Goal: Task Accomplishment & Management: Manage account settings

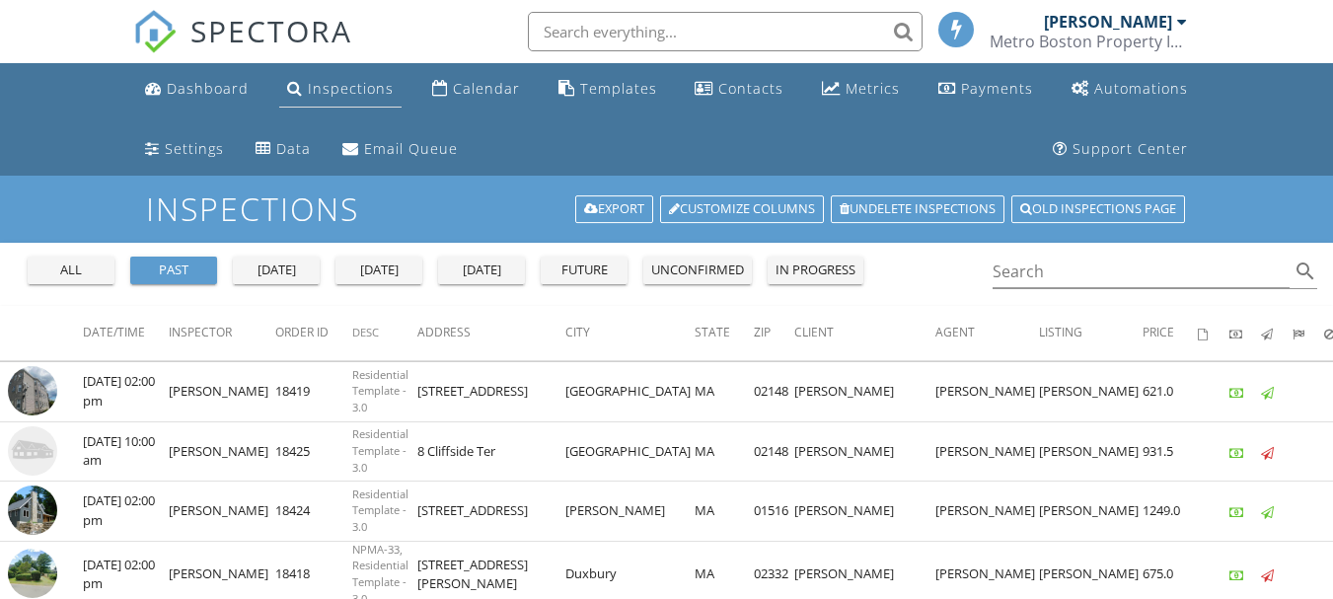
click at [345, 91] on div "Inspections" at bounding box center [351, 88] width 86 height 19
click at [463, 268] on div "tomorrow" at bounding box center [481, 271] width 71 height 20
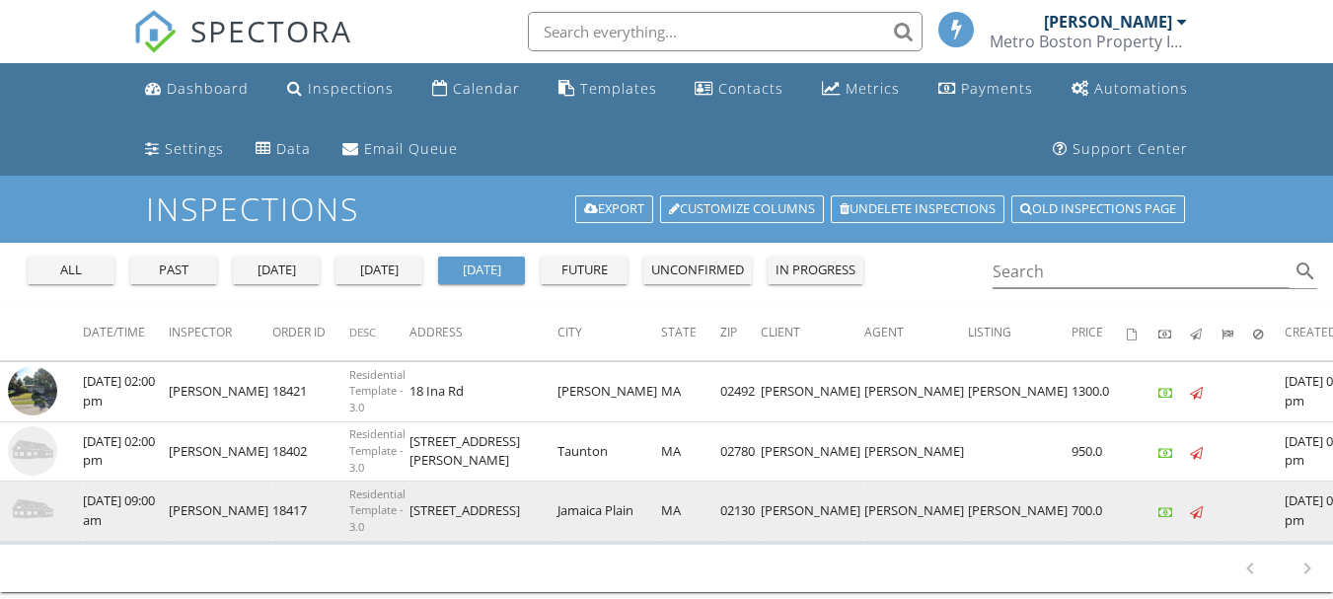
click at [25, 500] on img at bounding box center [32, 509] width 49 height 49
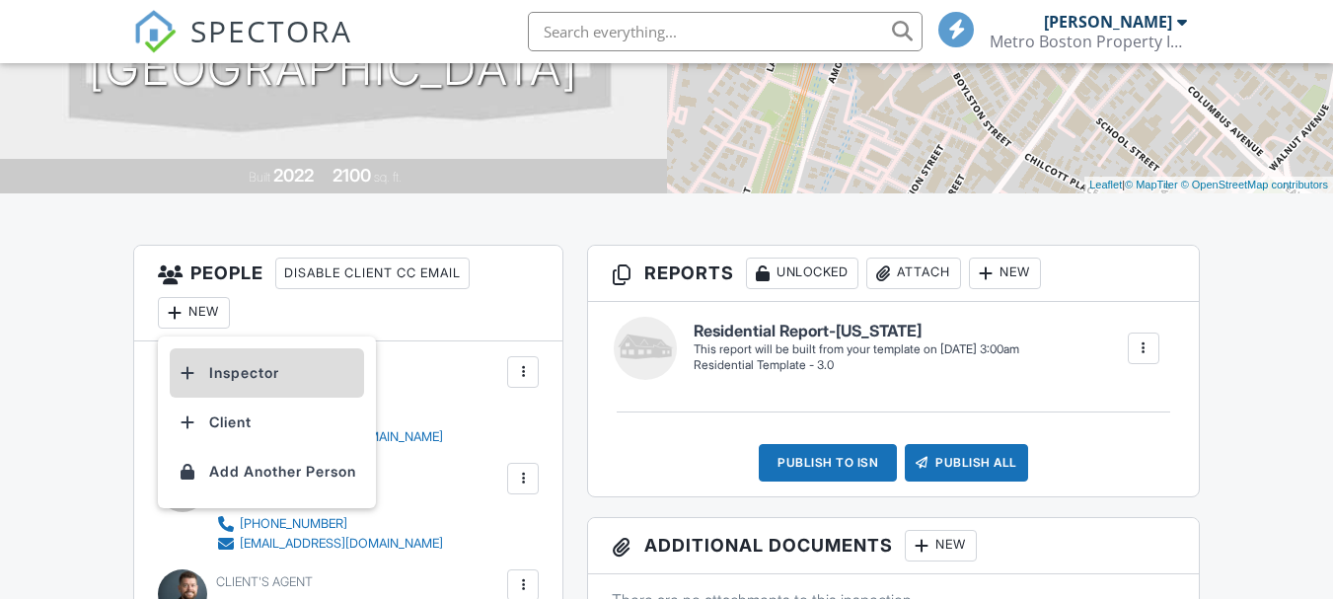
click at [185, 372] on div at bounding box center [188, 373] width 20 height 20
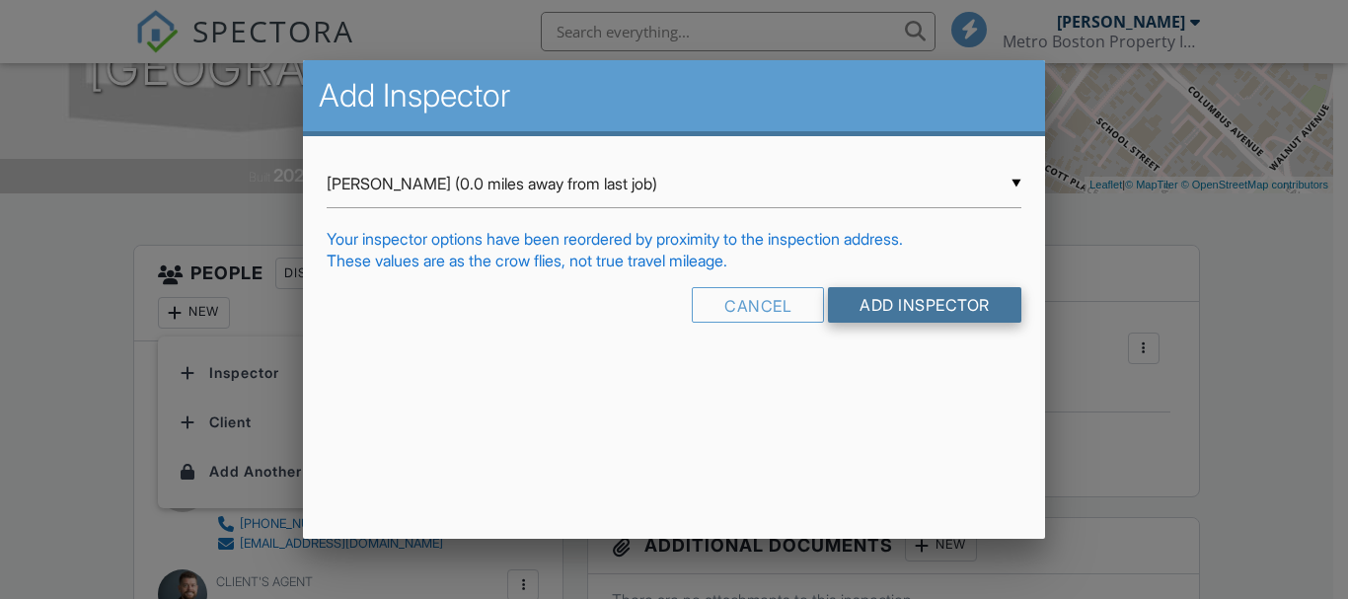
click at [888, 313] on input "Add Inspector" at bounding box center [924, 305] width 193 height 36
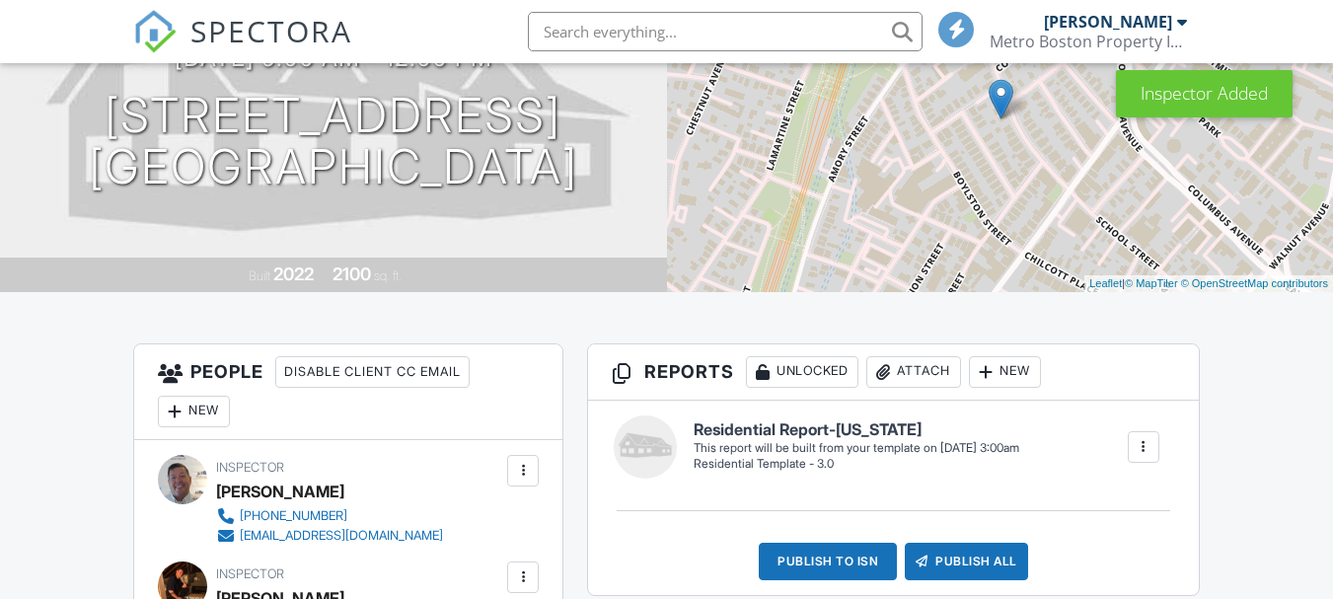
scroll to position [493, 0]
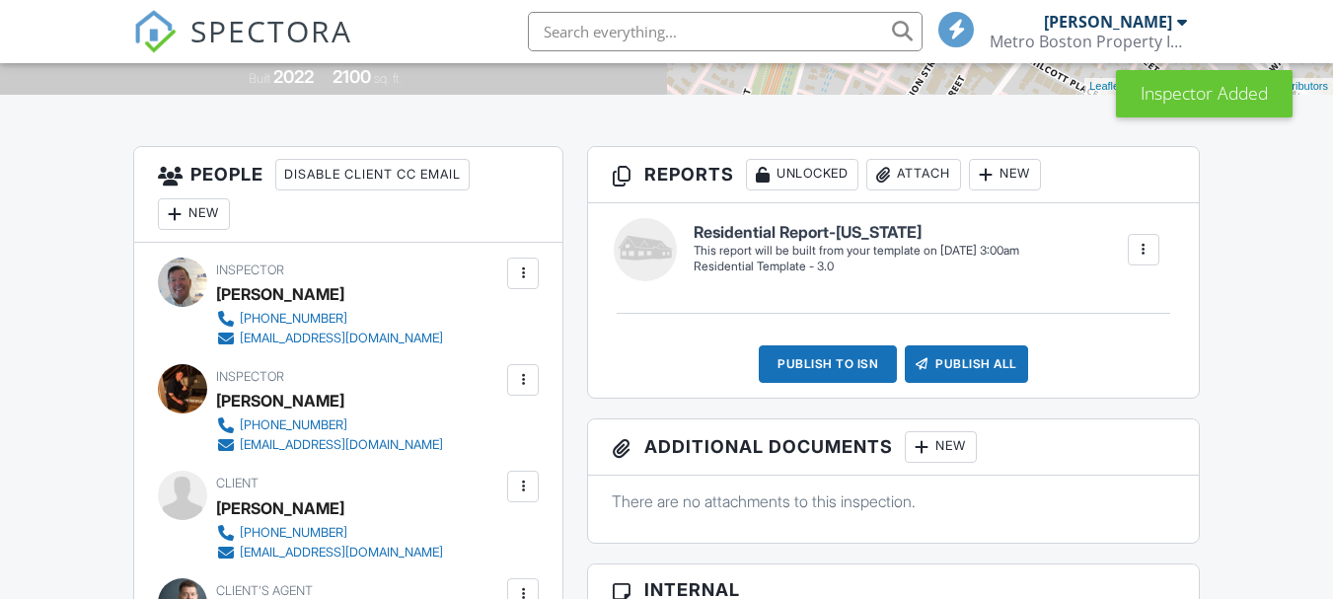
click at [527, 276] on div at bounding box center [523, 273] width 20 height 20
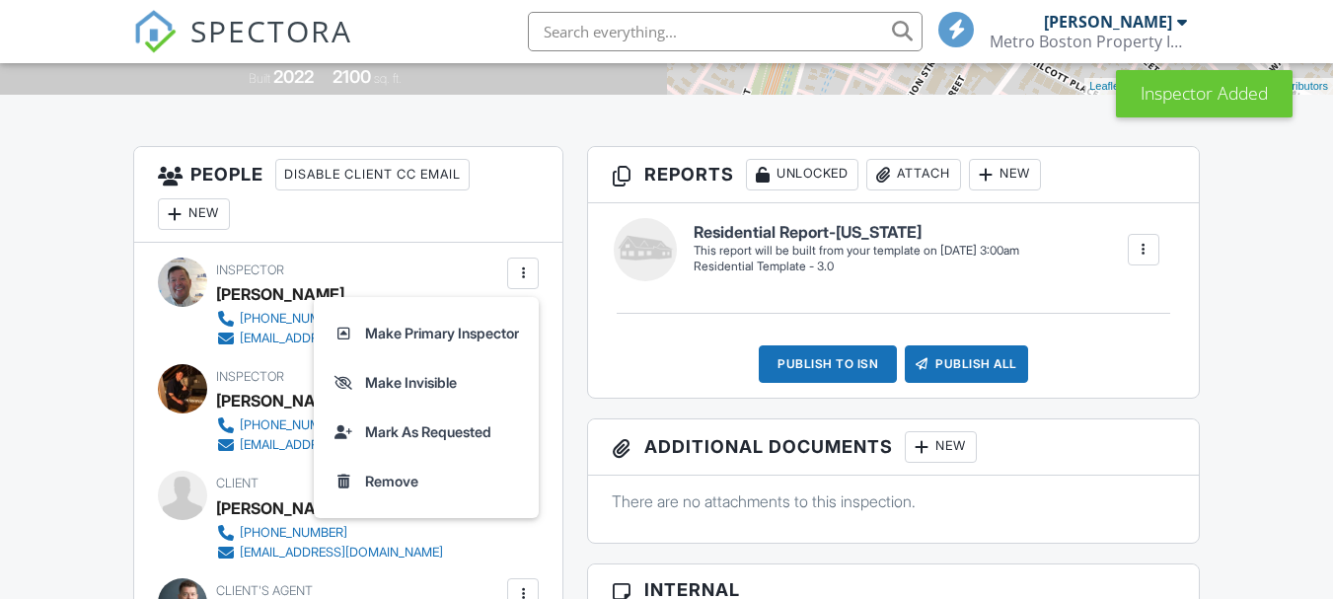
click at [477, 327] on li "Make Primary Inspector" at bounding box center [426, 333] width 201 height 49
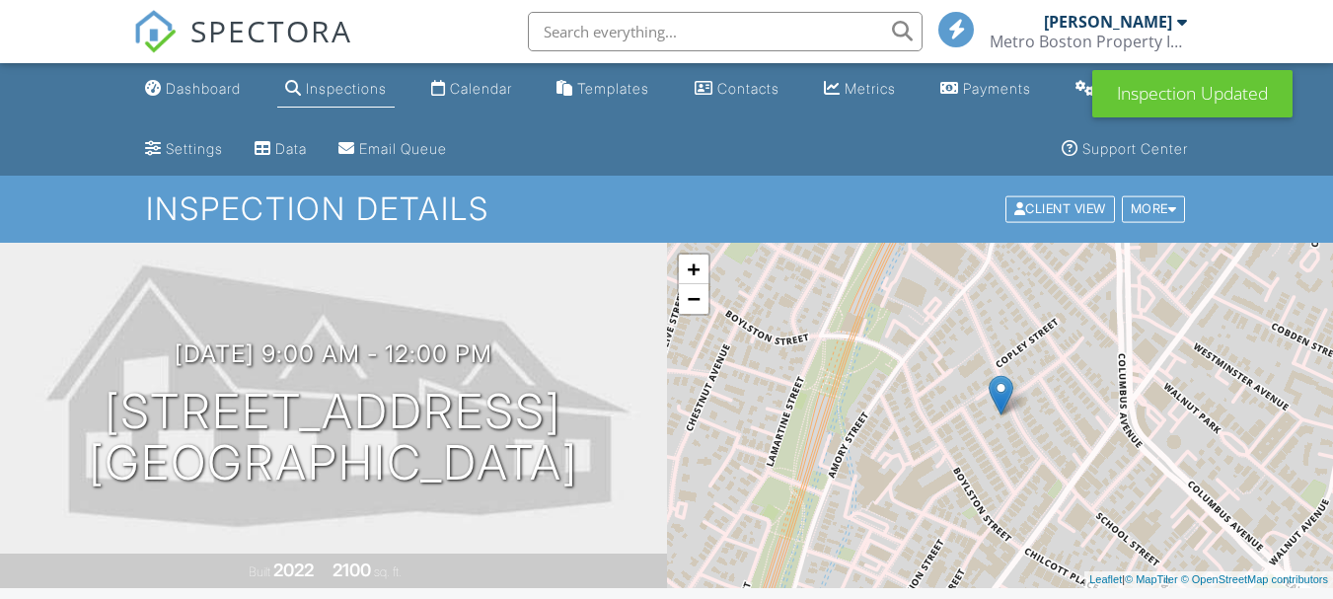
click at [309, 84] on div "Inspections" at bounding box center [346, 88] width 81 height 17
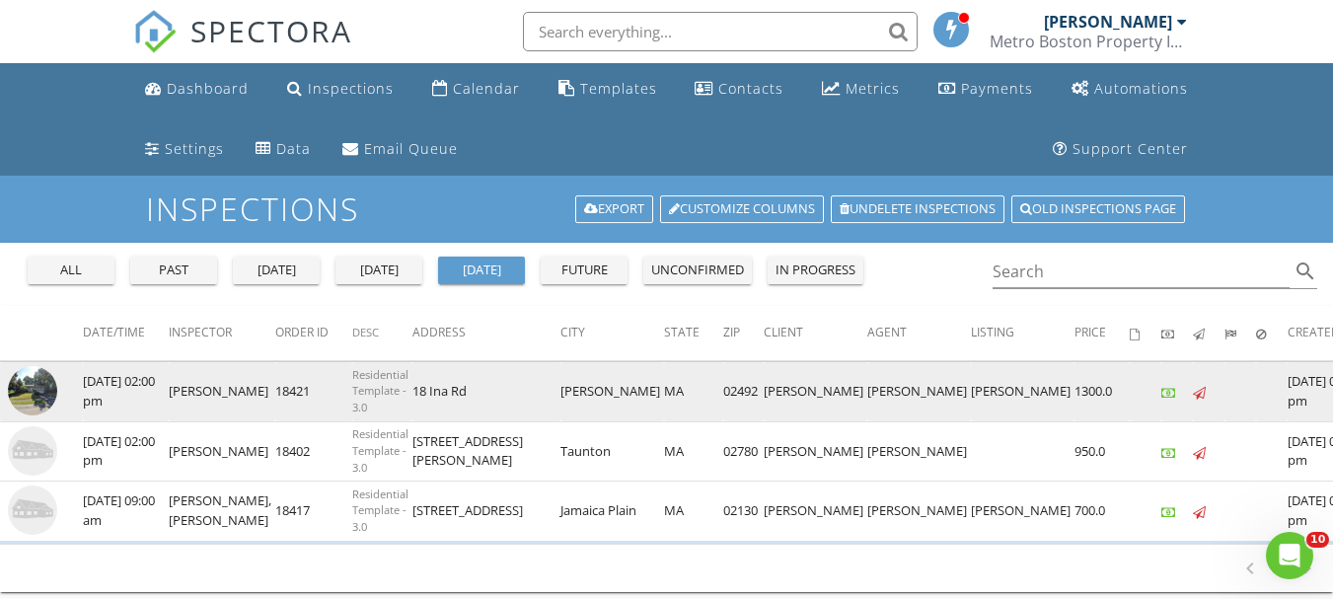
click at [25, 396] on img at bounding box center [32, 390] width 49 height 49
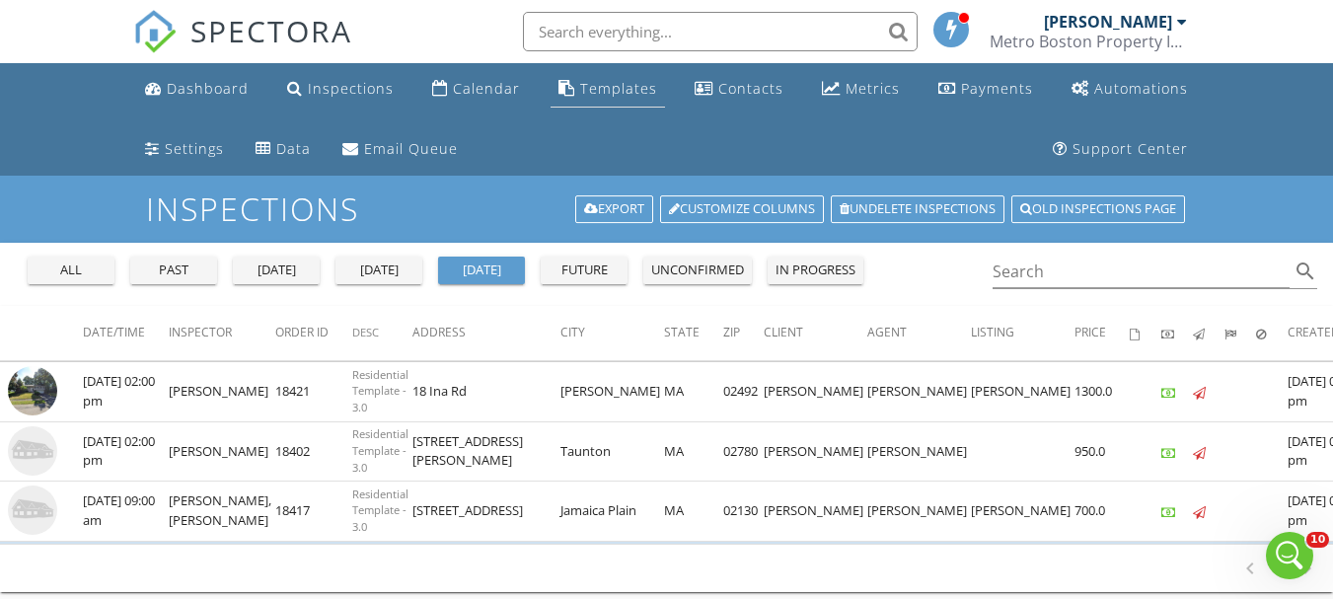
click at [585, 94] on div "Templates" at bounding box center [618, 88] width 77 height 19
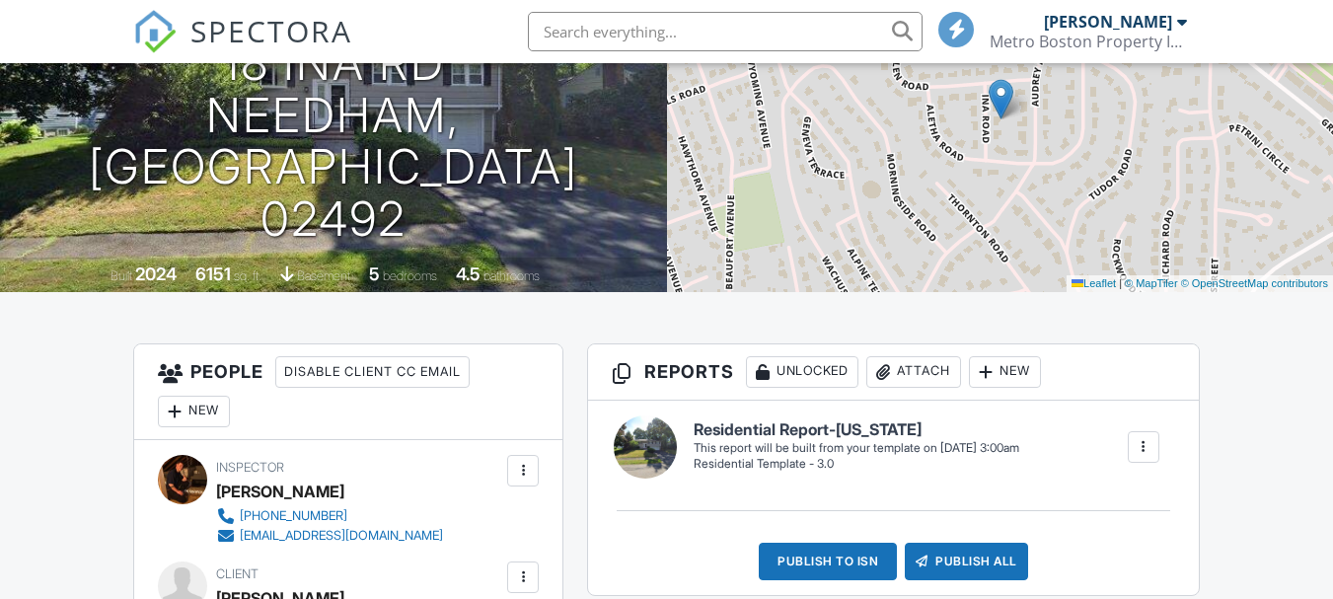
click at [211, 415] on div "New" at bounding box center [194, 412] width 72 height 32
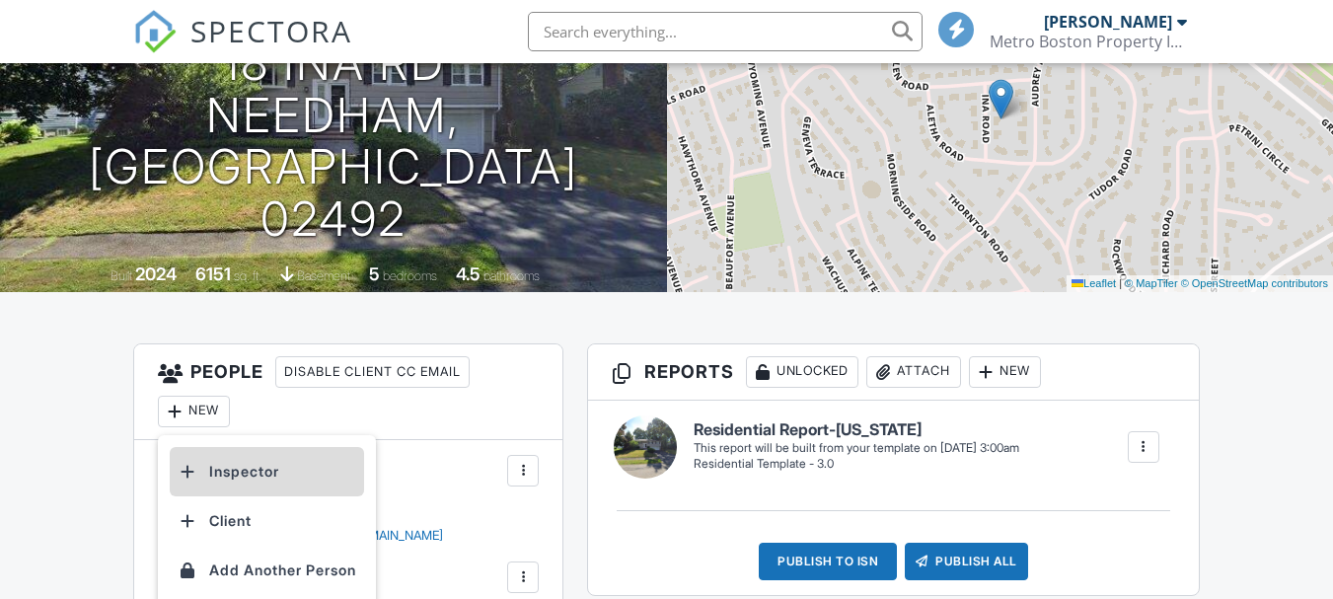
click at [218, 467] on li "Inspector" at bounding box center [267, 471] width 194 height 49
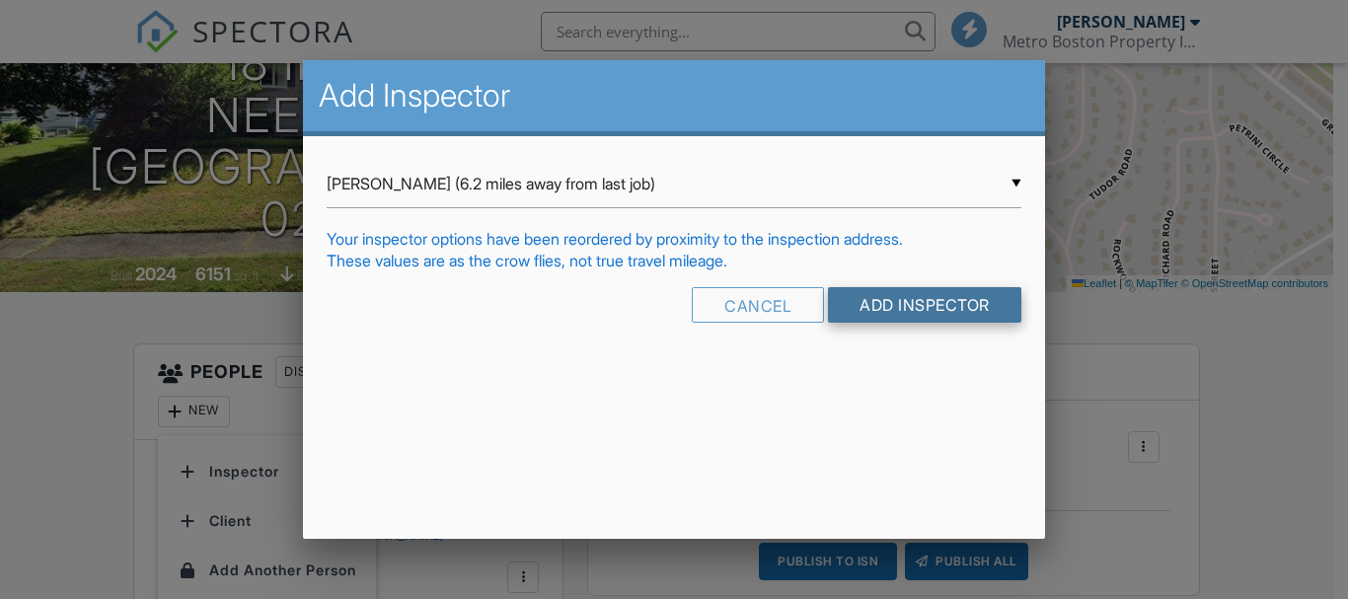
click at [890, 290] on input "Add Inspector" at bounding box center [924, 305] width 193 height 36
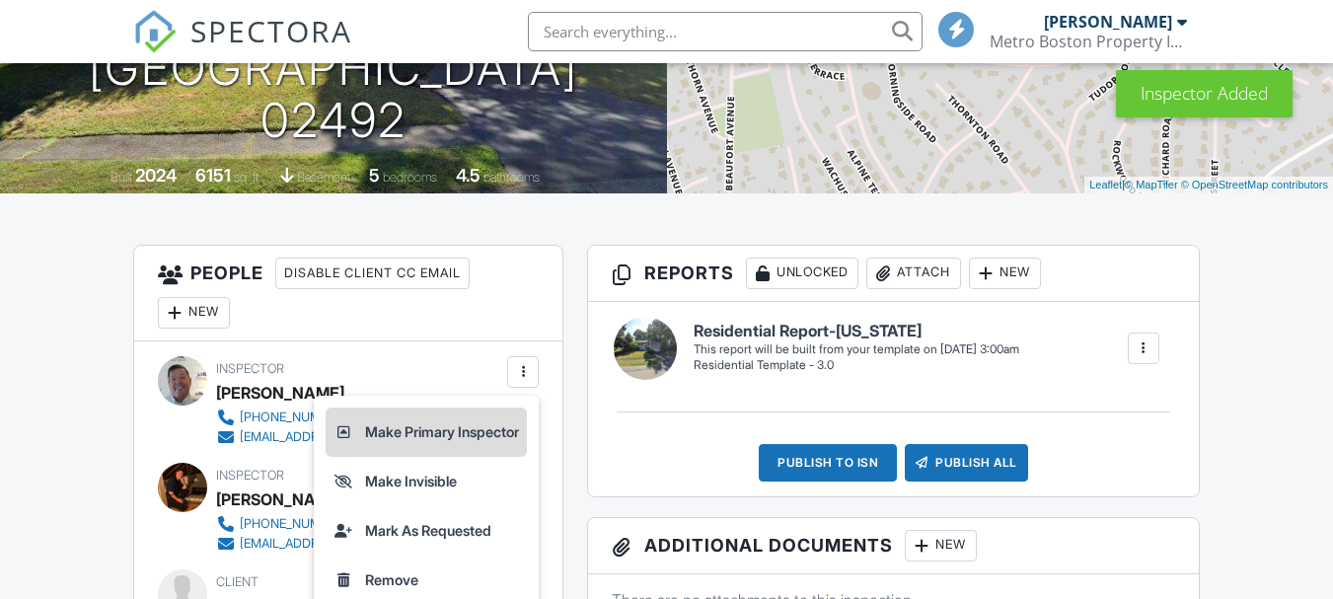
click at [396, 425] on li "Make Primary Inspector" at bounding box center [426, 432] width 201 height 49
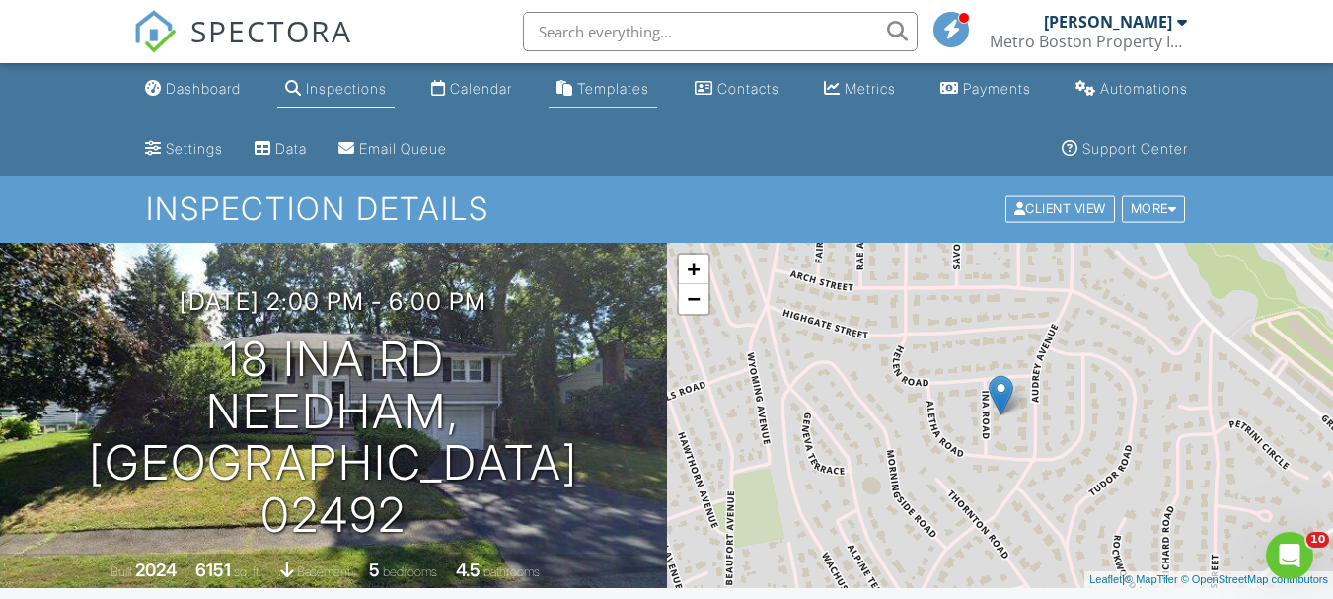
click at [638, 95] on div "Templates" at bounding box center [613, 88] width 72 height 17
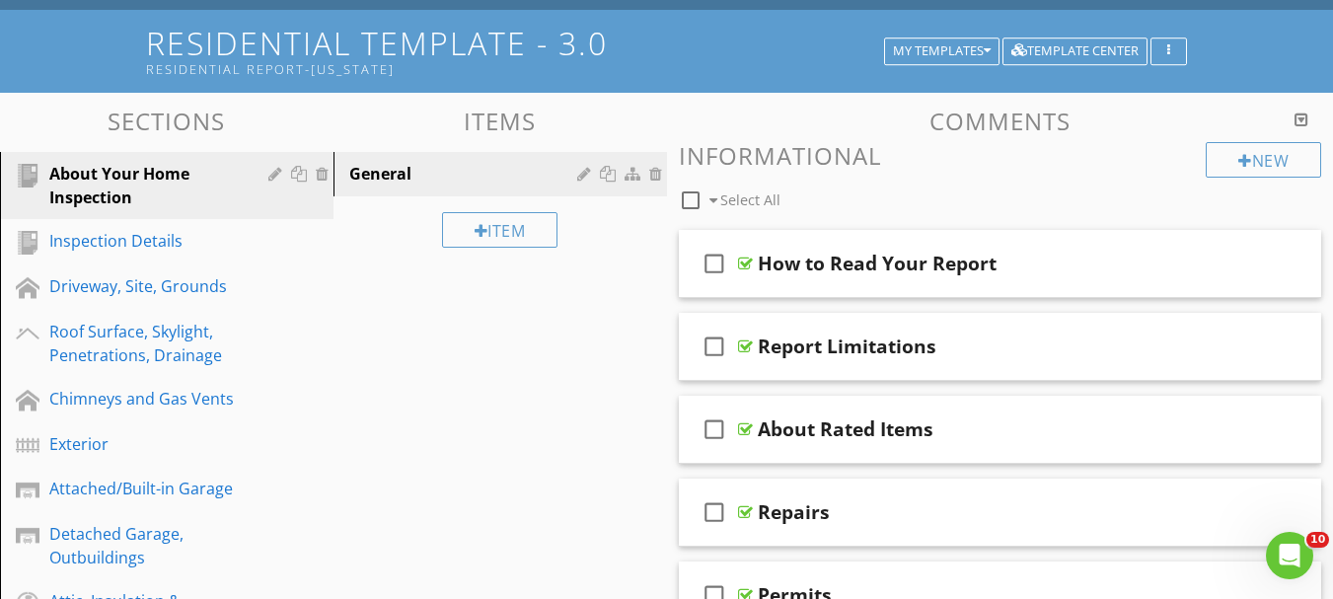
scroll to position [197, 0]
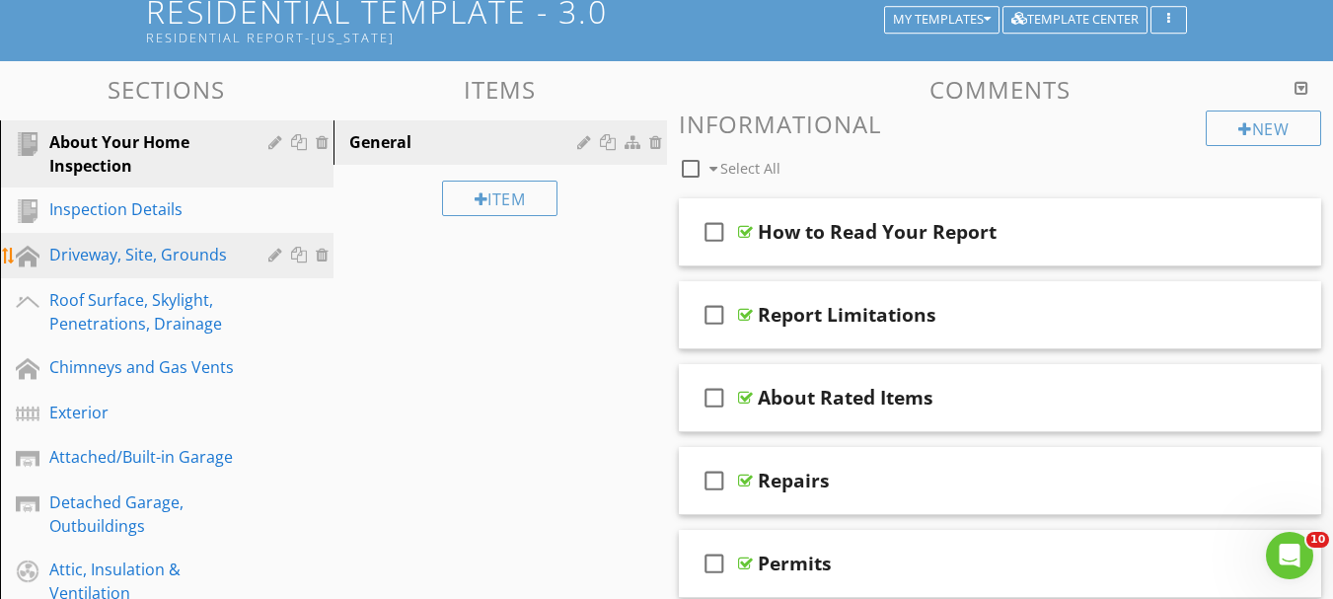
click at [183, 263] on div "Driveway, Site, Grounds" at bounding box center [144, 255] width 190 height 24
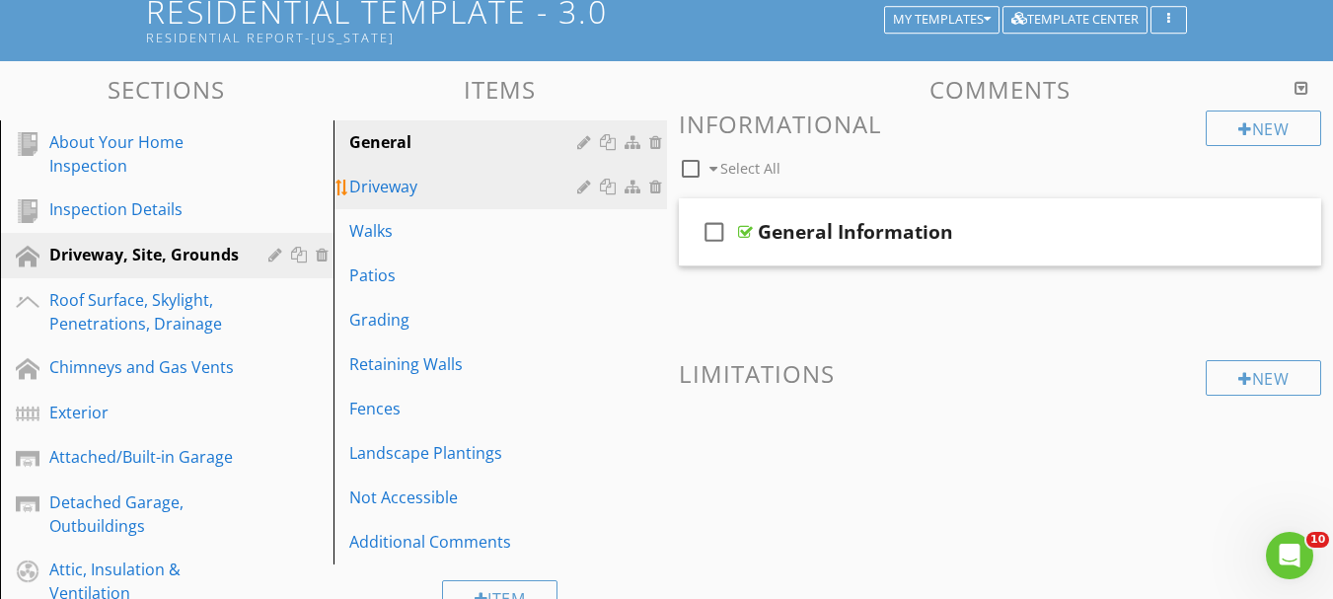
click at [407, 189] on div "Driveway" at bounding box center [466, 187] width 234 height 24
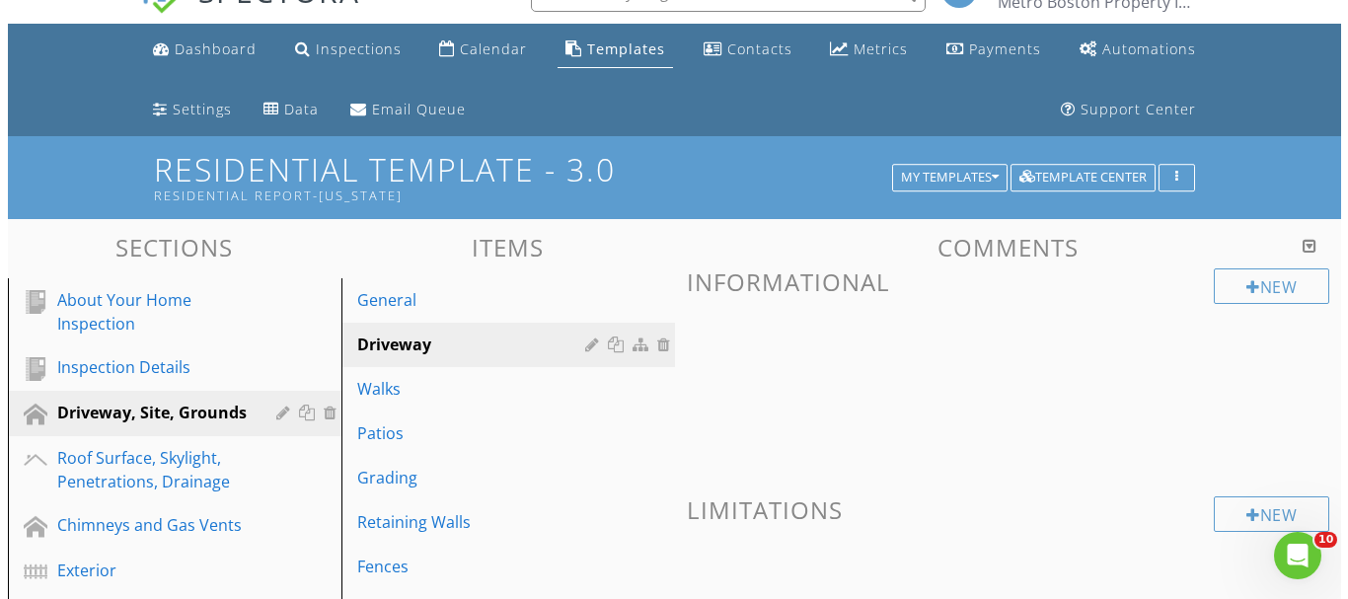
scroll to position [0, 0]
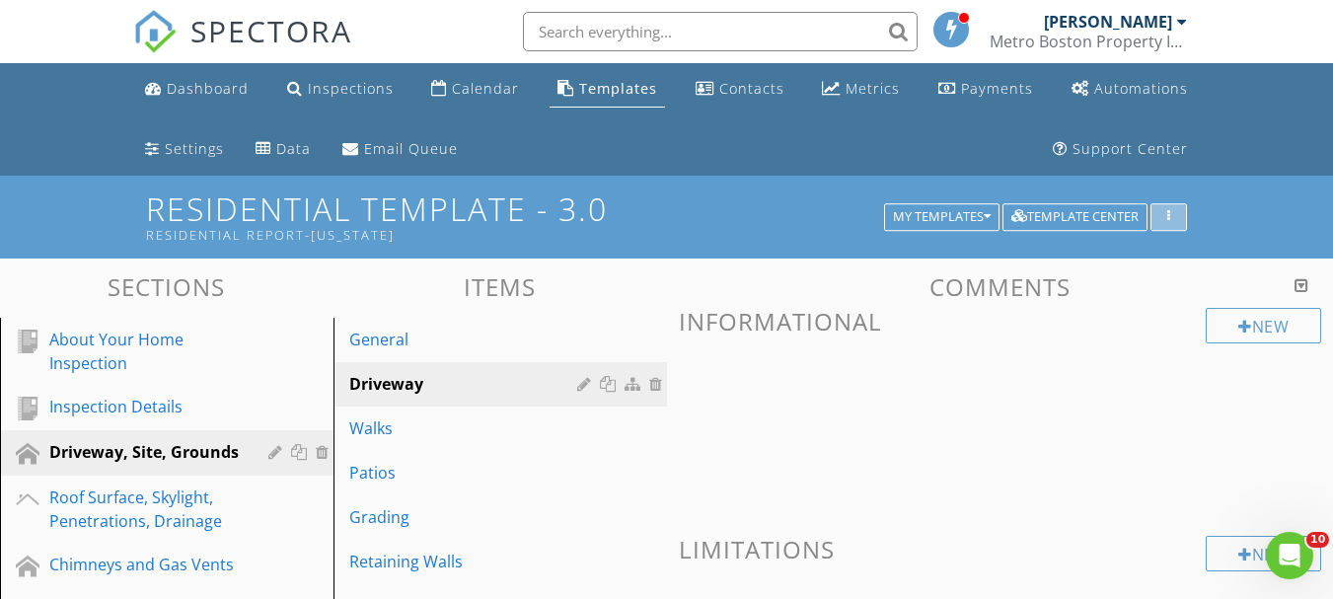
click at [1175, 210] on div "button" at bounding box center [1168, 217] width 19 height 14
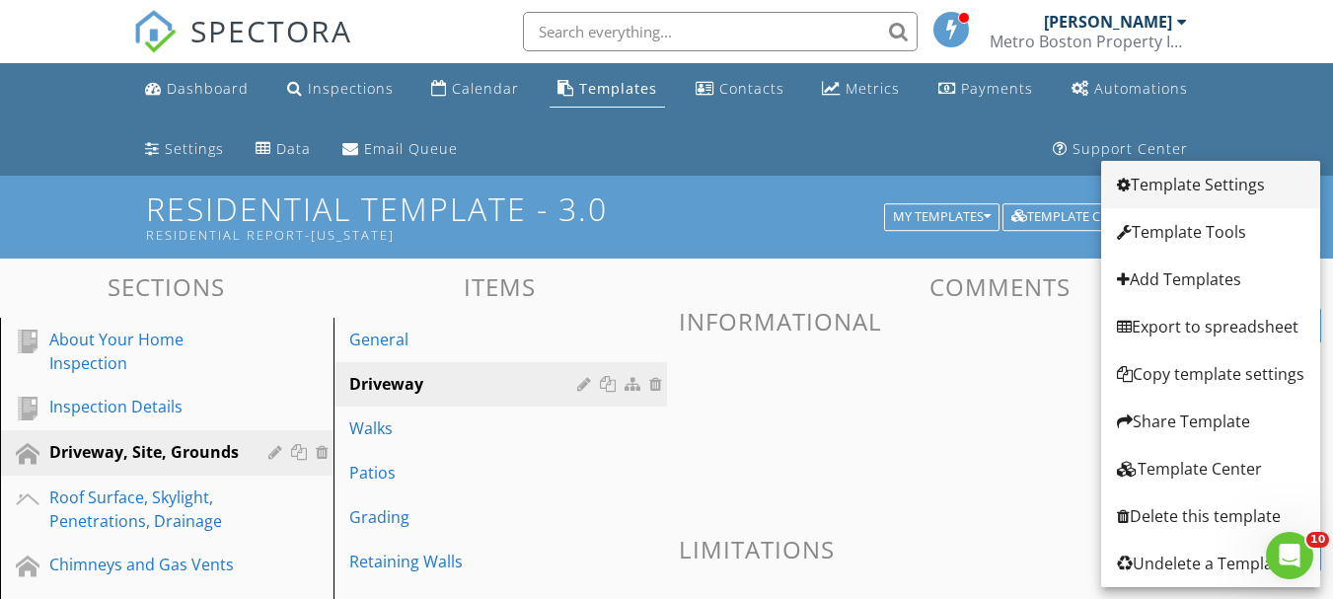
click at [1189, 182] on div "Template Settings" at bounding box center [1210, 185] width 187 height 24
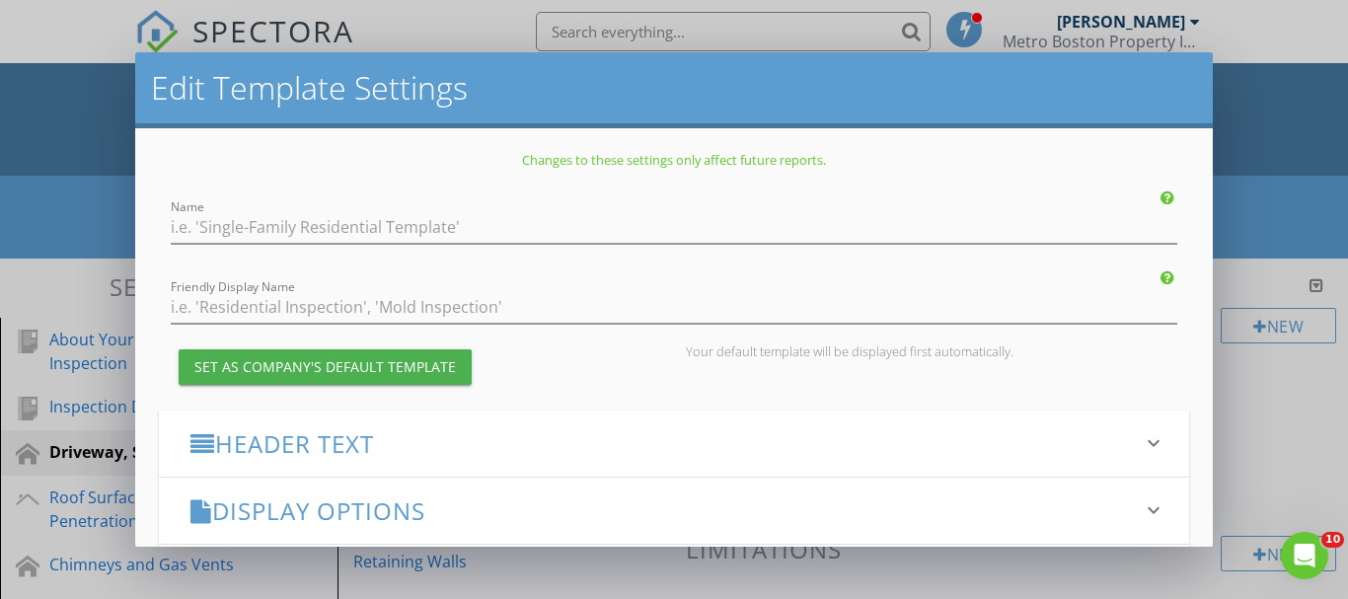
type input "Residential Template - 3.0"
type input "Residential Report-[US_STATE]"
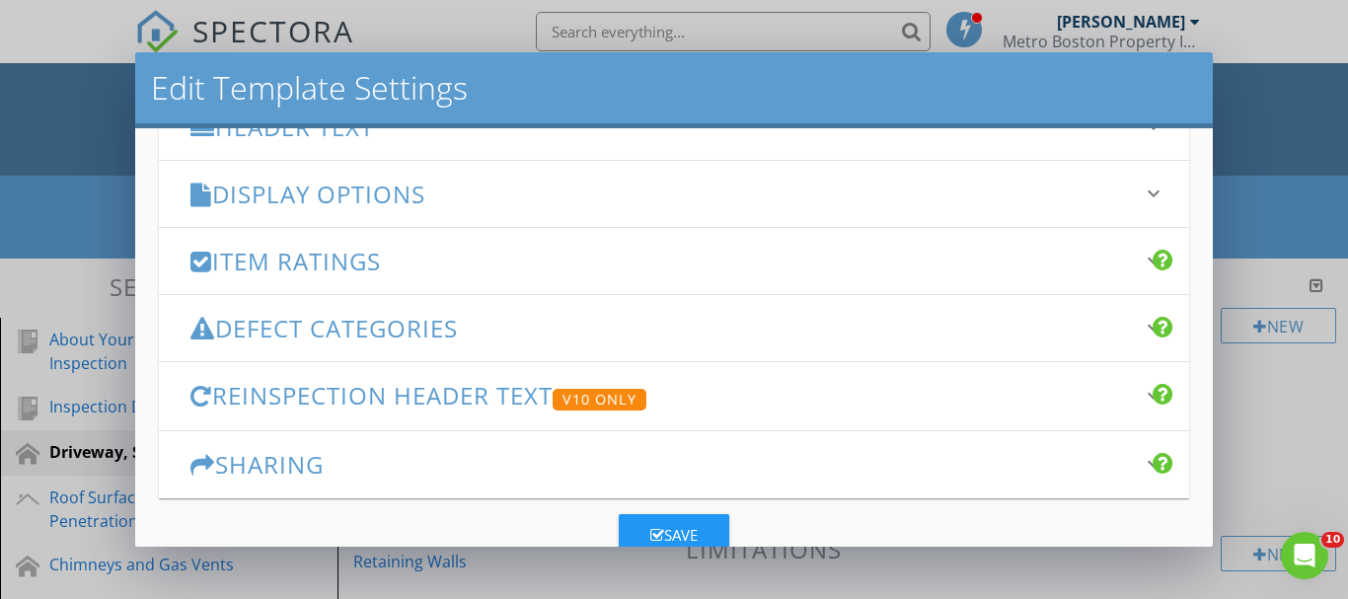
scroll to position [296, 0]
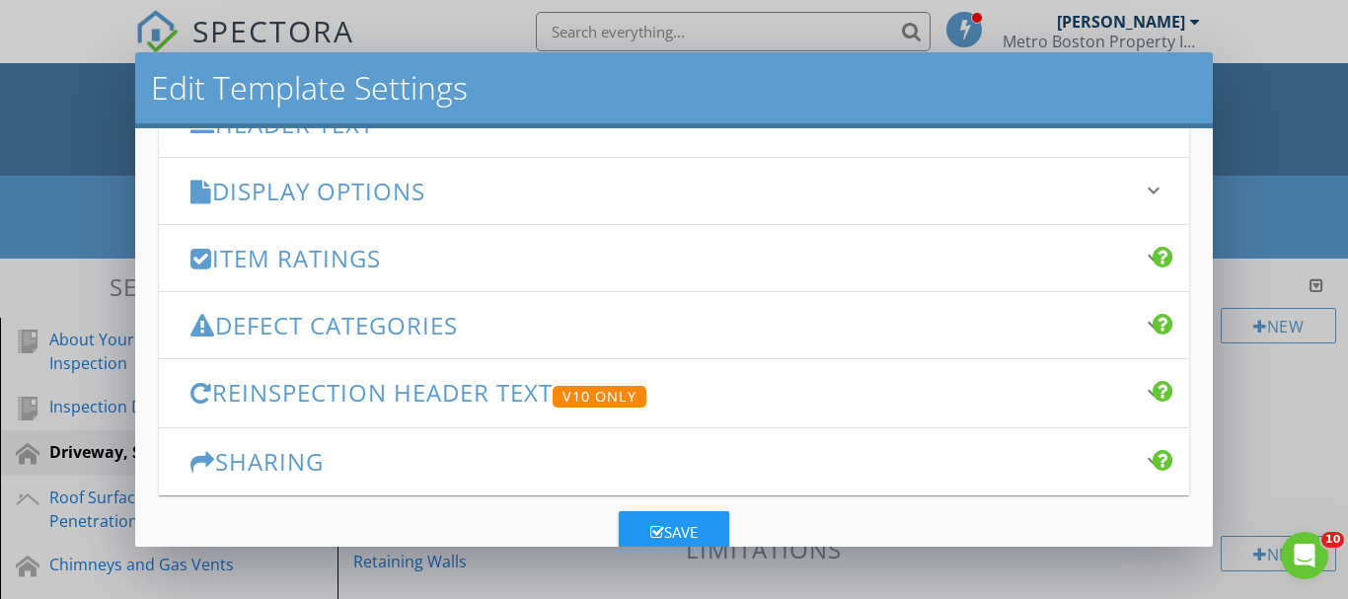
click at [361, 257] on h3 "Item Ratings" at bounding box center [662, 258] width 944 height 27
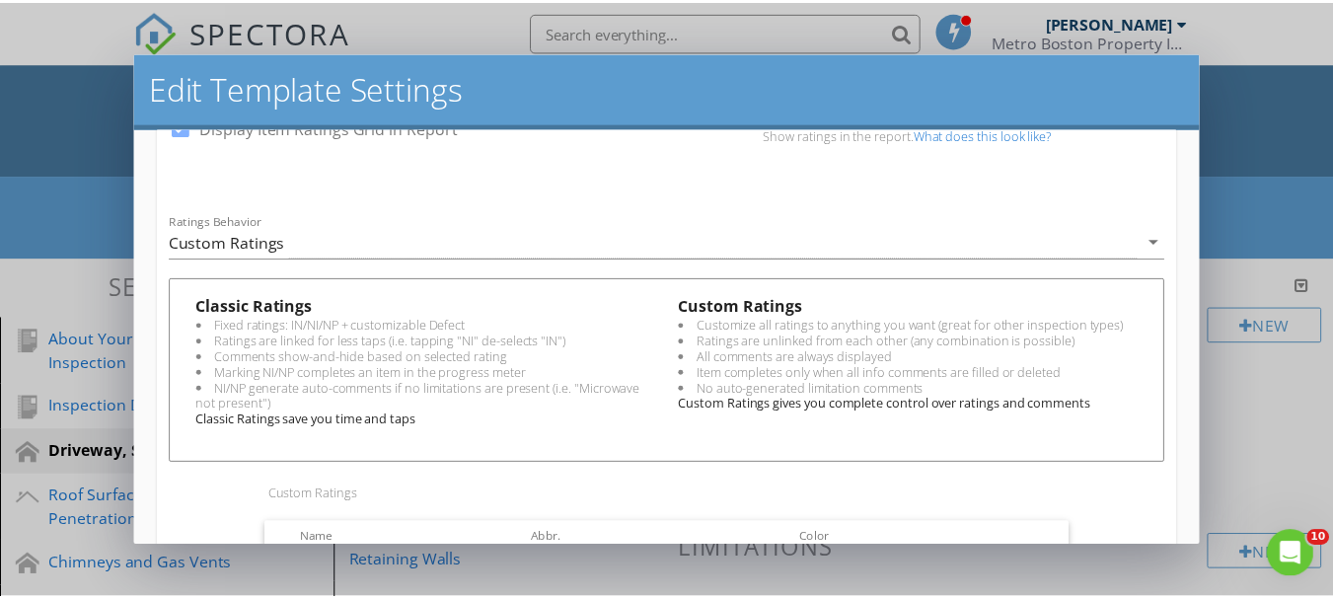
scroll to position [0, 0]
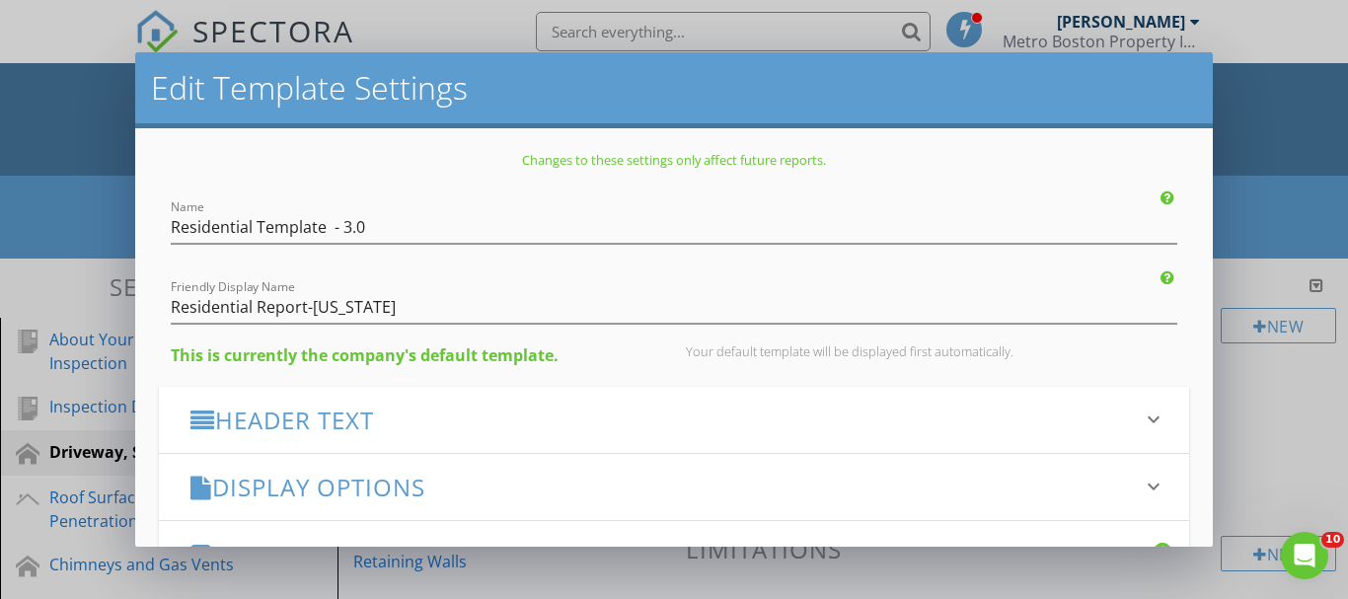
click at [1251, 388] on div "Edit Template Settings Changes to these settings only affect future reports. Na…" at bounding box center [674, 299] width 1348 height 599
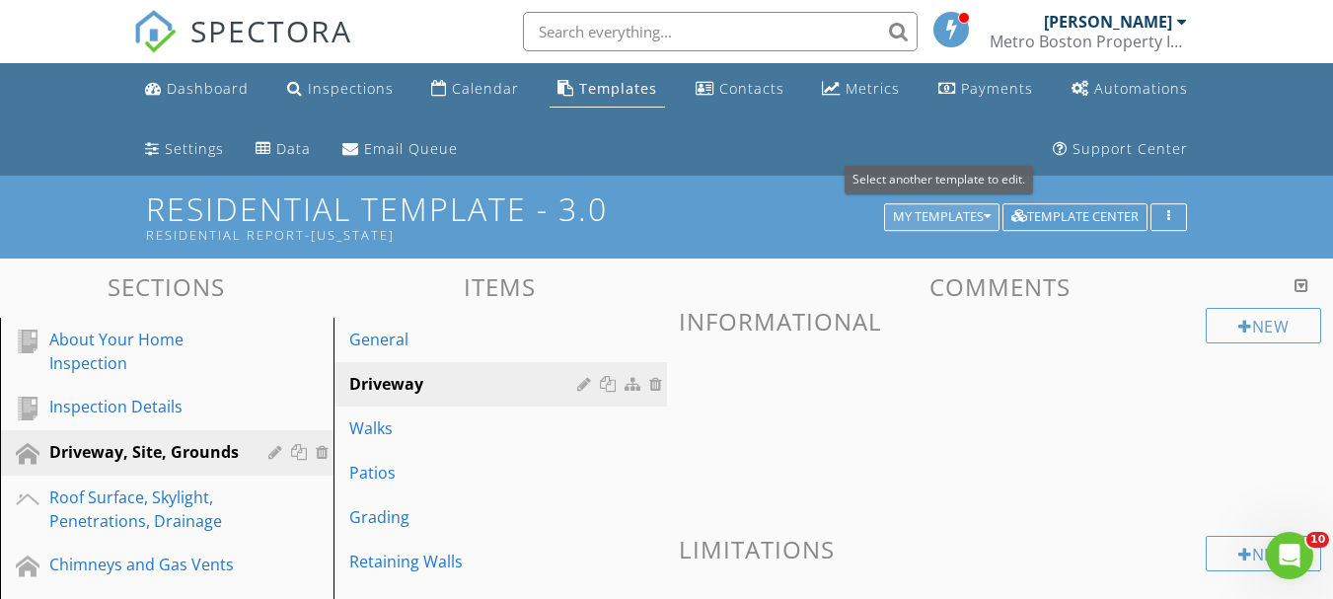
click at [912, 218] on div "My Templates" at bounding box center [942, 217] width 98 height 14
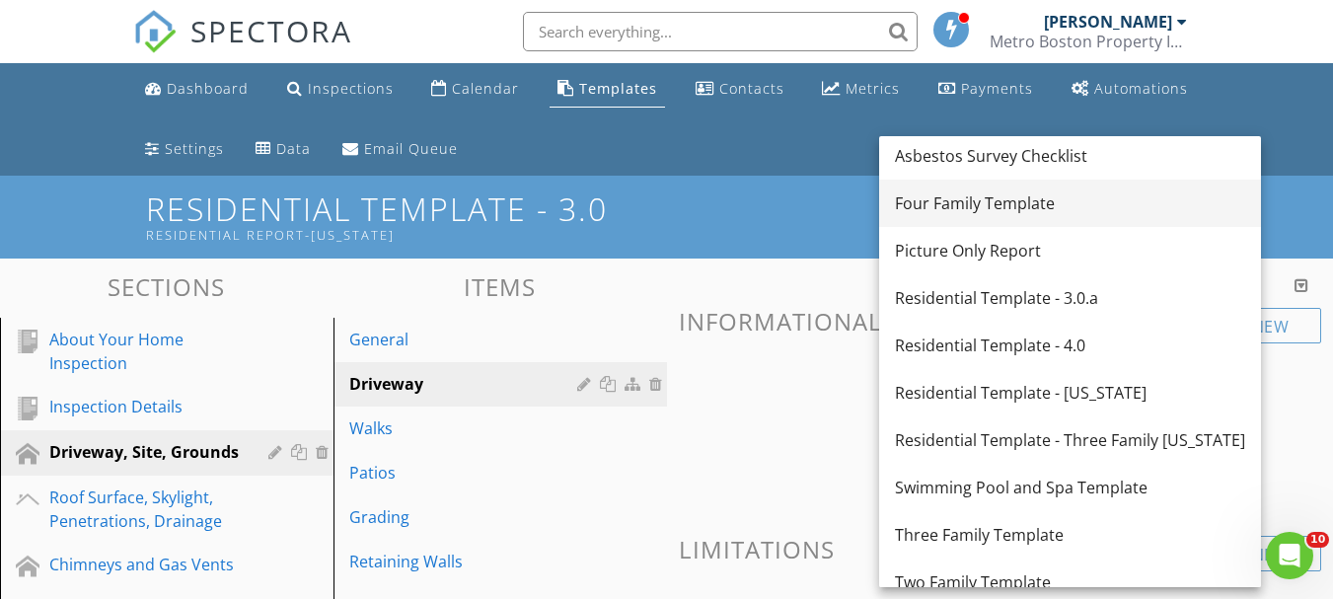
scroll to position [197, 0]
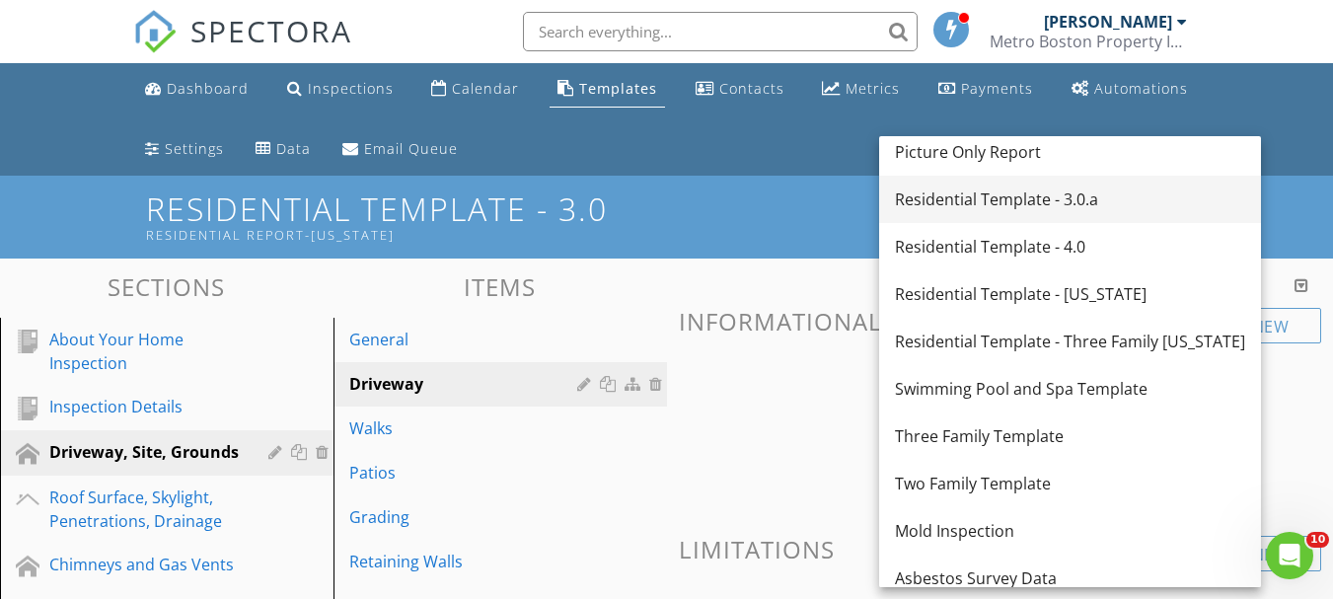
click at [1034, 204] on div "Residential Template - 3.0.a" at bounding box center [1070, 199] width 350 height 24
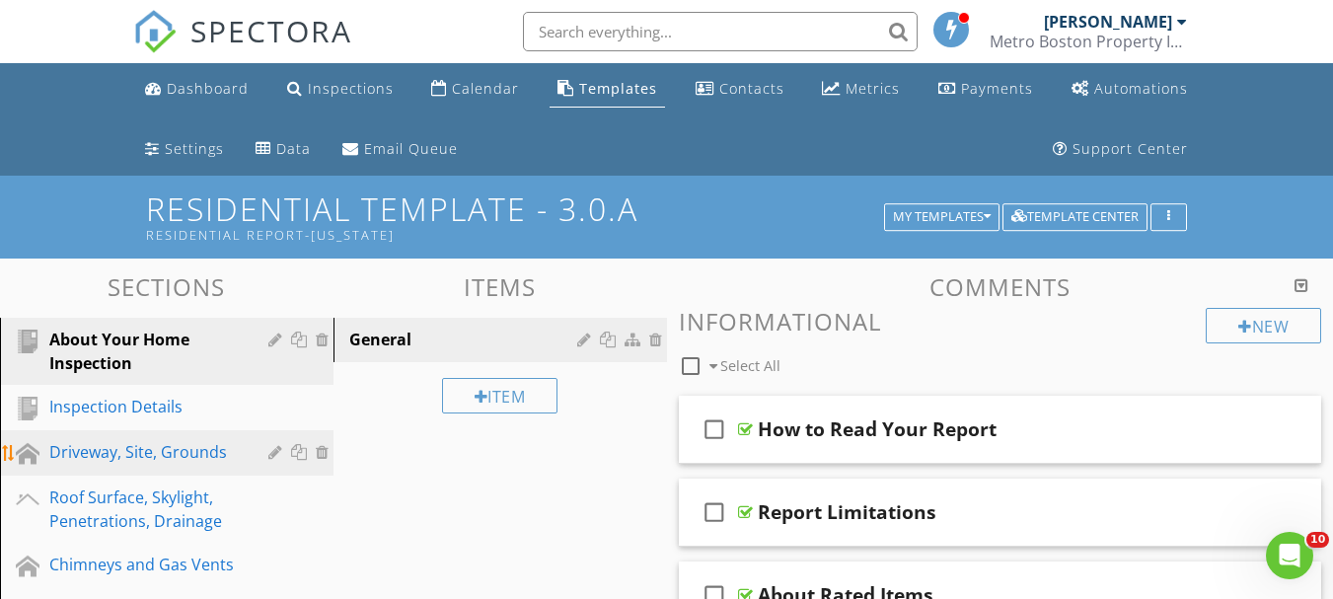
click at [146, 446] on div "Driveway, Site, Grounds" at bounding box center [144, 452] width 190 height 24
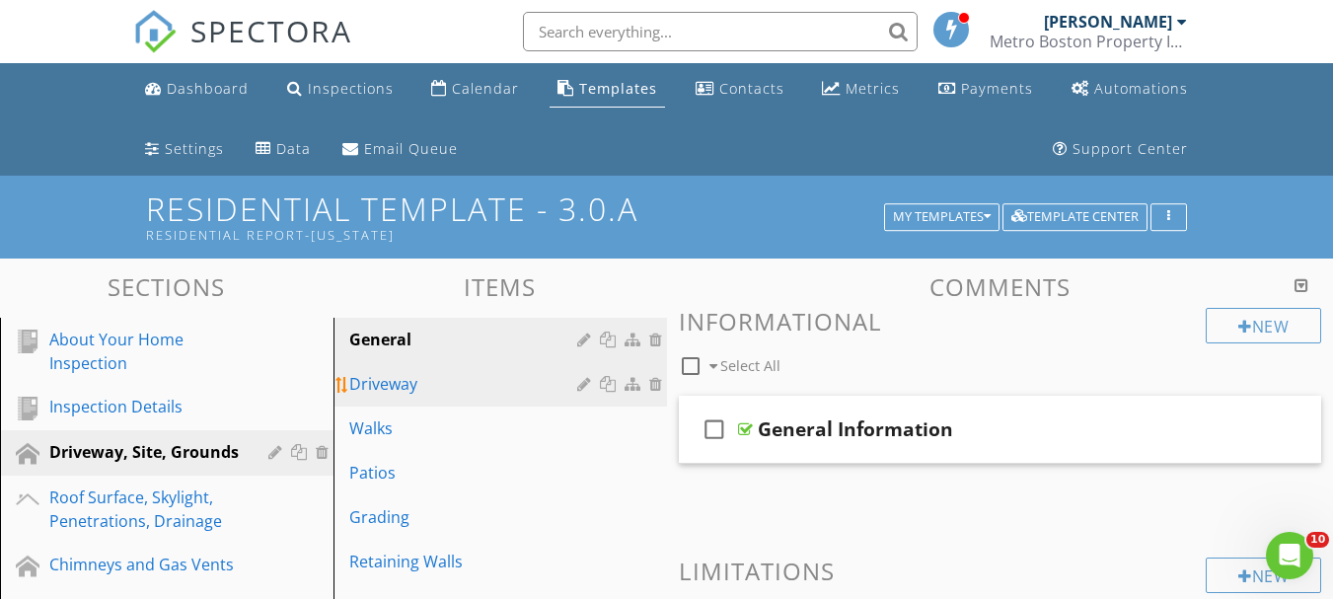
click at [375, 391] on div "Driveway" at bounding box center [466, 384] width 234 height 24
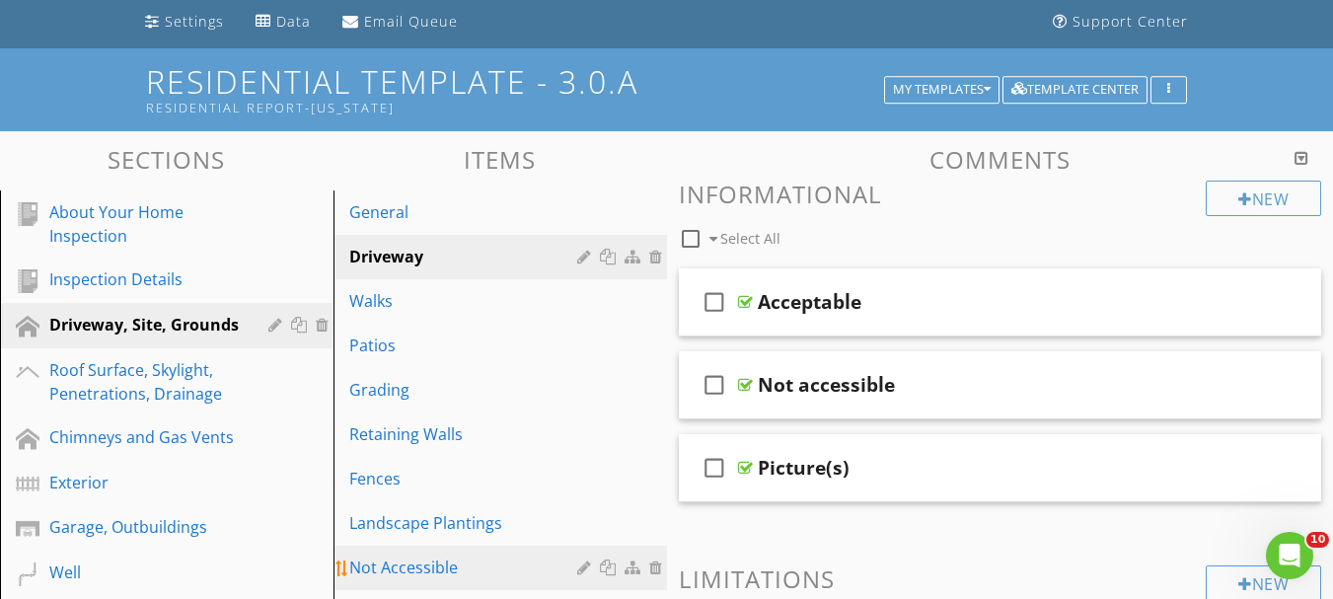
scroll to position [99, 0]
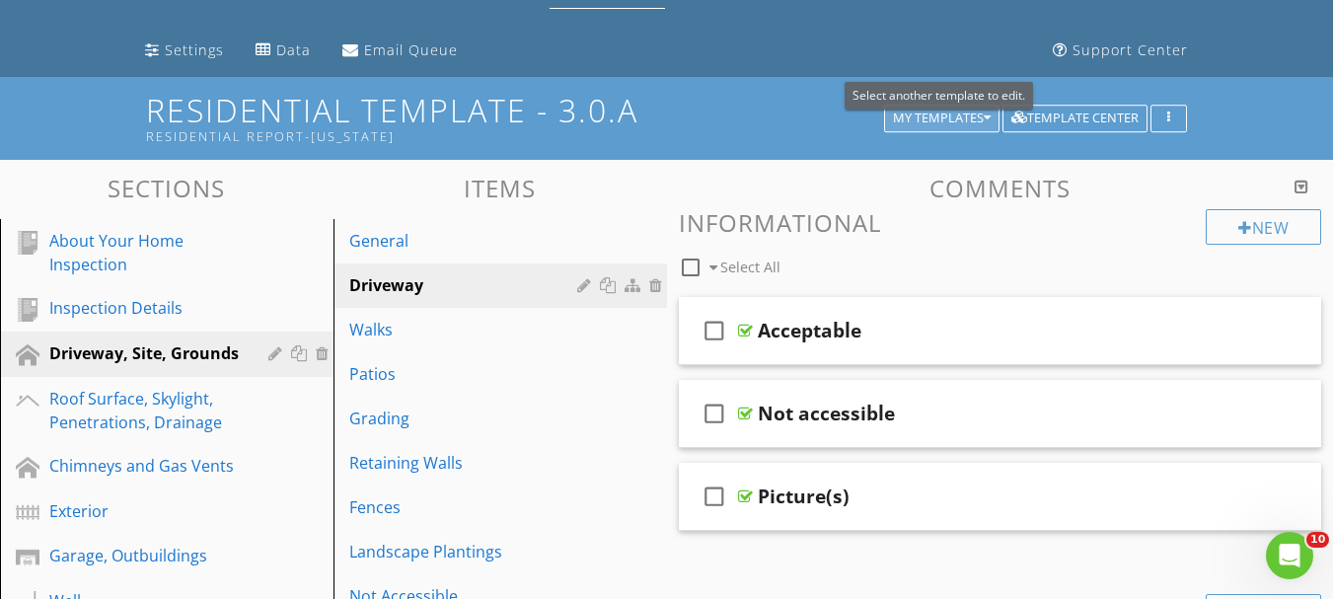
click at [959, 117] on div "My Templates" at bounding box center [942, 119] width 98 height 14
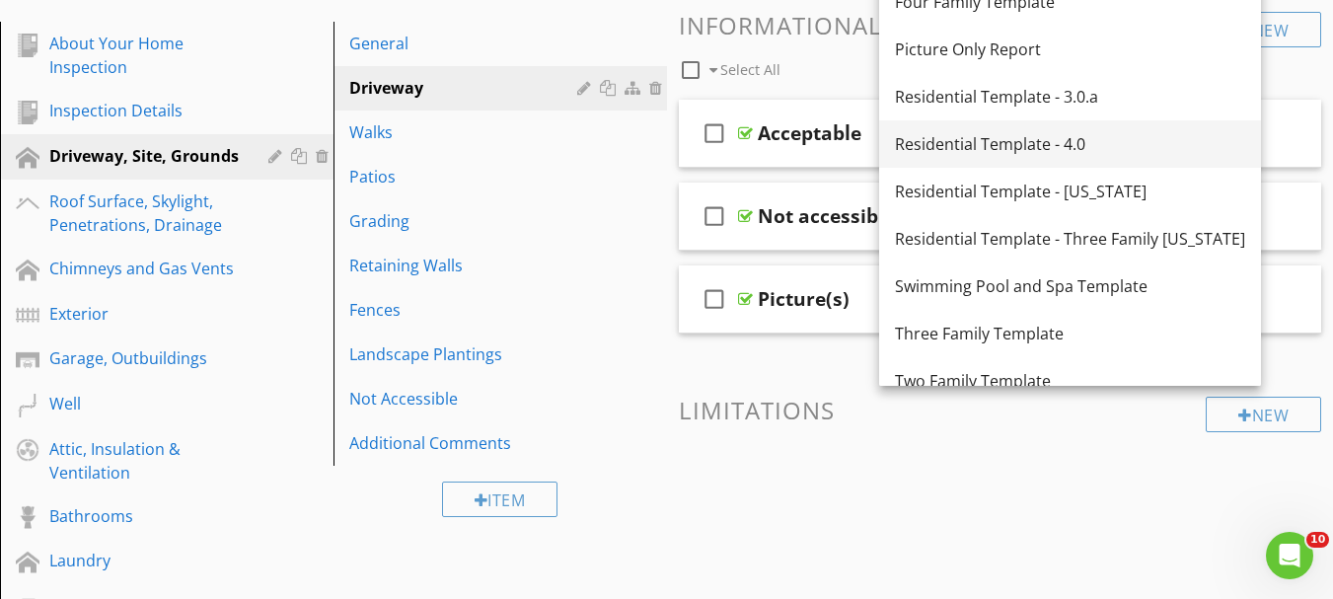
click at [1039, 148] on div "Residential Template - 4.0" at bounding box center [1070, 144] width 350 height 24
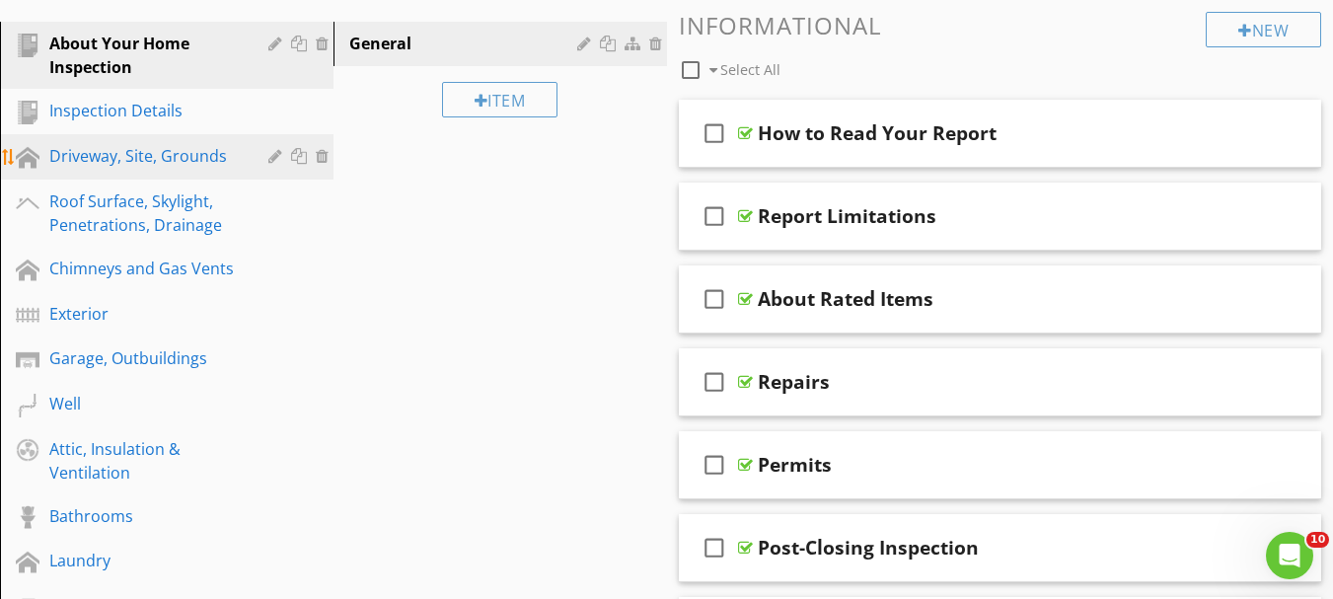
click at [124, 141] on link "Driveway, Site, Grounds" at bounding box center [170, 156] width 328 height 45
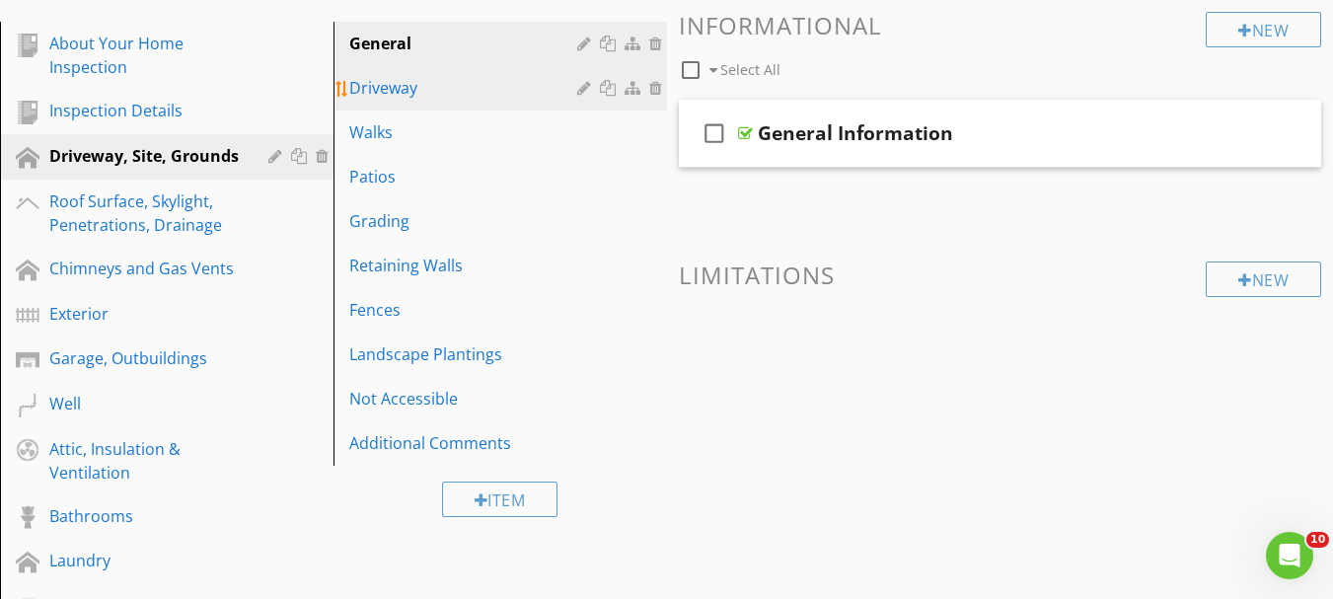
click at [351, 85] on div "Driveway" at bounding box center [466, 88] width 234 height 24
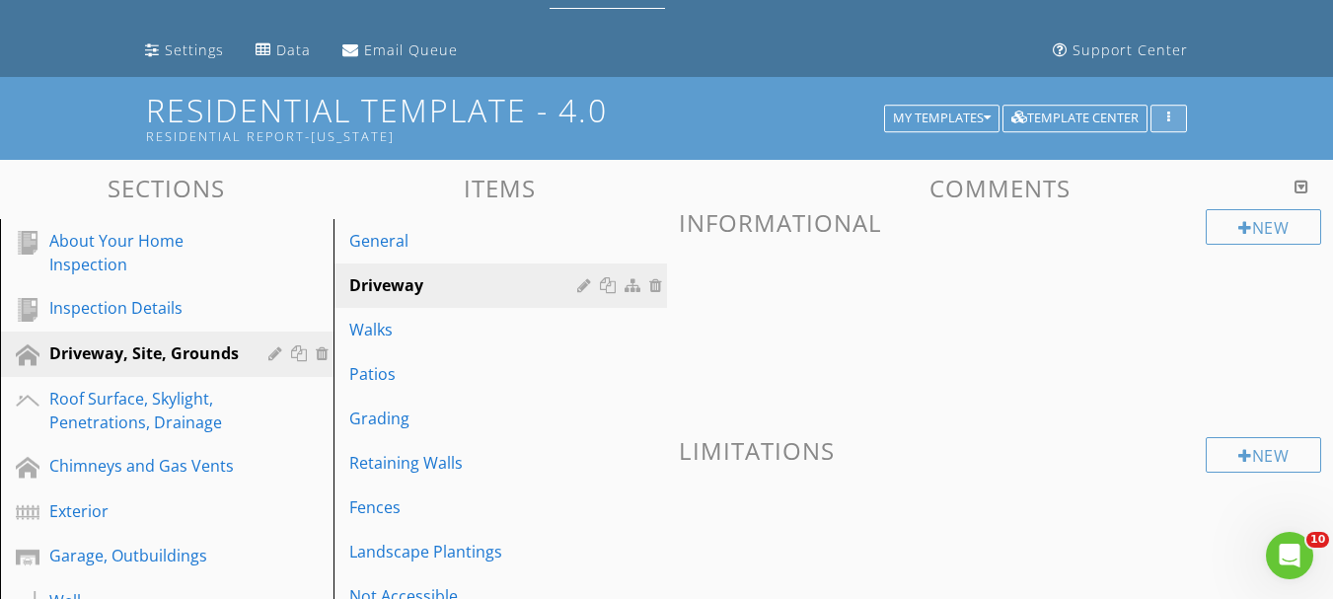
click at [1165, 109] on button "button" at bounding box center [1169, 119] width 37 height 28
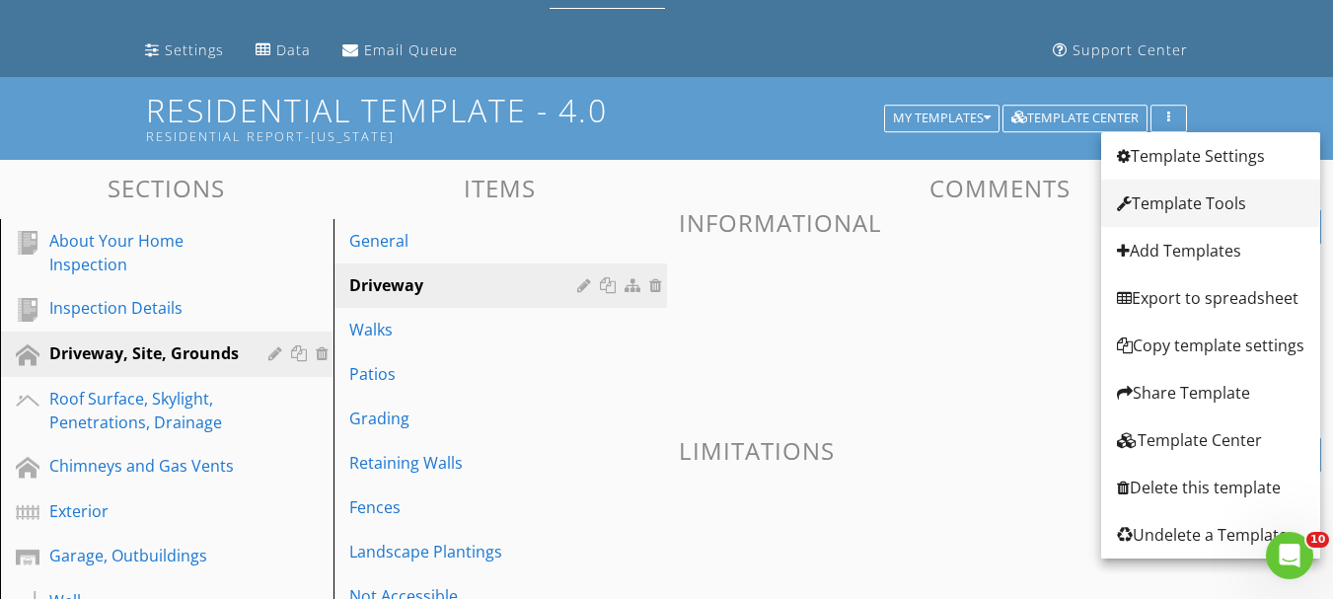
click at [1200, 191] on div "Template Tools" at bounding box center [1210, 203] width 187 height 24
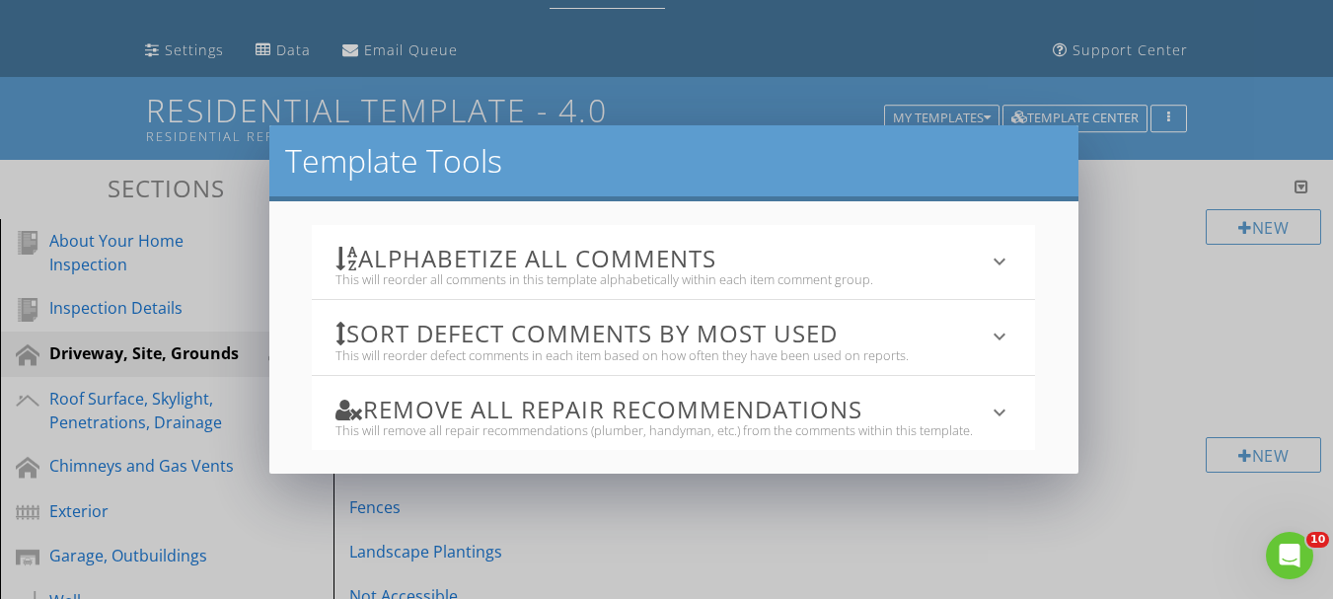
click at [1186, 190] on div "Template Tools Alphabetize All Comments This will reorder all comments in this …" at bounding box center [666, 299] width 1333 height 599
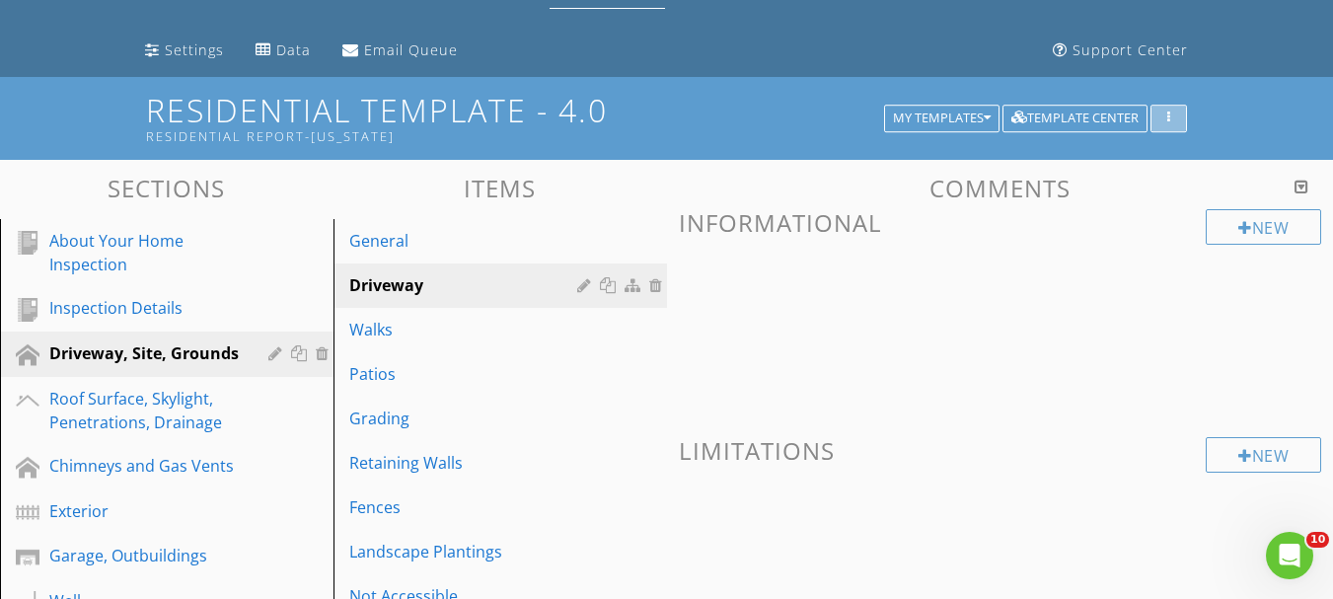
click at [1170, 124] on icon "button" at bounding box center [1168, 119] width 3 height 14
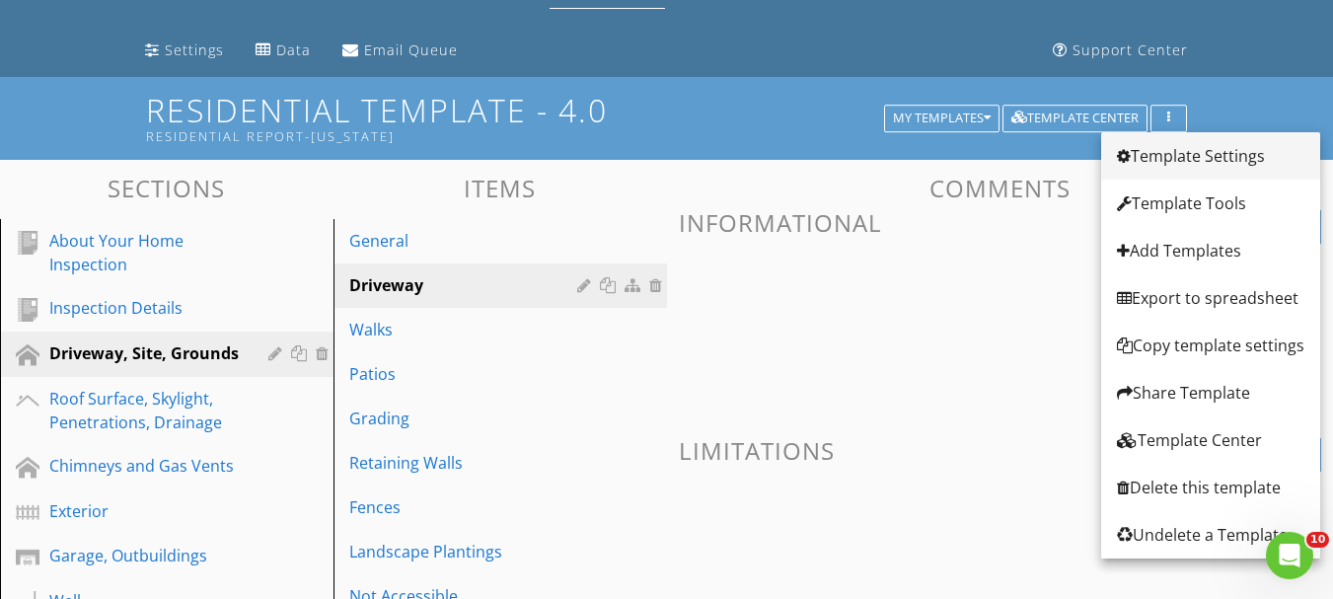
click at [1174, 144] on div "Template Settings" at bounding box center [1210, 156] width 187 height 24
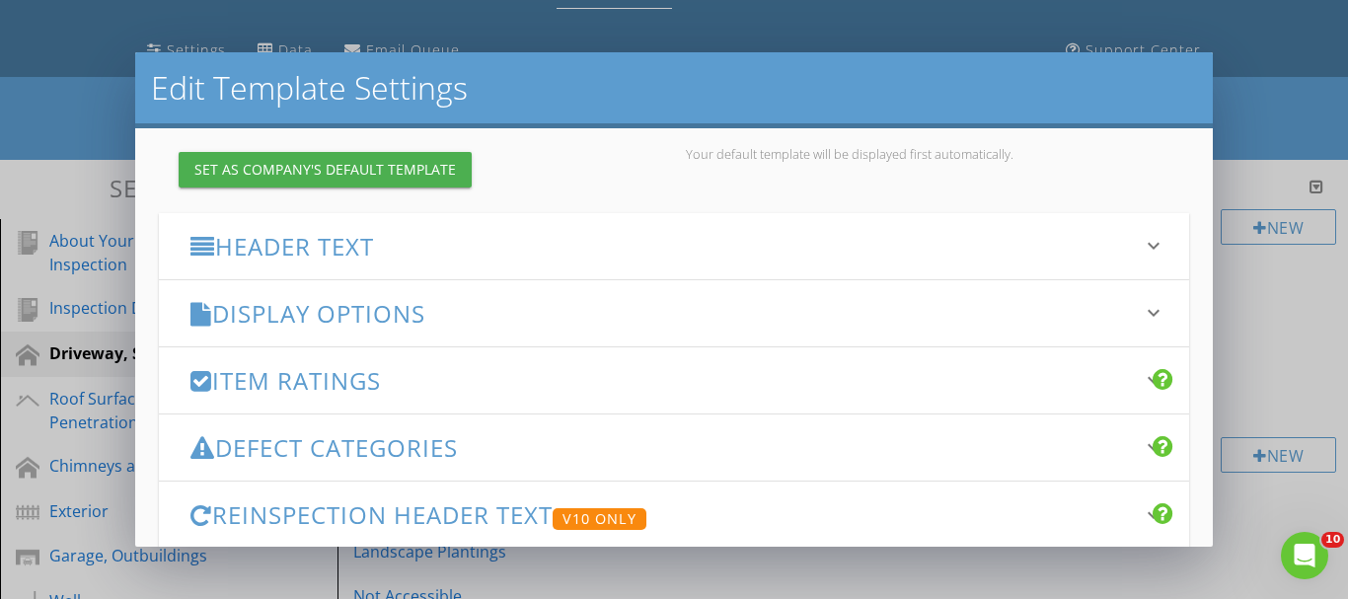
scroll to position [296, 0]
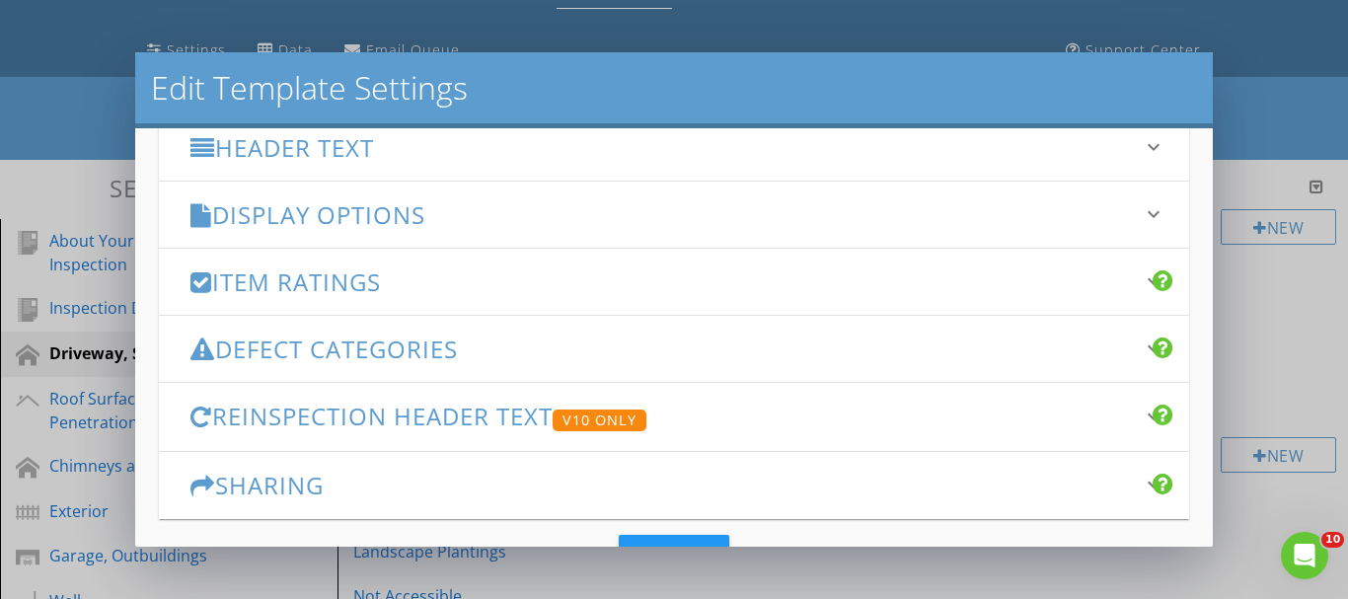
click at [380, 282] on h3 "Item Ratings" at bounding box center [662, 281] width 944 height 27
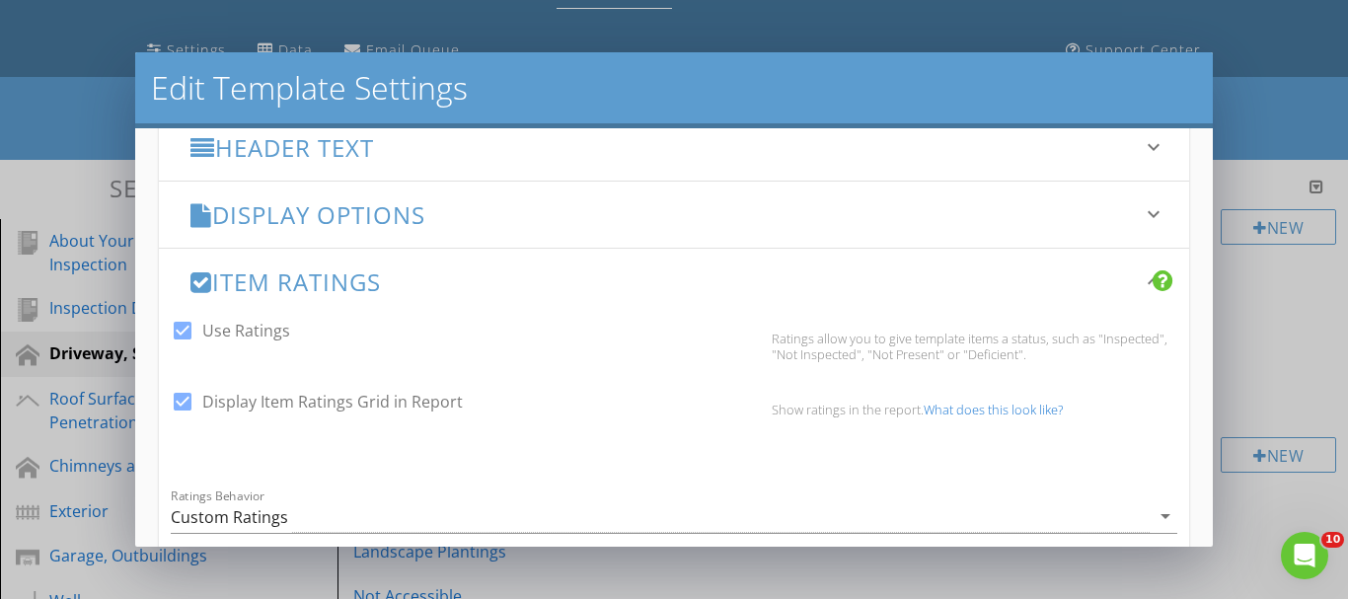
click at [1283, 98] on div "Edit Template Settings Changes to these settings only affect future reports. Na…" at bounding box center [674, 299] width 1348 height 599
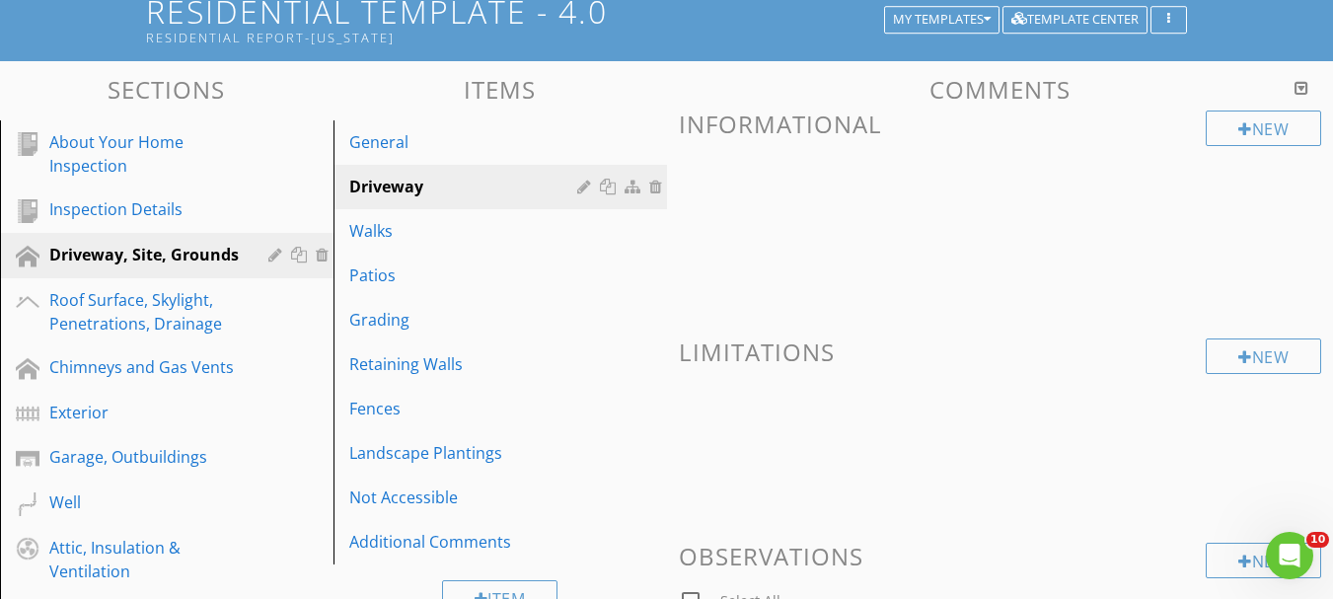
scroll to position [0, 0]
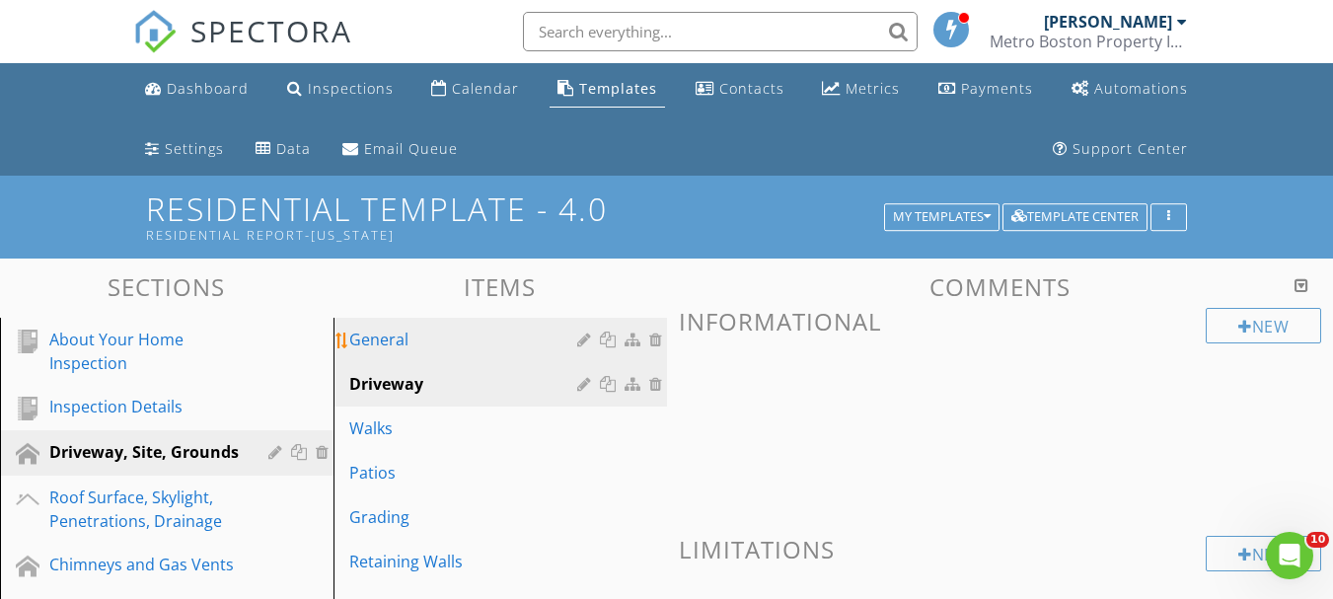
click at [378, 345] on div "General" at bounding box center [466, 340] width 234 height 24
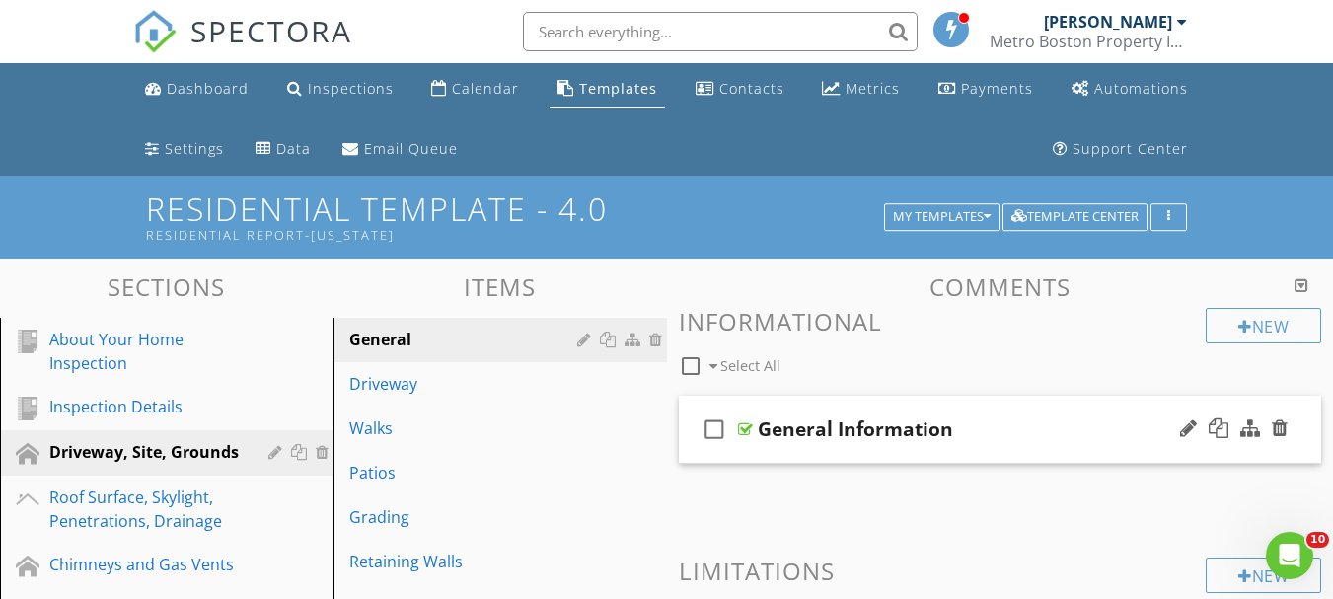
click at [741, 430] on div at bounding box center [745, 429] width 15 height 16
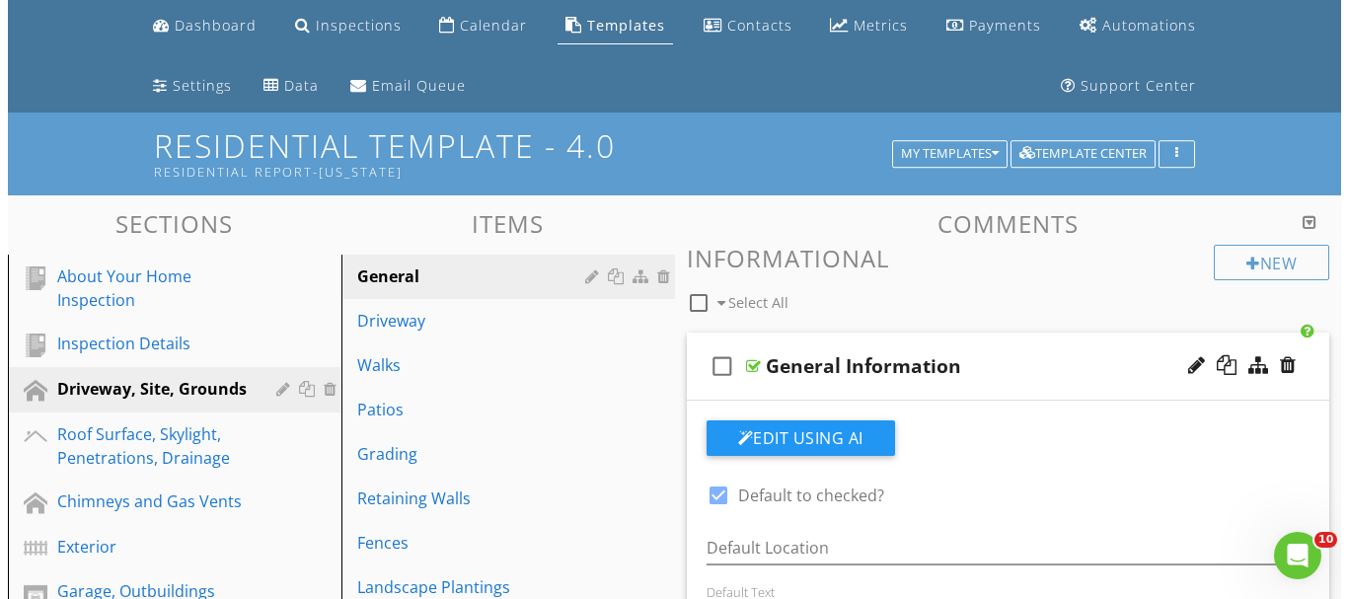
scroll to position [99, 0]
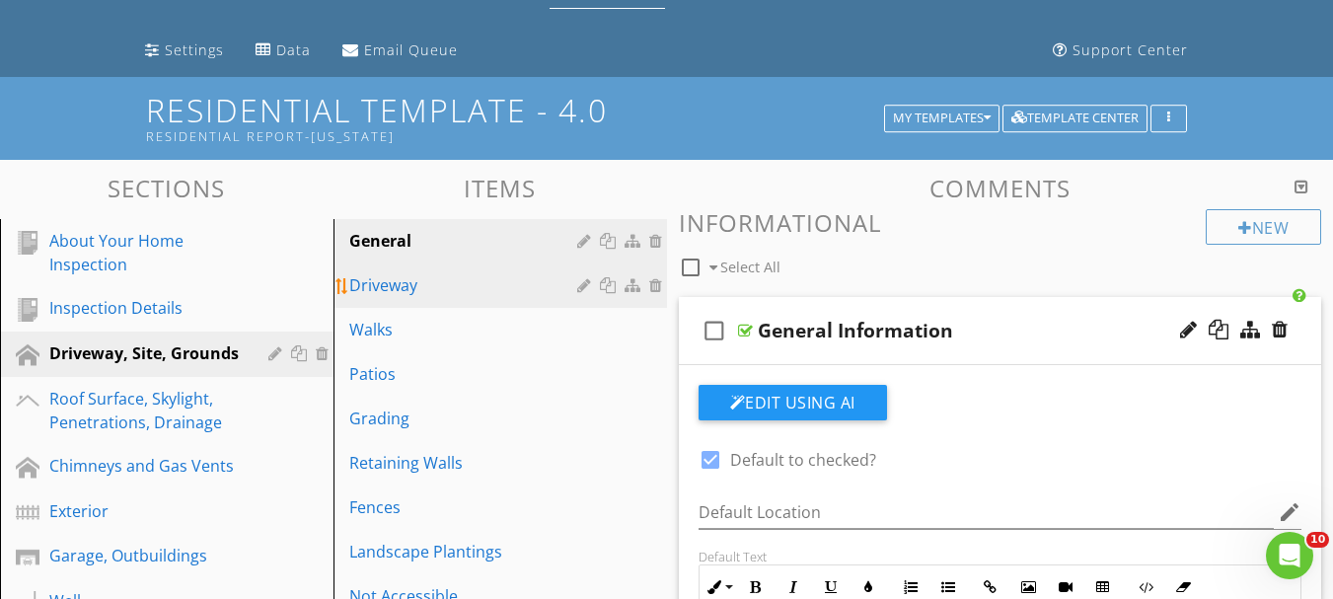
click at [401, 285] on div "Driveway" at bounding box center [466, 285] width 234 height 24
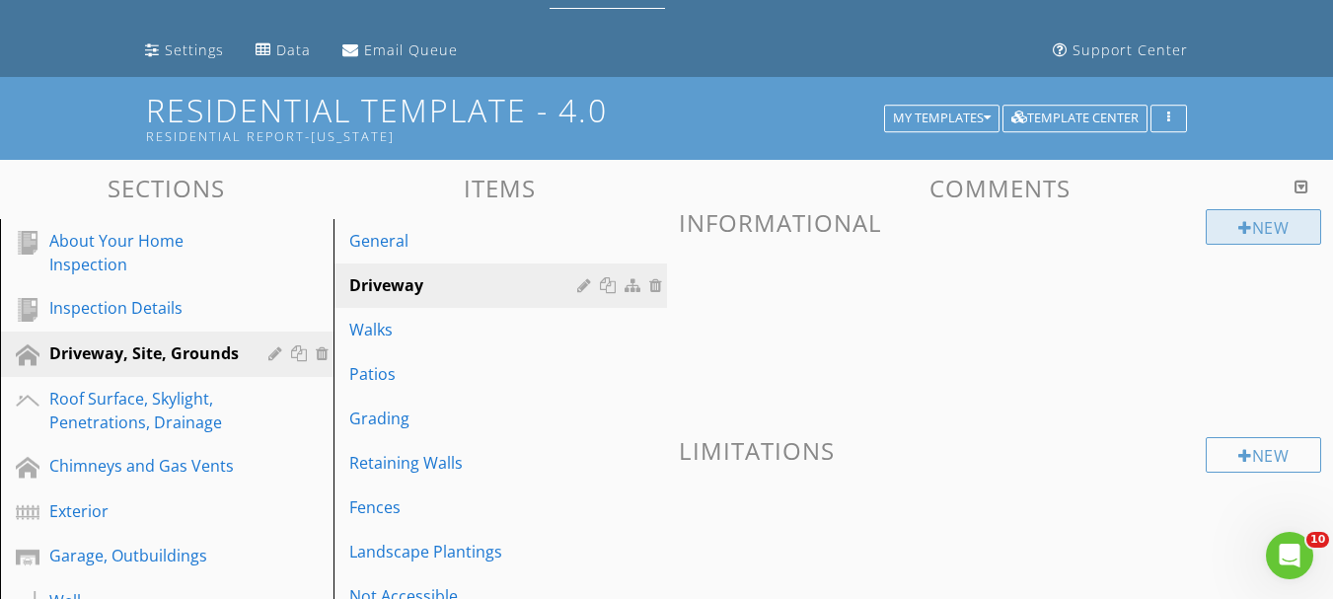
click at [1246, 229] on div at bounding box center [1245, 228] width 14 height 16
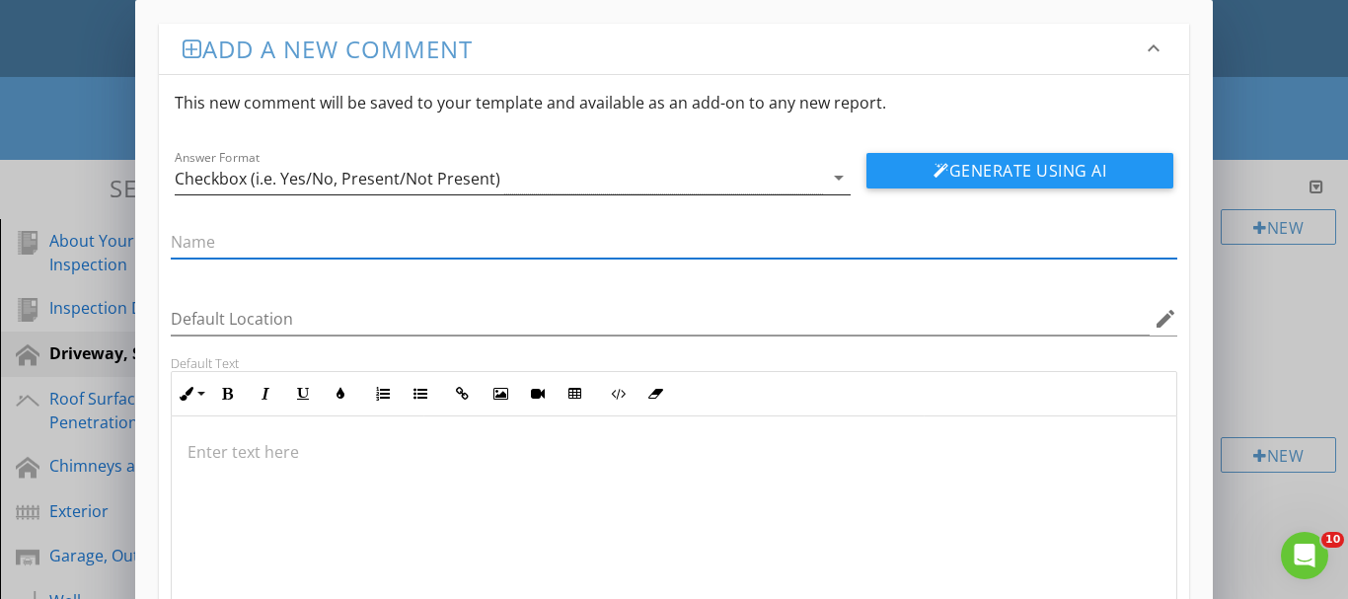
click at [713, 186] on div "Checkbox (i.e. Yes/No, Present/Not Present)" at bounding box center [499, 178] width 649 height 33
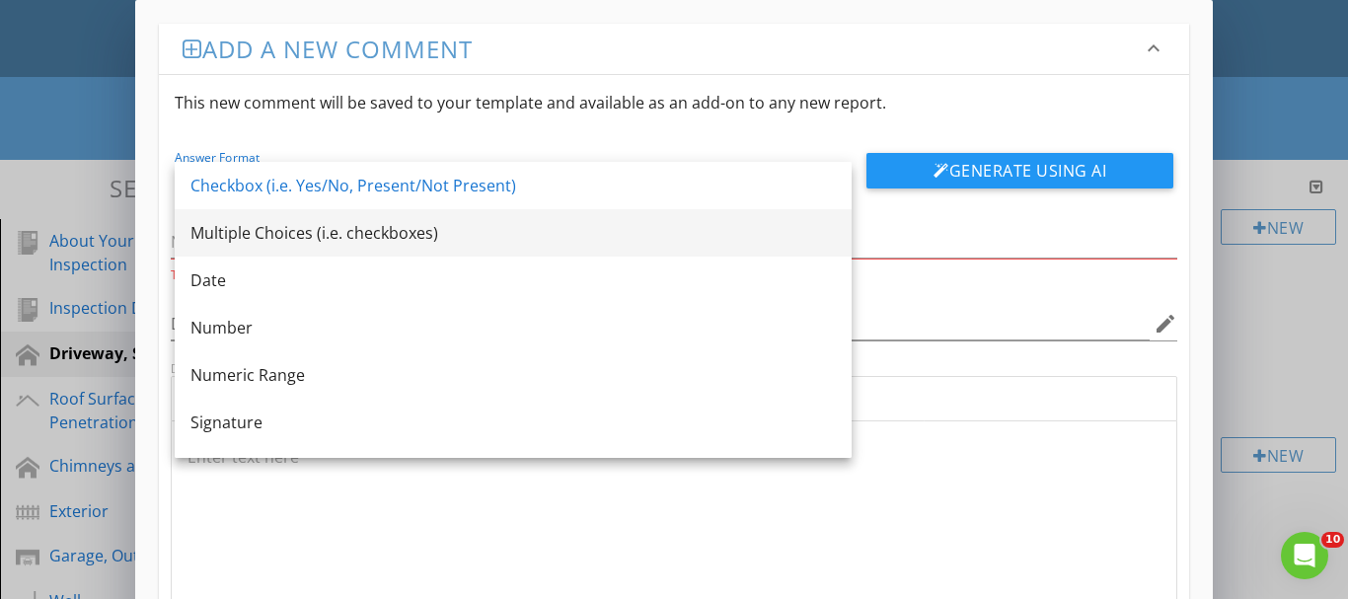
click at [264, 230] on div "Multiple Choices (i.e. checkboxes)" at bounding box center [512, 233] width 645 height 24
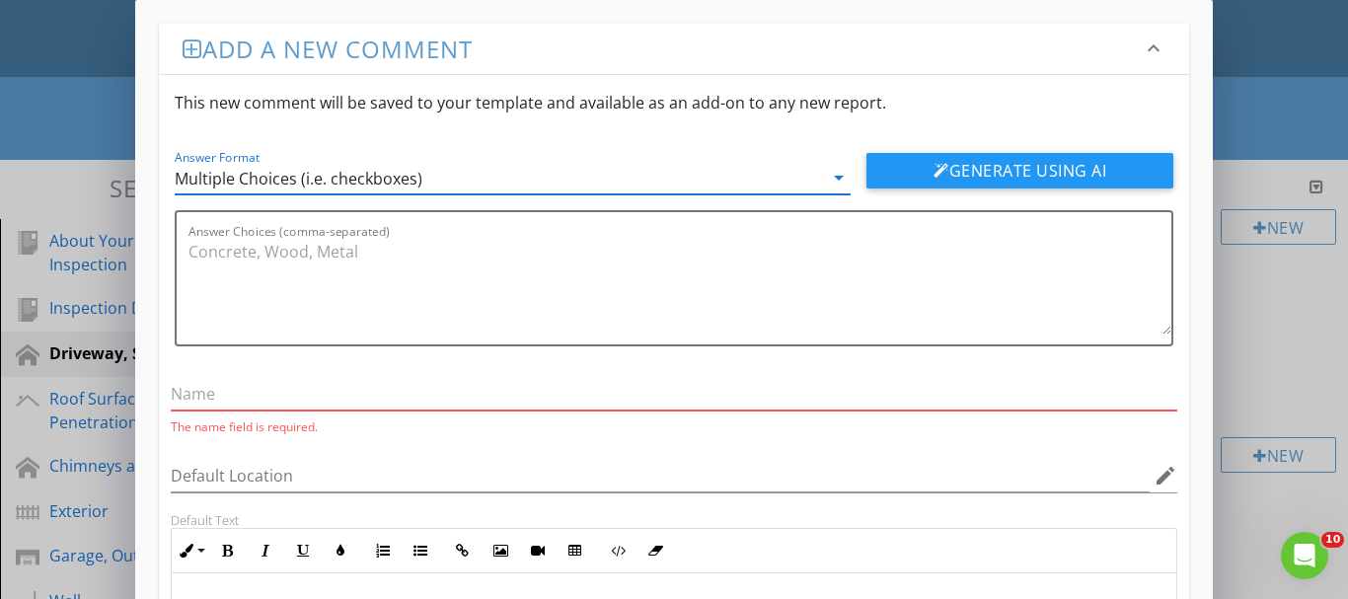
click at [308, 386] on input "text" at bounding box center [674, 394] width 1007 height 33
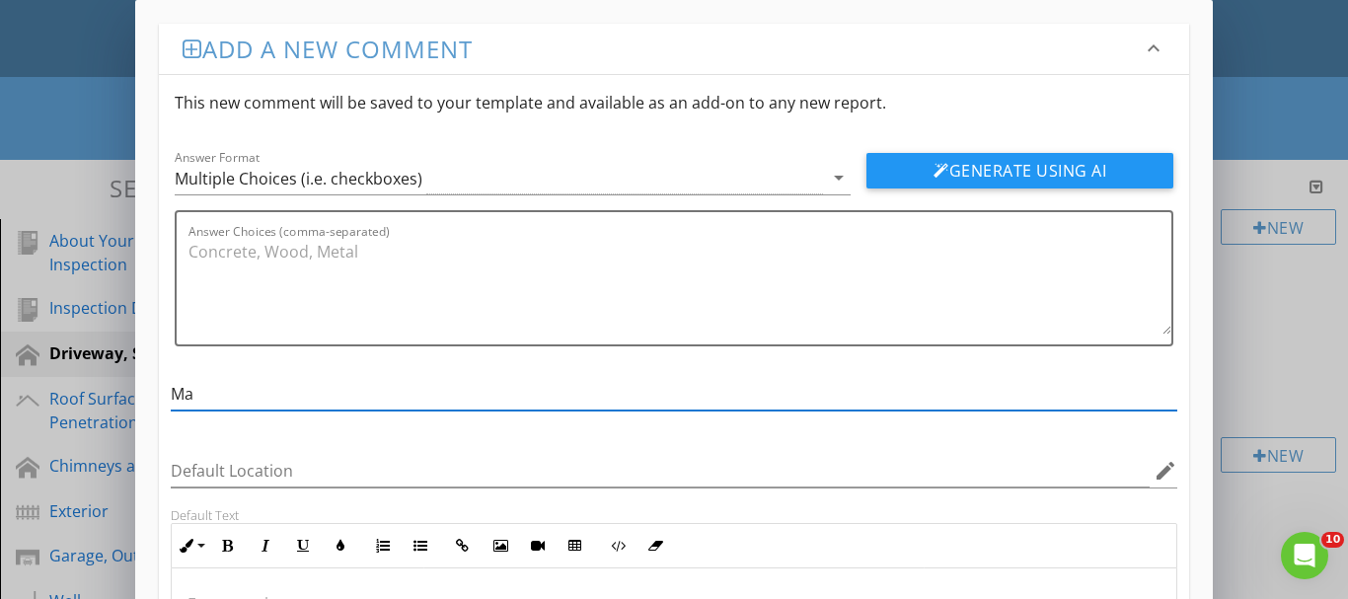
type input "M"
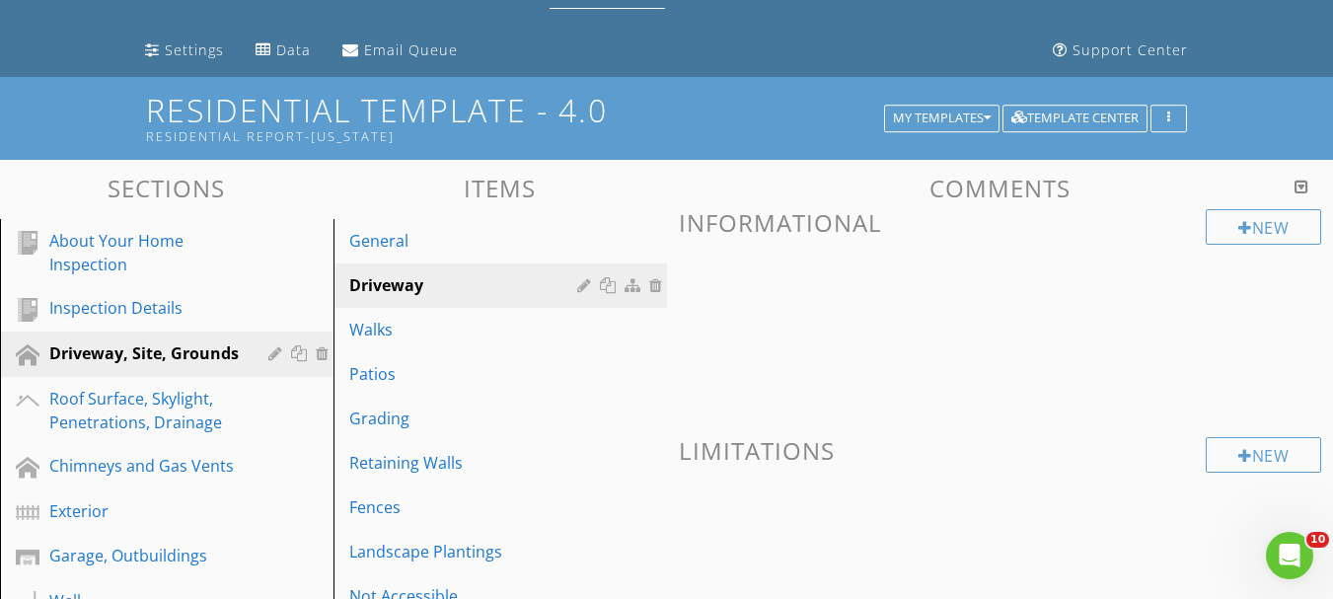
click at [1271, 289] on div at bounding box center [666, 299] width 1333 height 599
click at [1274, 235] on div "New" at bounding box center [1263, 227] width 115 height 36
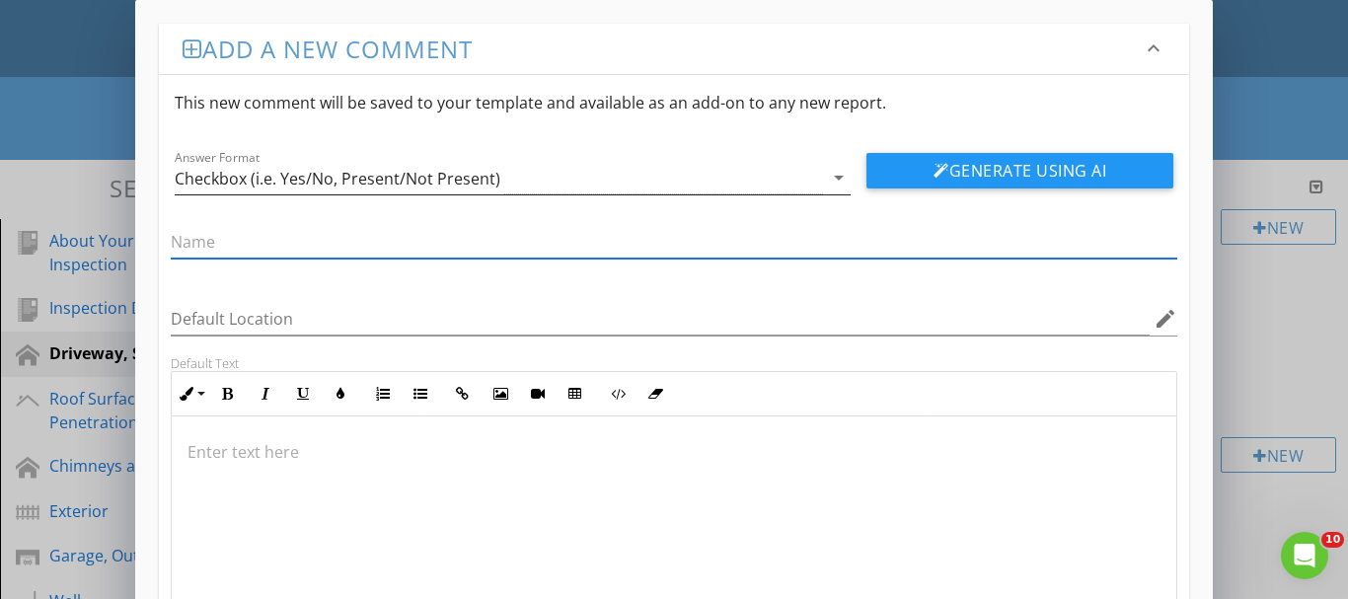
click at [381, 182] on div "Checkbox (i.e. Yes/No, Present/Not Present)" at bounding box center [338, 179] width 326 height 18
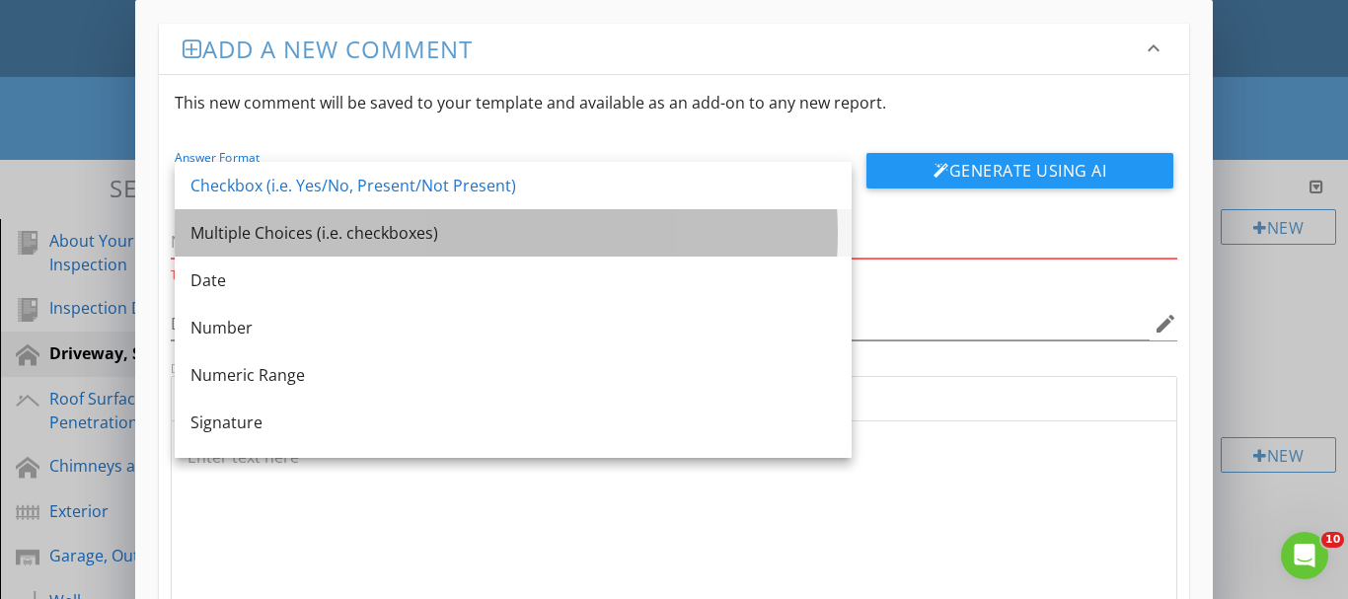
click at [274, 230] on div "Multiple Choices (i.e. checkboxes)" at bounding box center [512, 233] width 645 height 24
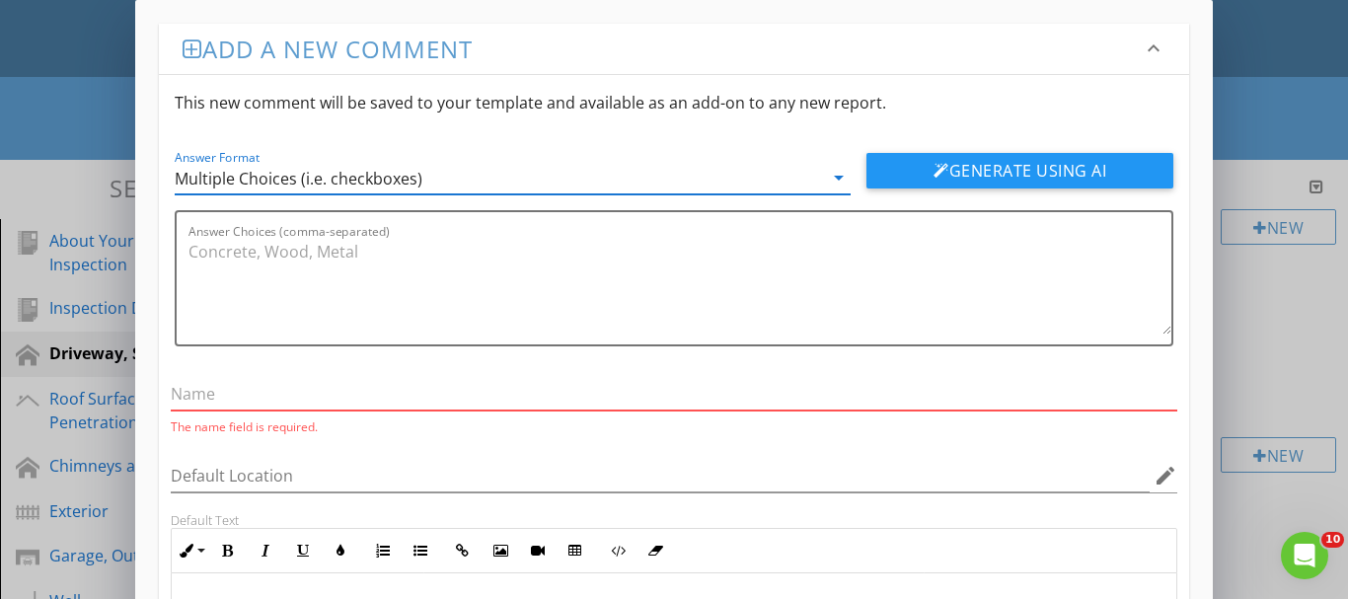
click at [230, 390] on input "text" at bounding box center [674, 394] width 1007 height 33
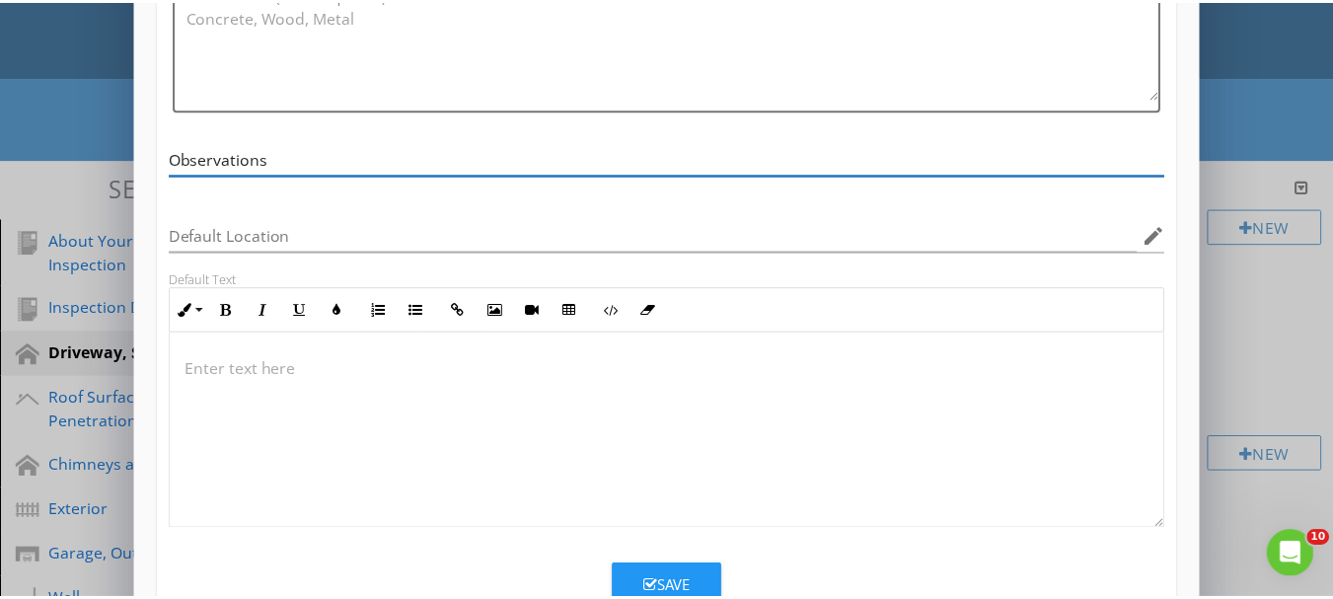
scroll to position [296, 0]
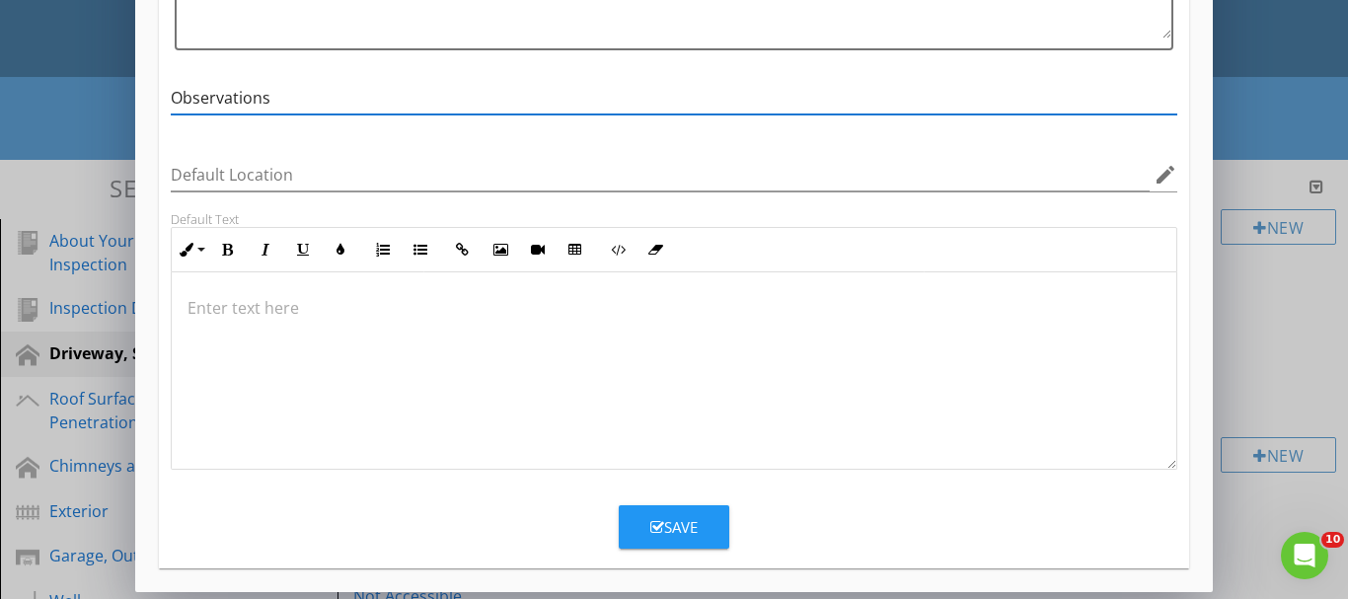
type input "Observations"
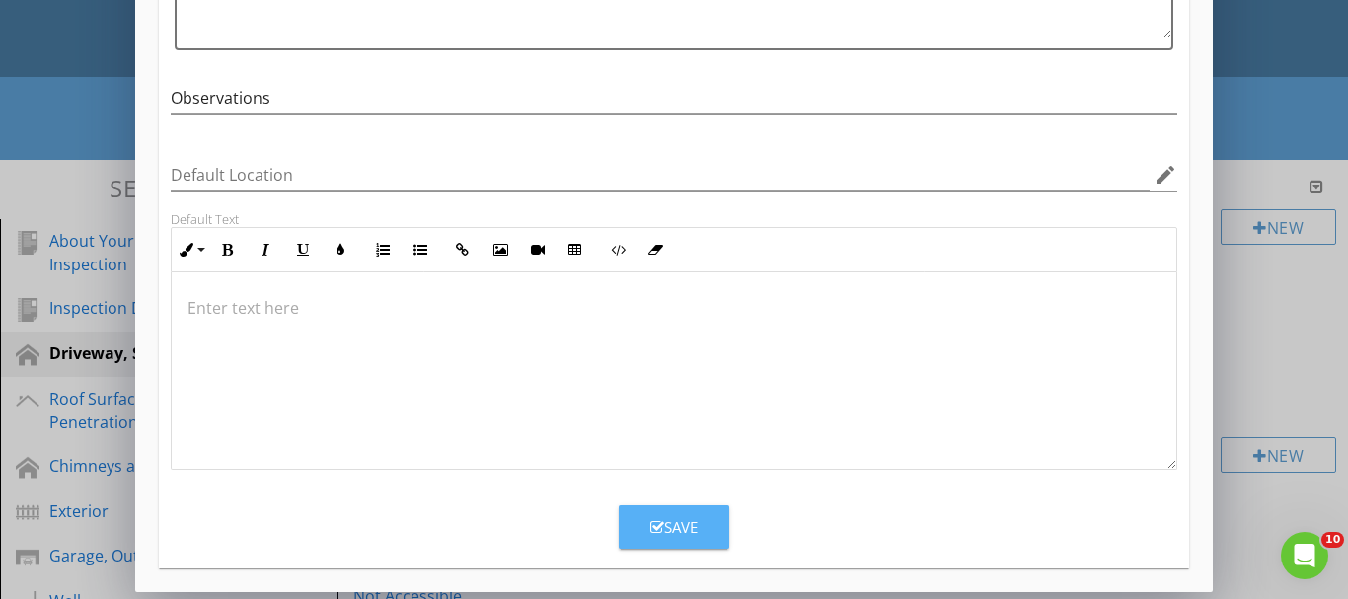
click at [699, 529] on button "Save" at bounding box center [674, 526] width 111 height 43
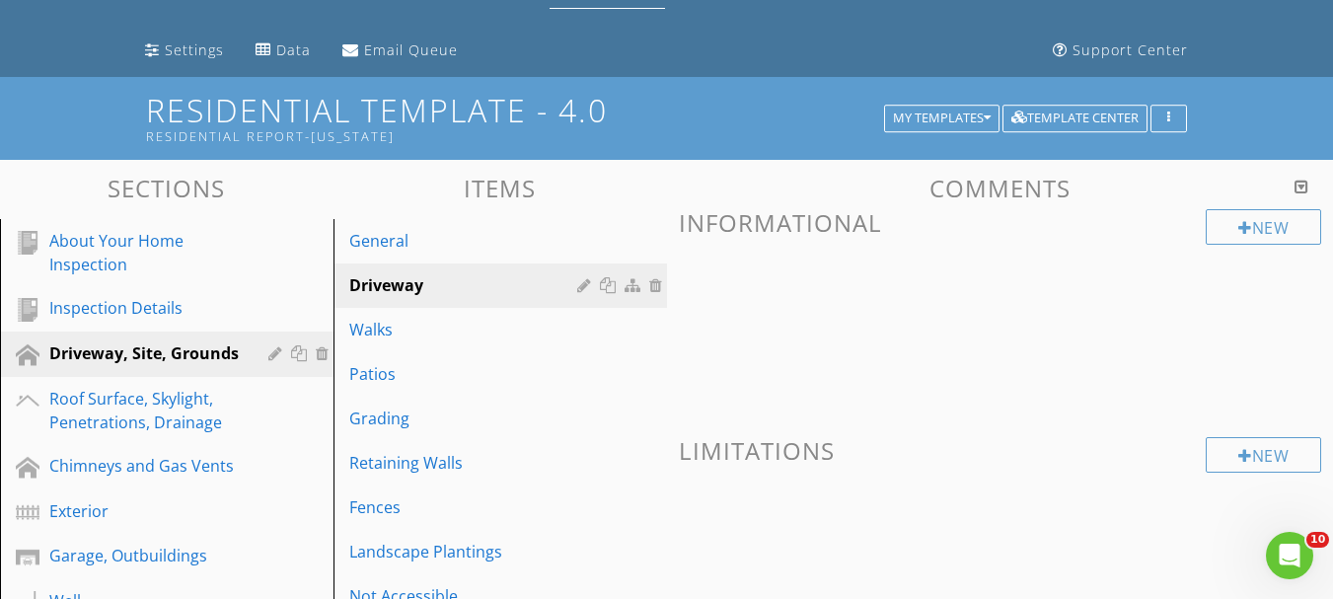
scroll to position [205, 0]
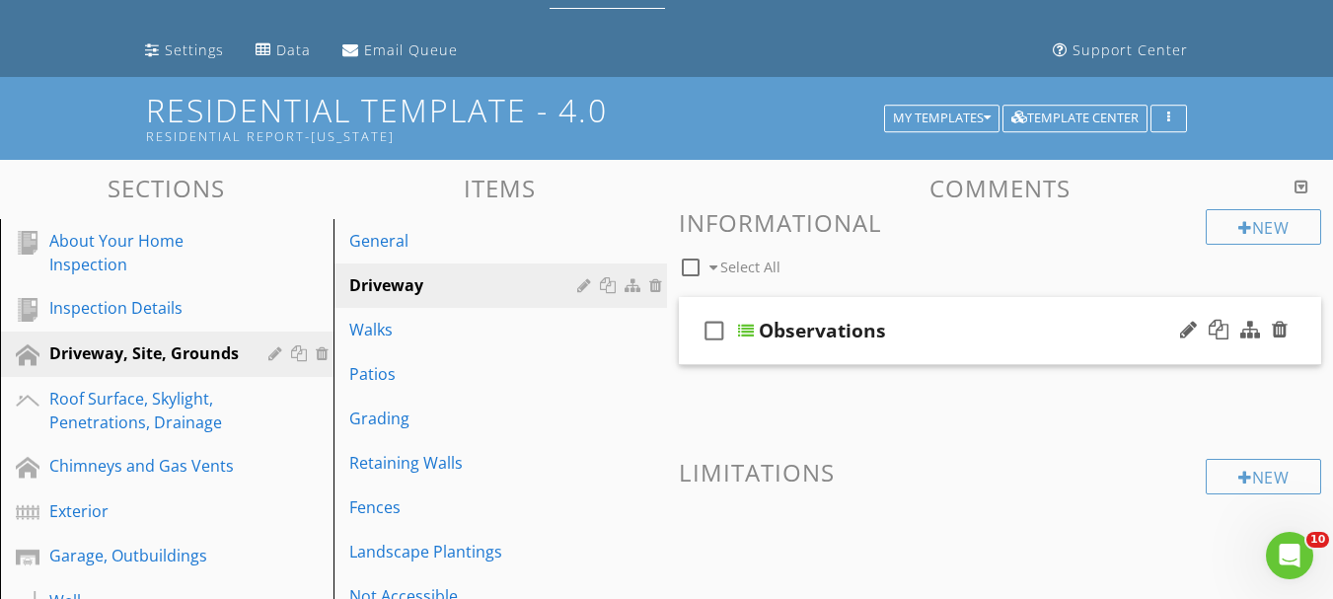
click at [752, 336] on div at bounding box center [746, 331] width 16 height 16
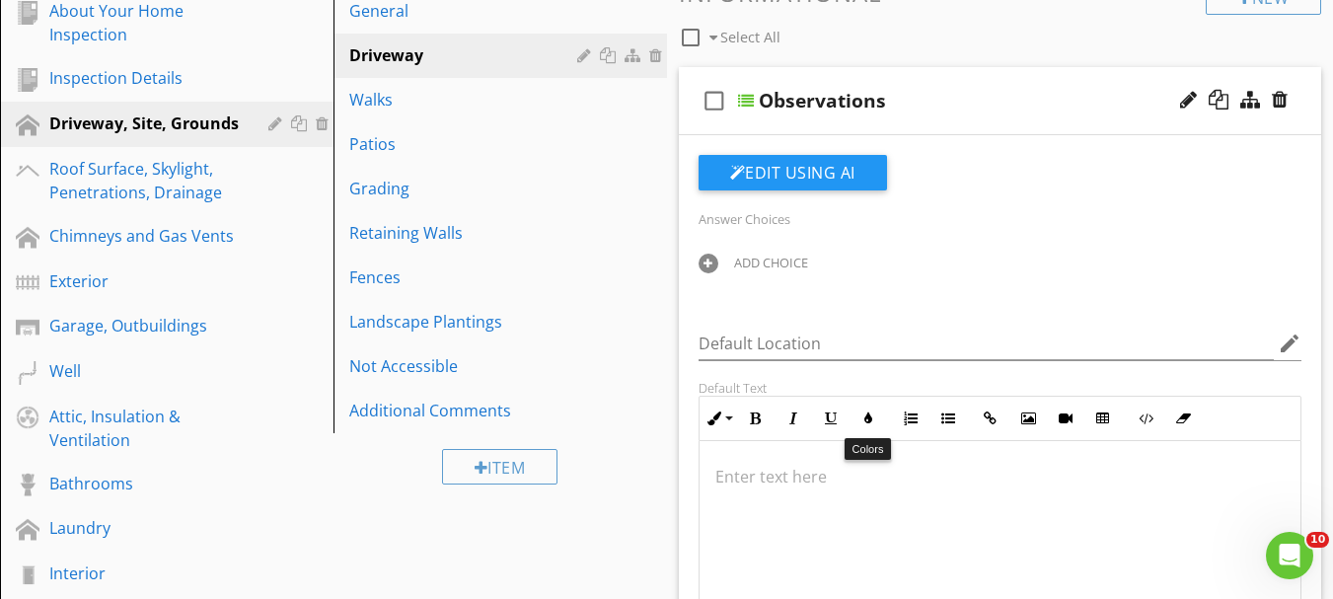
scroll to position [296, 0]
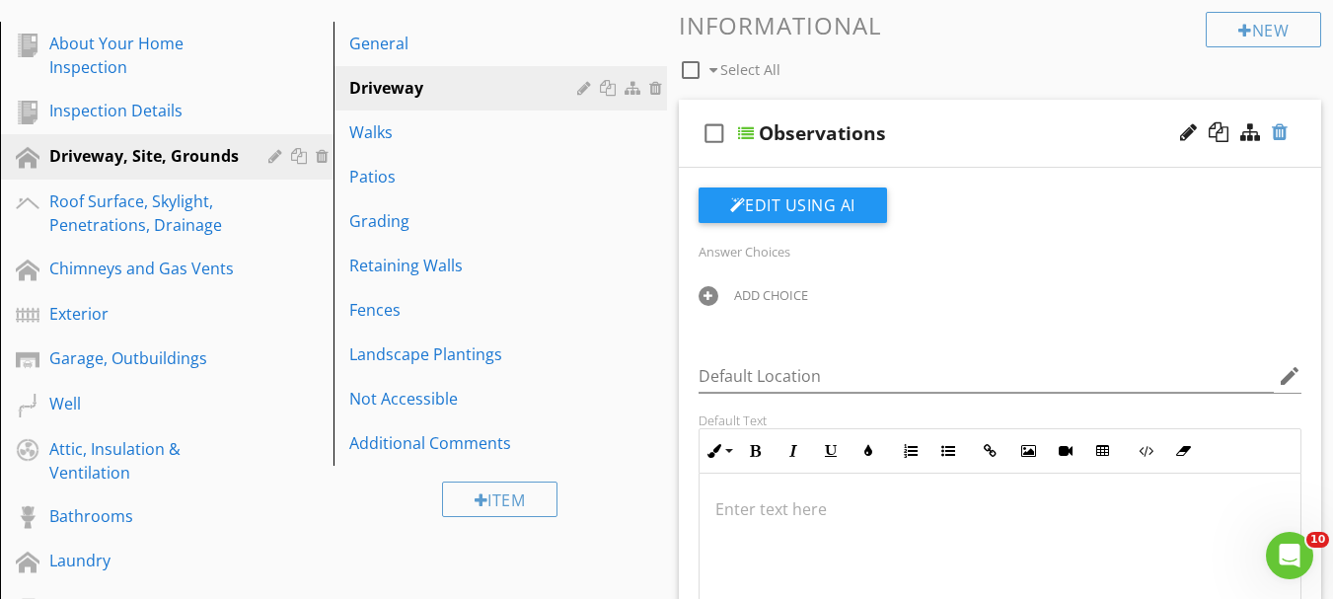
click at [1282, 132] on div at bounding box center [1280, 132] width 16 height 20
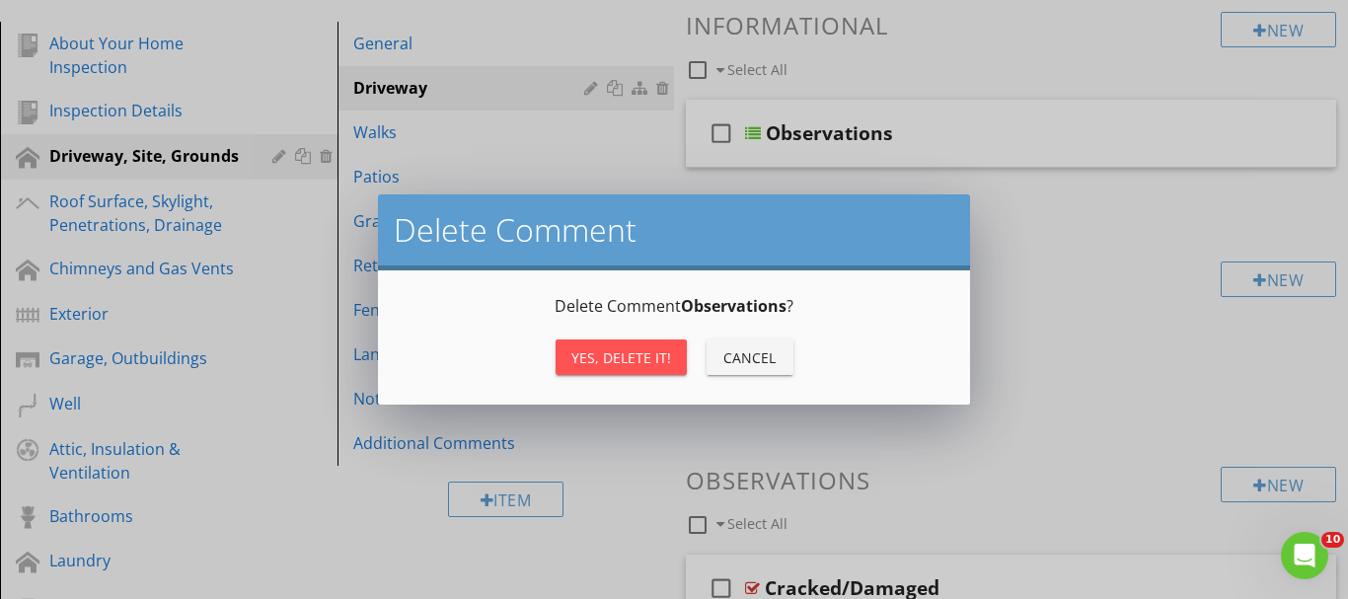
click at [584, 362] on div "Yes, Delete it!" at bounding box center [621, 357] width 100 height 21
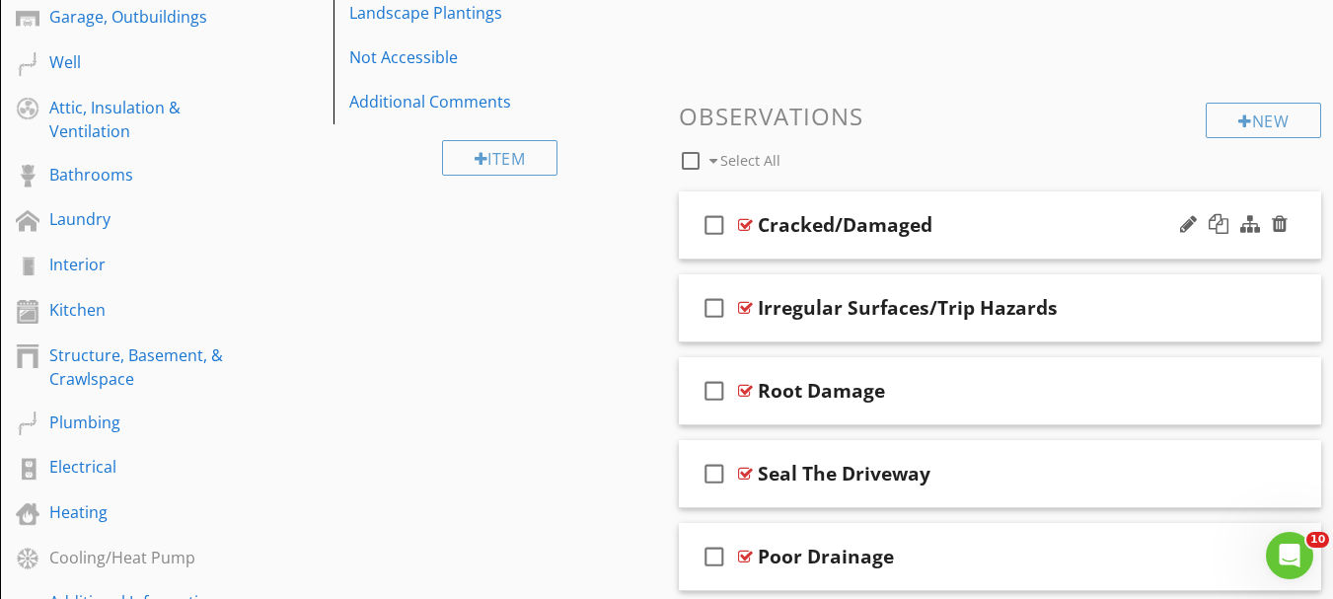
scroll to position [691, 0]
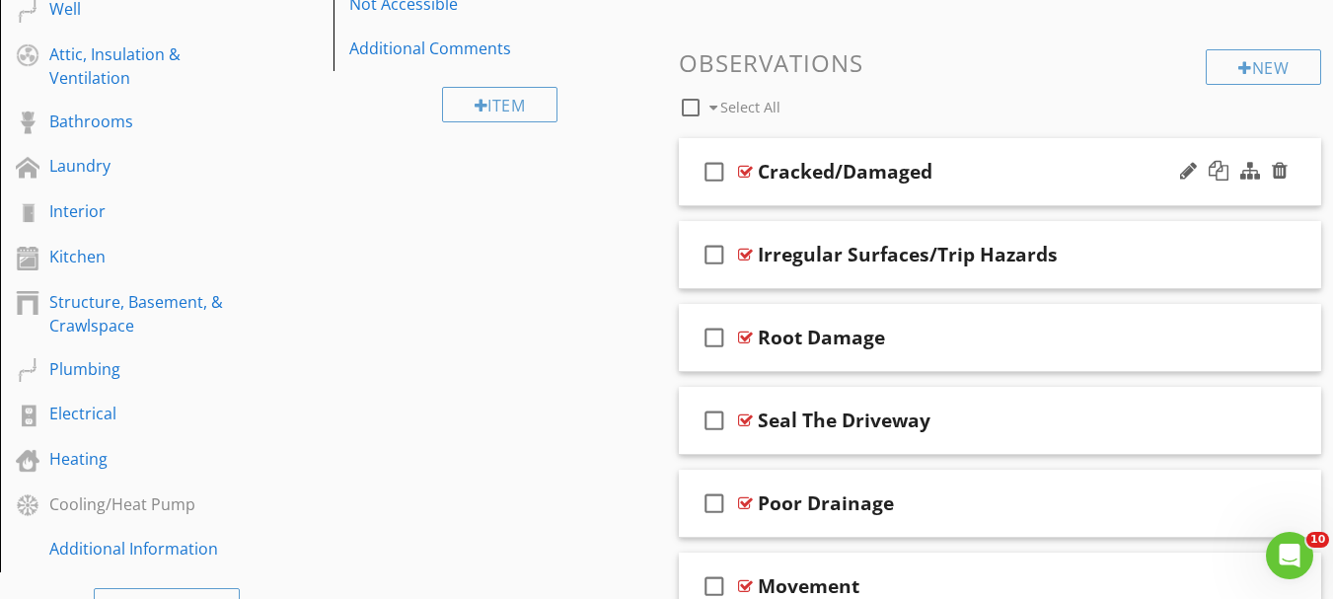
click at [747, 173] on div at bounding box center [745, 172] width 15 height 16
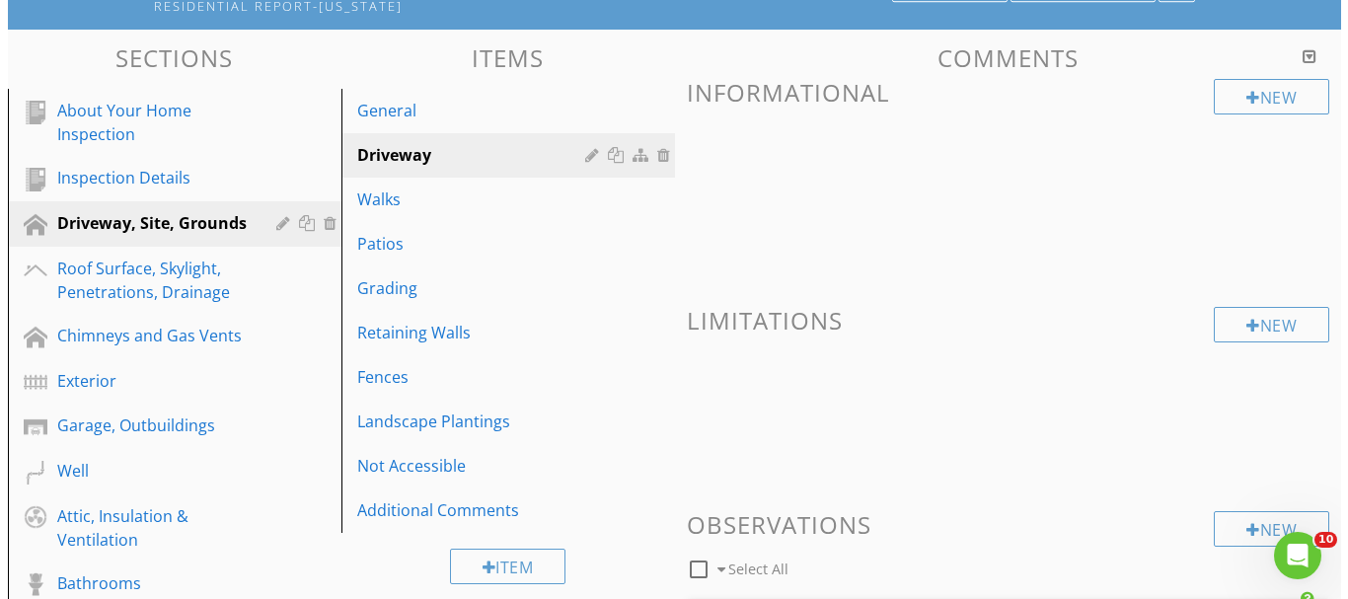
scroll to position [197, 0]
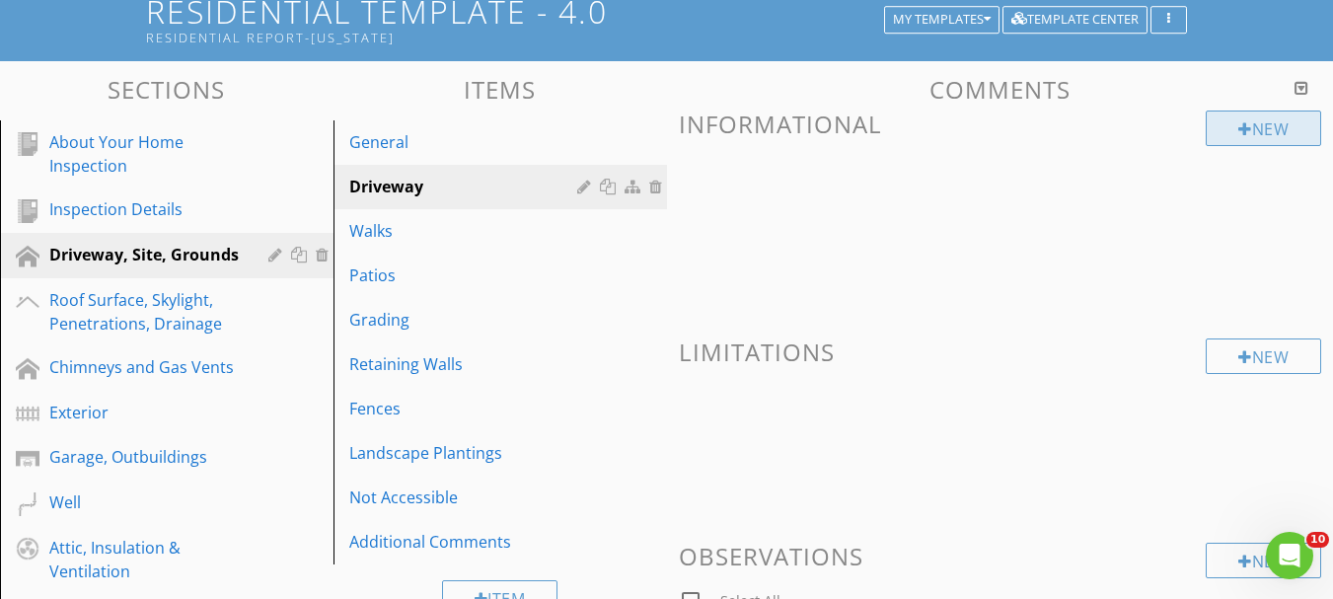
click at [1224, 128] on div "New" at bounding box center [1263, 129] width 115 height 36
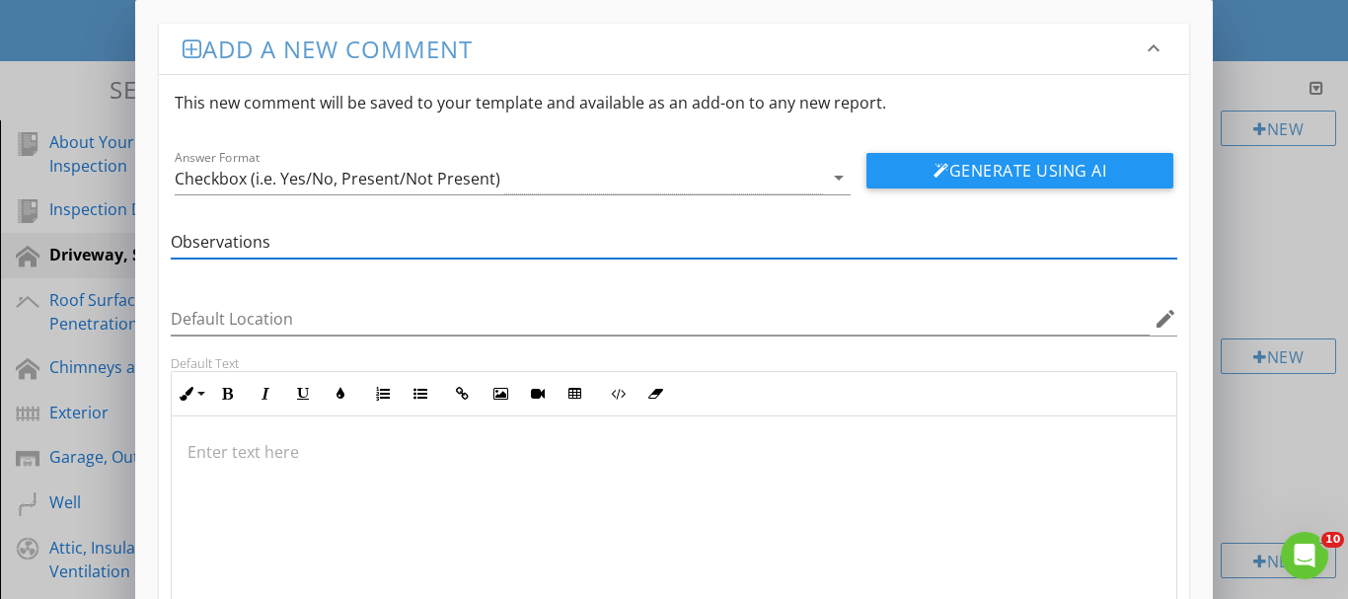
type input "Observations"
click at [290, 459] on p at bounding box center [674, 452] width 974 height 24
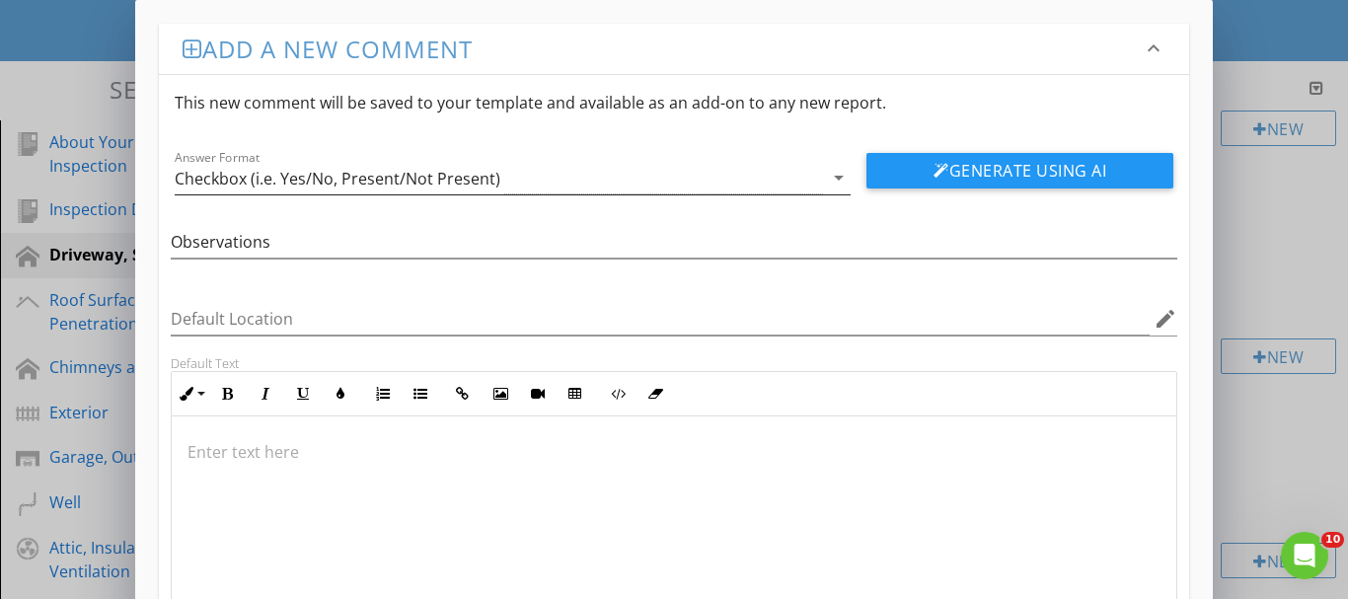
click at [743, 179] on div "Checkbox (i.e. Yes/No, Present/Not Present)" at bounding box center [499, 178] width 649 height 33
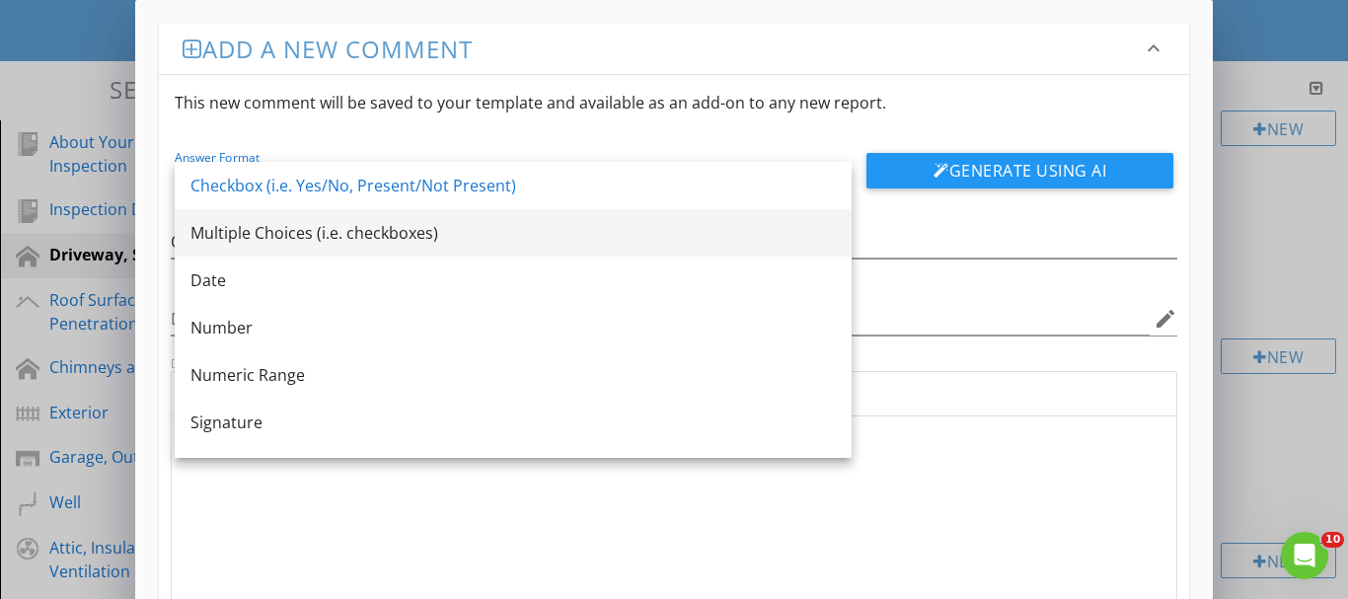
click at [354, 236] on div "Multiple Choices (i.e. checkboxes)" at bounding box center [512, 233] width 645 height 24
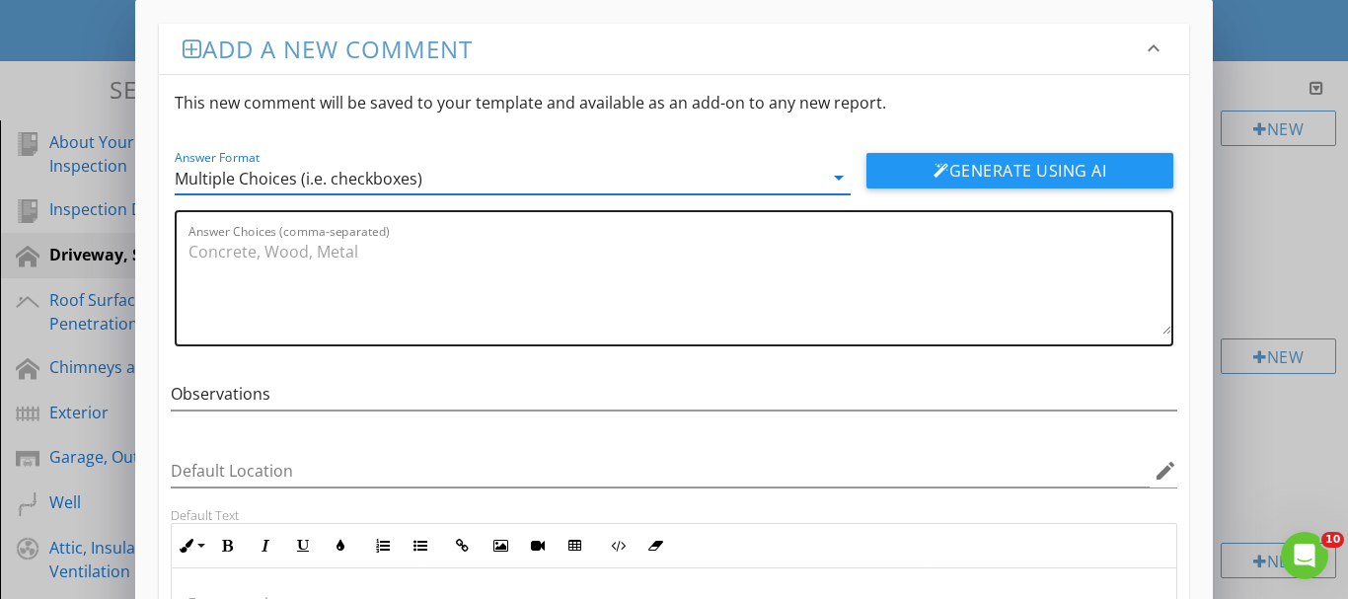
click at [354, 273] on textarea "Answer Choices (comma-separated)" at bounding box center [680, 285] width 984 height 99
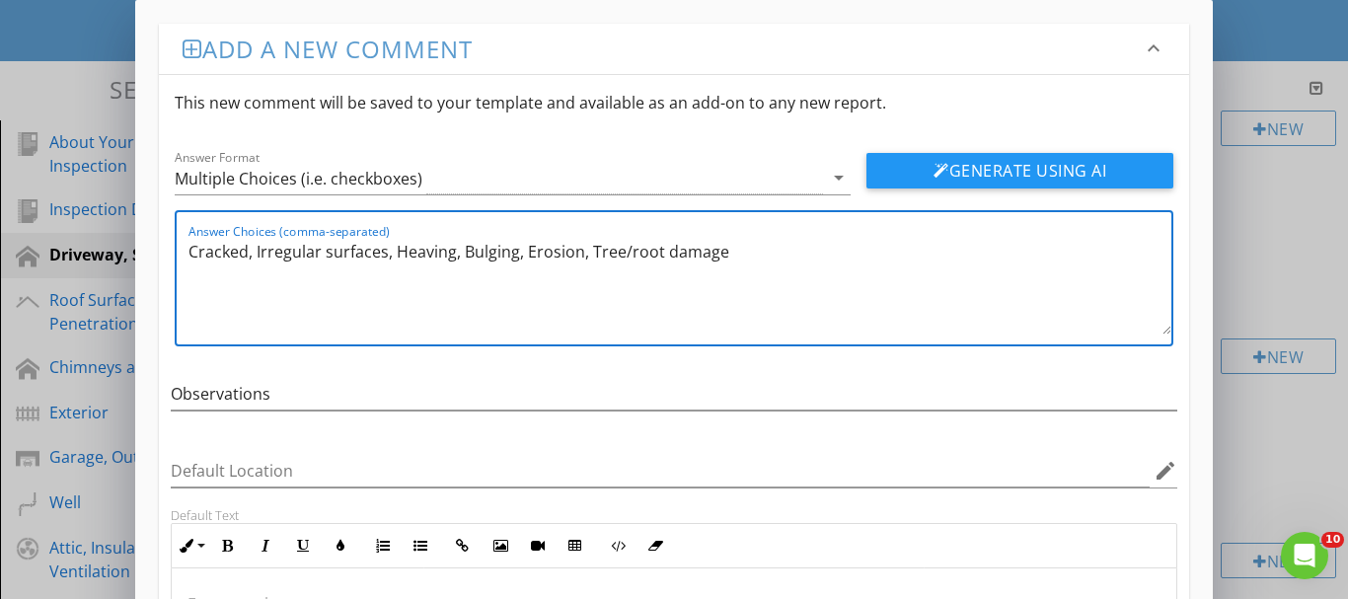
click at [883, 219] on div "Answer Choices (comma-separated) Cracked, Irregular surfaces, Heaving, Bulging,…" at bounding box center [680, 278] width 984 height 132
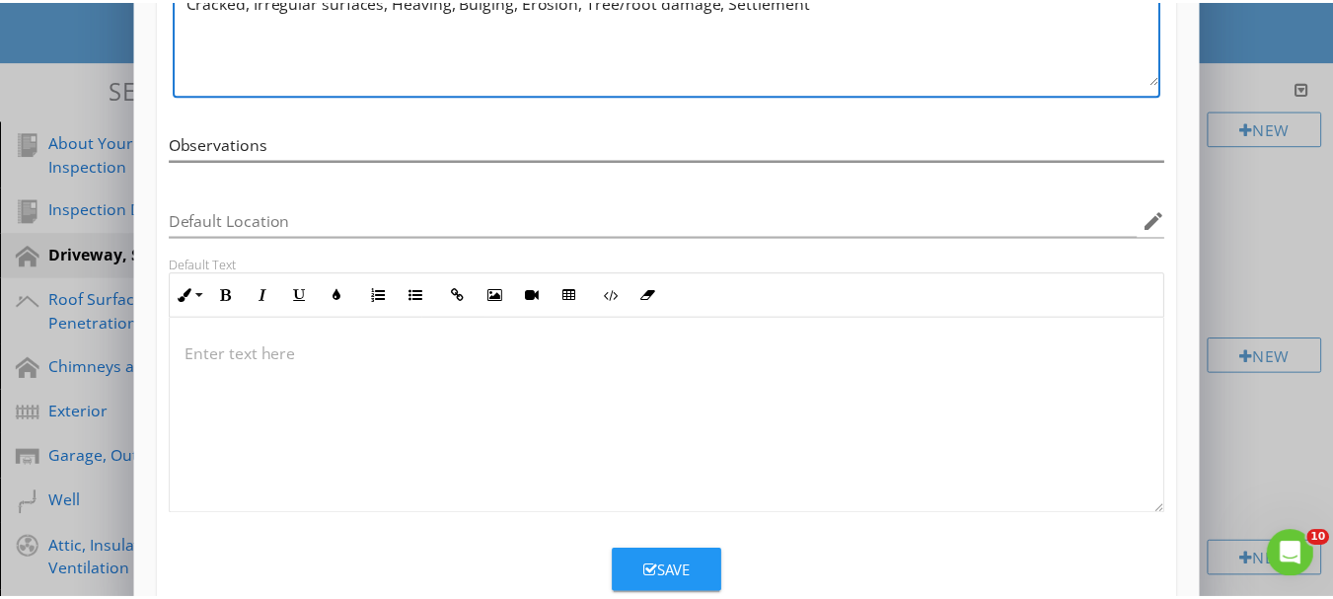
scroll to position [301, 0]
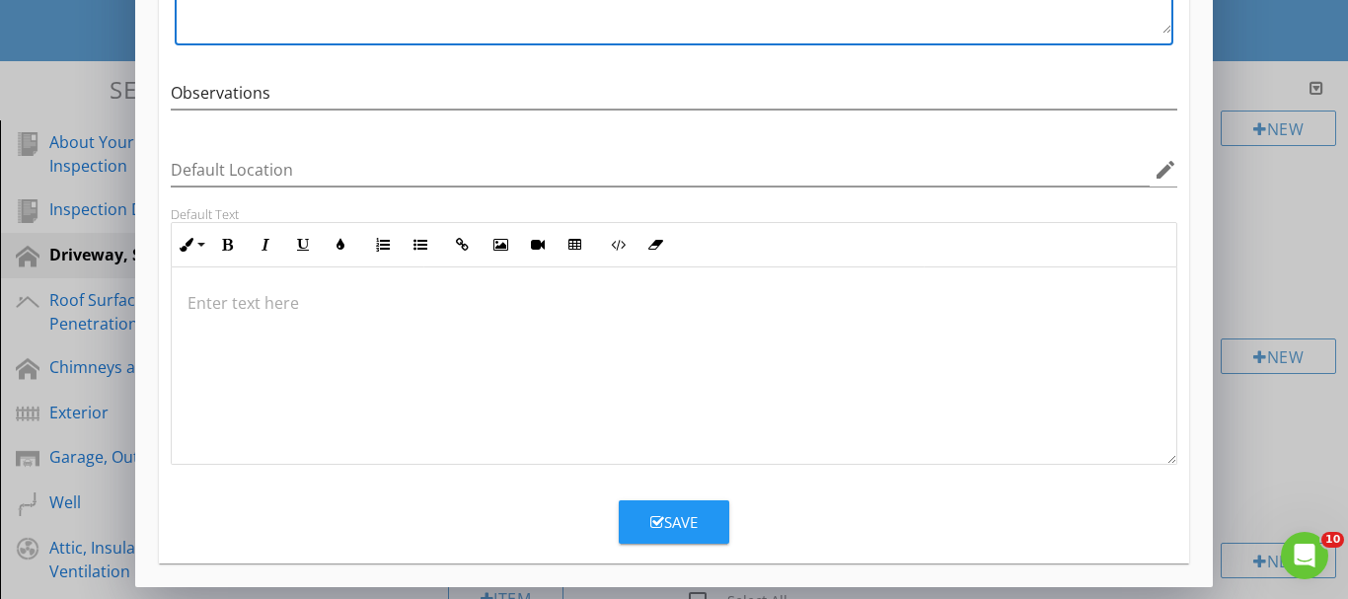
type textarea "Cracked, Irregular surfaces, Heaving, Bulging, Erosion, Tree/root damage, Settl…"
click at [685, 527] on div "Save" at bounding box center [673, 522] width 47 height 23
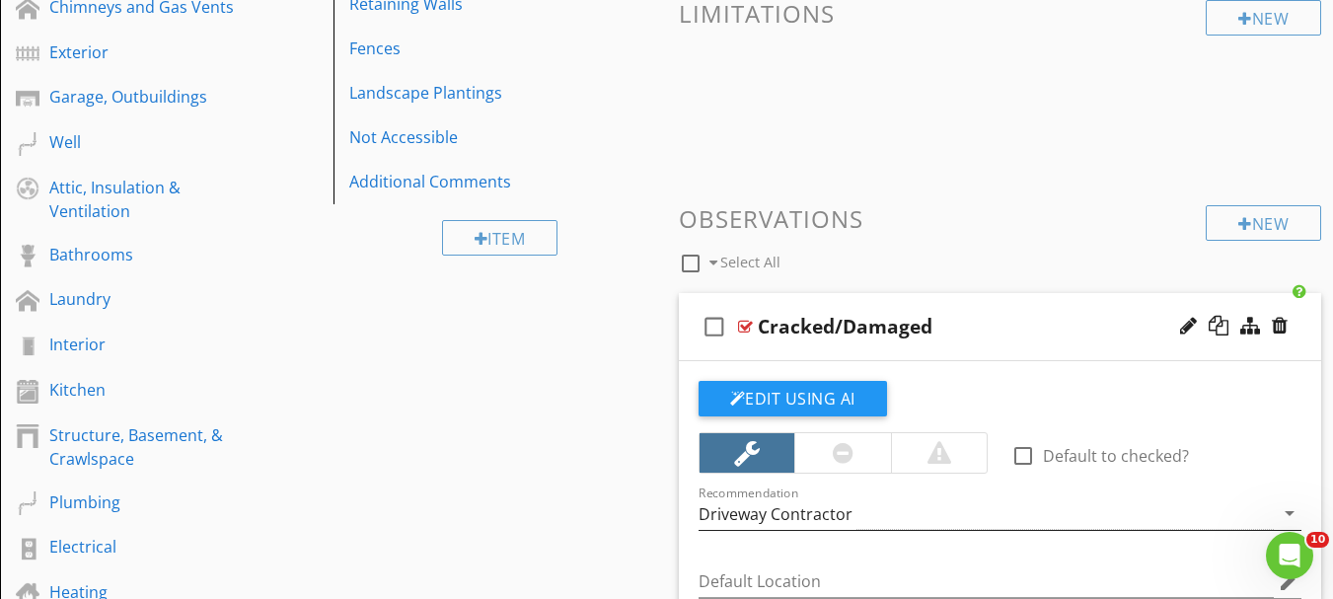
scroll to position [592, 0]
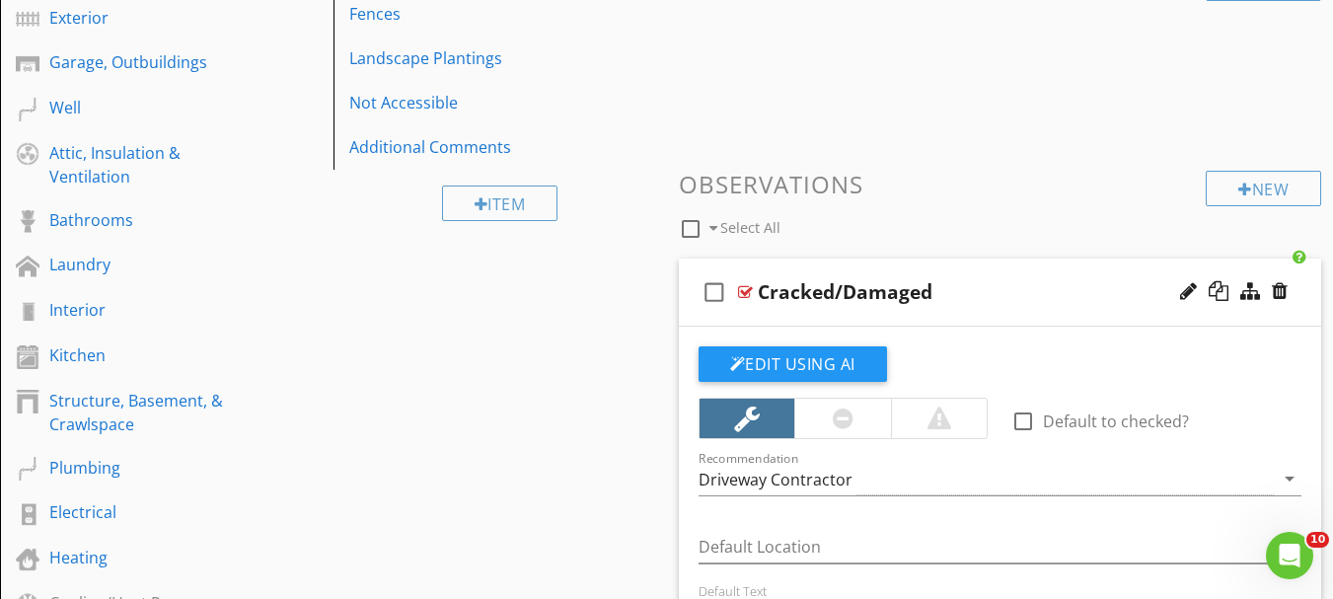
click at [741, 288] on div at bounding box center [745, 292] width 15 height 16
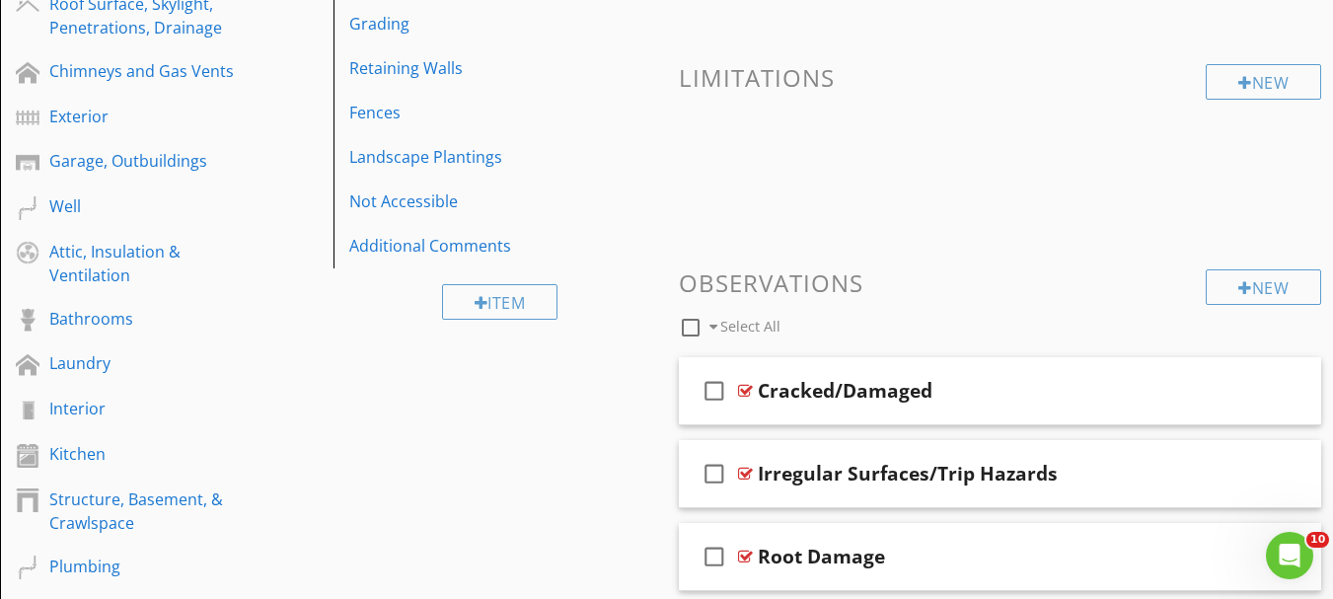
scroll to position [197, 0]
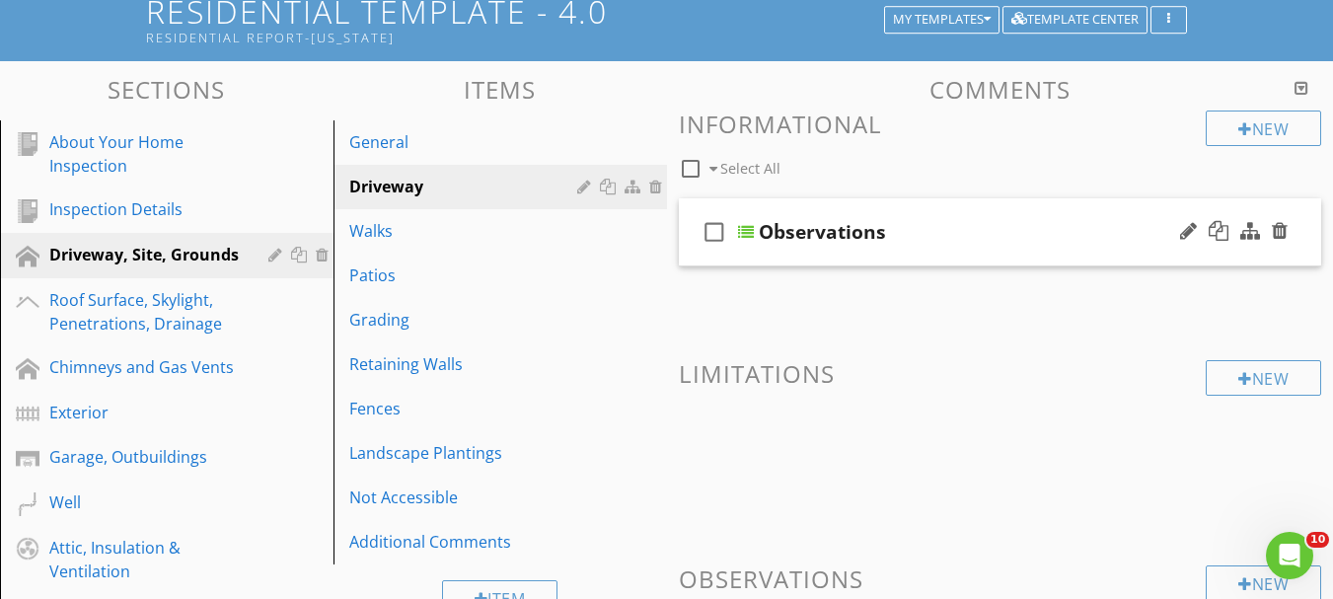
click at [742, 237] on div at bounding box center [746, 232] width 16 height 16
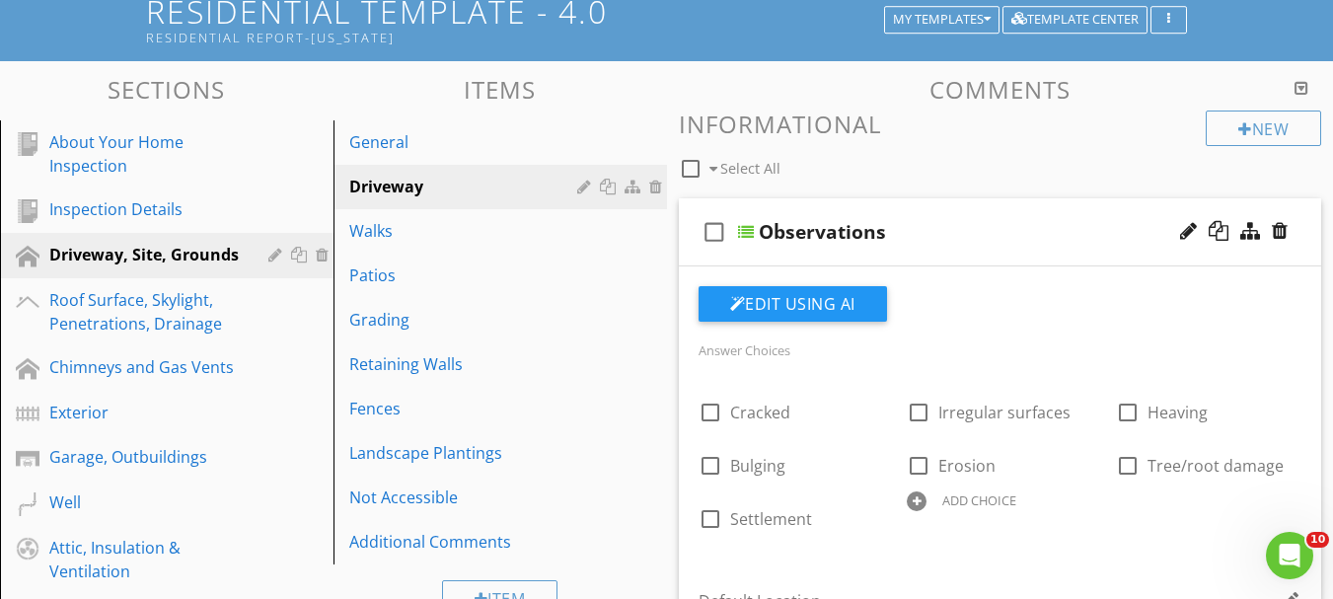
scroll to position [296, 0]
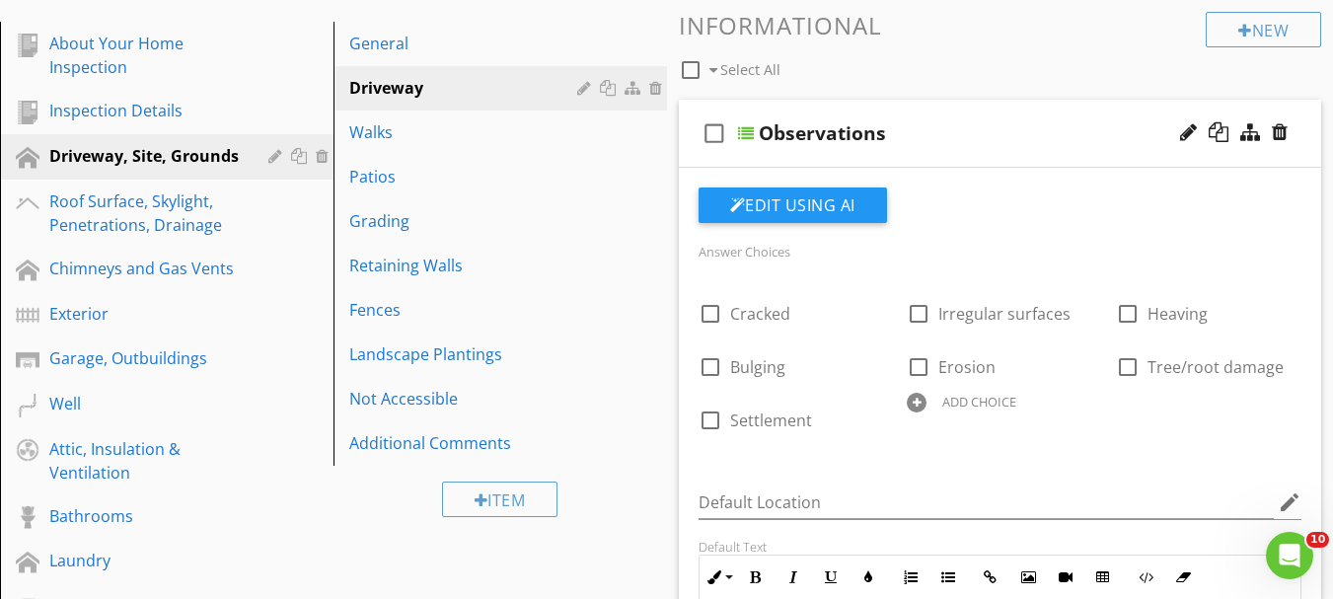
click at [924, 395] on div at bounding box center [917, 403] width 20 height 20
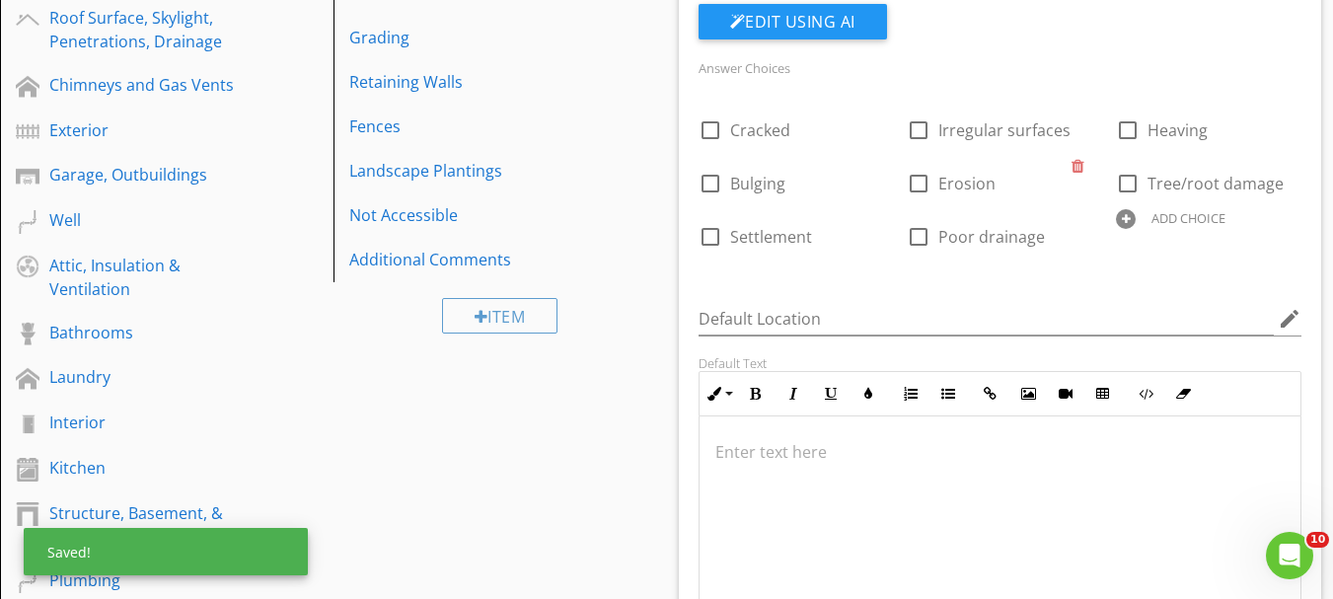
scroll to position [380, 0]
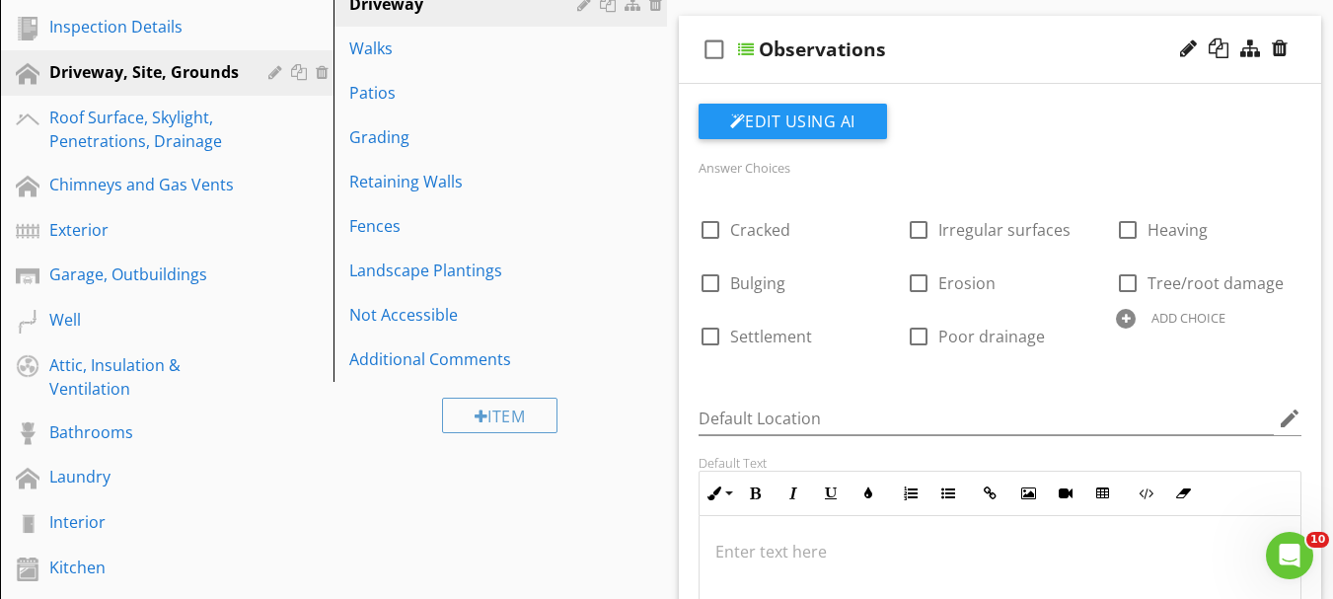
click at [1126, 325] on div at bounding box center [1126, 319] width 20 height 20
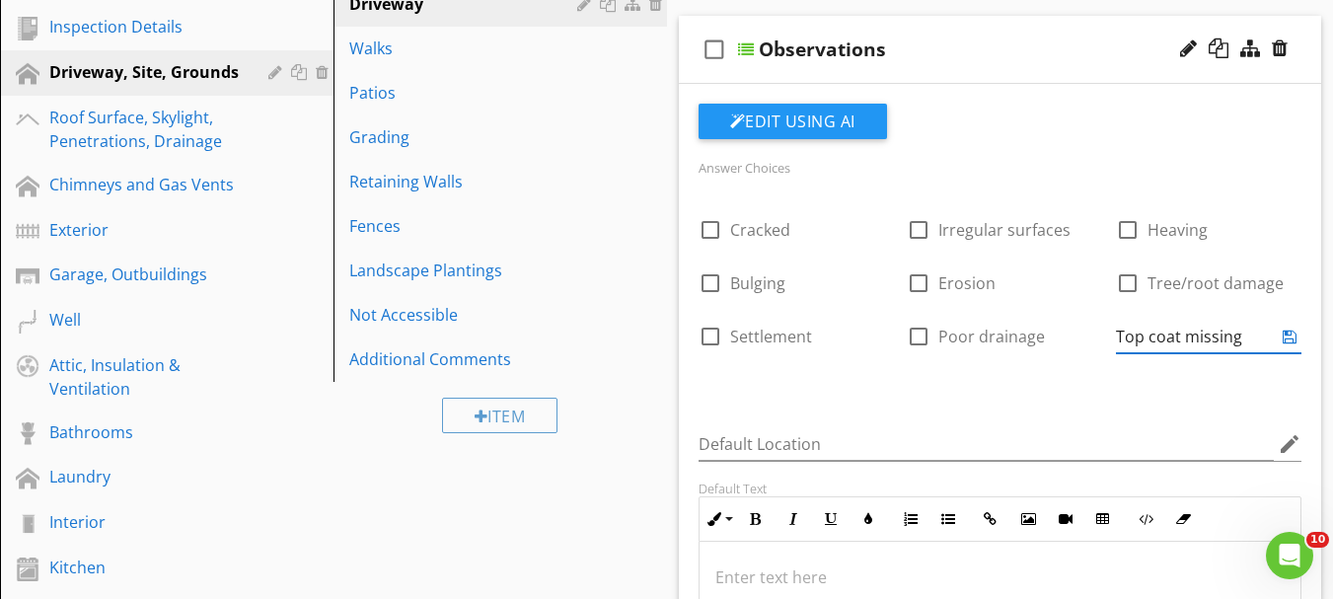
click at [1292, 339] on icon at bounding box center [1290, 337] width 14 height 16
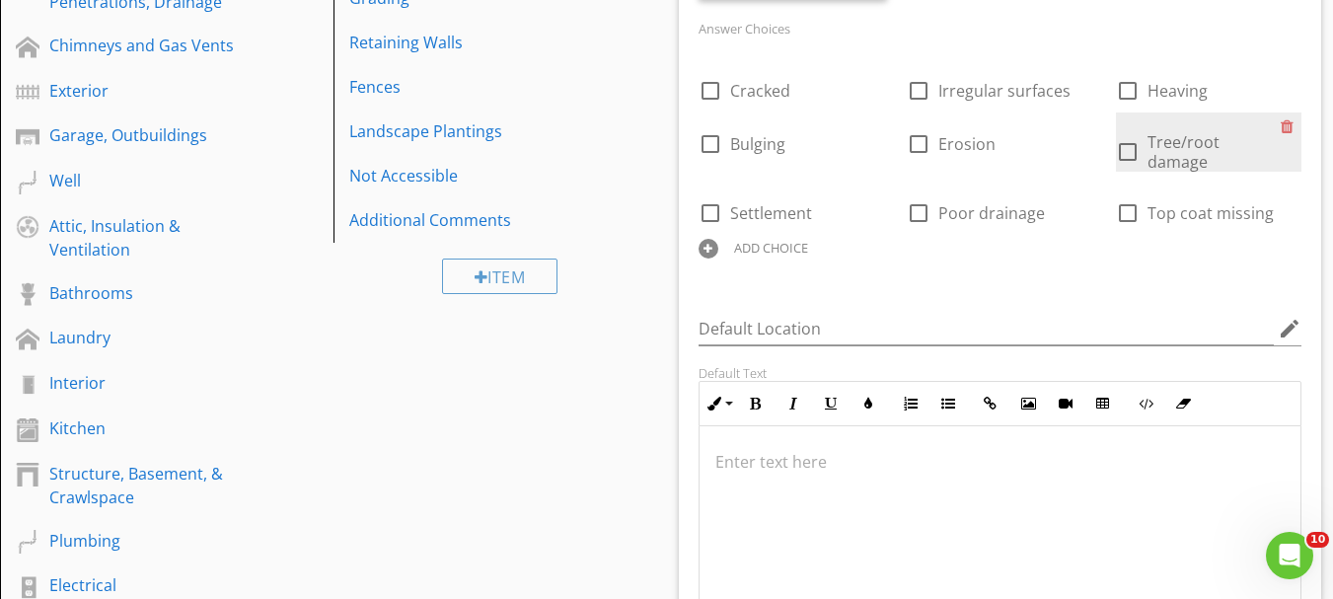
scroll to position [479, 0]
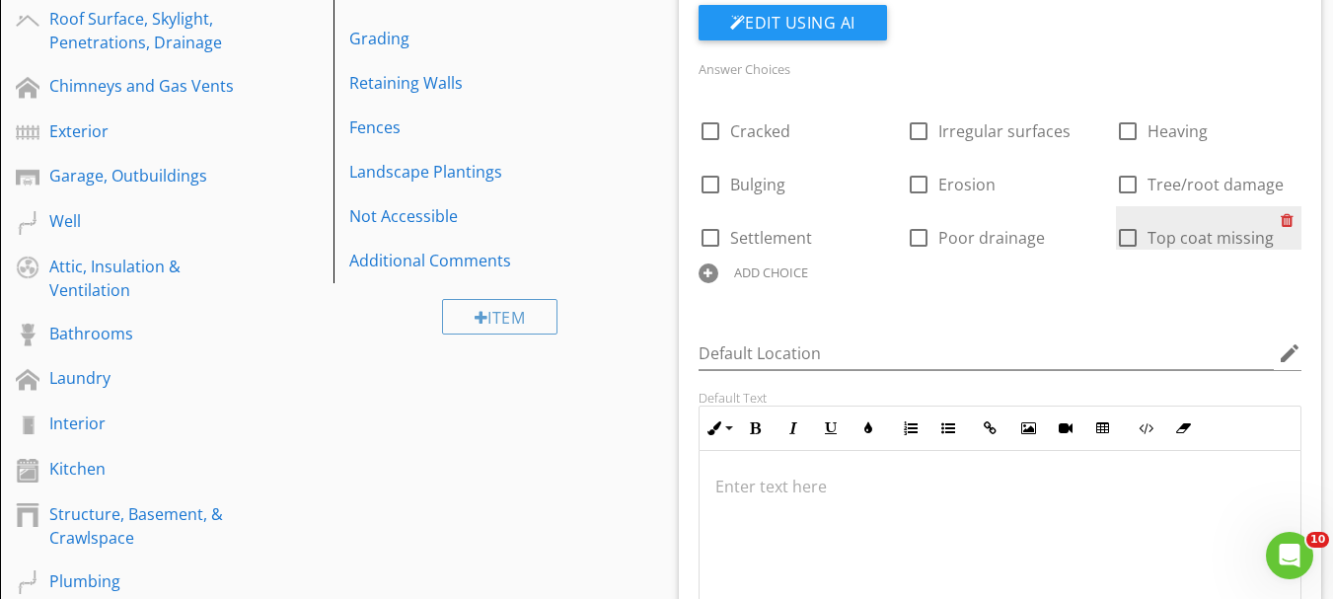
click at [1290, 220] on div at bounding box center [1291, 220] width 21 height 28
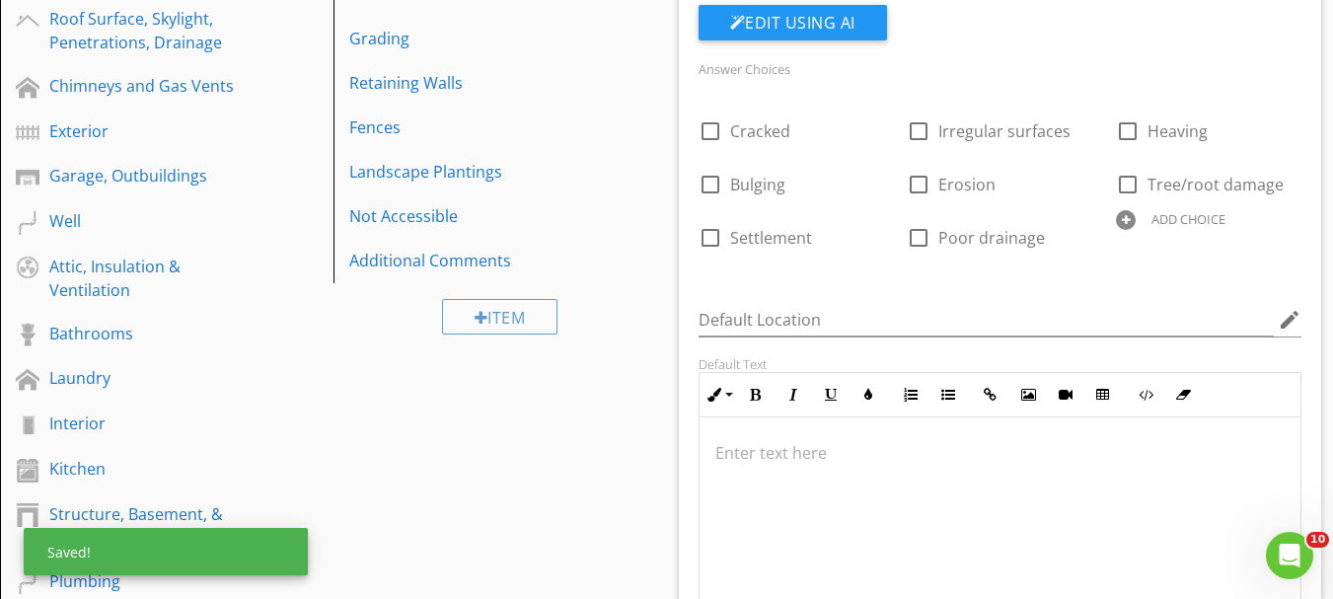
click at [1131, 225] on div at bounding box center [1126, 220] width 20 height 20
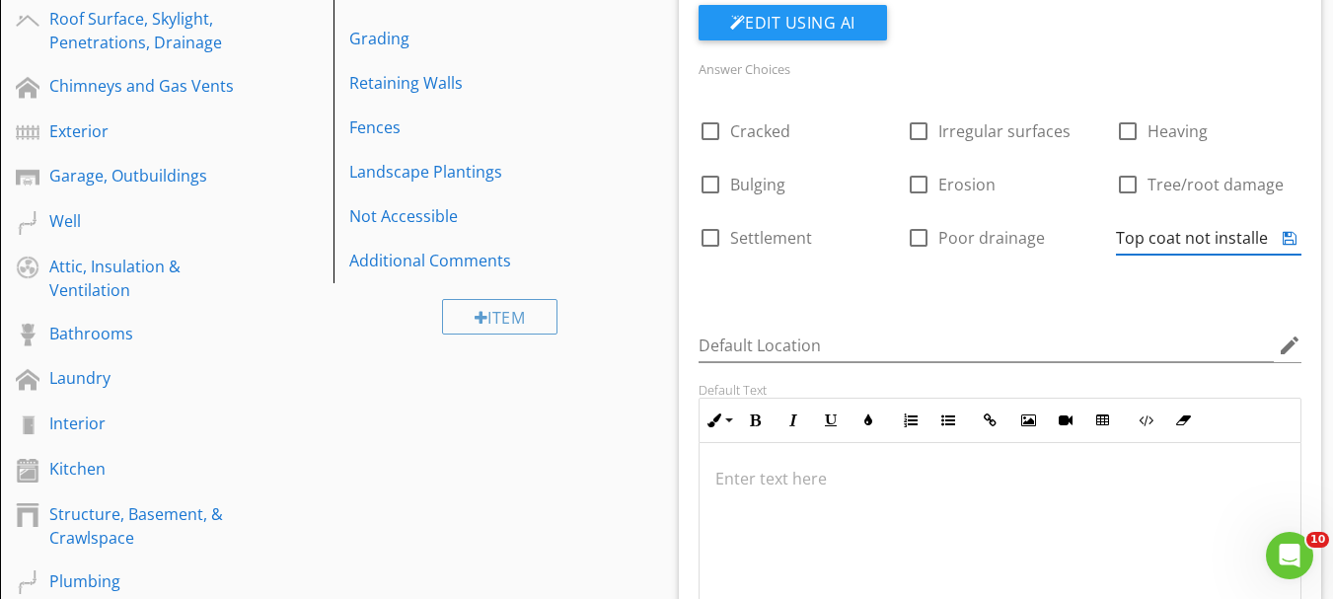
type input "Top coat not installed"
click at [1290, 245] on icon at bounding box center [1290, 238] width 14 height 16
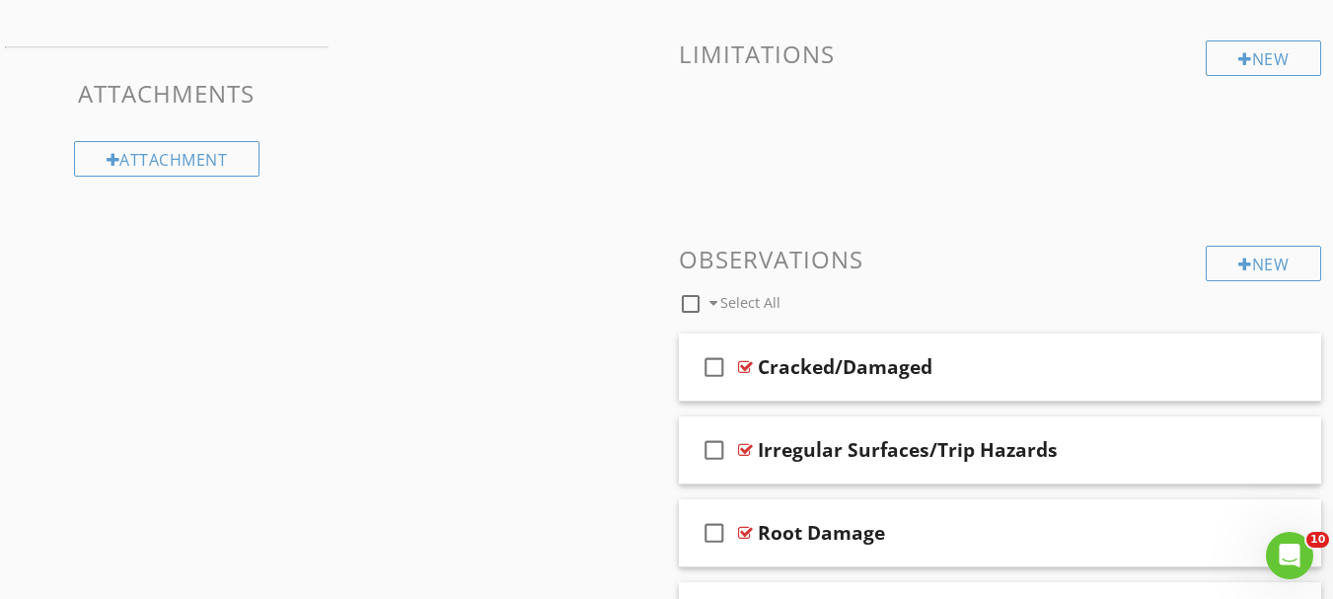
scroll to position [1367, 0]
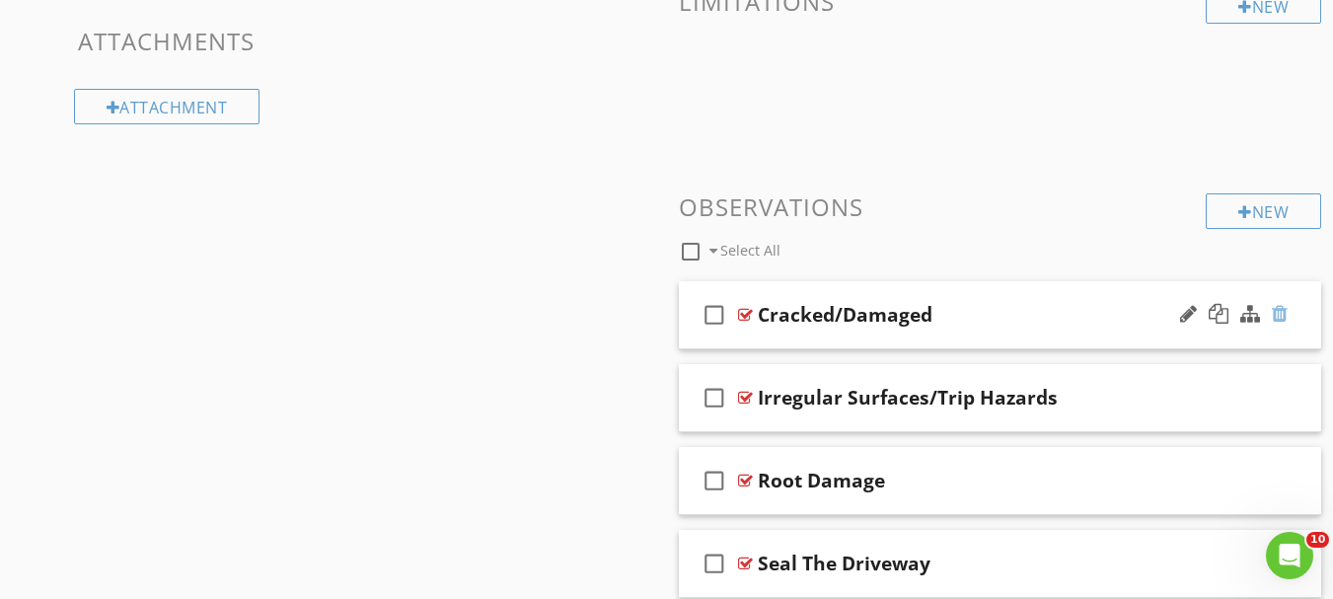
click at [1275, 314] on div at bounding box center [1280, 314] width 16 height 20
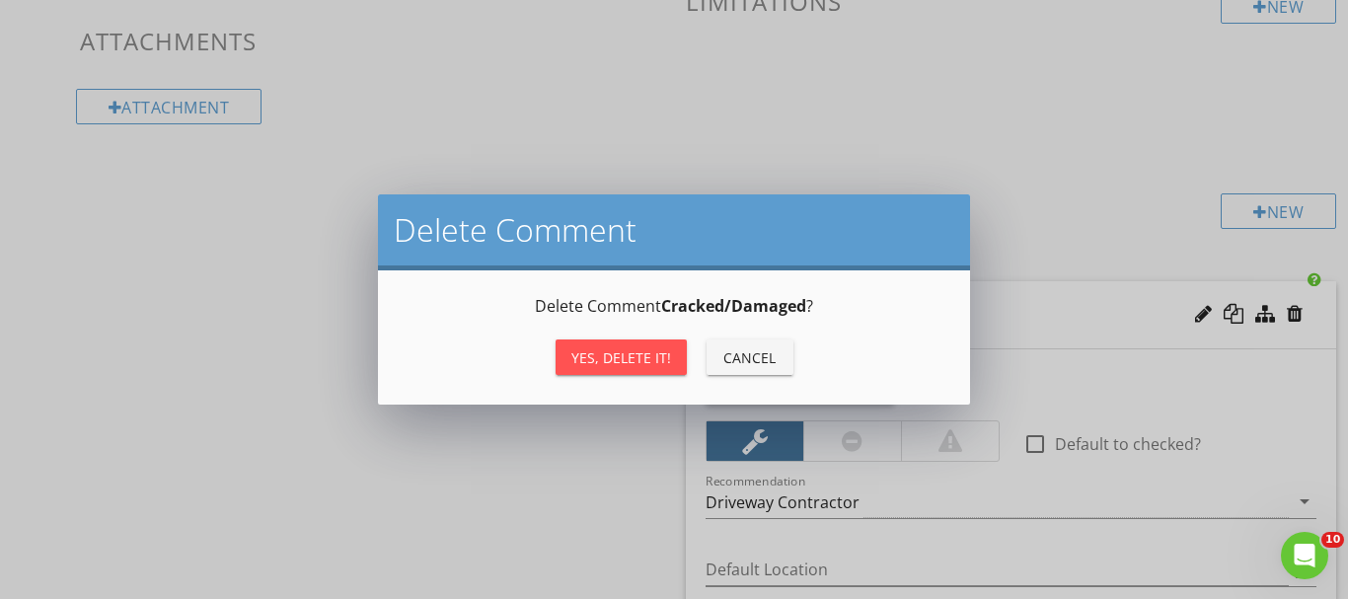
click at [589, 351] on div "Yes, Delete it!" at bounding box center [621, 357] width 100 height 21
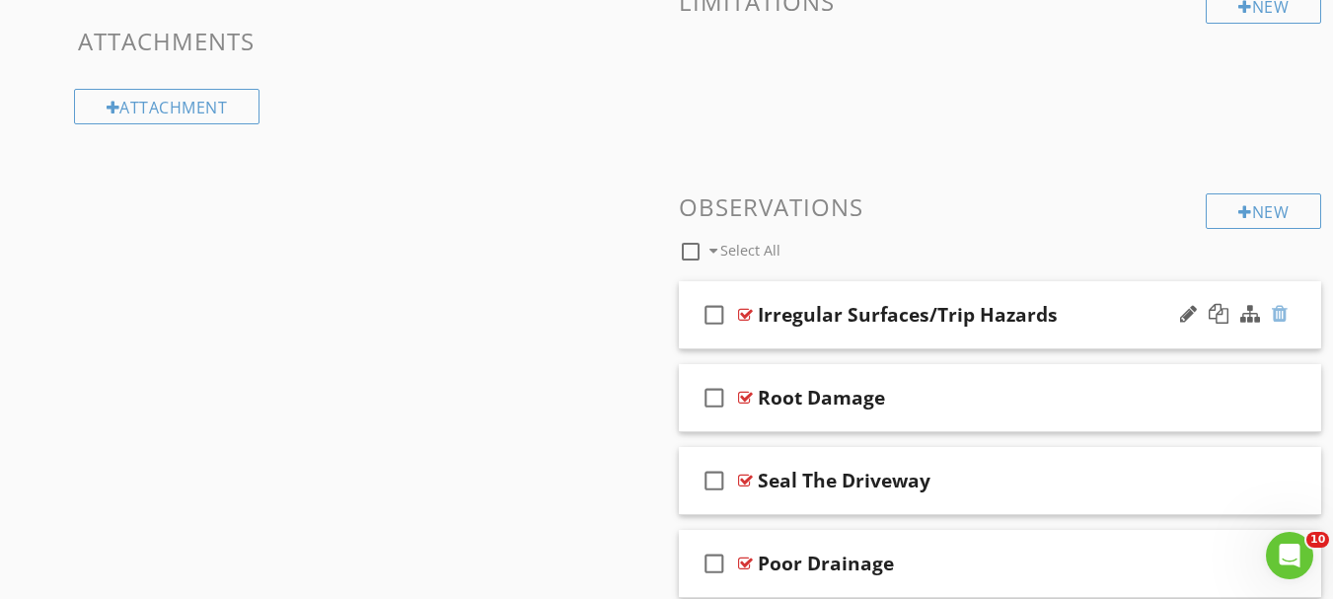
click at [1284, 313] on div at bounding box center [1280, 314] width 16 height 20
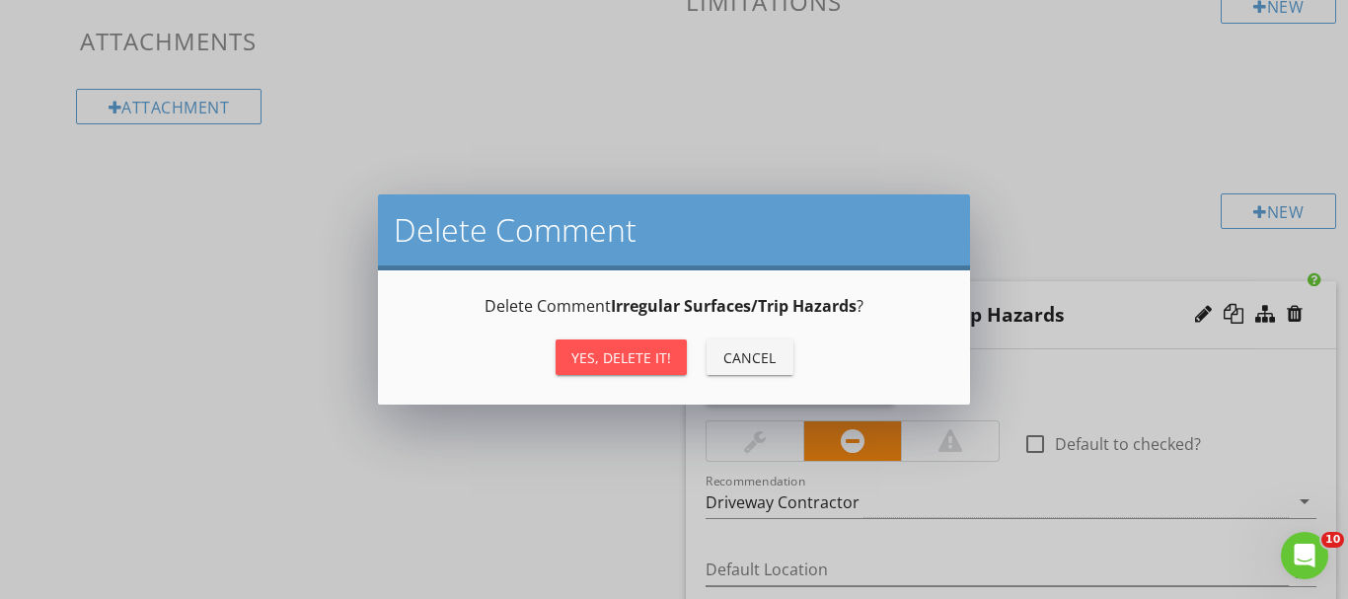
click at [603, 364] on div "Yes, Delete it!" at bounding box center [621, 357] width 100 height 21
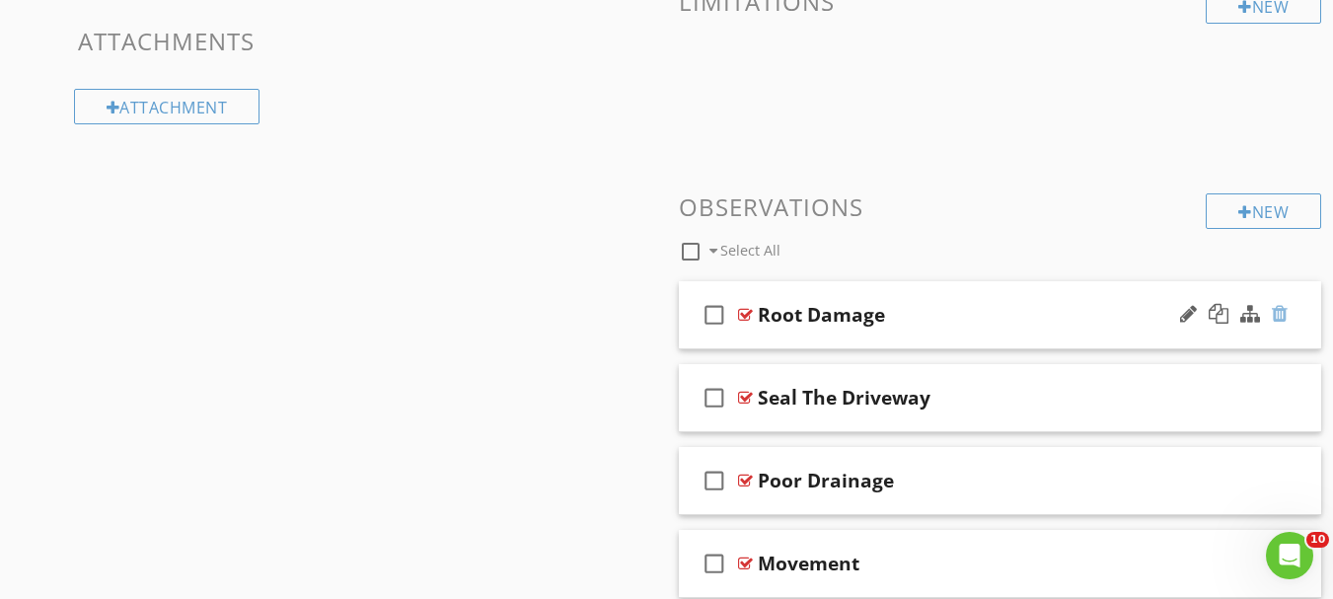
click at [1276, 319] on div at bounding box center [1280, 314] width 16 height 20
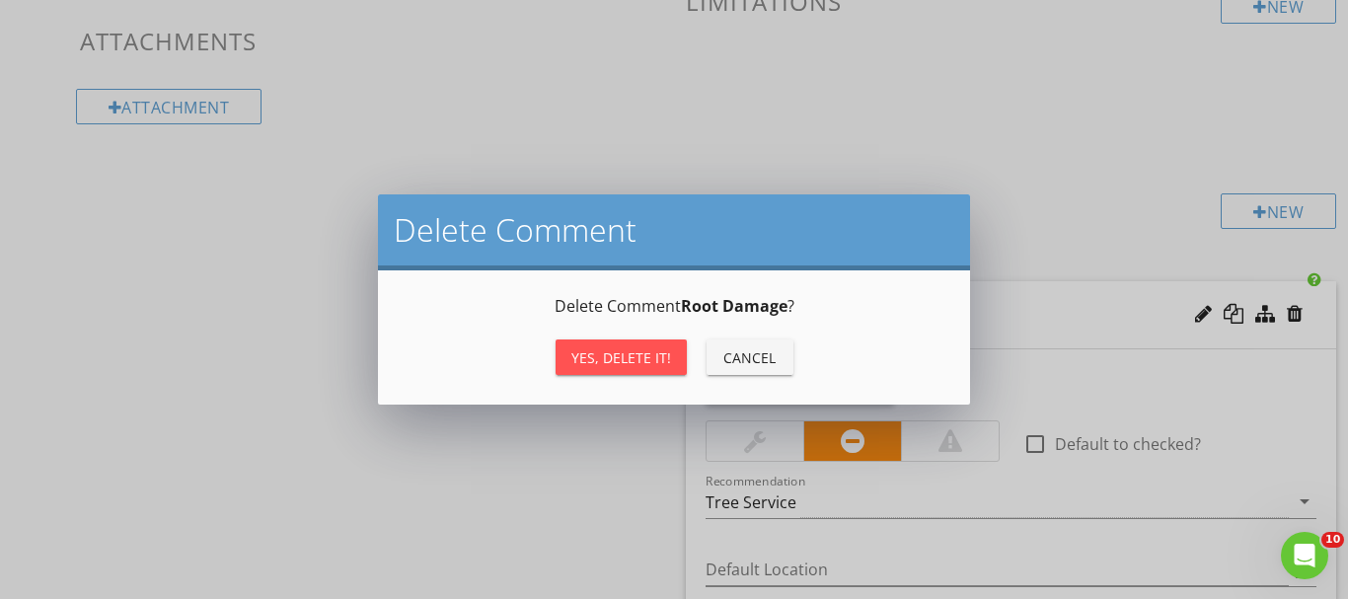
click at [622, 353] on div "Yes, Delete it!" at bounding box center [621, 357] width 100 height 21
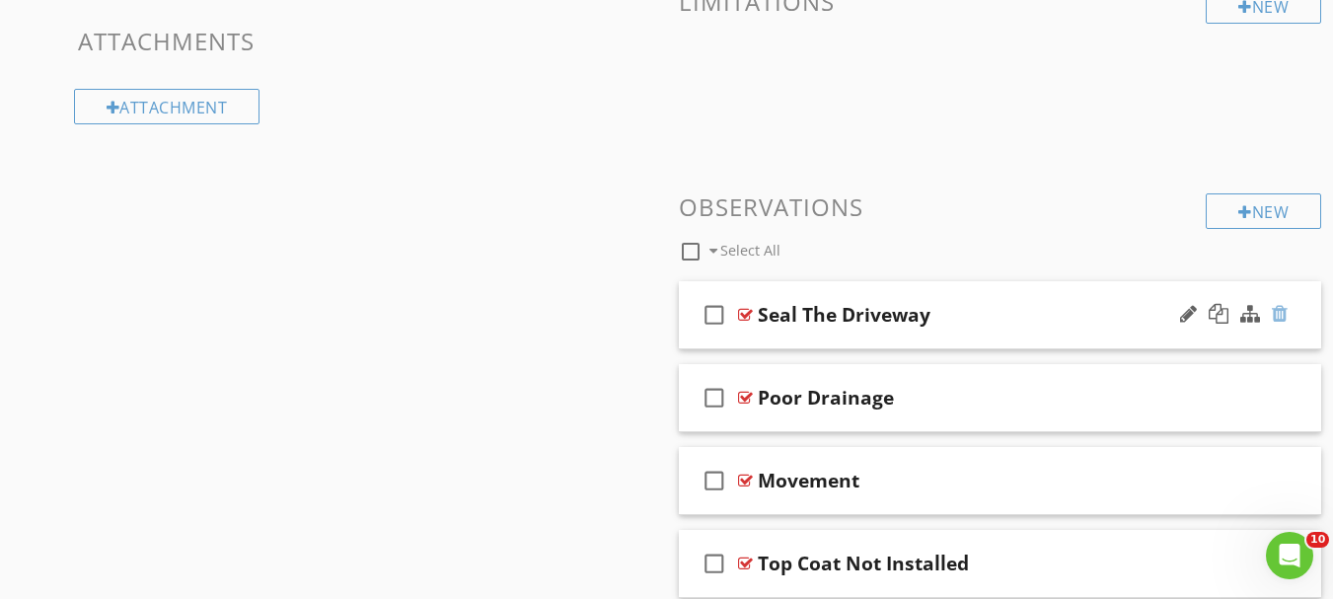
click at [1280, 308] on div at bounding box center [1280, 314] width 16 height 20
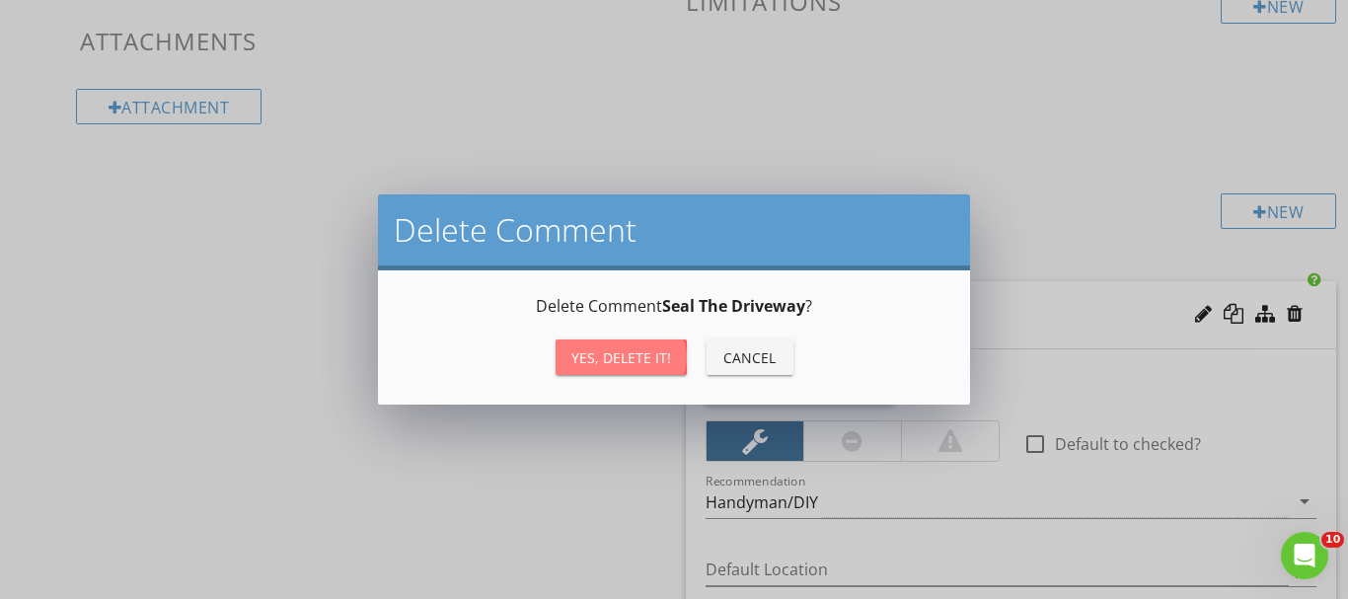
click at [603, 347] on div "Yes, Delete it!" at bounding box center [621, 357] width 100 height 21
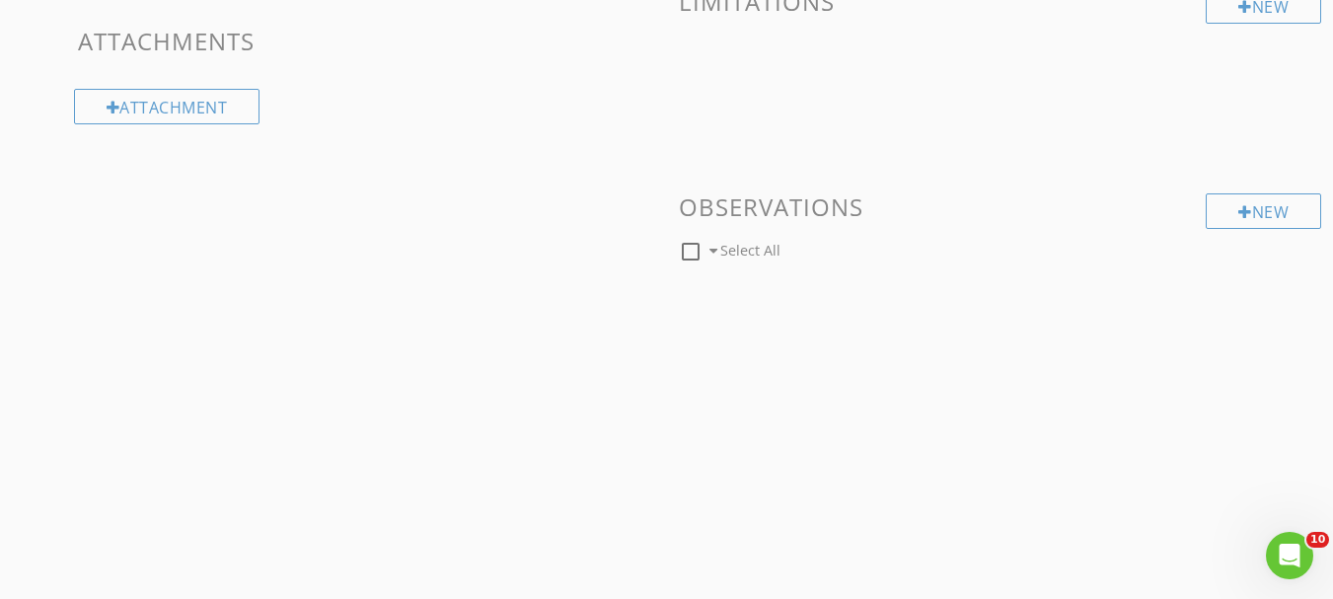
scroll to position [1366, 0]
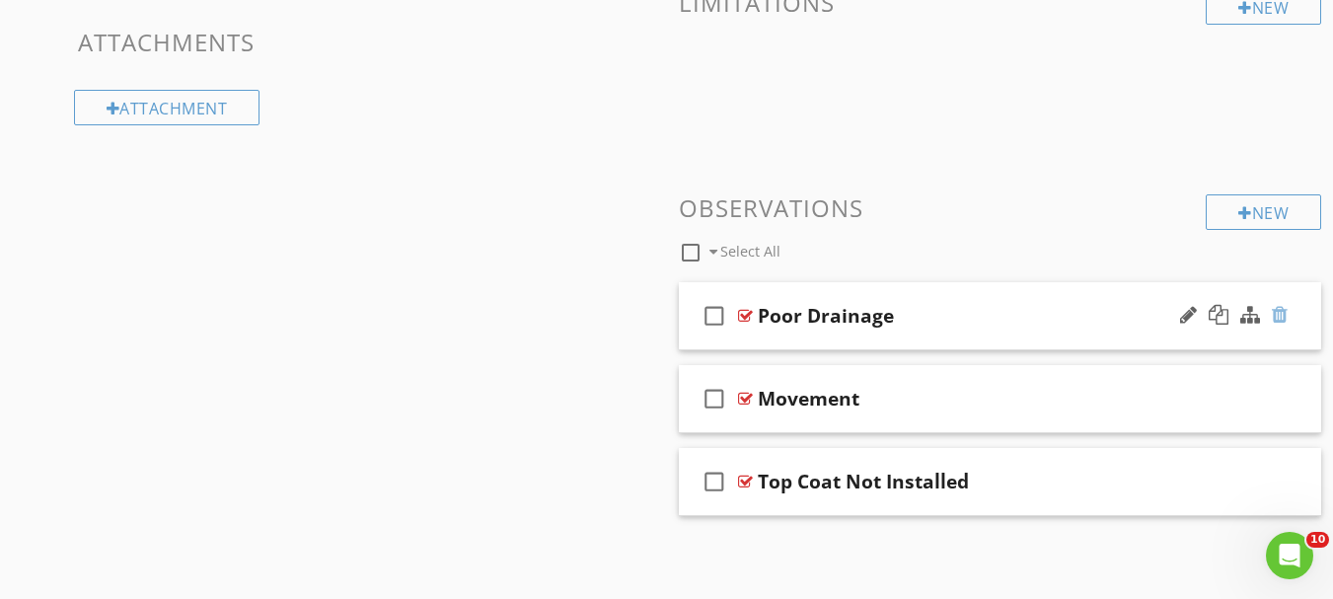
click at [1284, 314] on div at bounding box center [1280, 315] width 16 height 20
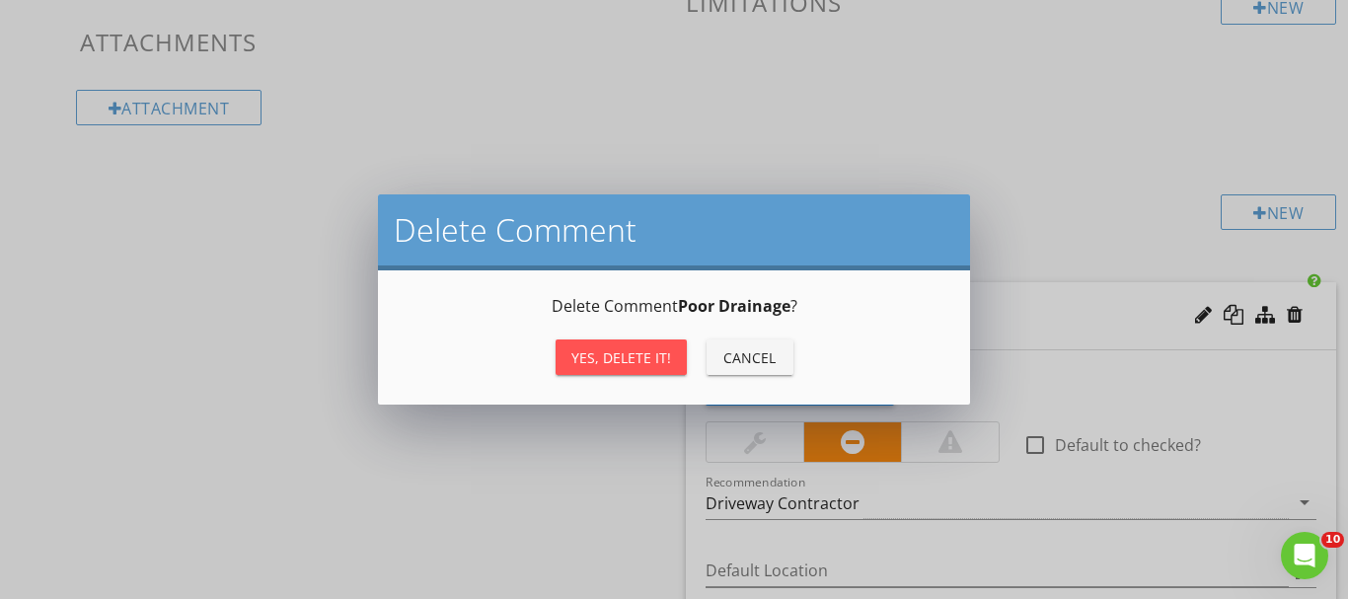
click at [614, 352] on div "Yes, Delete it!" at bounding box center [621, 357] width 100 height 21
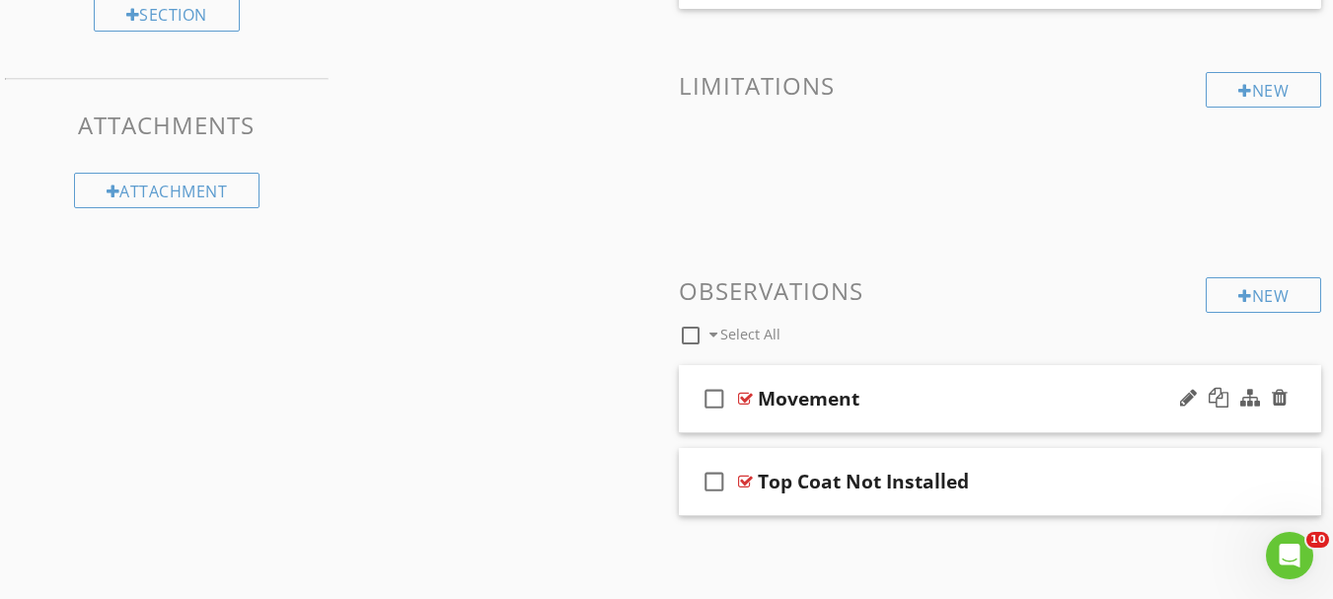
scroll to position [1283, 0]
click at [1279, 402] on div at bounding box center [1280, 398] width 16 height 20
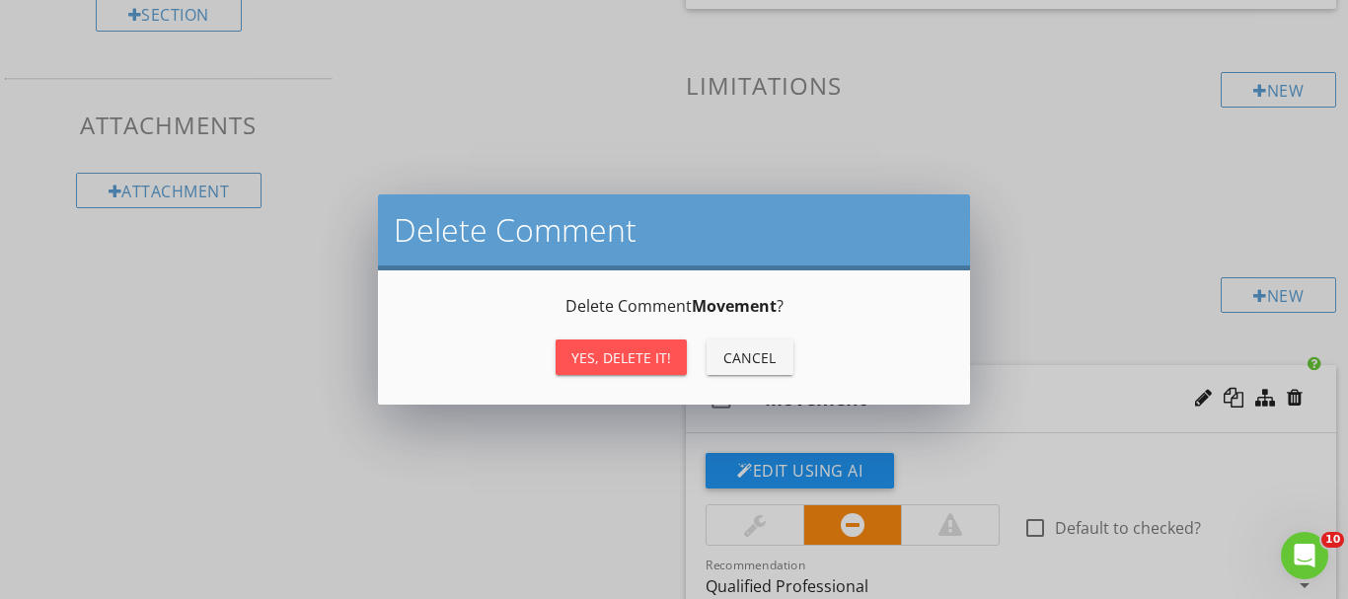
click at [624, 347] on div "Yes, Delete it!" at bounding box center [621, 357] width 100 height 21
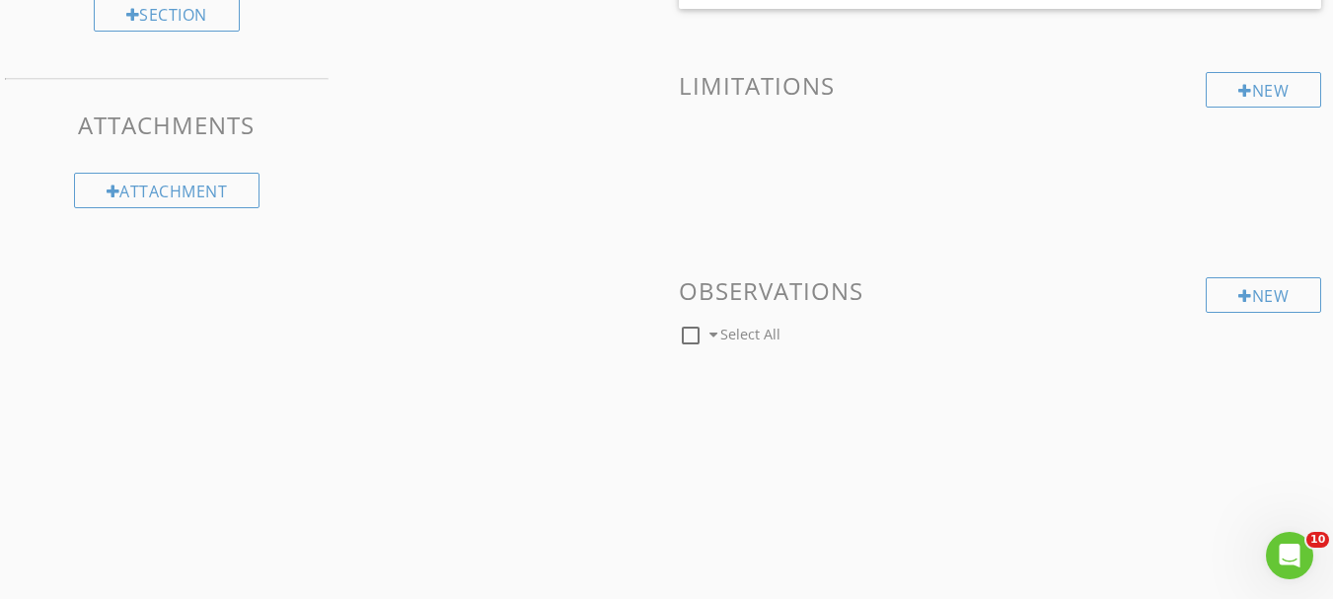
scroll to position [1231, 0]
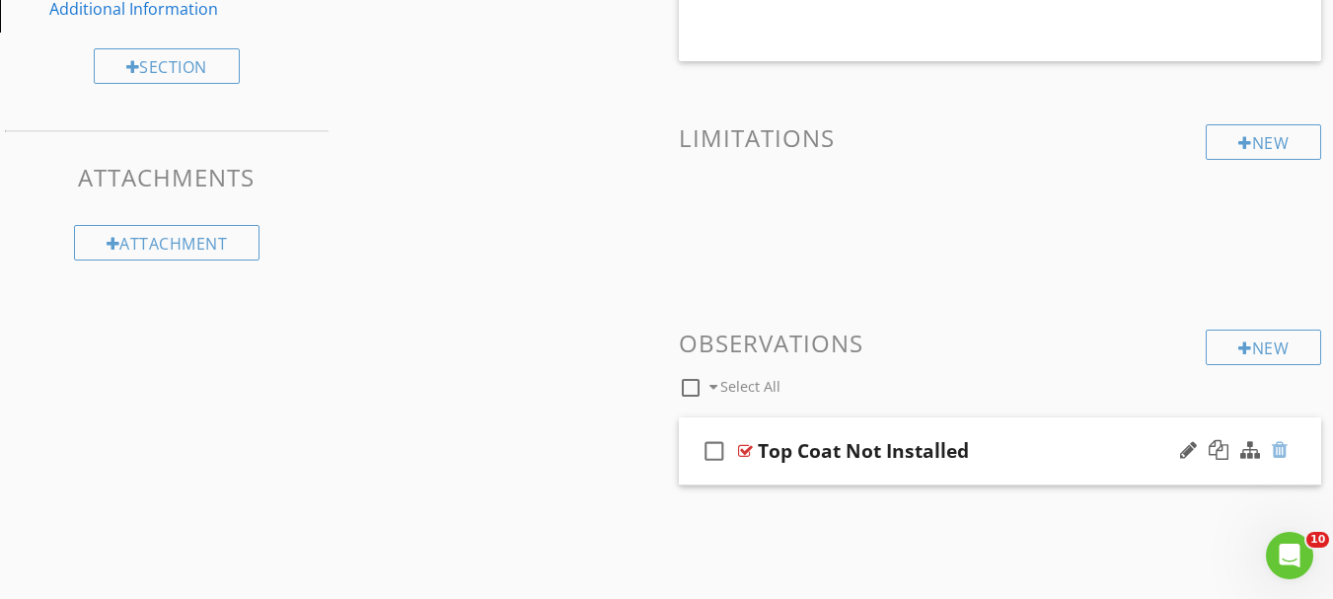
click at [1274, 448] on div at bounding box center [1280, 450] width 16 height 20
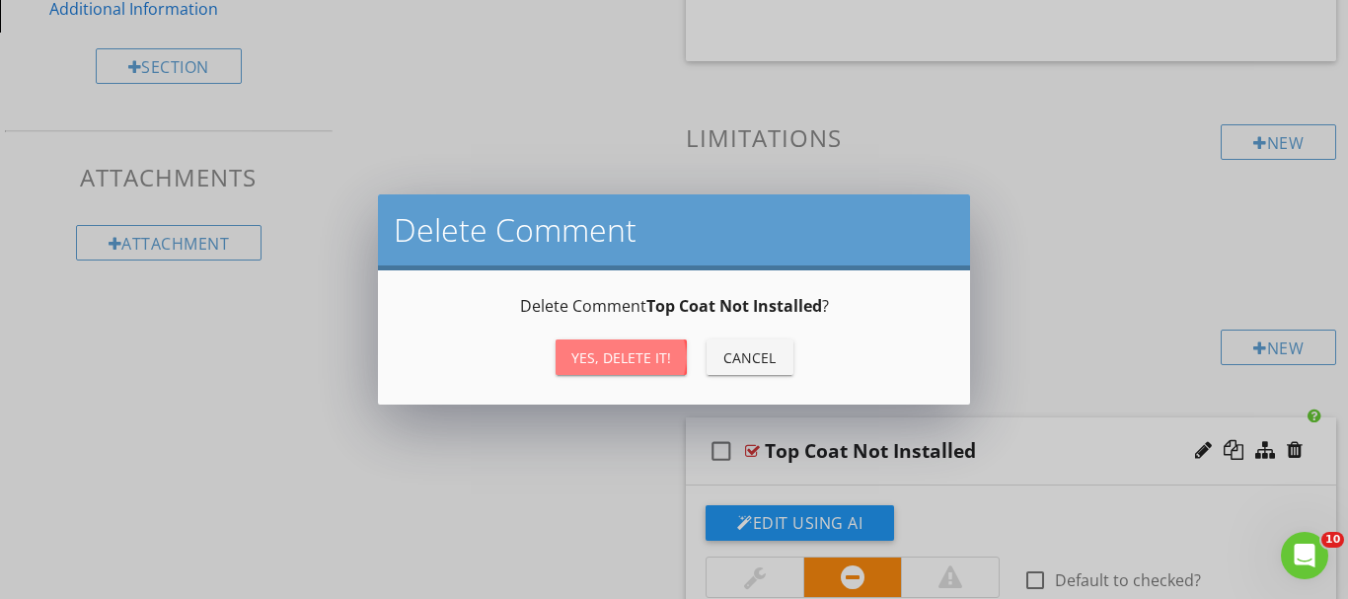
click at [654, 347] on div "Yes, Delete it!" at bounding box center [621, 357] width 100 height 21
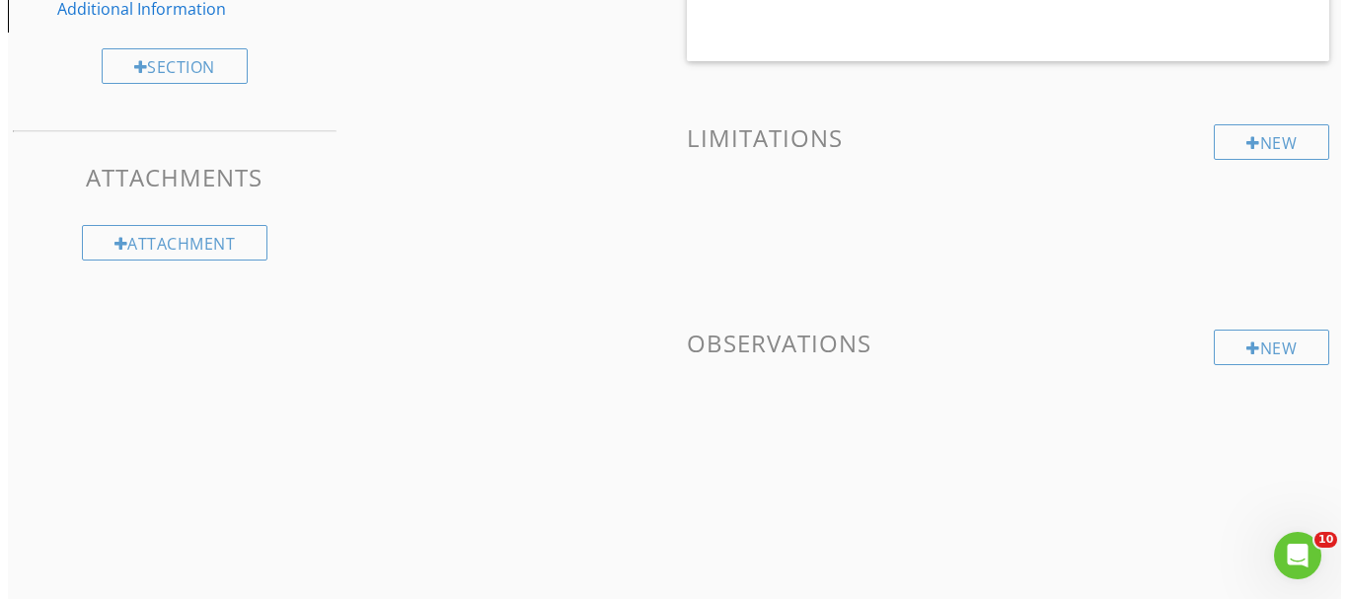
scroll to position [1185, 0]
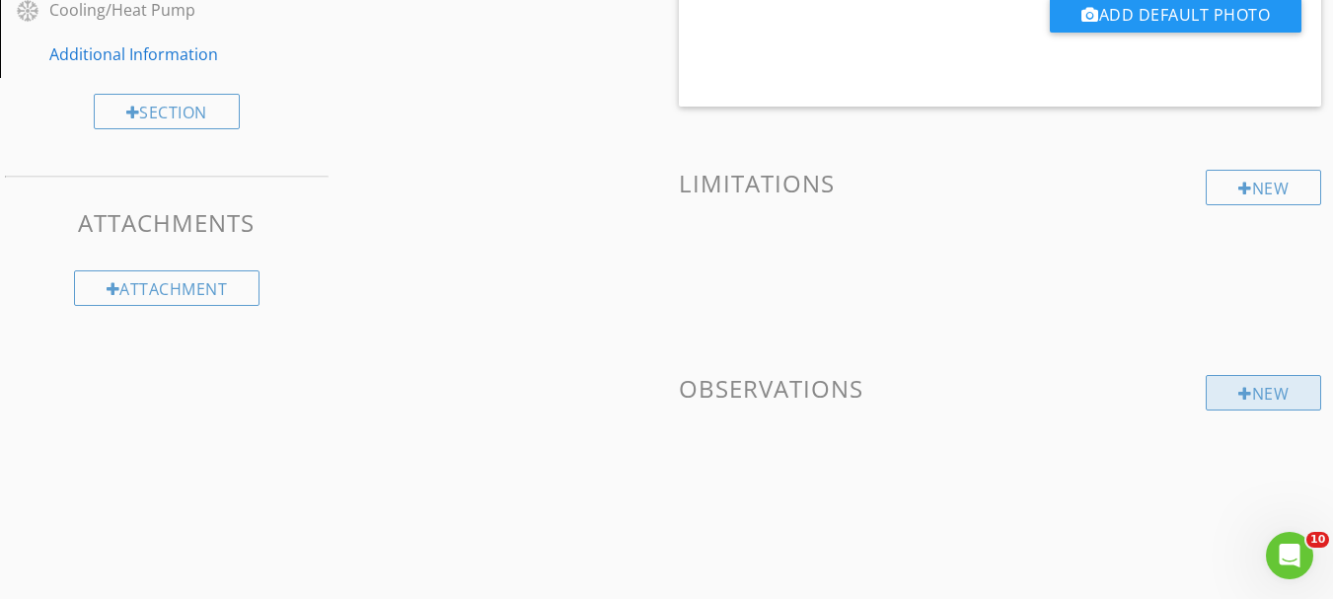
click at [1265, 384] on div "New" at bounding box center [1263, 393] width 115 height 36
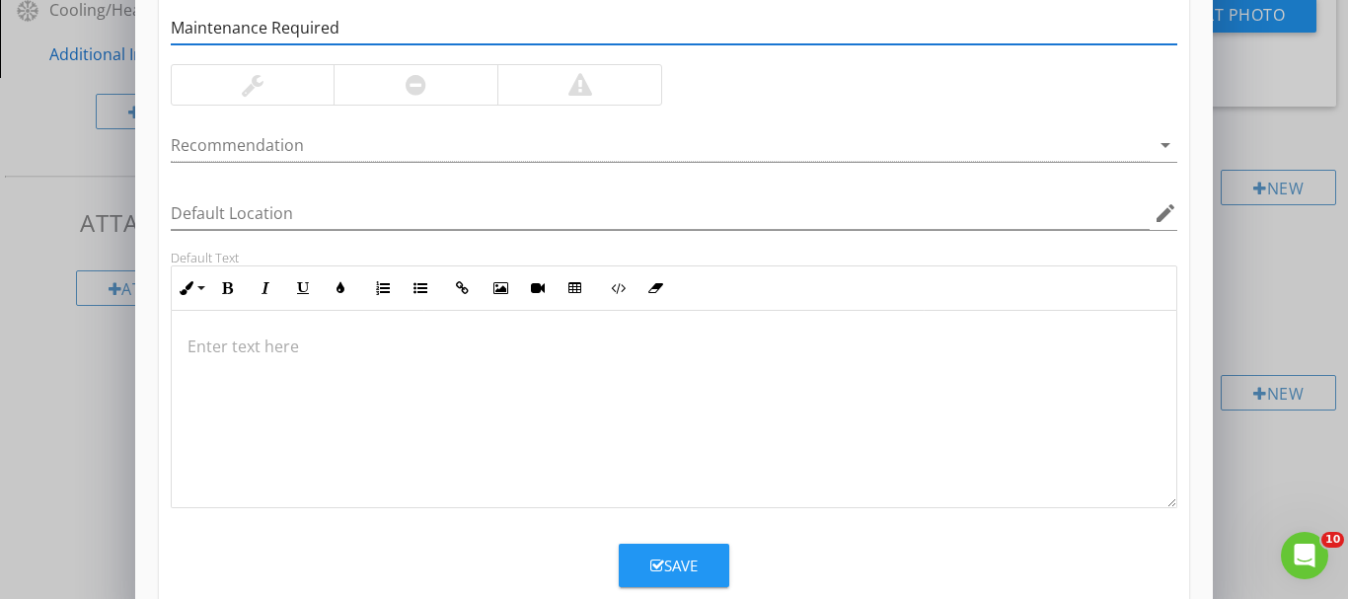
scroll to position [258, 0]
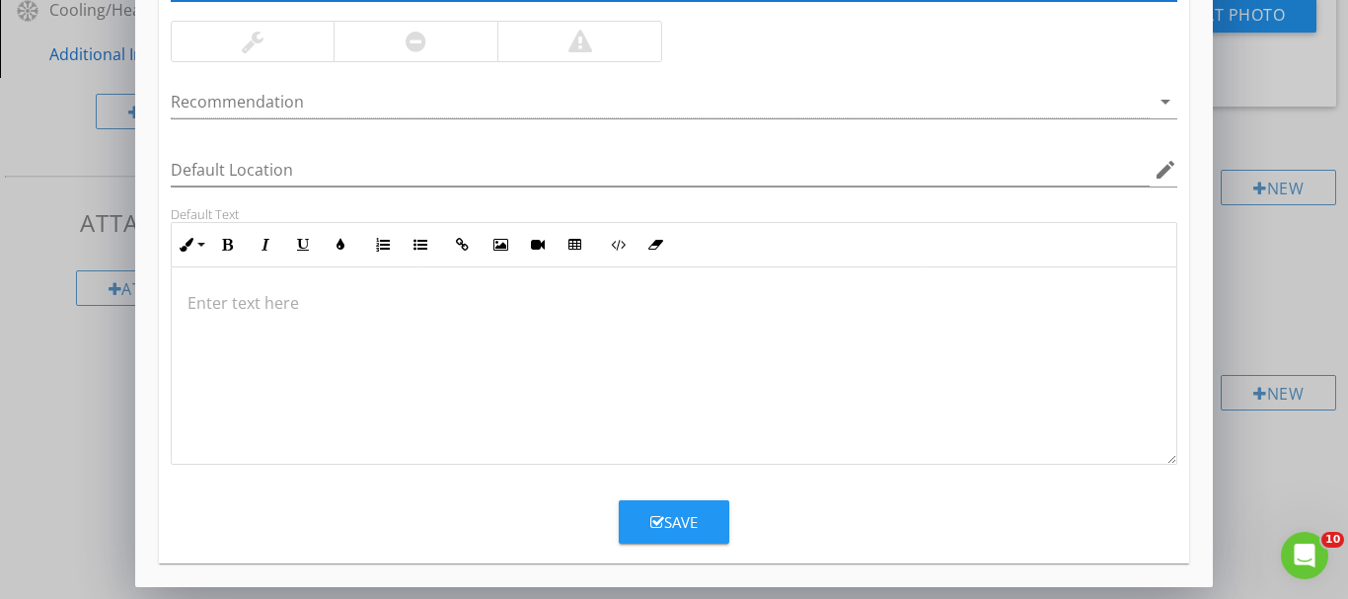
type input "Maintenance Required"
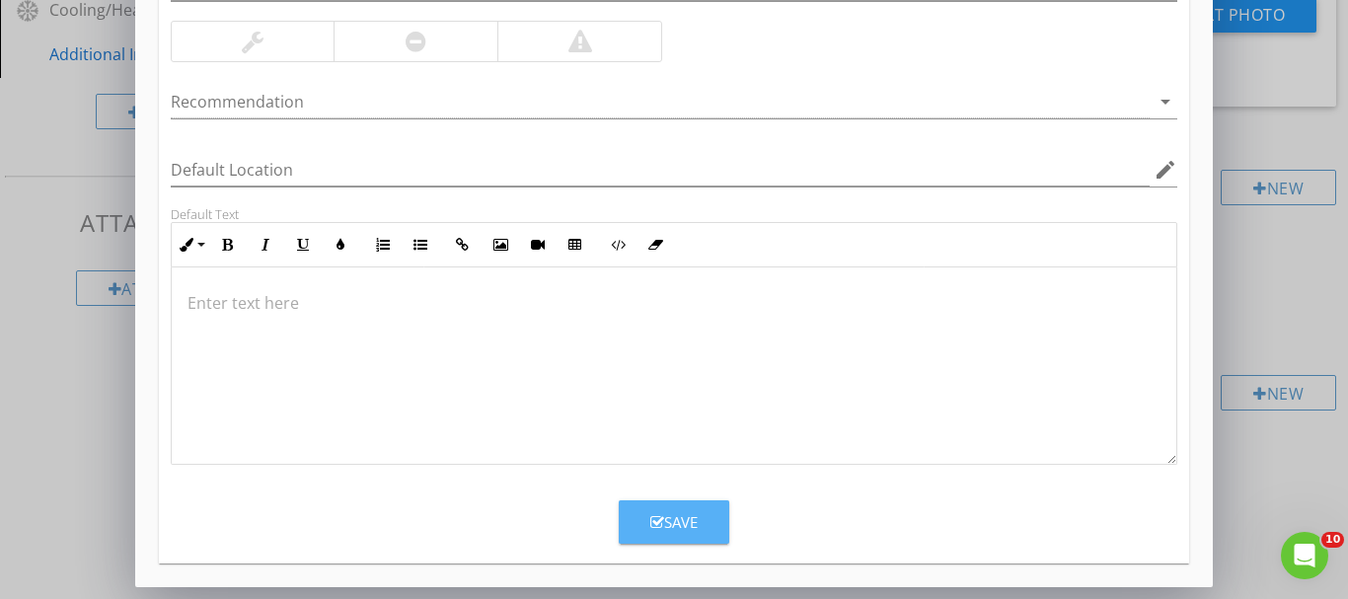
click at [692, 529] on div "Save" at bounding box center [673, 522] width 47 height 23
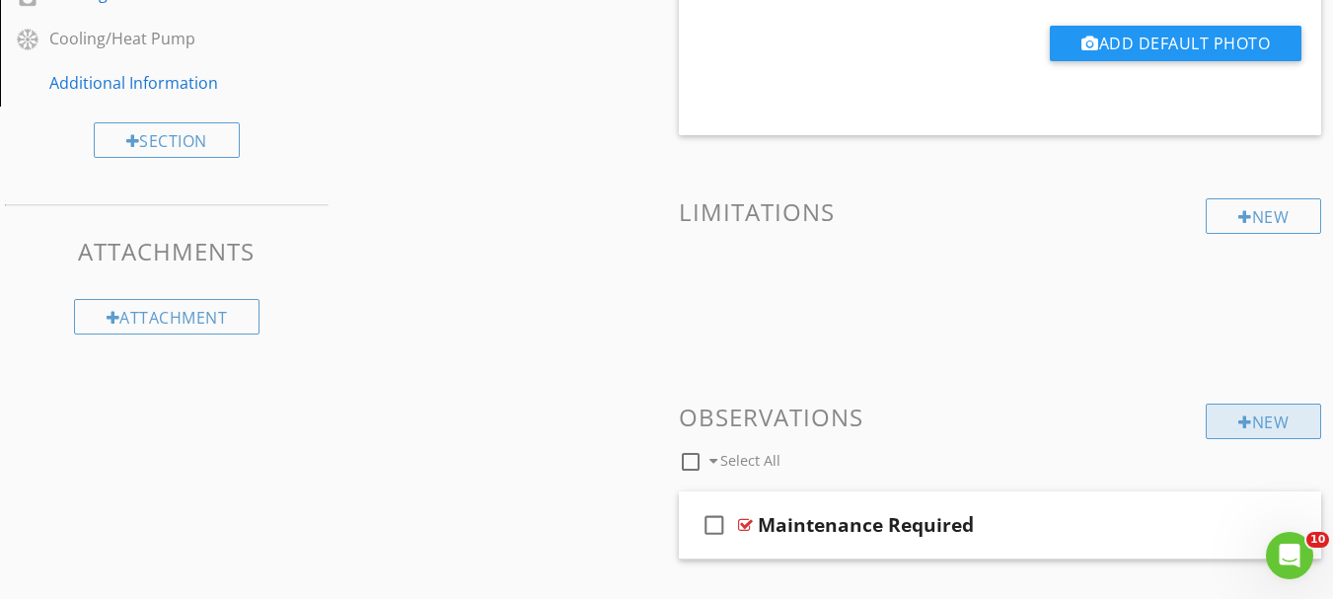
scroll to position [1231, 0]
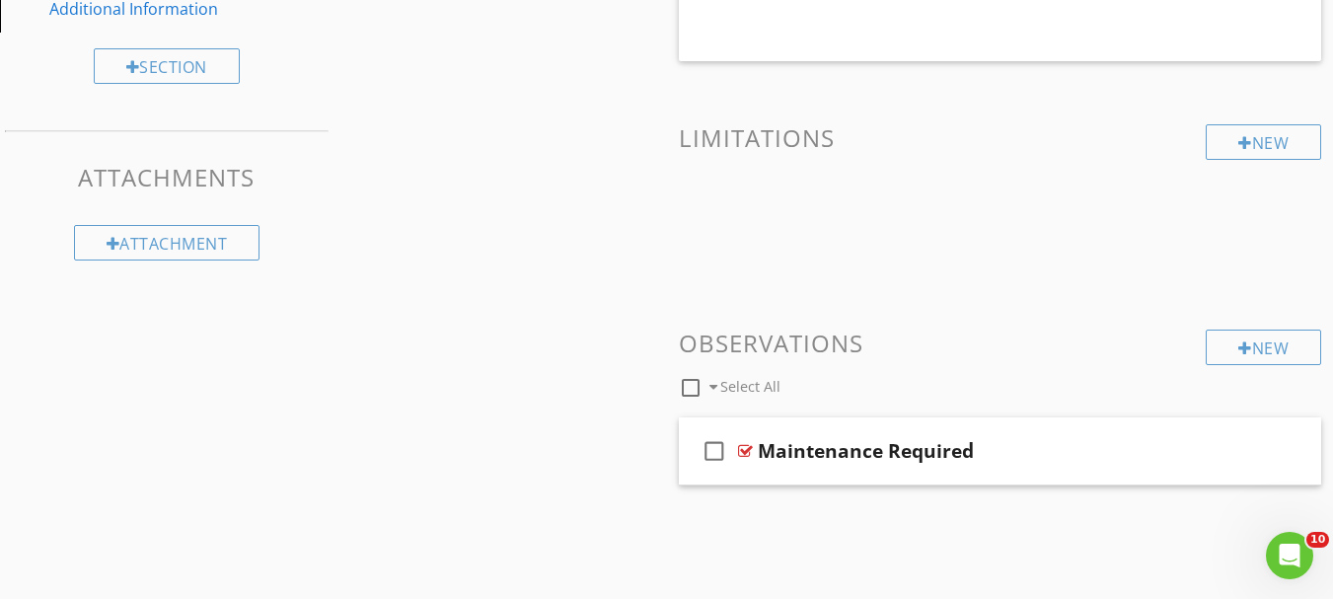
drag, startPoint x: 782, startPoint y: 350, endPoint x: 731, endPoint y: 347, distance: 50.4
click at [731, 347] on h3 "Observations" at bounding box center [1000, 343] width 643 height 27
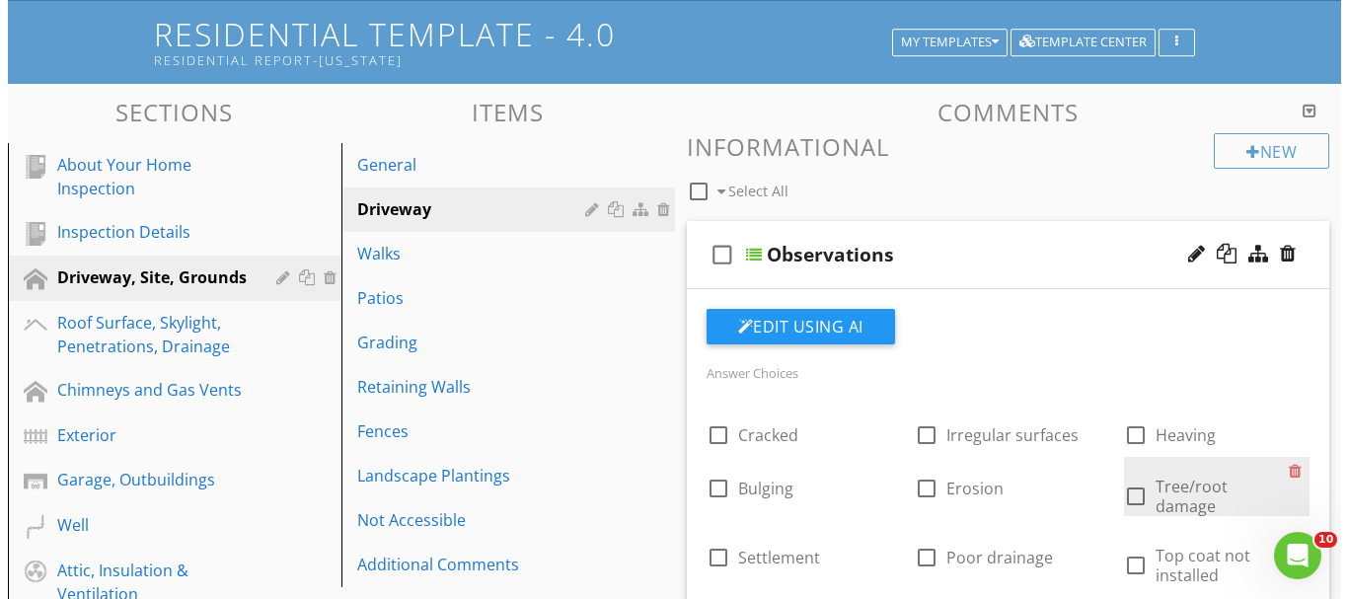
scroll to position [145, 0]
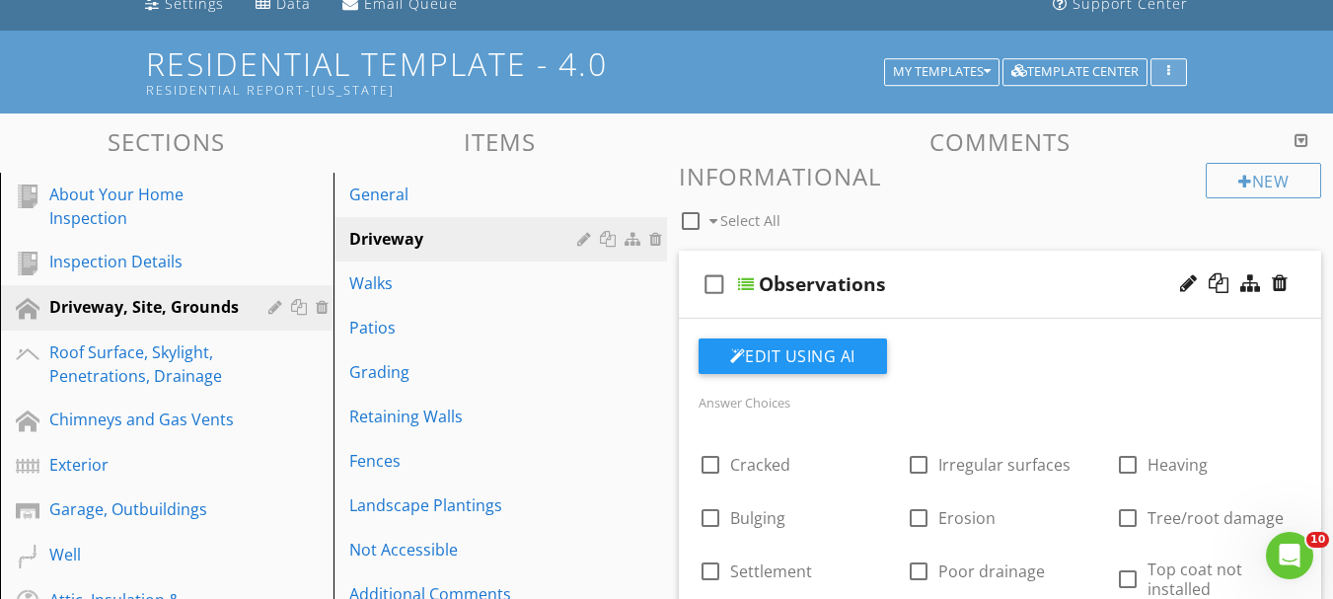
click at [1172, 68] on div "button" at bounding box center [1168, 72] width 19 height 14
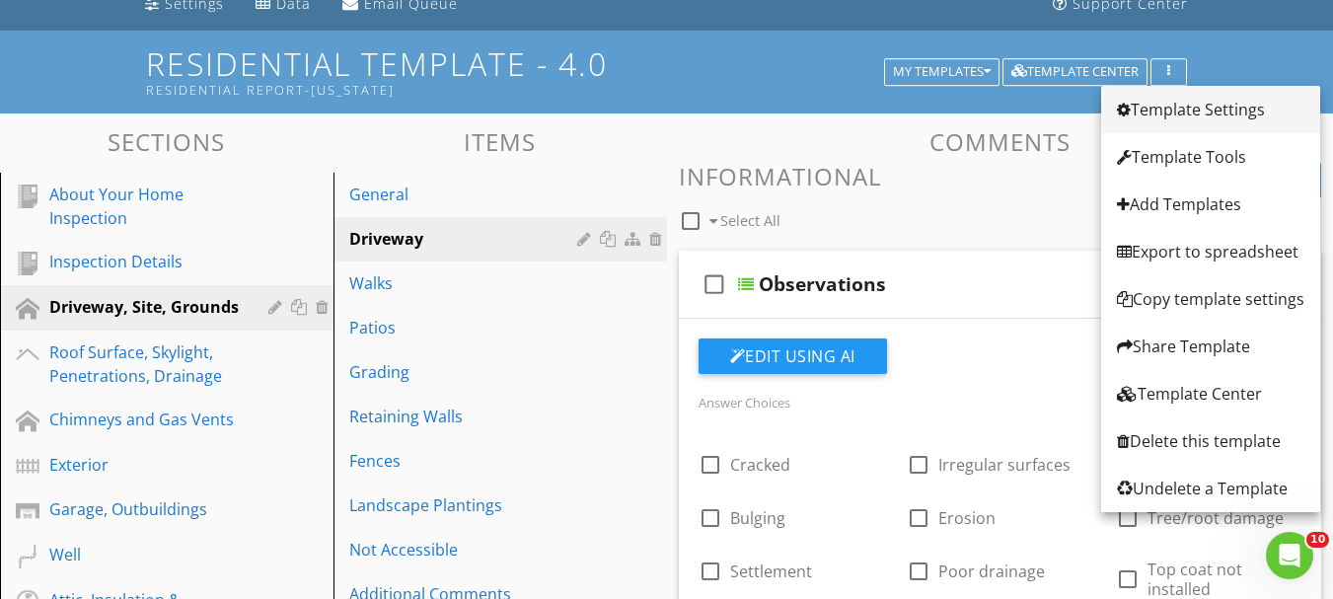
click at [1164, 108] on div "Template Settings" at bounding box center [1210, 110] width 187 height 24
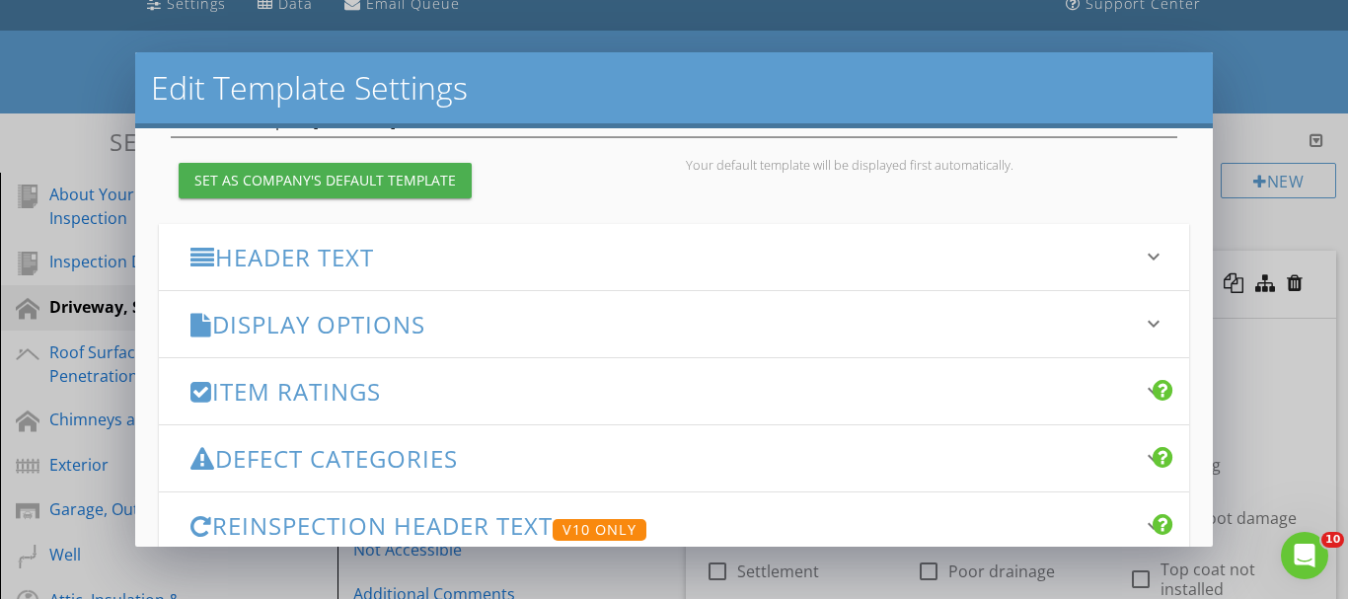
scroll to position [197, 0]
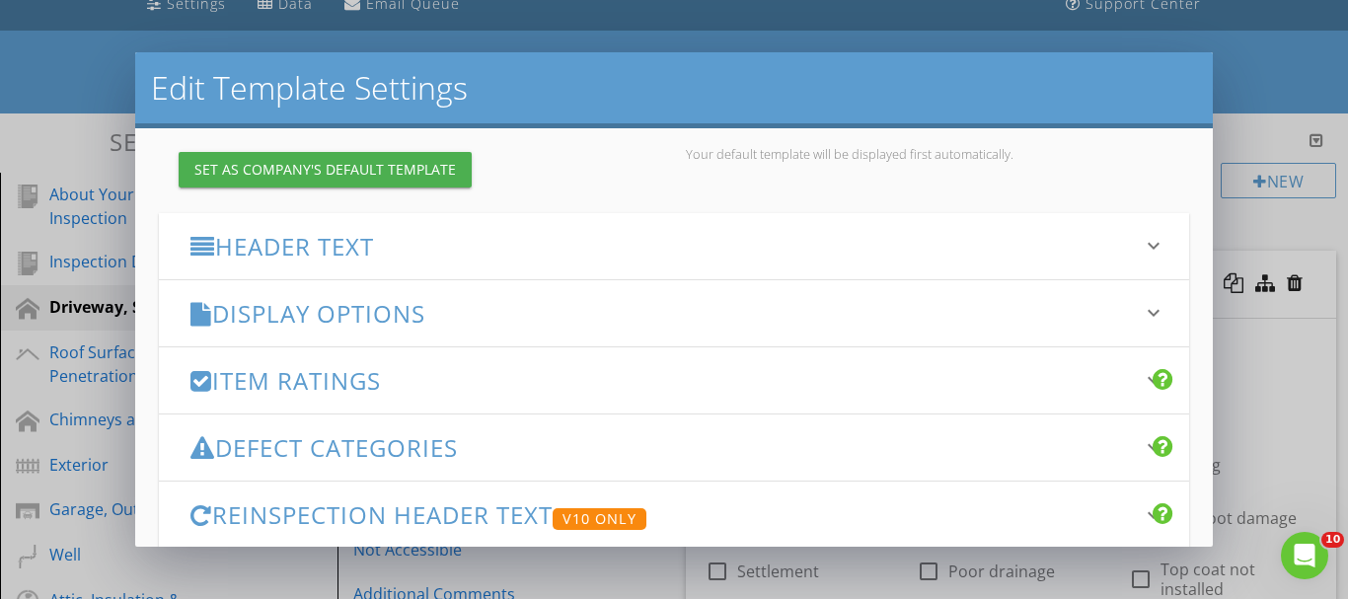
click at [371, 301] on h3 "Display Options" at bounding box center [662, 313] width 944 height 27
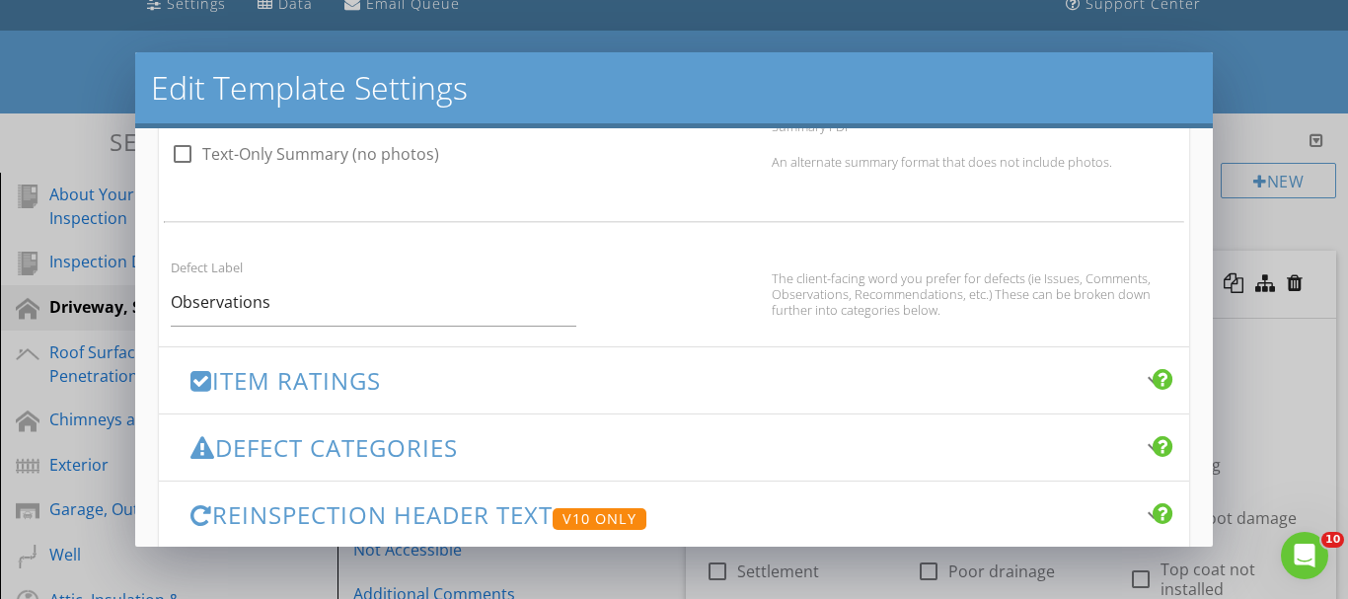
scroll to position [1381, 0]
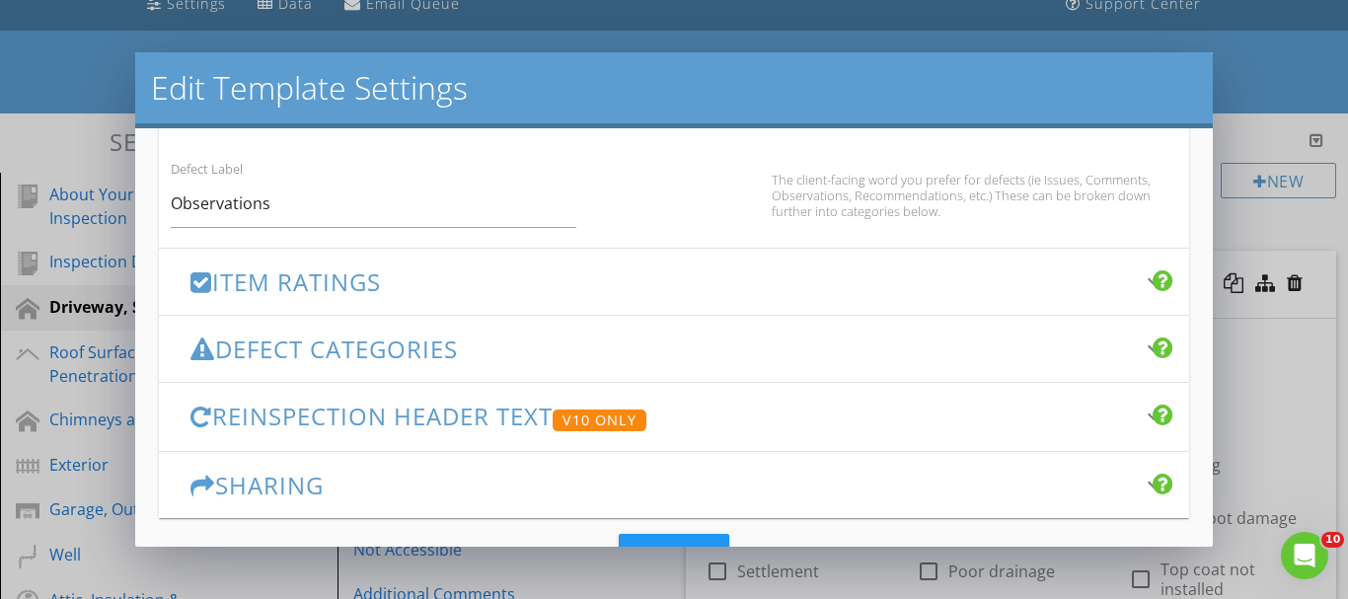
click at [356, 338] on h3 "Defect Categories" at bounding box center [662, 349] width 944 height 27
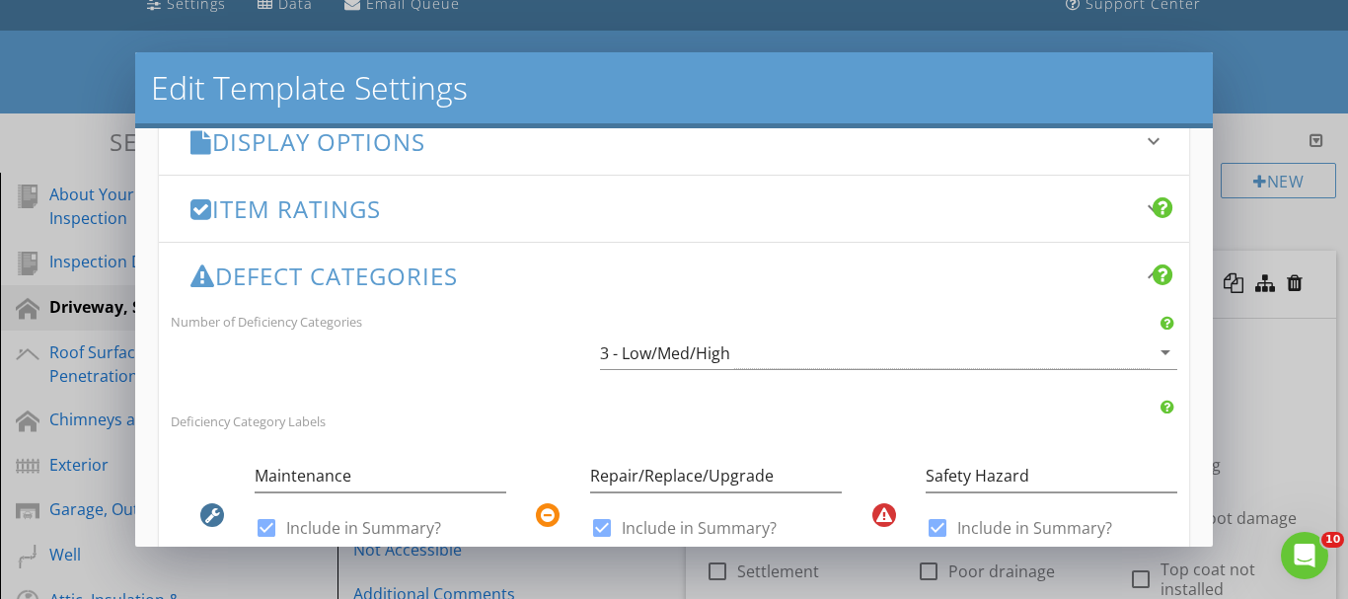
scroll to position [270, 0]
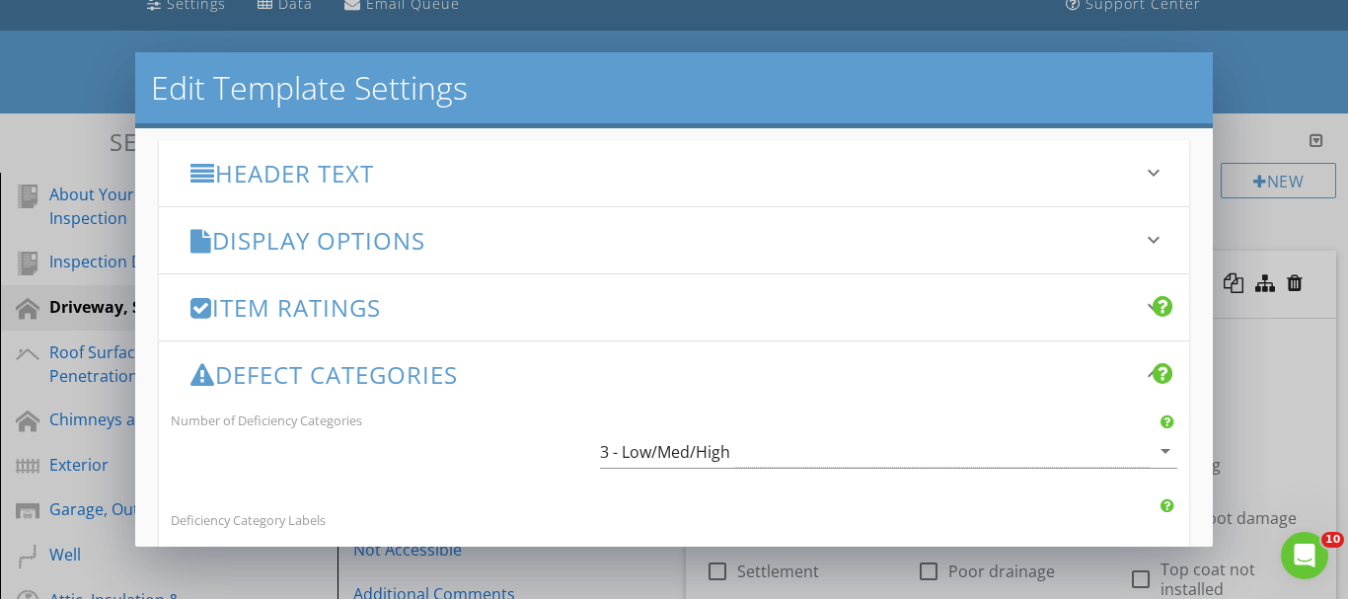
click at [413, 248] on h3 "Display Options" at bounding box center [662, 240] width 944 height 27
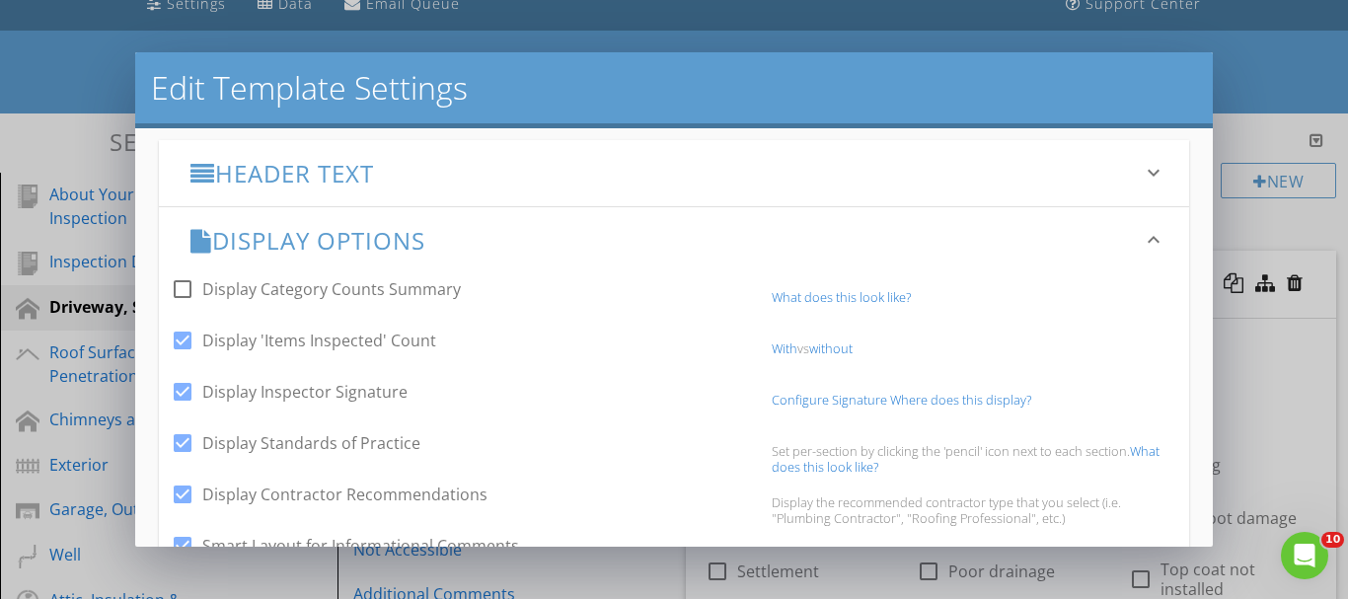
click at [369, 172] on h3 "Header Text" at bounding box center [662, 173] width 944 height 27
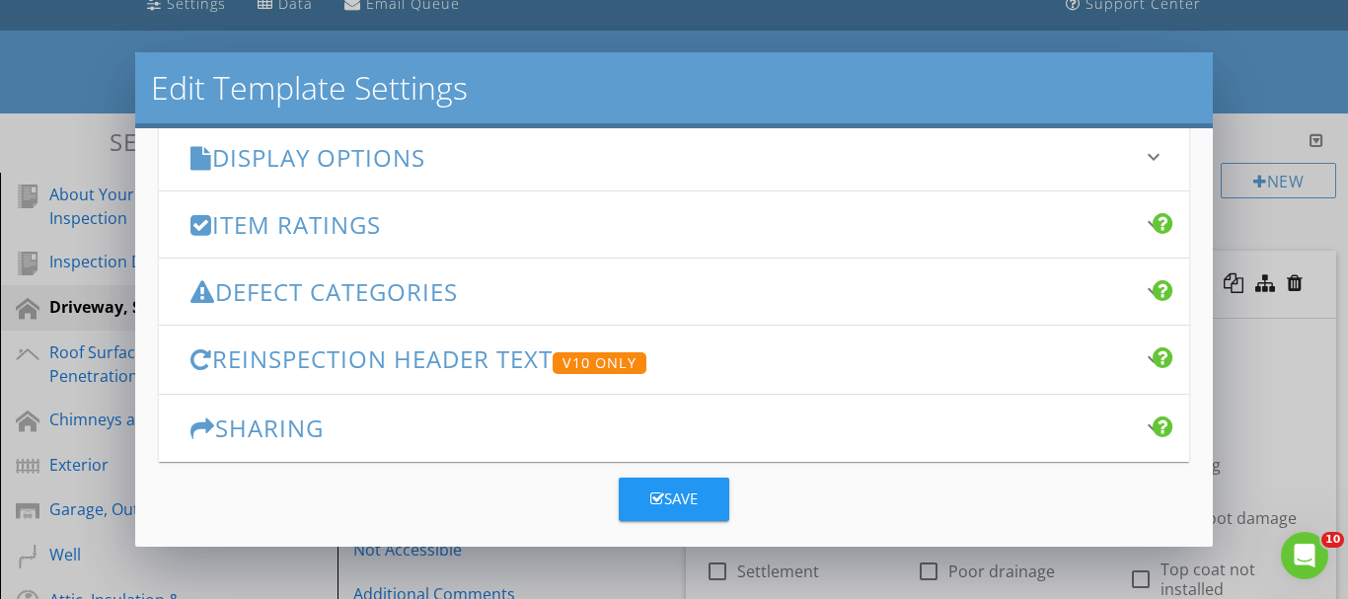
scroll to position [942, 0]
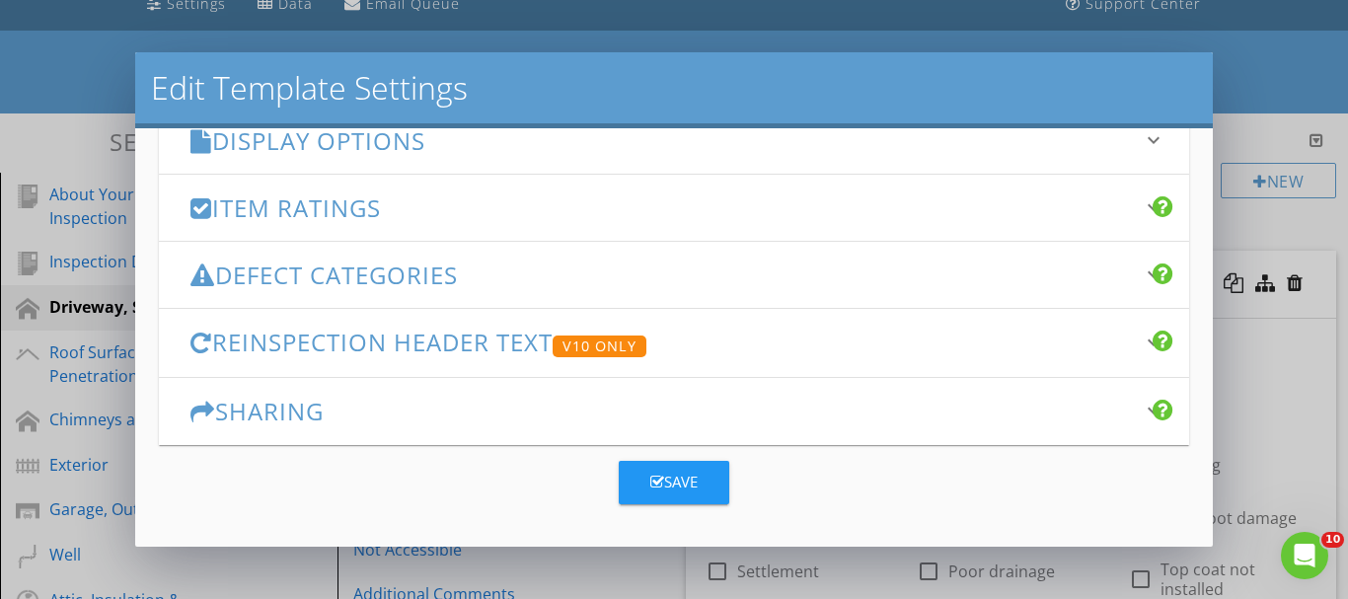
click at [422, 283] on h3 "Defect Categories" at bounding box center [662, 274] width 944 height 27
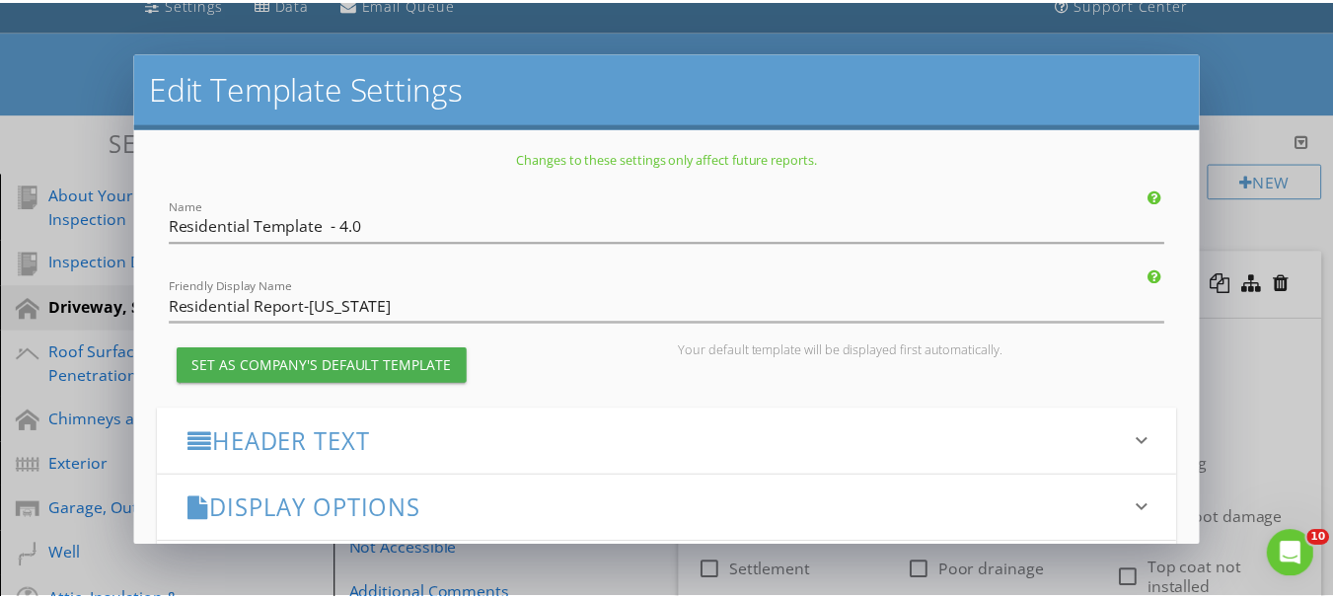
scroll to position [0, 0]
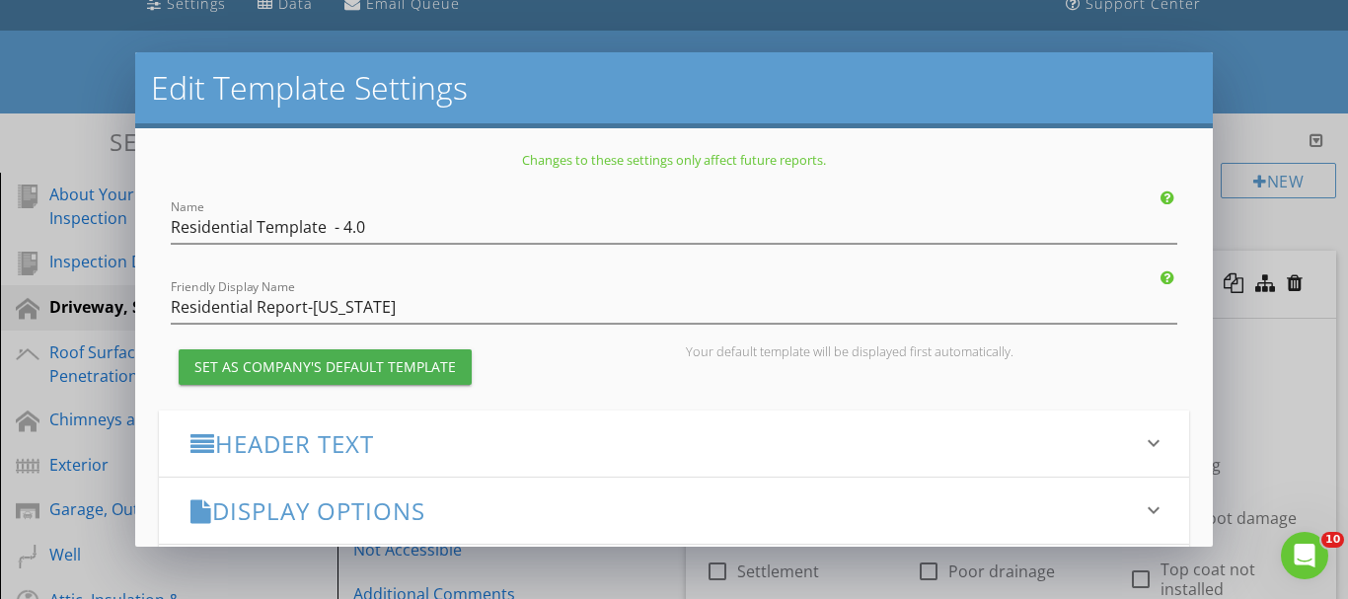
click at [1254, 98] on div "Edit Template Settings Changes to these settings only affect future reports. Na…" at bounding box center [674, 299] width 1348 height 599
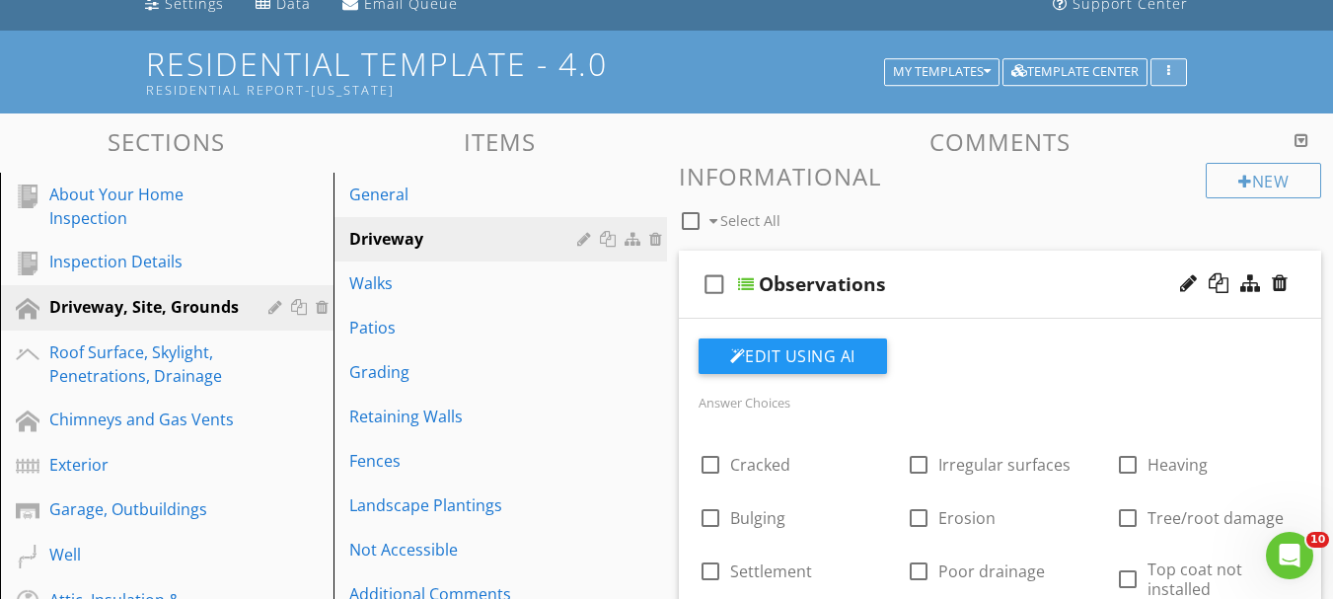
click at [1177, 60] on button "button" at bounding box center [1169, 72] width 37 height 28
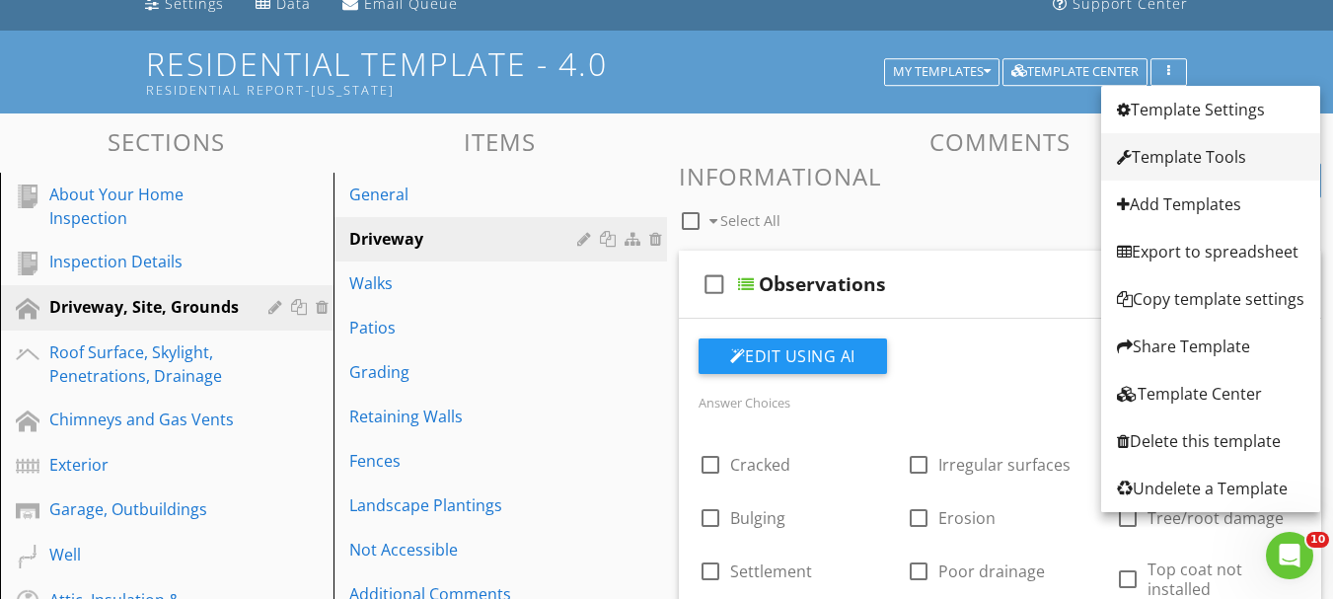
click at [1174, 142] on link "Template Tools" at bounding box center [1210, 156] width 219 height 47
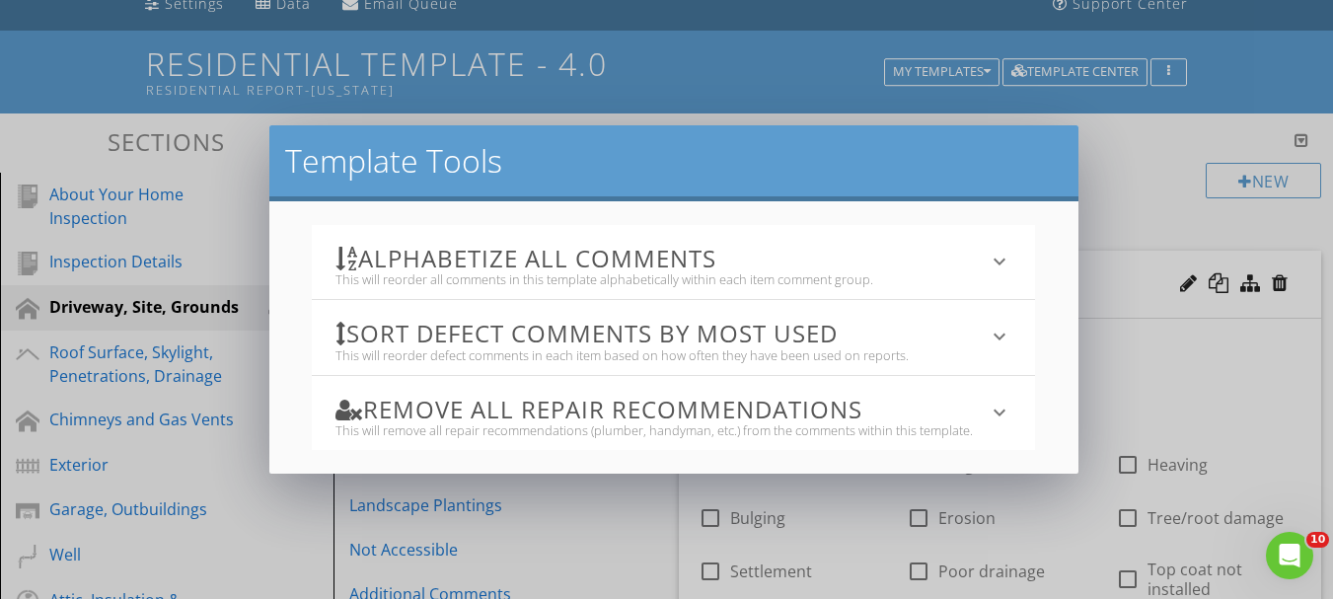
click at [1189, 73] on div "Template Tools Alphabetize All Comments This will reorder all comments in this …" at bounding box center [666, 299] width 1333 height 599
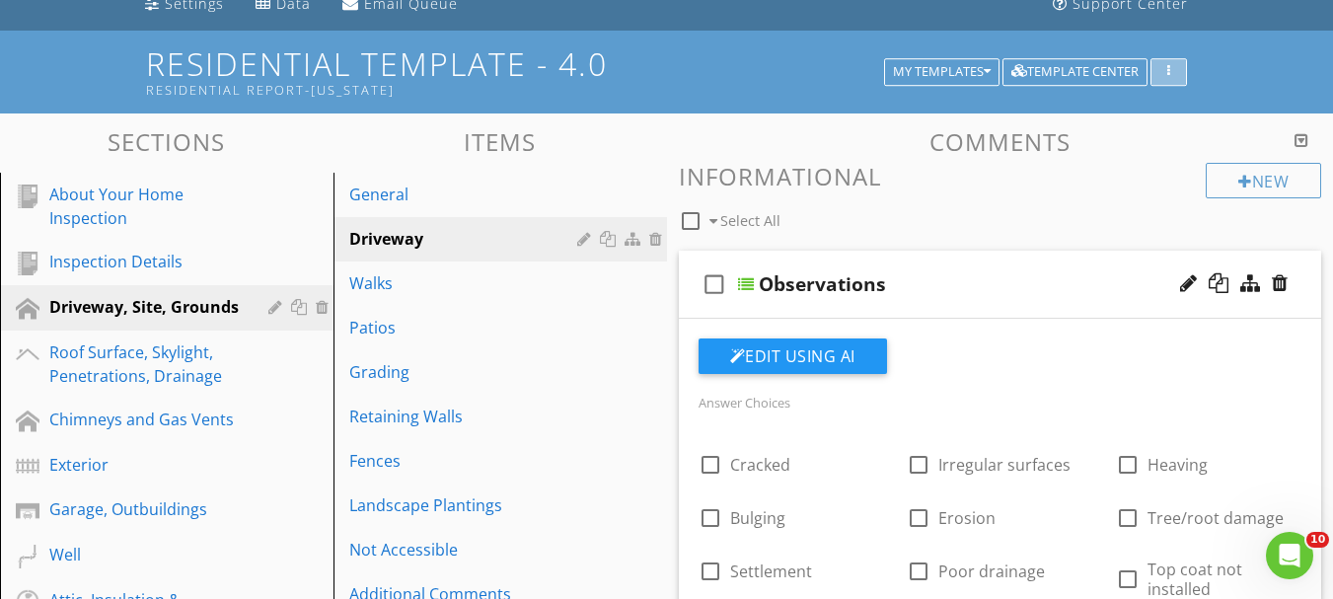
click at [1182, 75] on button "button" at bounding box center [1169, 72] width 37 height 28
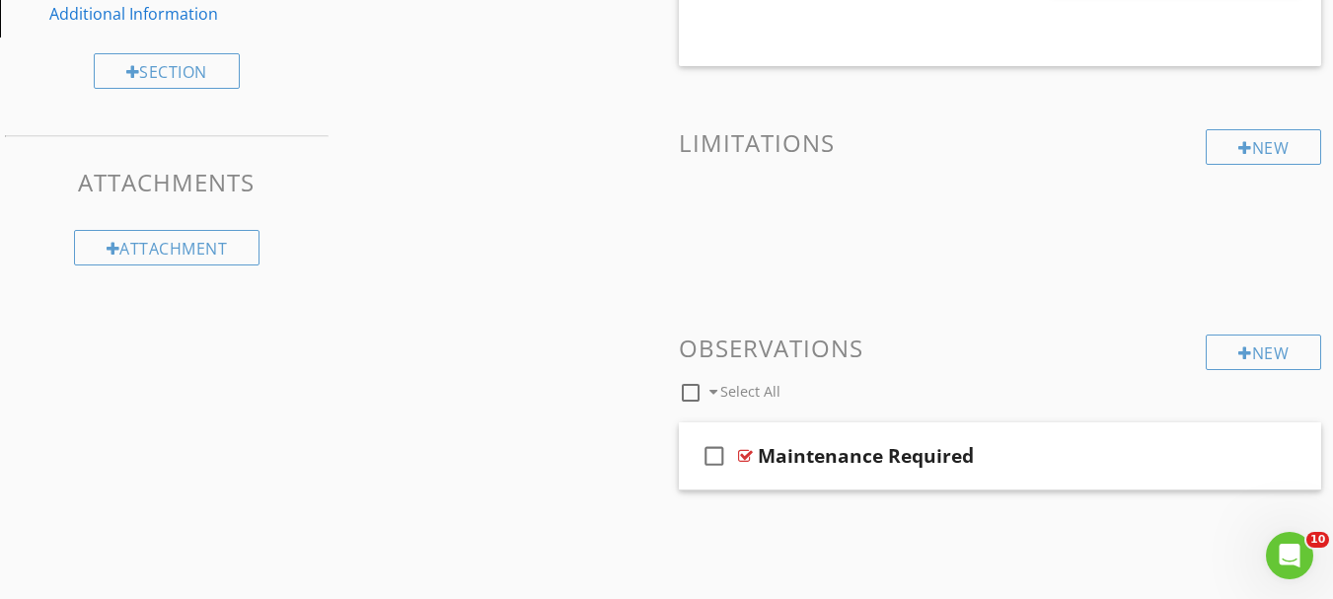
scroll to position [1231, 0]
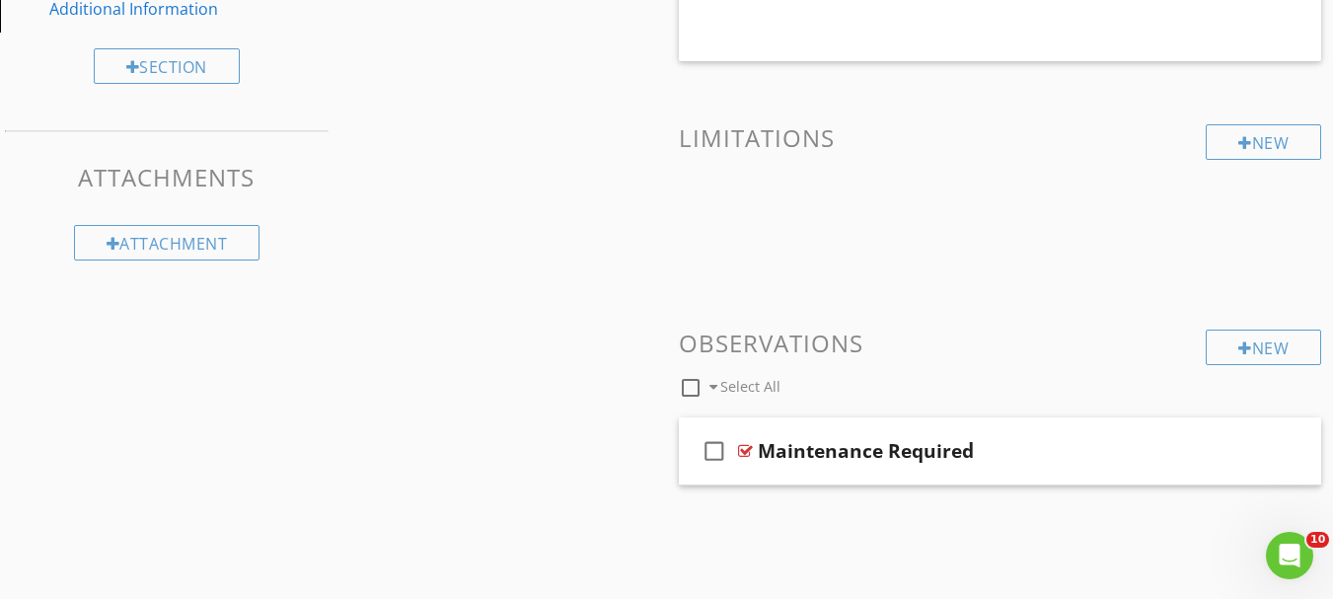
click at [786, 349] on h3 "Observations" at bounding box center [1000, 343] width 643 height 27
click at [794, 350] on h3 "Observations" at bounding box center [1000, 343] width 643 height 27
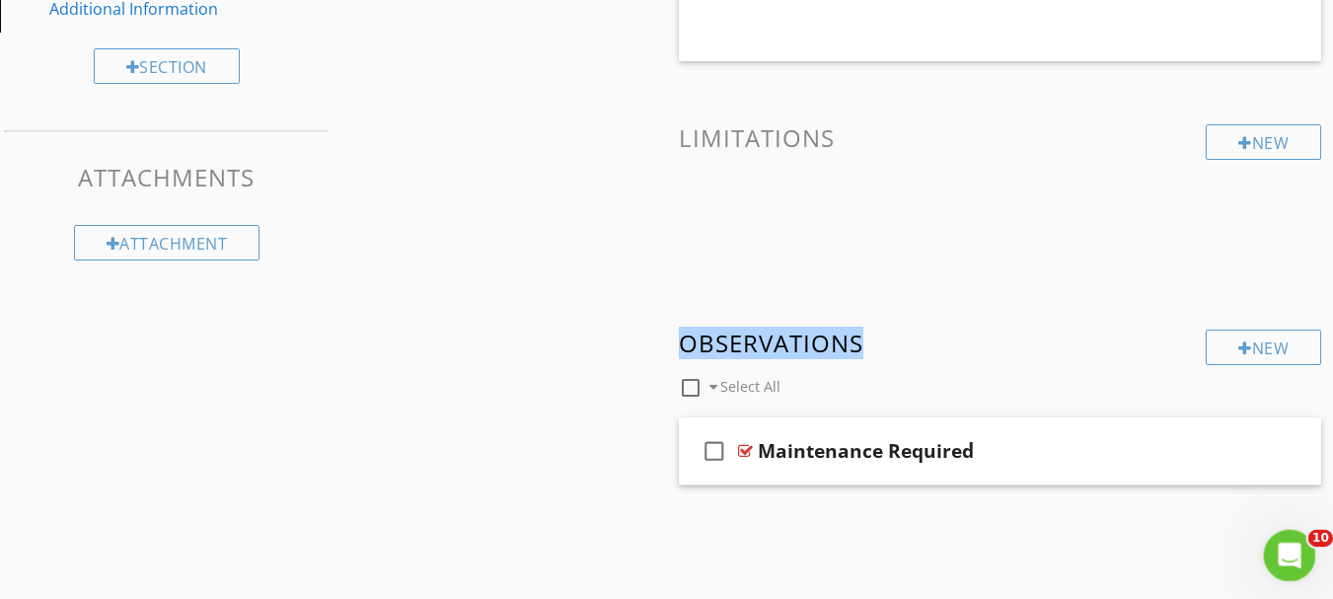
click at [1288, 550] on icon "Open Intercom Messenger" at bounding box center [1287, 553] width 14 height 16
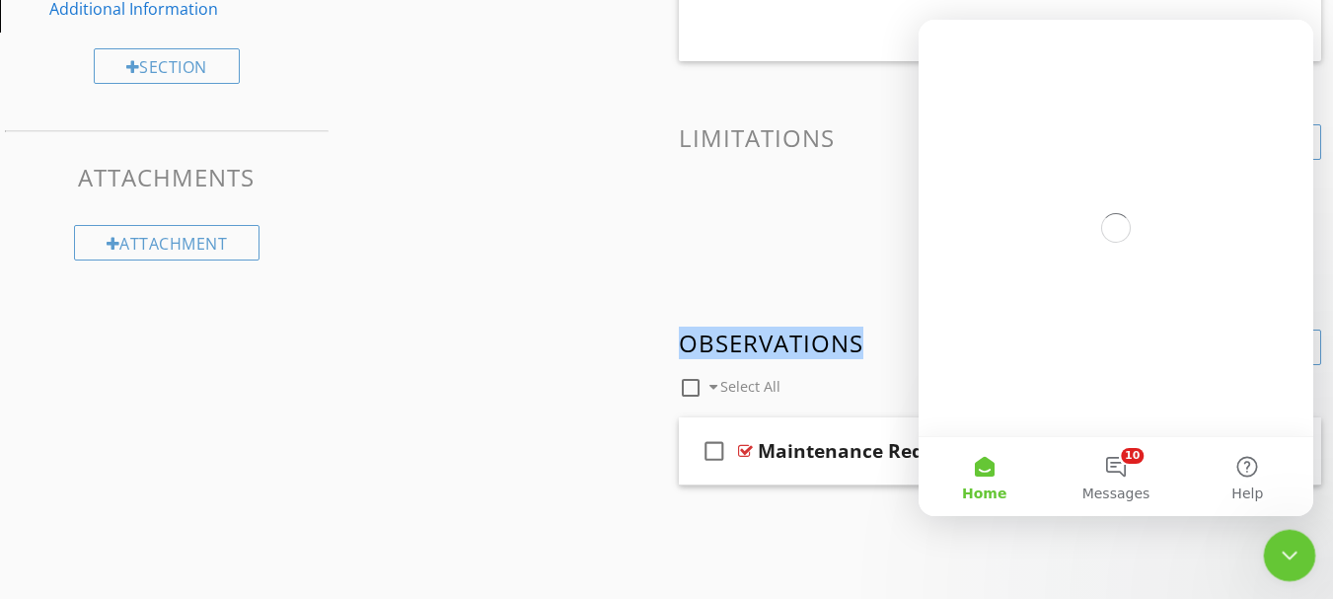
scroll to position [0, 0]
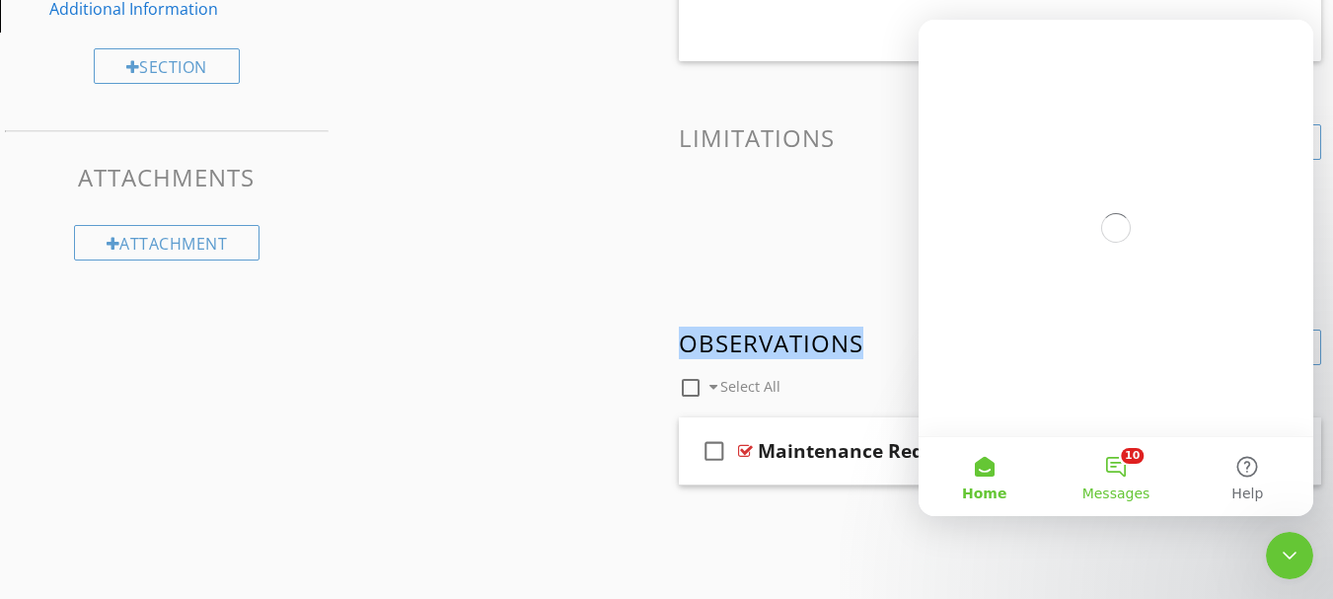
click at [1121, 476] on button "10 Messages" at bounding box center [1115, 476] width 131 height 79
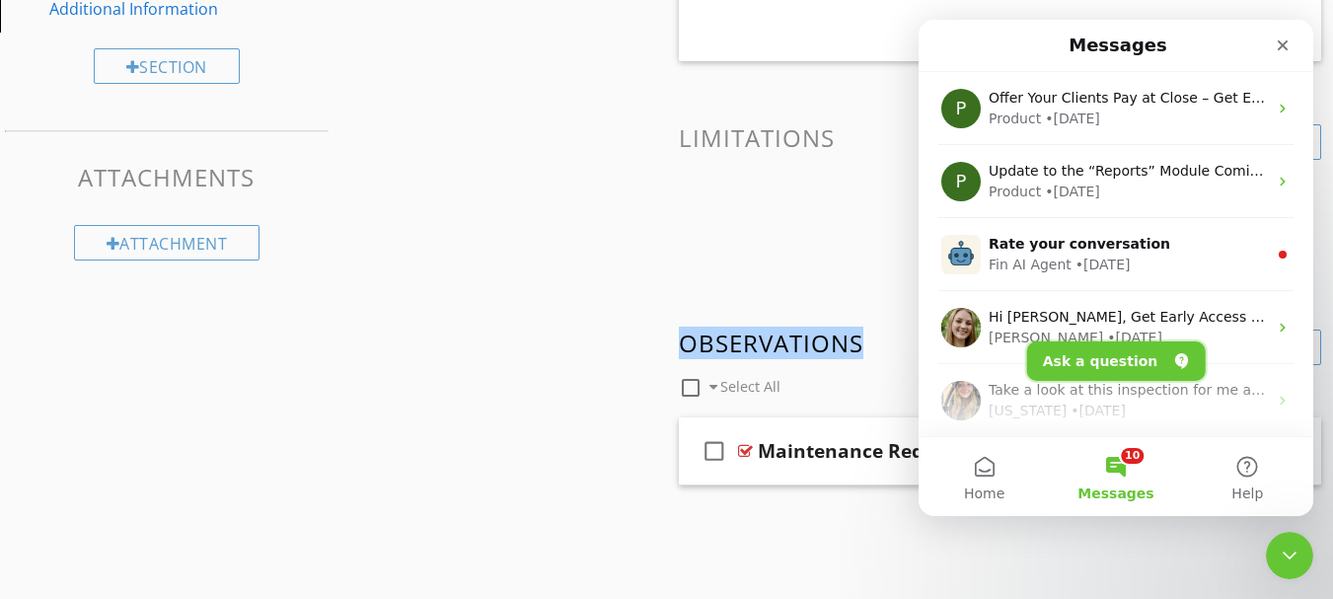
click at [1122, 357] on button "Ask a question" at bounding box center [1116, 360] width 179 height 39
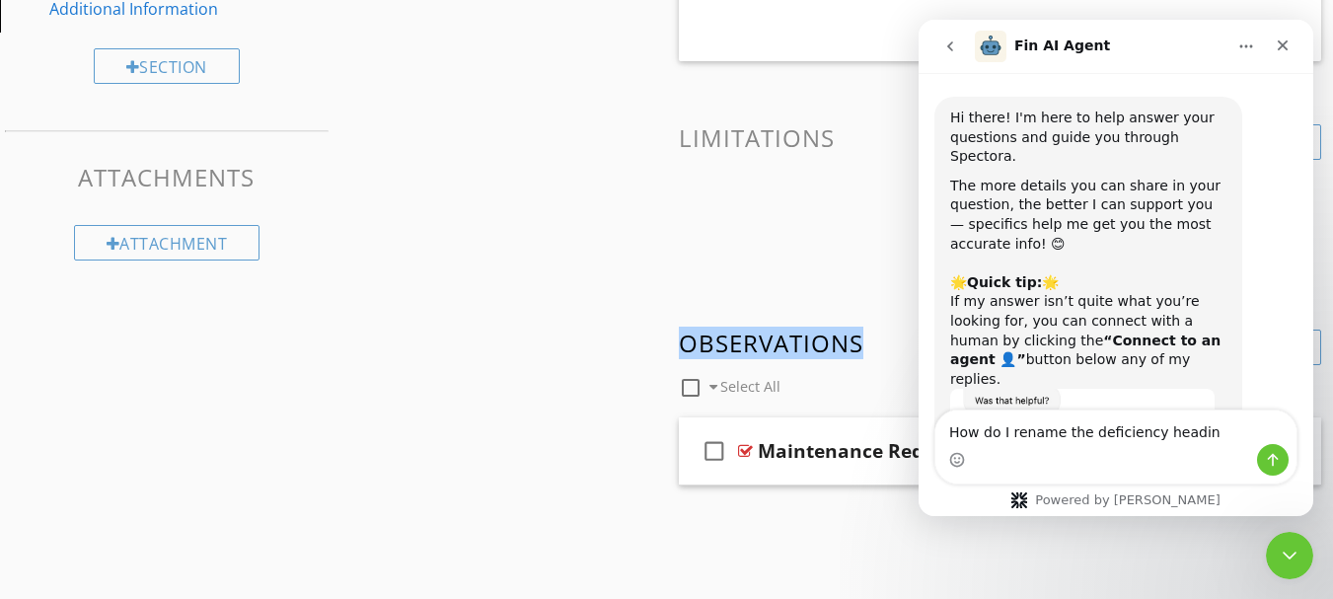
type textarea "How do I rename the deficiency heading"
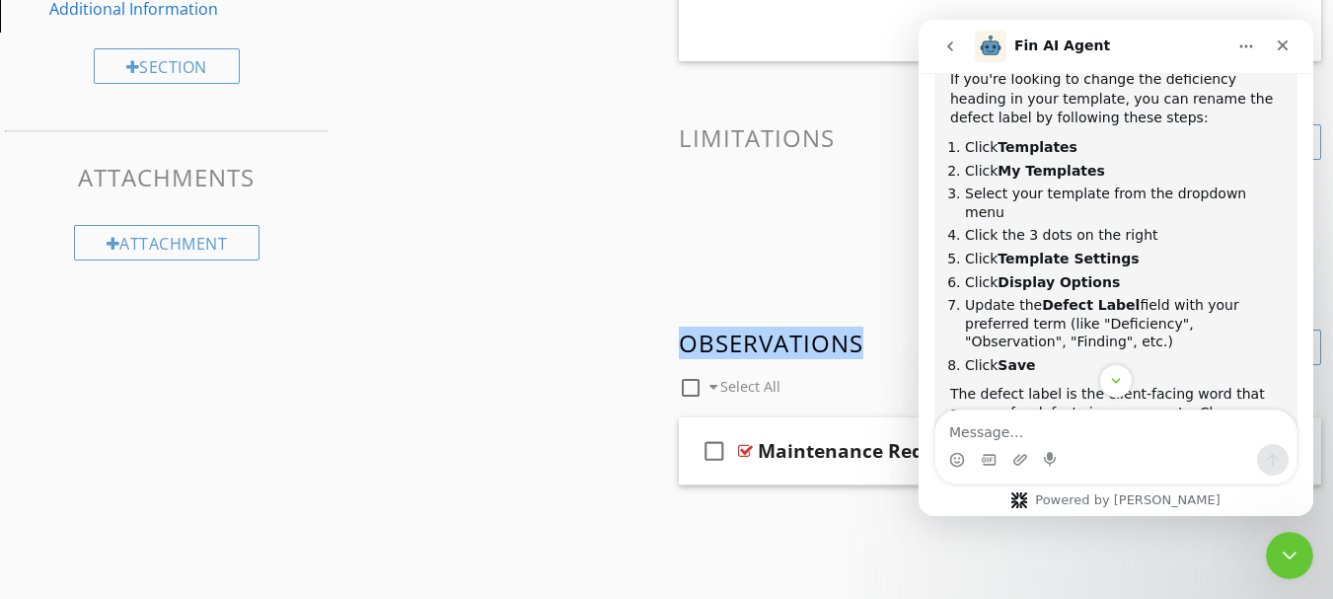
scroll to position [703, 0]
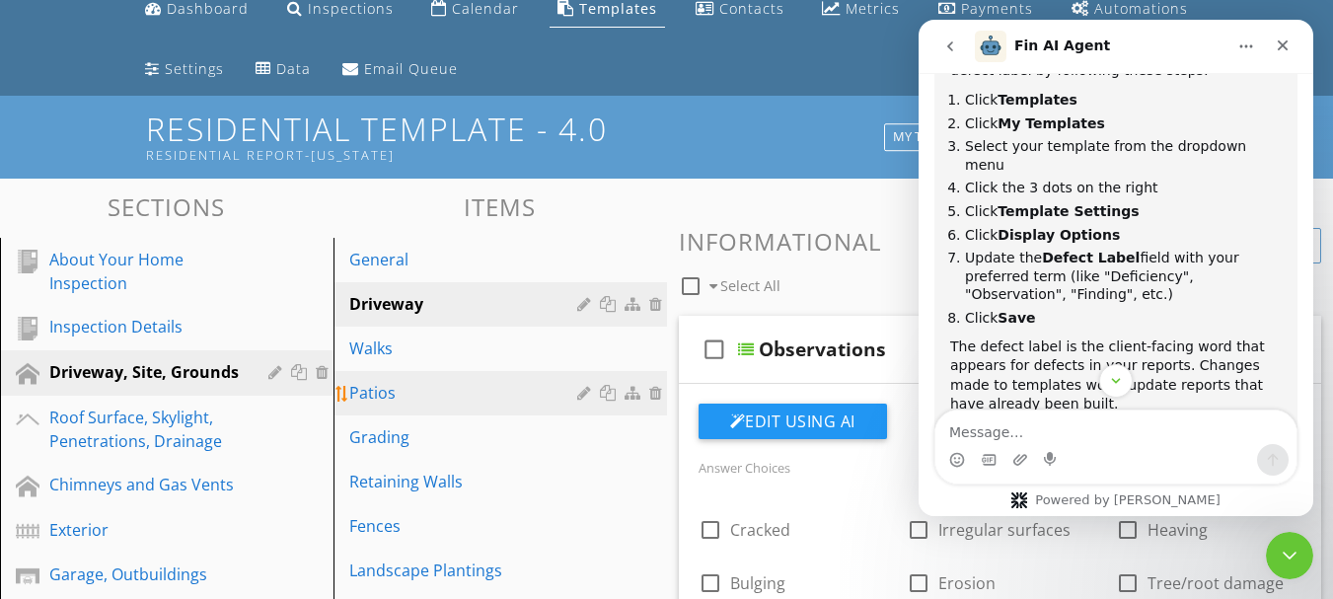
scroll to position [0, 0]
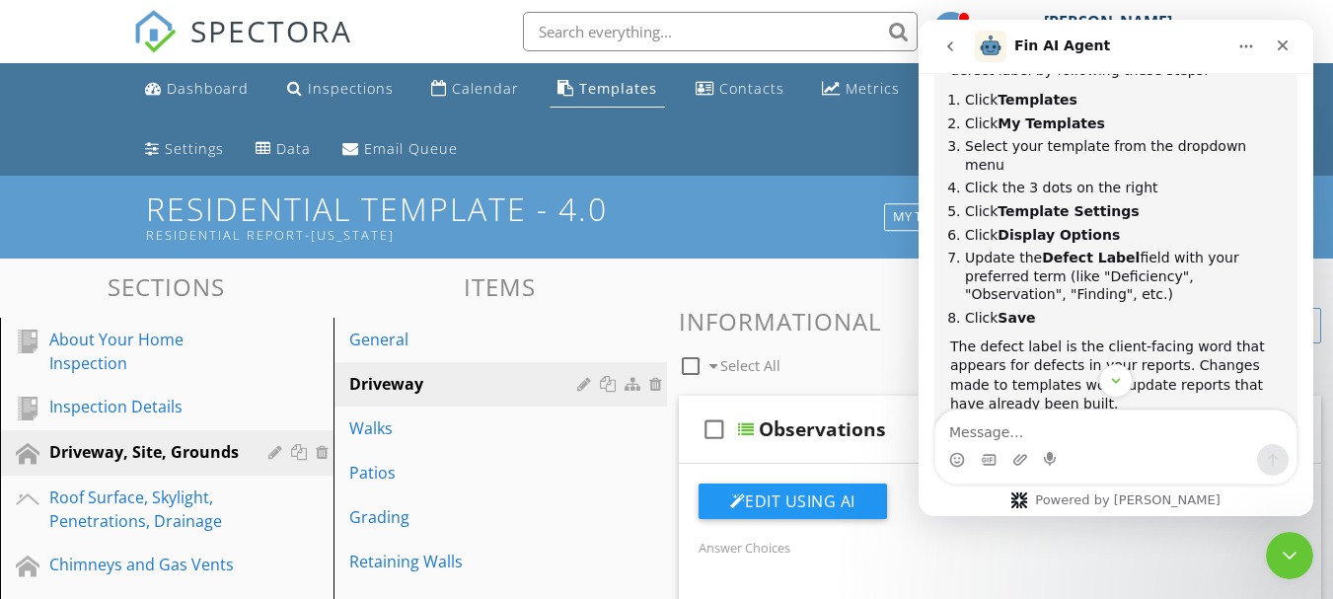
click at [796, 138] on div "Dashboard Inspections Calendar Templates Contacts Metrics Payments Automations …" at bounding box center [666, 119] width 1067 height 112
click at [1289, 38] on icon "Close" at bounding box center [1283, 45] width 16 height 16
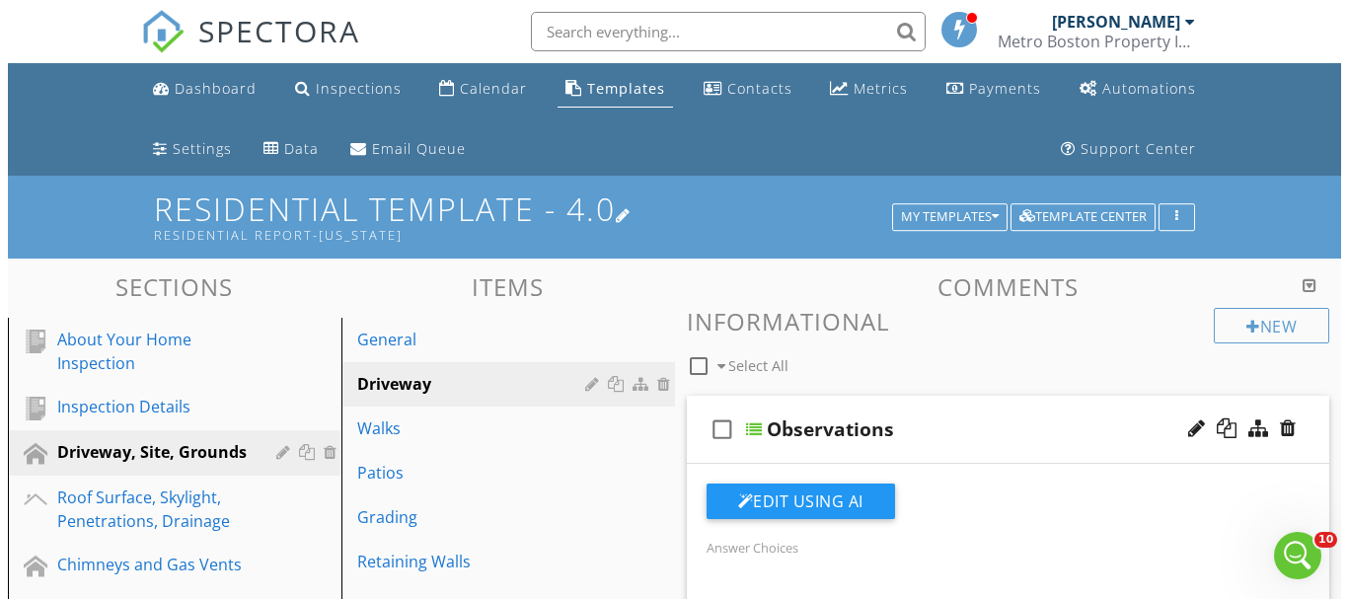
scroll to position [942, 0]
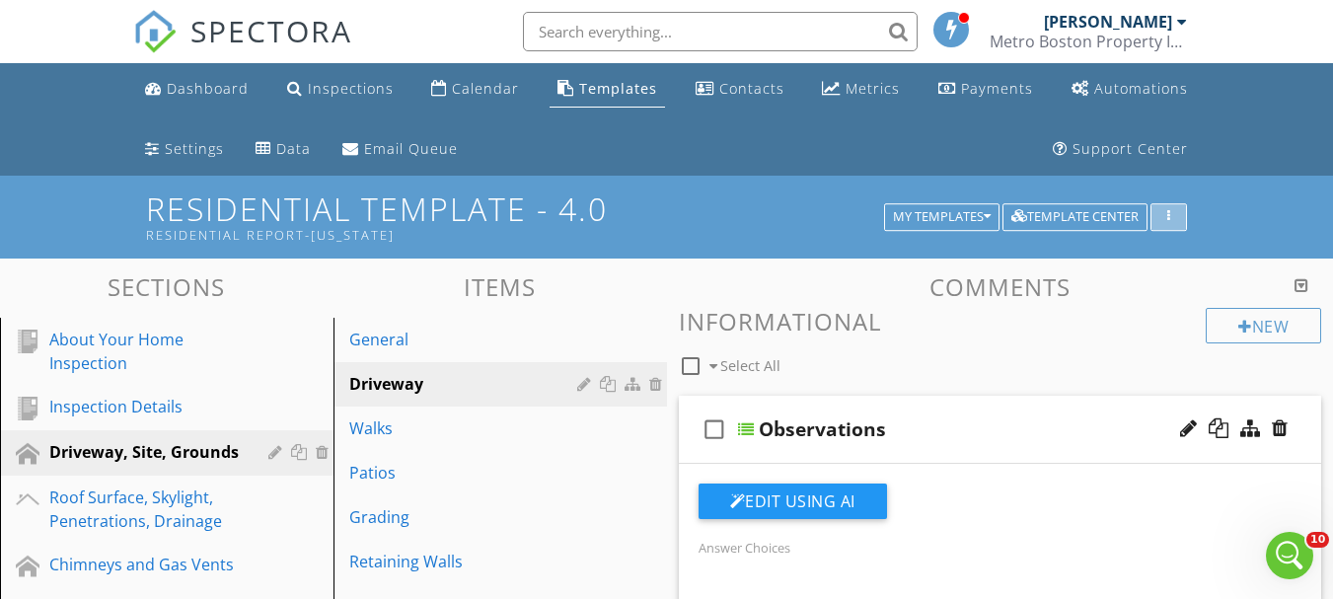
click at [1178, 211] on div "button" at bounding box center [1168, 217] width 19 height 14
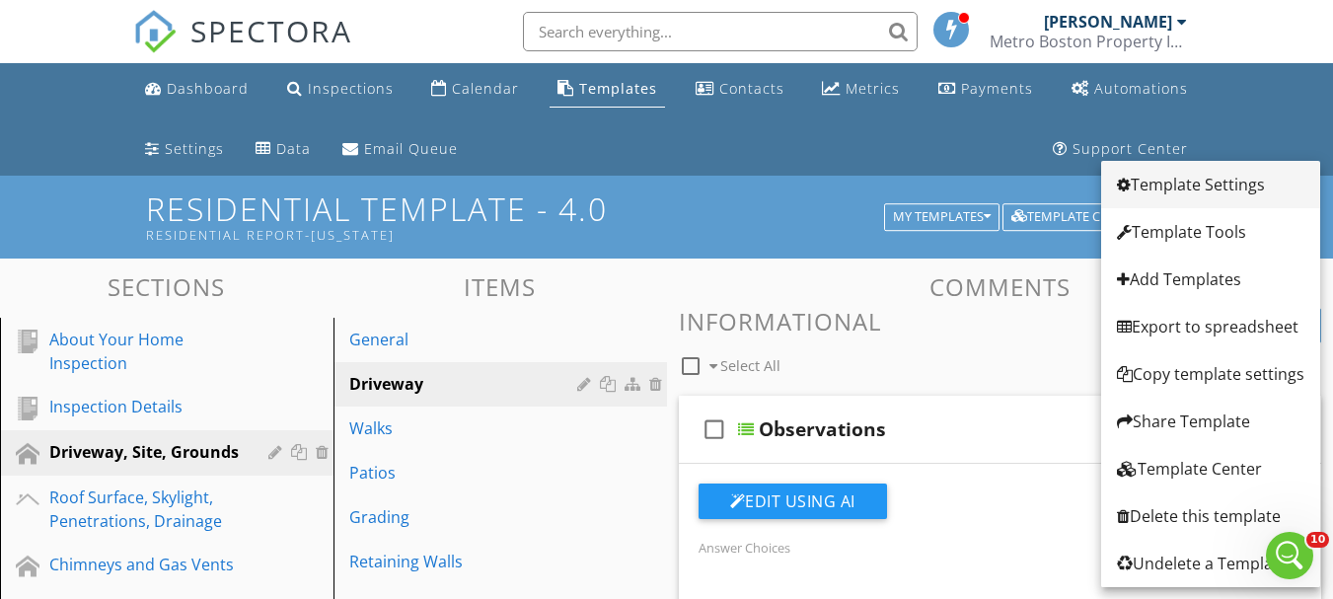
click at [1185, 189] on div "Template Settings" at bounding box center [1210, 185] width 187 height 24
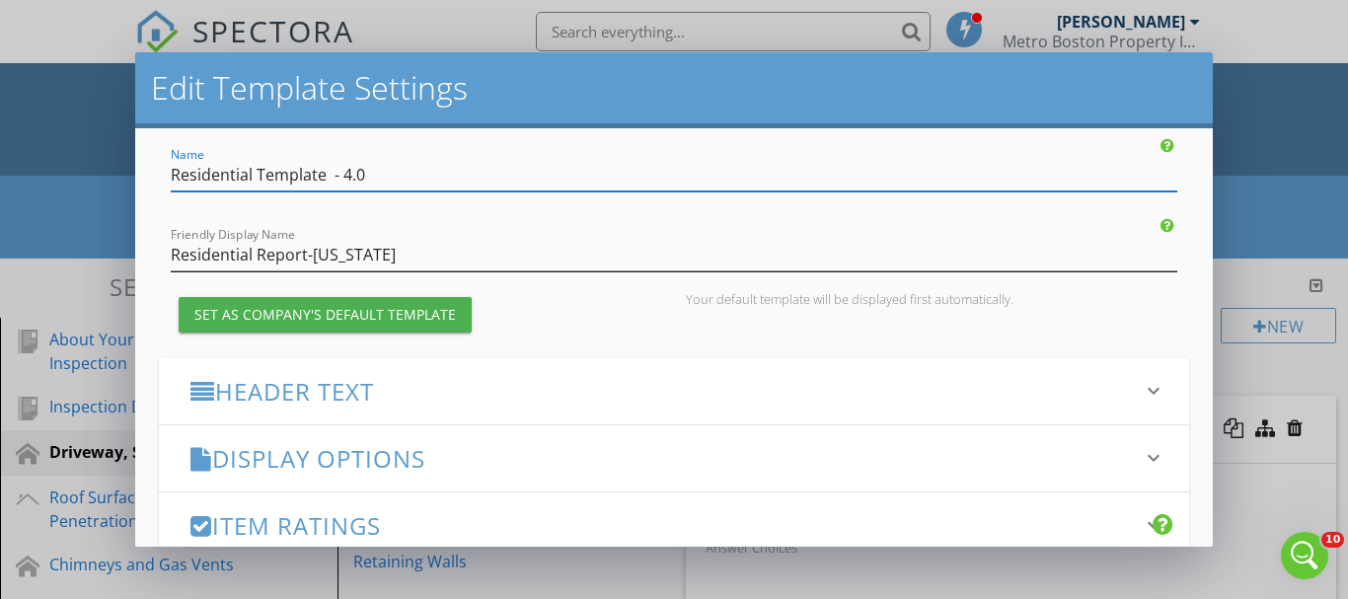
scroll to position [197, 0]
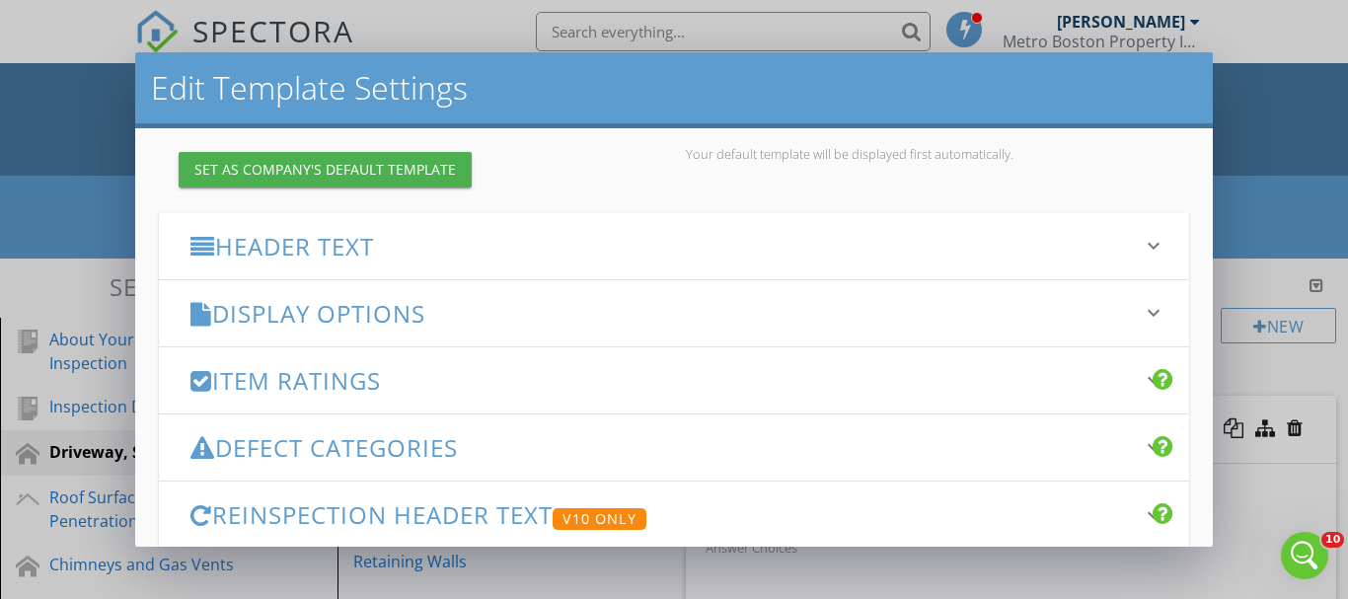
click at [384, 325] on h3 "Display Options" at bounding box center [662, 313] width 944 height 27
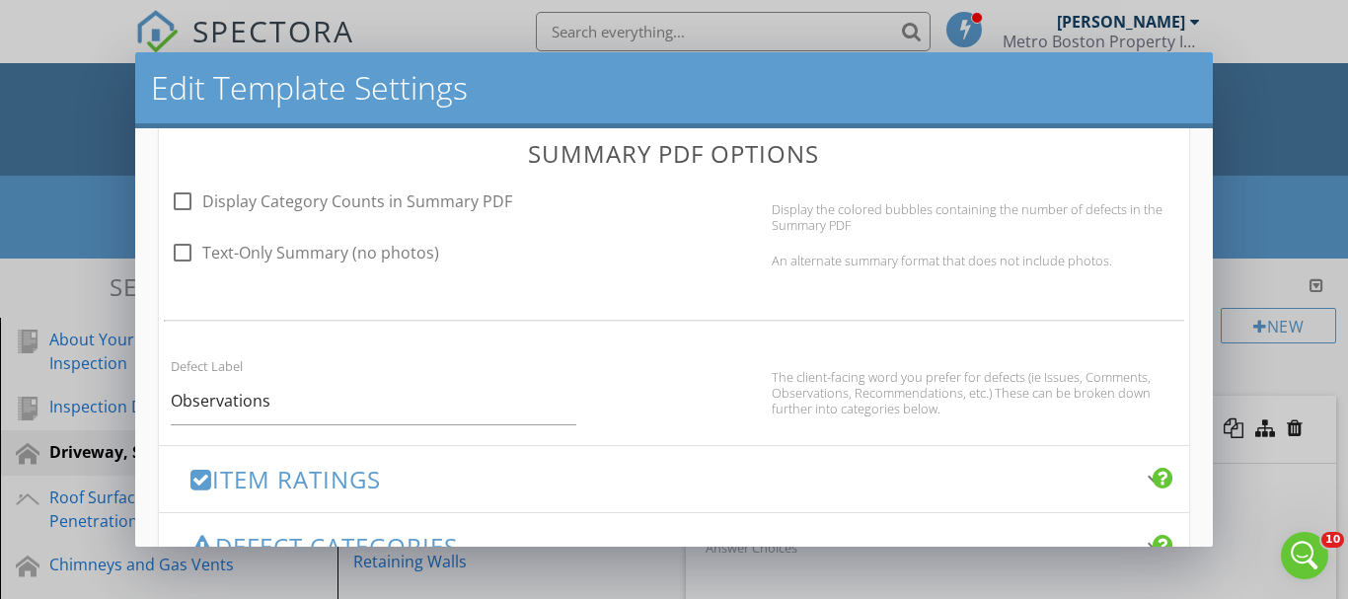
scroll to position [1283, 0]
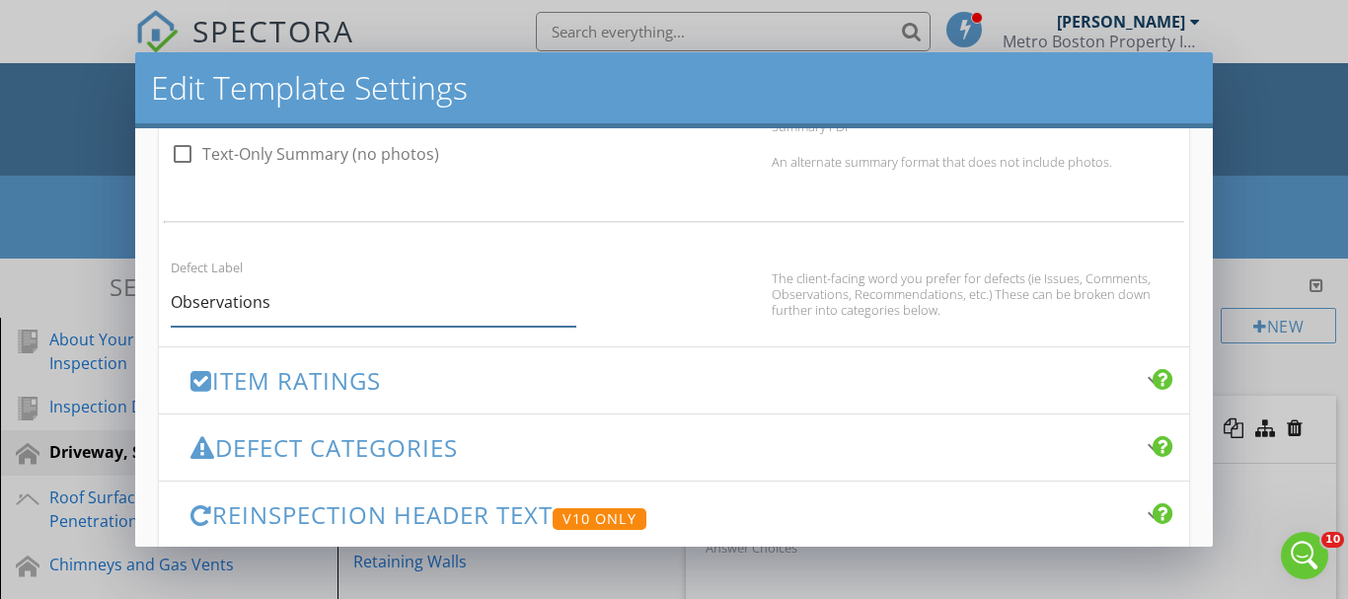
drag, startPoint x: 313, startPoint y: 300, endPoint x: 168, endPoint y: 301, distance: 145.1
click at [168, 301] on div "Defect Label Observations" at bounding box center [373, 291] width 429 height 72
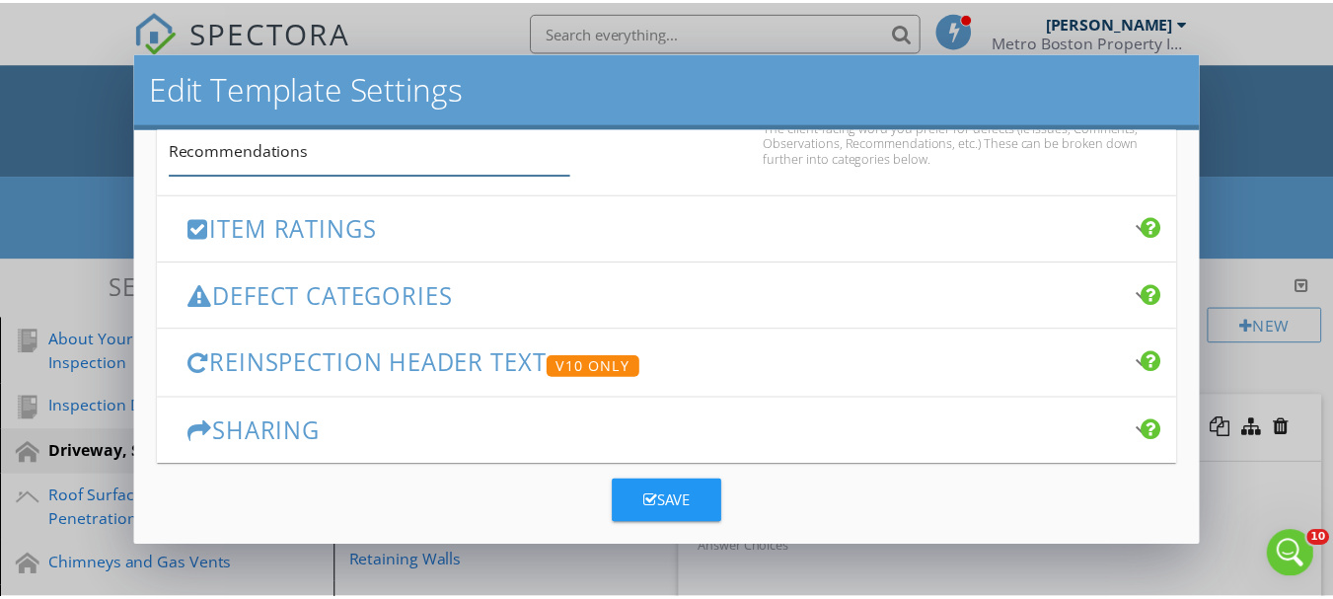
scroll to position [1455, 0]
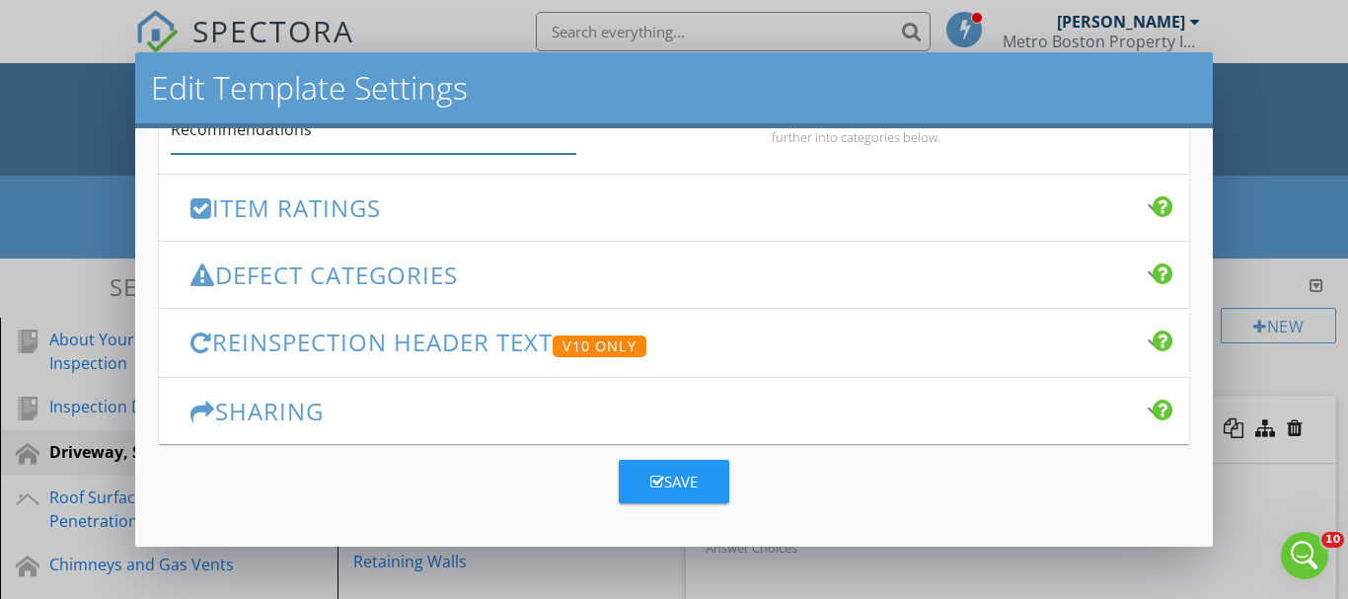
type input "Recommendations"
click at [674, 485] on div "Save" at bounding box center [673, 482] width 47 height 23
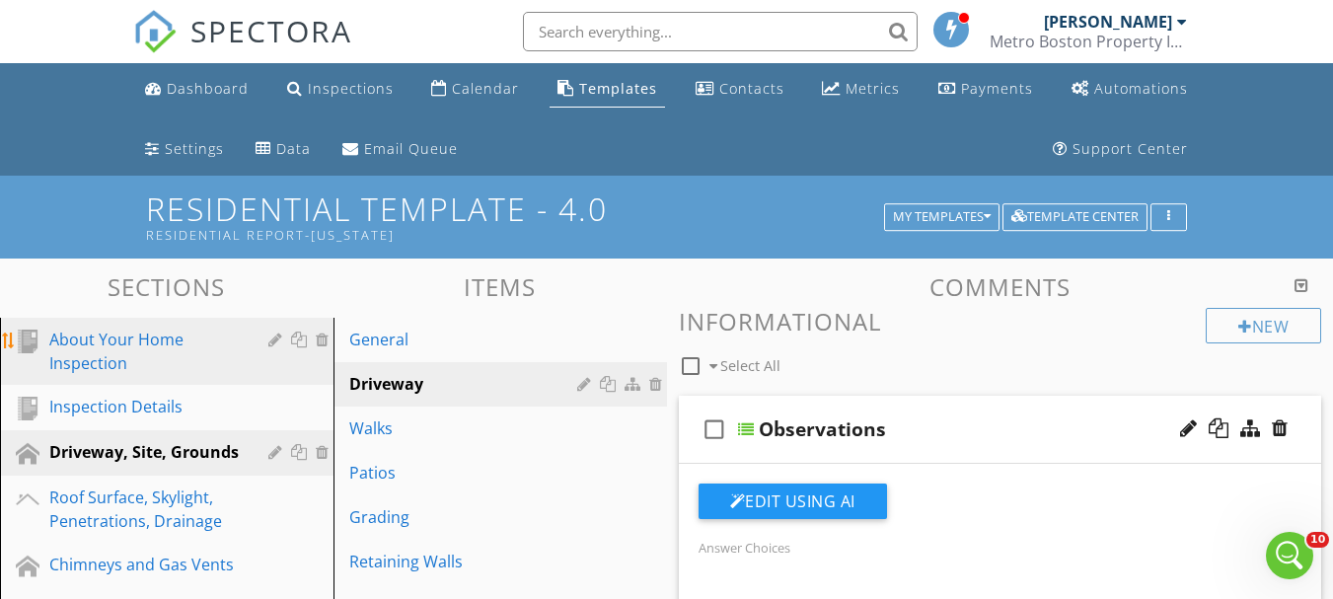
click at [135, 354] on div "About Your Home Inspection" at bounding box center [144, 351] width 190 height 47
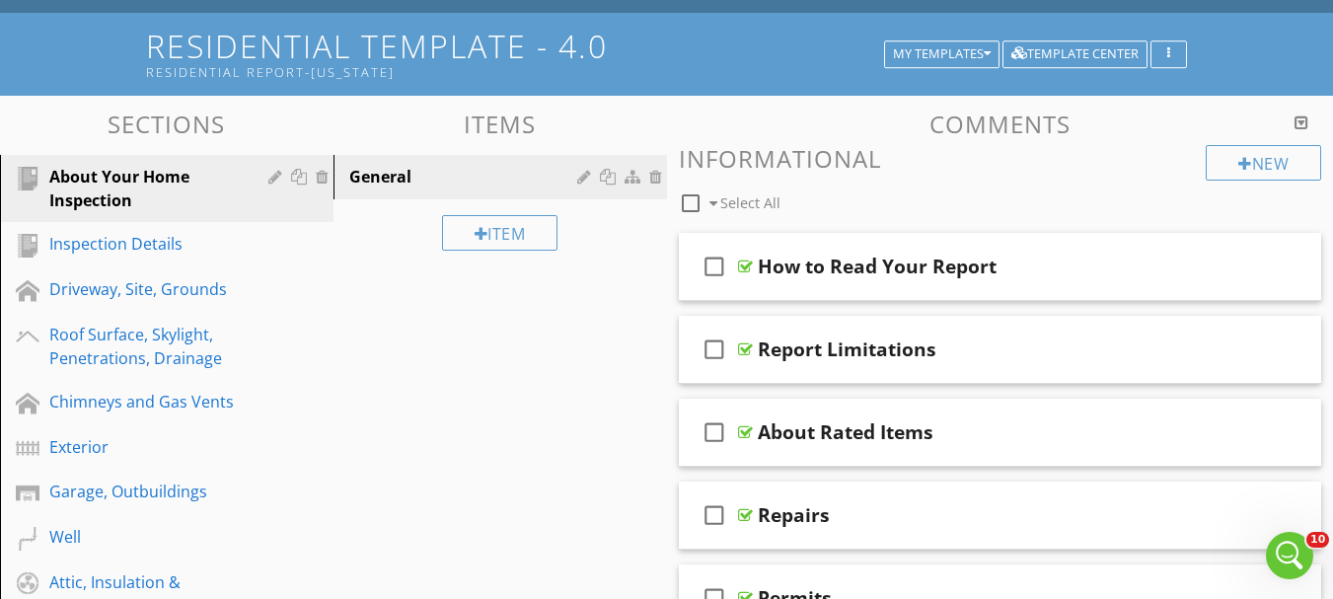
scroll to position [197, 0]
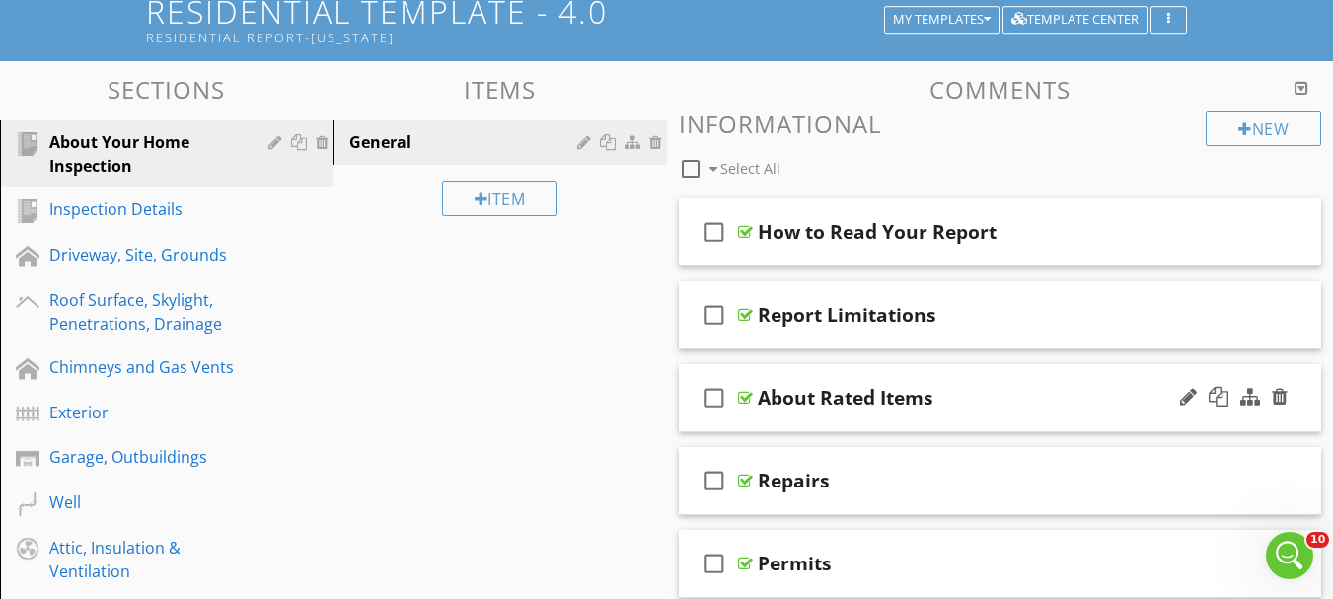
click at [748, 400] on div at bounding box center [745, 398] width 15 height 16
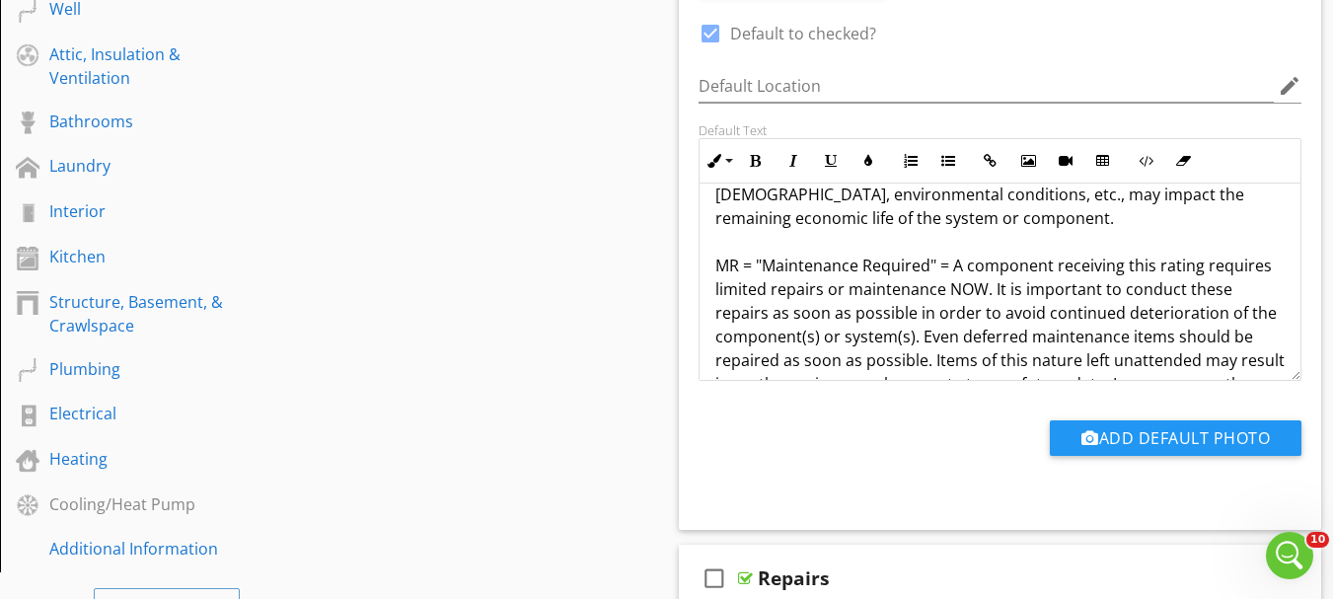
scroll to position [296, 0]
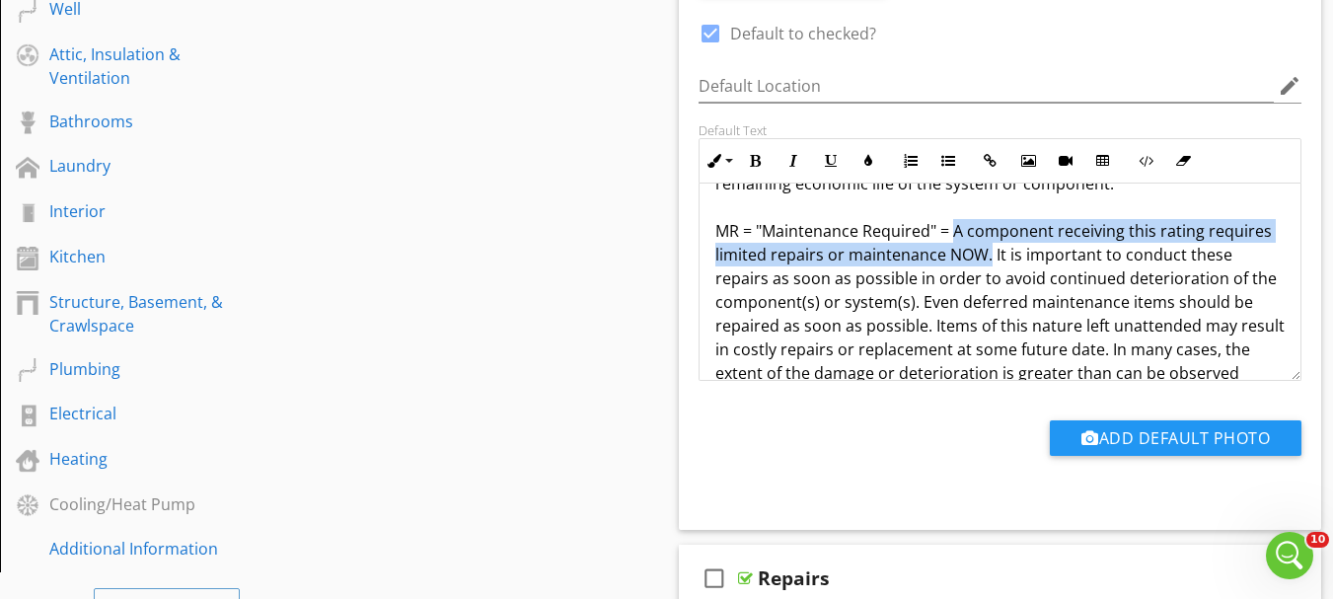
click at [988, 258] on p "Items not found in this report are outside the scope of this inspection and sho…" at bounding box center [1000, 562] width 570 height 1303
click at [980, 245] on p "Items not found in this report are outside the scope of this inspection and sho…" at bounding box center [1000, 562] width 570 height 1303
copy p "A component receiving this rating requires limited repairs or maintenance NOW."
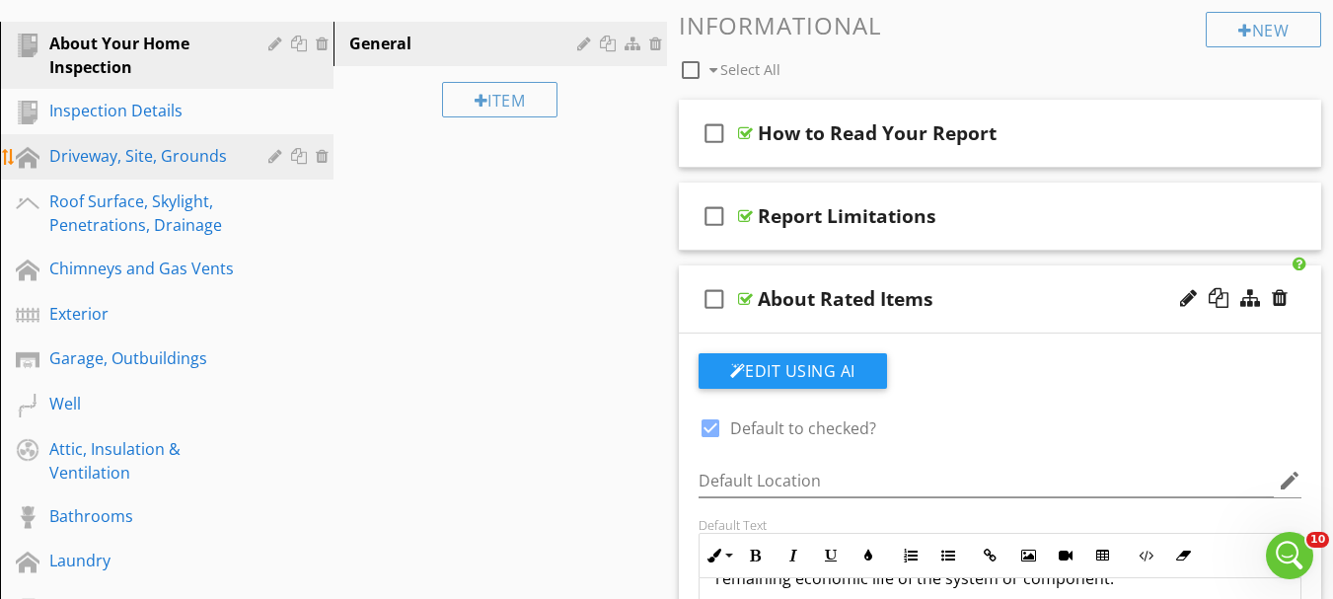
click at [142, 167] on div "Driveway, Site, Grounds" at bounding box center [144, 156] width 190 height 24
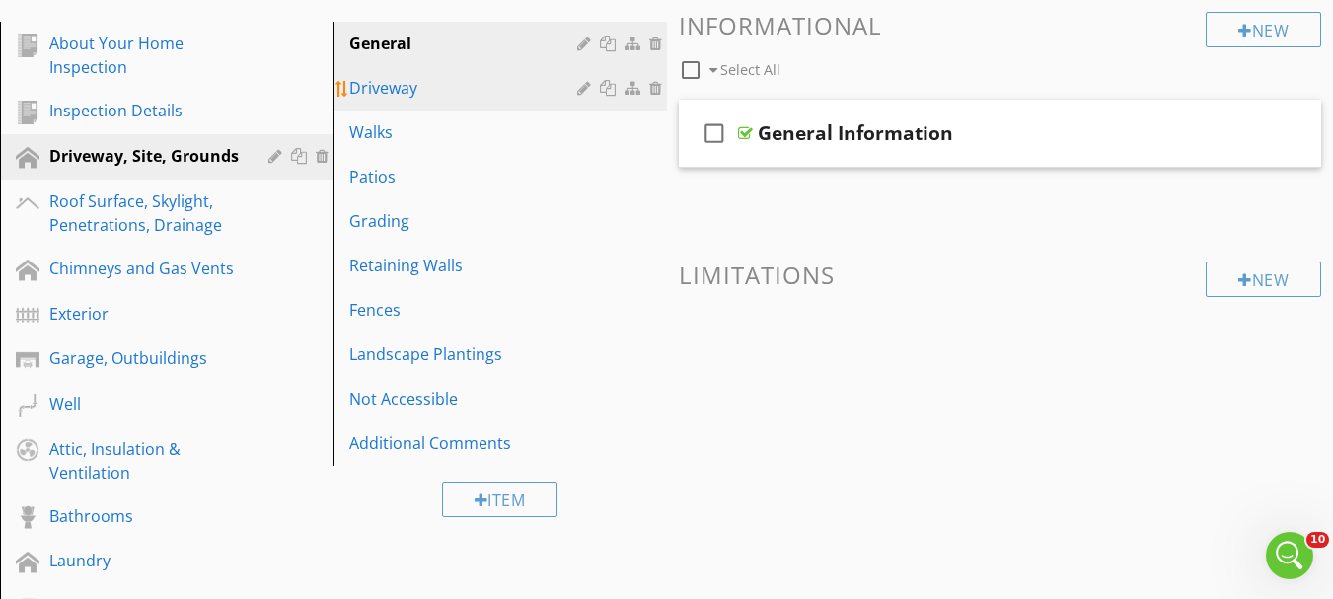
click at [420, 94] on div "Driveway" at bounding box center [466, 88] width 234 height 24
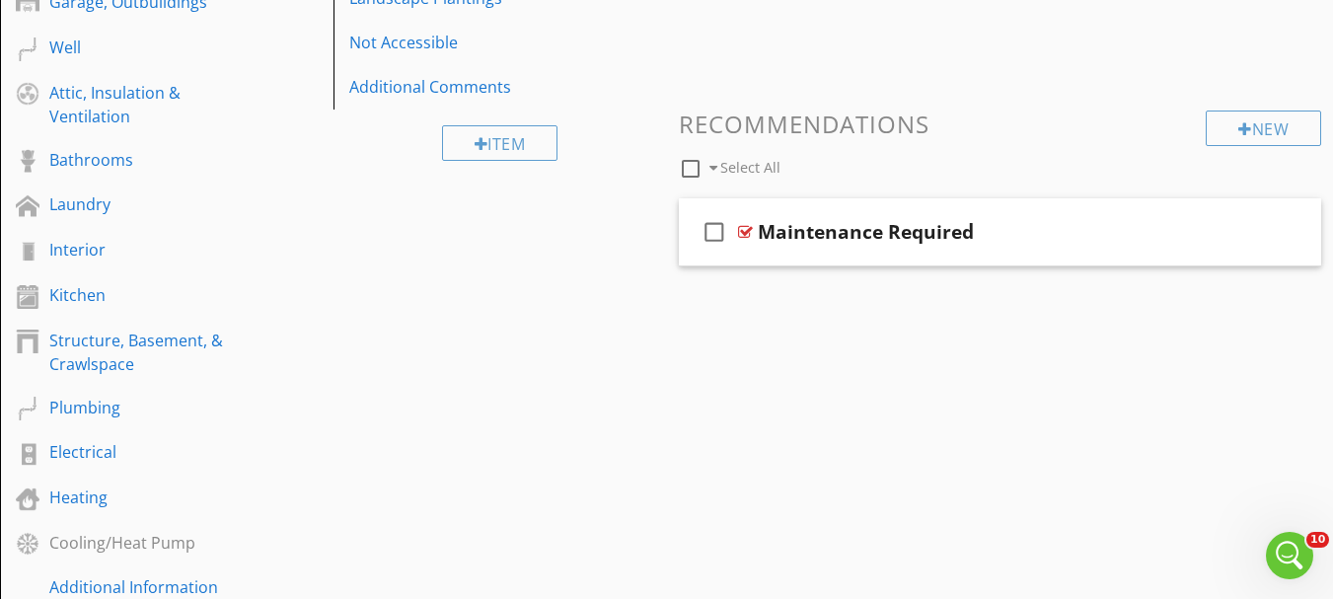
scroll to position [691, 0]
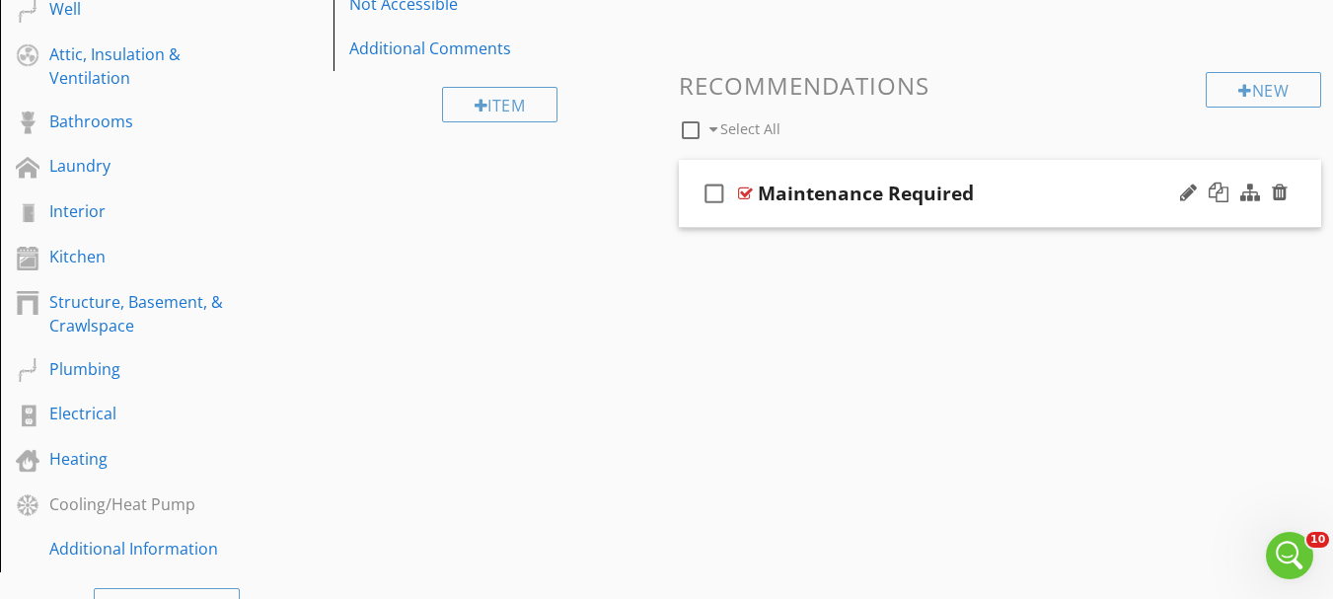
click at [744, 196] on div at bounding box center [745, 194] width 15 height 16
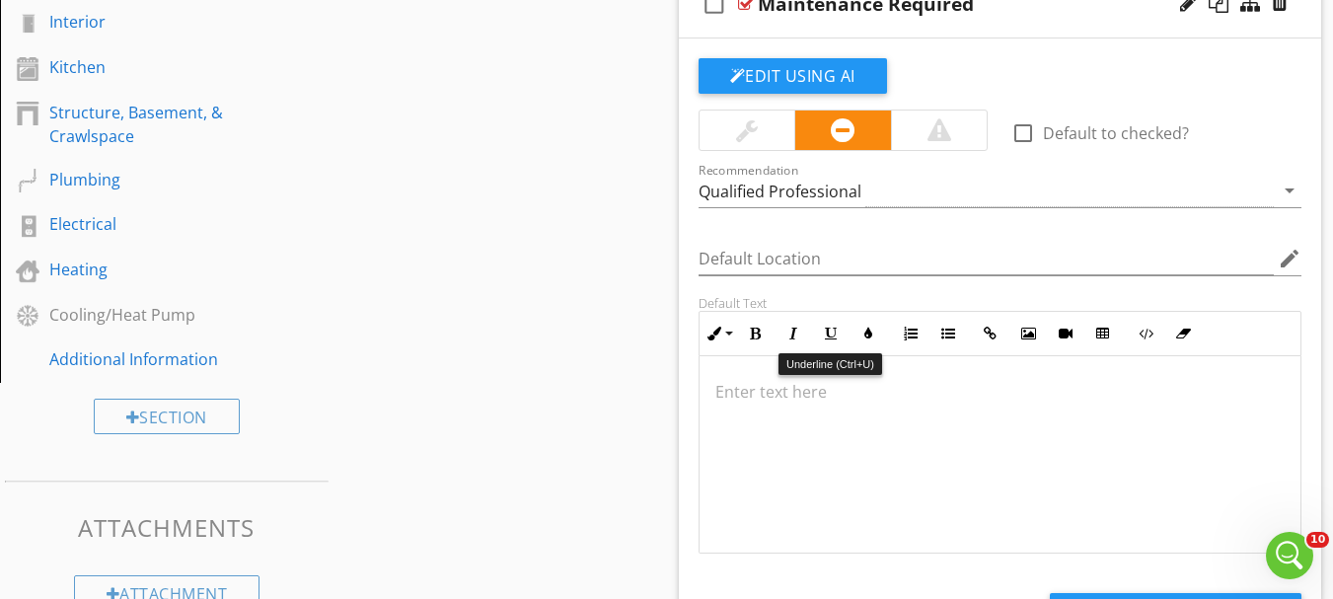
scroll to position [888, 0]
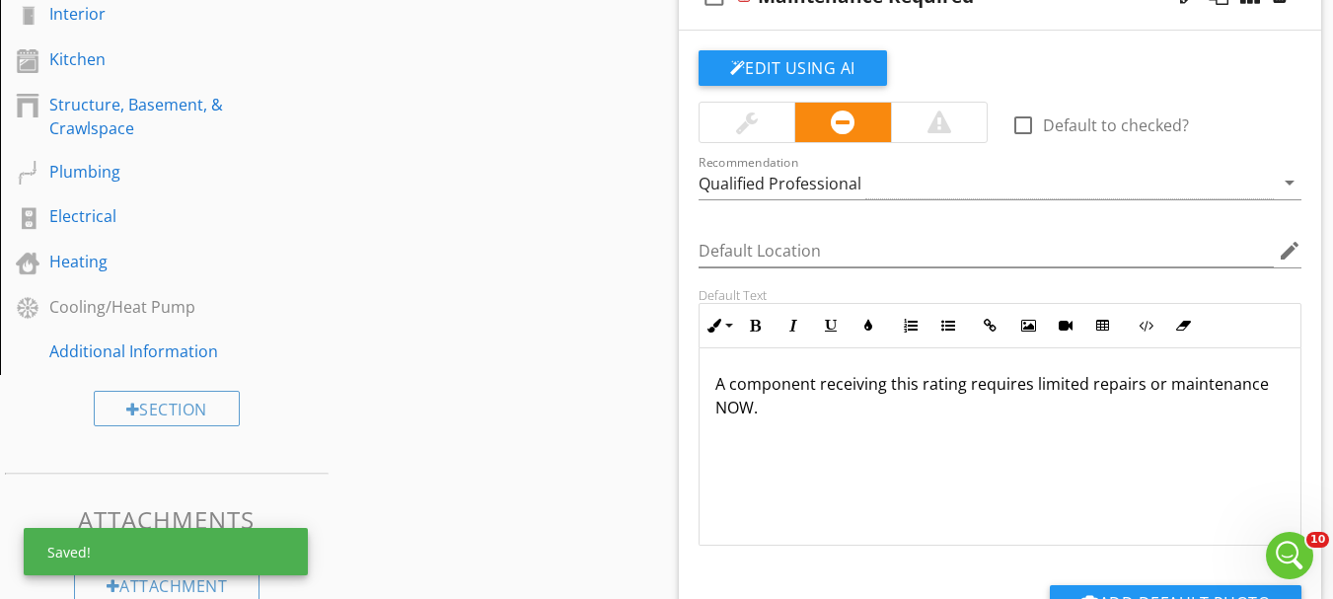
click at [755, 129] on div at bounding box center [747, 123] width 22 height 24
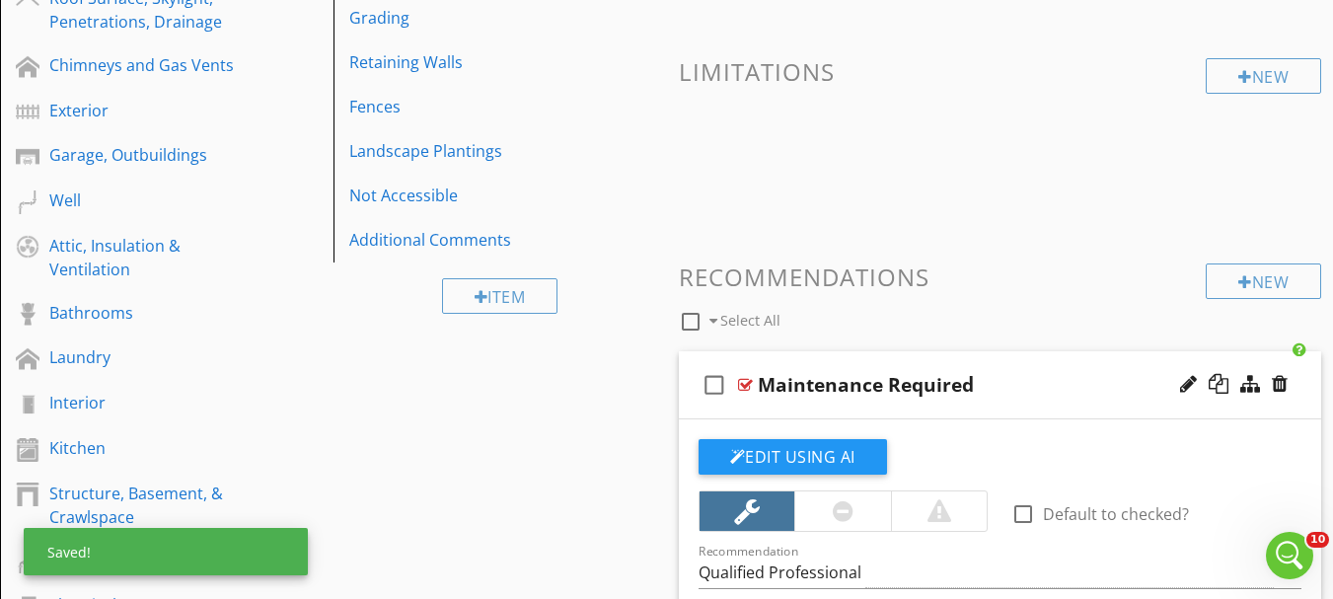
scroll to position [493, 0]
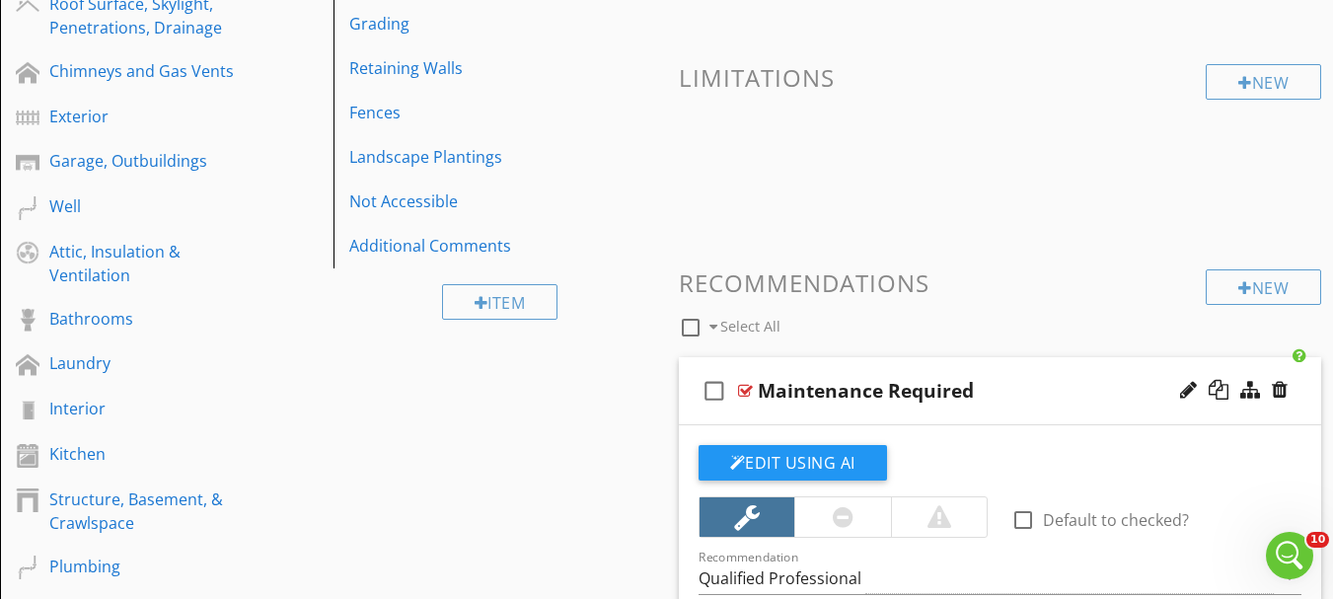
click at [708, 389] on icon "check_box_outline_blank" at bounding box center [715, 390] width 32 height 47
checkbox input "true"
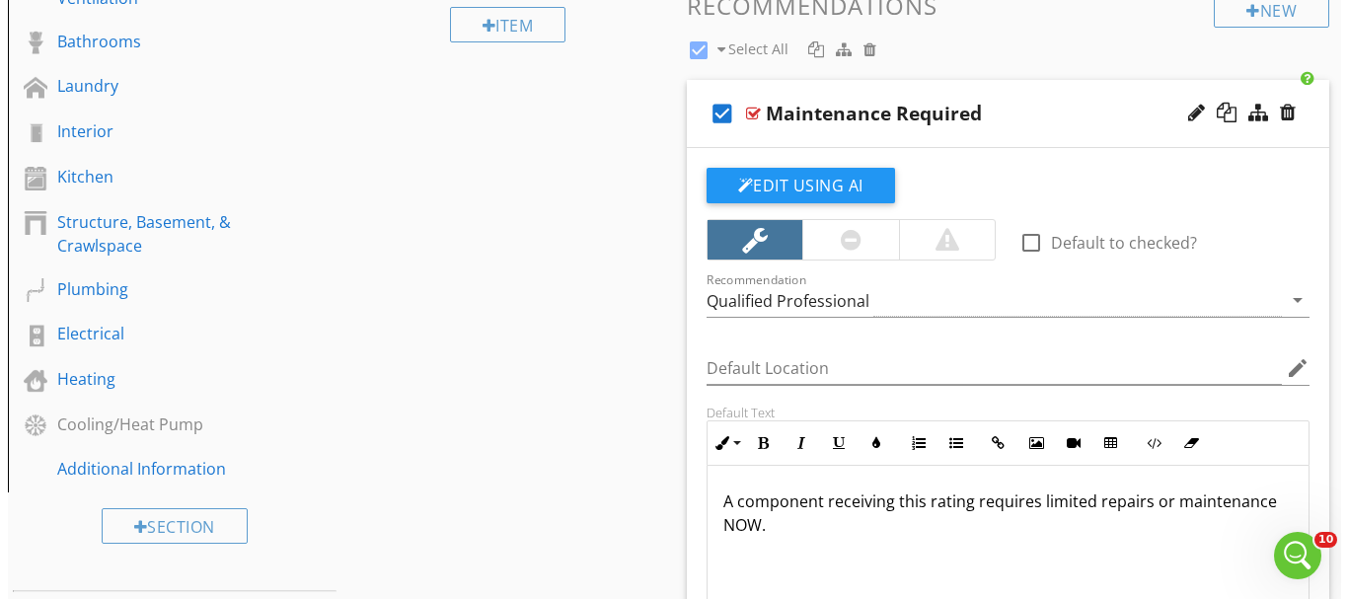
scroll to position [672, 0]
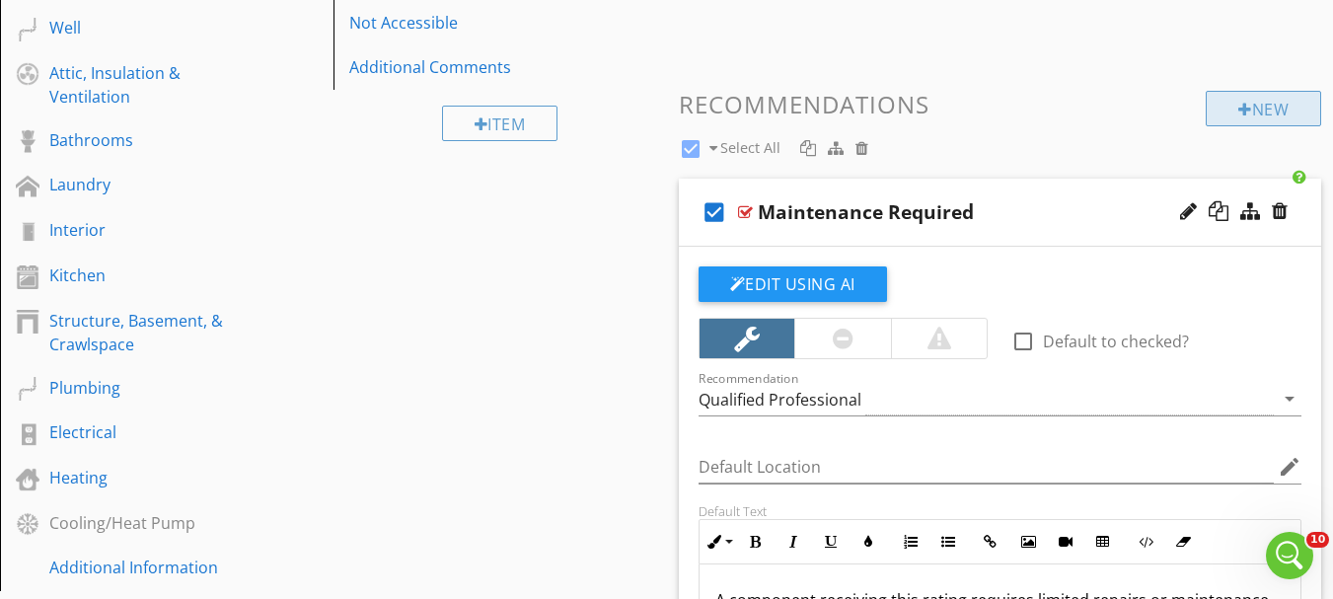
click at [1215, 115] on div "New" at bounding box center [1263, 109] width 115 height 36
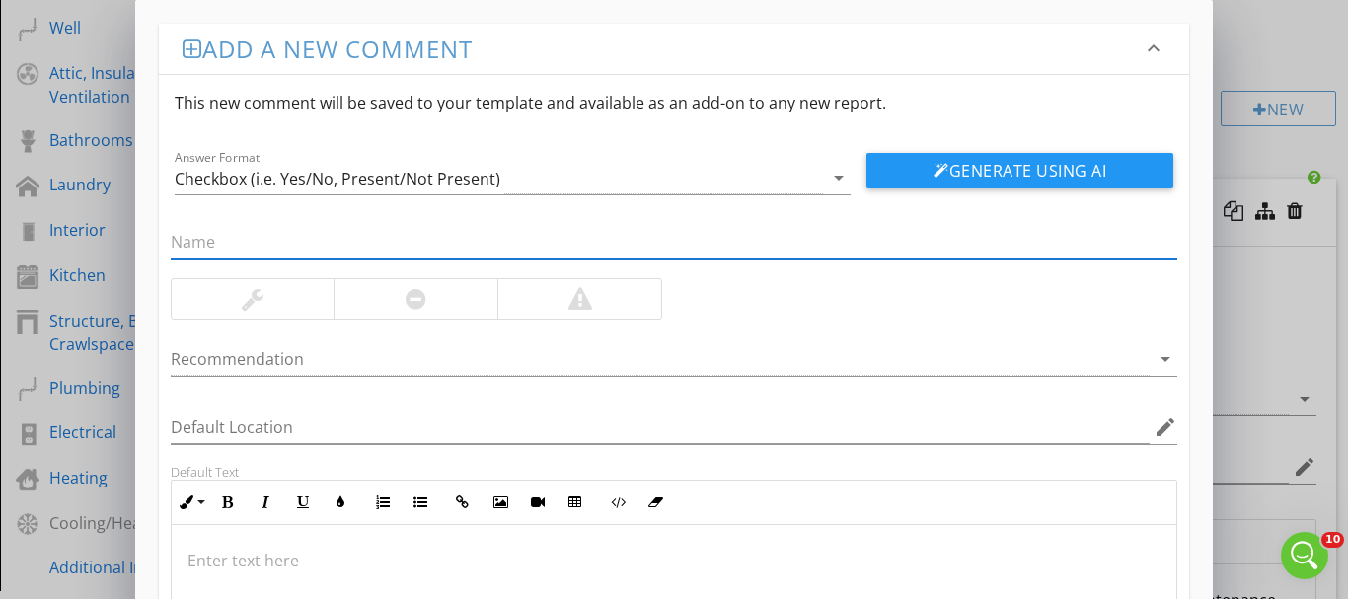
click at [321, 237] on input "text" at bounding box center [674, 242] width 1007 height 33
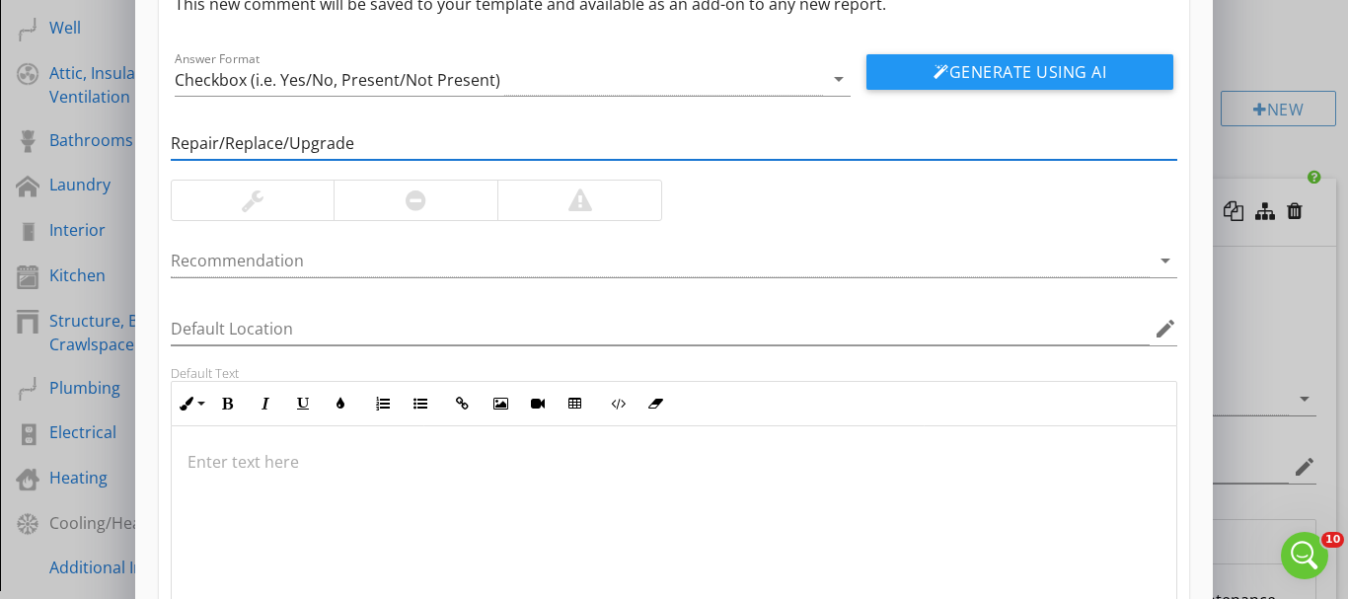
scroll to position [197, 0]
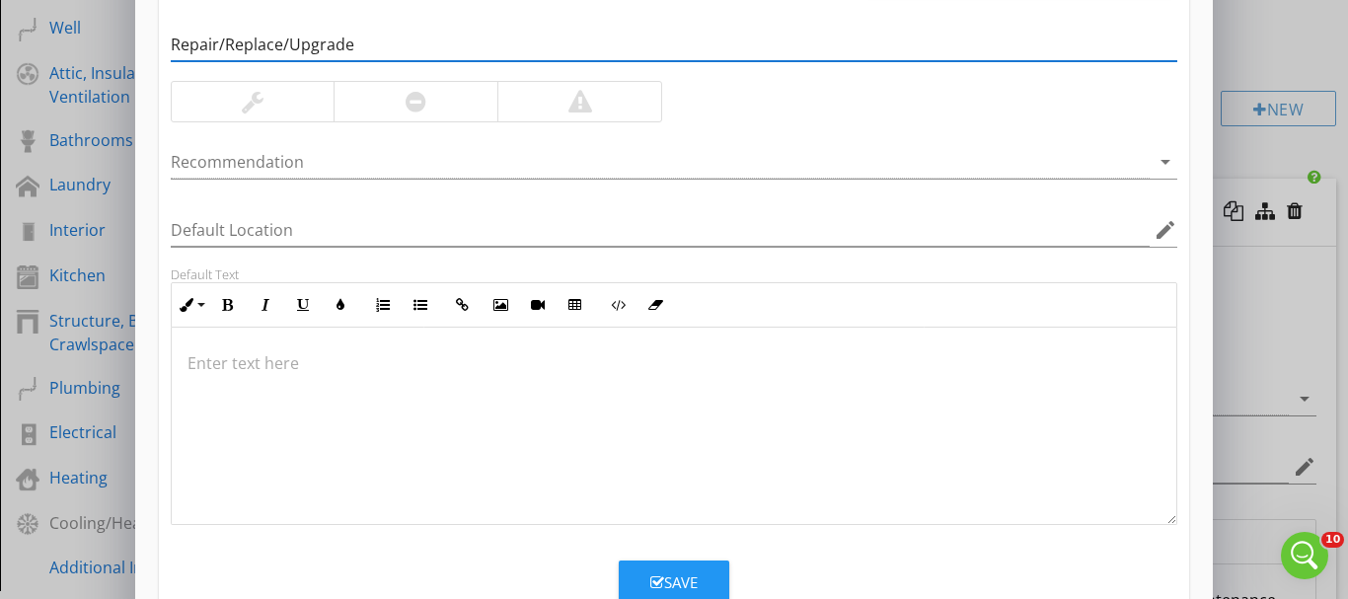
type input "Repair/Replace/Upgrade"
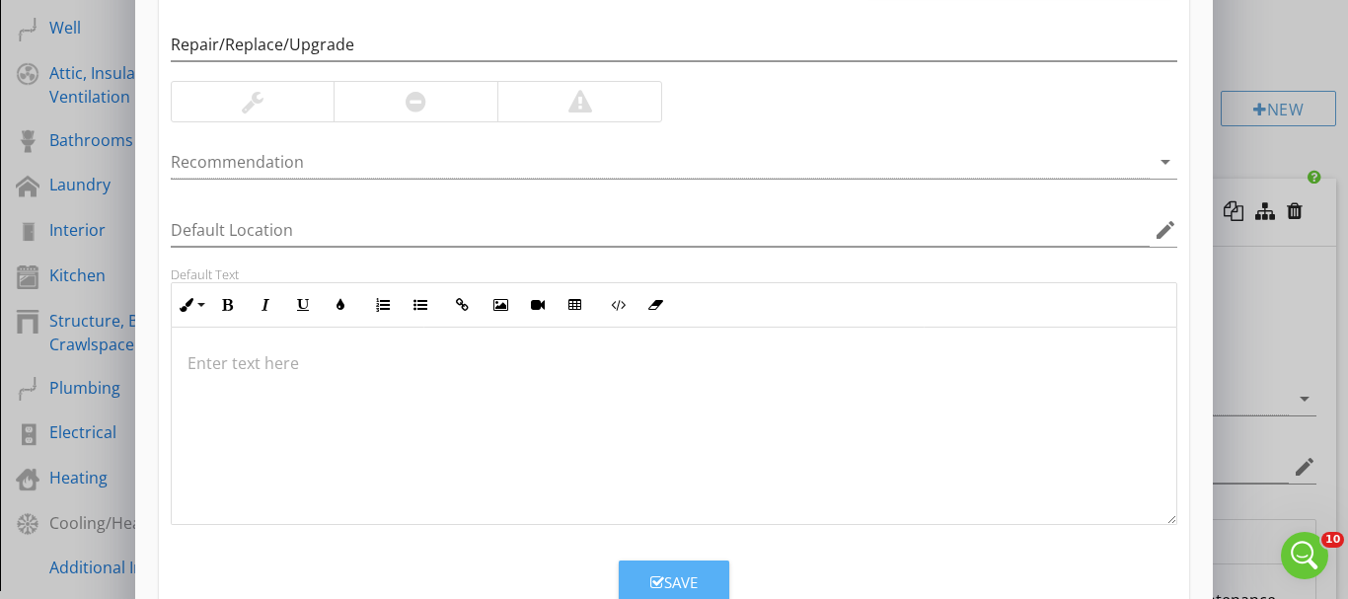
click at [684, 569] on button "Save" at bounding box center [674, 581] width 111 height 43
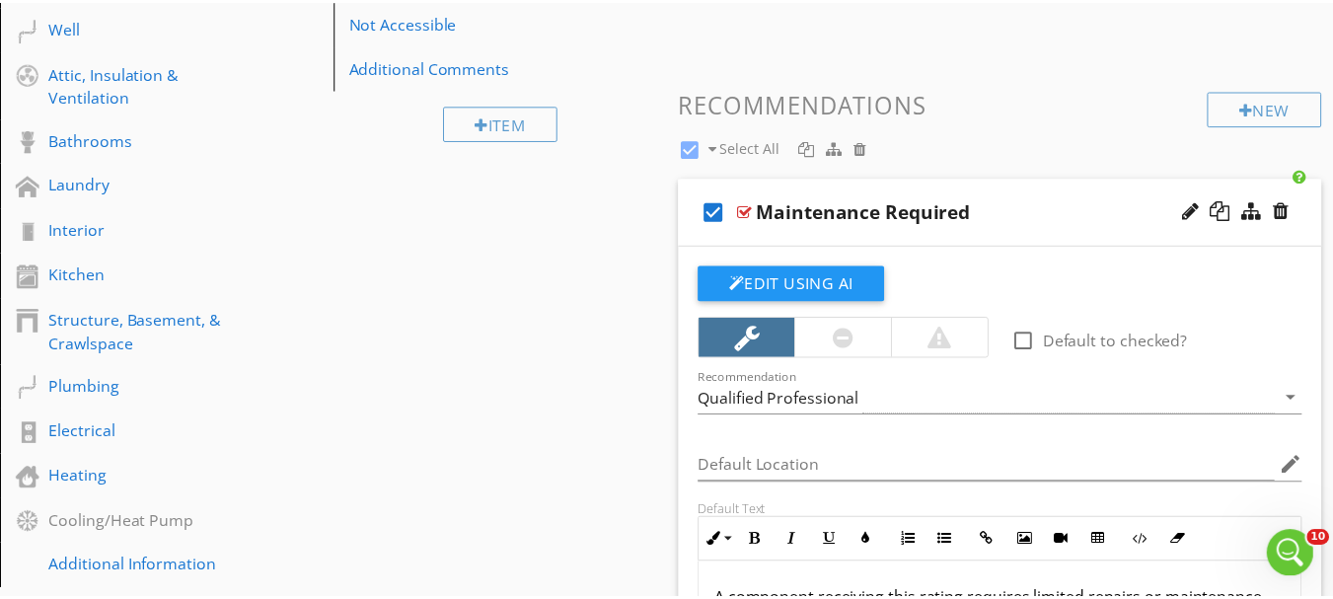
scroll to position [162, 0]
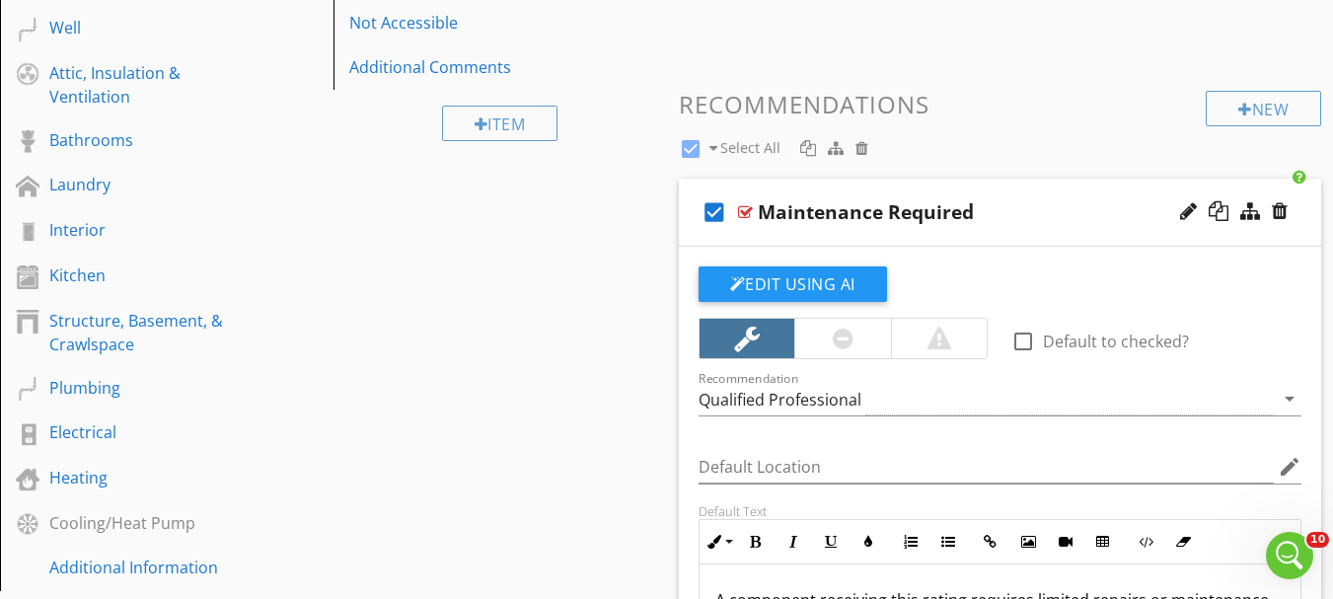
checkbox input "false"
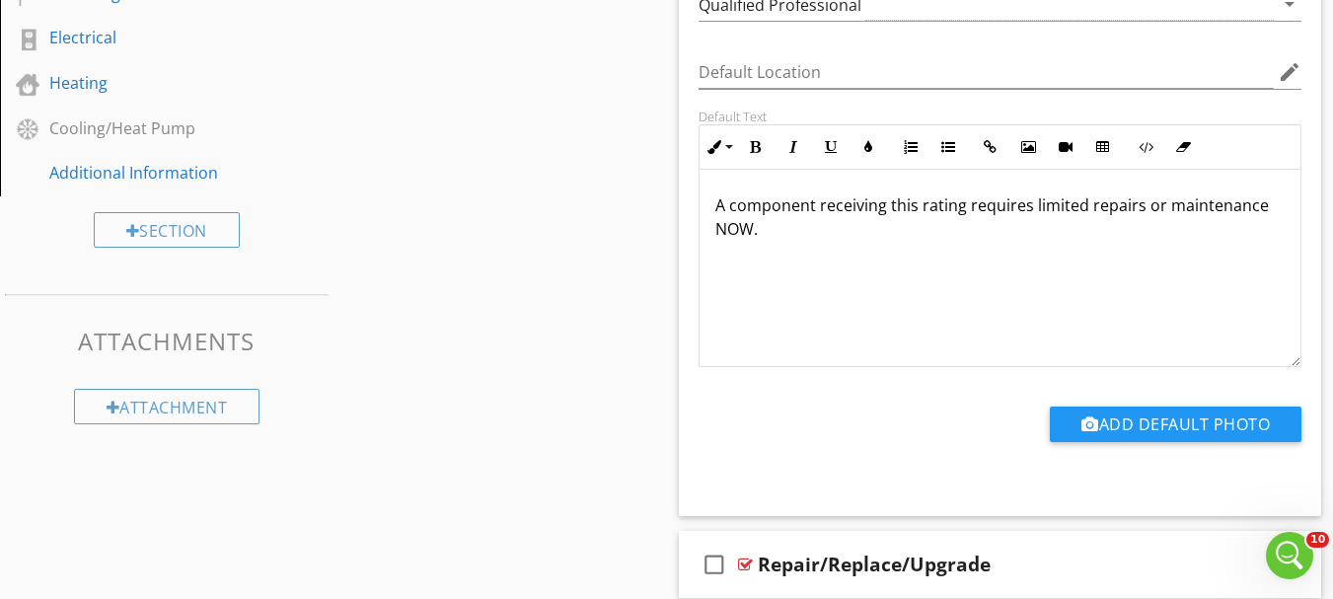
scroll to position [1150, 0]
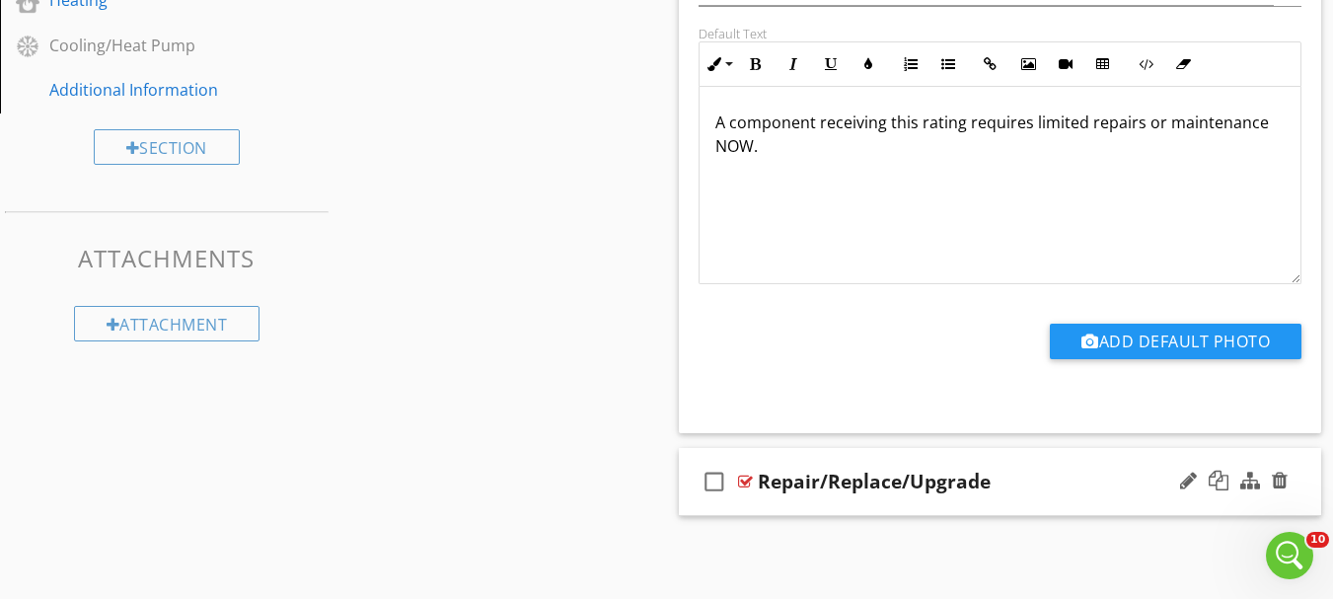
click at [748, 484] on div at bounding box center [745, 482] width 15 height 16
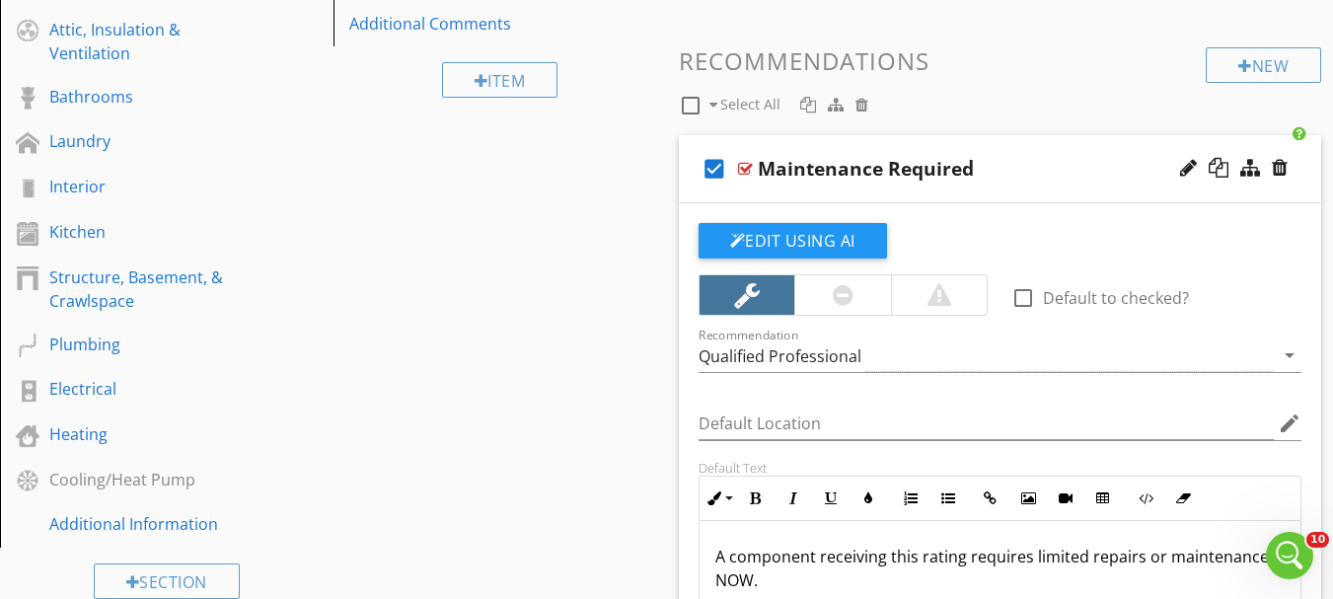
scroll to position [360, 0]
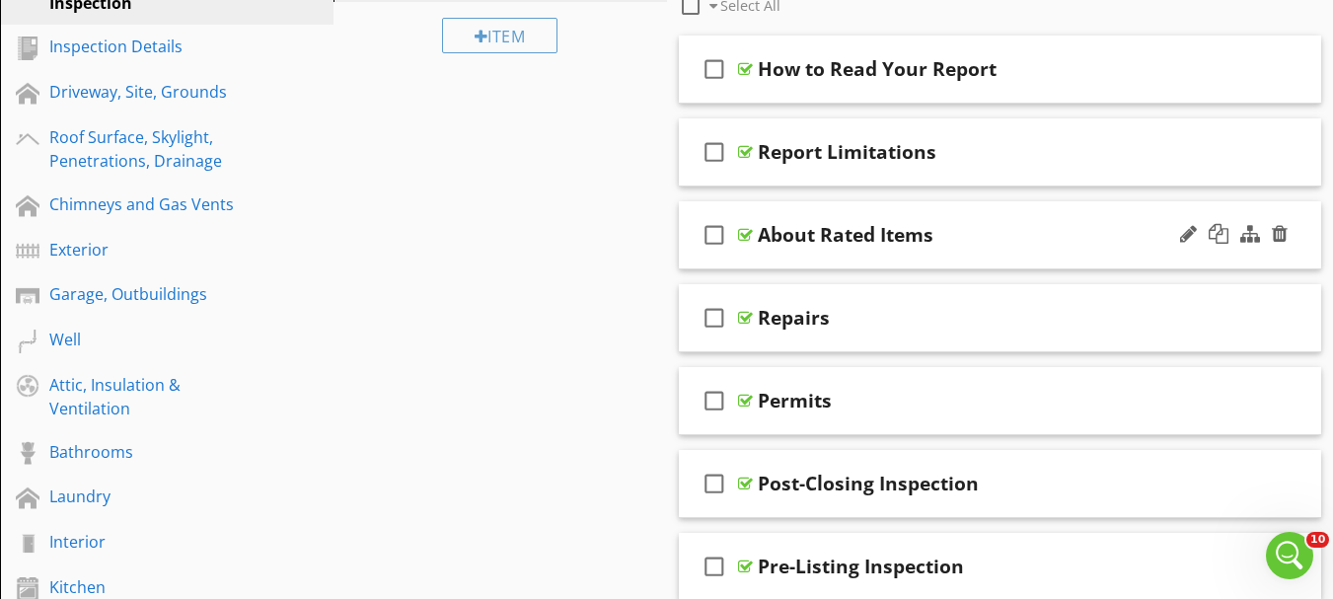
click at [758, 244] on div "About Rated Items" at bounding box center [846, 235] width 176 height 24
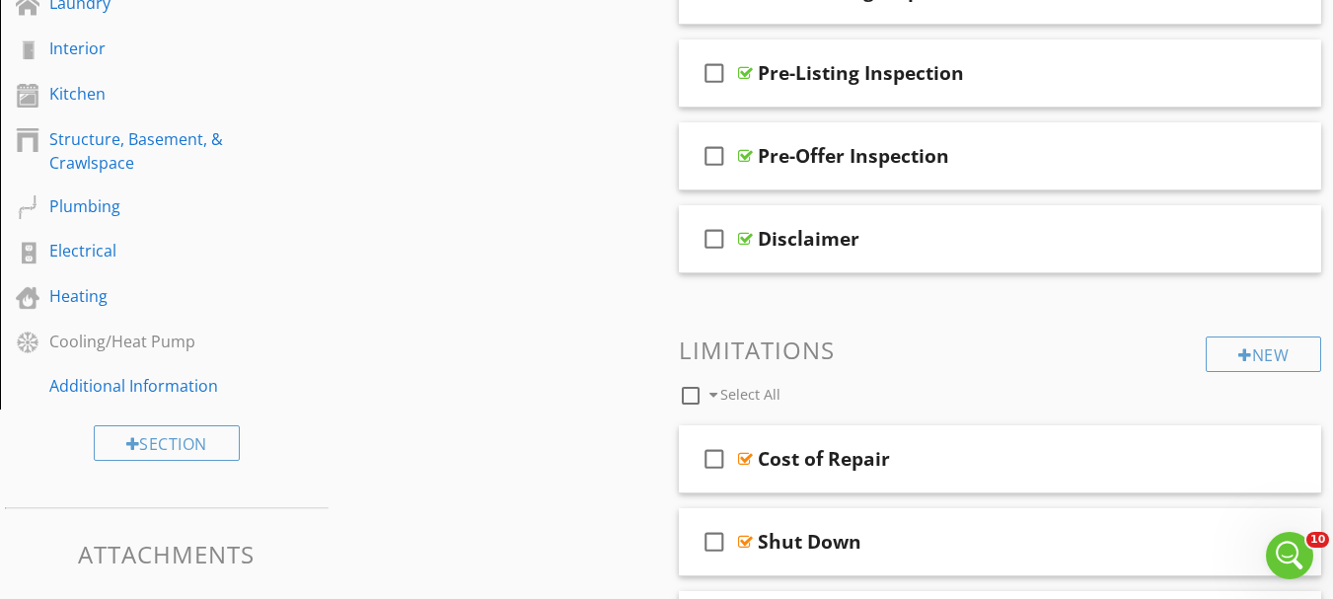
scroll to position [558, 0]
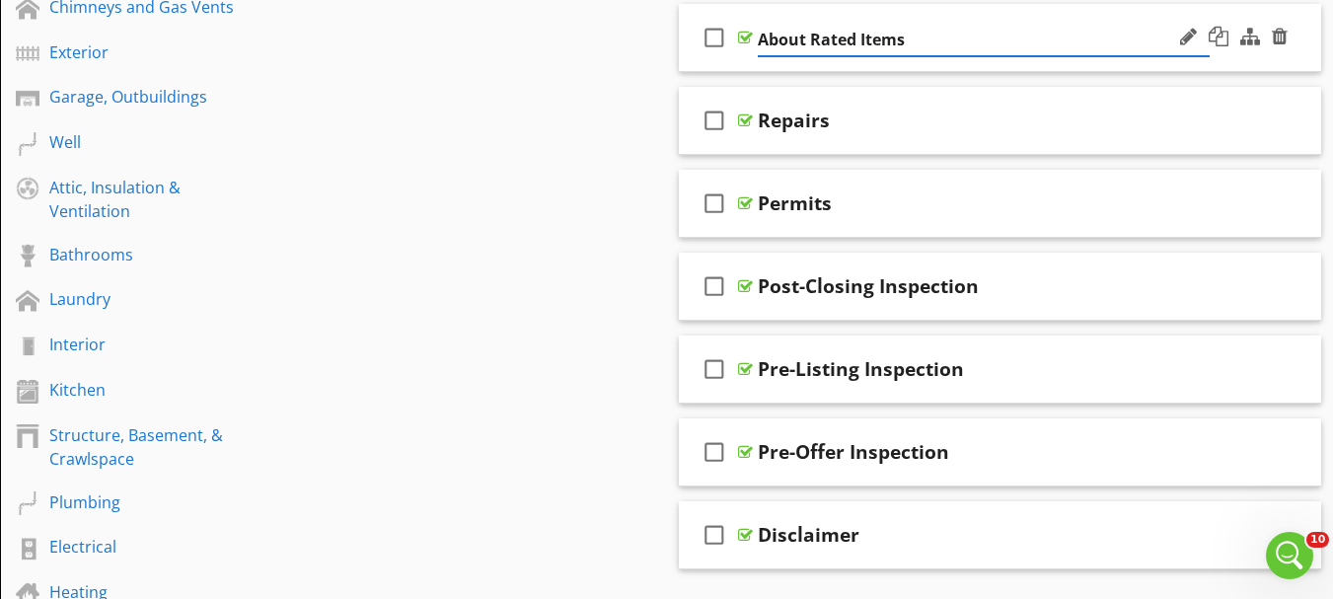
click at [752, 36] on div at bounding box center [745, 38] width 15 height 16
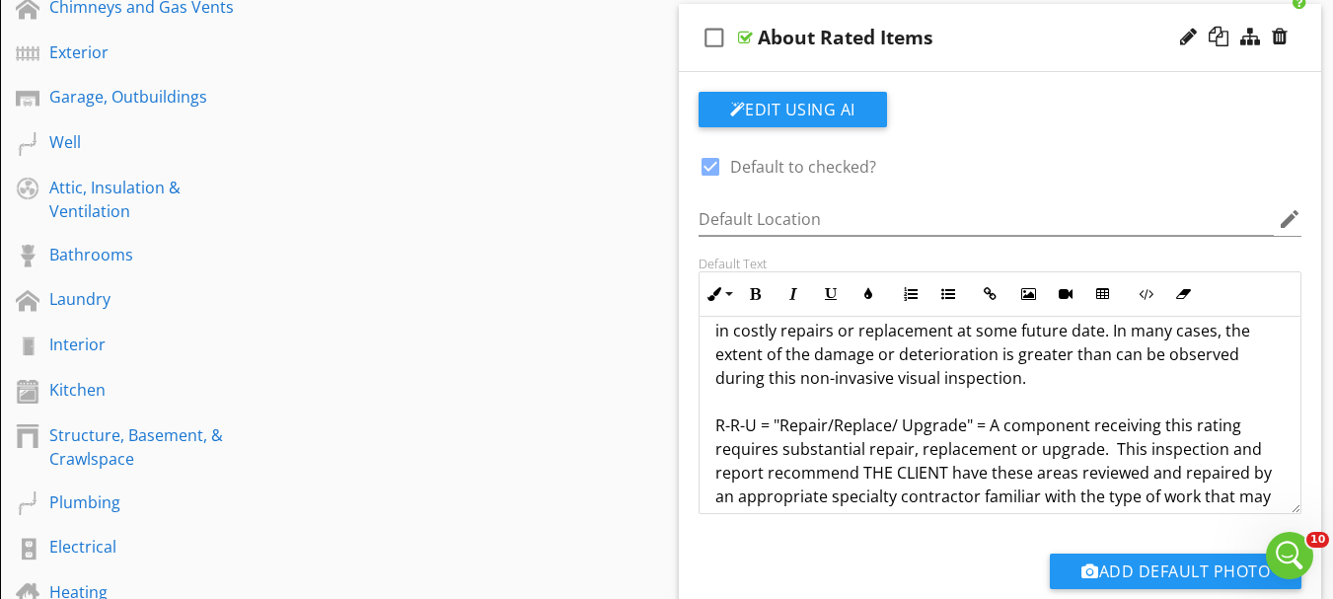
scroll to position [493, 0]
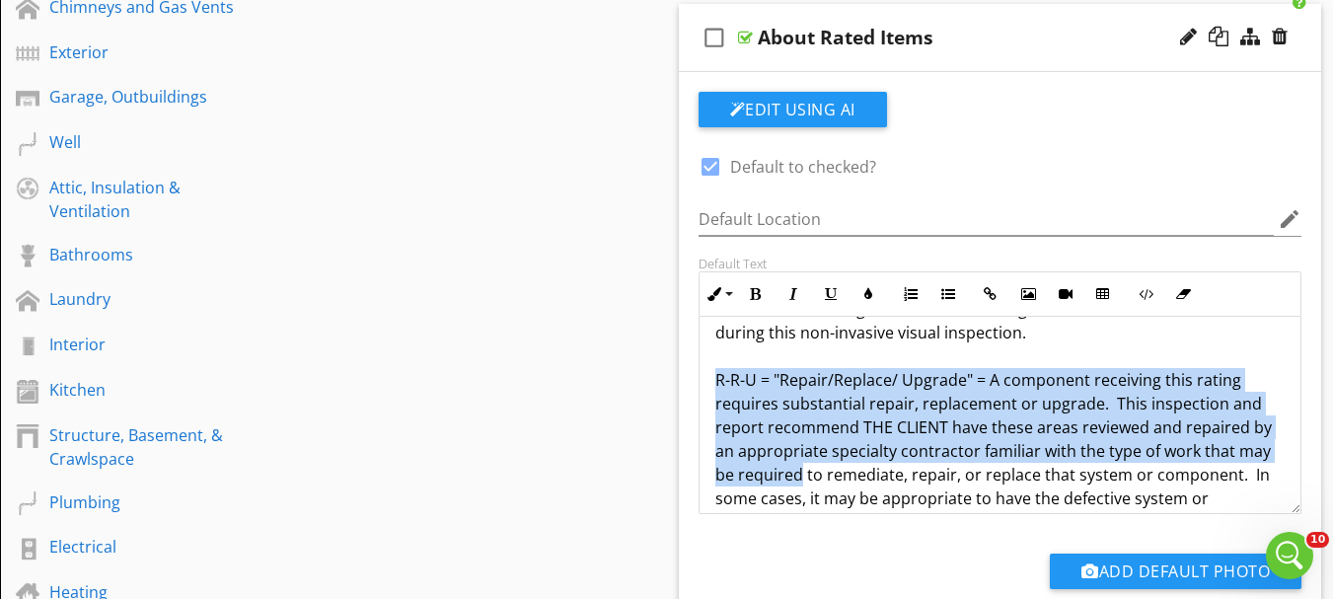
drag, startPoint x: 705, startPoint y: 378, endPoint x: 800, endPoint y: 473, distance: 134.7
click at [800, 473] on div "Items not found in this report are outside the scope of this inspection and sho…" at bounding box center [1001, 498] width 602 height 1350
copy p "R-R-U = "Repair/Replace/ Upgrade" = A component receiving this rating requires …"
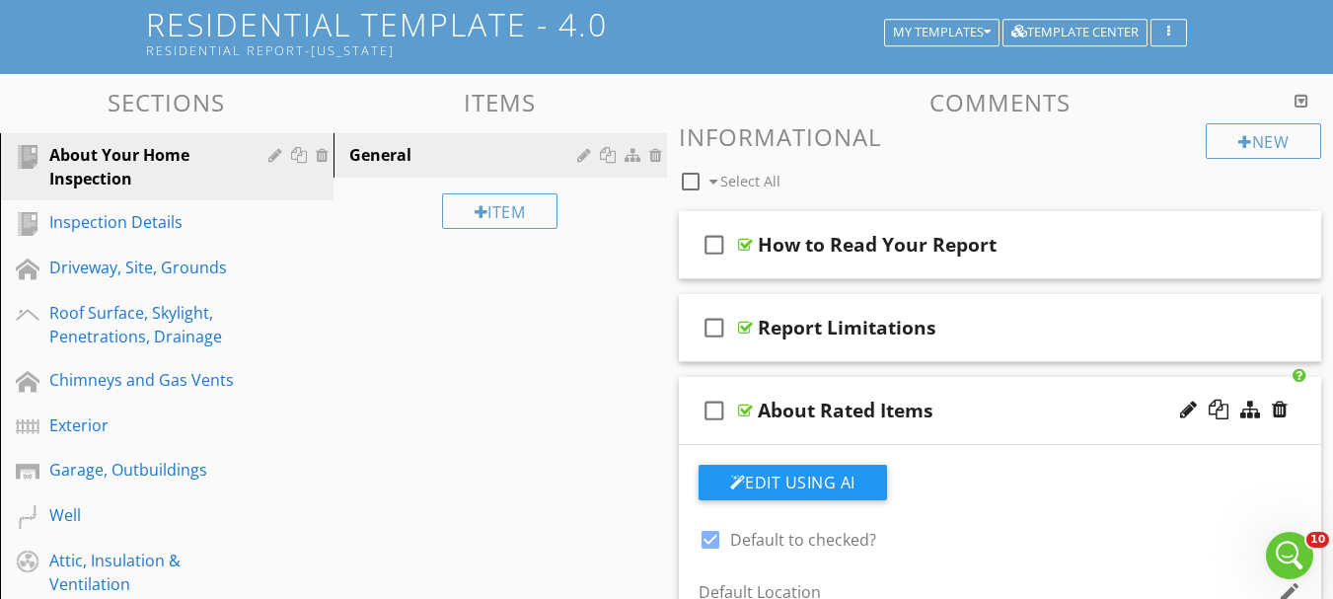
scroll to position [163, 0]
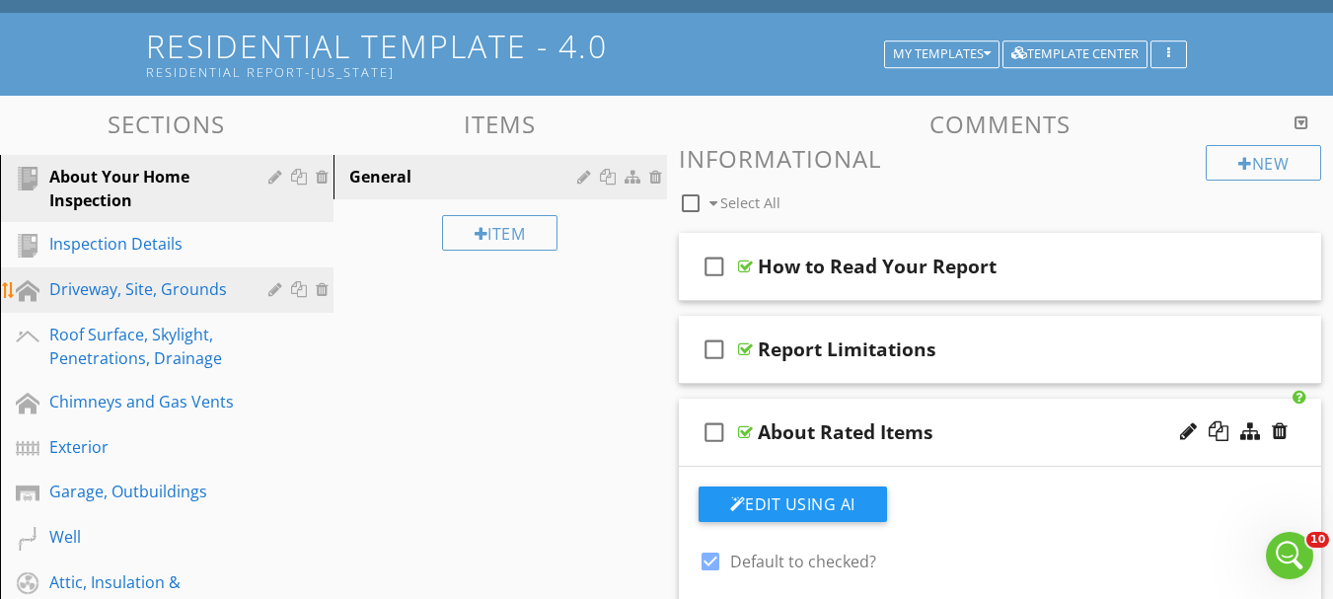
click at [169, 293] on div "Driveway, Site, Grounds" at bounding box center [144, 289] width 190 height 24
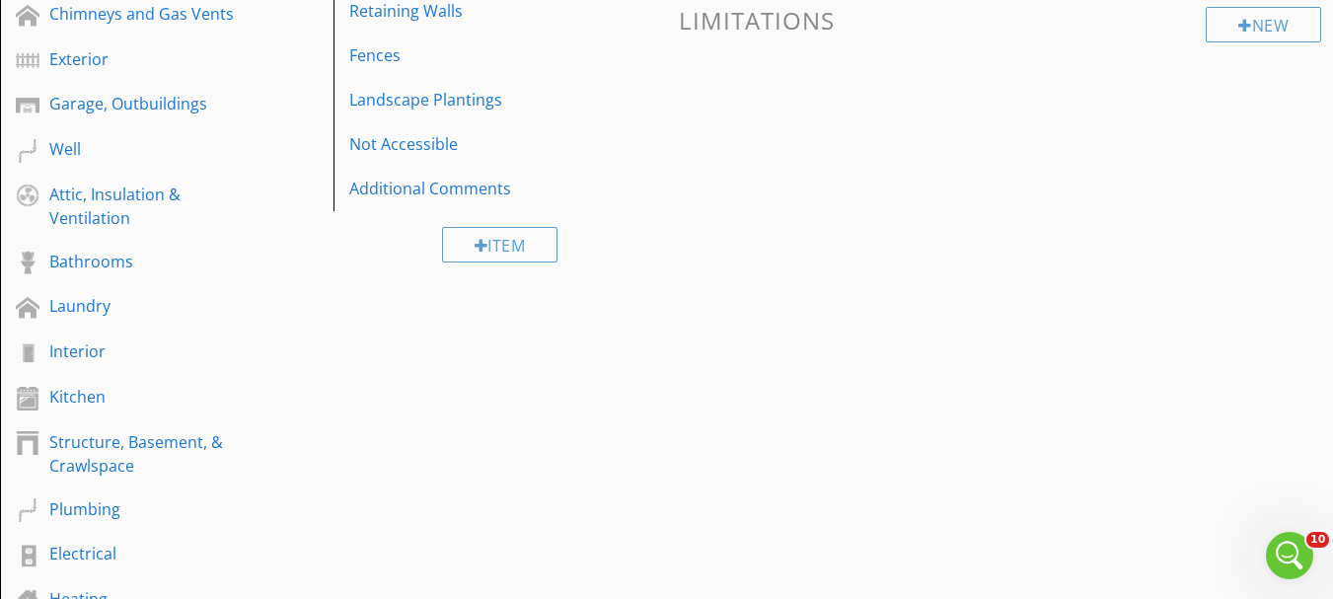
scroll to position [137, 0]
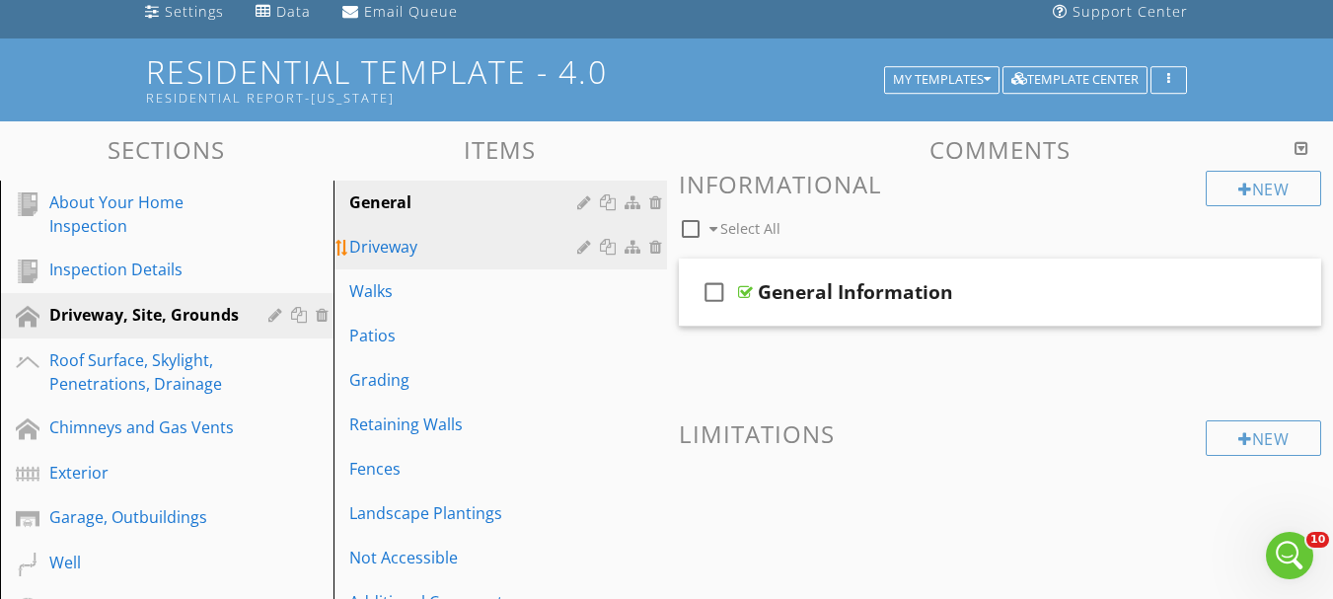
click at [377, 253] on div "Driveway" at bounding box center [466, 247] width 234 height 24
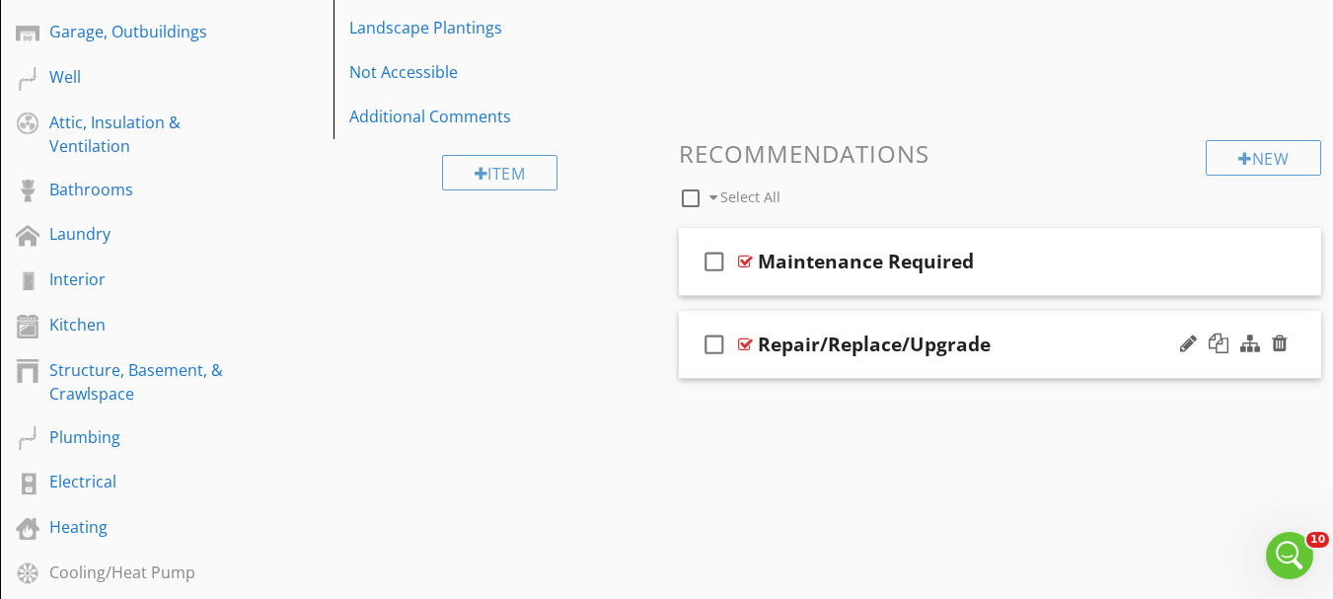
scroll to position [631, 0]
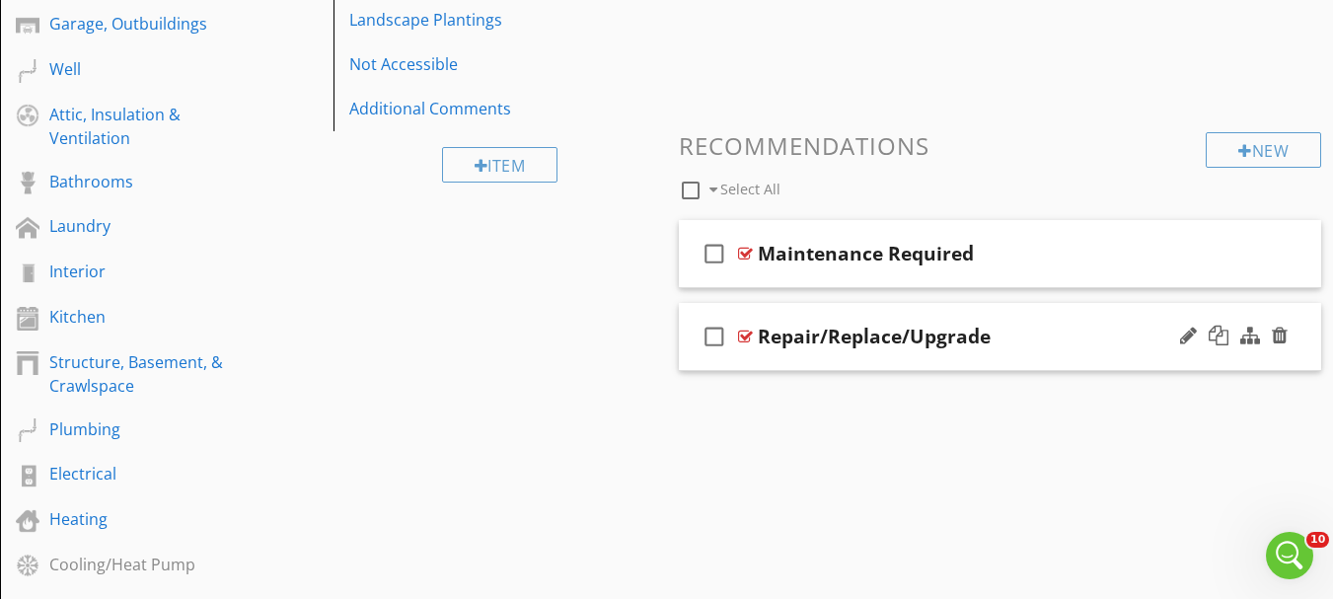
click at [743, 331] on div at bounding box center [745, 337] width 15 height 16
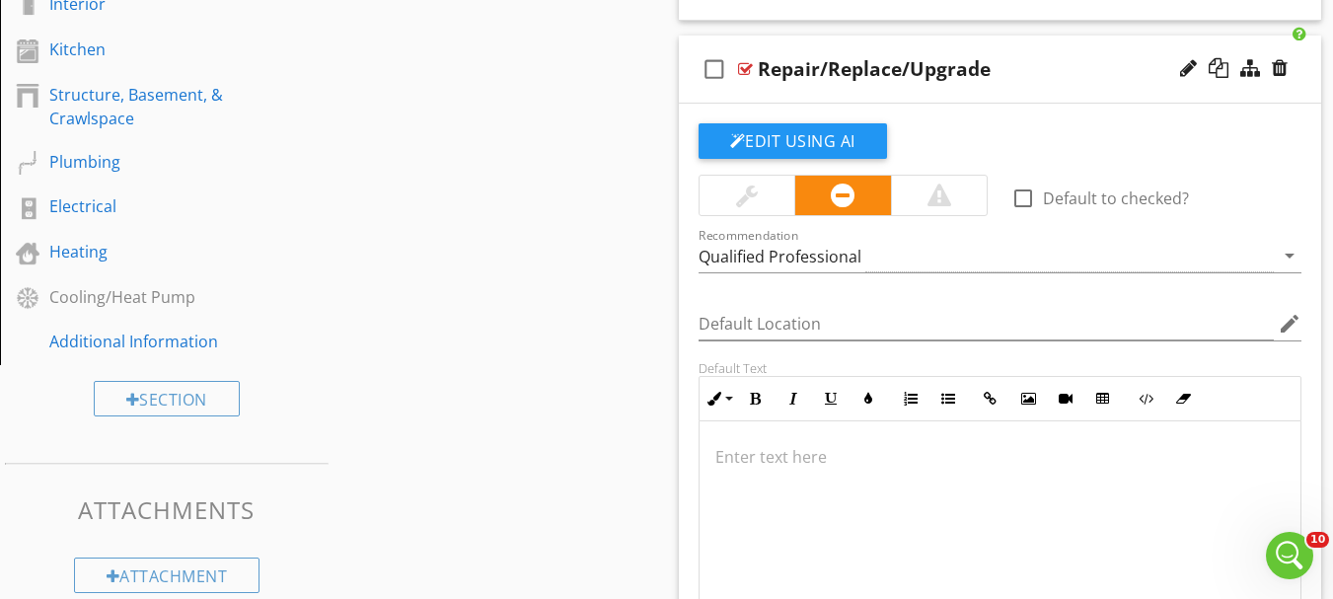
scroll to position [927, 0]
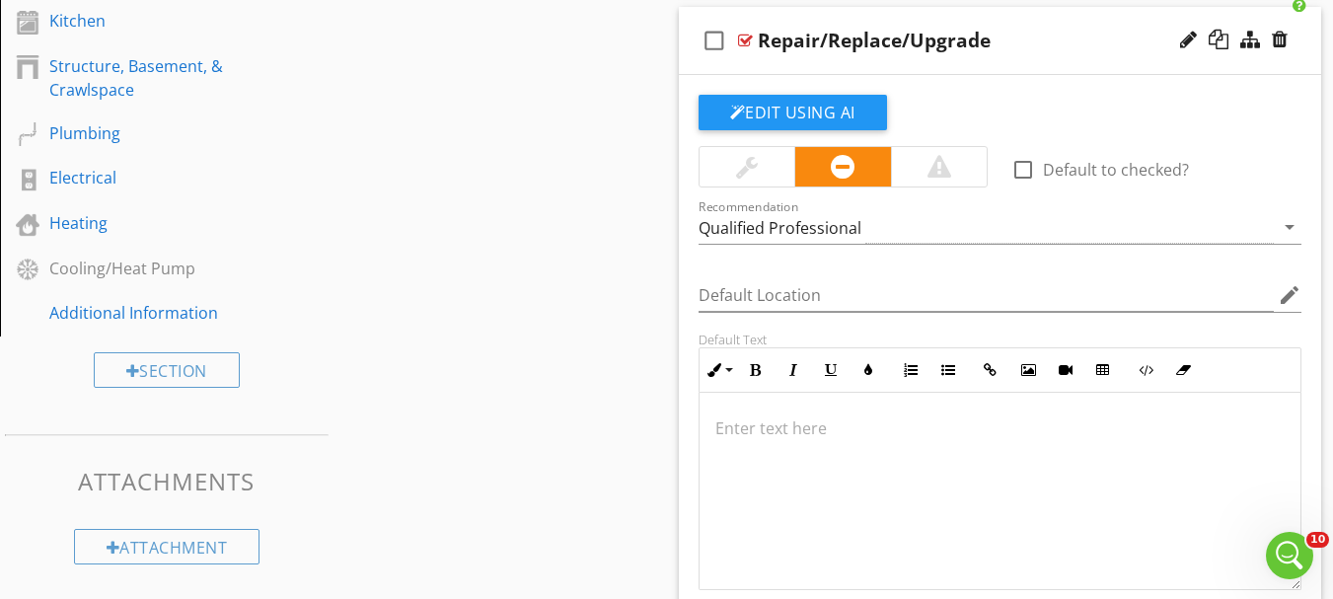
click at [854, 427] on p at bounding box center [1000, 428] width 570 height 24
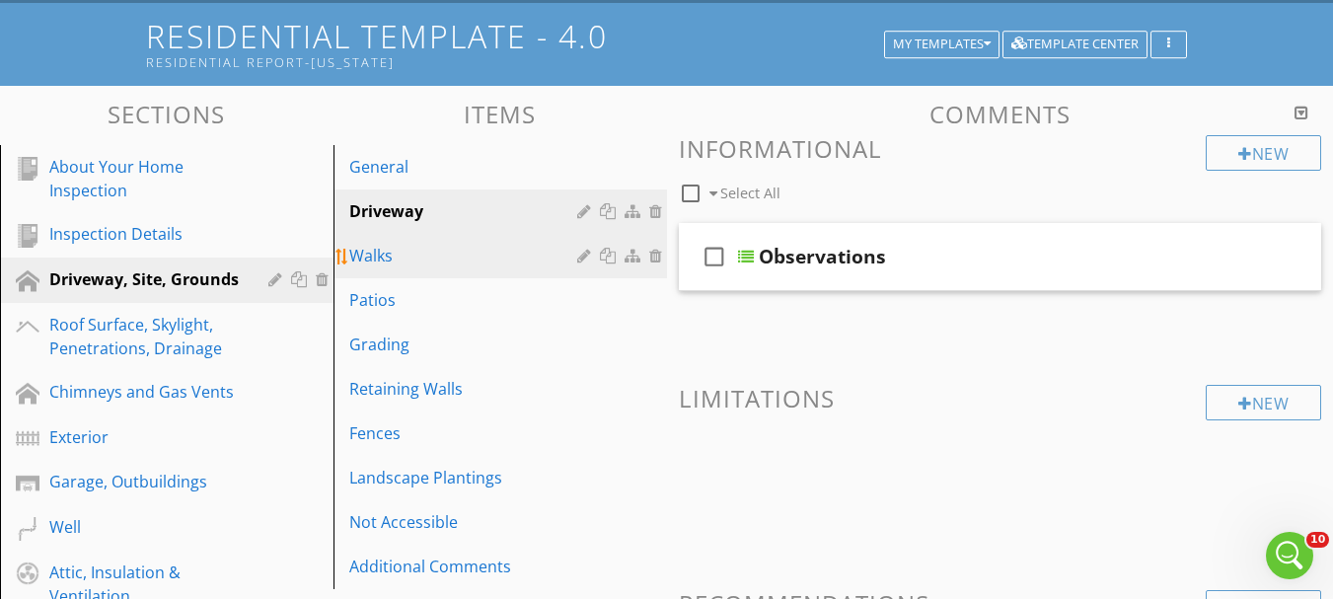
scroll to position [137, 0]
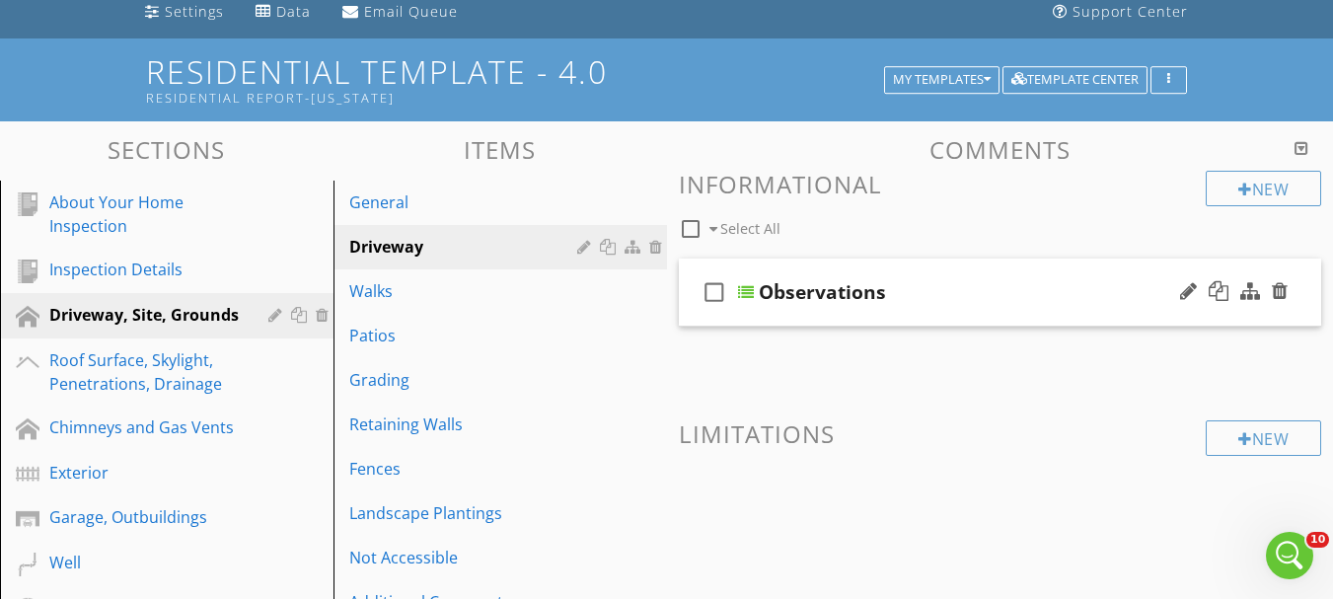
click at [755, 285] on div "check_box_outline_blank Observations" at bounding box center [1000, 293] width 643 height 68
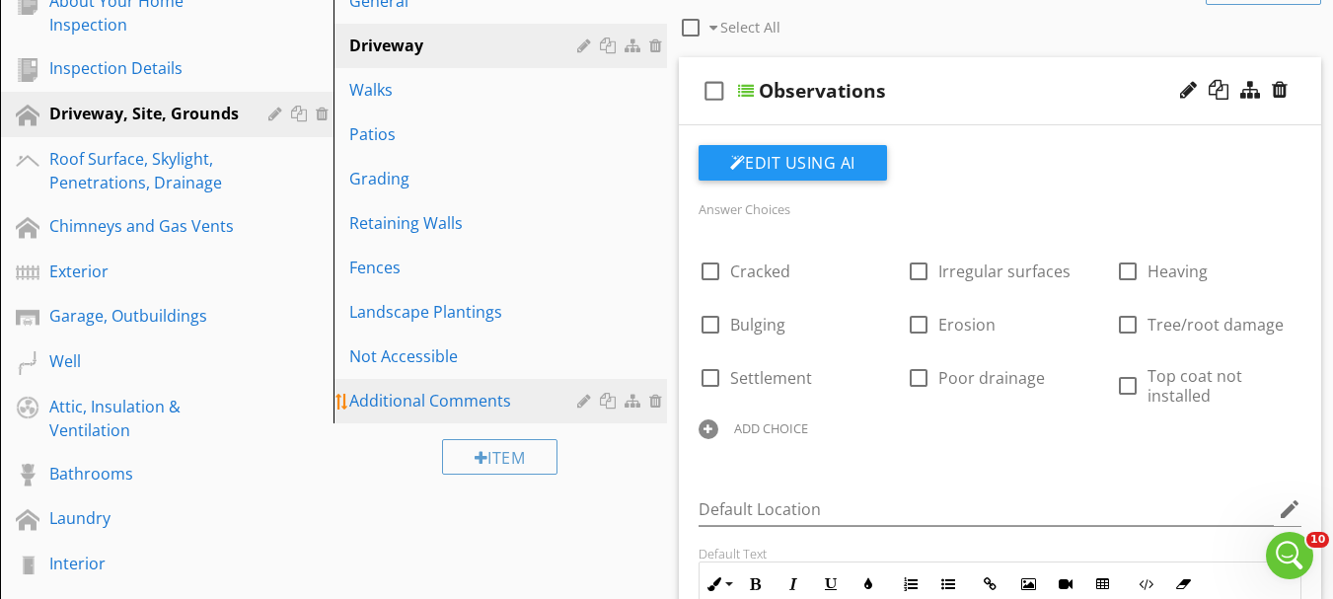
scroll to position [236, 0]
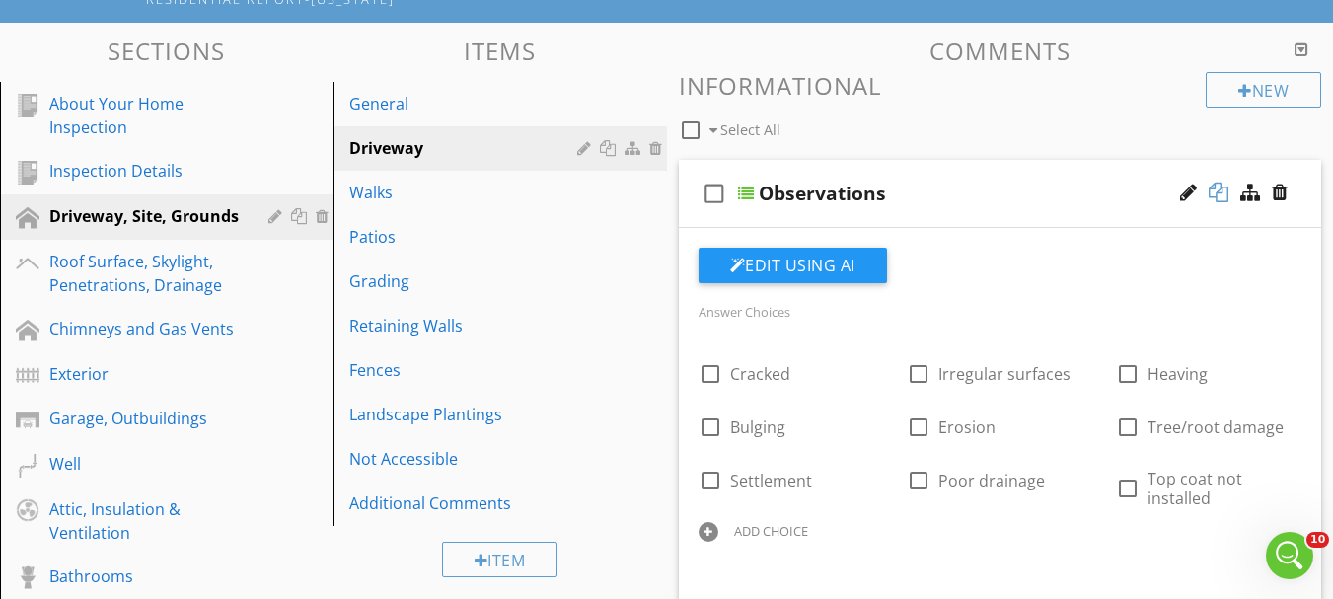
click at [1217, 193] on div at bounding box center [1219, 193] width 20 height 20
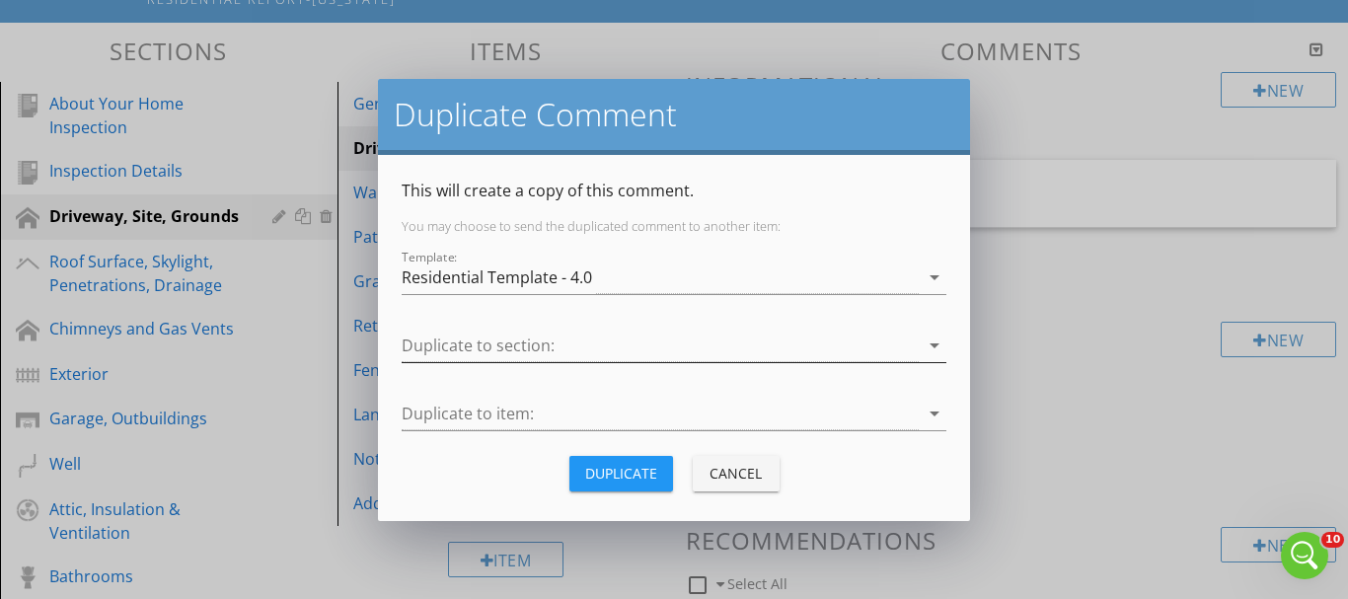
click at [566, 337] on div at bounding box center [660, 346] width 517 height 33
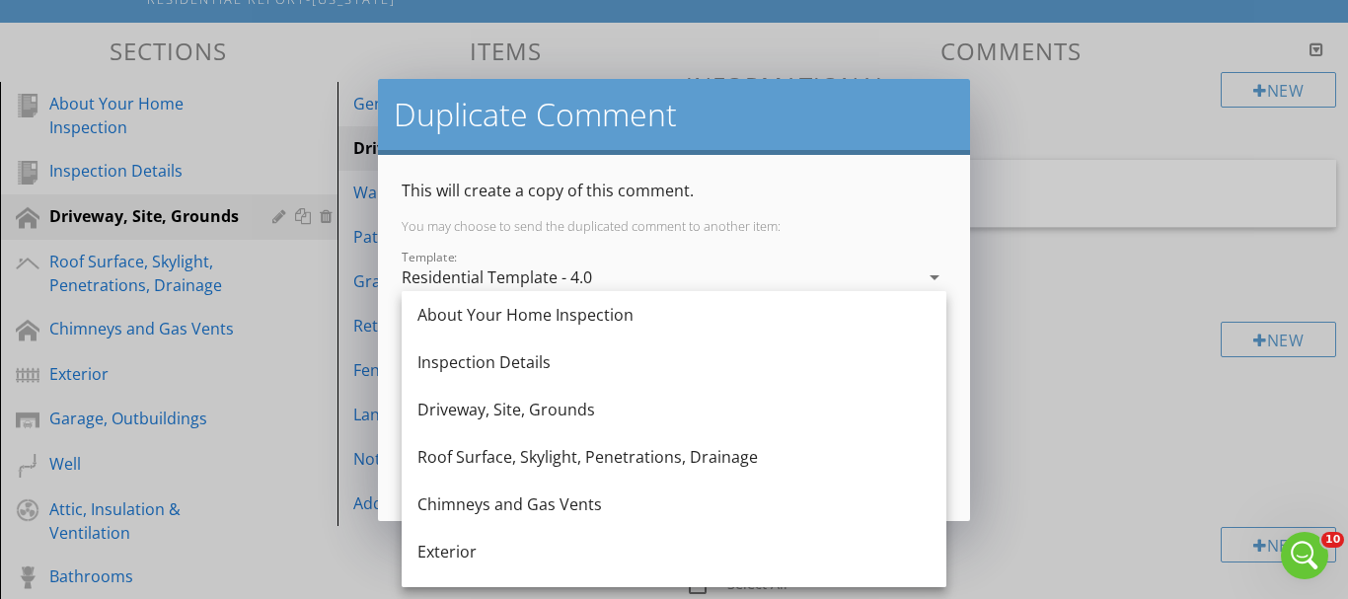
click at [519, 406] on div "Driveway, Site, Grounds" at bounding box center [673, 410] width 513 height 24
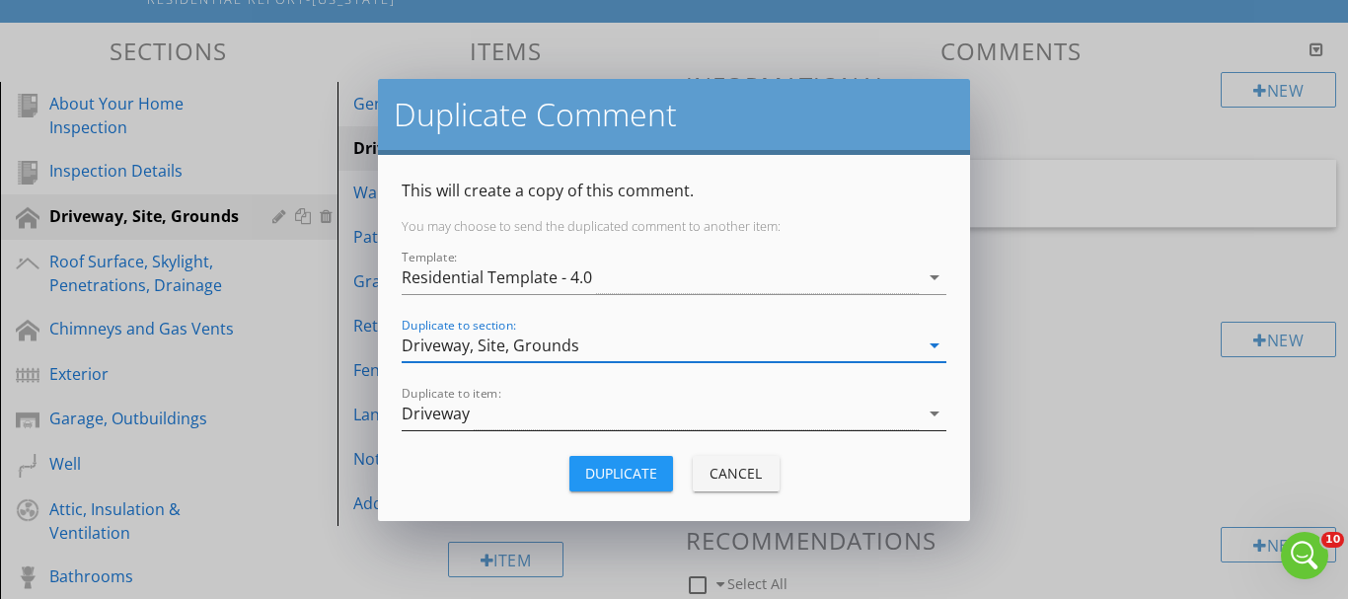
click at [522, 410] on div "Driveway" at bounding box center [660, 414] width 517 height 33
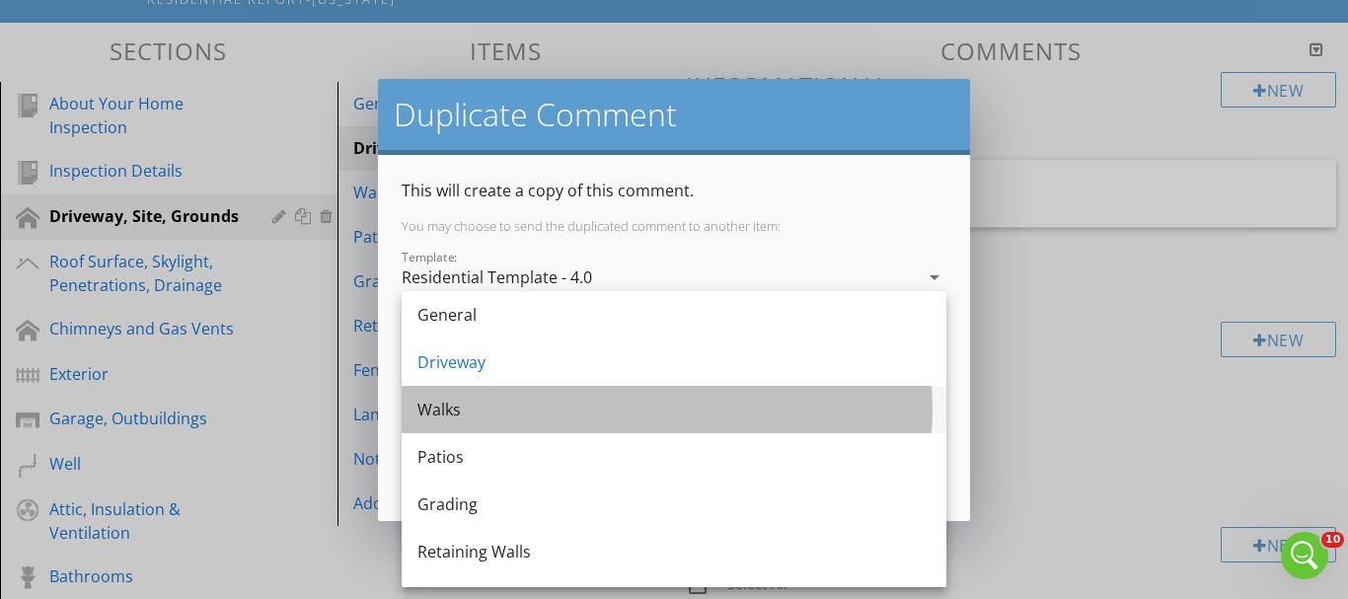
click at [485, 421] on div "Walks" at bounding box center [673, 409] width 513 height 47
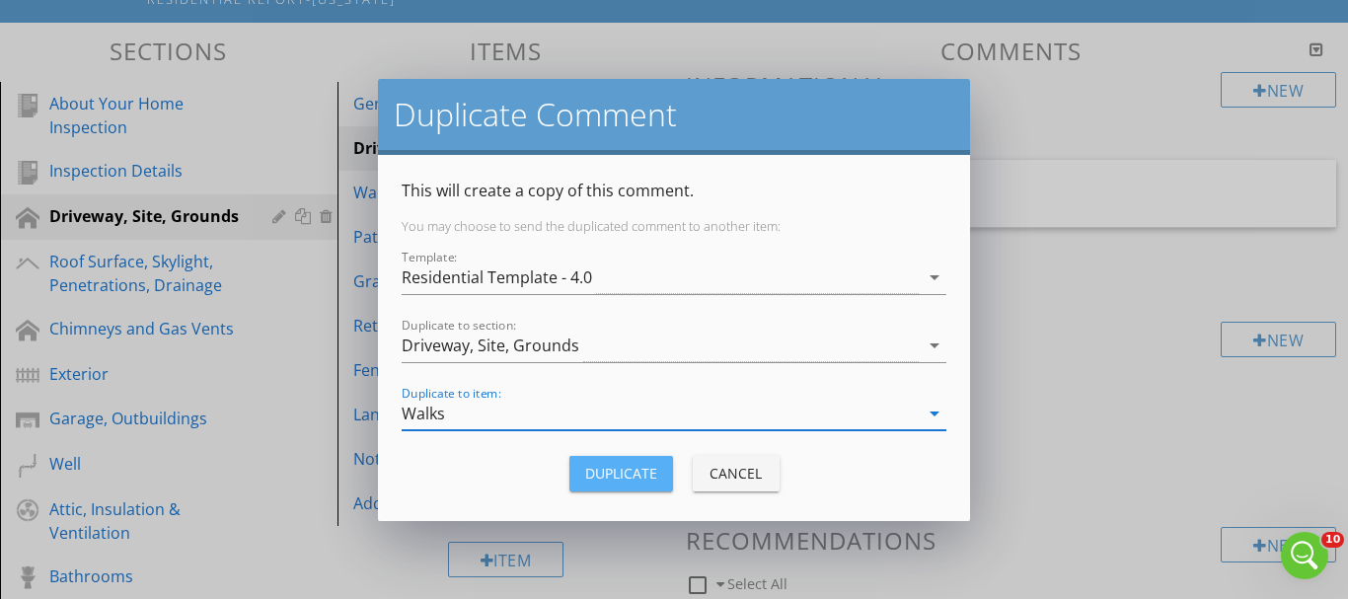
click at [634, 477] on div "Duplicate" at bounding box center [621, 473] width 72 height 21
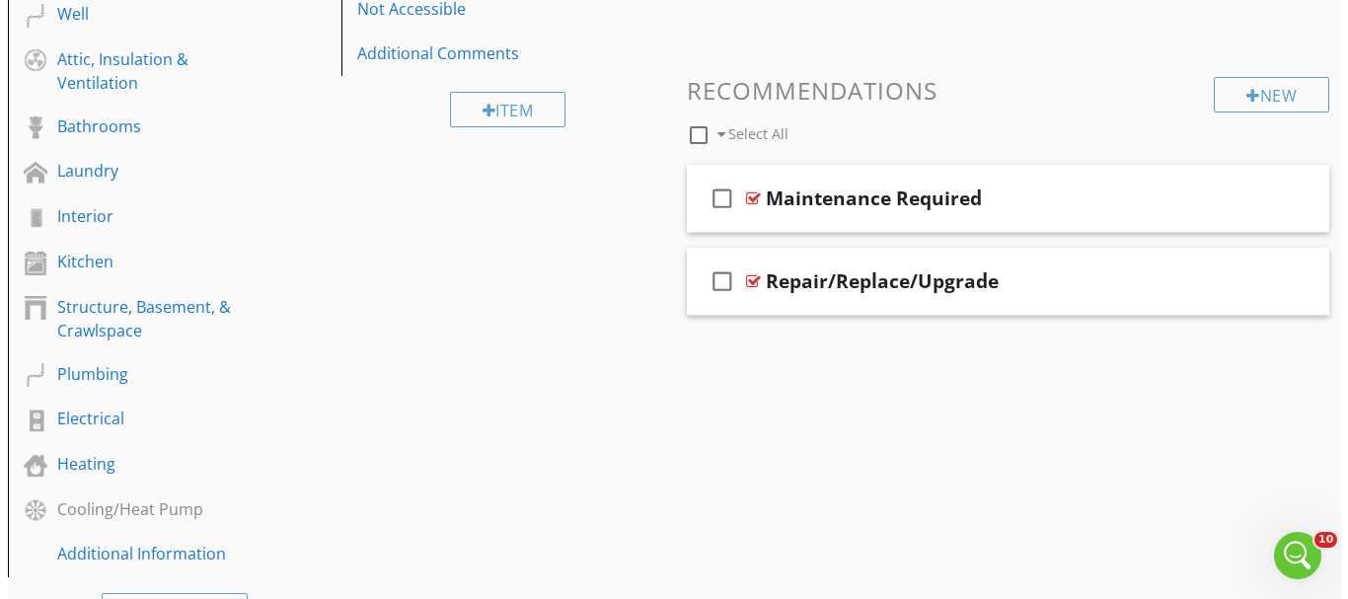
scroll to position [729, 0]
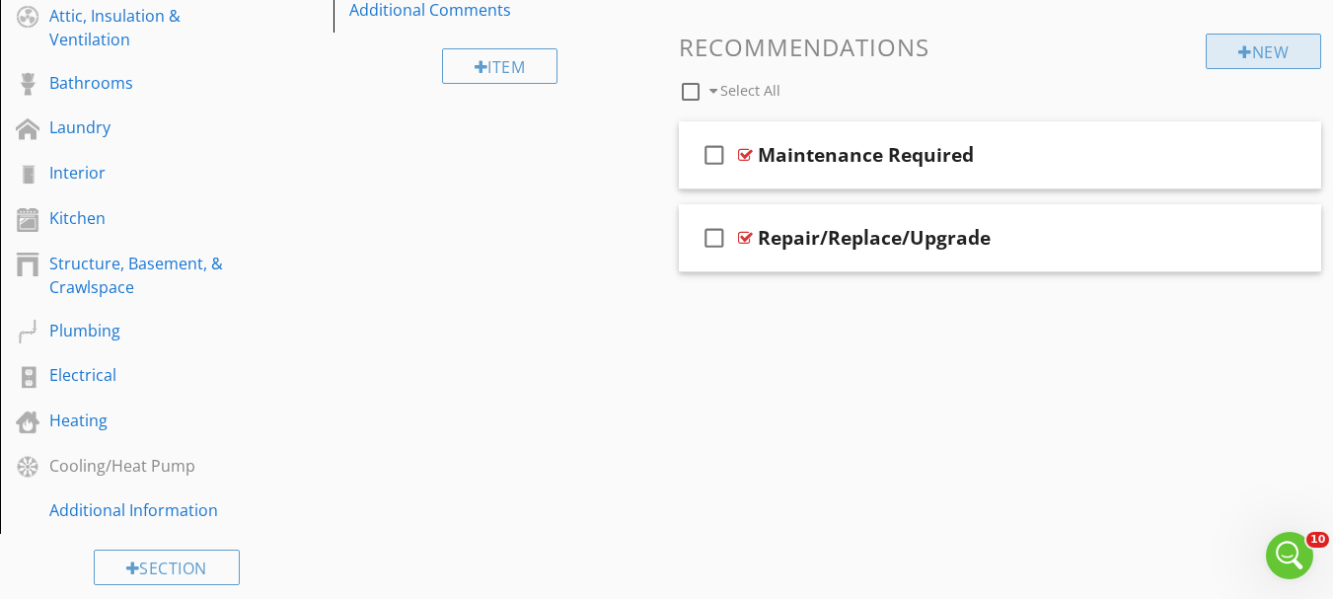
click at [1234, 60] on div "New" at bounding box center [1263, 52] width 115 height 36
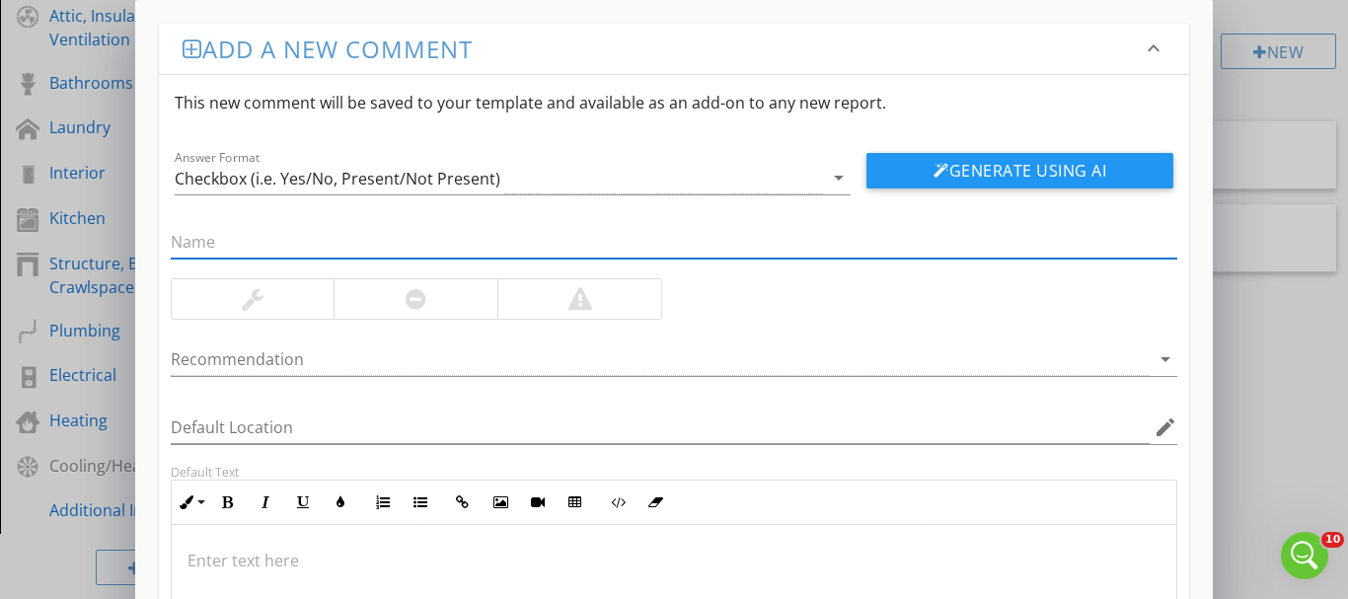
click at [595, 237] on input "text" at bounding box center [674, 242] width 1007 height 33
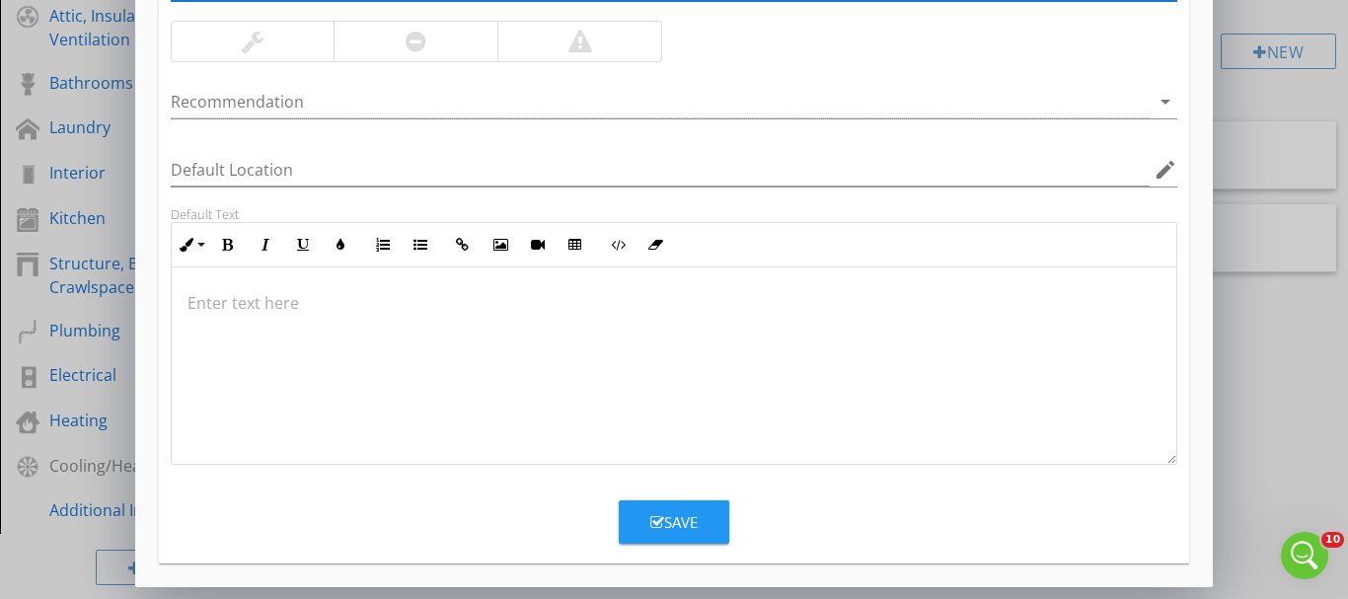
scroll to position [159, 0]
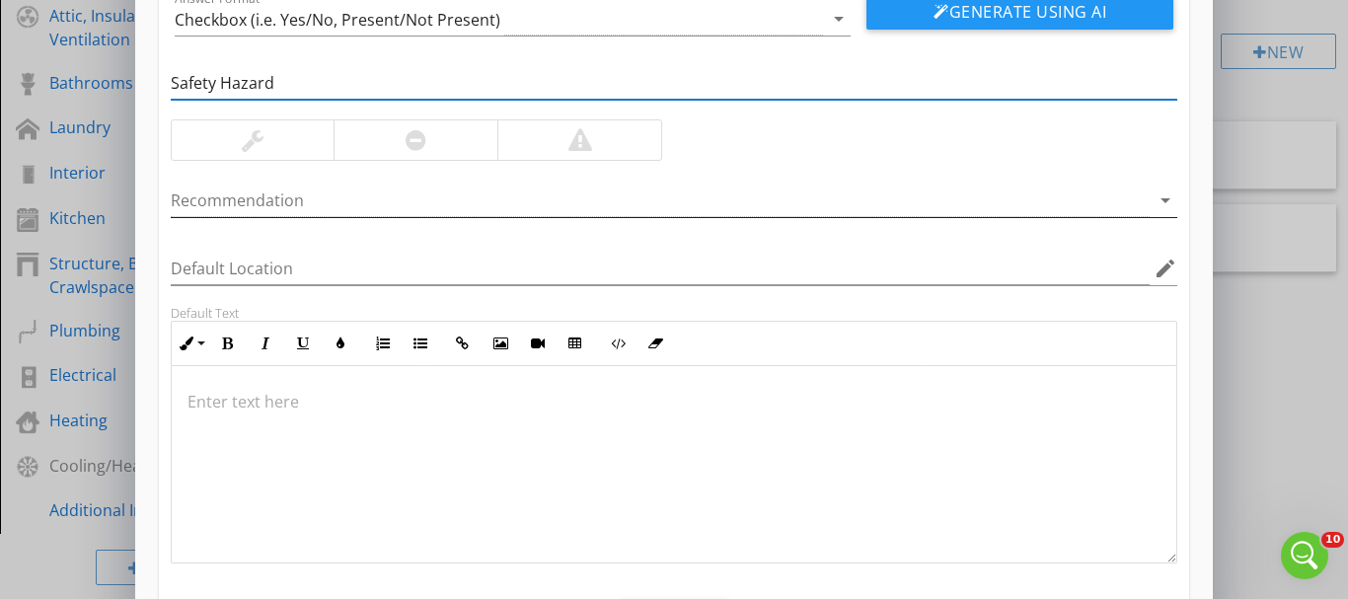
type input "Safety Hazard"
click at [1163, 201] on icon "arrow_drop_down" at bounding box center [1166, 200] width 24 height 24
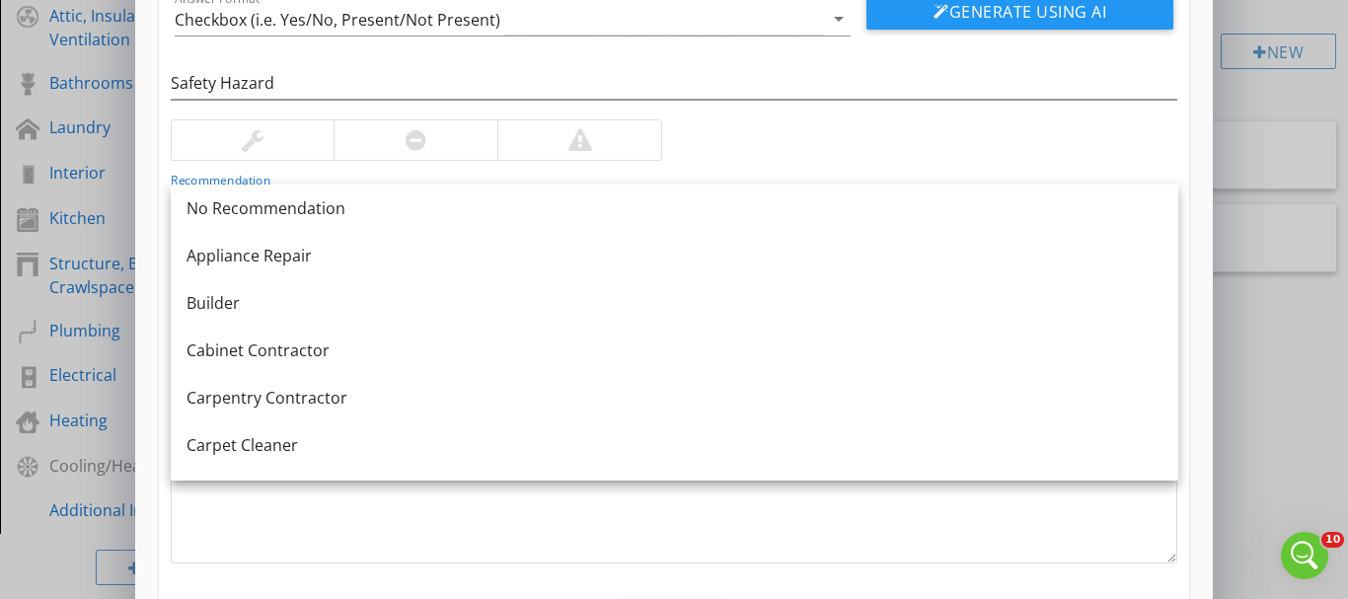
click at [1144, 133] on div "Safety Hazard Recommendation arrow_drop_down Default Location edit Default Text…" at bounding box center [674, 300] width 1031 height 528
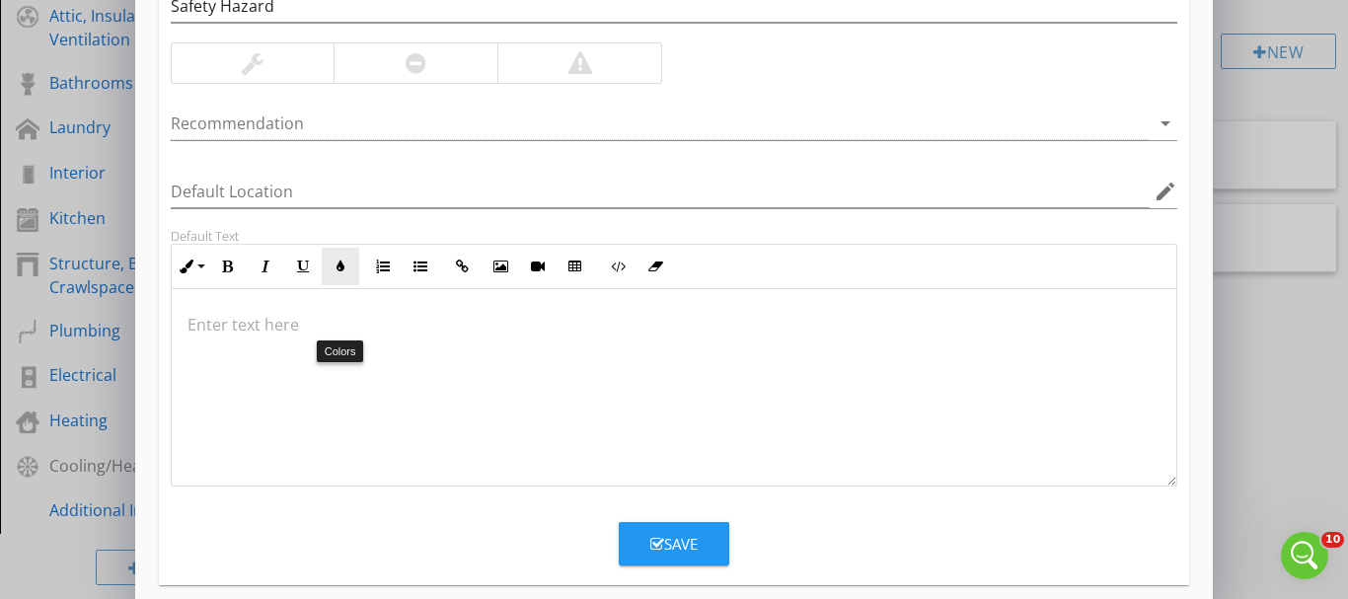
scroll to position [258, 0]
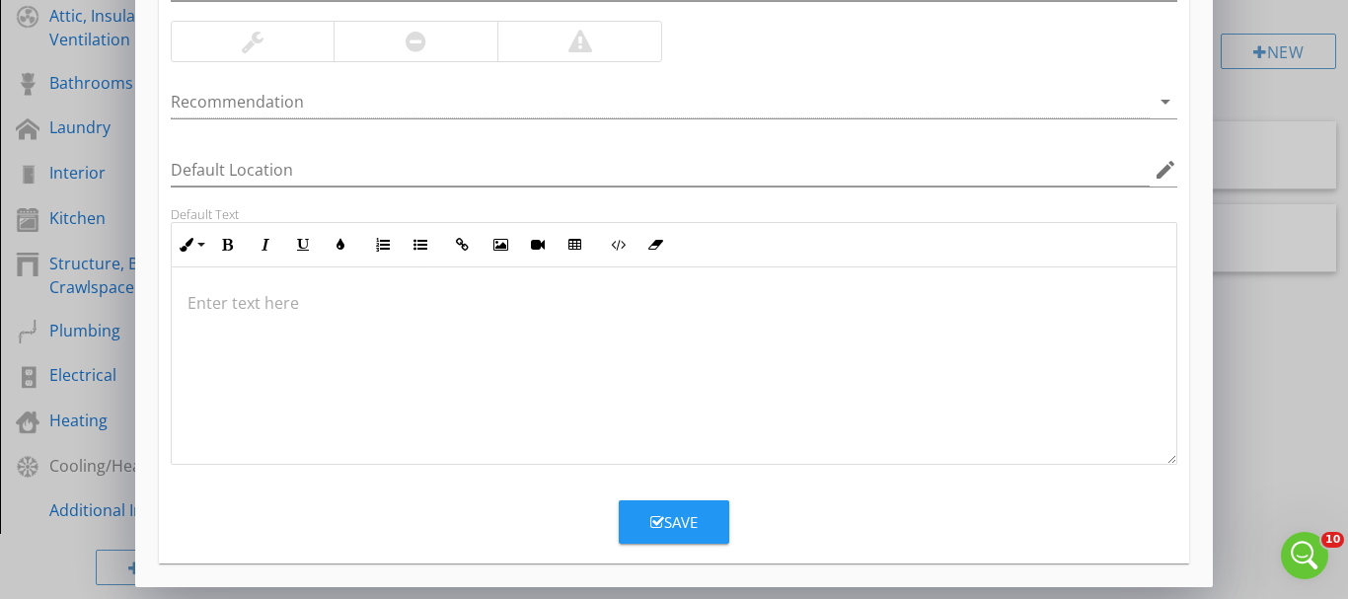
click at [277, 305] on p at bounding box center [674, 303] width 974 height 24
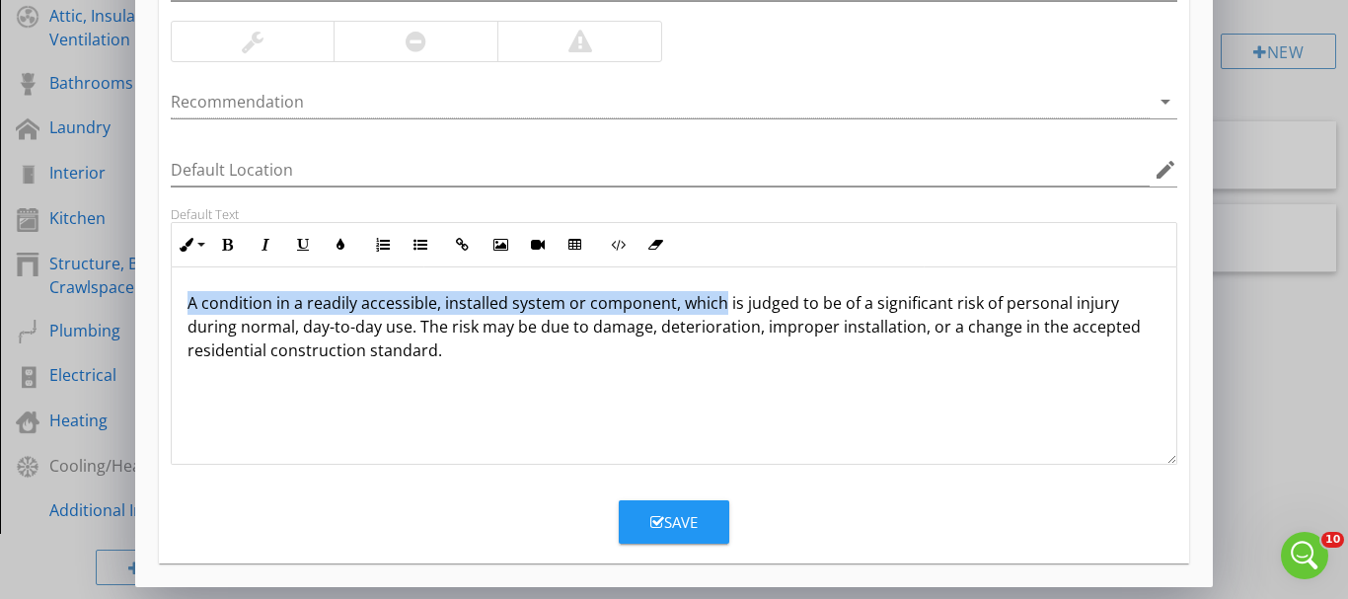
drag, startPoint x: 715, startPoint y: 305, endPoint x: 146, endPoint y: 295, distance: 569.5
click at [146, 295] on div "Add a new comment keyboard_arrow_down This new comment will be saved to your te…" at bounding box center [674, 164] width 1079 height 845
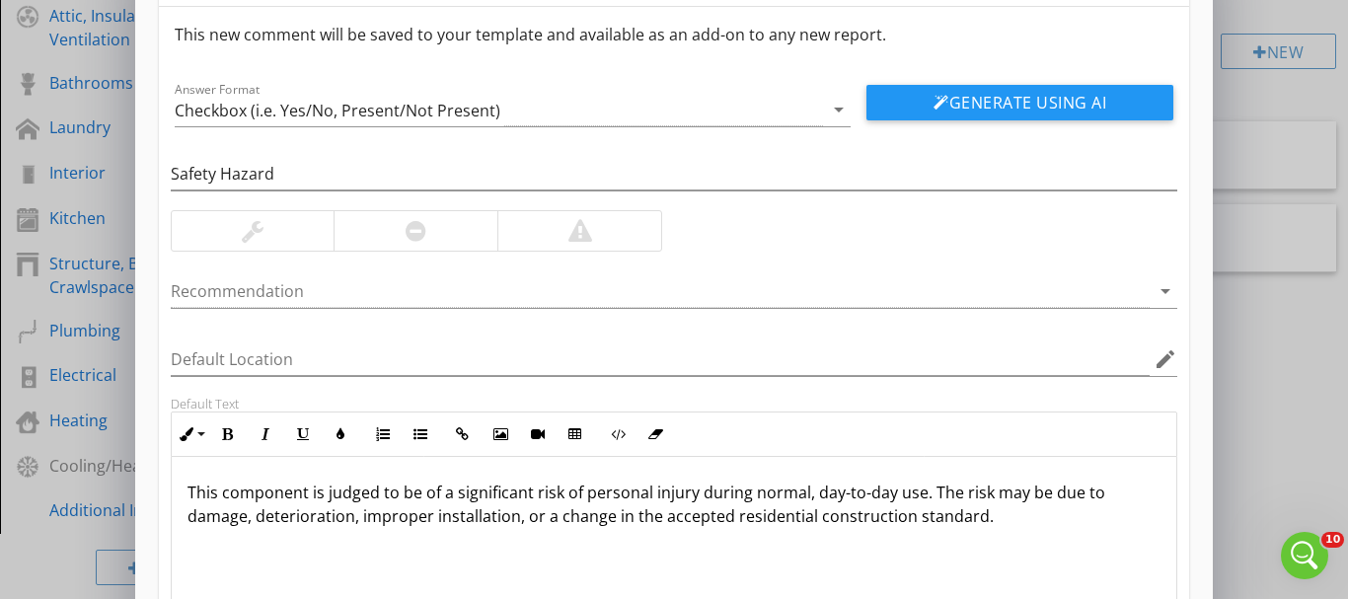
scroll to position [60, 0]
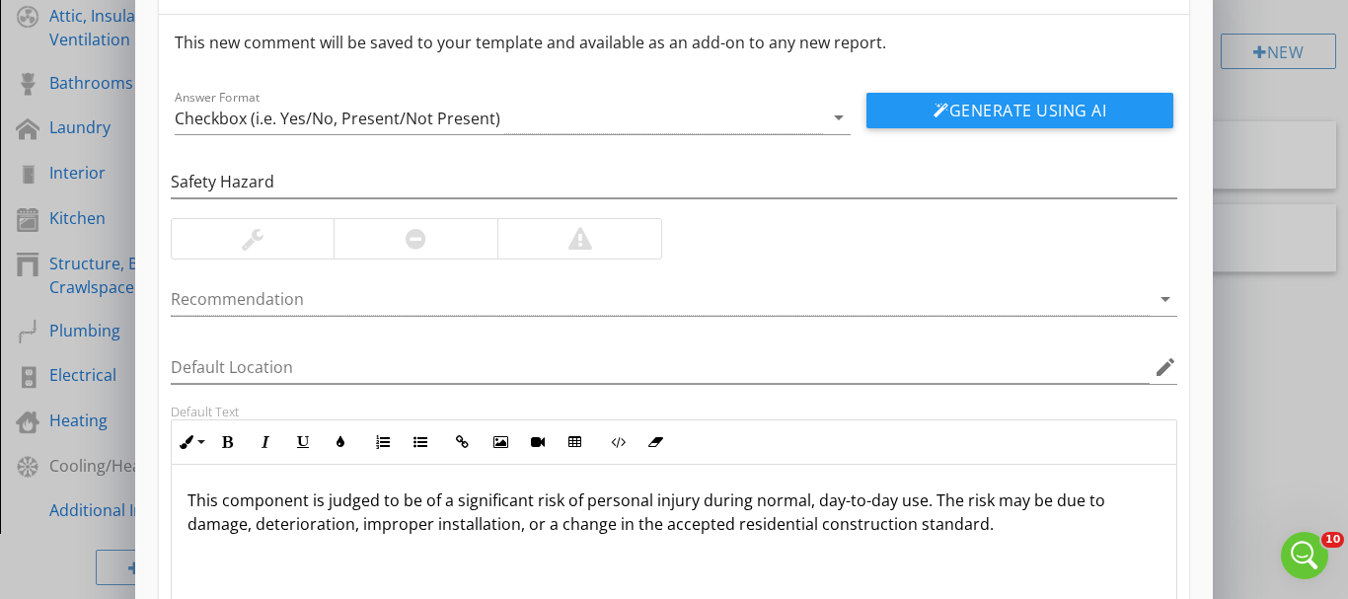
click at [583, 237] on div at bounding box center [580, 239] width 24 height 24
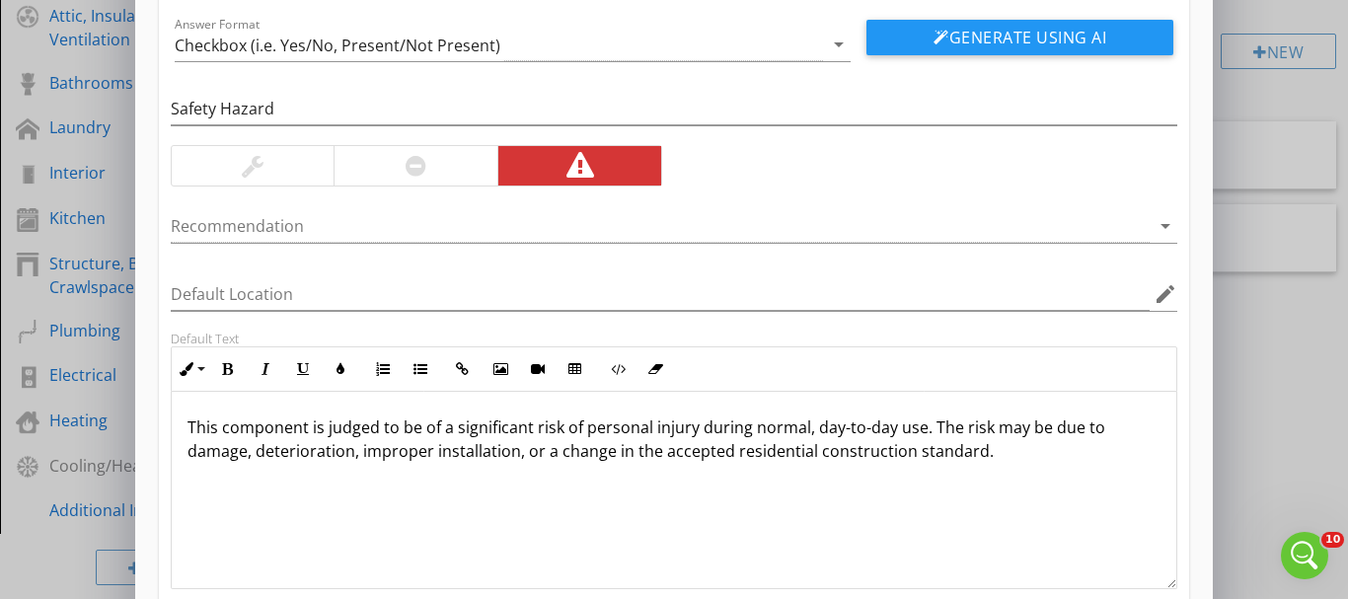
scroll to position [258, 0]
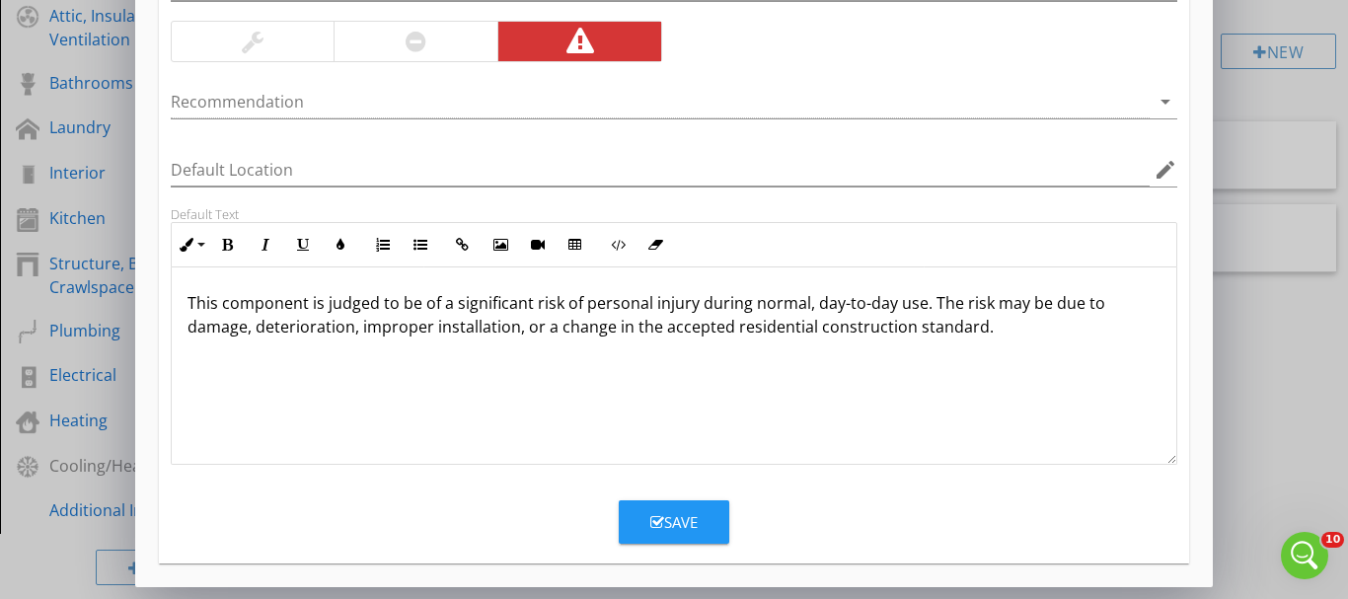
click at [672, 524] on div "Save" at bounding box center [673, 522] width 47 height 23
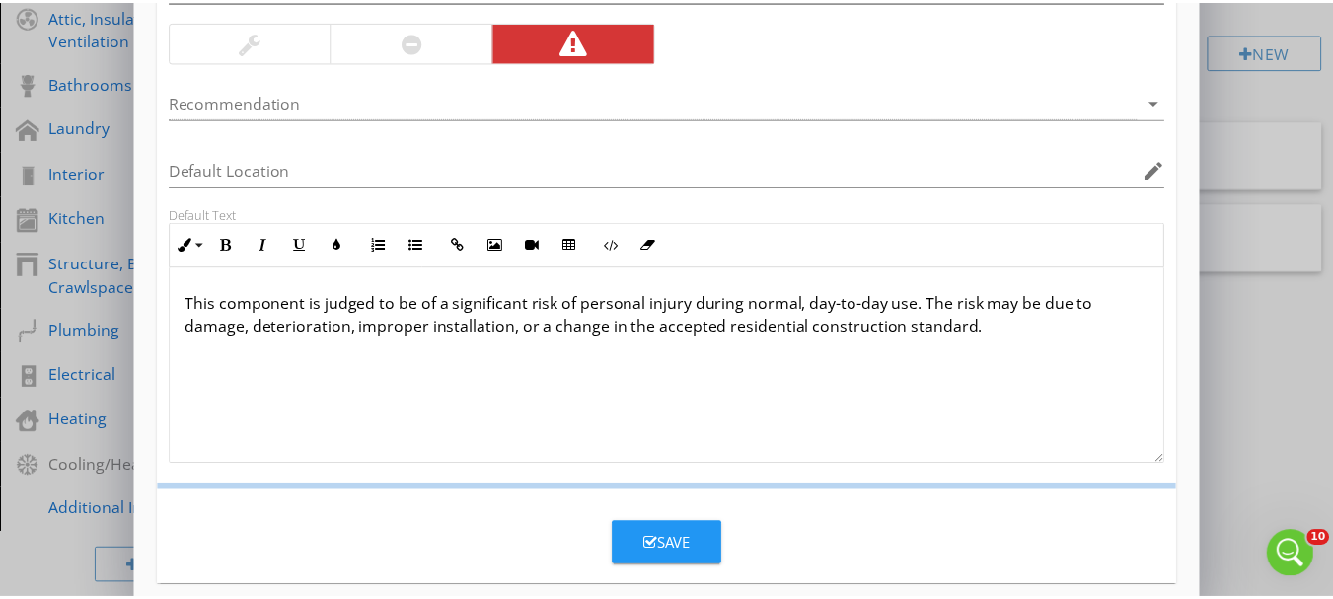
scroll to position [162, 0]
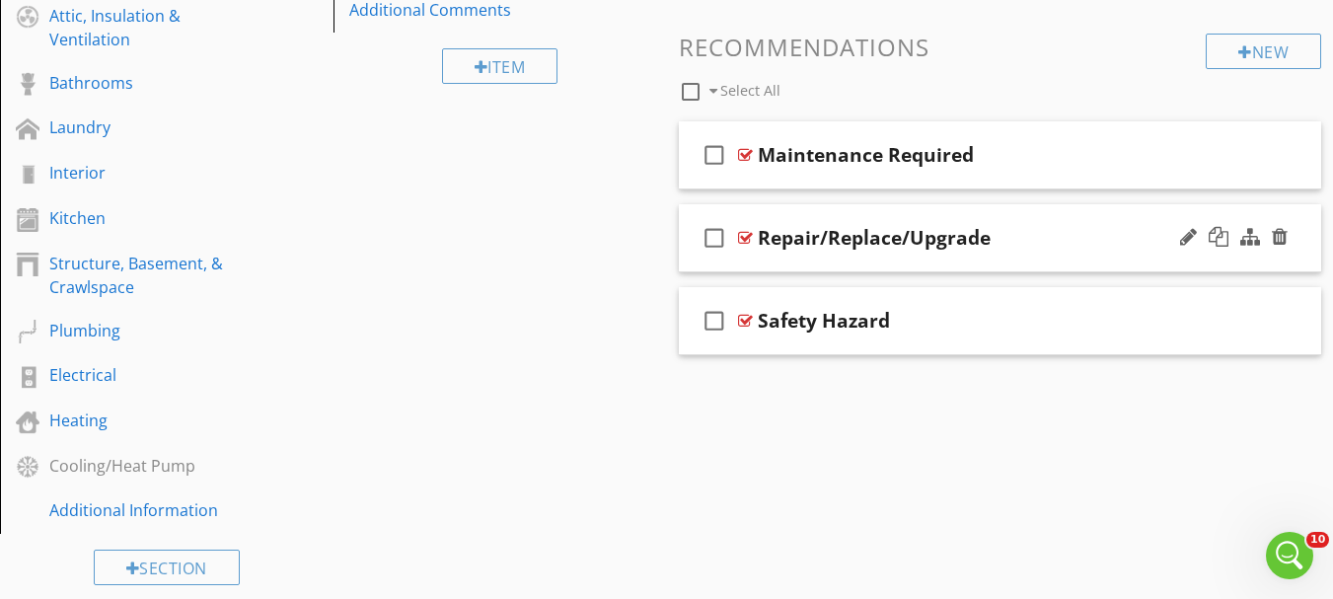
click at [745, 239] on div at bounding box center [745, 238] width 15 height 16
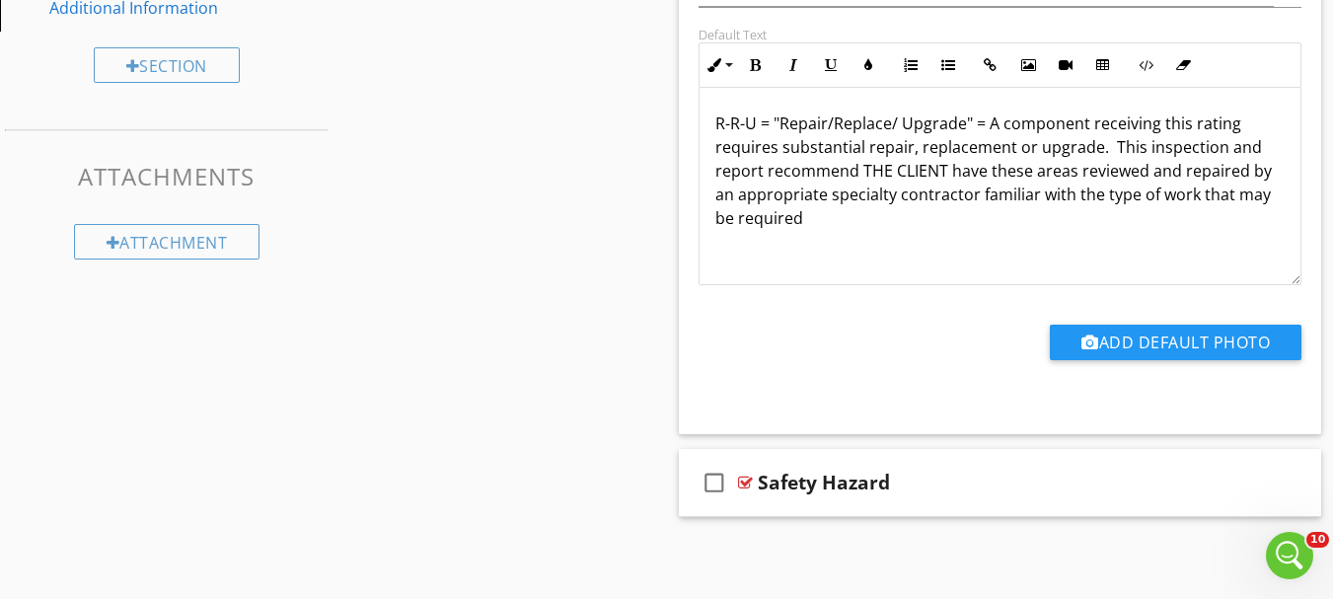
scroll to position [1232, 0]
click at [745, 480] on div at bounding box center [745, 482] width 15 height 16
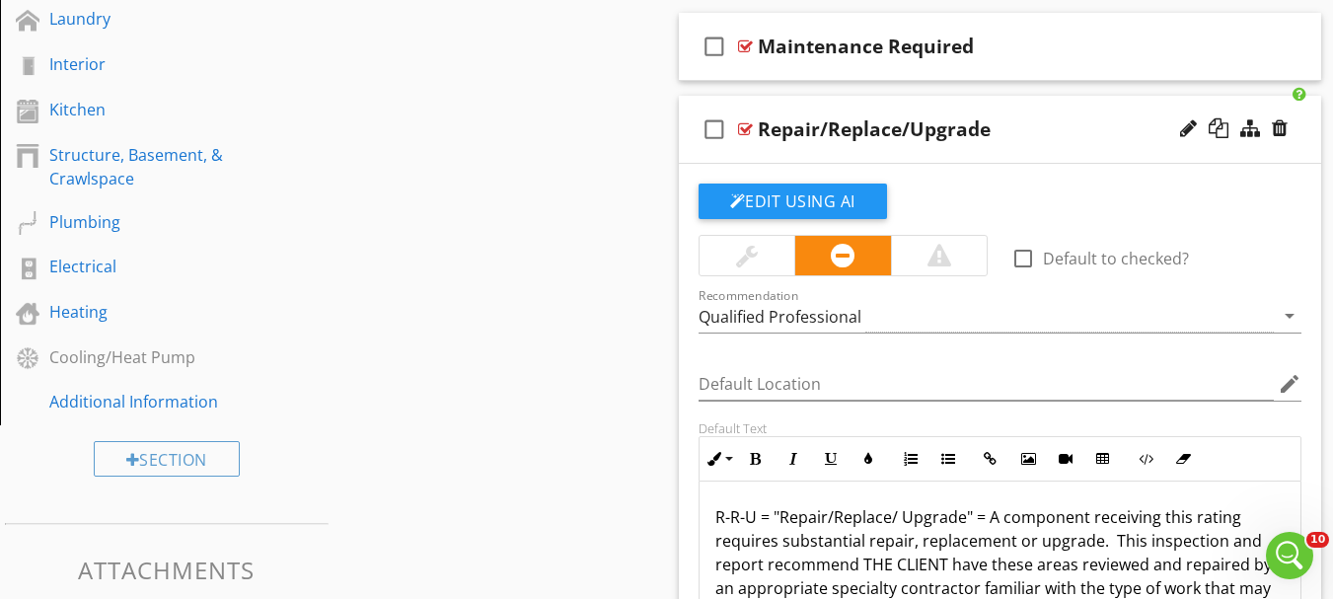
scroll to position [640, 0]
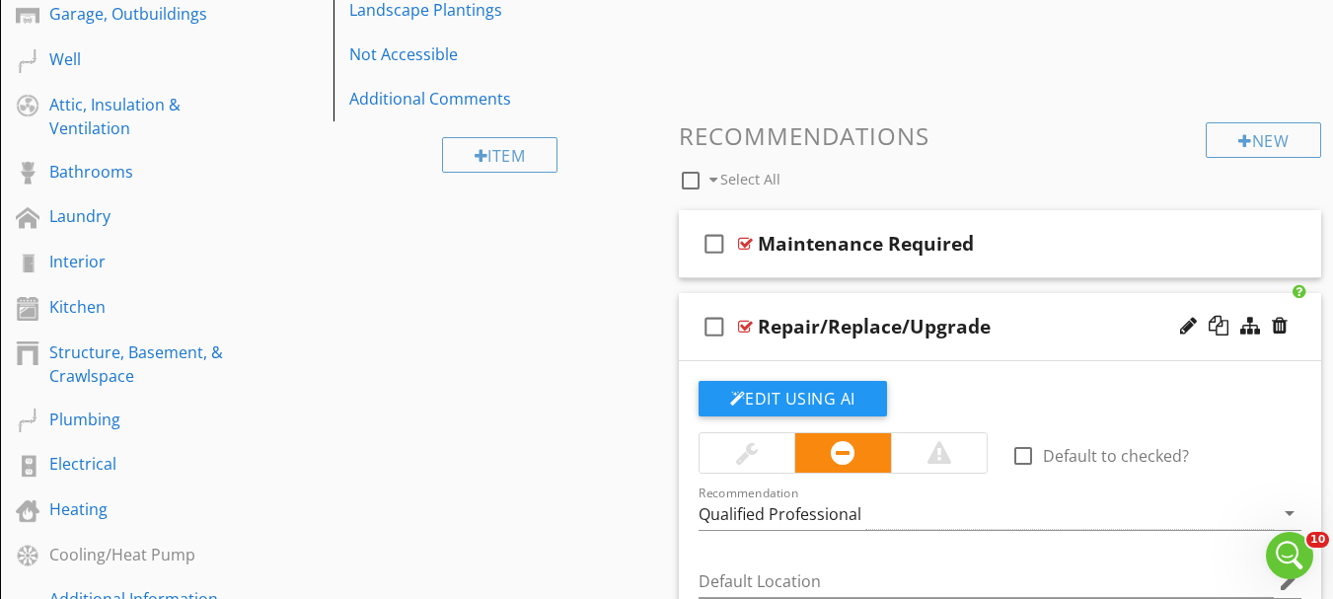
click at [746, 332] on div at bounding box center [745, 327] width 15 height 16
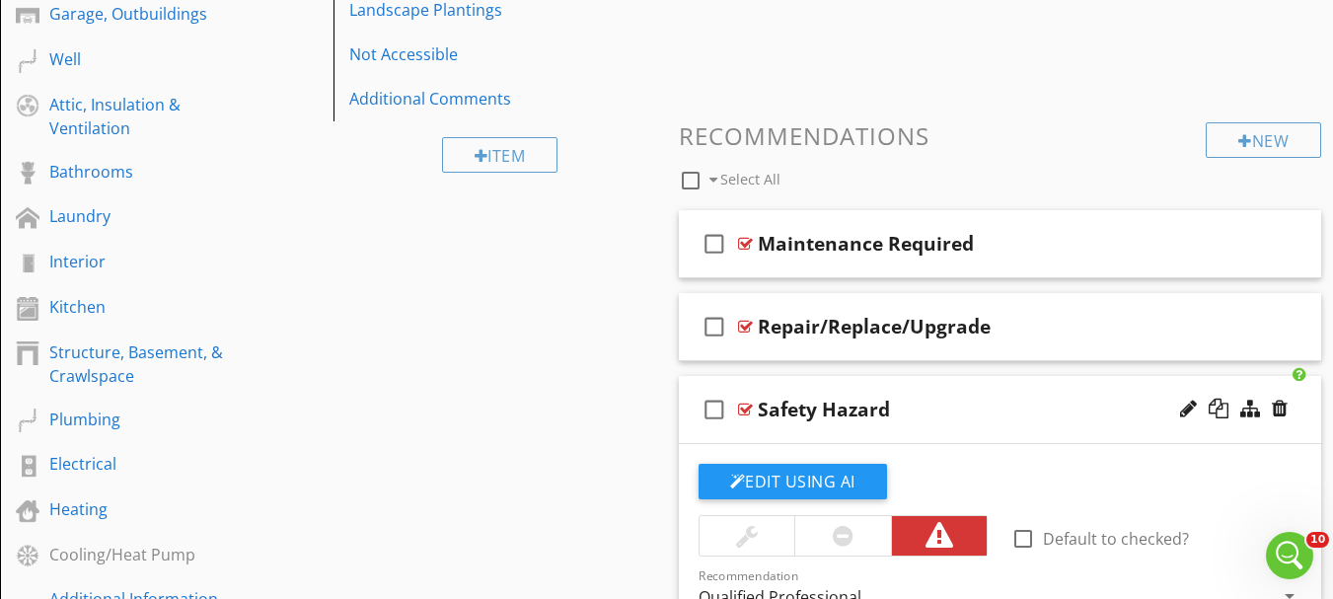
click at [746, 405] on div at bounding box center [745, 410] width 15 height 16
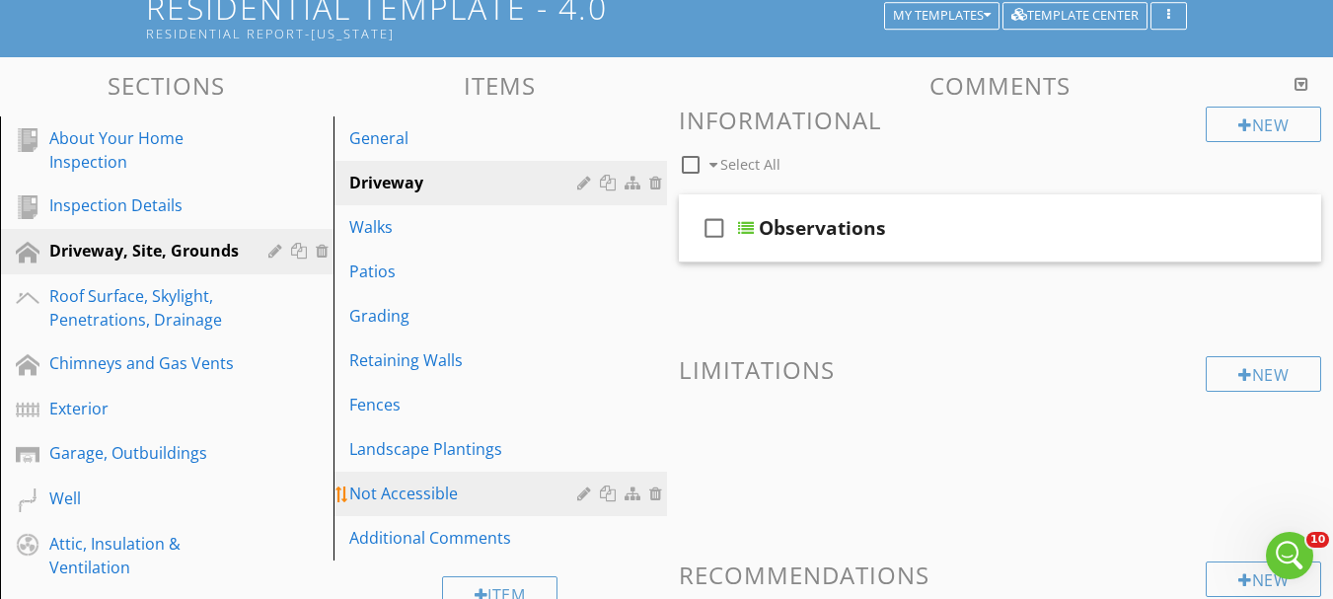
scroll to position [246, 0]
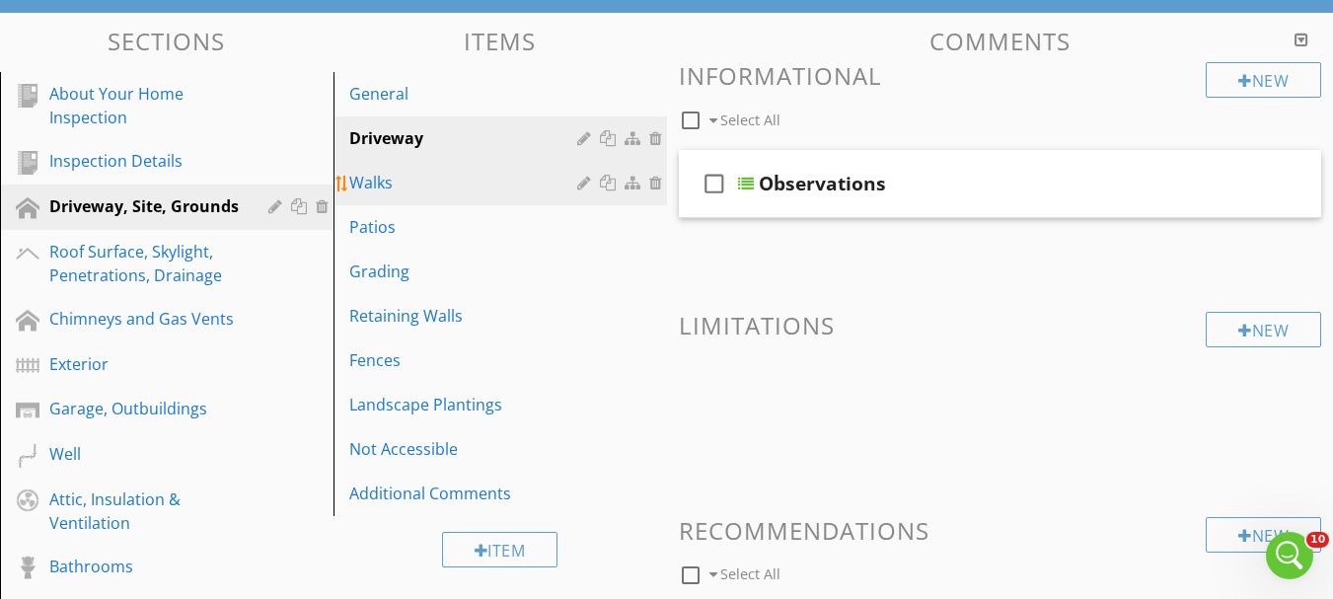
click at [372, 185] on div "Walks" at bounding box center [466, 183] width 234 height 24
click at [372, 140] on div "Driveway" at bounding box center [466, 138] width 234 height 24
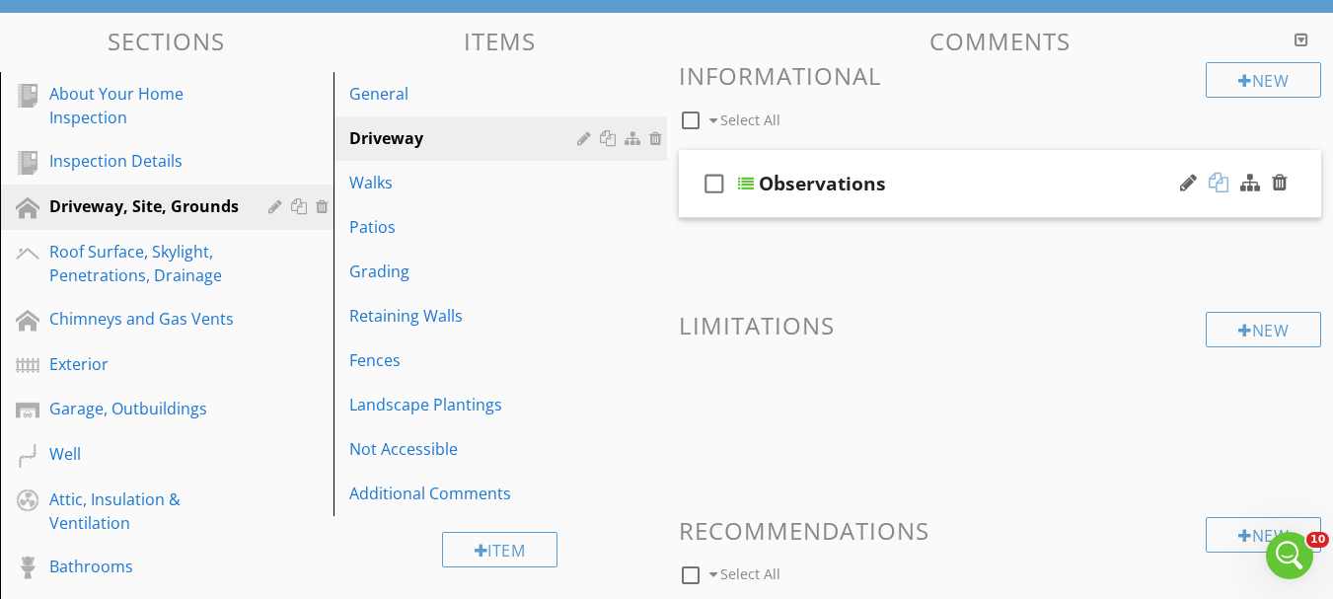
click at [1223, 186] on div at bounding box center [1219, 183] width 20 height 20
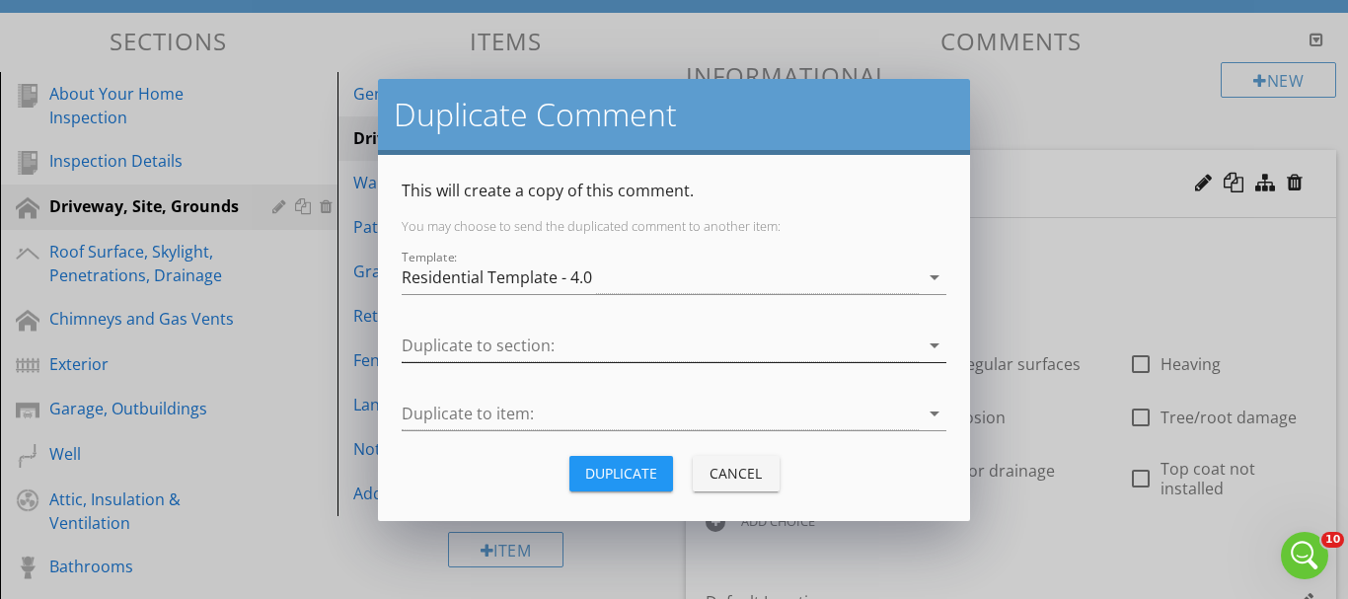
click at [833, 346] on div at bounding box center [660, 346] width 517 height 33
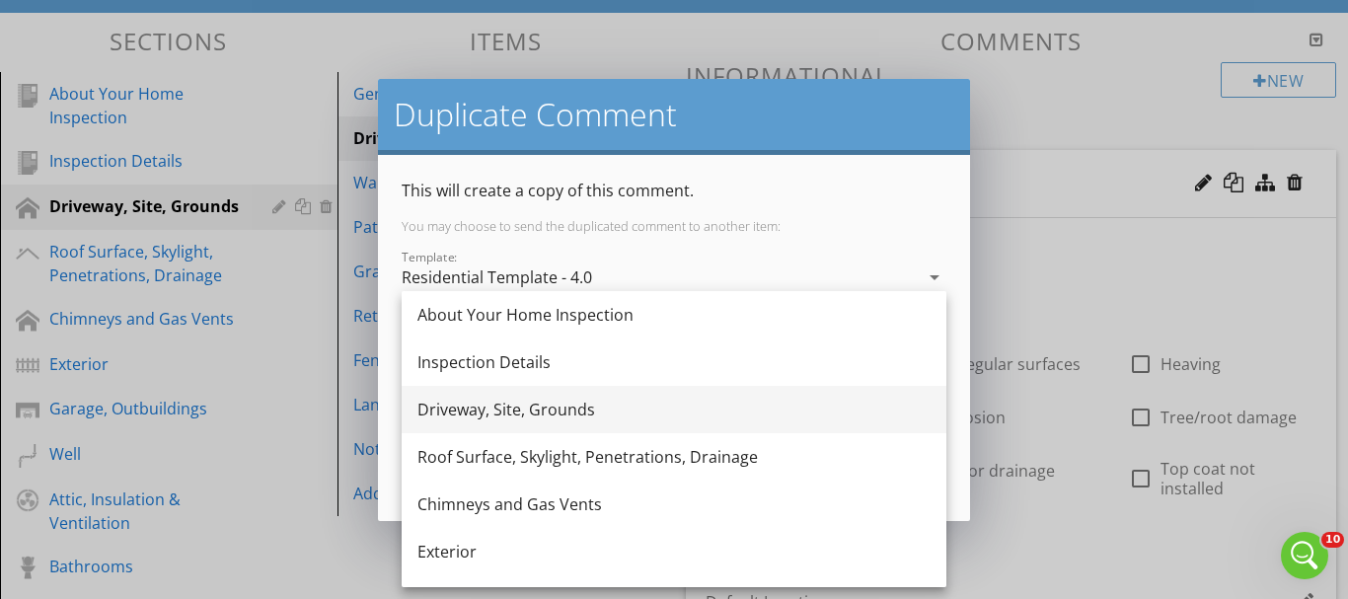
click at [552, 403] on div "Driveway, Site, Grounds" at bounding box center [673, 410] width 513 height 24
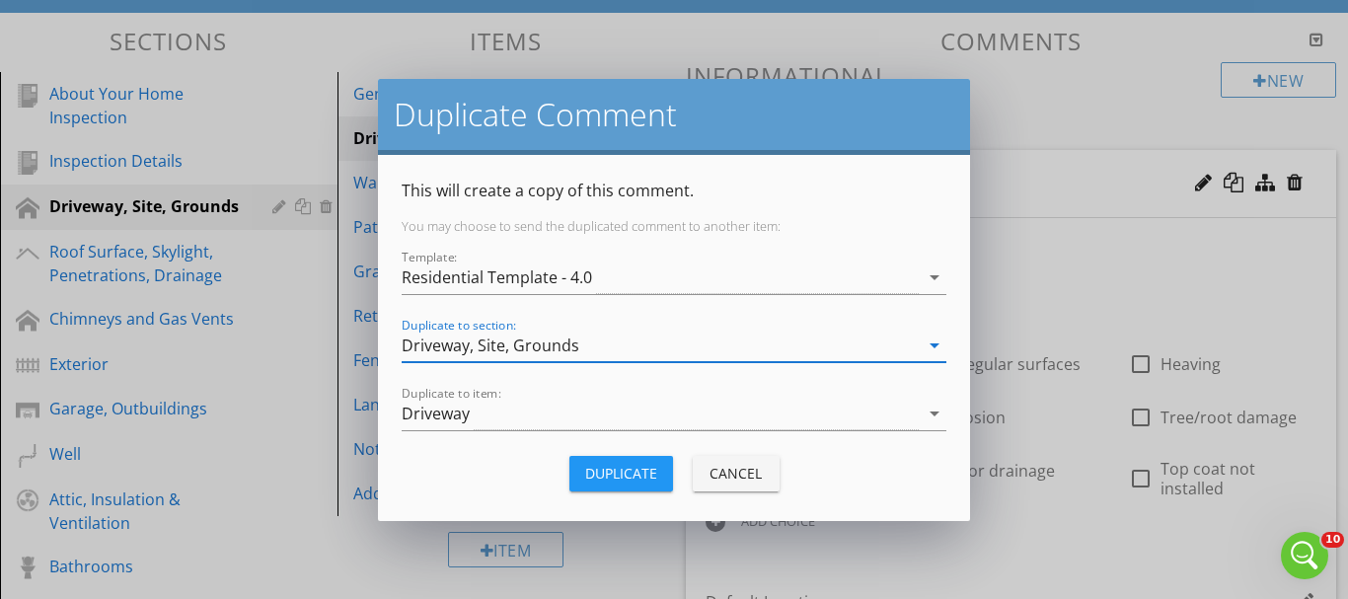
click at [552, 403] on div "Driveway" at bounding box center [660, 414] width 517 height 33
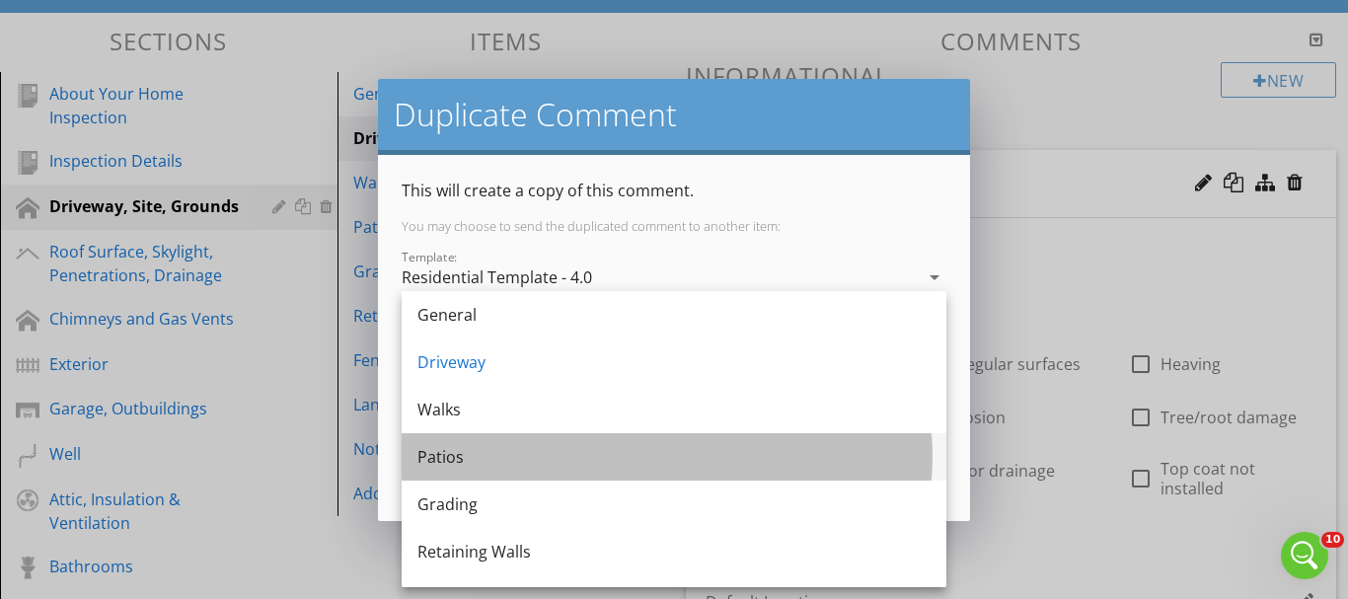
click at [456, 456] on div "Patios" at bounding box center [673, 457] width 513 height 24
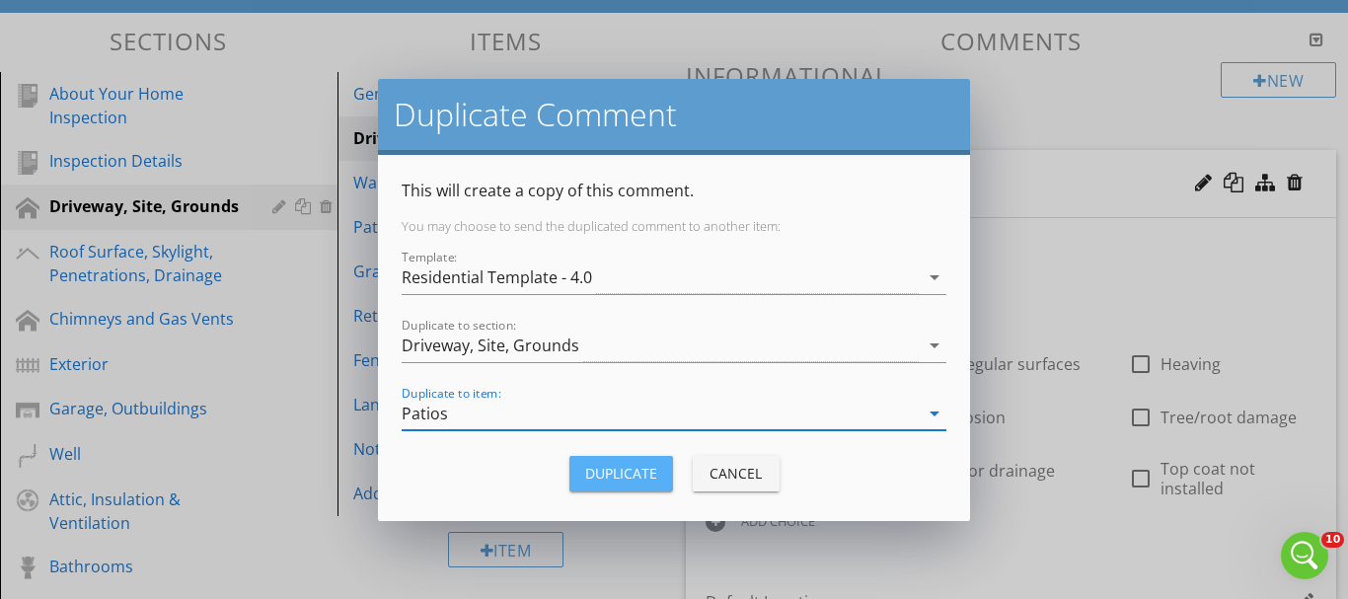
click at [639, 474] on div "Duplicate" at bounding box center [621, 473] width 72 height 21
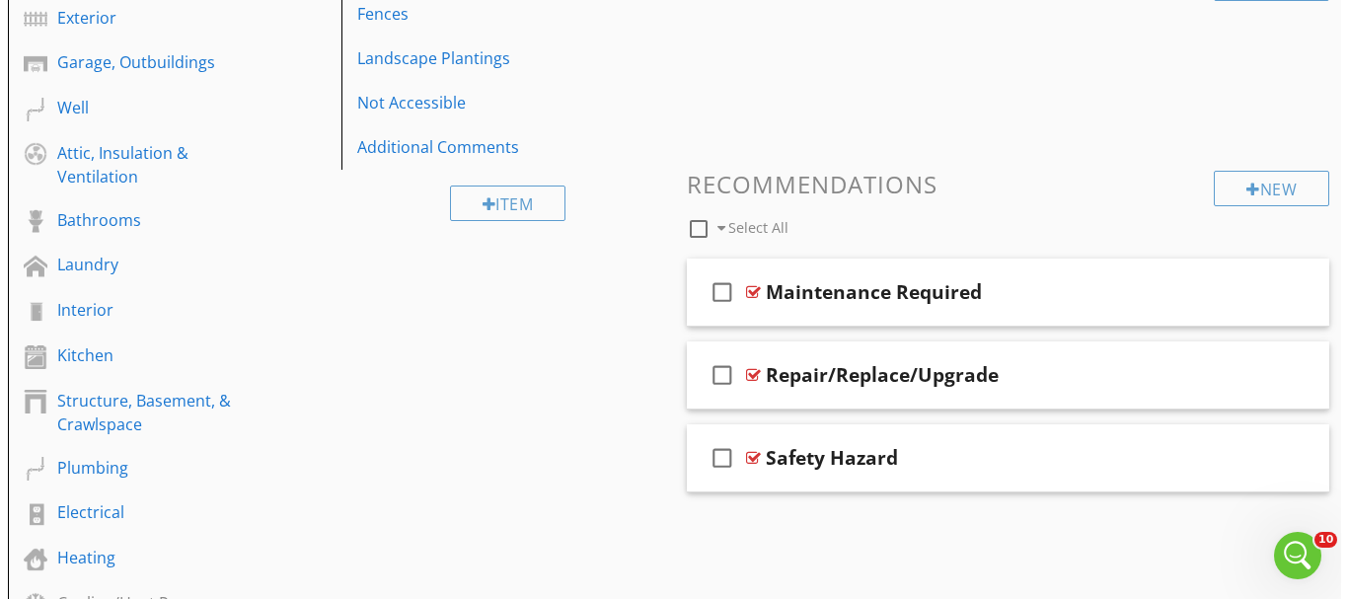
scroll to position [640, 0]
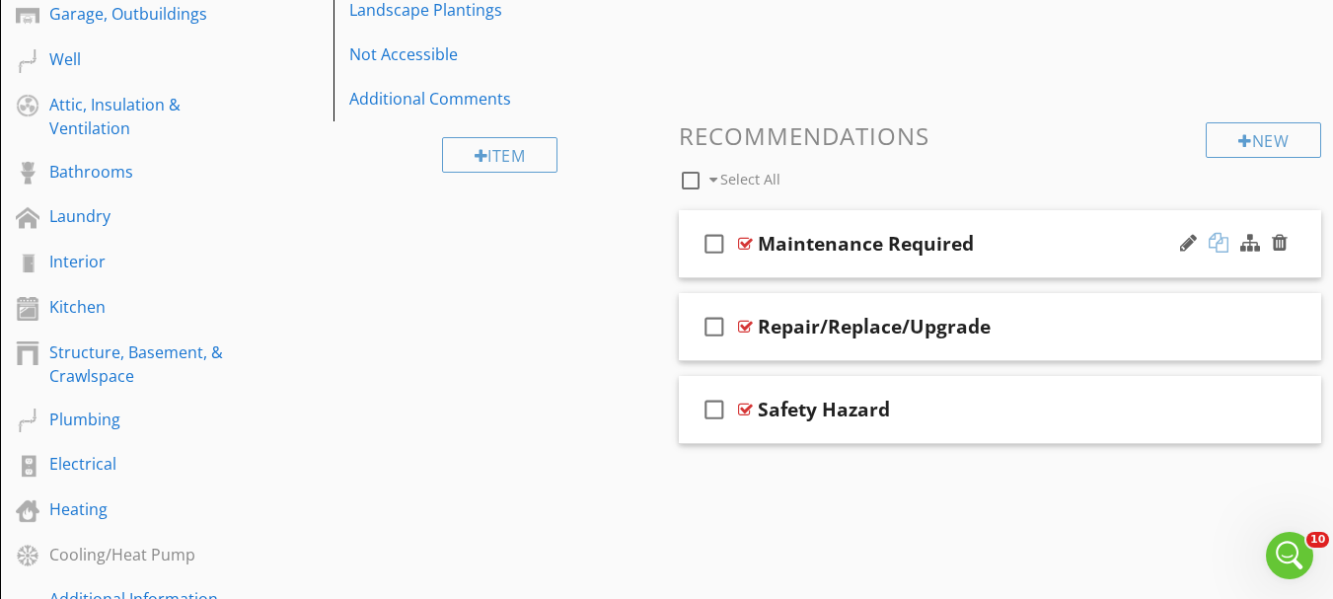
click at [1216, 243] on div at bounding box center [1219, 243] width 20 height 20
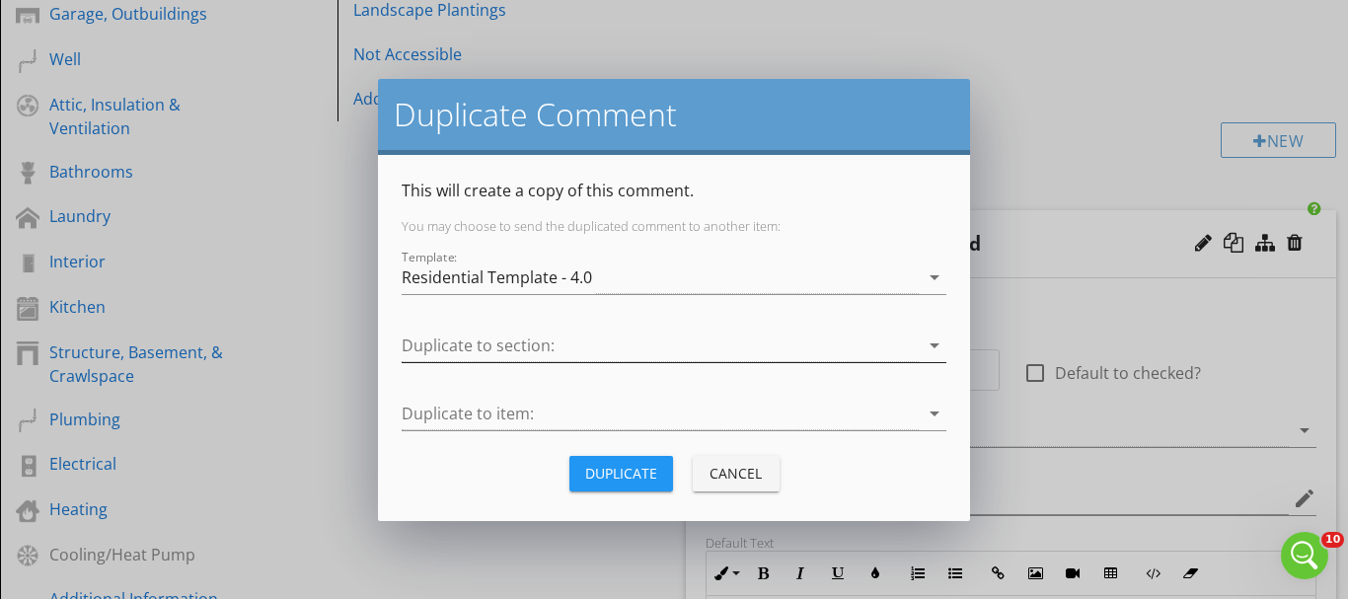
click at [450, 336] on div at bounding box center [660, 346] width 517 height 33
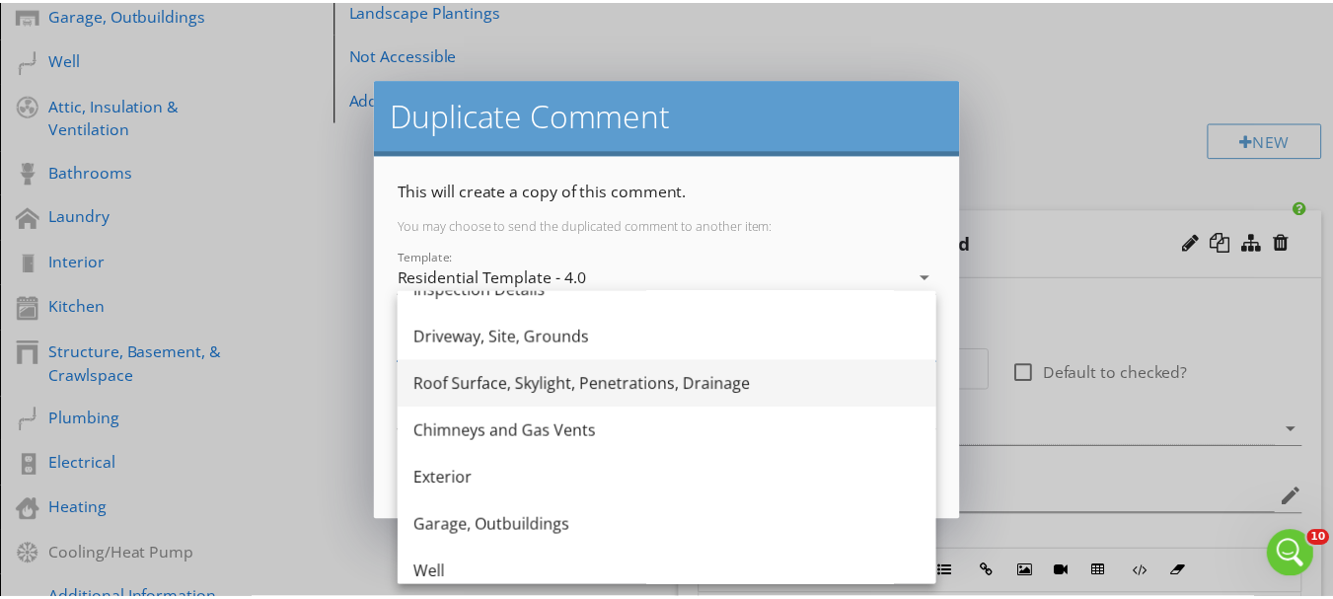
scroll to position [0, 0]
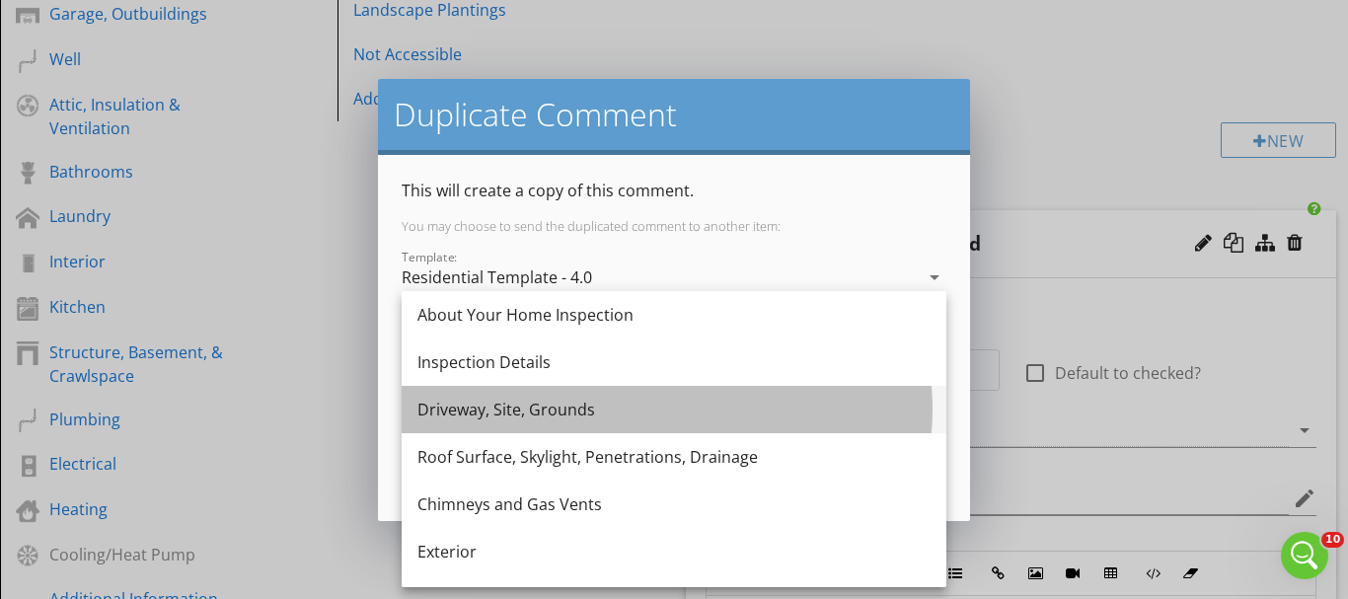
click at [462, 410] on div "Driveway, Site, Grounds" at bounding box center [673, 410] width 513 height 24
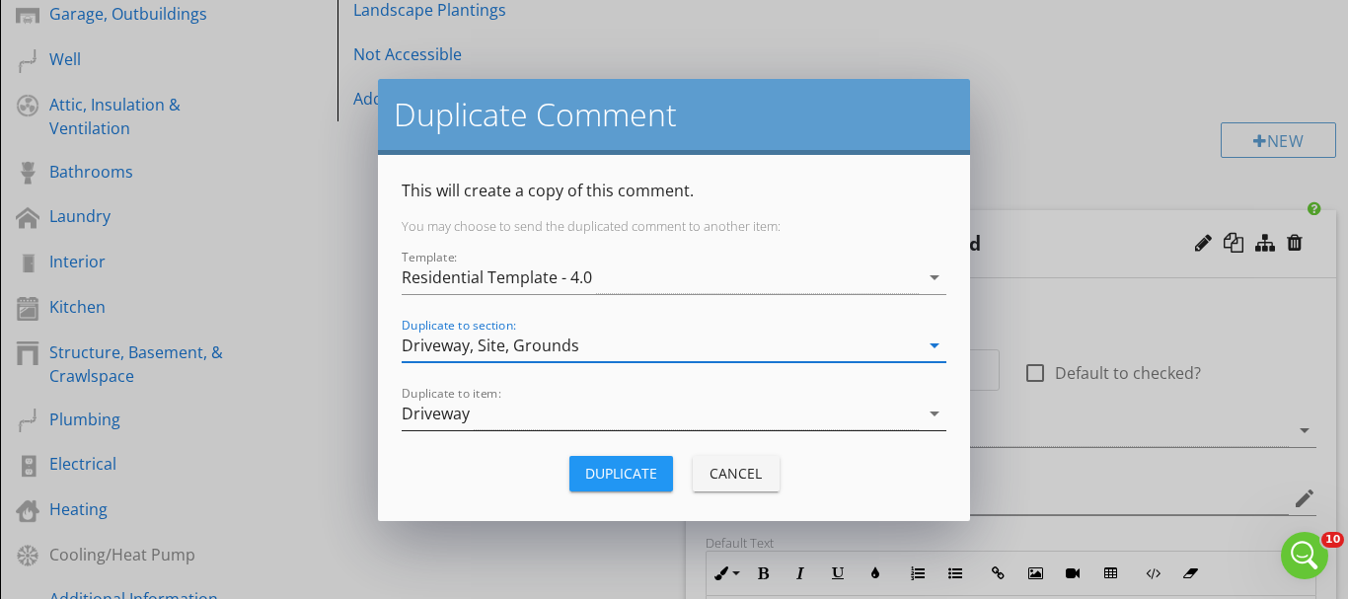
click at [467, 410] on div "Driveway" at bounding box center [436, 414] width 68 height 18
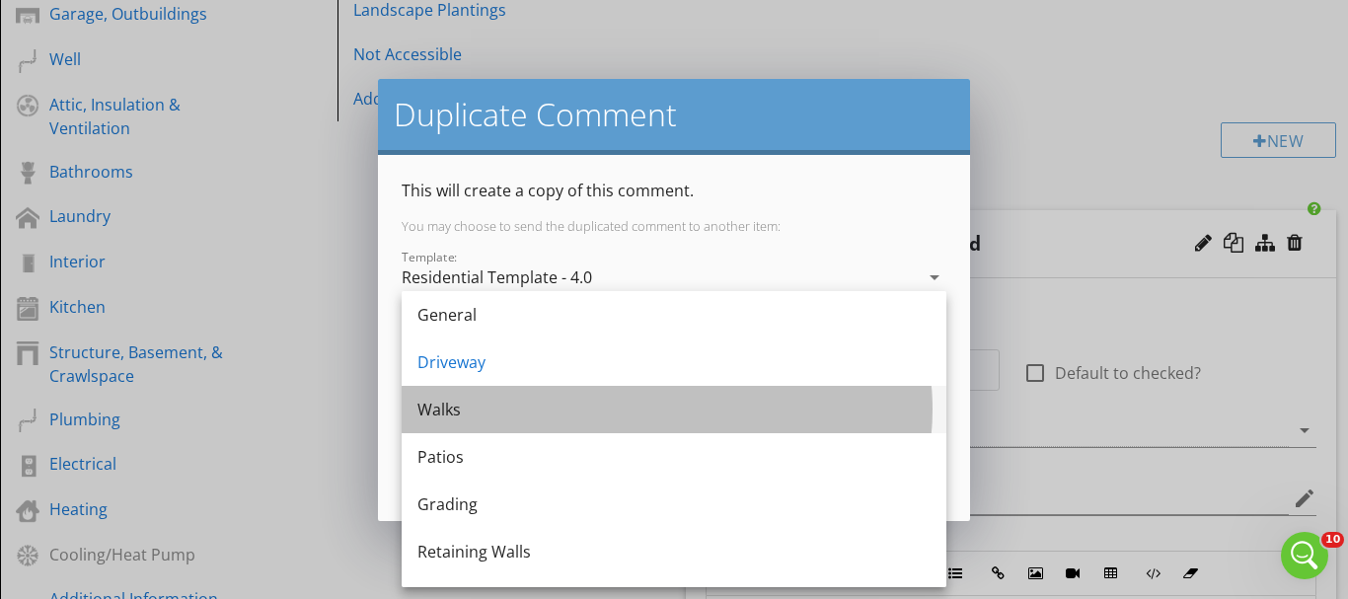
click at [460, 410] on div "Walks" at bounding box center [673, 410] width 513 height 24
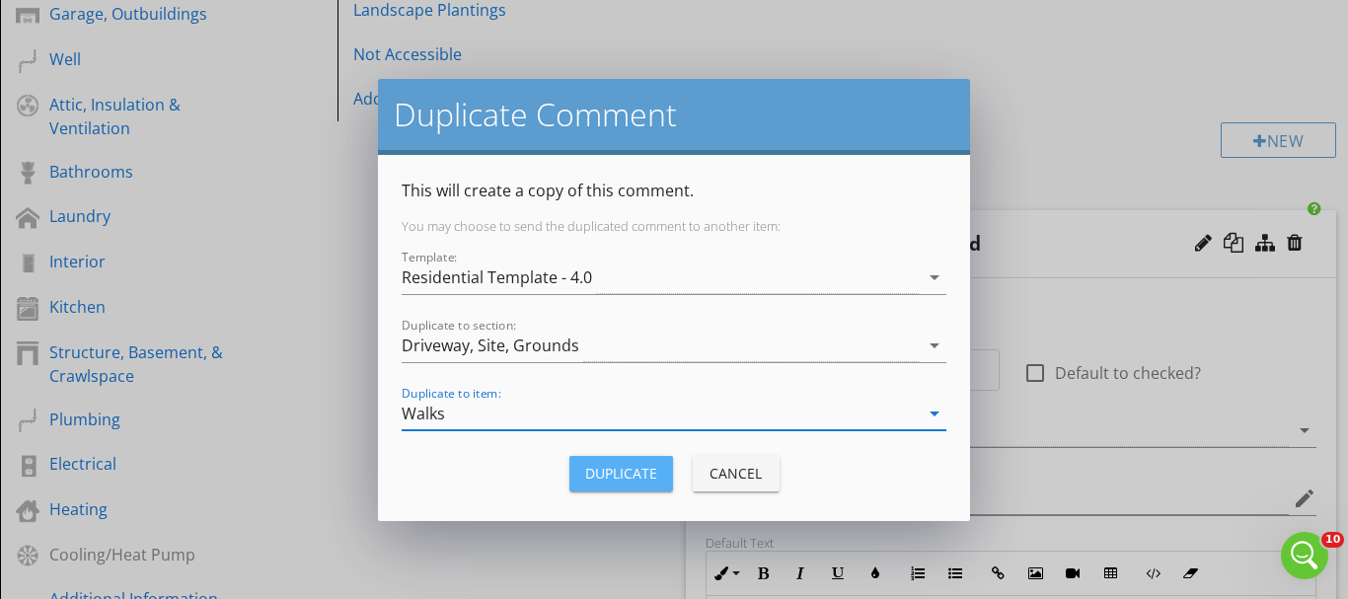
click at [585, 468] on div "Duplicate" at bounding box center [621, 473] width 72 height 21
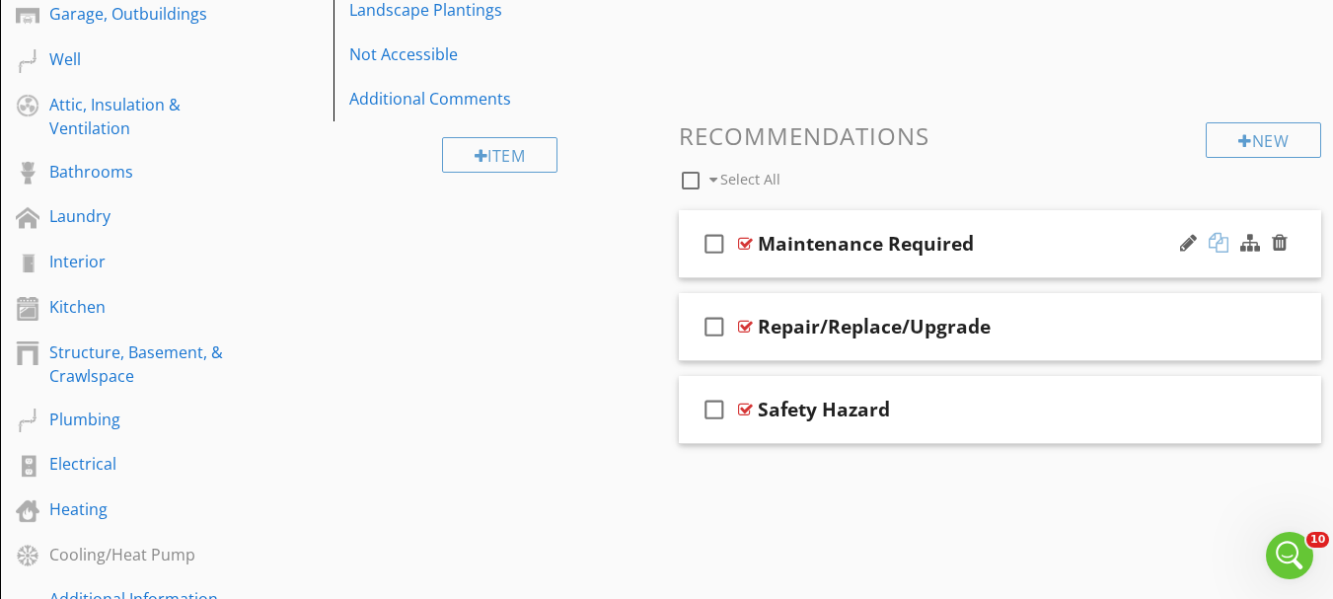
click at [1219, 251] on div at bounding box center [1219, 243] width 20 height 20
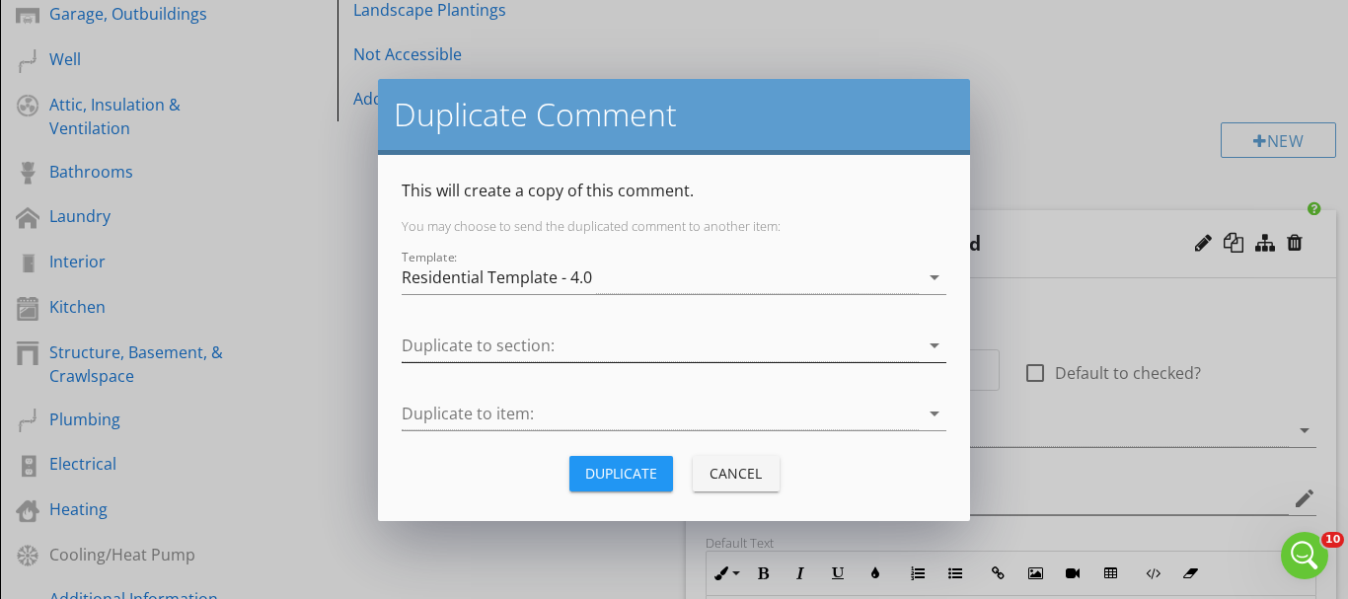
click at [433, 346] on div at bounding box center [660, 346] width 517 height 33
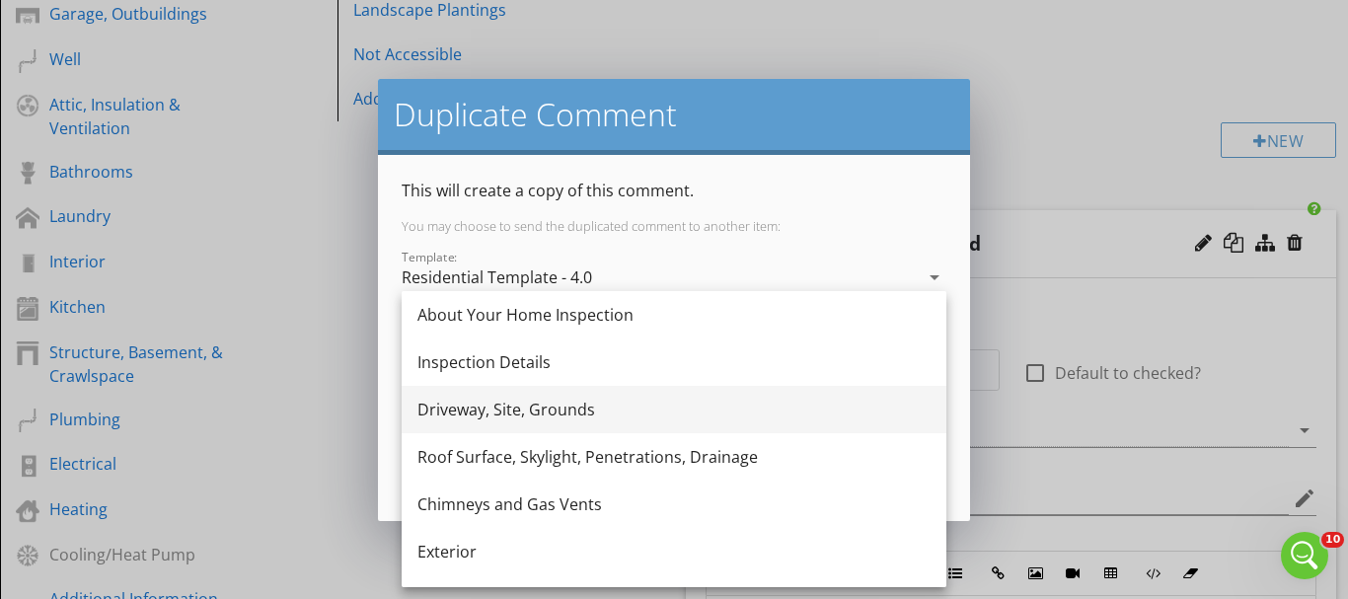
click at [432, 406] on div "Driveway, Site, Grounds" at bounding box center [673, 410] width 513 height 24
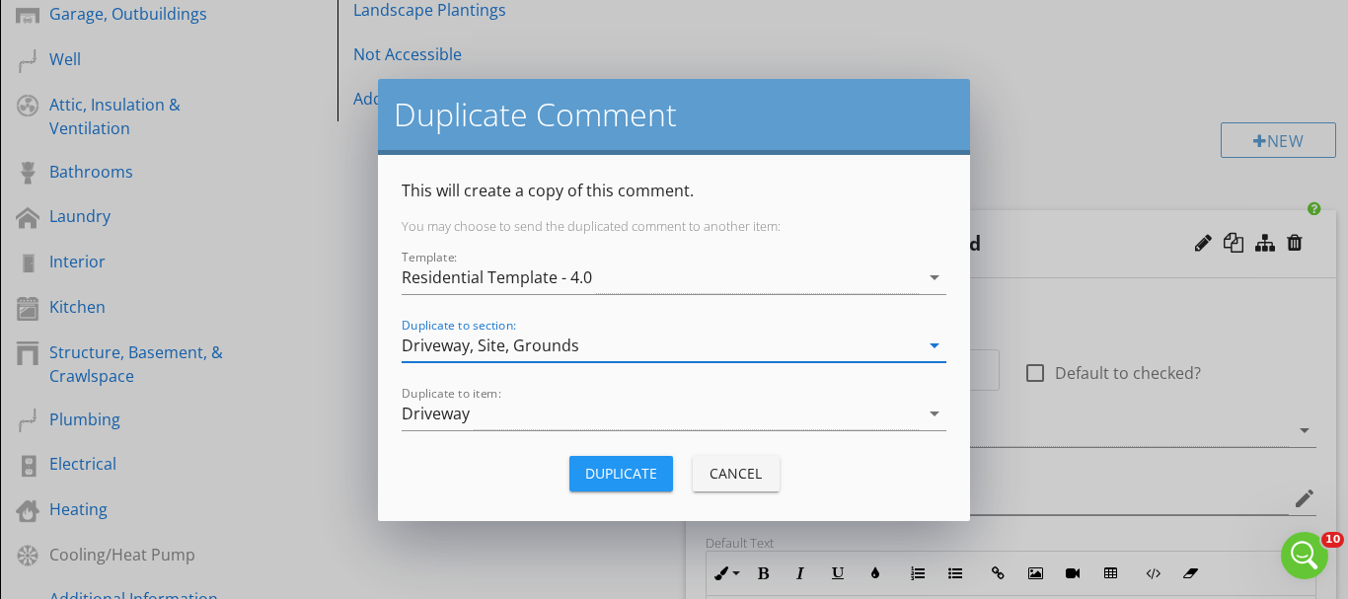
click at [431, 406] on div "Driveway" at bounding box center [436, 414] width 68 height 18
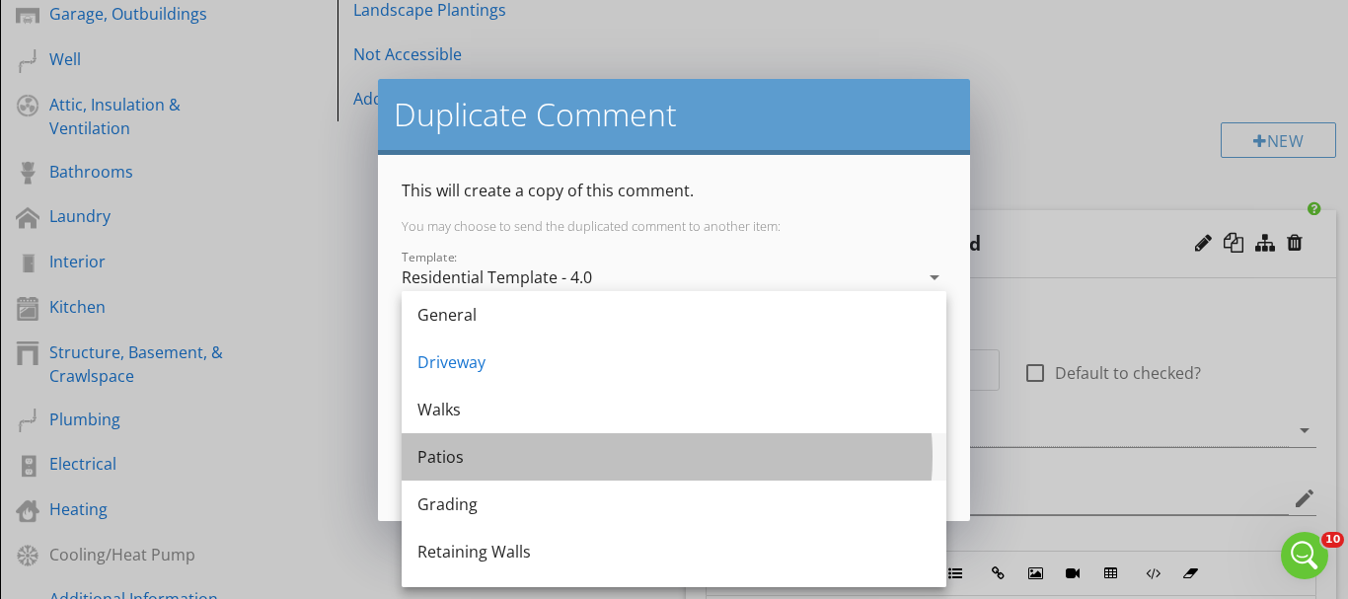
click at [429, 453] on div "Patios" at bounding box center [673, 457] width 513 height 24
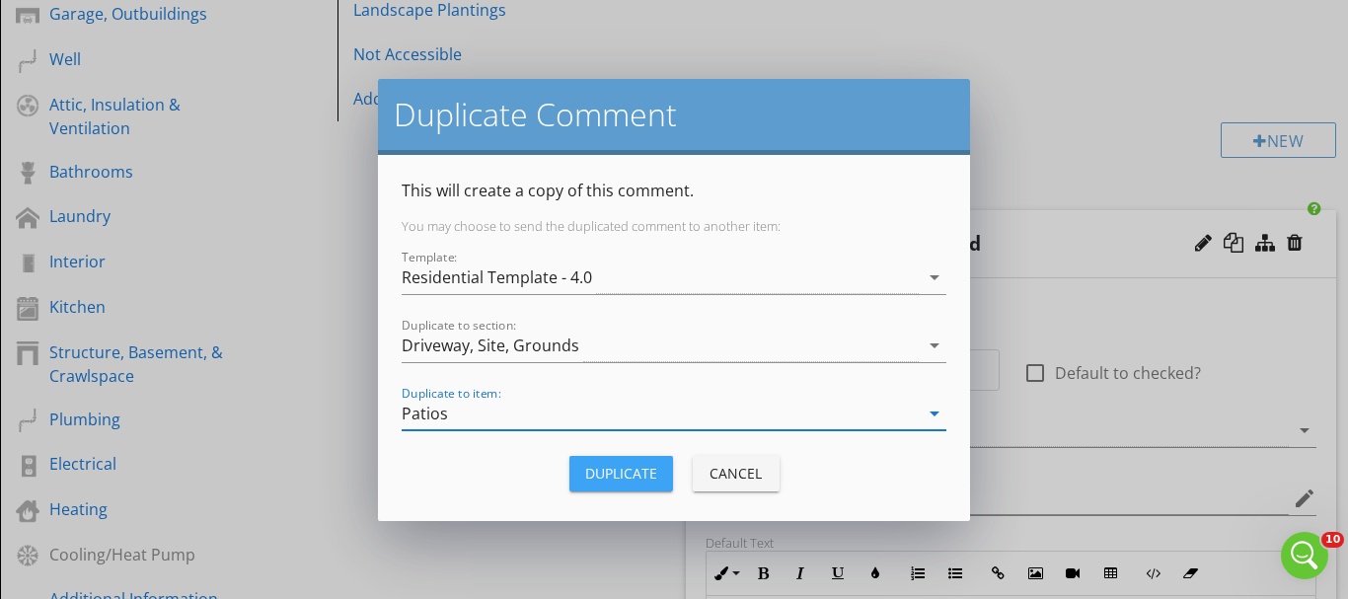
click at [615, 485] on button "Duplicate" at bounding box center [621, 474] width 104 height 36
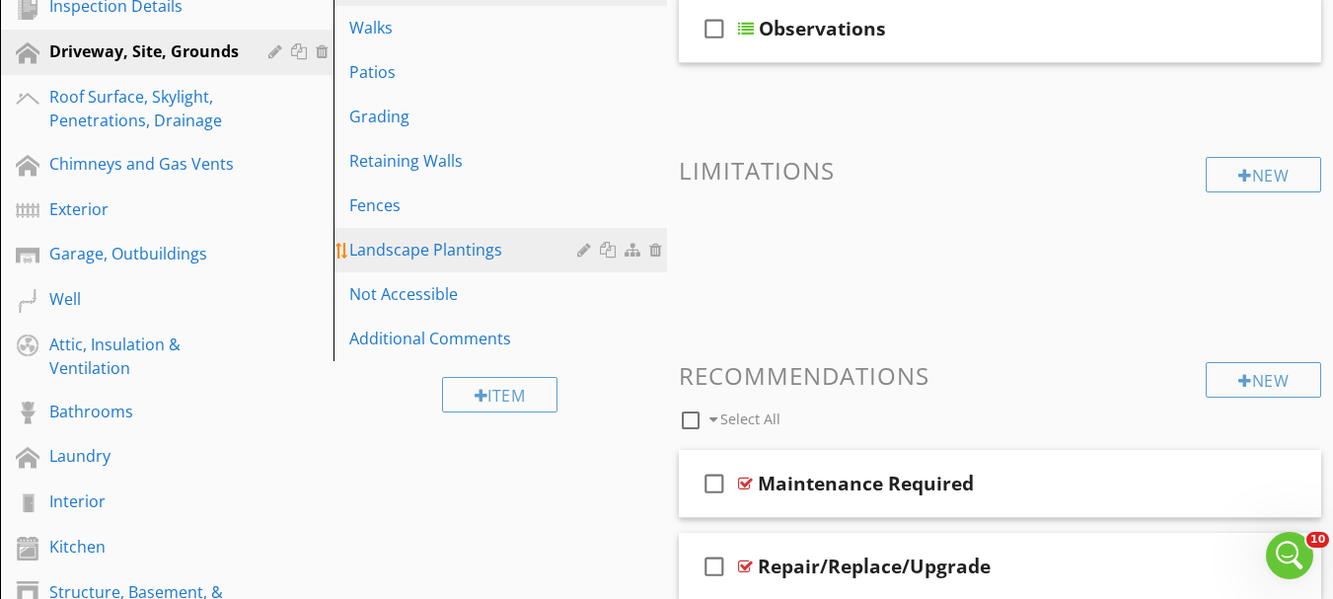
scroll to position [344, 0]
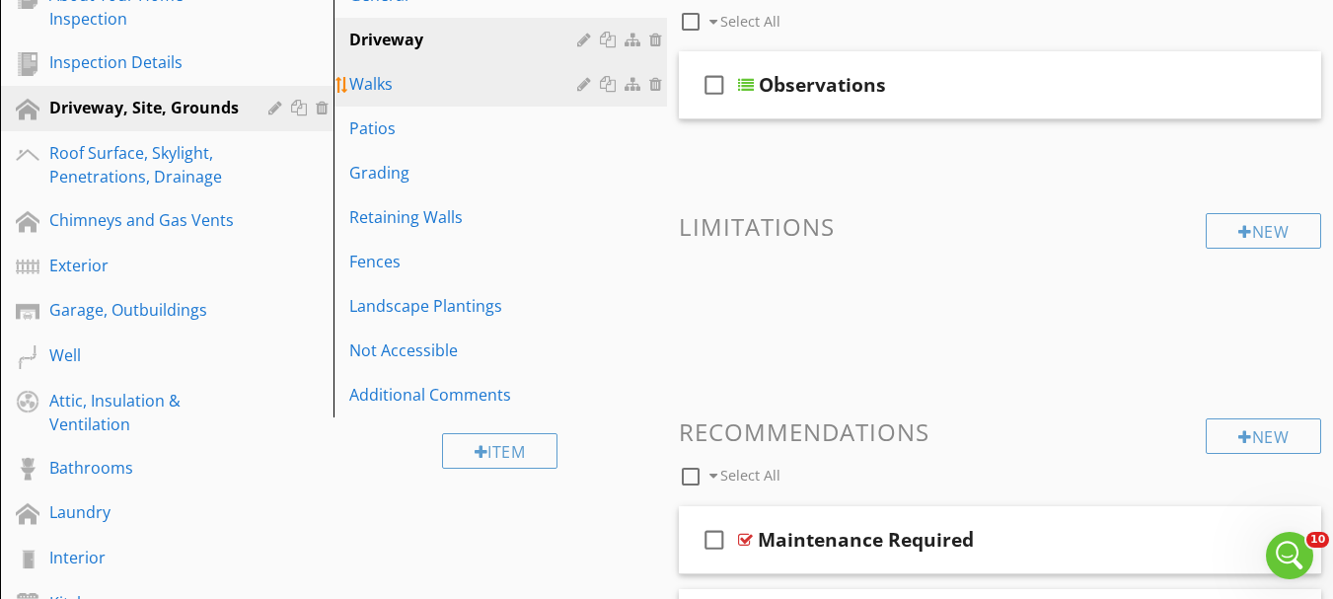
click at [390, 90] on div "Walks" at bounding box center [466, 84] width 234 height 24
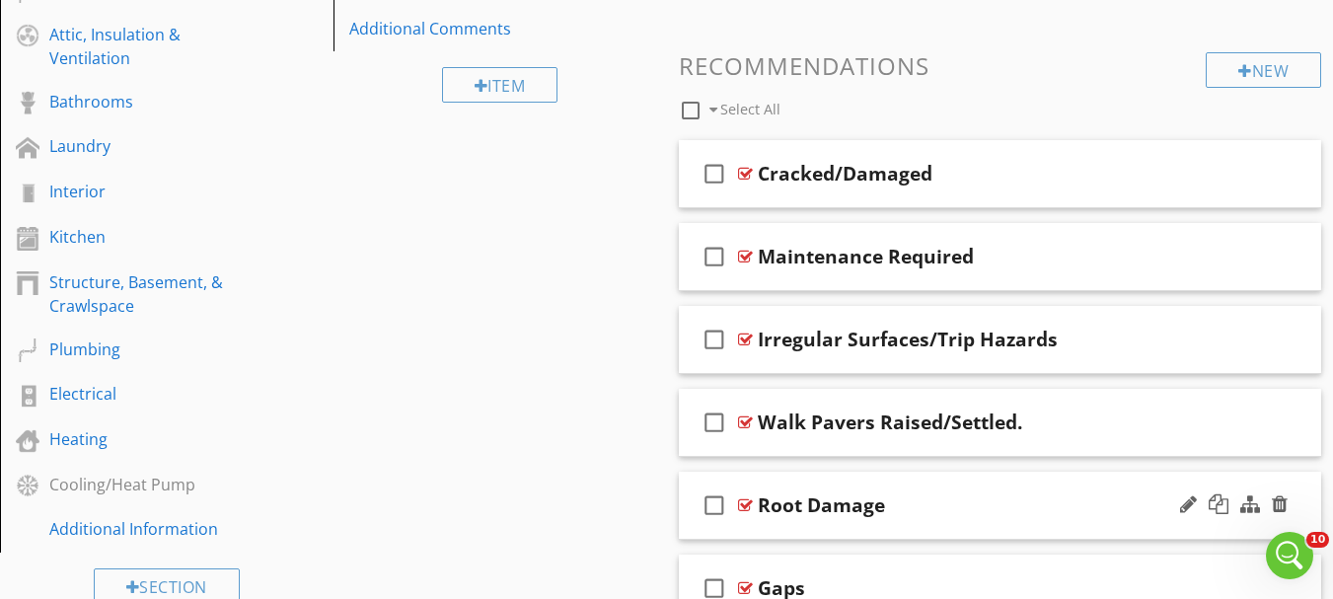
scroll to position [532, 0]
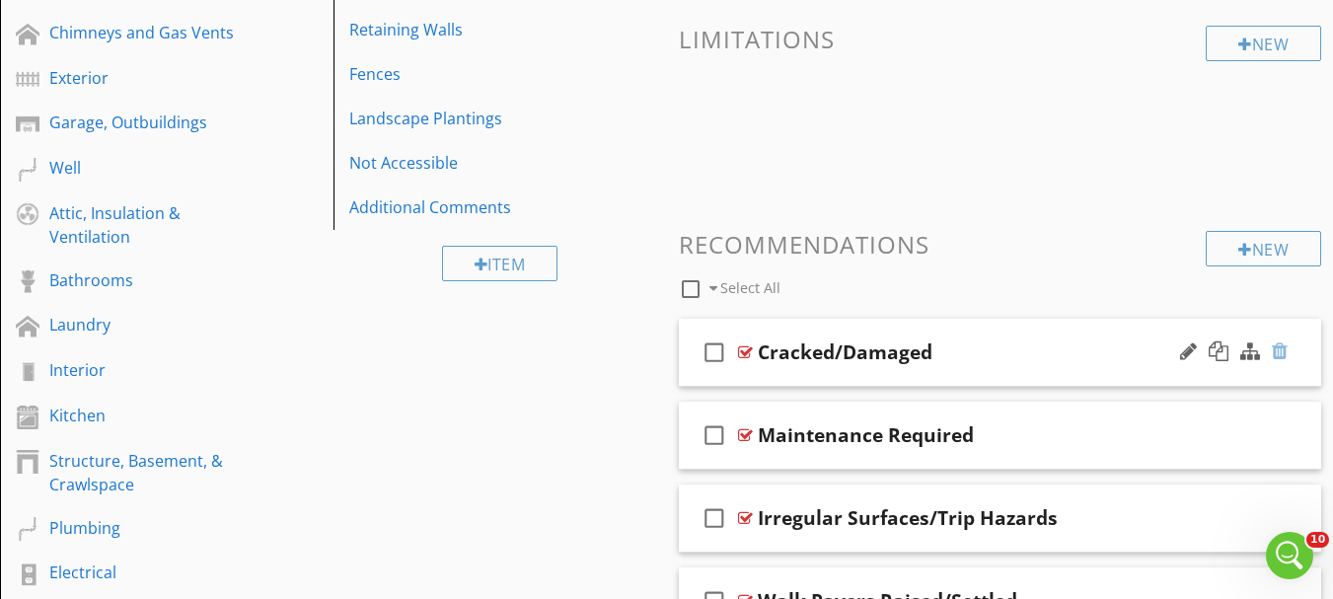
click at [1285, 346] on div at bounding box center [1280, 351] width 16 height 20
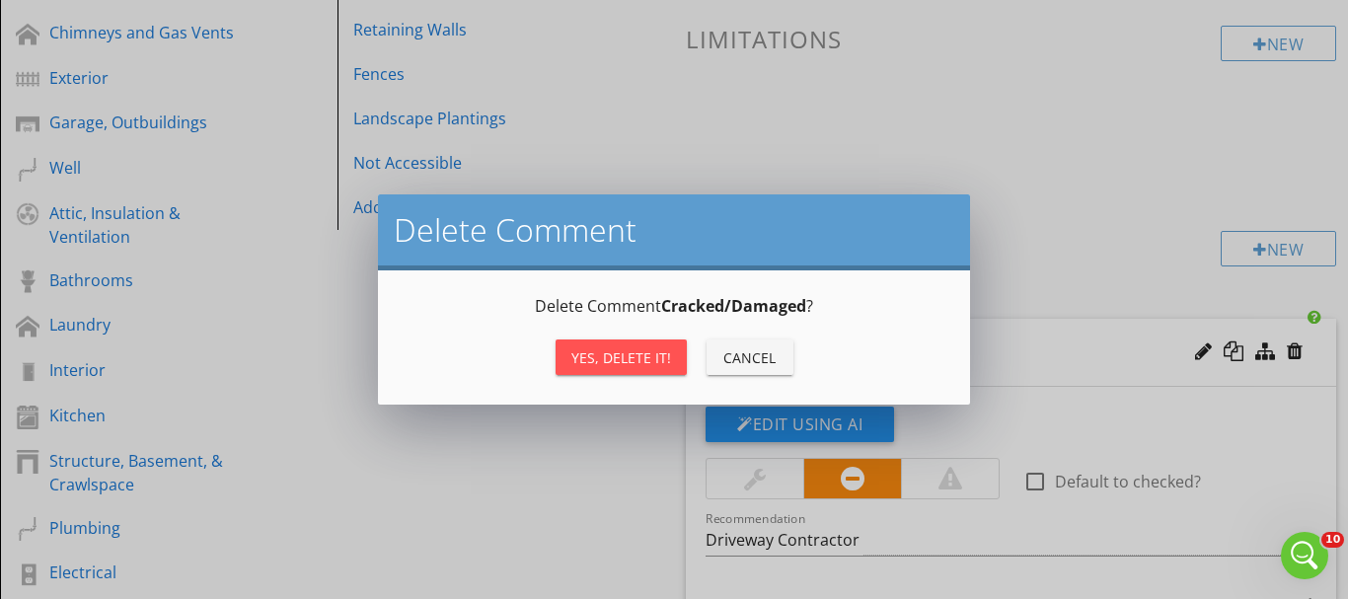
click at [579, 355] on div "Yes, Delete it!" at bounding box center [621, 357] width 100 height 21
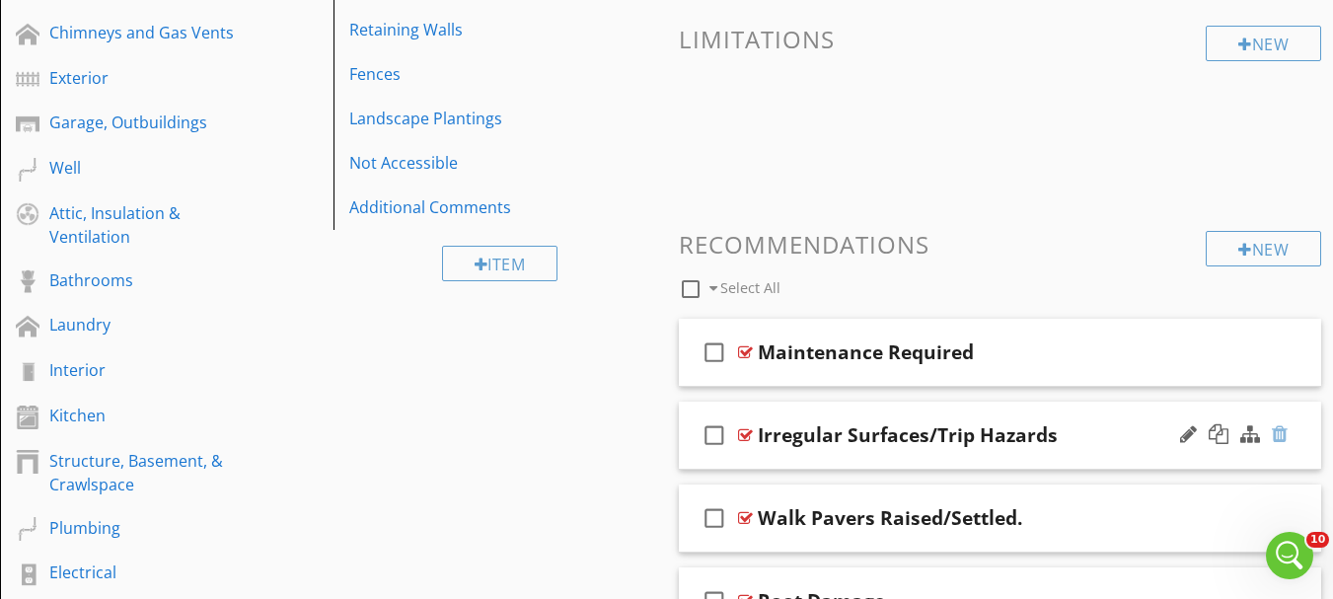
click at [1276, 441] on div at bounding box center [1280, 434] width 16 height 20
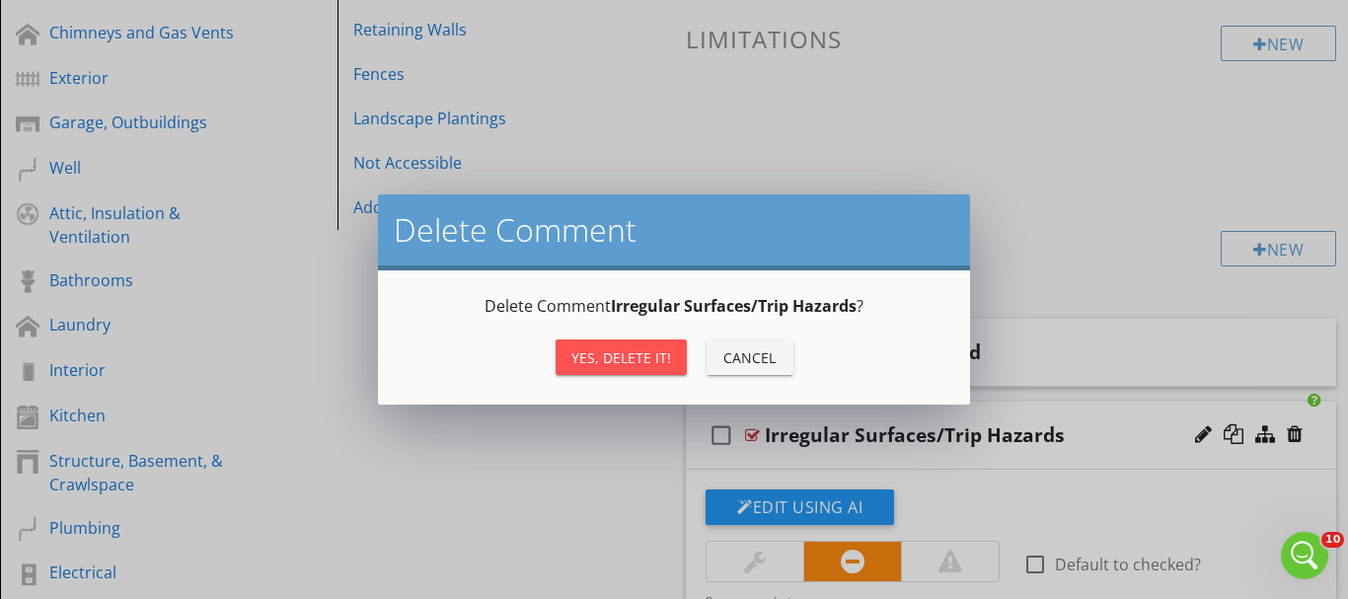
click at [652, 360] on div "Yes, Delete it!" at bounding box center [621, 357] width 100 height 21
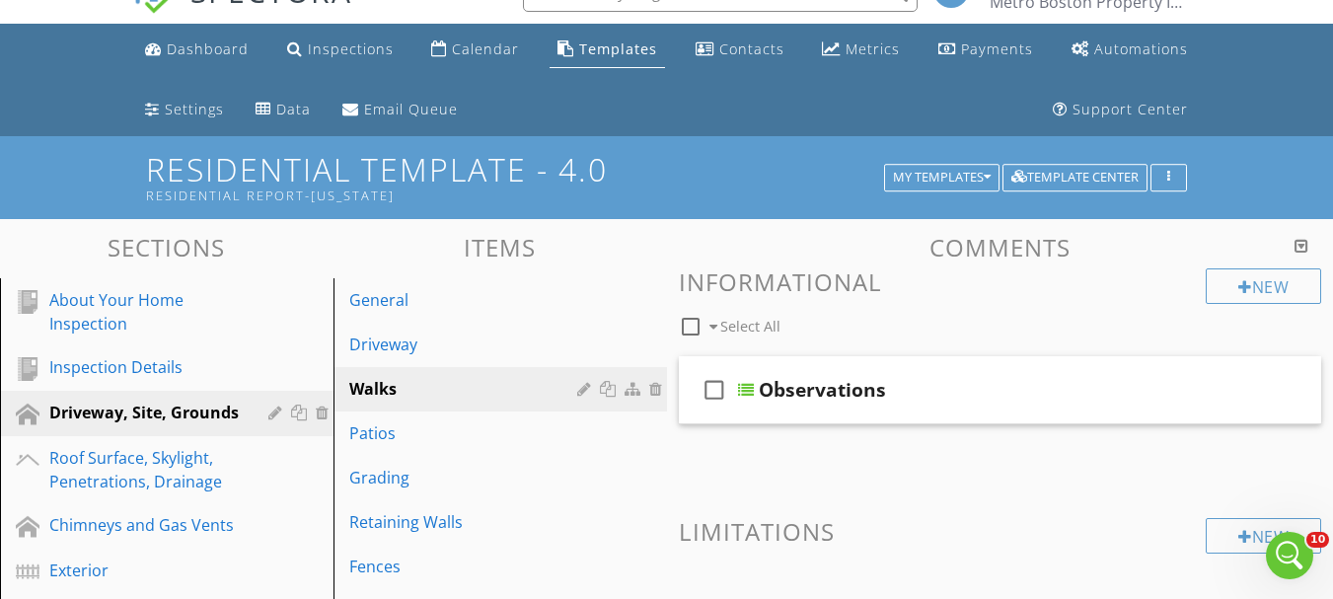
scroll to position [38, 0]
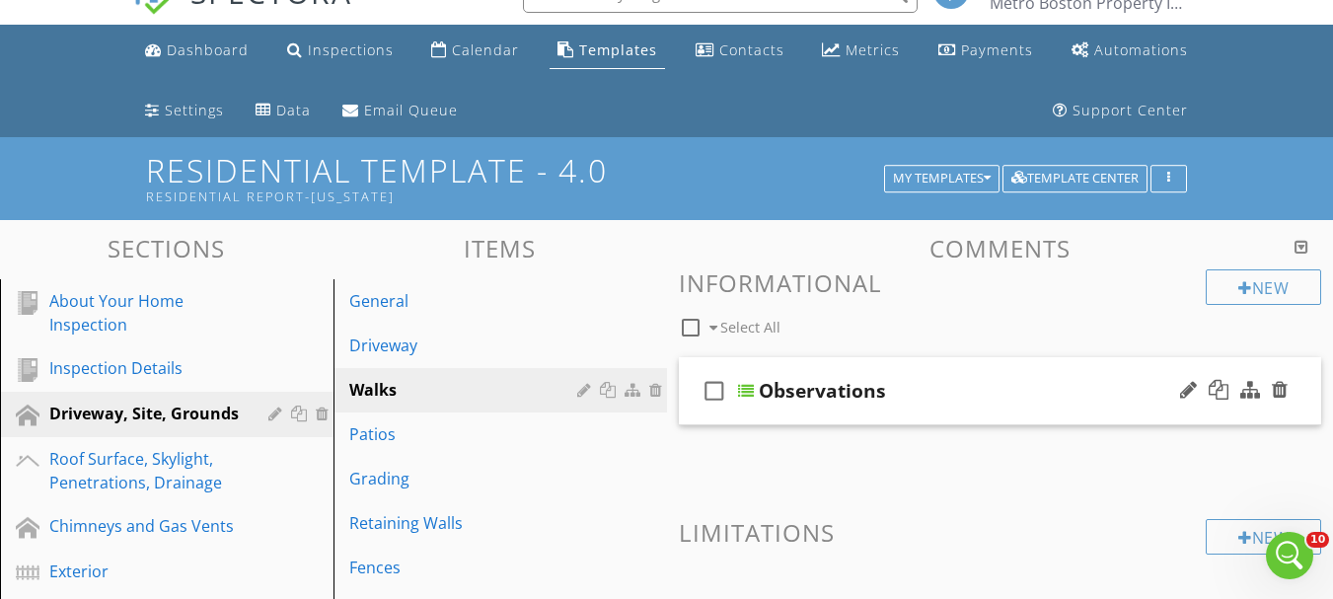
click at [752, 395] on div at bounding box center [746, 391] width 16 height 16
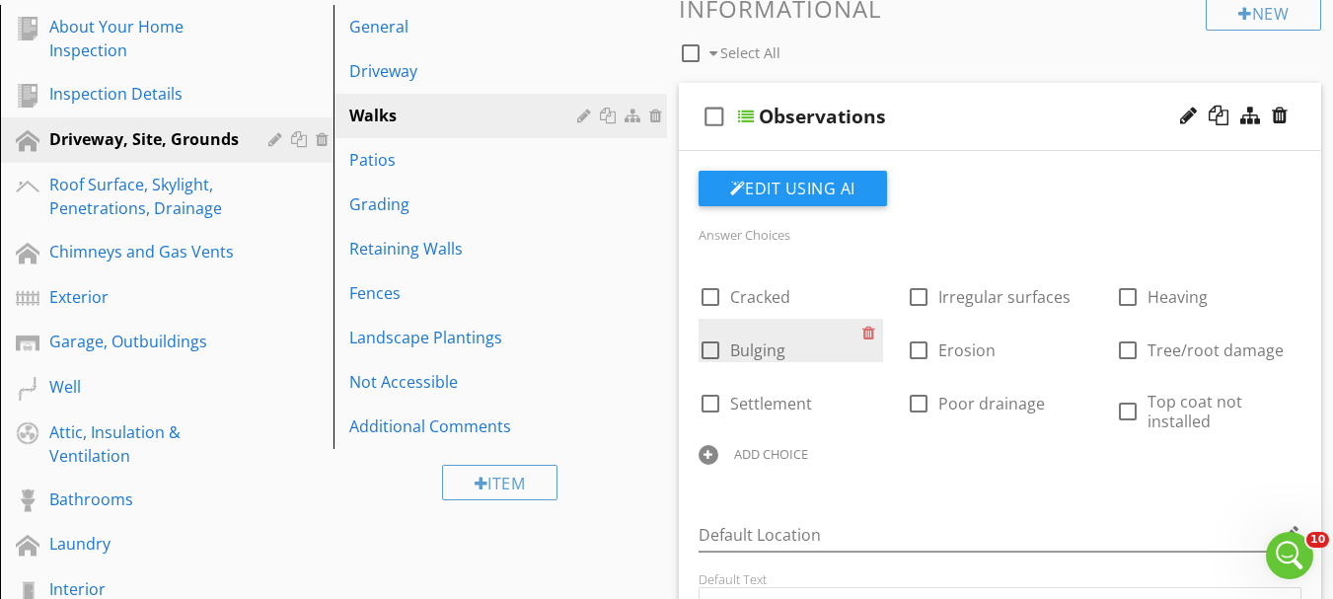
scroll to position [335, 0]
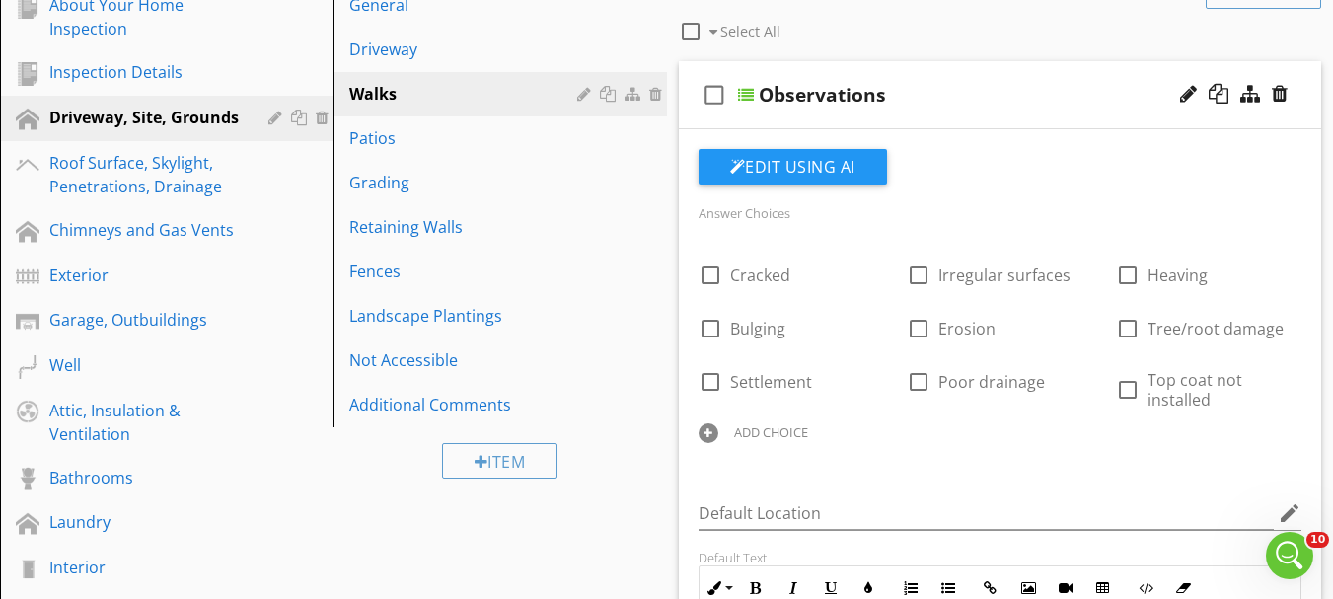
click at [731, 430] on div "ADD CHOICE" at bounding box center [792, 431] width 186 height 24
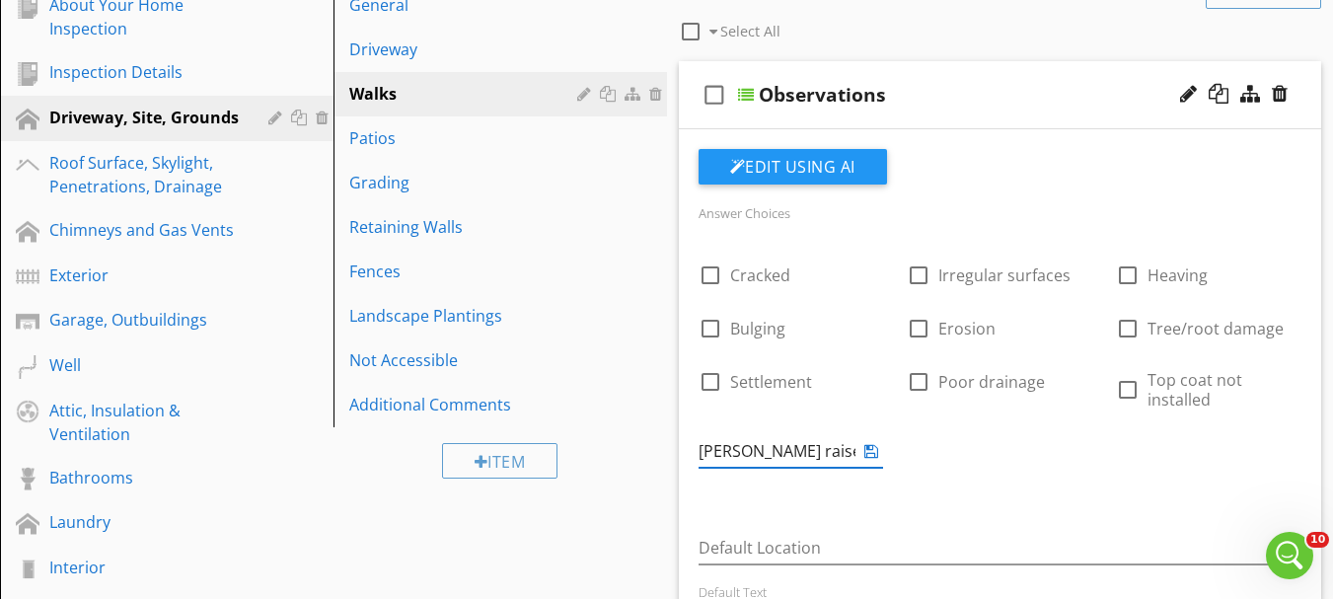
type input "Pavers raised/settled"
click at [866, 454] on icon at bounding box center [871, 451] width 14 height 16
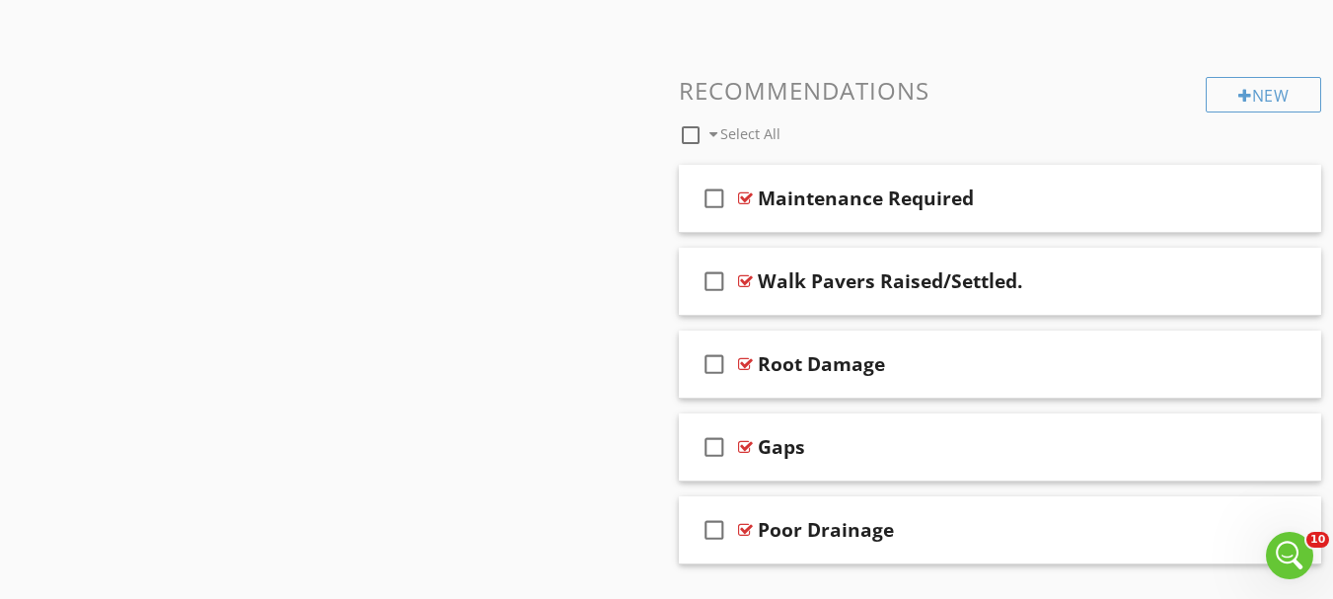
scroll to position [1567, 0]
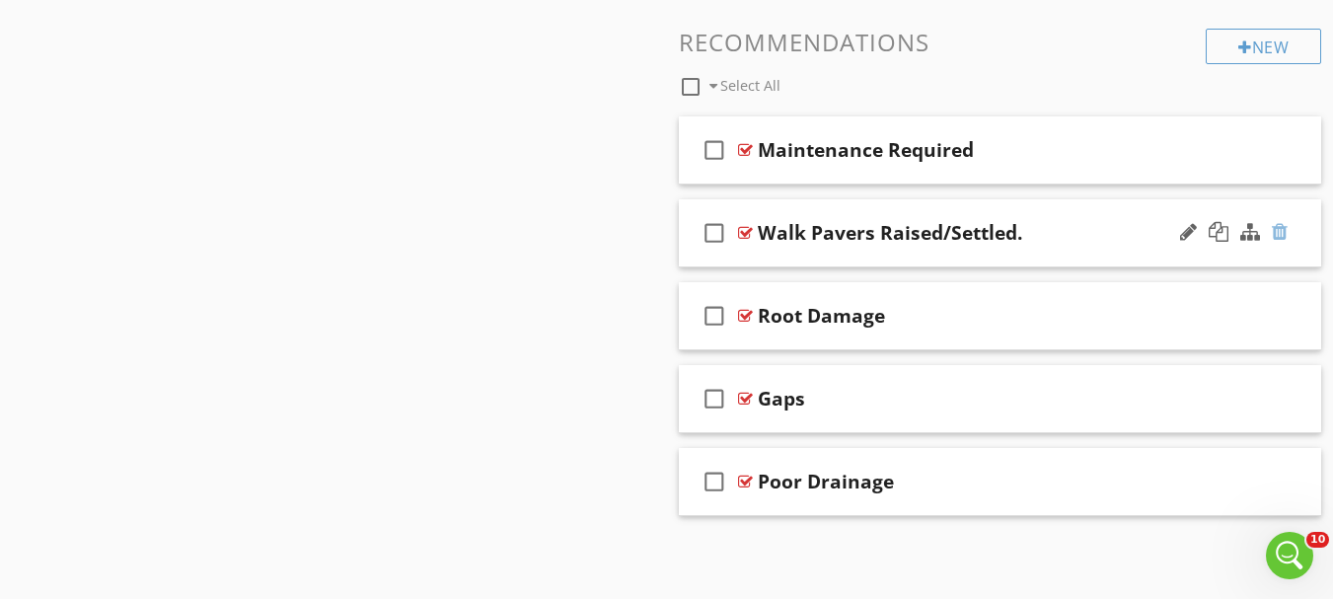
click at [1283, 233] on div at bounding box center [1280, 232] width 16 height 20
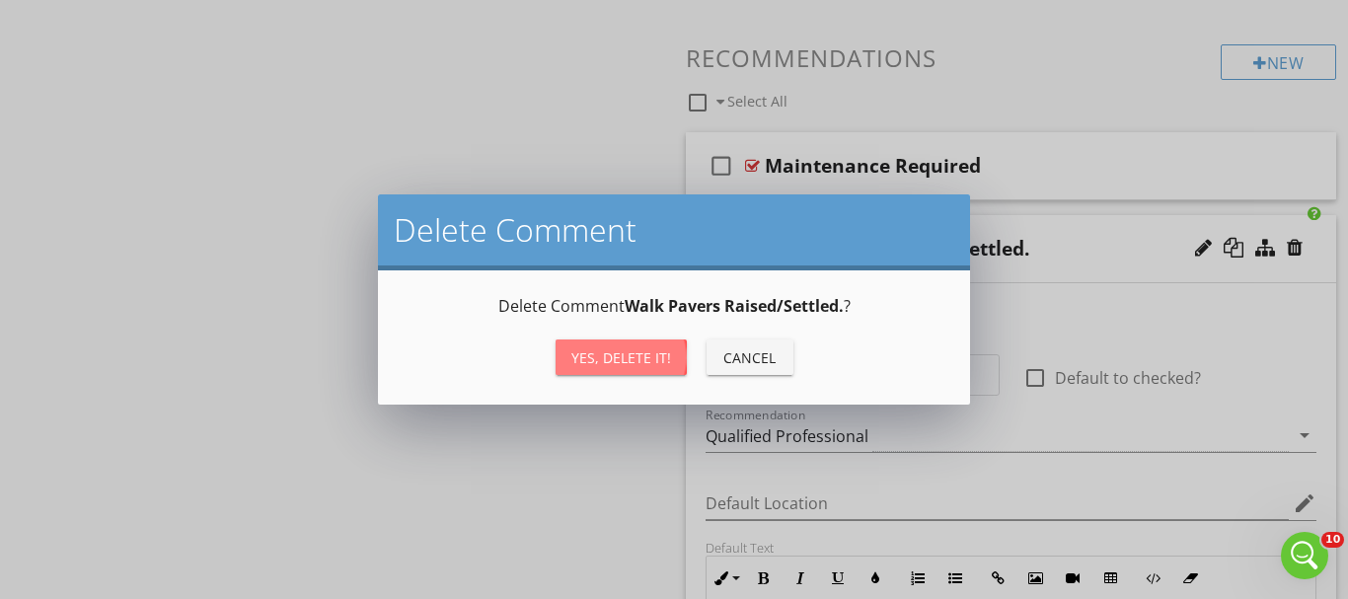
click at [640, 363] on div "Yes, Delete it!" at bounding box center [621, 357] width 100 height 21
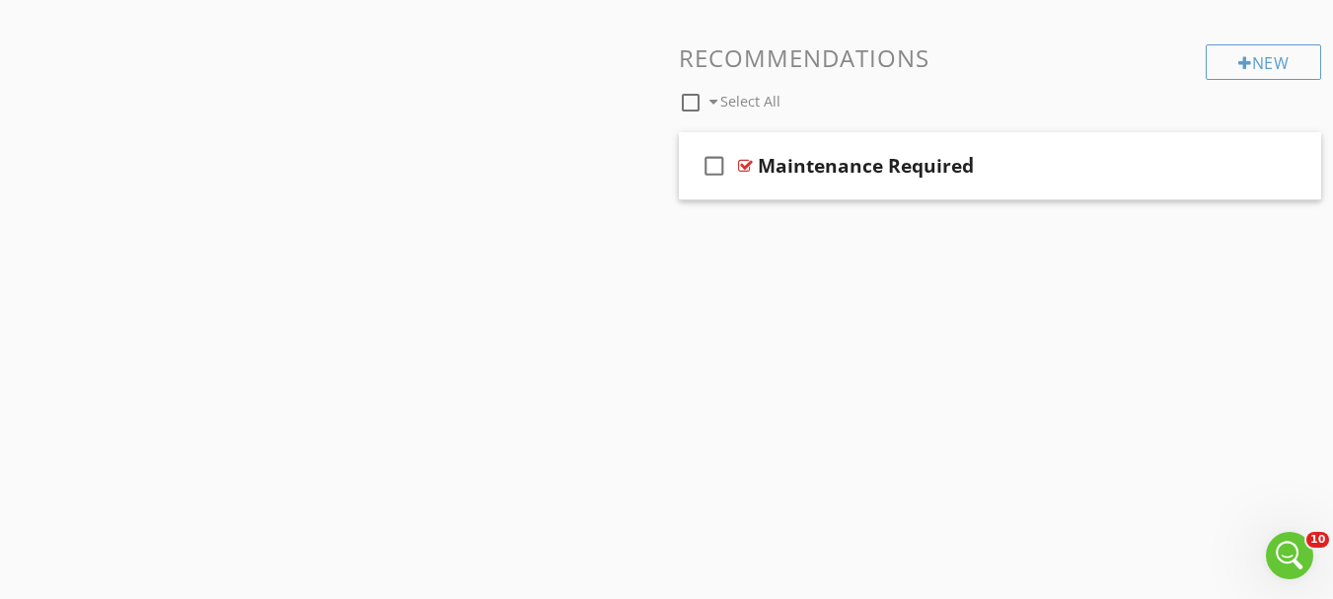
scroll to position [1484, 0]
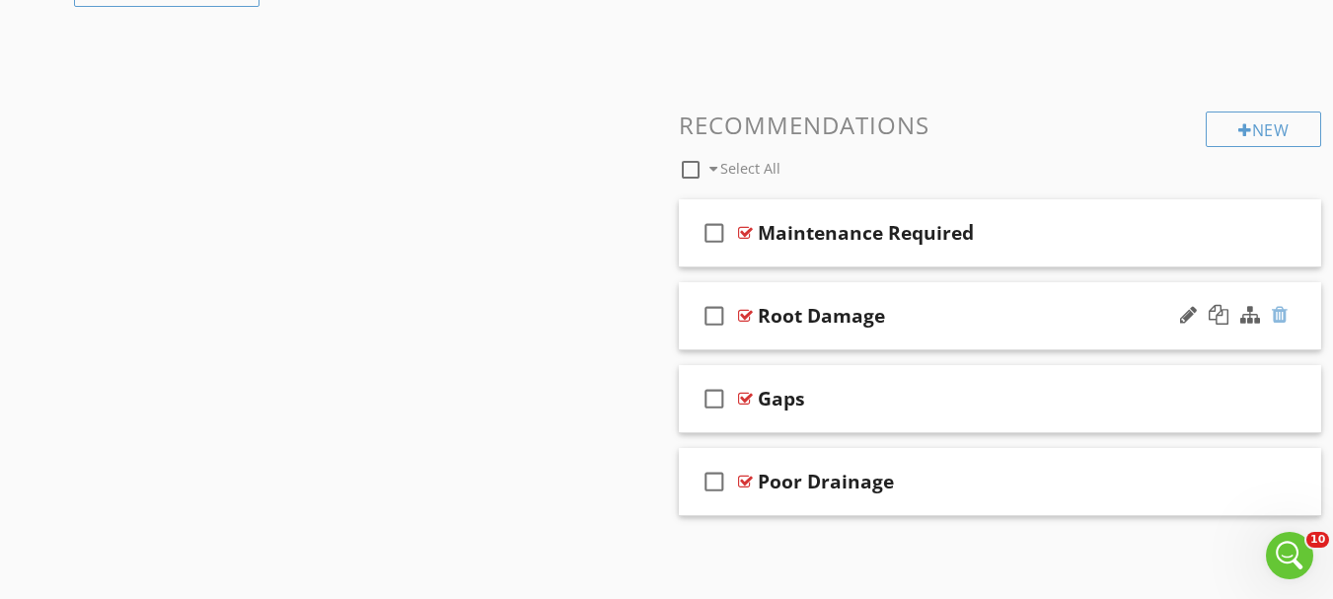
click at [1274, 317] on div at bounding box center [1280, 315] width 16 height 20
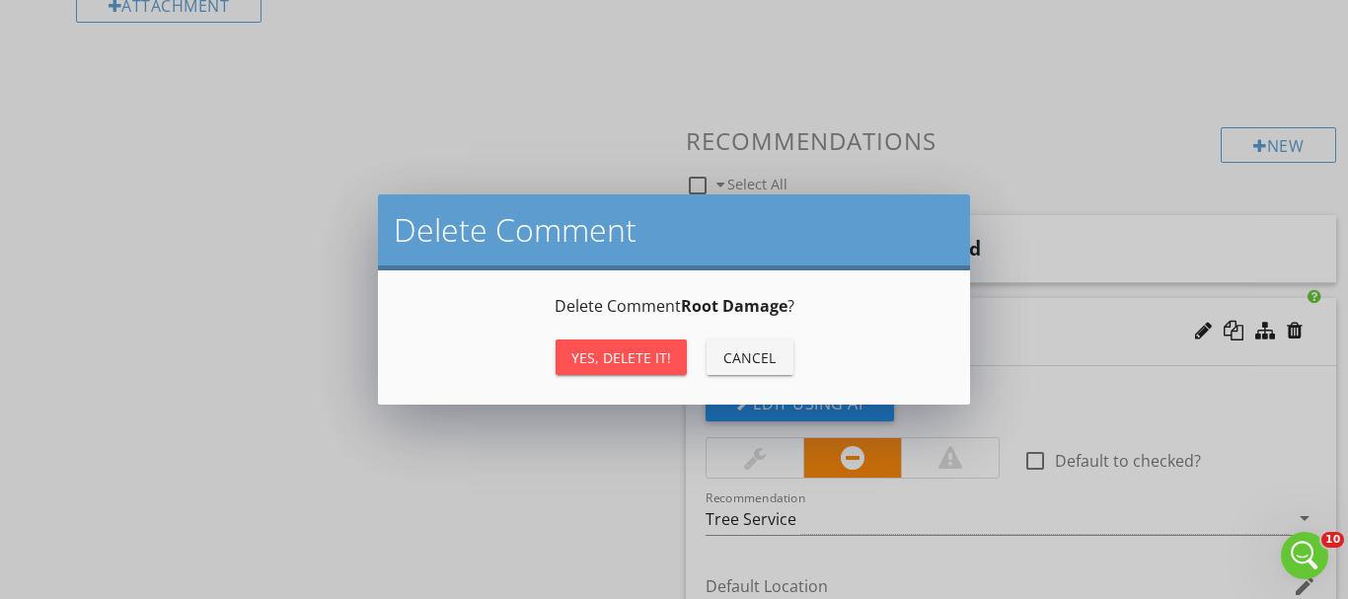
click at [630, 361] on div "Yes, Delete it!" at bounding box center [621, 357] width 100 height 21
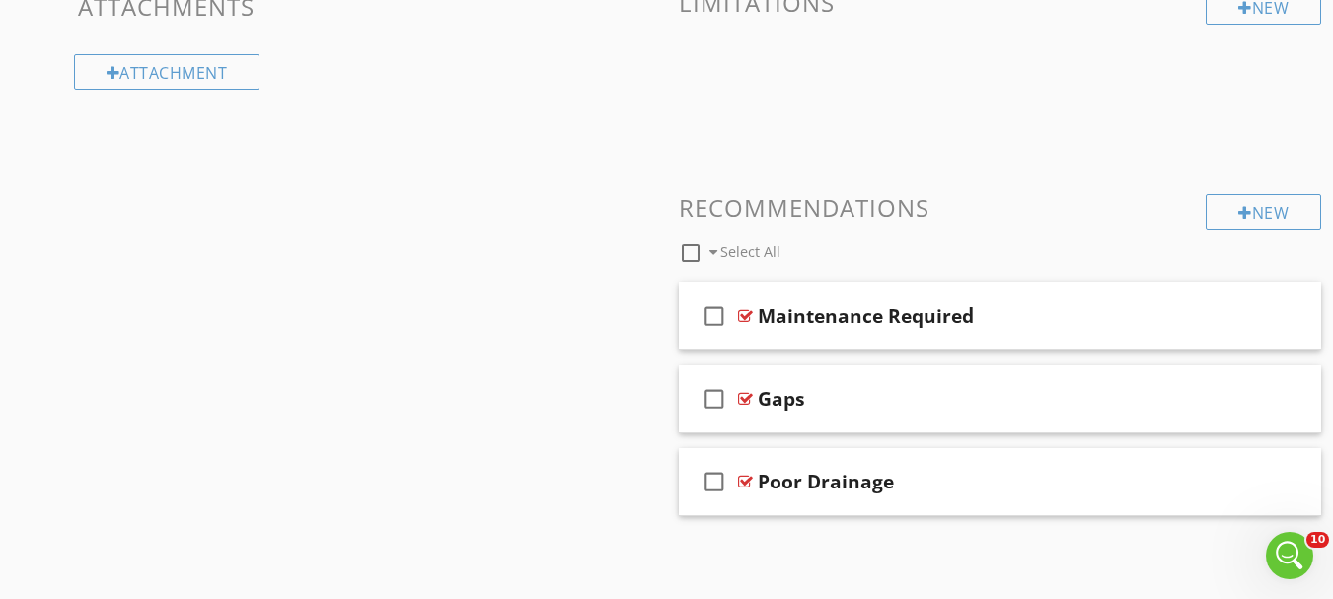
scroll to position [1401, 0]
click at [1280, 388] on div at bounding box center [1280, 398] width 16 height 20
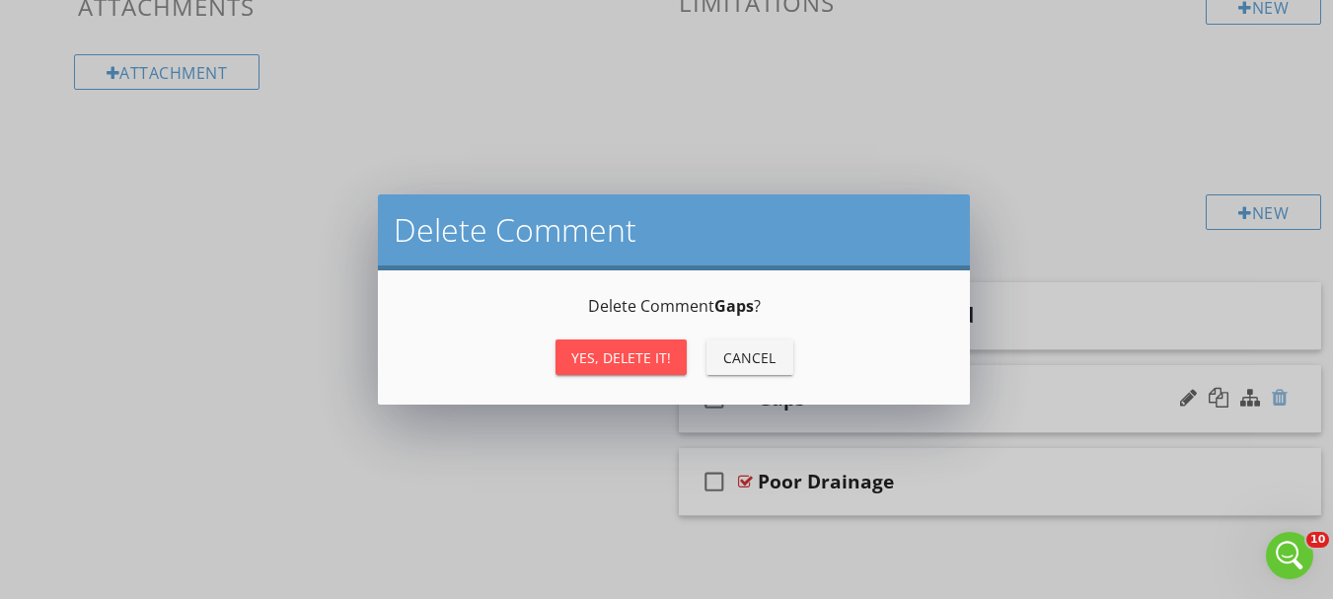
scroll to position [1385, 0]
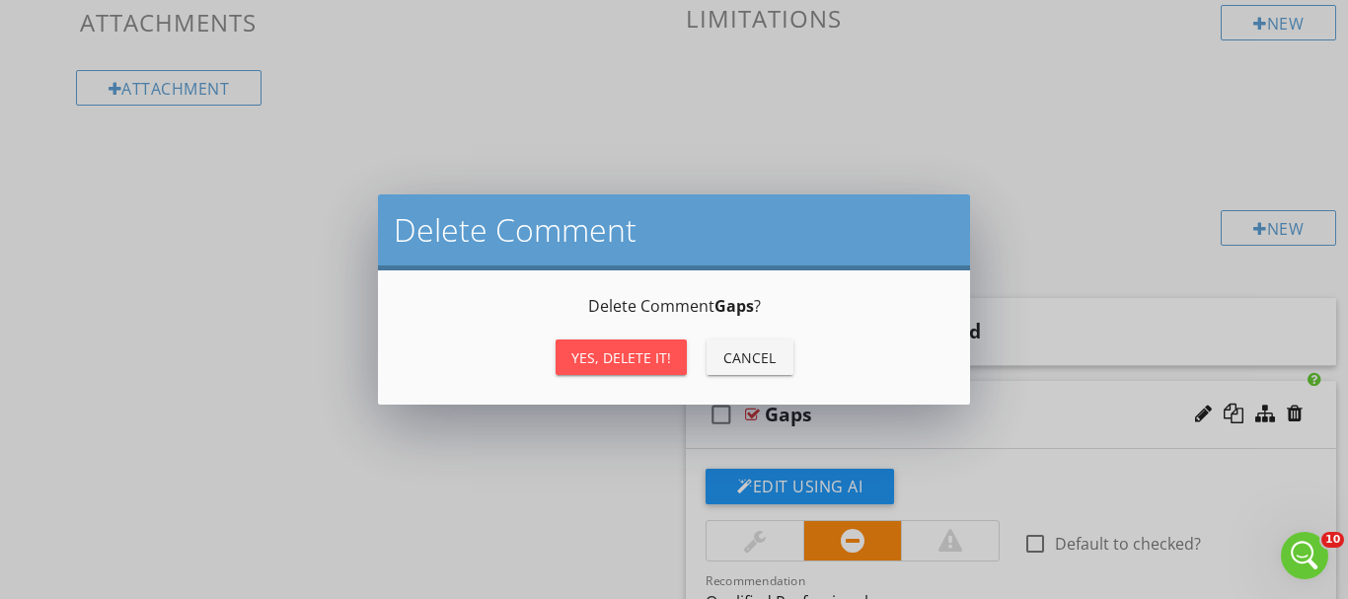
click at [586, 364] on div "Yes, Delete it!" at bounding box center [621, 357] width 100 height 21
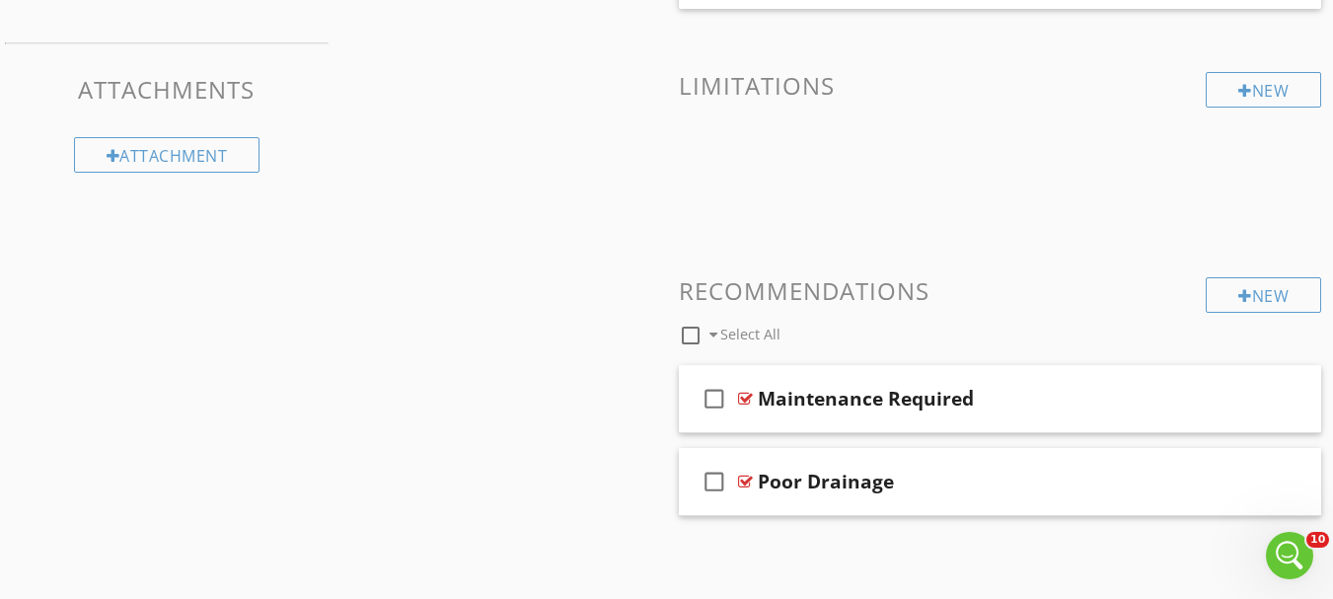
scroll to position [1318, 0]
click at [1276, 481] on div at bounding box center [1280, 481] width 16 height 20
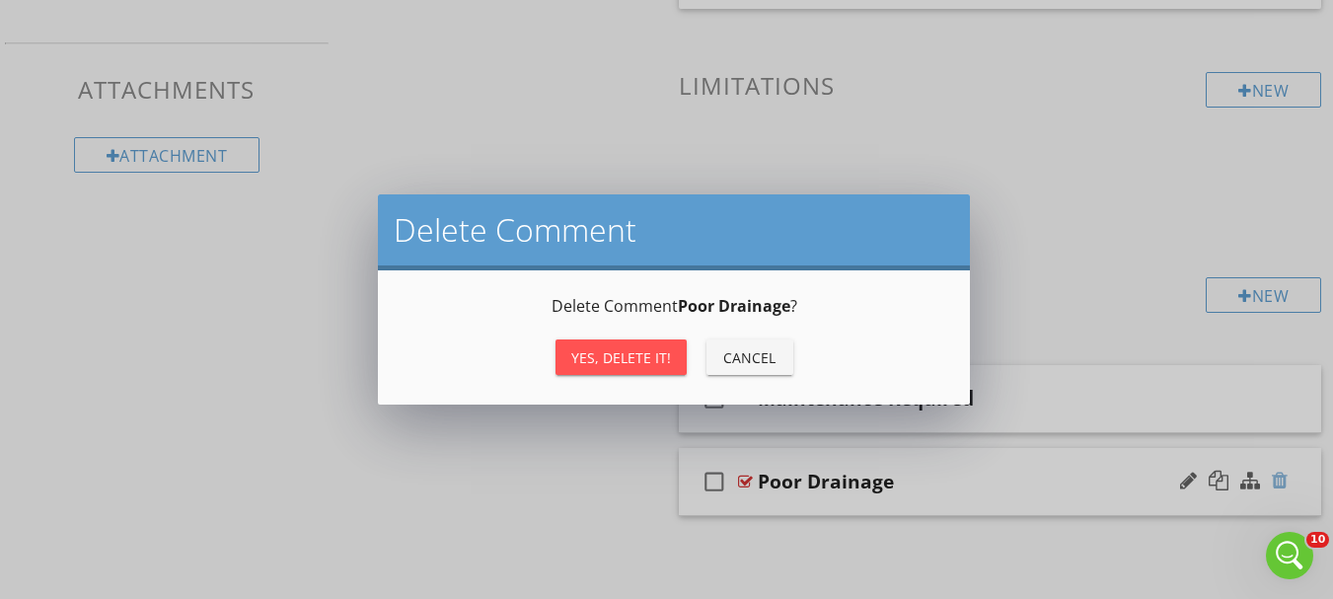
scroll to position [1303, 0]
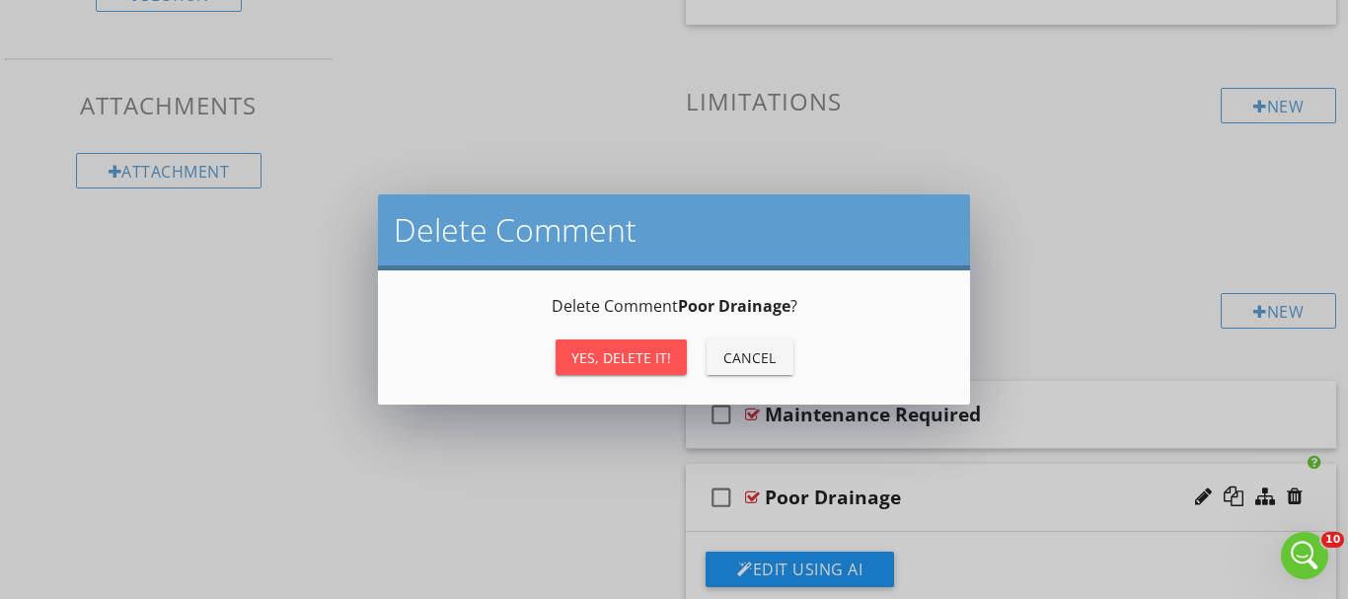
click at [632, 347] on div "Yes, Delete it!" at bounding box center [621, 357] width 100 height 21
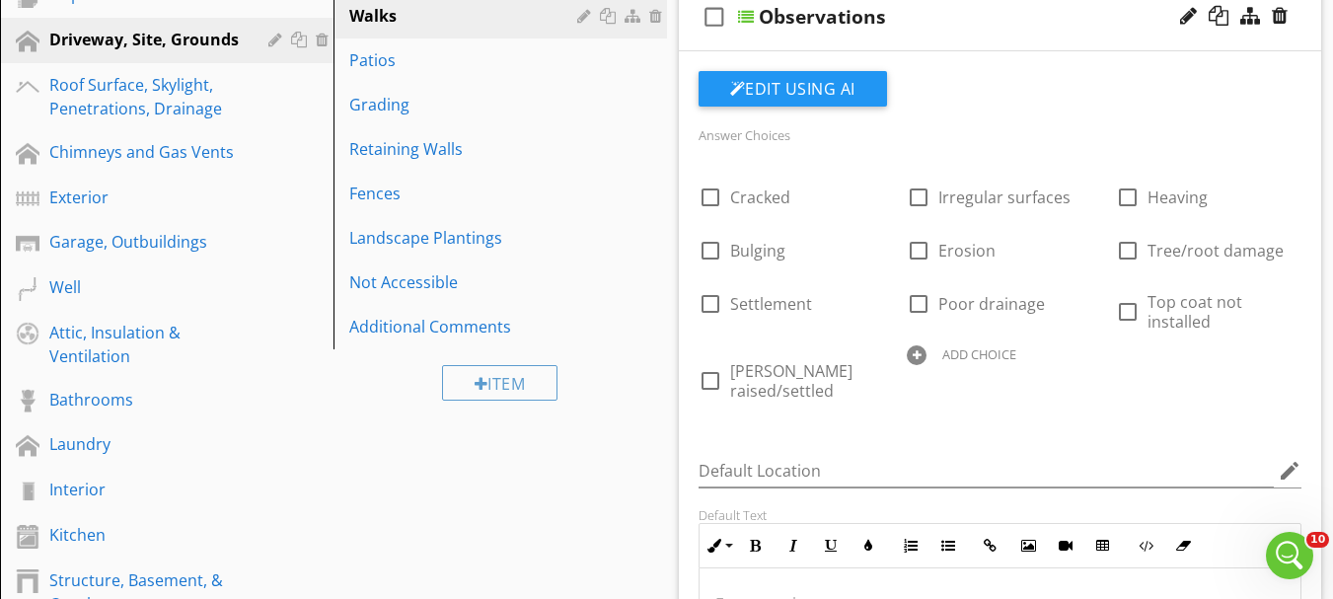
scroll to position [181, 0]
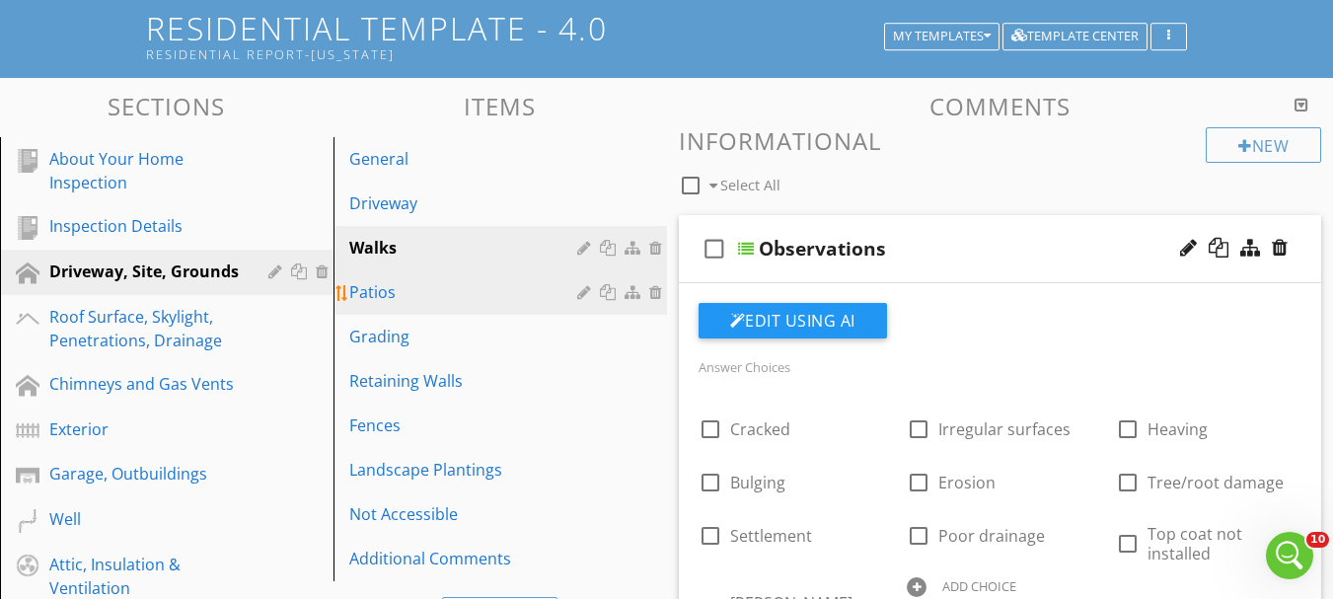
click at [371, 303] on div "Patios" at bounding box center [466, 292] width 234 height 24
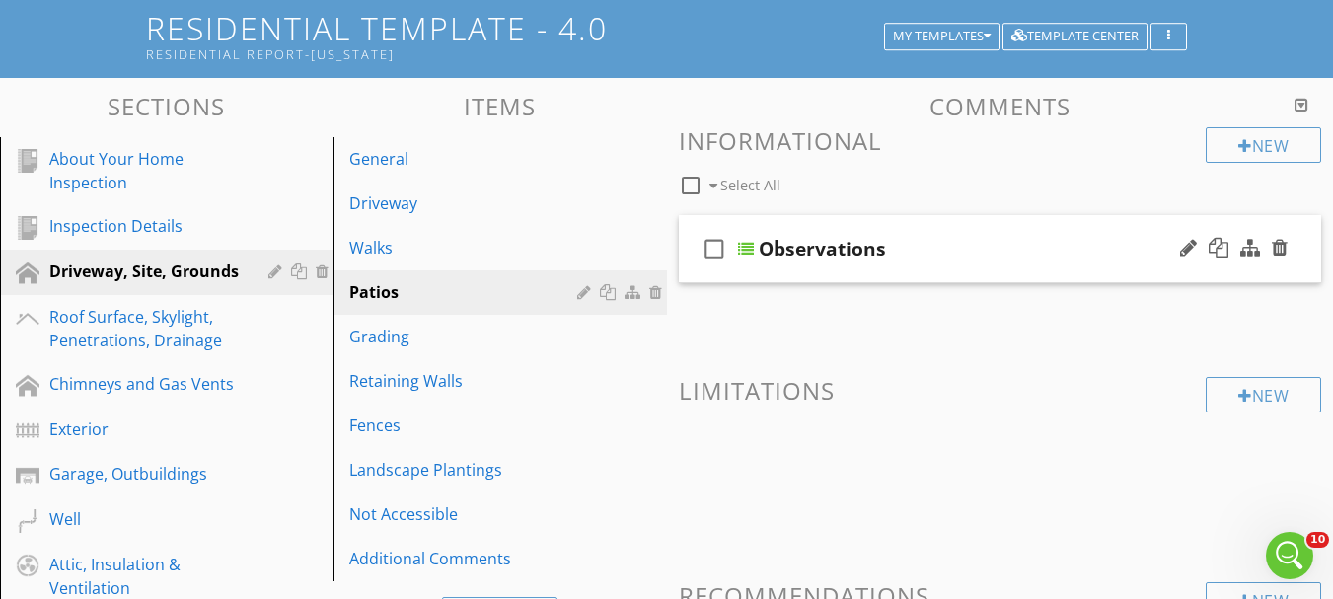
click at [752, 247] on div at bounding box center [746, 249] width 16 height 16
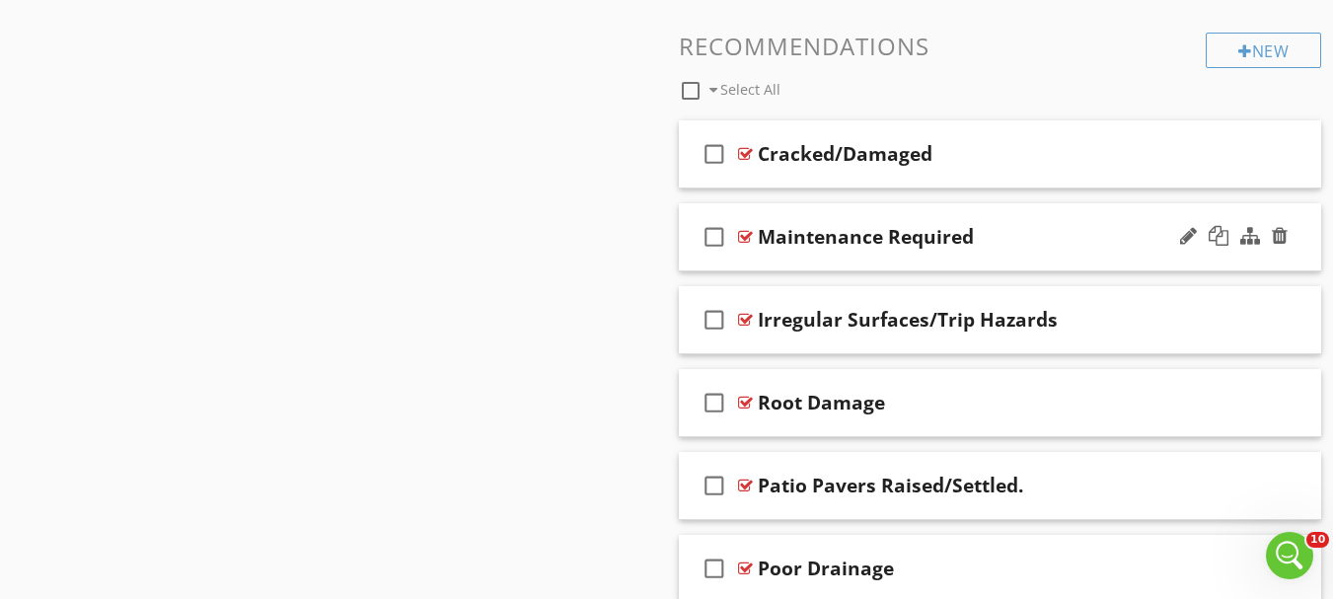
scroll to position [1562, 0]
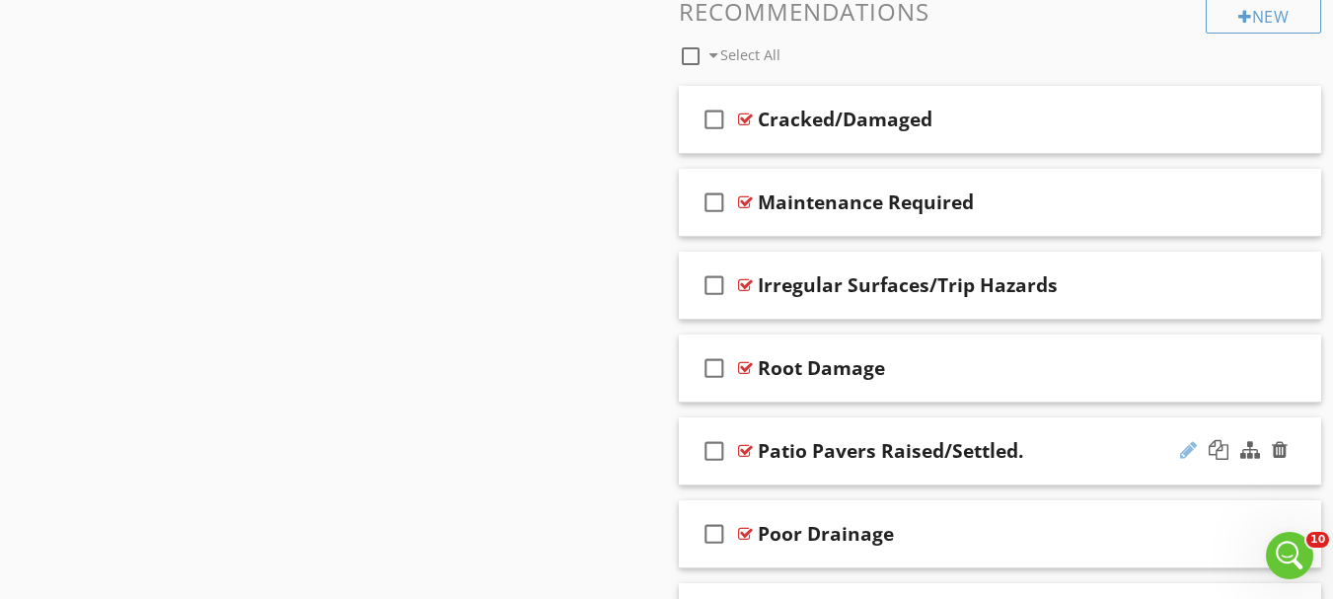
click at [1188, 445] on div at bounding box center [1188, 450] width 17 height 20
click at [973, 455] on input "Patio Pavers Raised/Settled." at bounding box center [984, 453] width 453 height 33
click at [805, 450] on input "Patio Pavers Raised/Settled." at bounding box center [984, 453] width 453 height 33
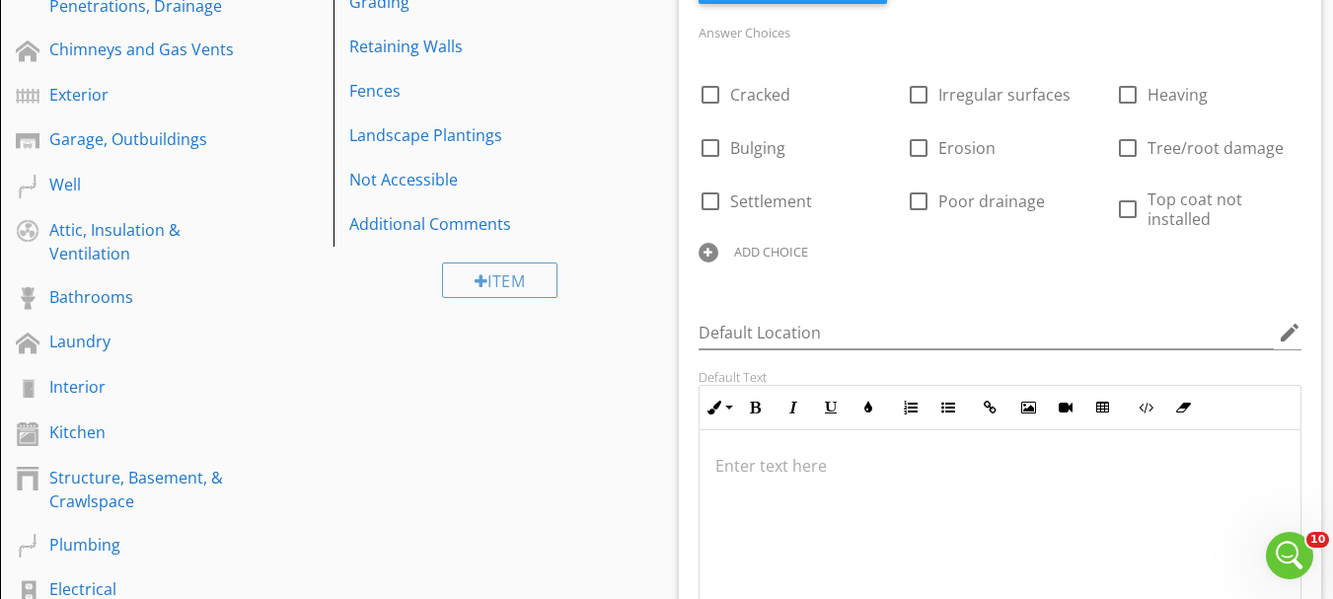
scroll to position [477, 0]
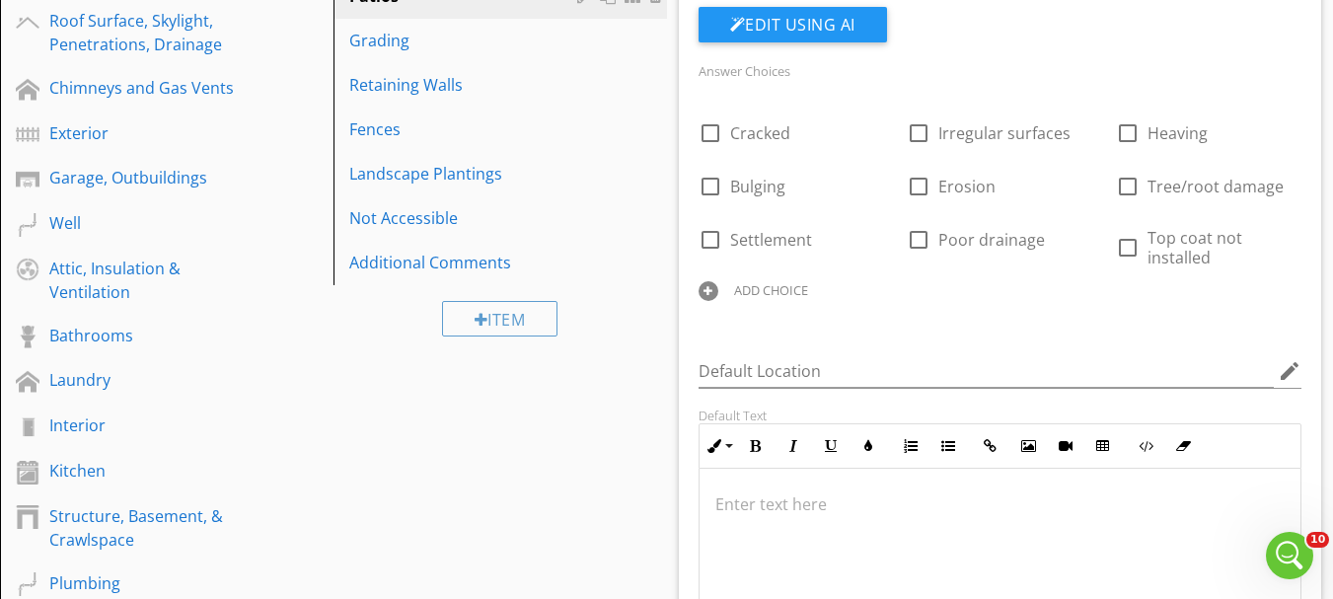
click at [777, 289] on div "ADD CHOICE" at bounding box center [771, 290] width 74 height 16
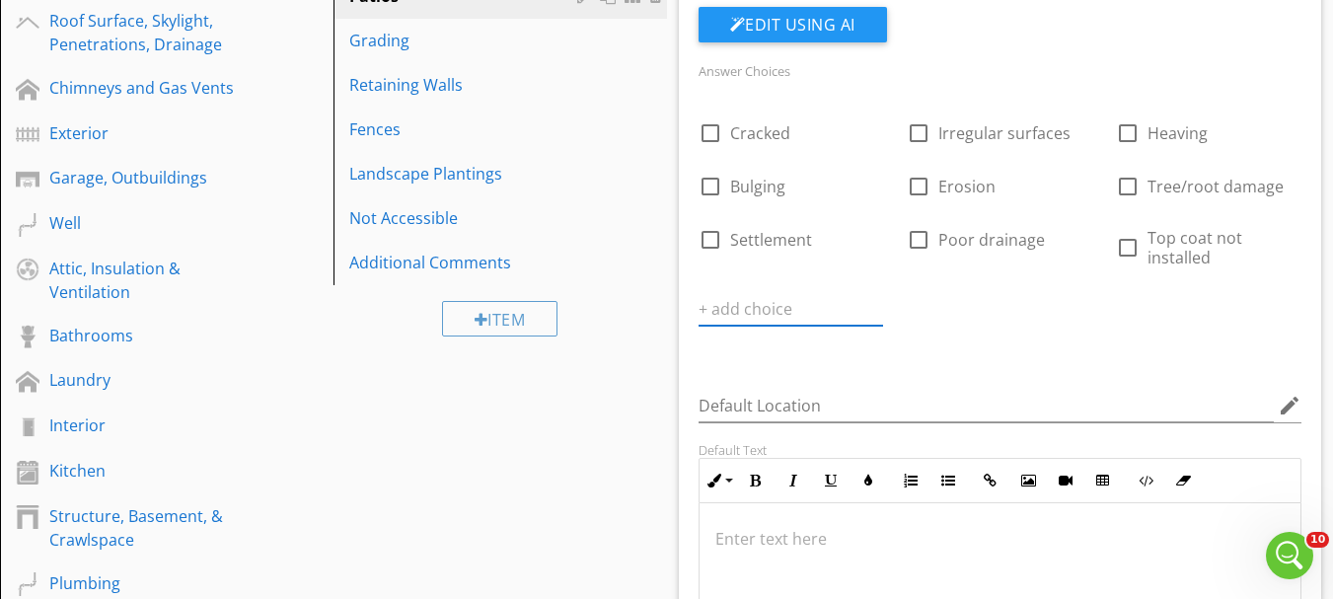
paste input "Pavers Raised/Settled"
click at [874, 310] on icon at bounding box center [871, 309] width 14 height 16
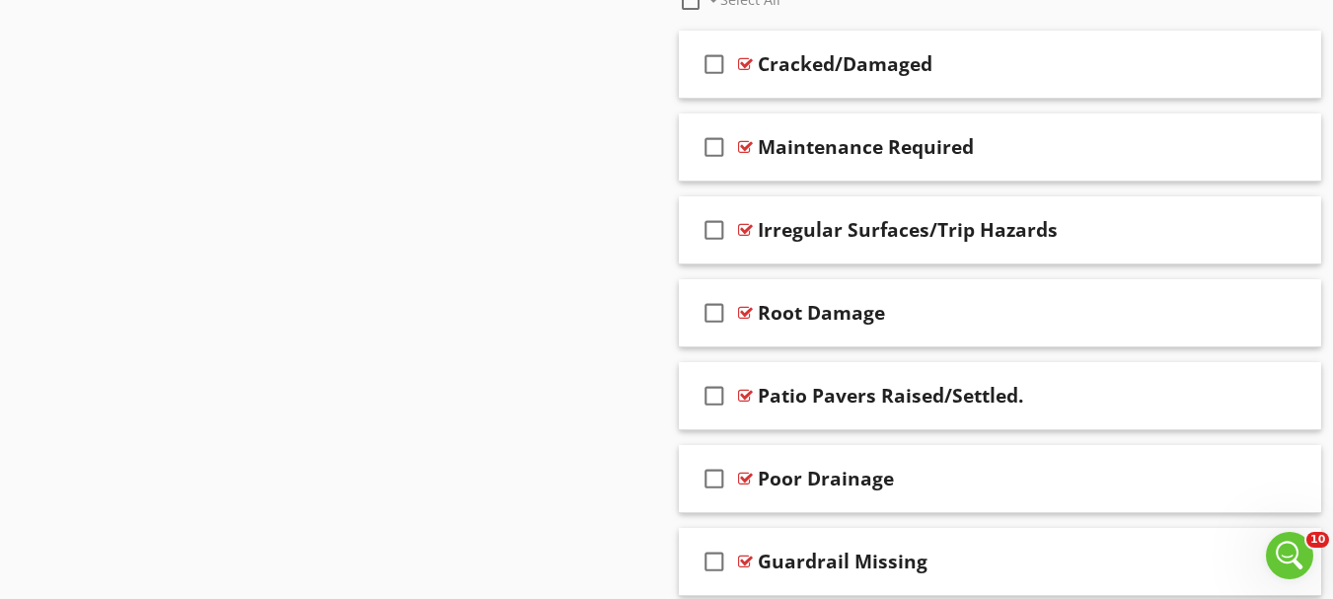
scroll to position [1661, 0]
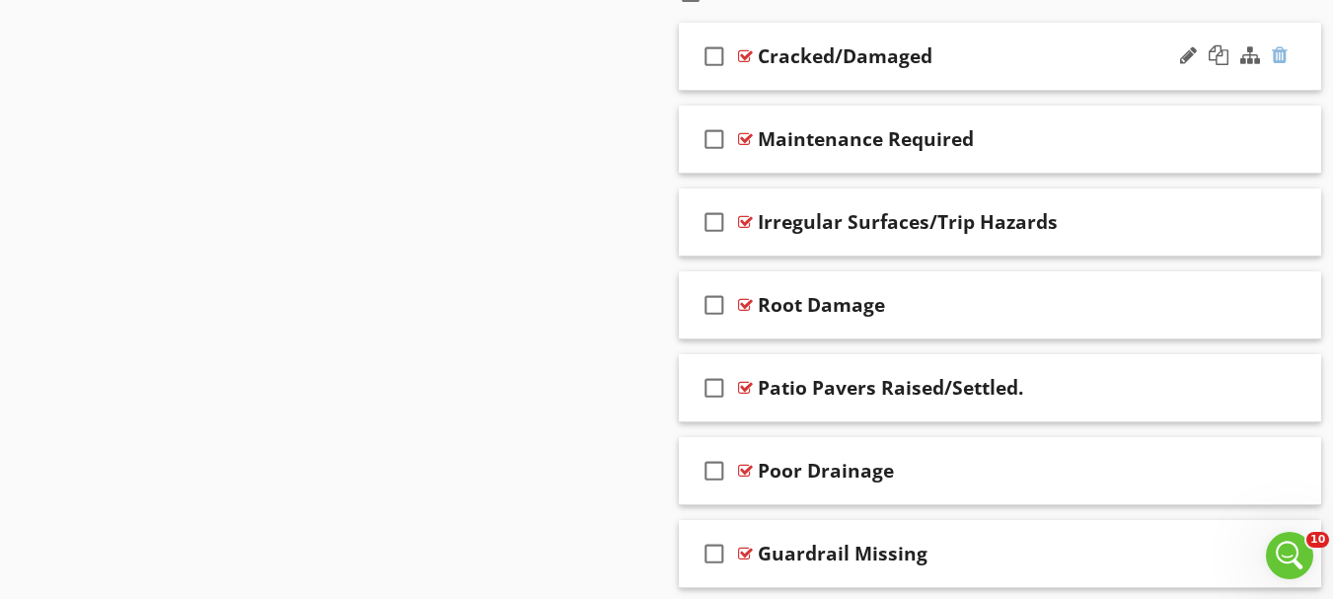
click at [1278, 55] on div at bounding box center [1280, 55] width 16 height 20
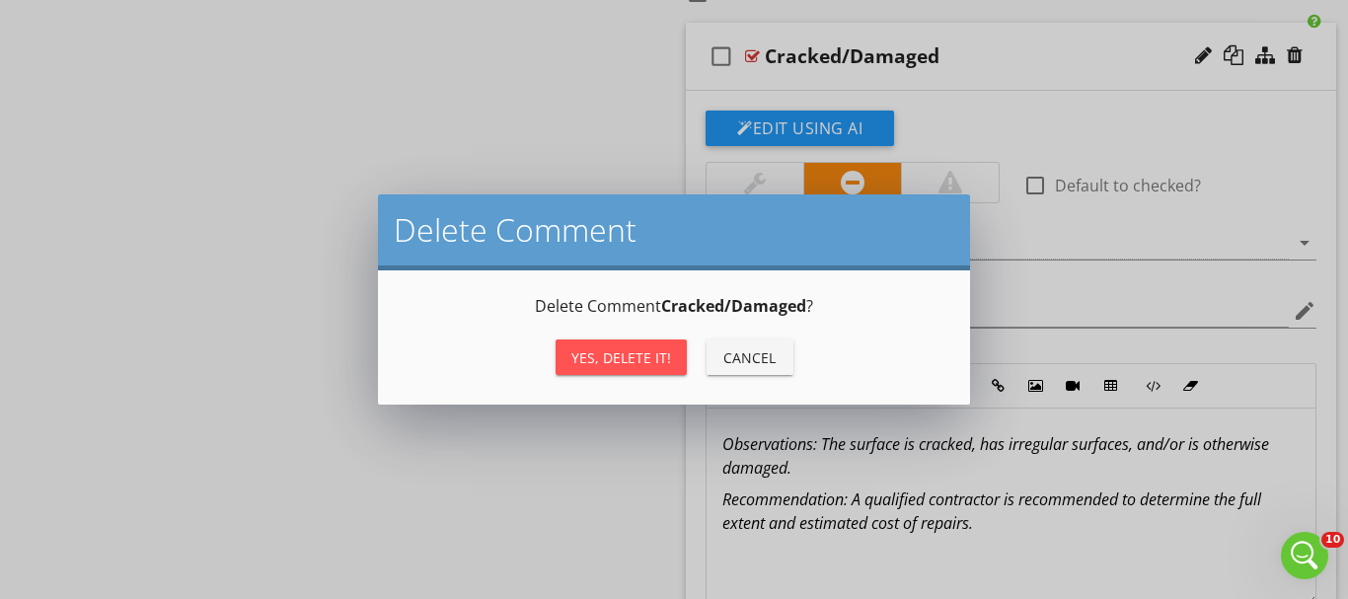
click at [638, 366] on div "Yes, Delete it!" at bounding box center [621, 357] width 100 height 21
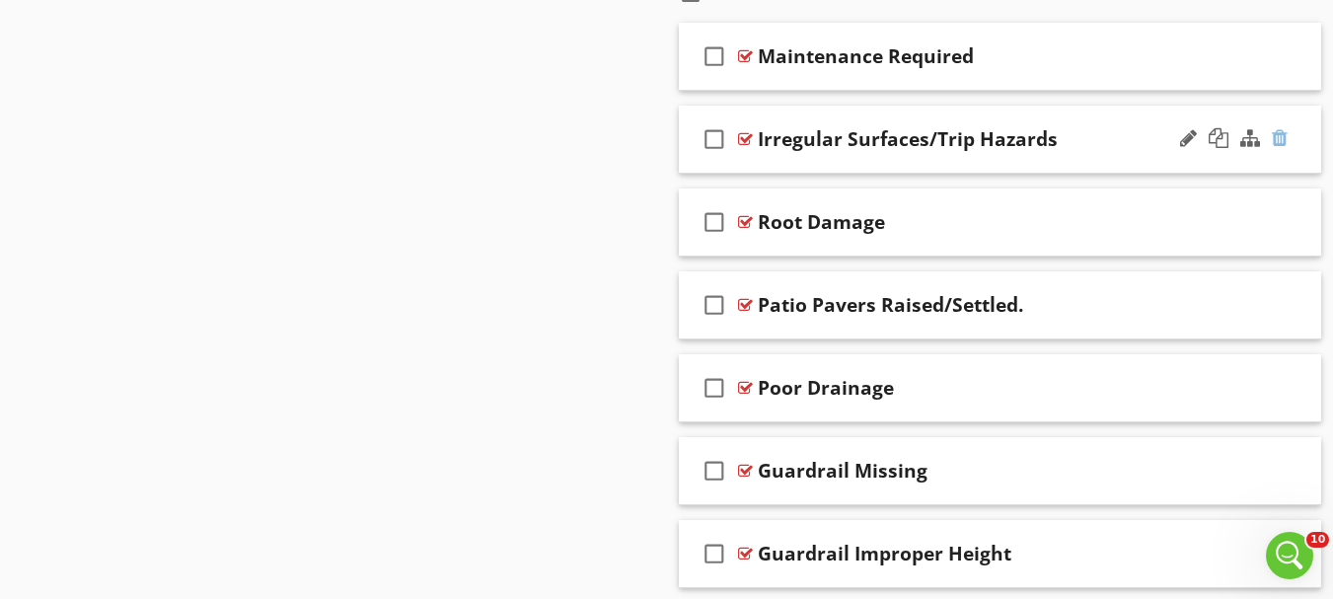
click at [1282, 142] on div at bounding box center [1280, 138] width 16 height 20
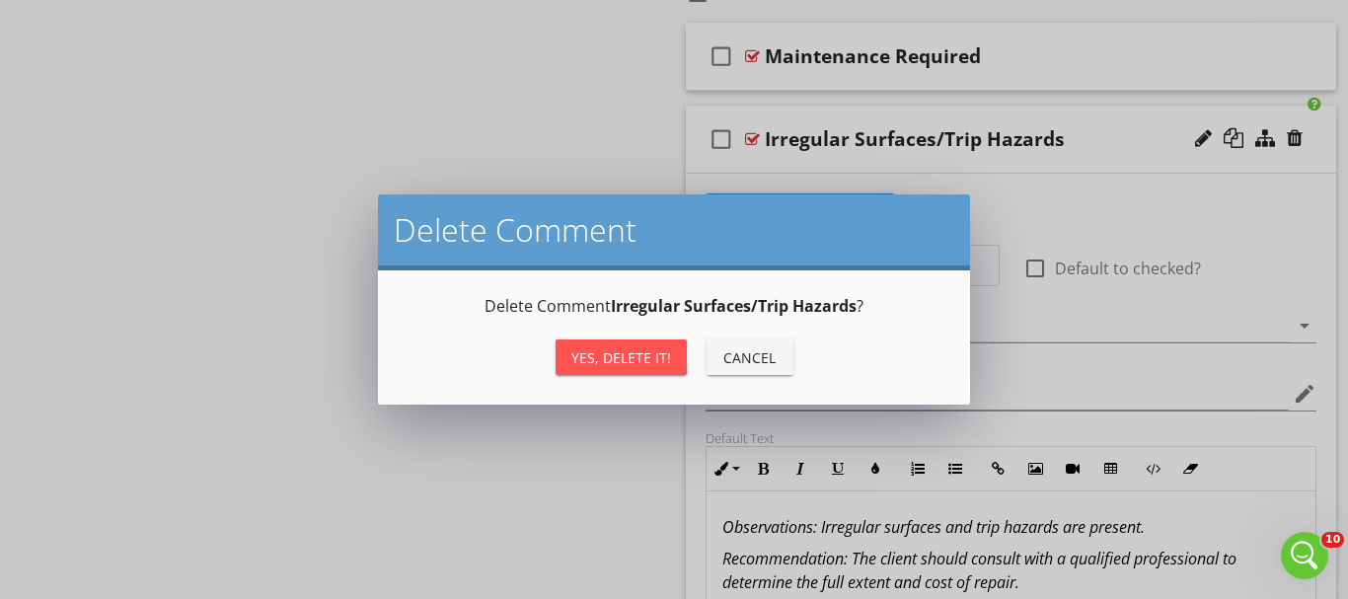
click at [640, 354] on div "Yes, Delete it!" at bounding box center [621, 357] width 100 height 21
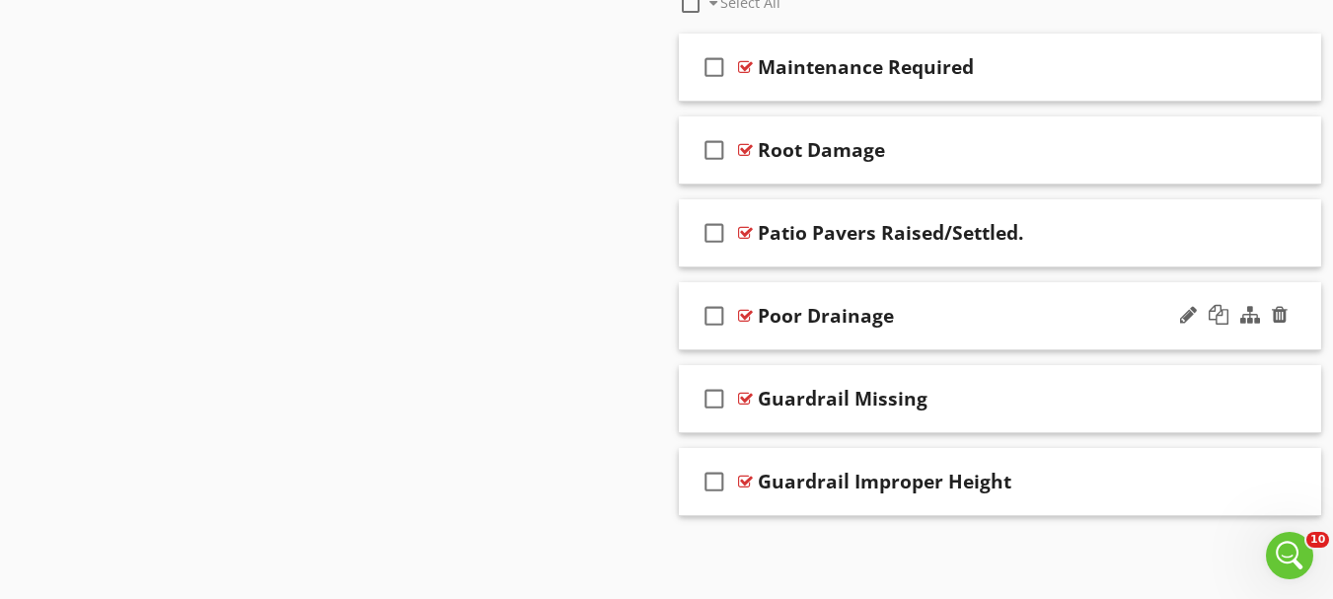
scroll to position [1650, 0]
click at [1276, 146] on div at bounding box center [1280, 149] width 16 height 20
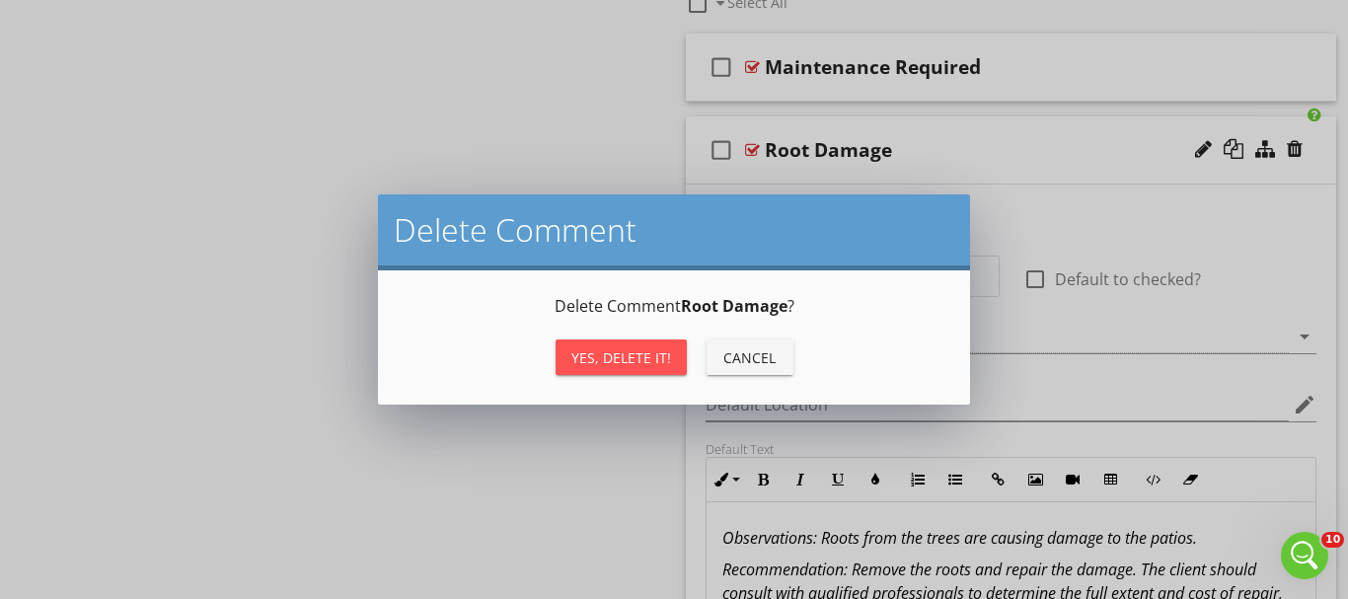
click at [610, 368] on button "Yes, Delete it!" at bounding box center [621, 357] width 131 height 36
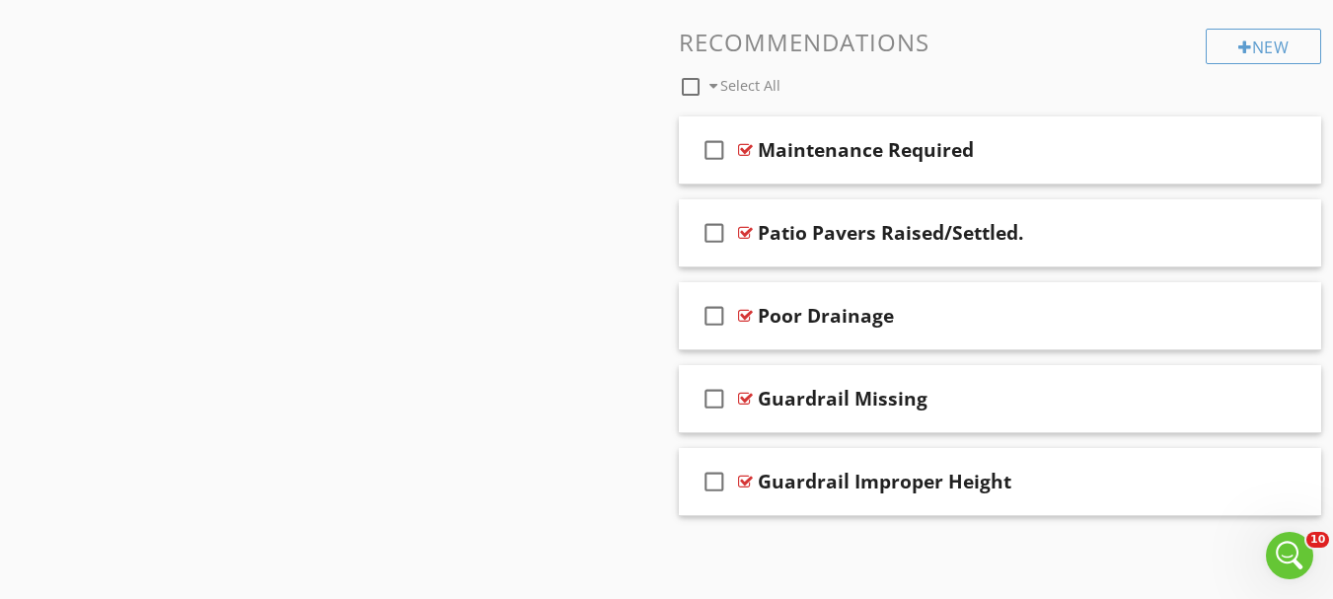
scroll to position [1567, 0]
click at [1278, 239] on div at bounding box center [1280, 232] width 16 height 20
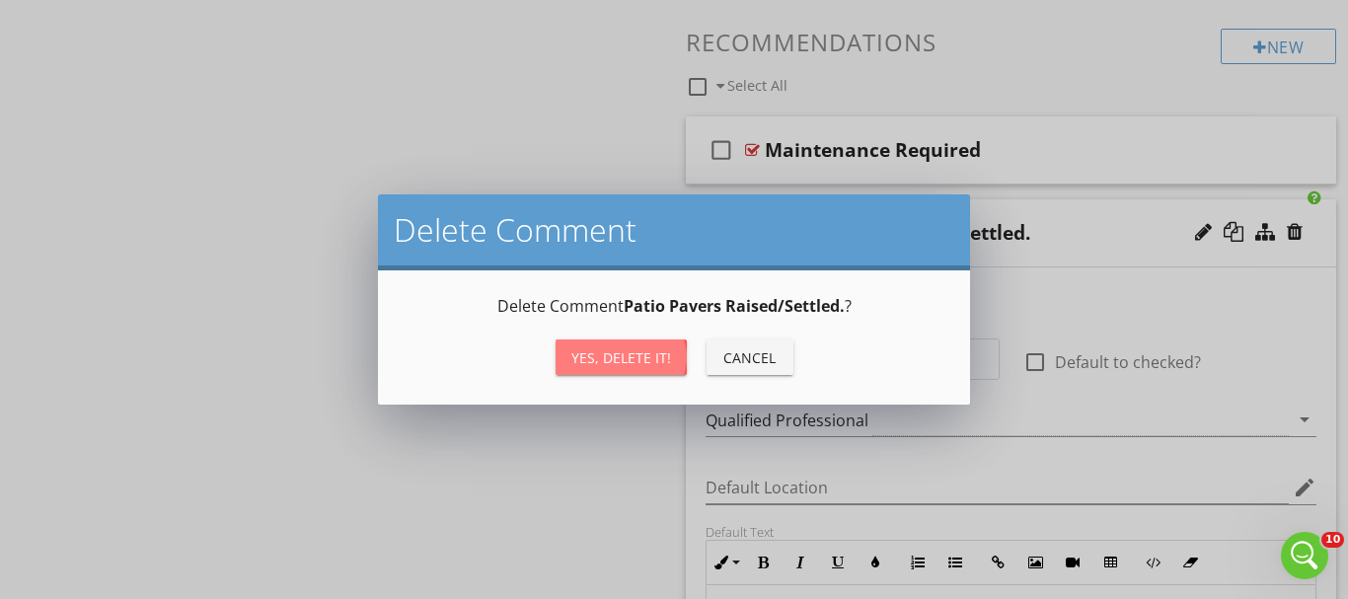
click at [592, 363] on div "Yes, Delete it!" at bounding box center [621, 357] width 100 height 21
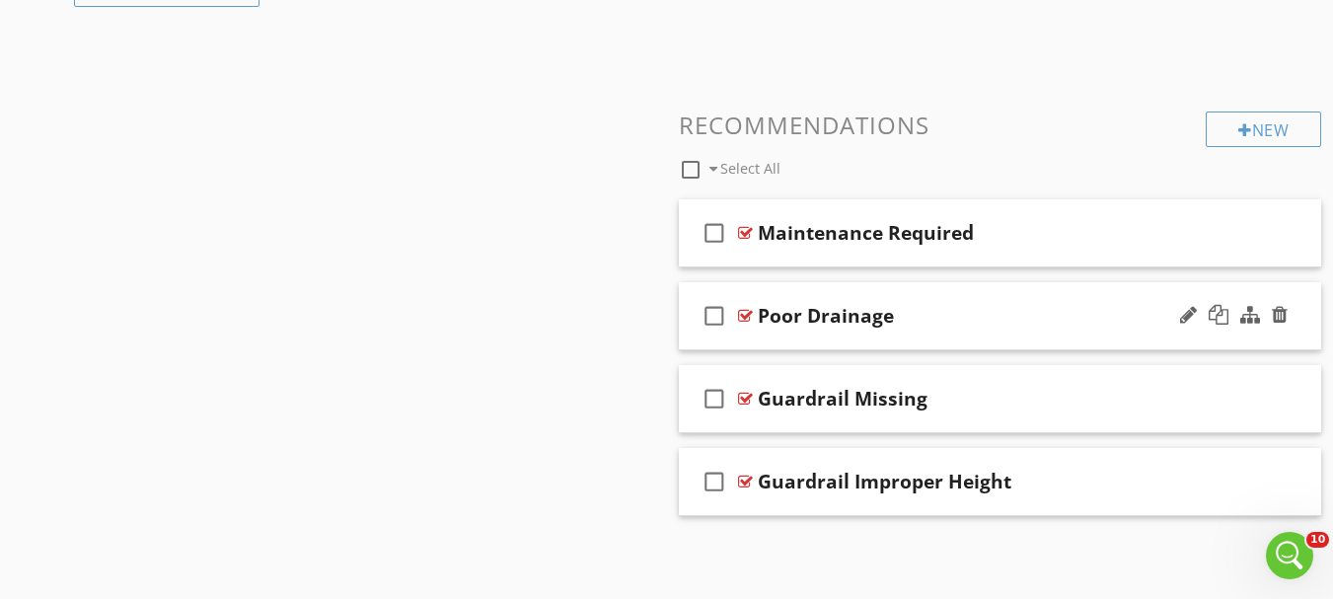
scroll to position [1484, 0]
click at [1288, 306] on div at bounding box center [1233, 315] width 115 height 47
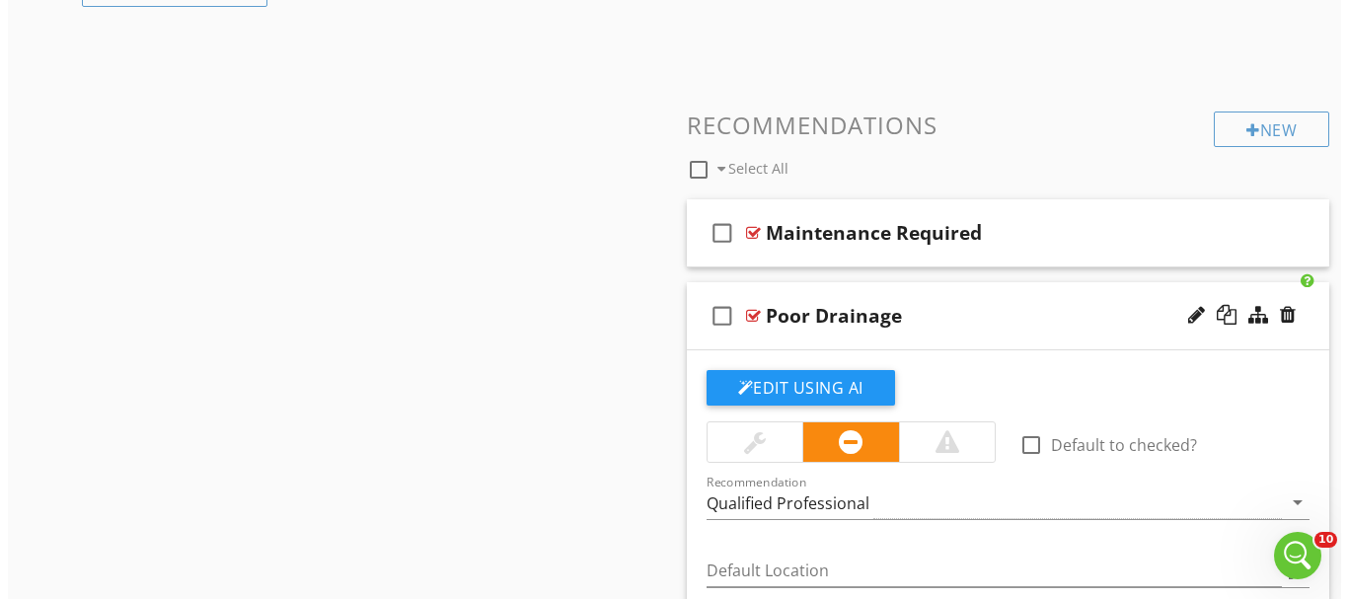
scroll to position [1567, 0]
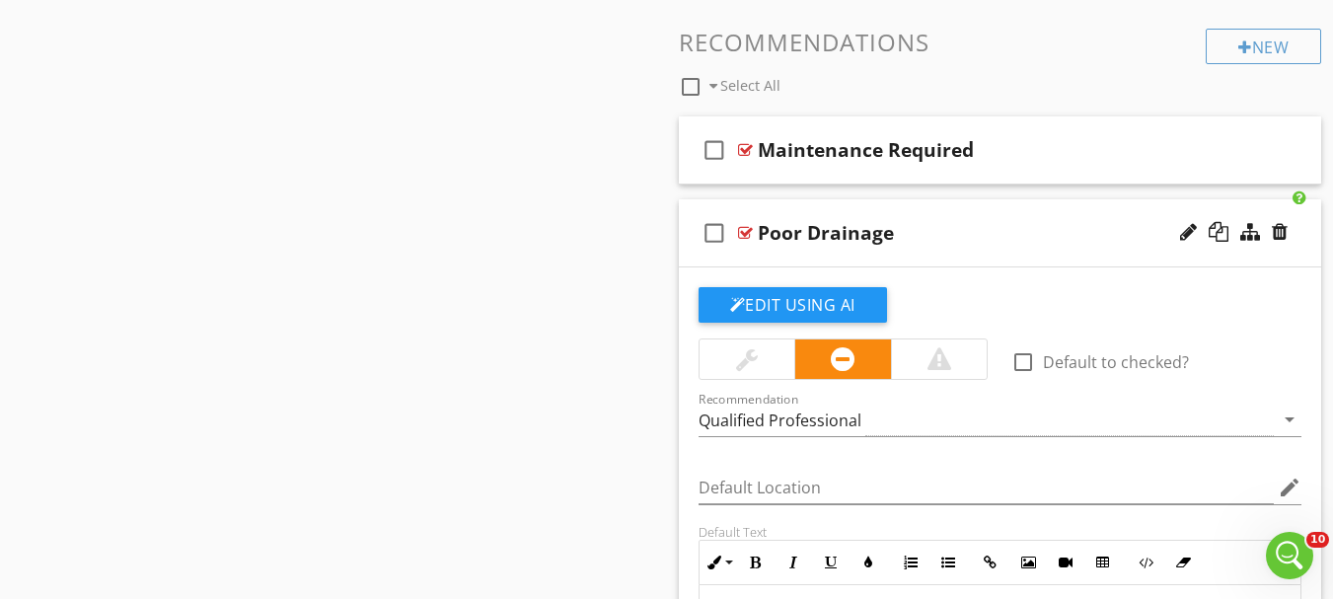
click at [1286, 310] on div "Edit Using AI" at bounding box center [1001, 312] width 604 height 51
click at [1273, 229] on div at bounding box center [1280, 232] width 16 height 20
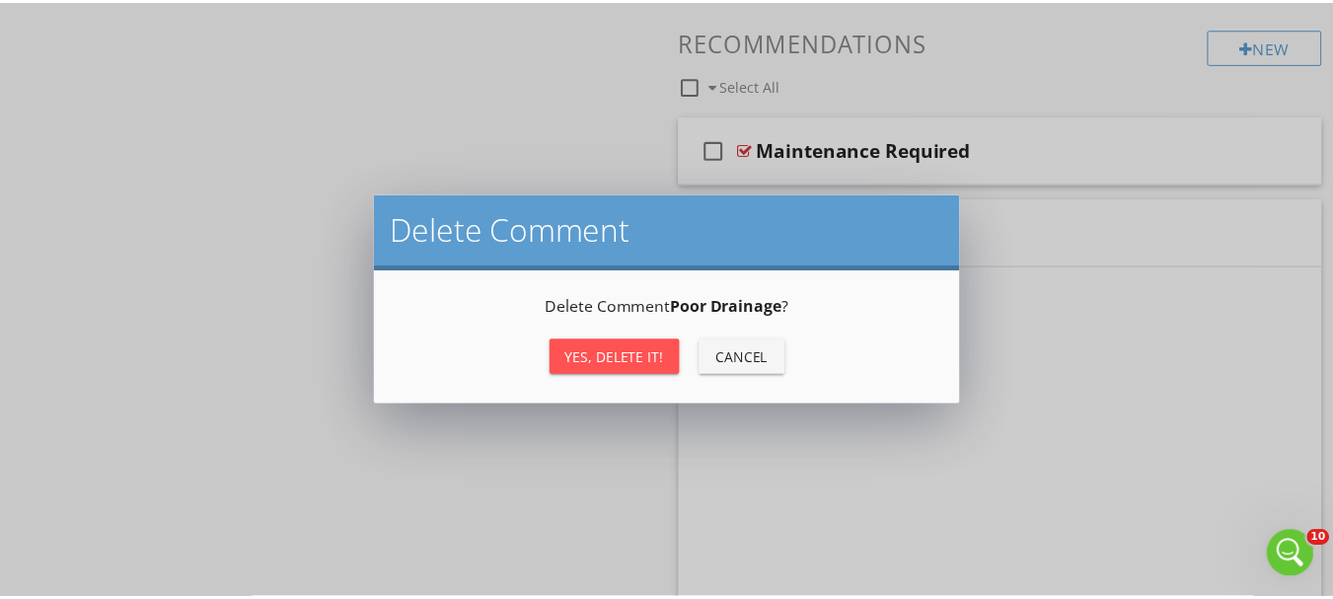
scroll to position [1484, 0]
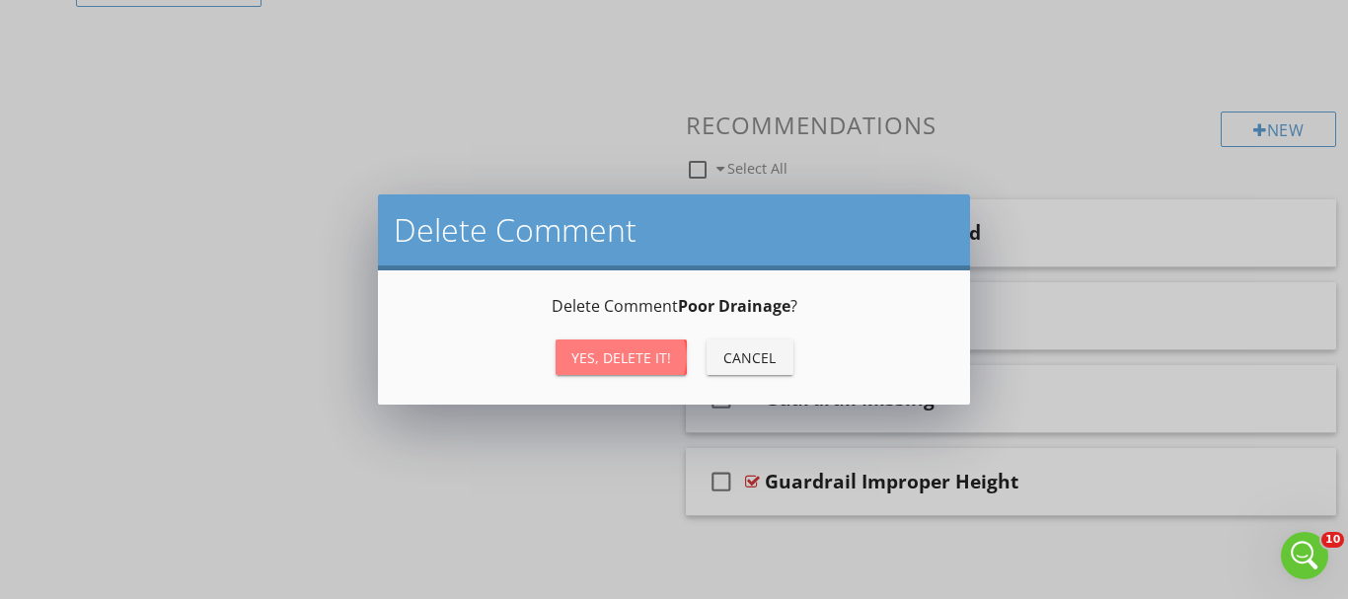
click at [605, 354] on div "Yes, Delete it!" at bounding box center [621, 357] width 100 height 21
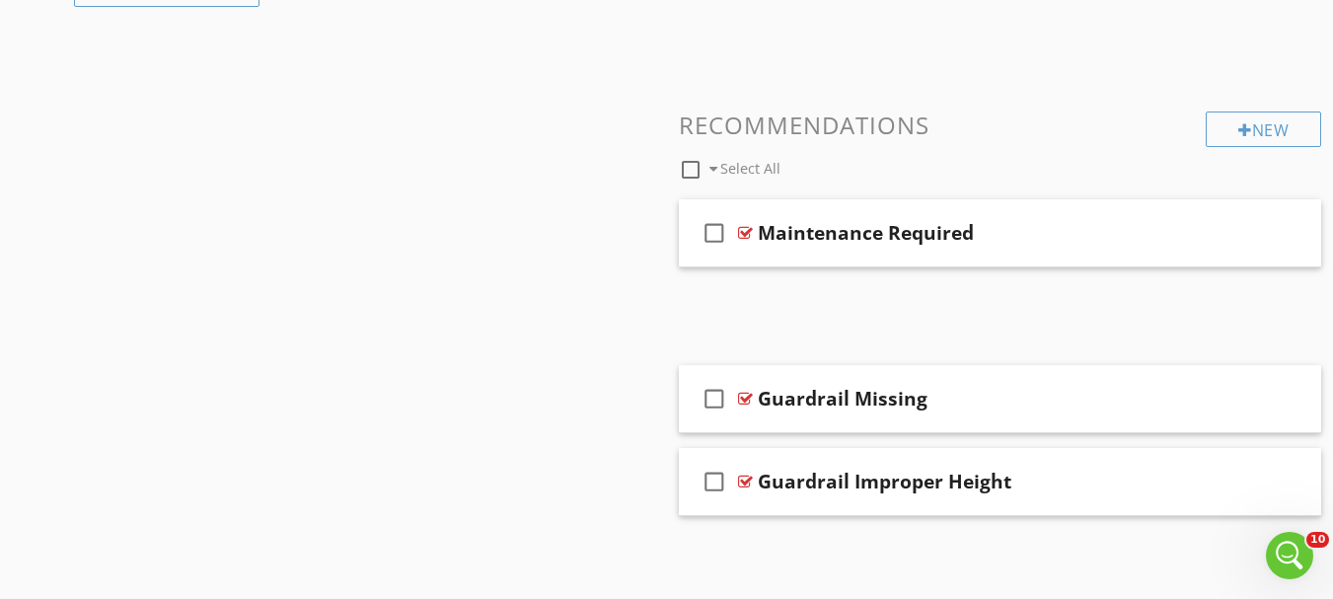
scroll to position [1401, 0]
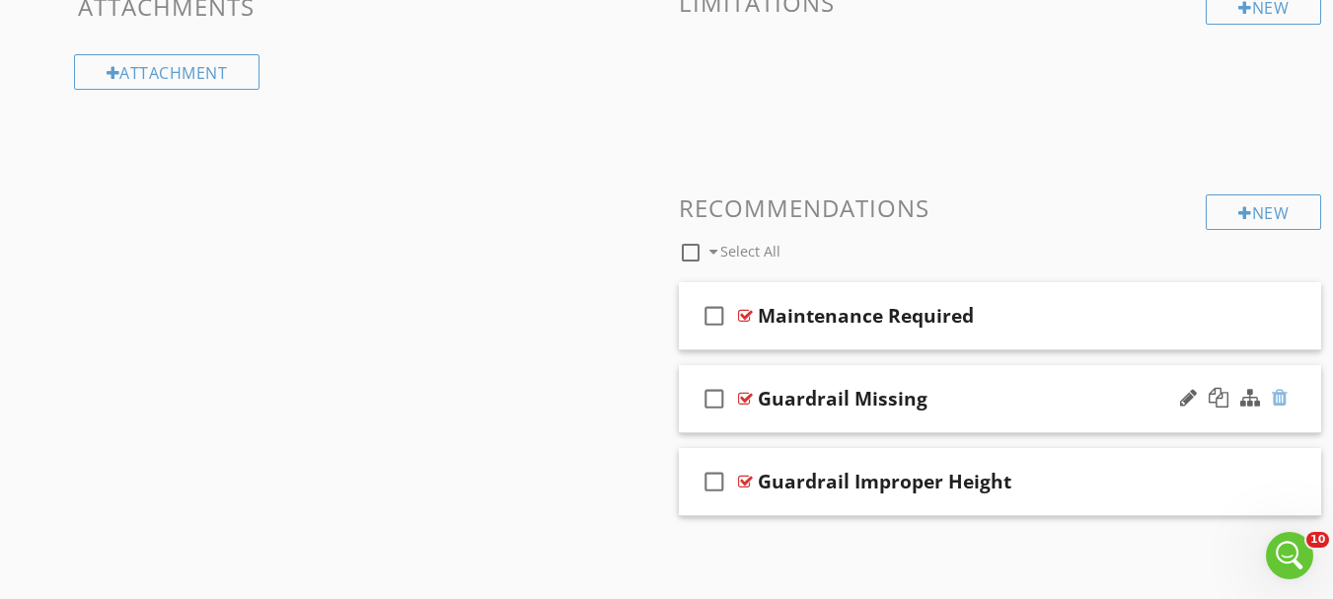
click at [1282, 398] on div at bounding box center [1280, 398] width 16 height 20
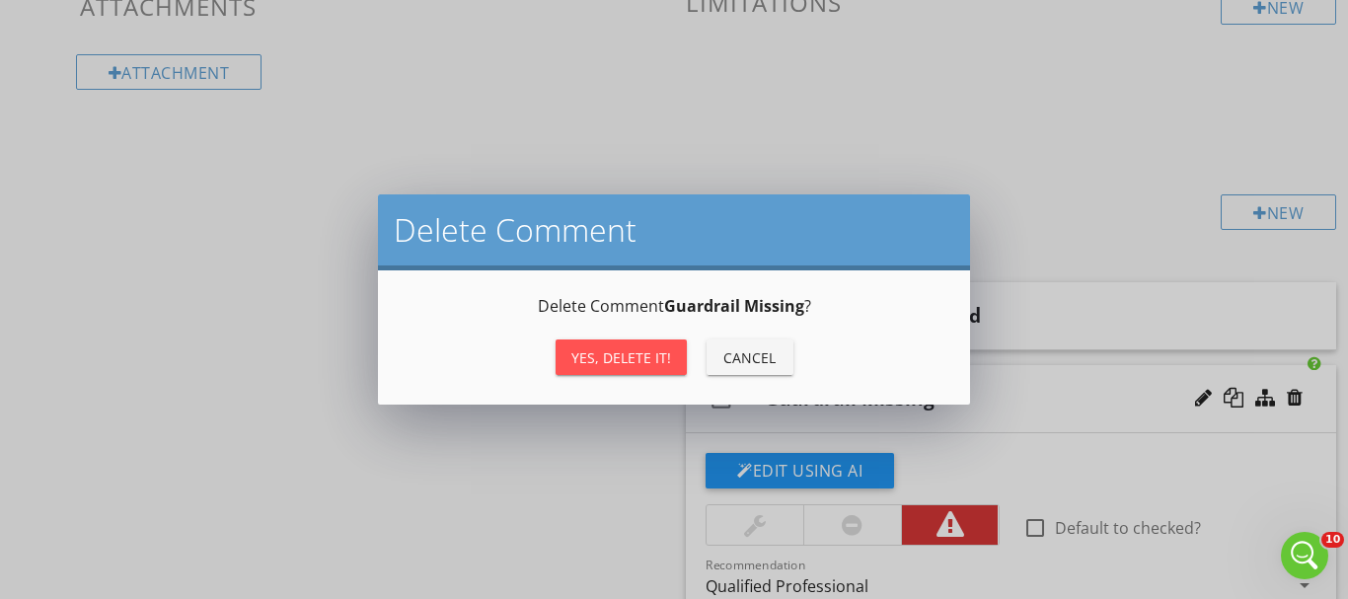
click at [601, 351] on div "Yes, Delete it!" at bounding box center [621, 357] width 100 height 21
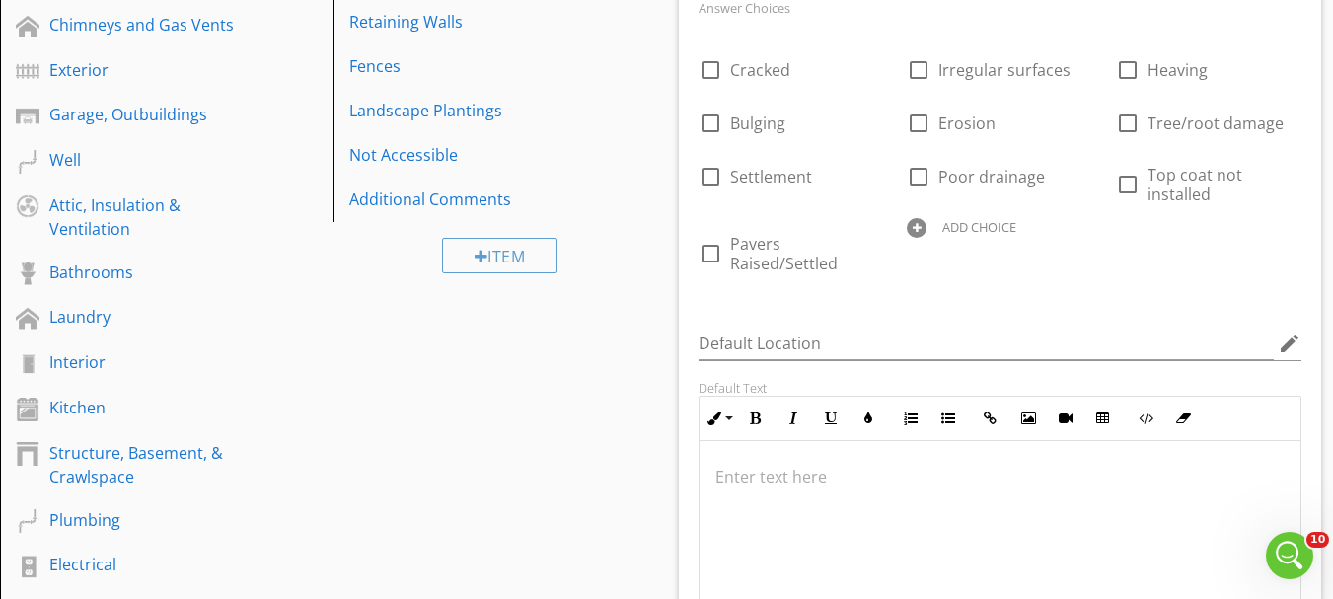
scroll to position [529, 0]
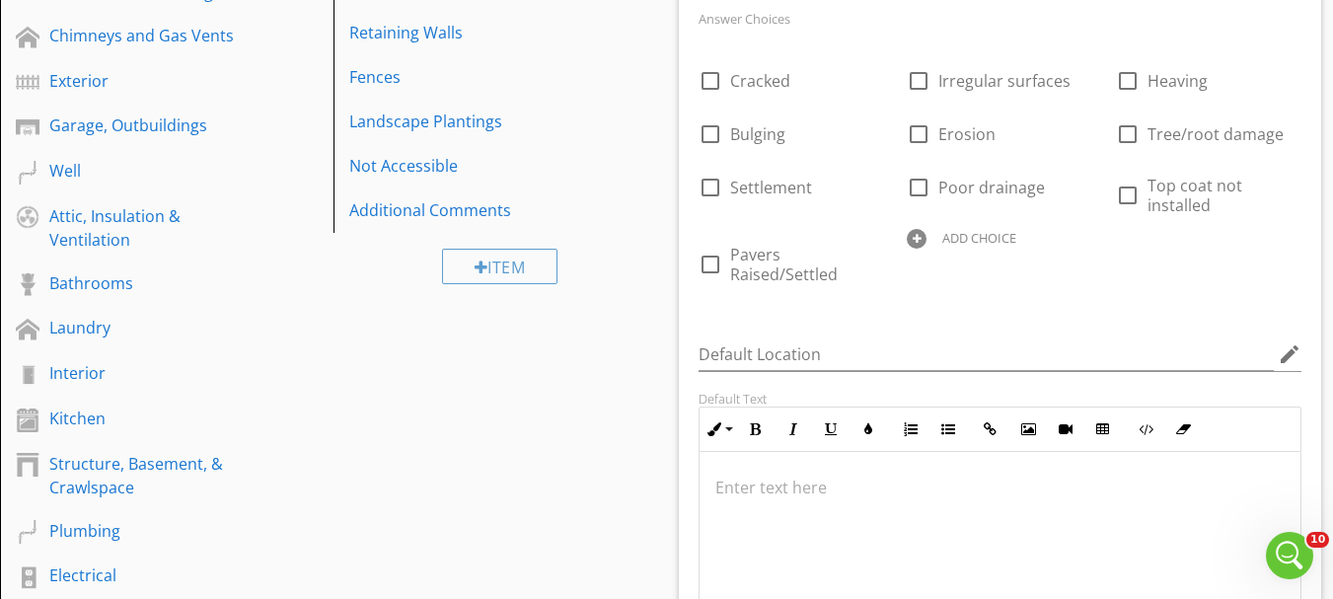
click at [920, 241] on div at bounding box center [917, 239] width 20 height 20
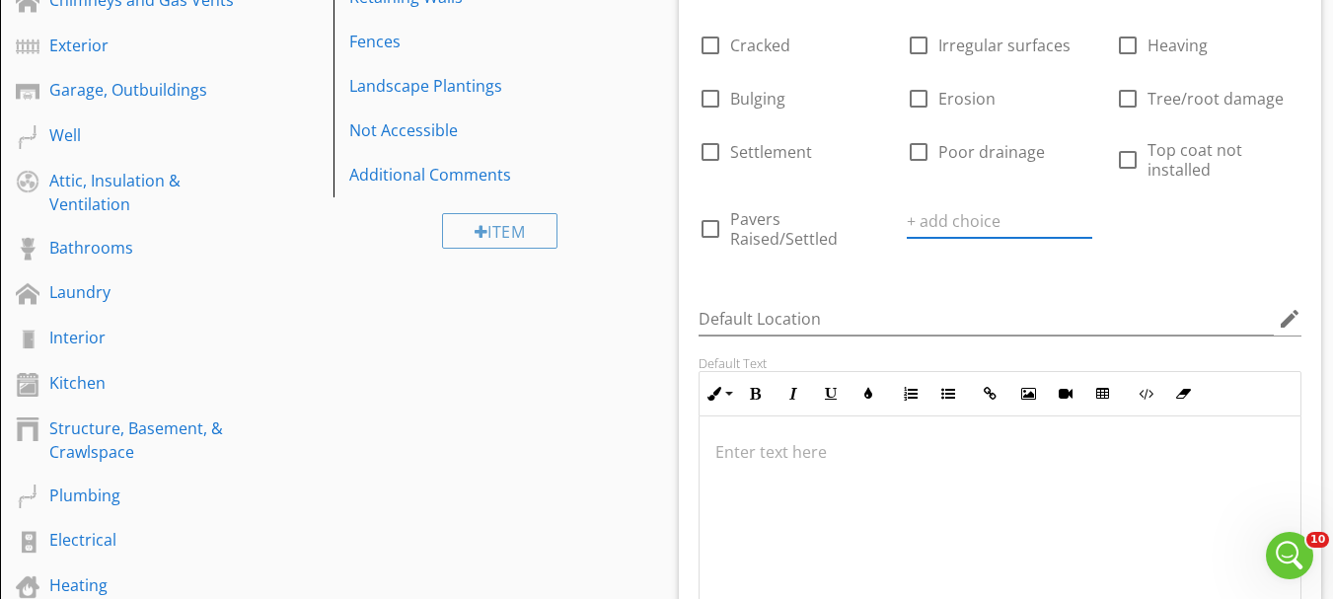
scroll to position [233, 0]
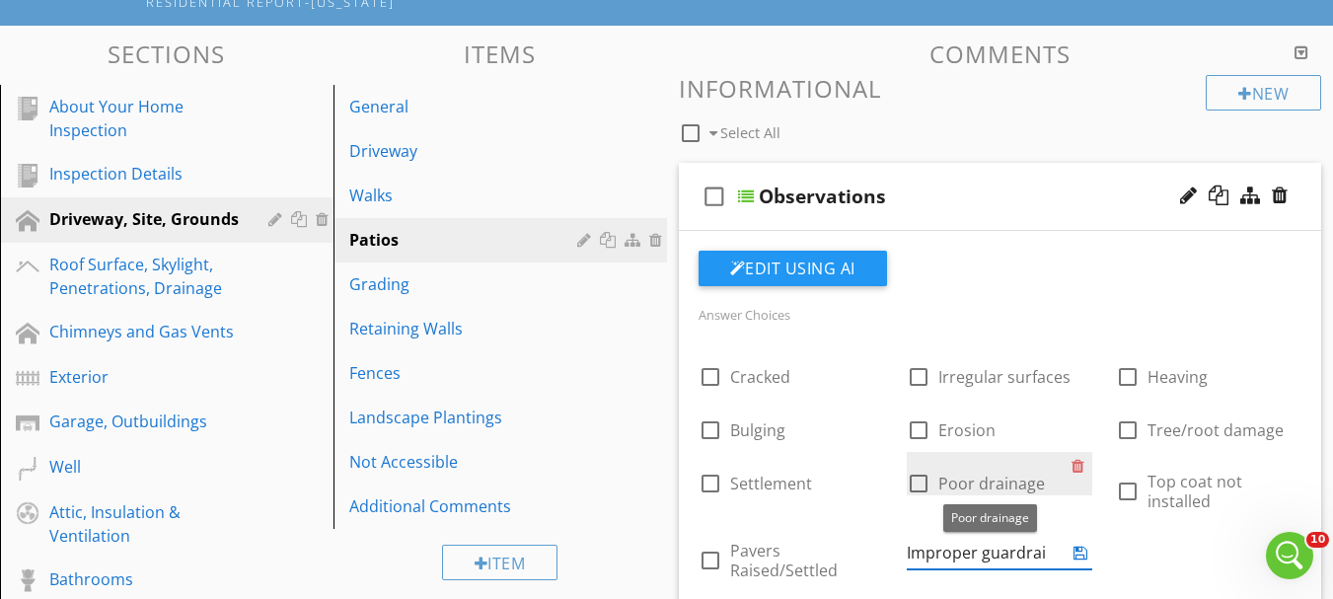
type input "Improper guardrail"
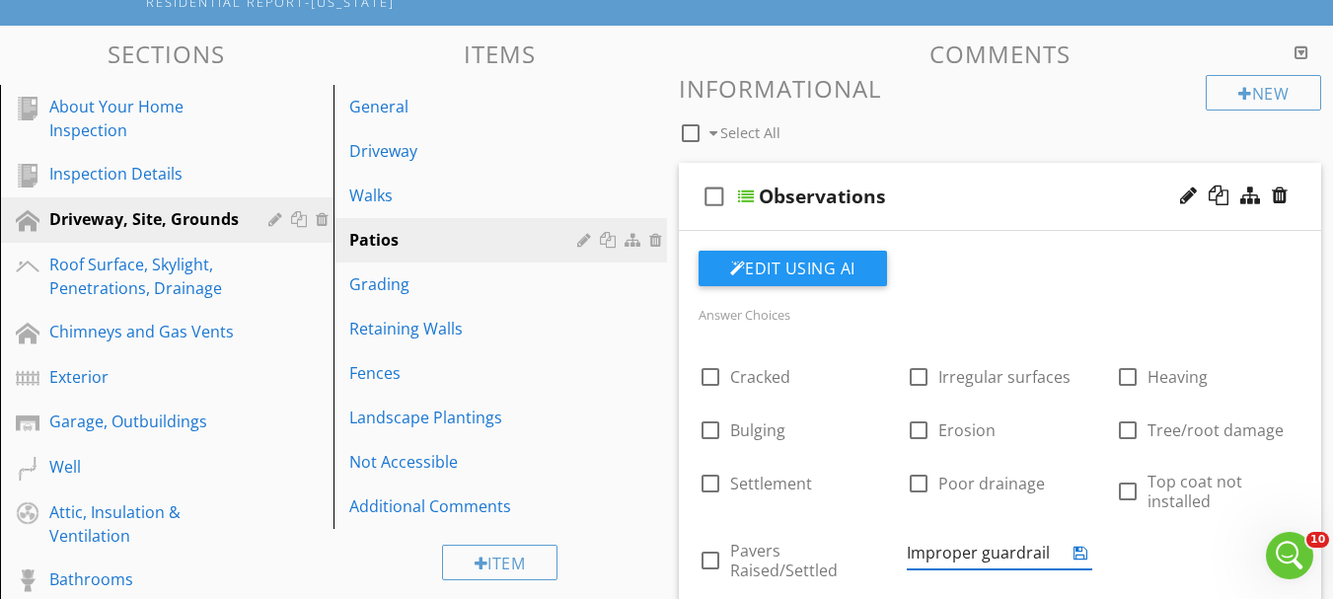
click at [1079, 556] on icon at bounding box center [1081, 553] width 14 height 16
click at [753, 198] on div at bounding box center [746, 196] width 16 height 16
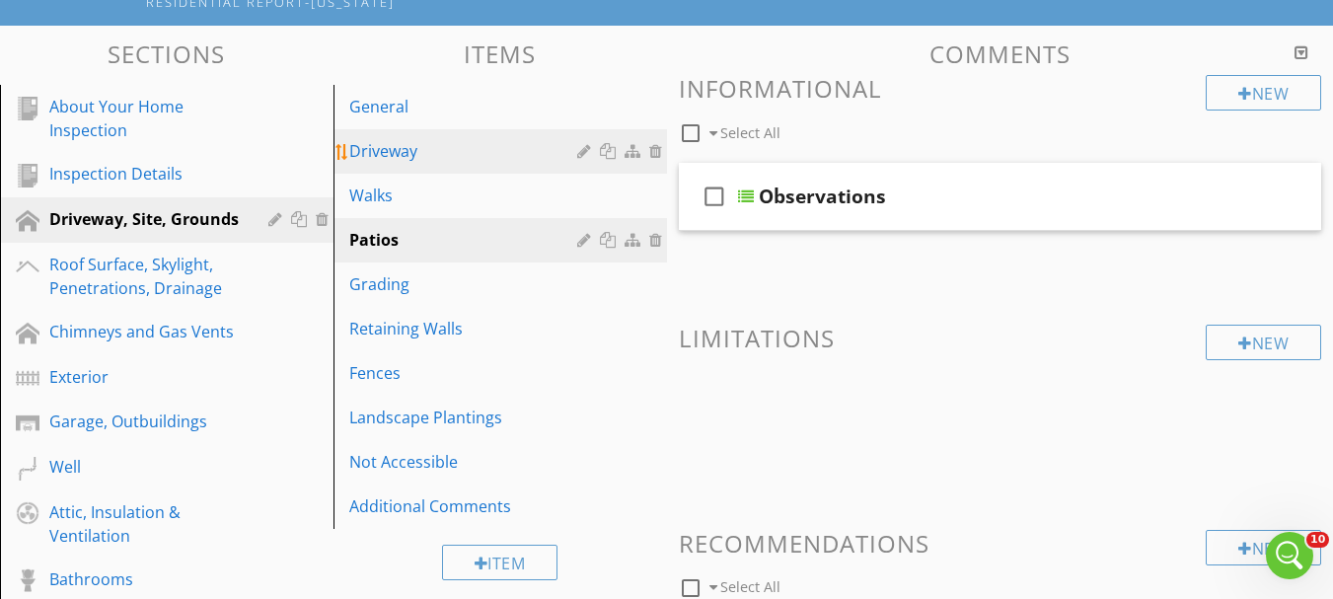
click at [371, 144] on div "Driveway" at bounding box center [466, 151] width 234 height 24
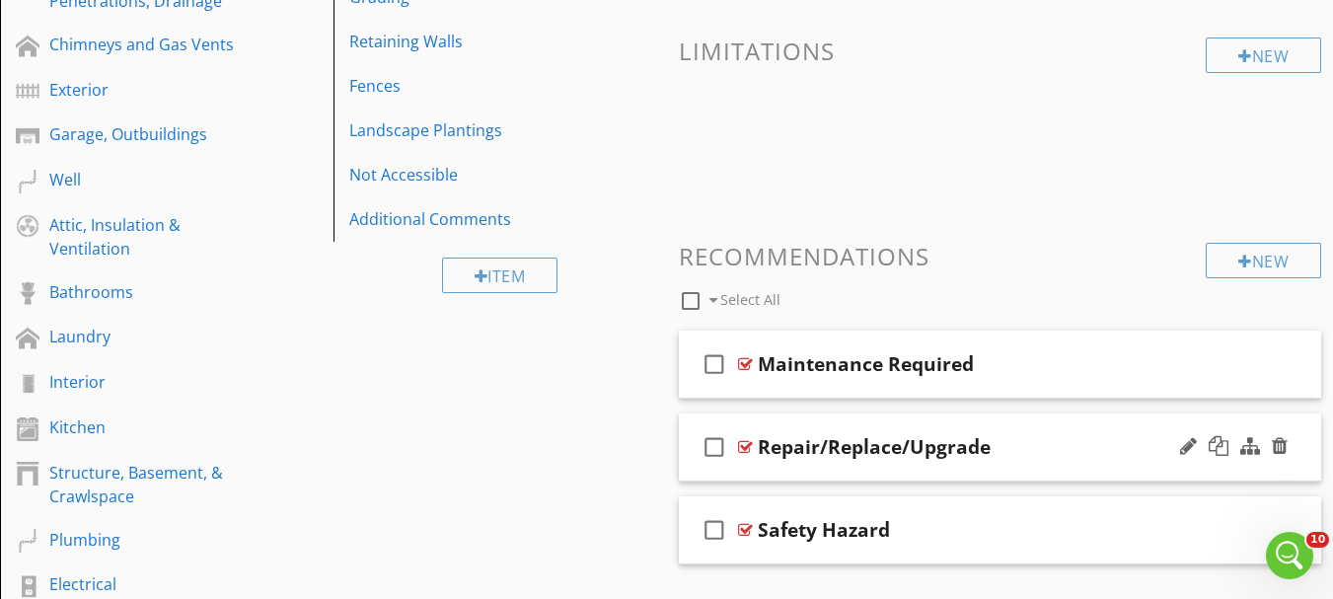
scroll to position [529, 0]
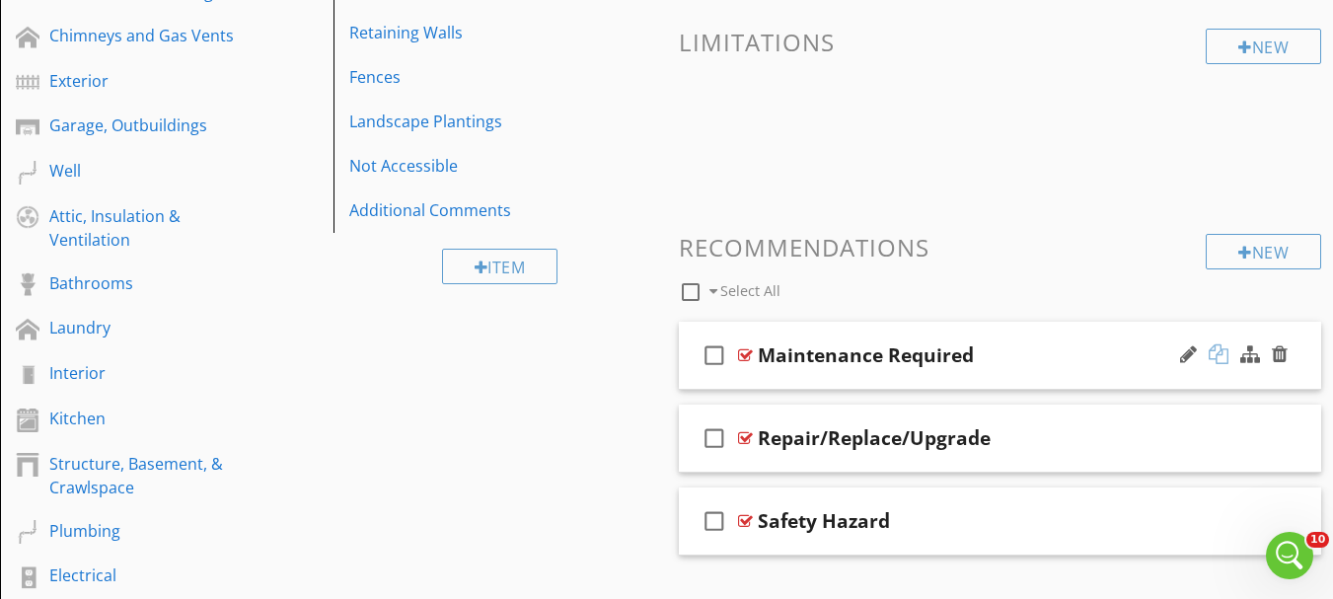
click at [1226, 357] on div at bounding box center [1219, 354] width 20 height 20
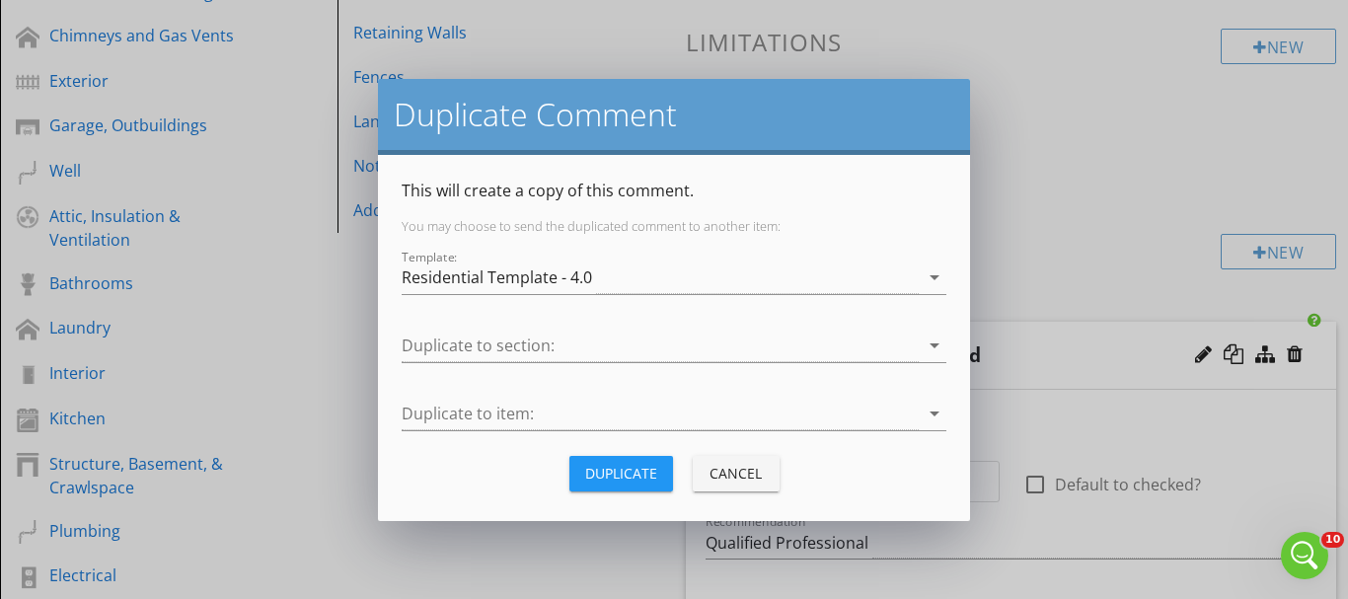
click at [768, 470] on button "Cancel" at bounding box center [736, 474] width 87 height 36
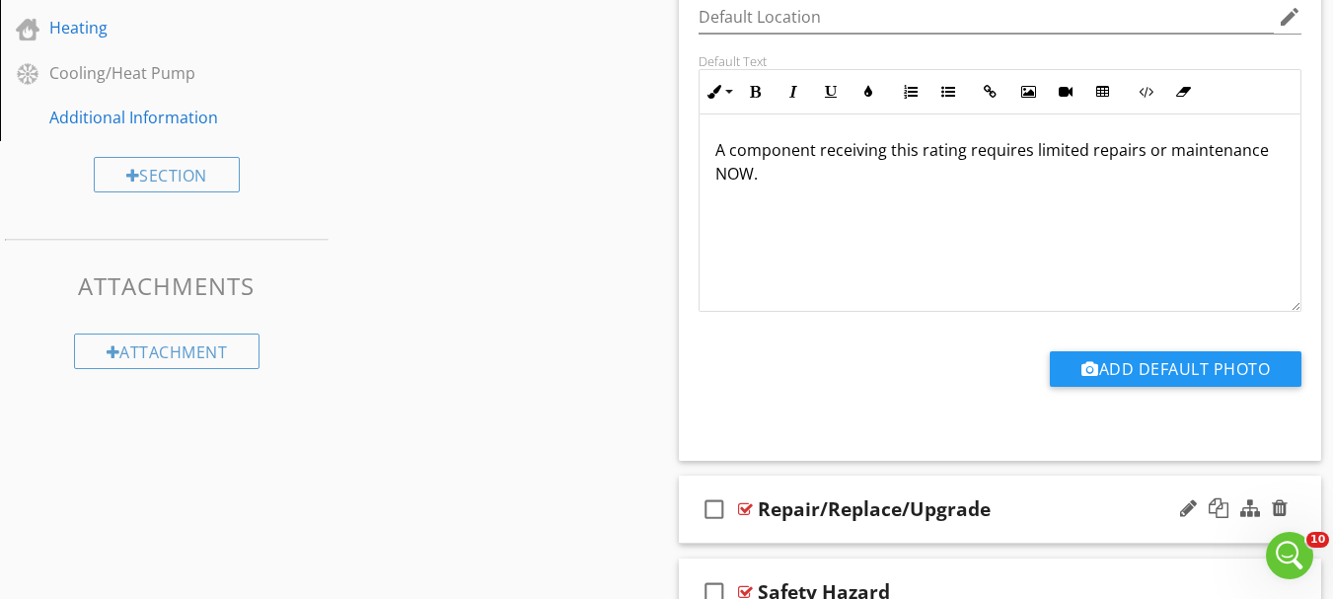
scroll to position [1220, 0]
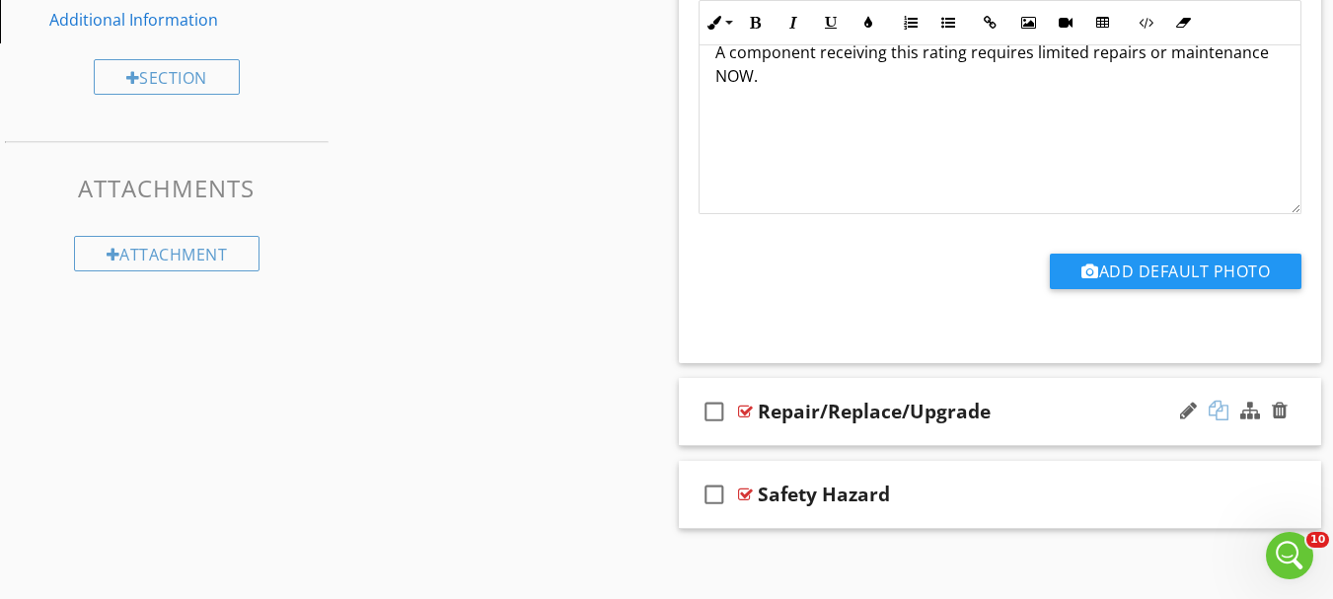
click at [1212, 414] on div at bounding box center [1219, 411] width 20 height 20
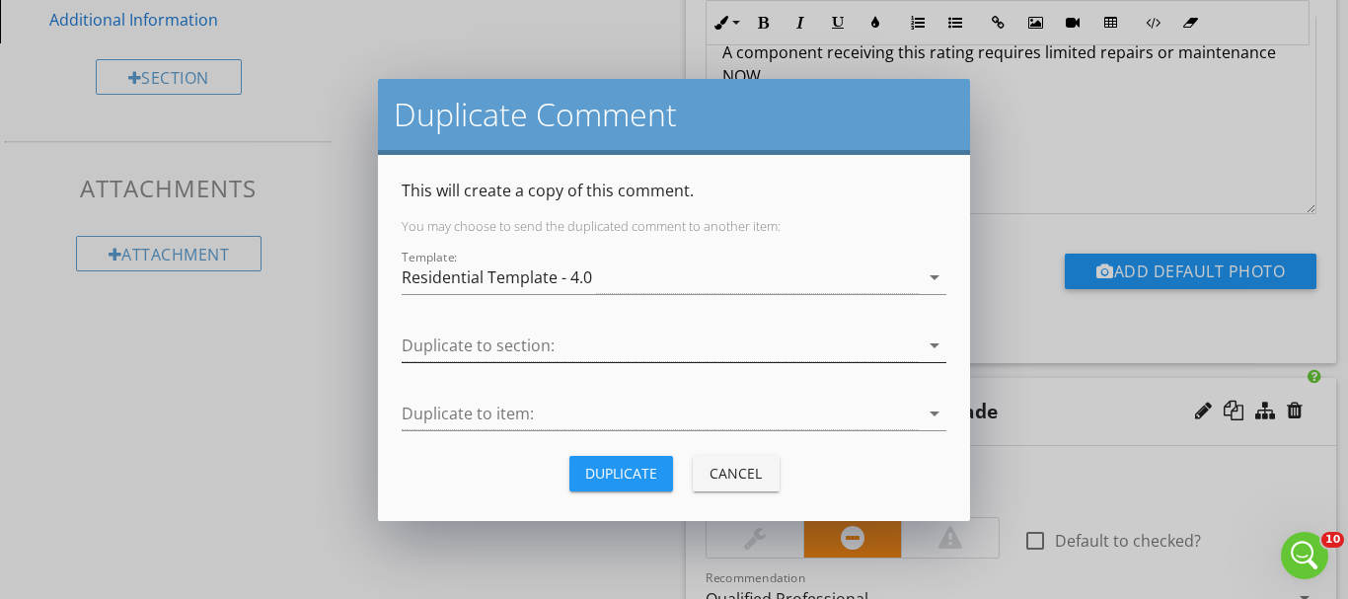
click at [477, 343] on div at bounding box center [660, 346] width 517 height 33
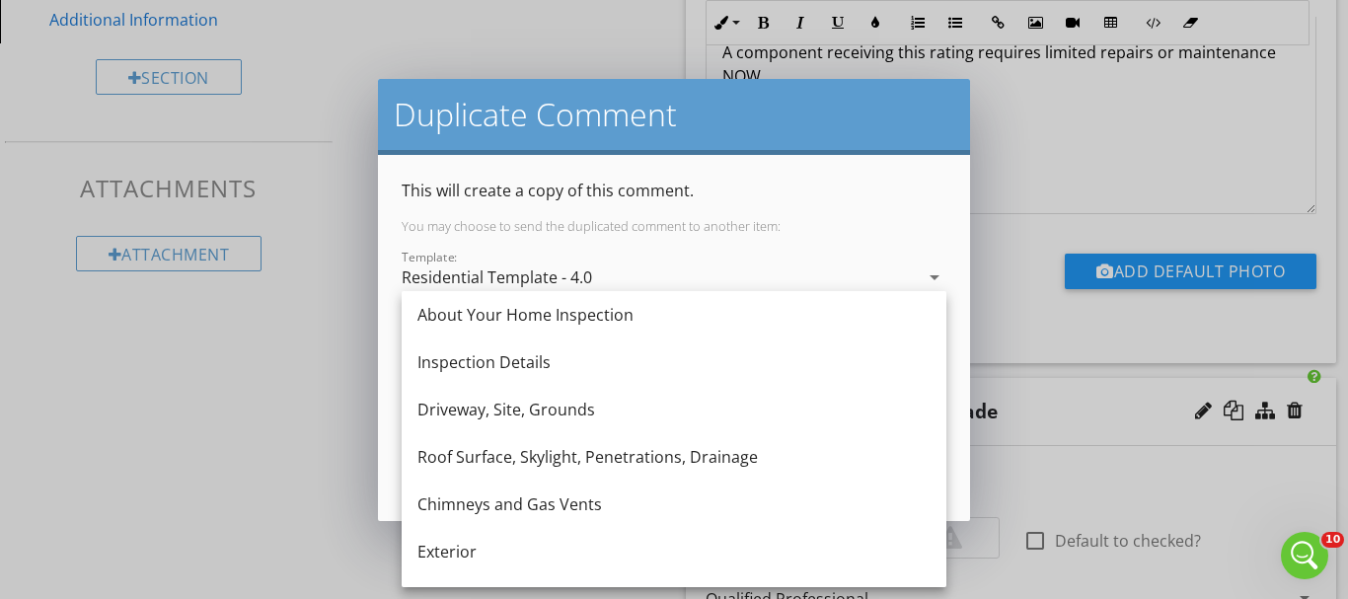
click at [470, 408] on div "Driveway, Site, Grounds" at bounding box center [673, 410] width 513 height 24
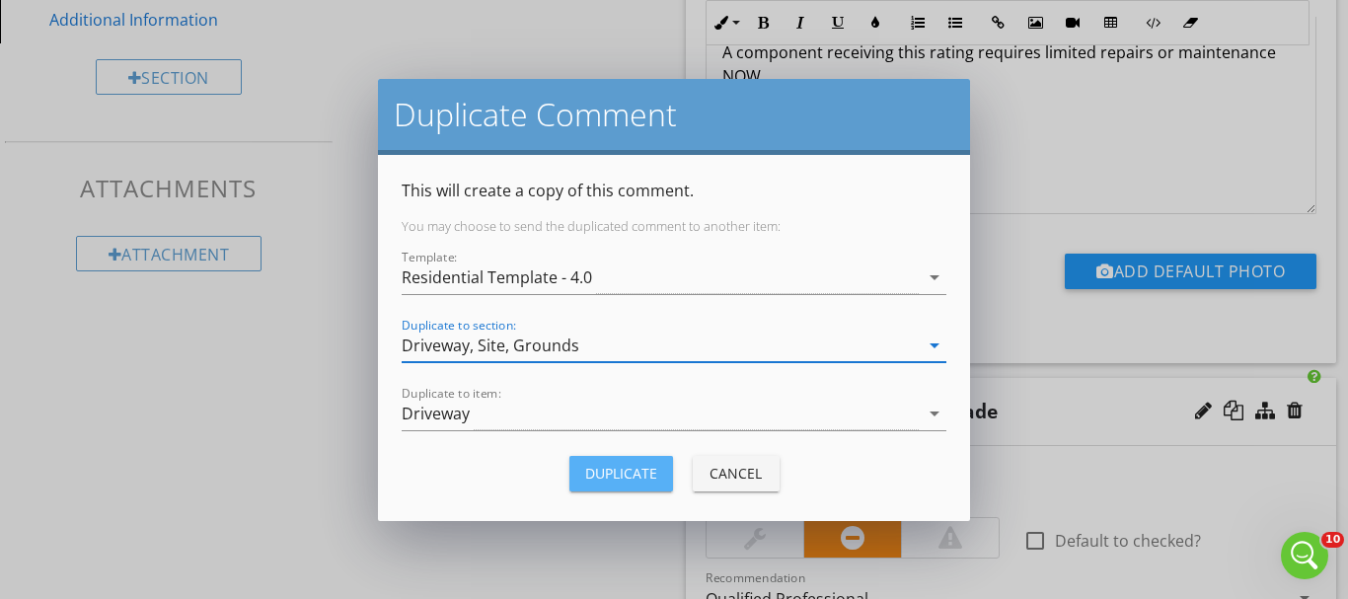
click at [594, 469] on div "Duplicate" at bounding box center [621, 473] width 72 height 21
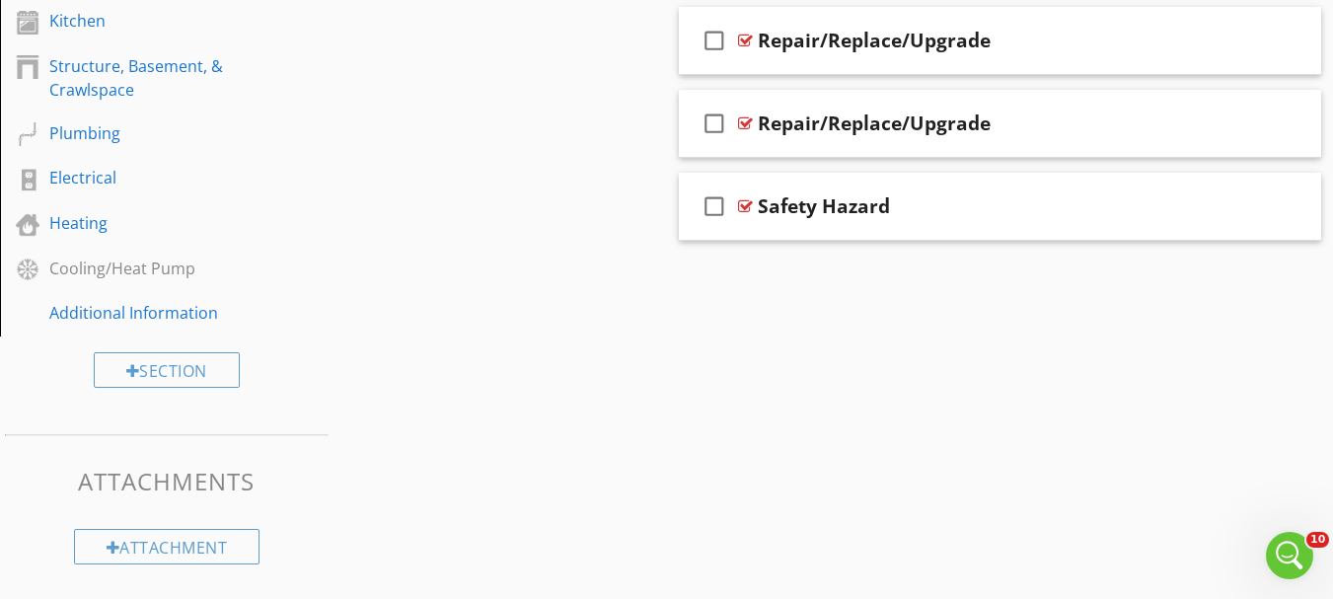
scroll to position [729, 0]
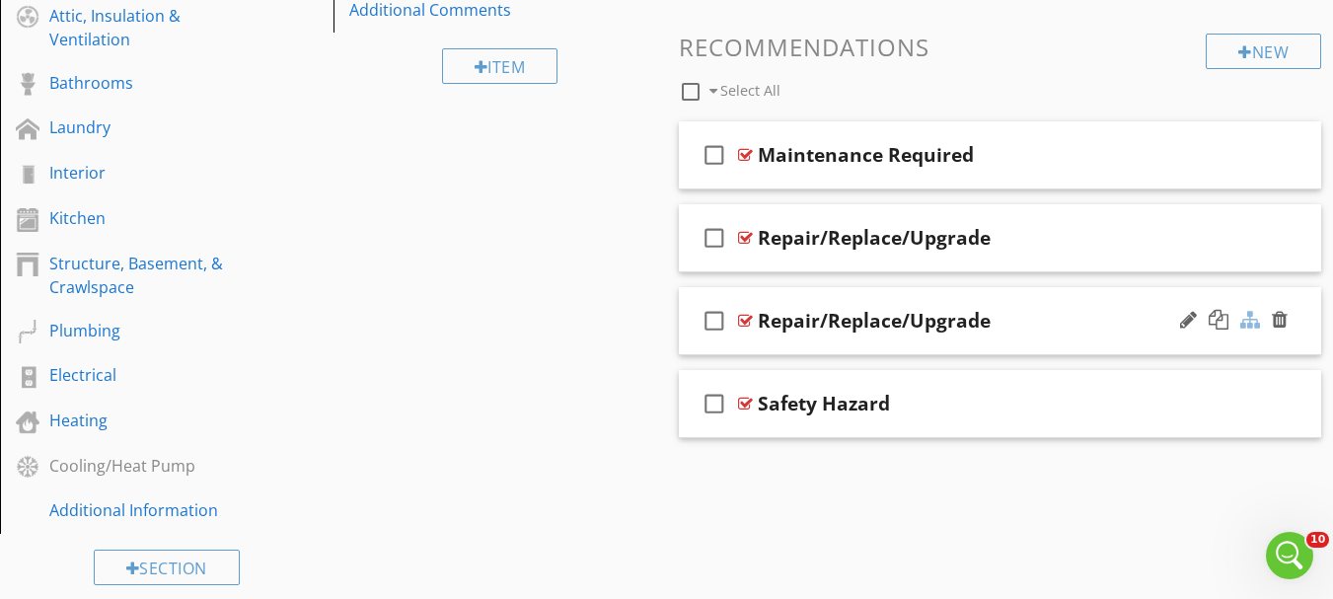
click at [1247, 322] on div at bounding box center [1250, 320] width 20 height 20
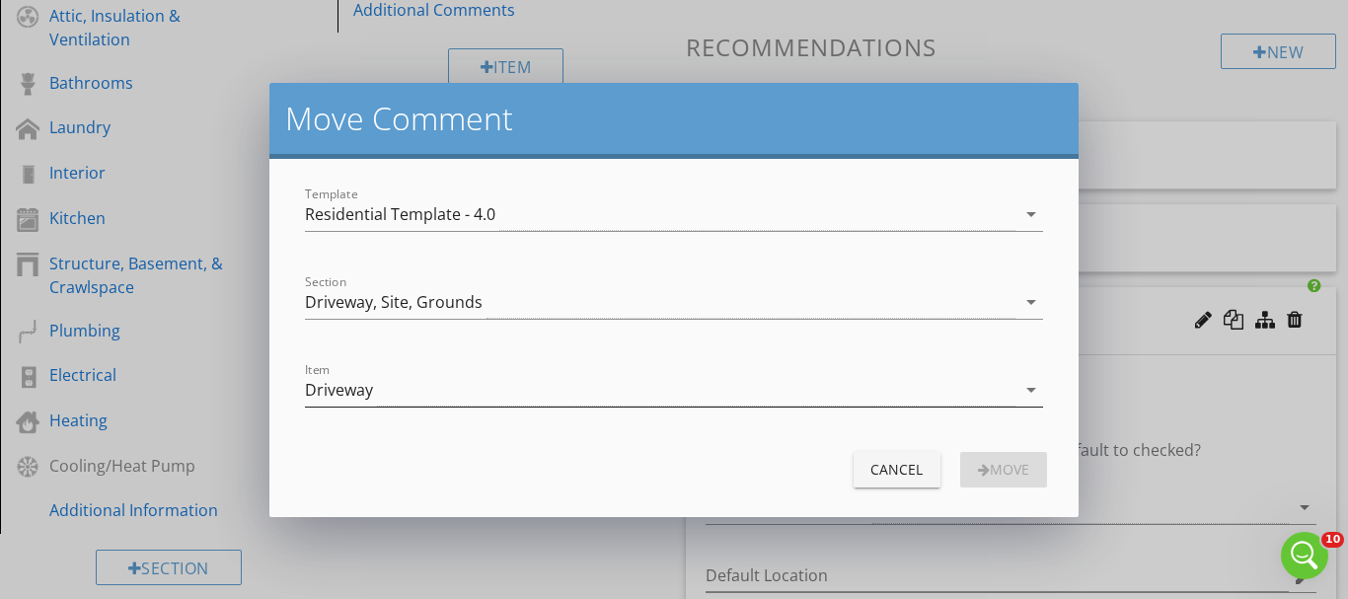
click at [411, 381] on div "Driveway" at bounding box center [660, 390] width 710 height 33
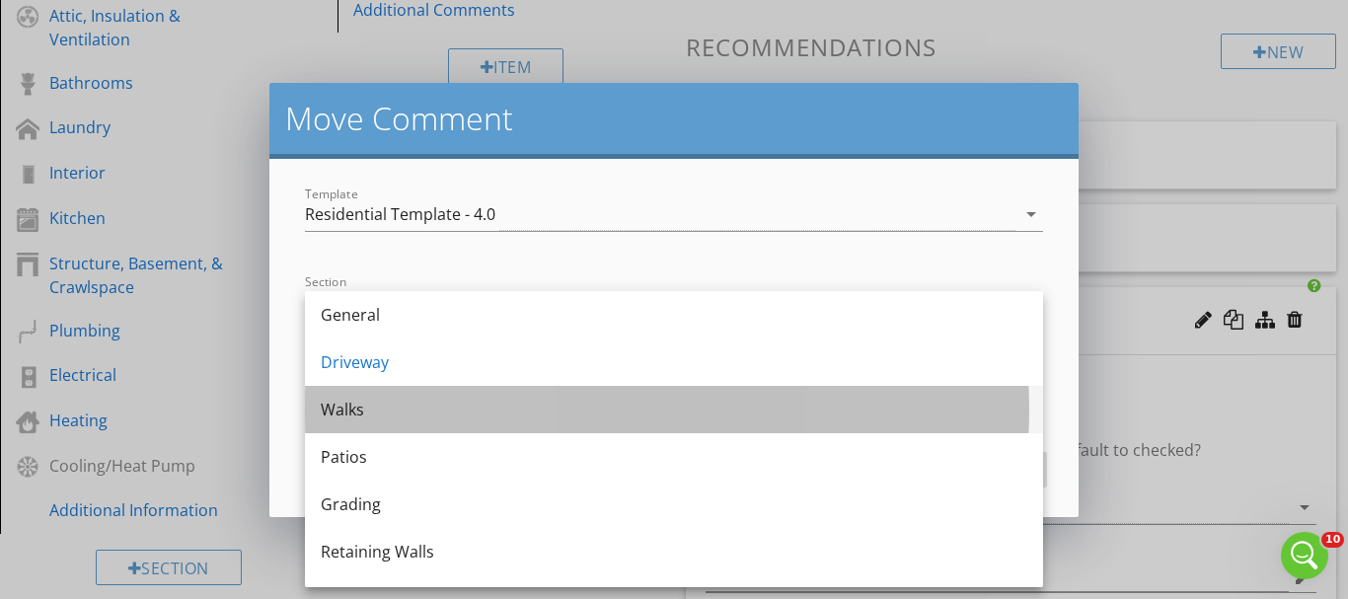
click at [366, 414] on div "Walks" at bounding box center [674, 410] width 707 height 24
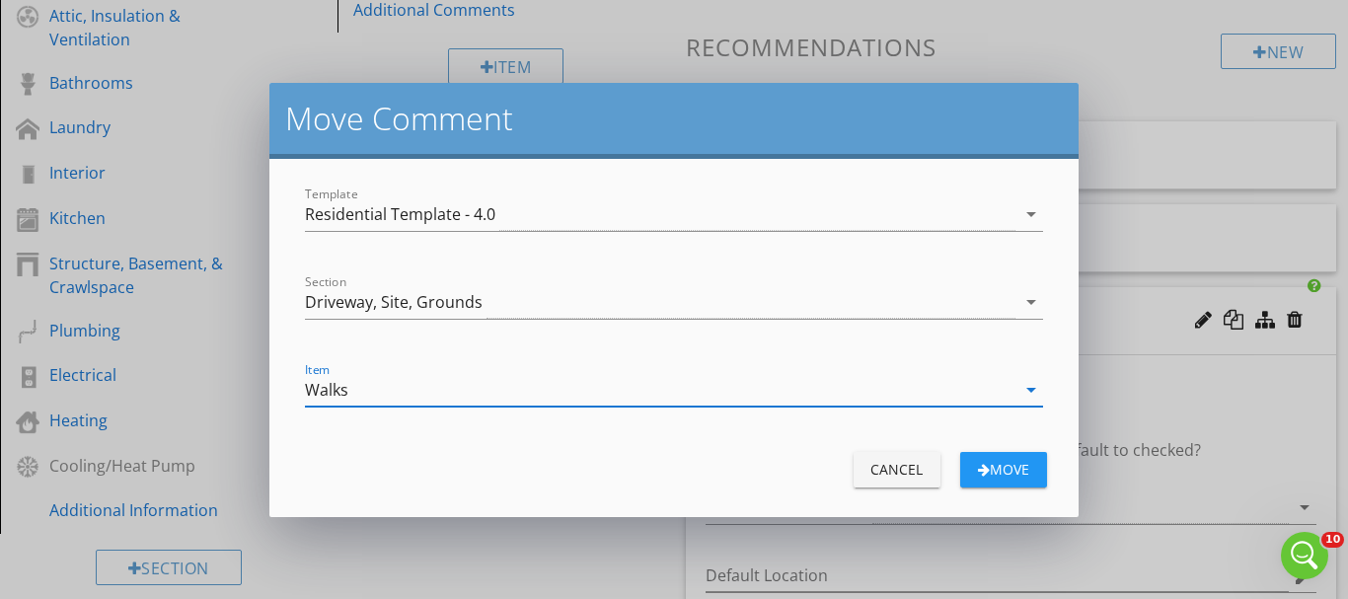
click at [1019, 478] on div "Move" at bounding box center [1003, 469] width 55 height 21
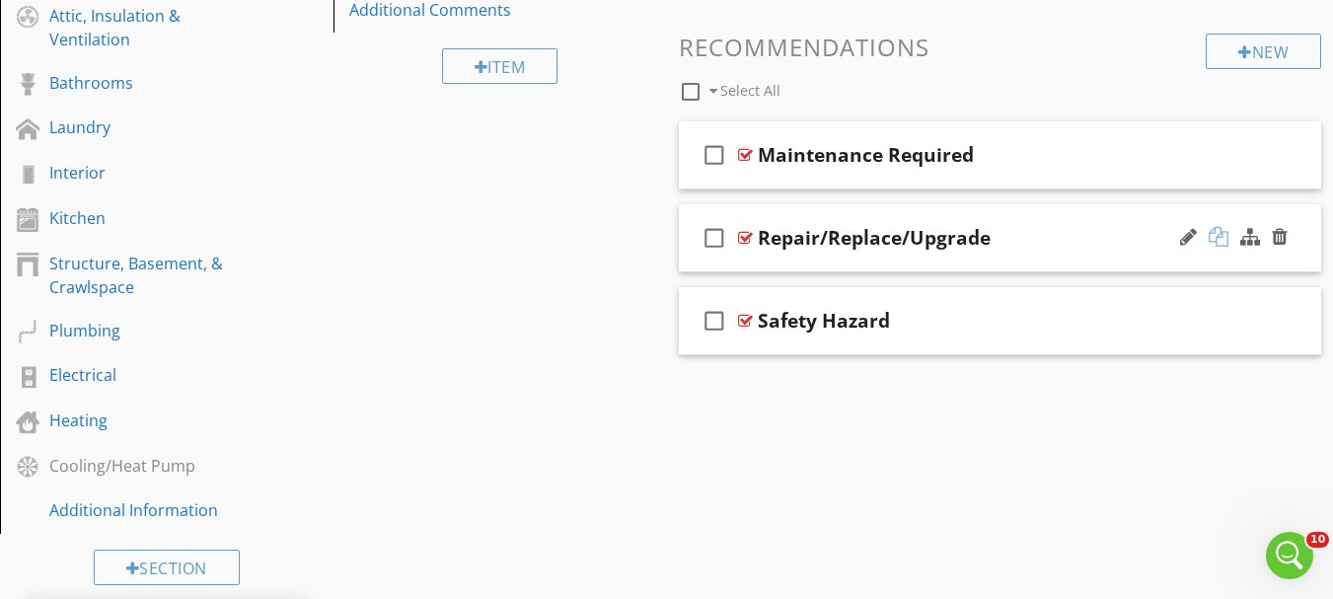
click at [1219, 230] on div at bounding box center [1219, 237] width 20 height 20
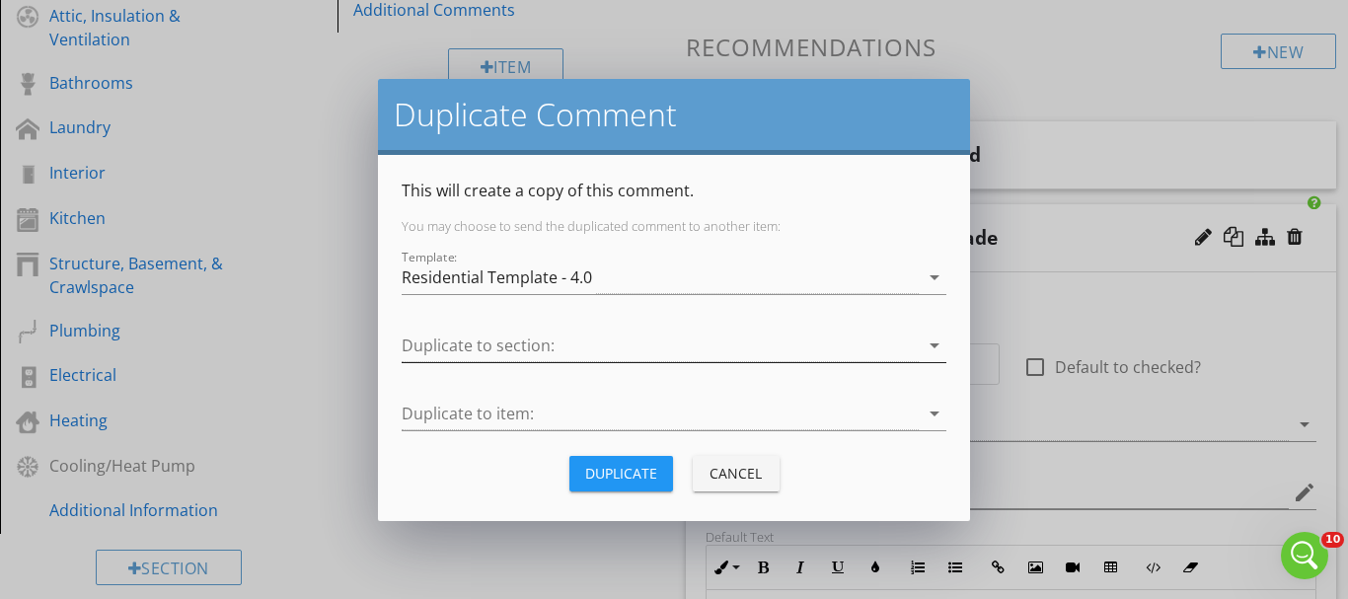
click at [518, 345] on div at bounding box center [660, 346] width 517 height 33
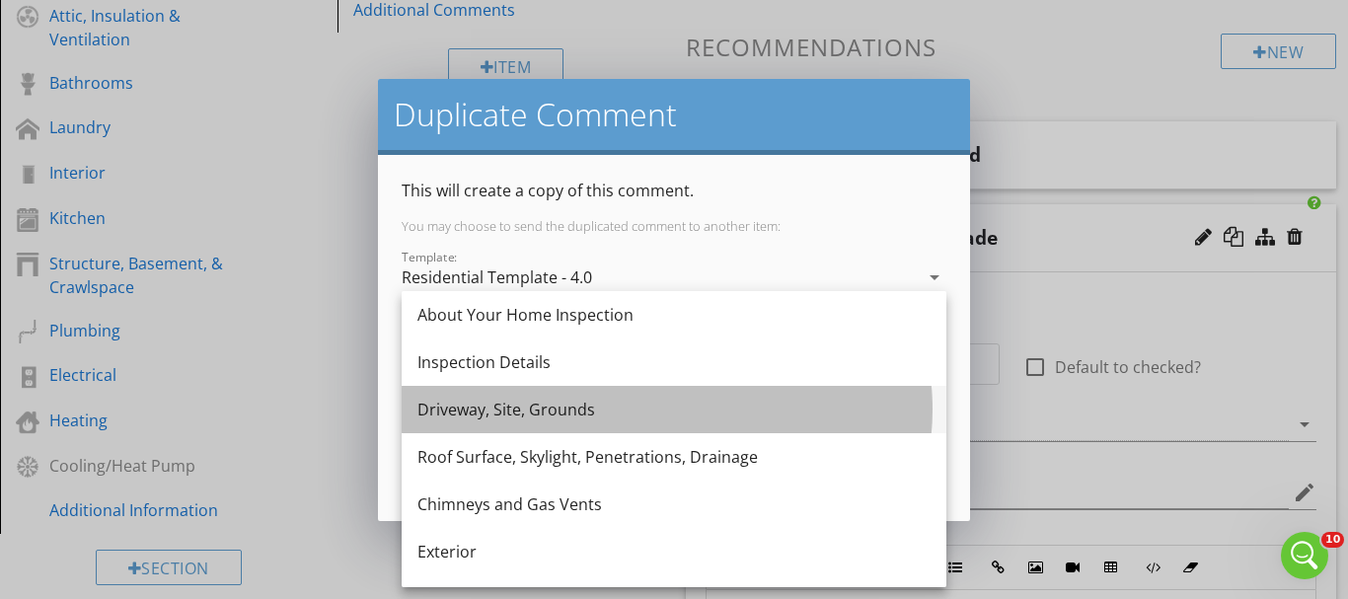
click at [476, 410] on div "Driveway, Site, Grounds" at bounding box center [673, 410] width 513 height 24
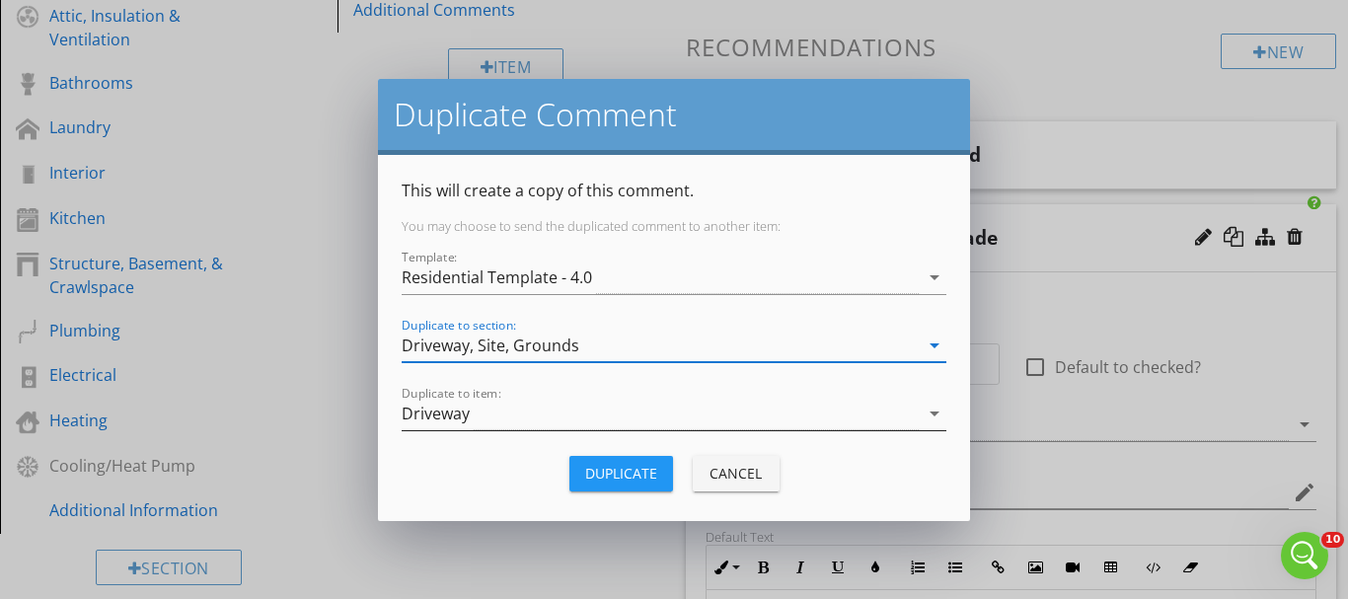
click at [494, 404] on div "Driveway" at bounding box center [660, 414] width 517 height 33
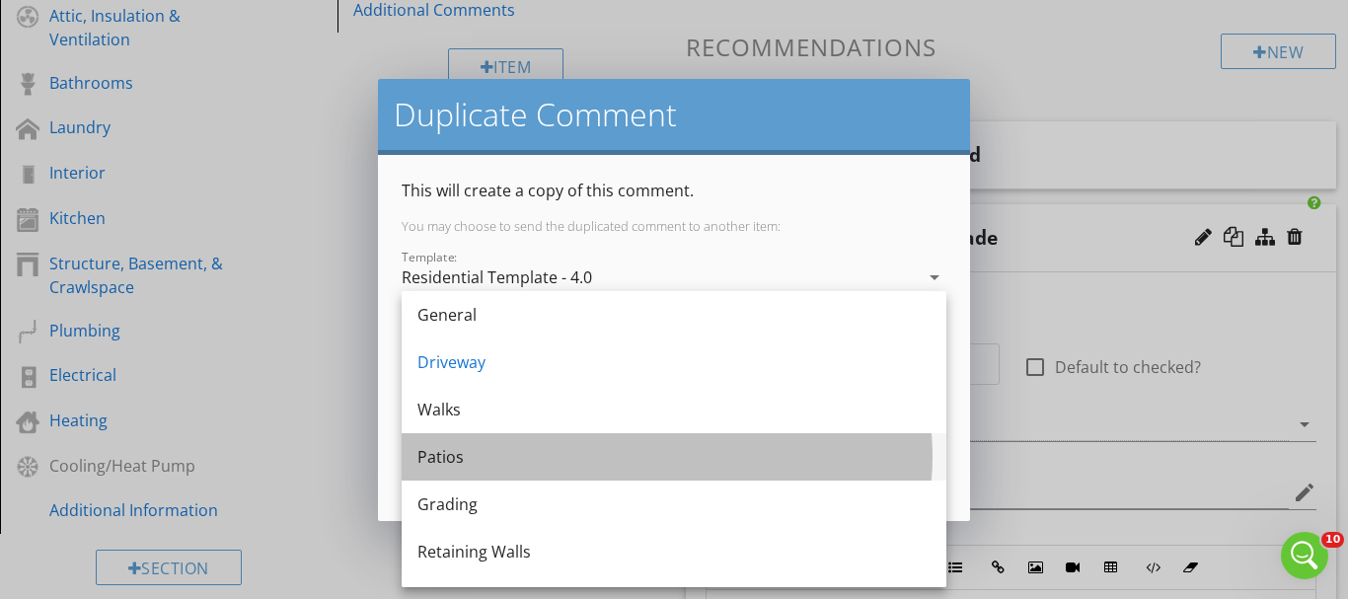
click at [472, 449] on div "Patios" at bounding box center [673, 457] width 513 height 24
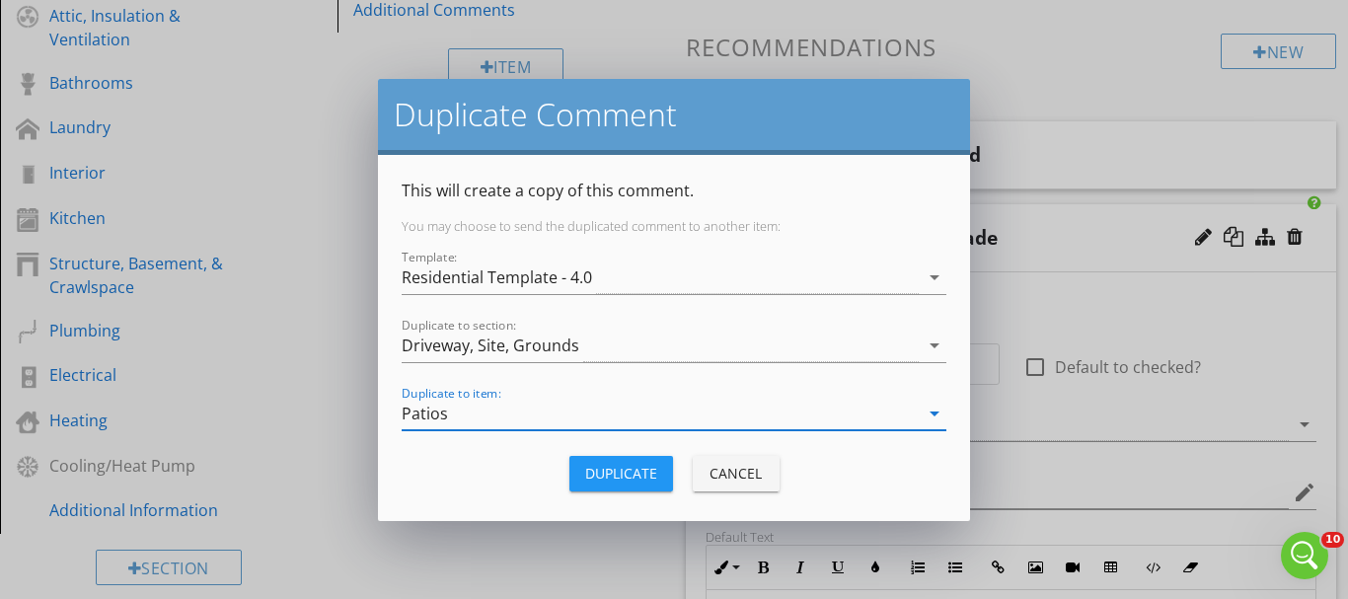
click at [606, 469] on div "Duplicate" at bounding box center [621, 473] width 72 height 21
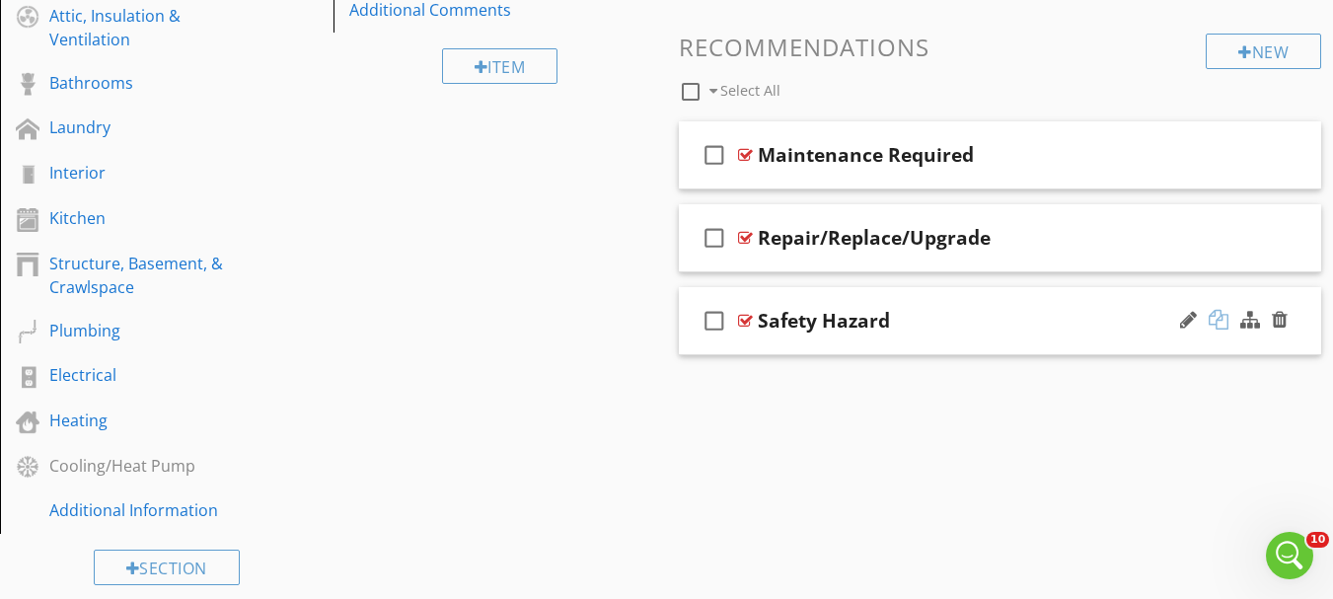
click at [1227, 322] on div at bounding box center [1219, 320] width 20 height 20
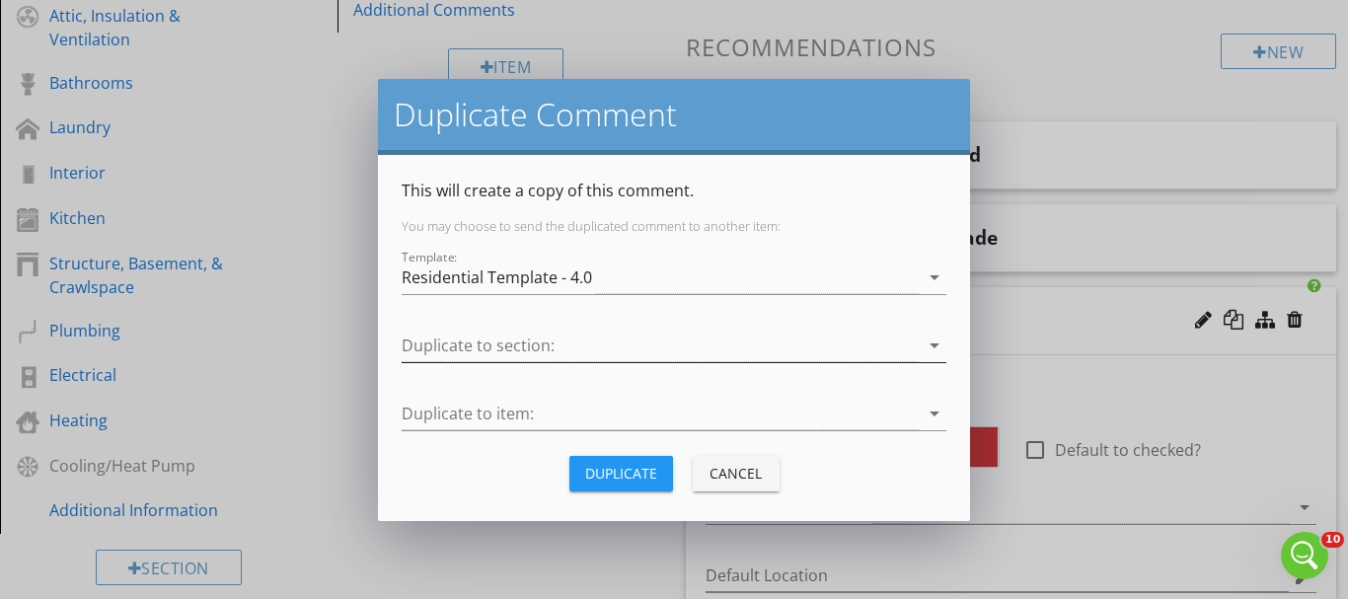
click at [424, 342] on div at bounding box center [660, 346] width 517 height 33
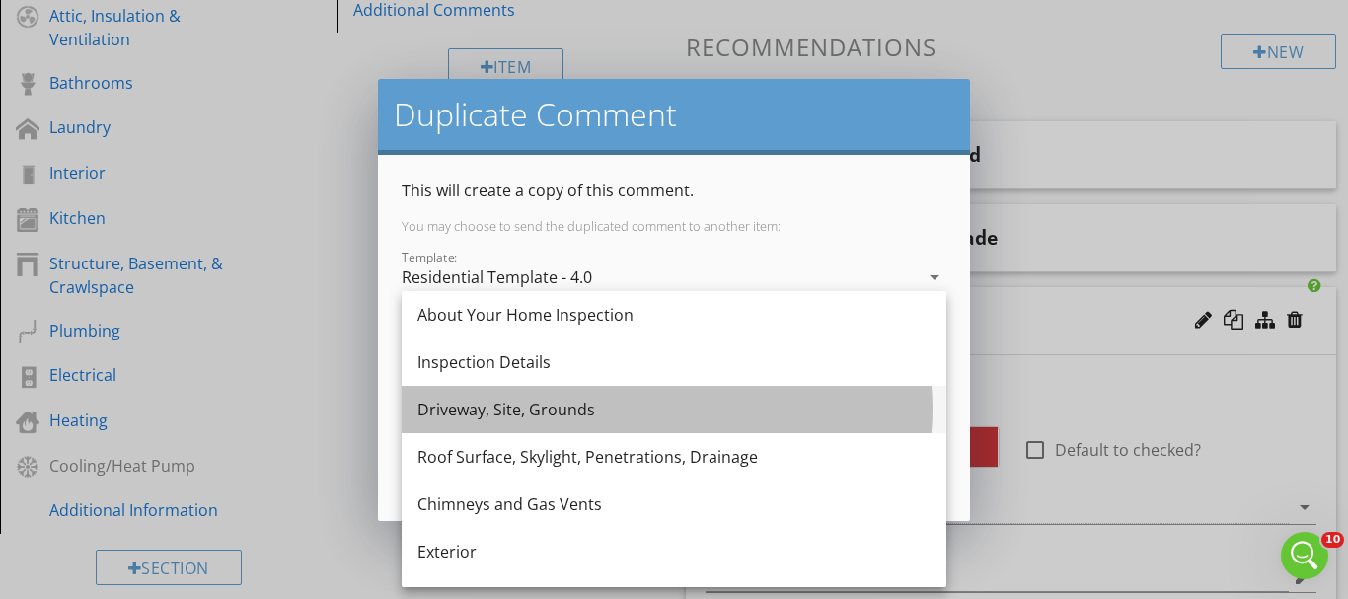
click at [440, 412] on div "Driveway, Site, Grounds" at bounding box center [673, 410] width 513 height 24
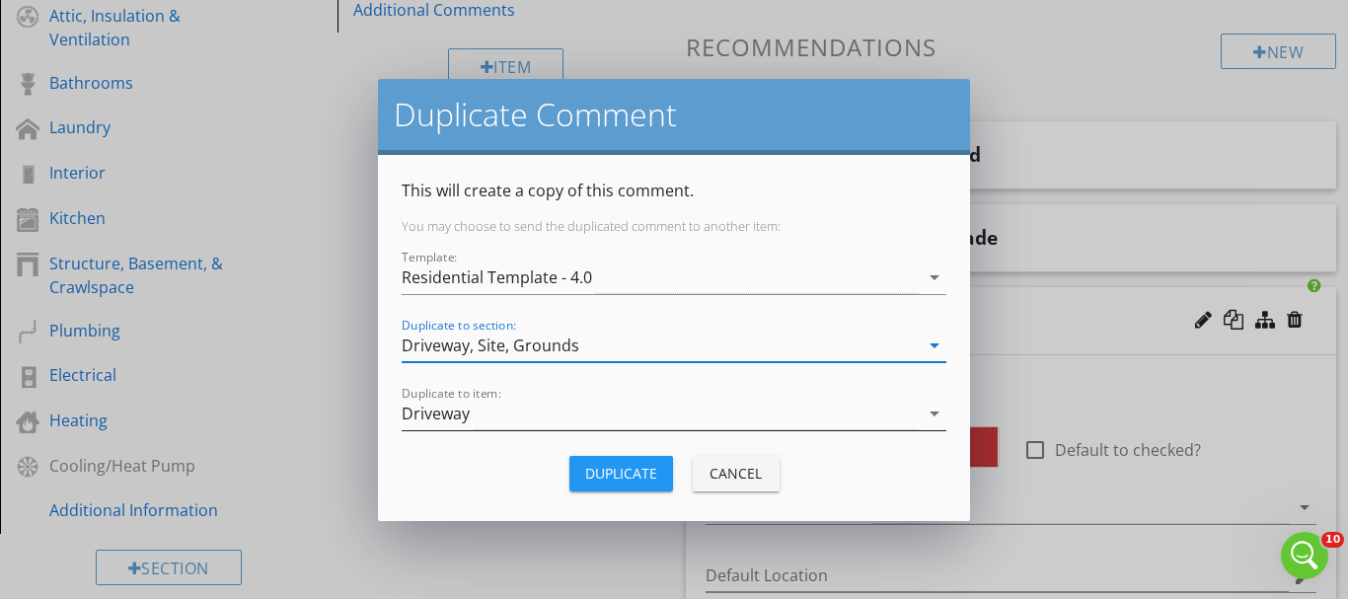
click at [441, 412] on div "Driveway" at bounding box center [436, 414] width 68 height 18
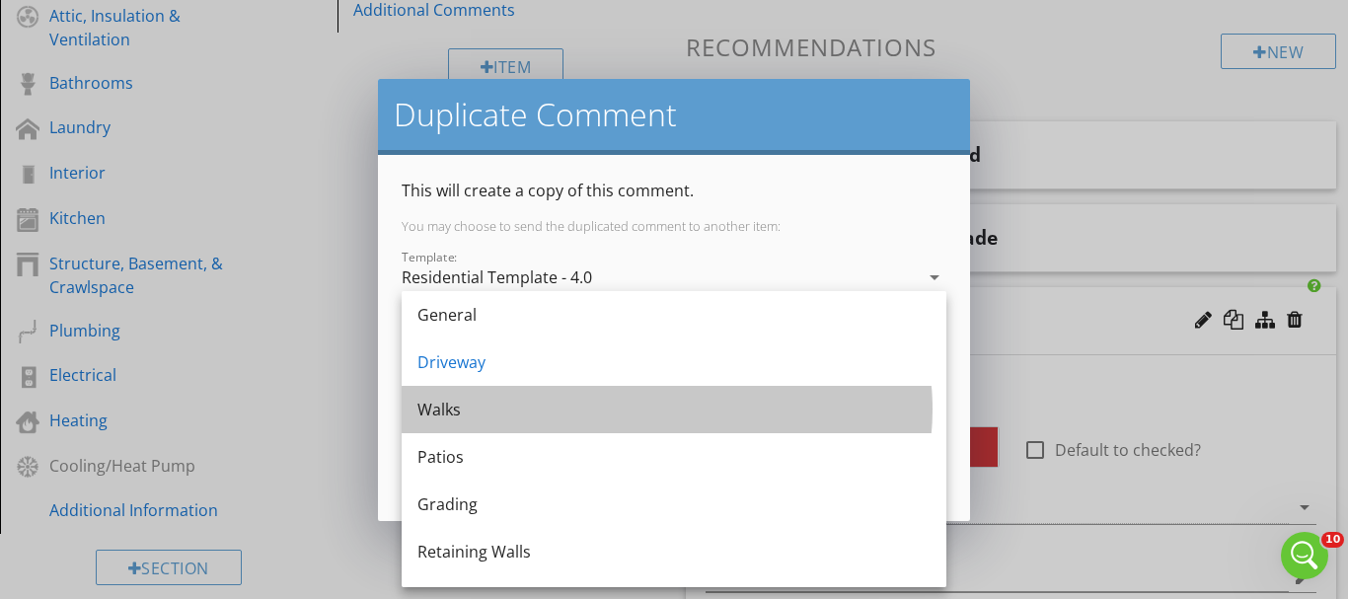
click at [441, 412] on div "Walks" at bounding box center [673, 410] width 513 height 24
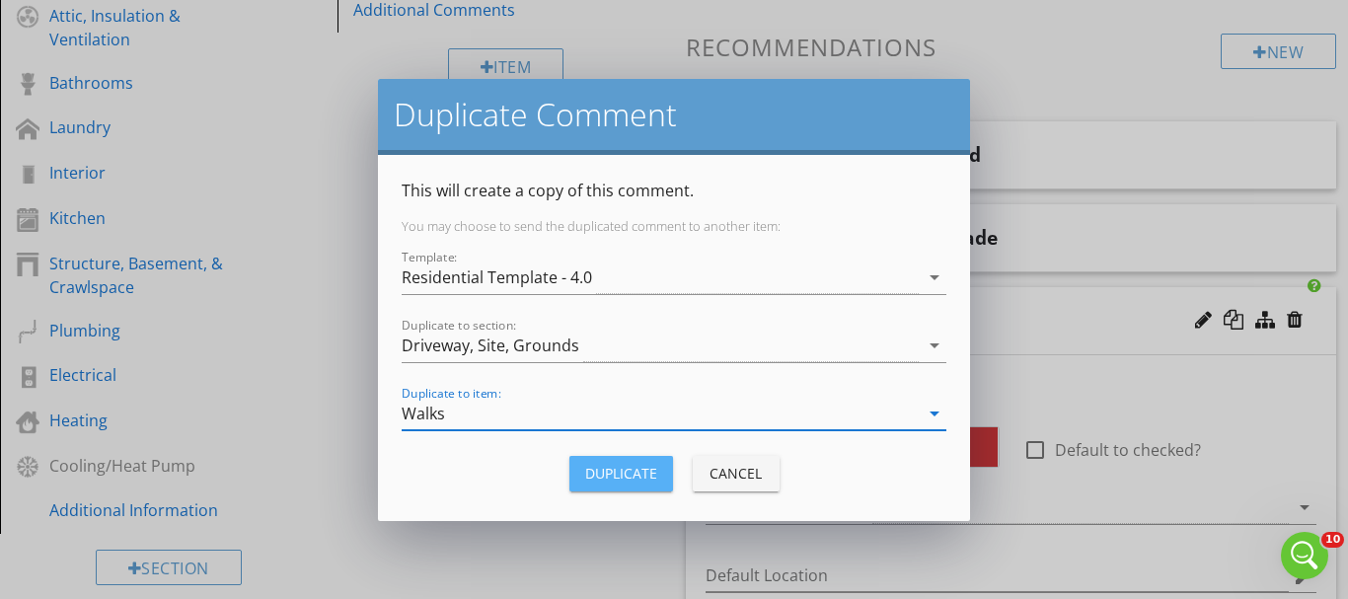
click at [606, 468] on div "Duplicate" at bounding box center [621, 473] width 72 height 21
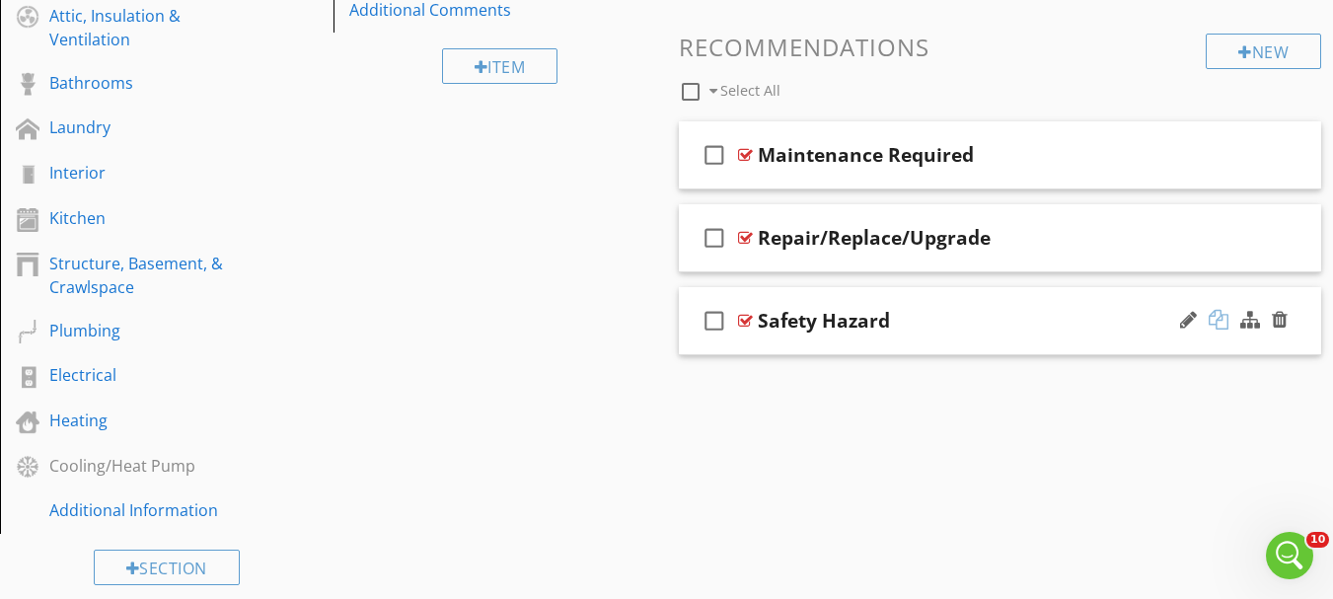
click at [1217, 327] on div at bounding box center [1219, 320] width 20 height 20
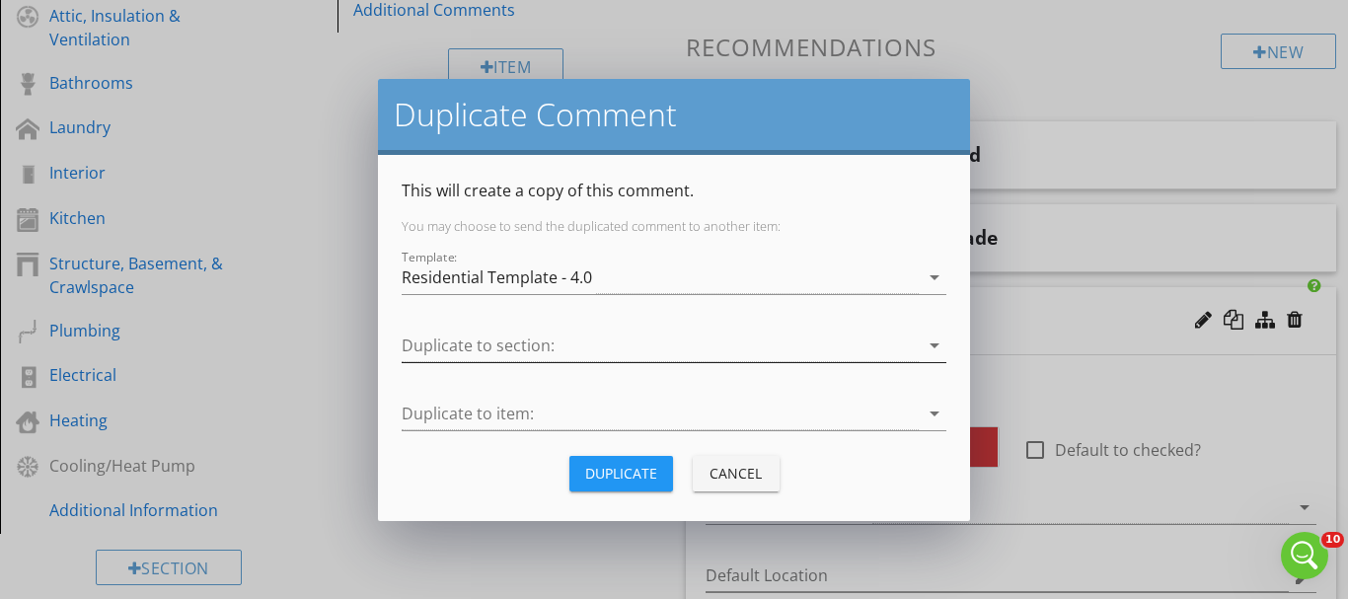
click at [531, 342] on div at bounding box center [660, 346] width 517 height 33
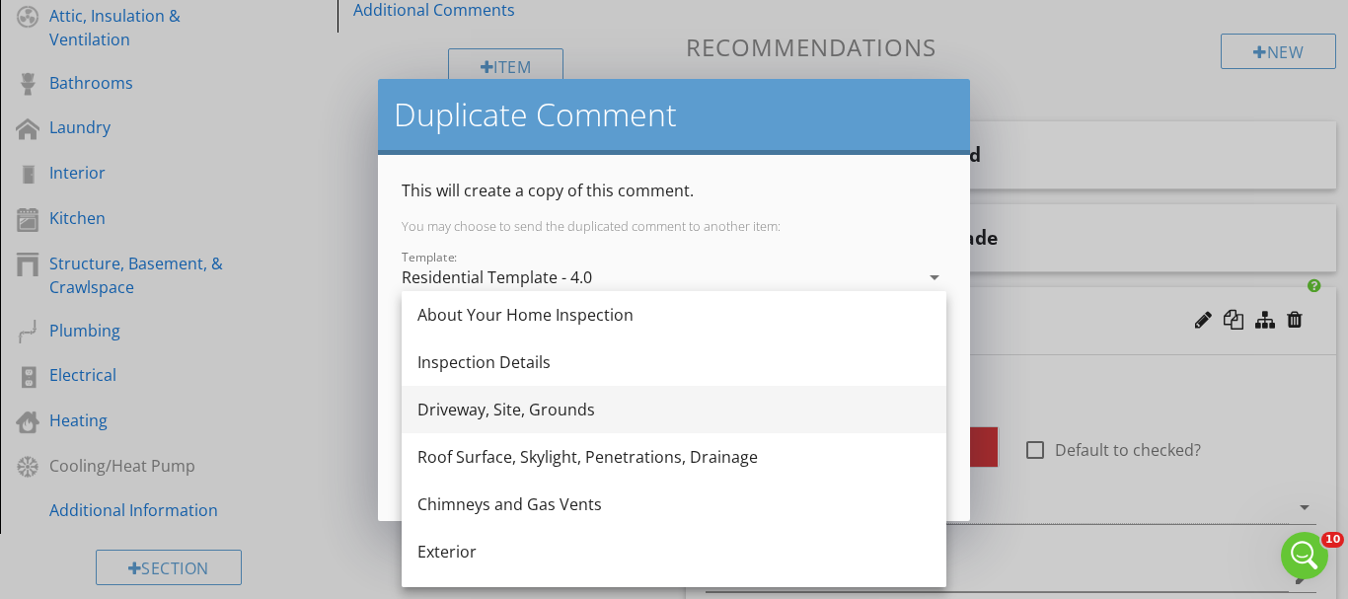
click at [489, 414] on div "Driveway, Site, Grounds" at bounding box center [673, 410] width 513 height 24
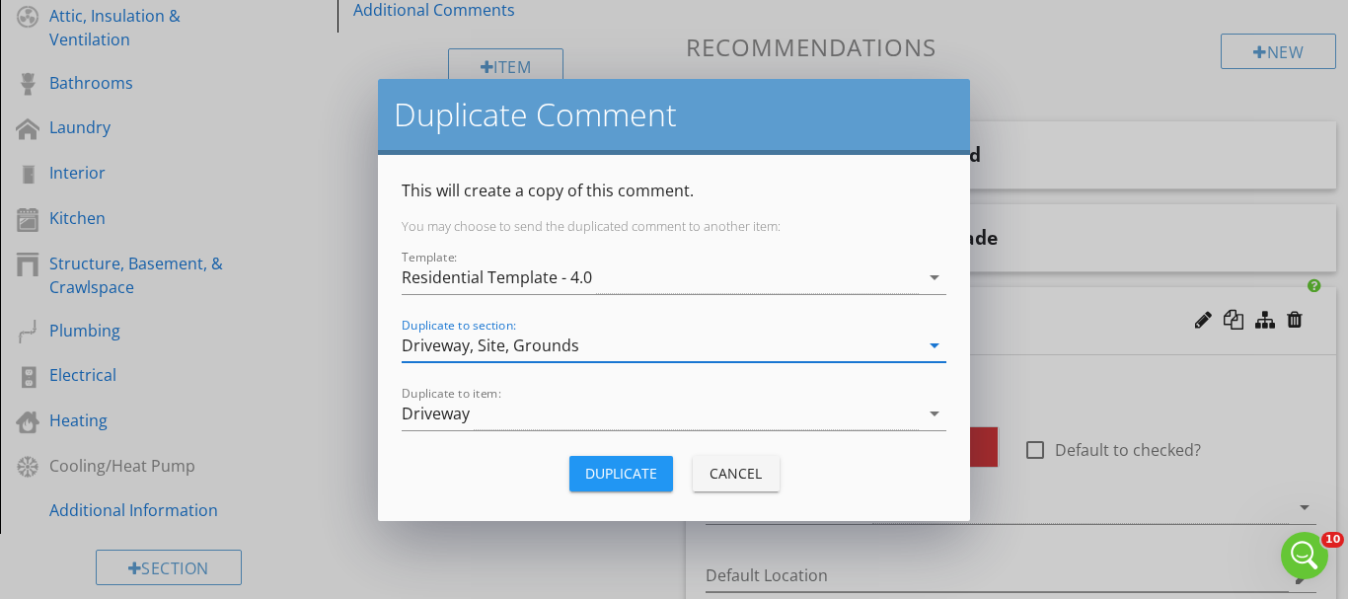
click at [489, 414] on div "Driveway" at bounding box center [660, 414] width 517 height 33
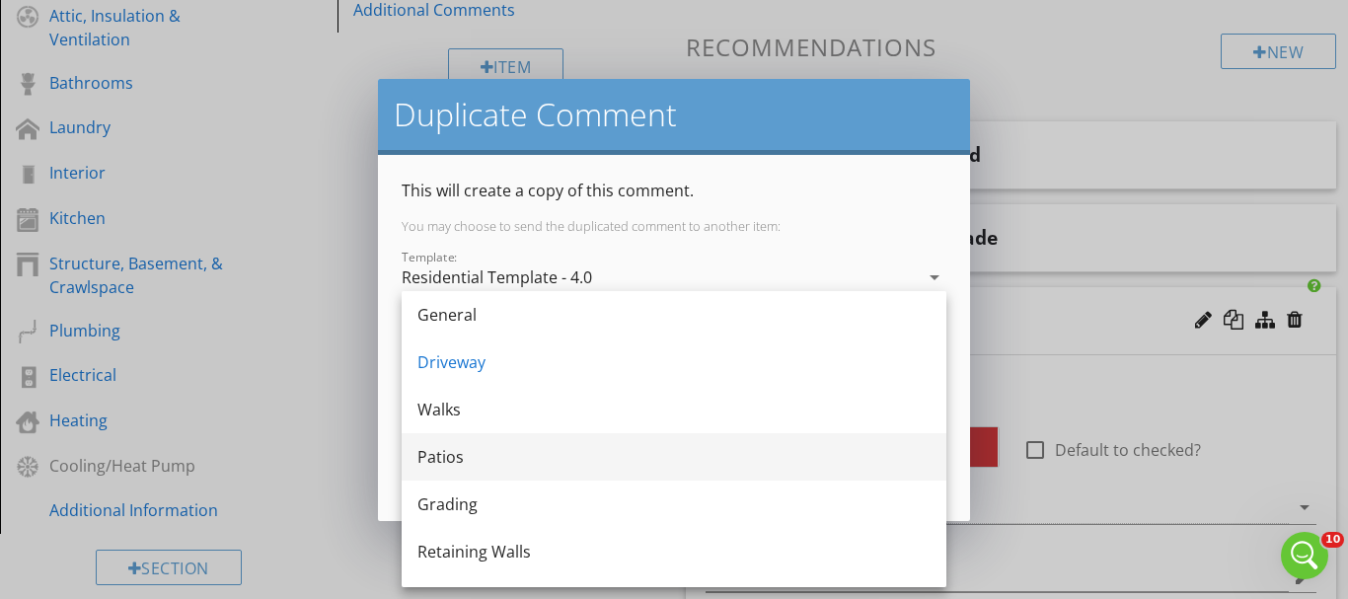
click at [439, 451] on div "Patios" at bounding box center [673, 457] width 513 height 24
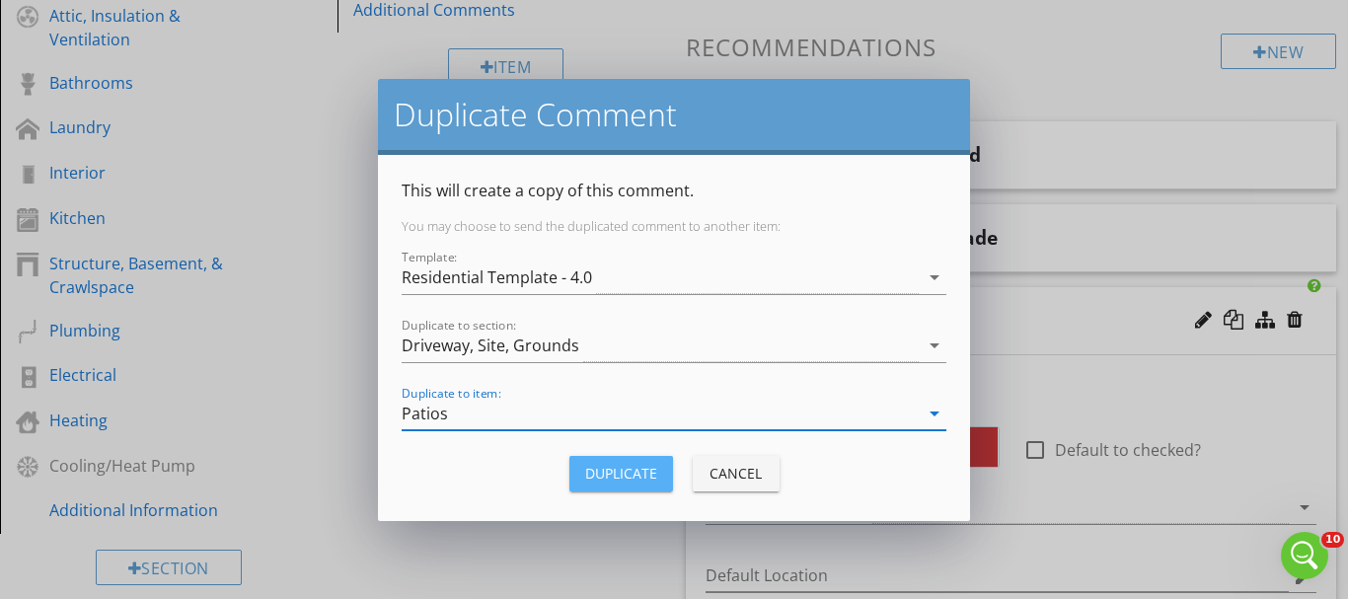
click at [593, 461] on button "Duplicate" at bounding box center [621, 474] width 104 height 36
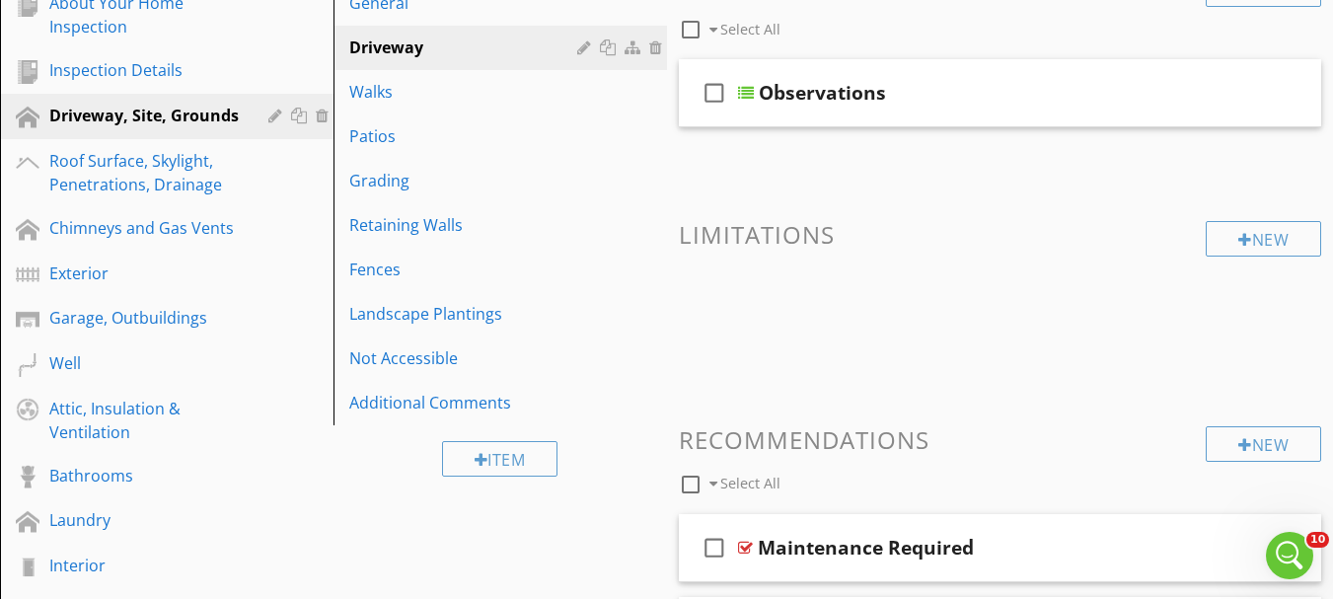
scroll to position [335, 0]
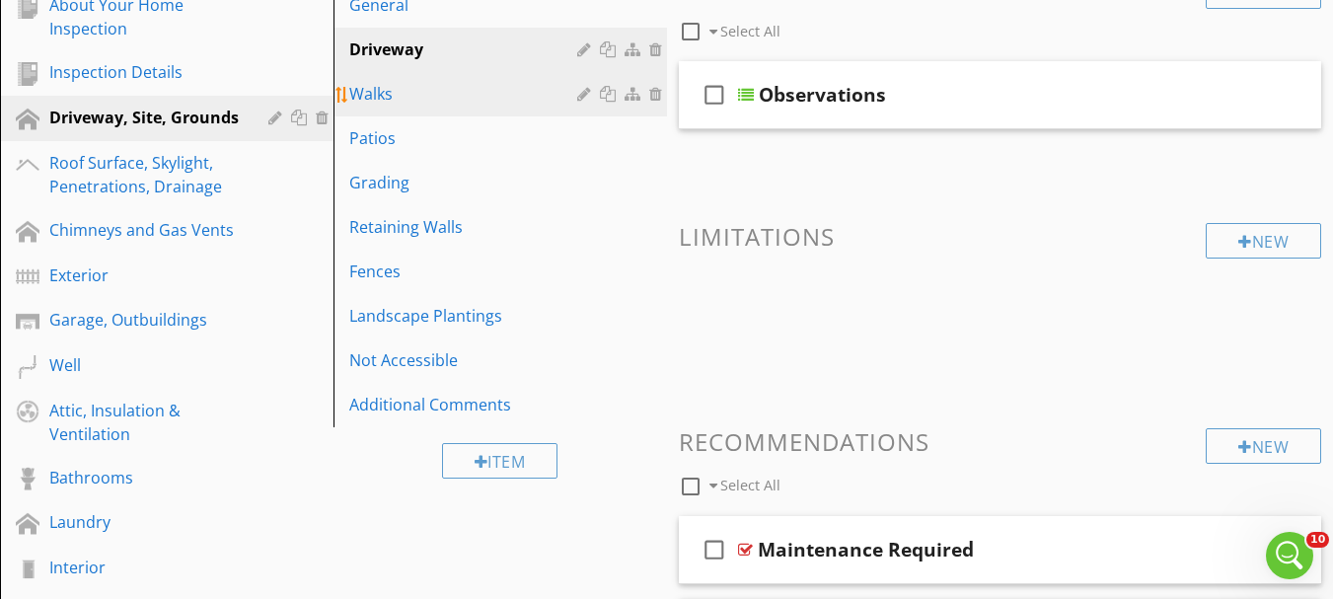
click at [374, 100] on div "Walks" at bounding box center [466, 94] width 234 height 24
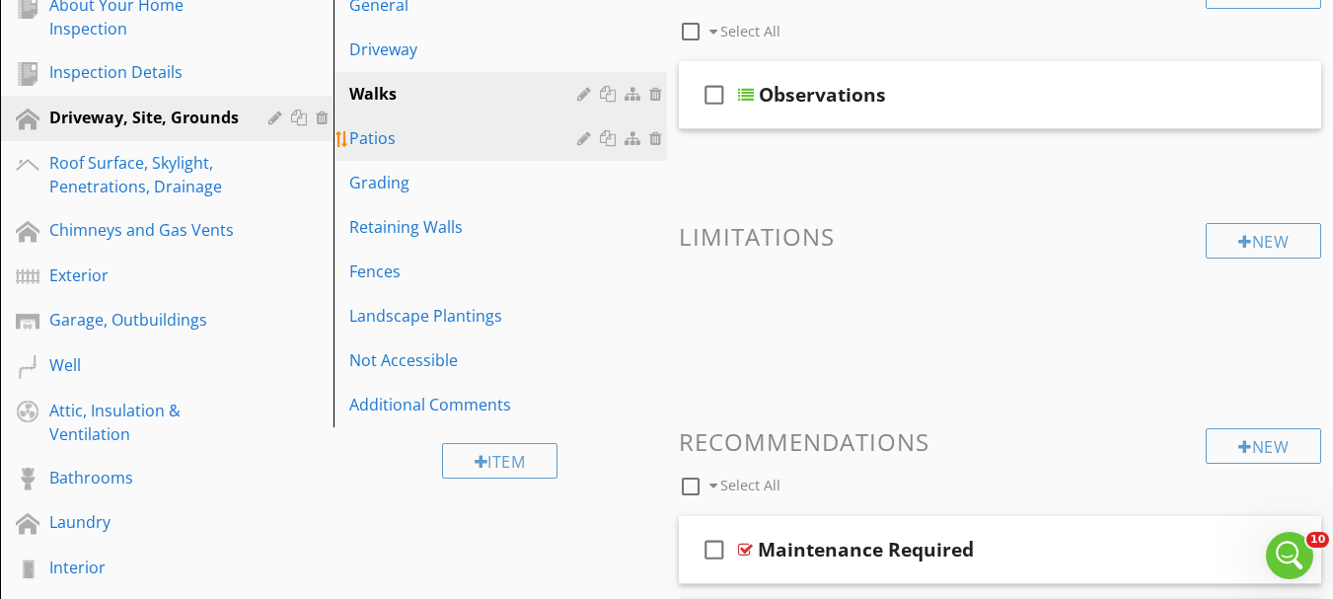
click at [380, 142] on div "Patios" at bounding box center [466, 138] width 234 height 24
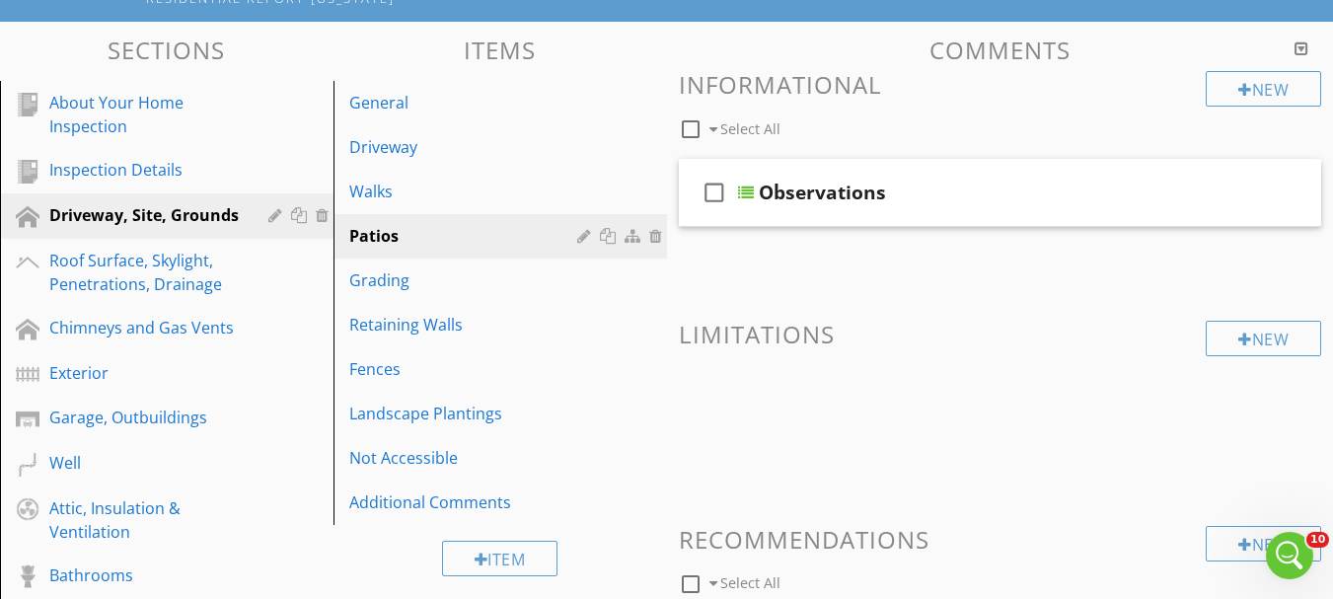
scroll to position [236, 0]
click at [737, 203] on div "check_box_outline_blank" at bounding box center [718, 193] width 39 height 47
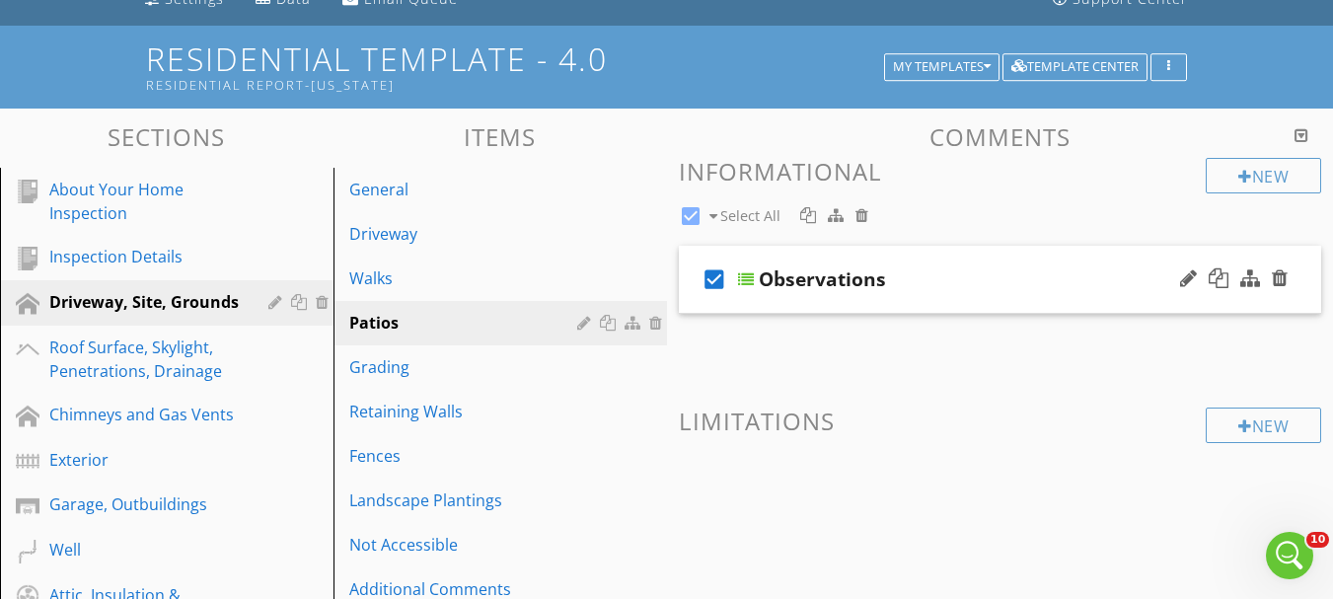
scroll to position [137, 0]
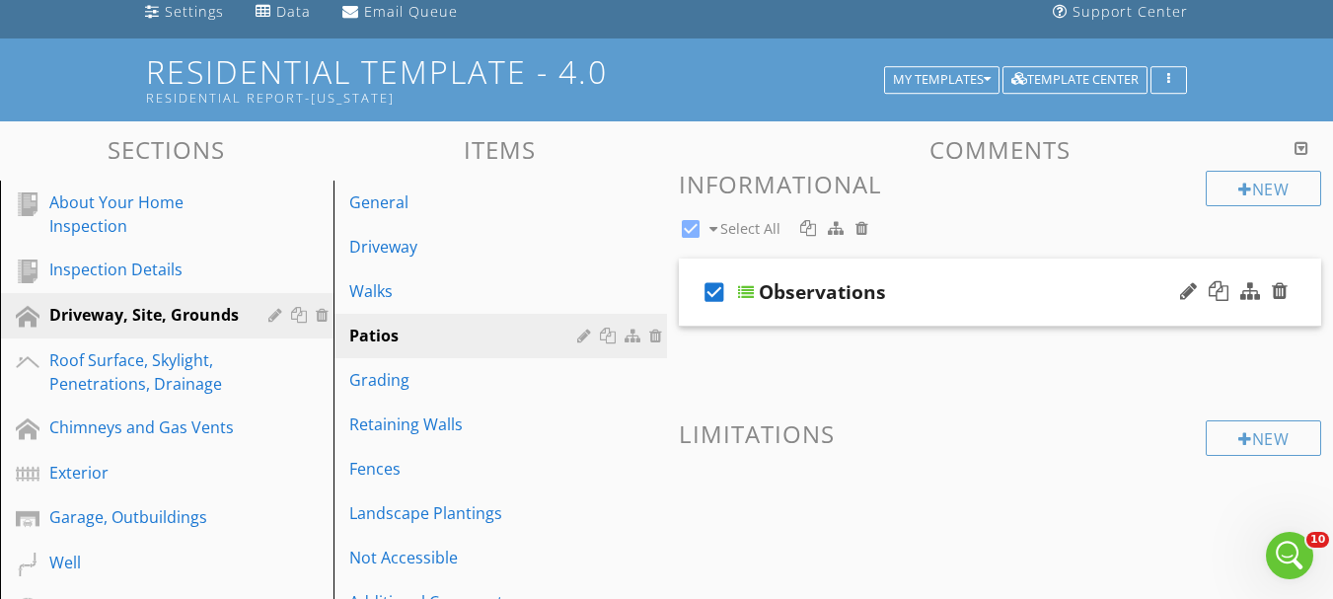
click at [744, 288] on div at bounding box center [746, 292] width 16 height 16
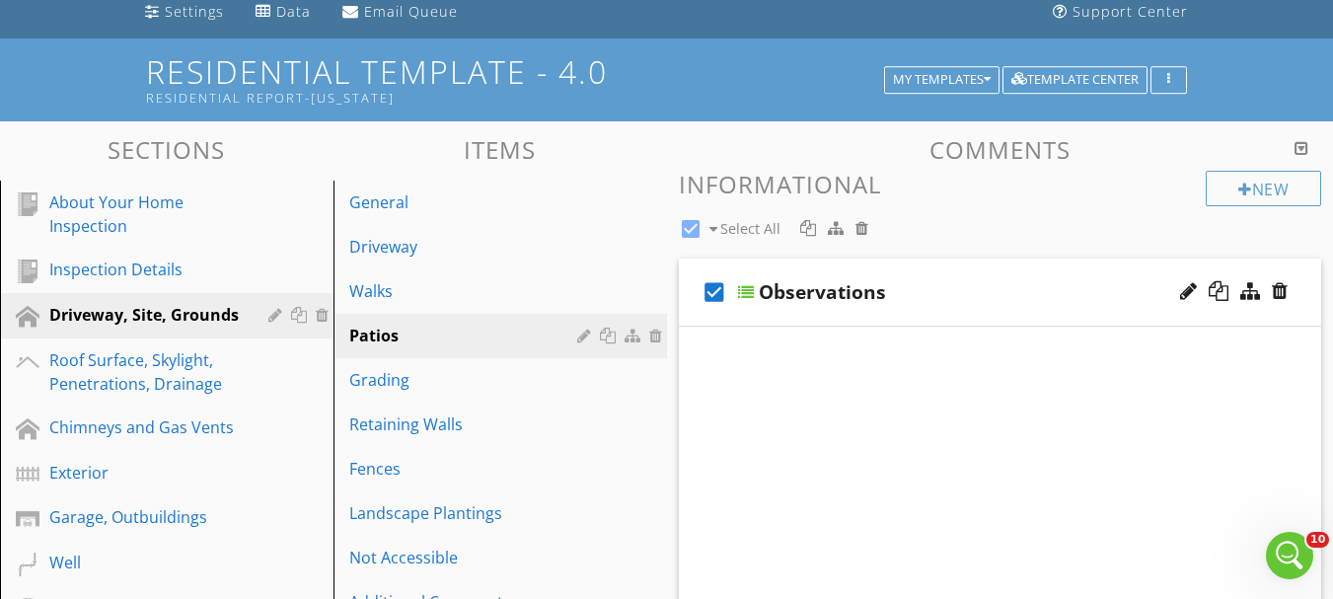
click at [709, 292] on icon "check_box" at bounding box center [715, 291] width 32 height 47
checkbox input "false"
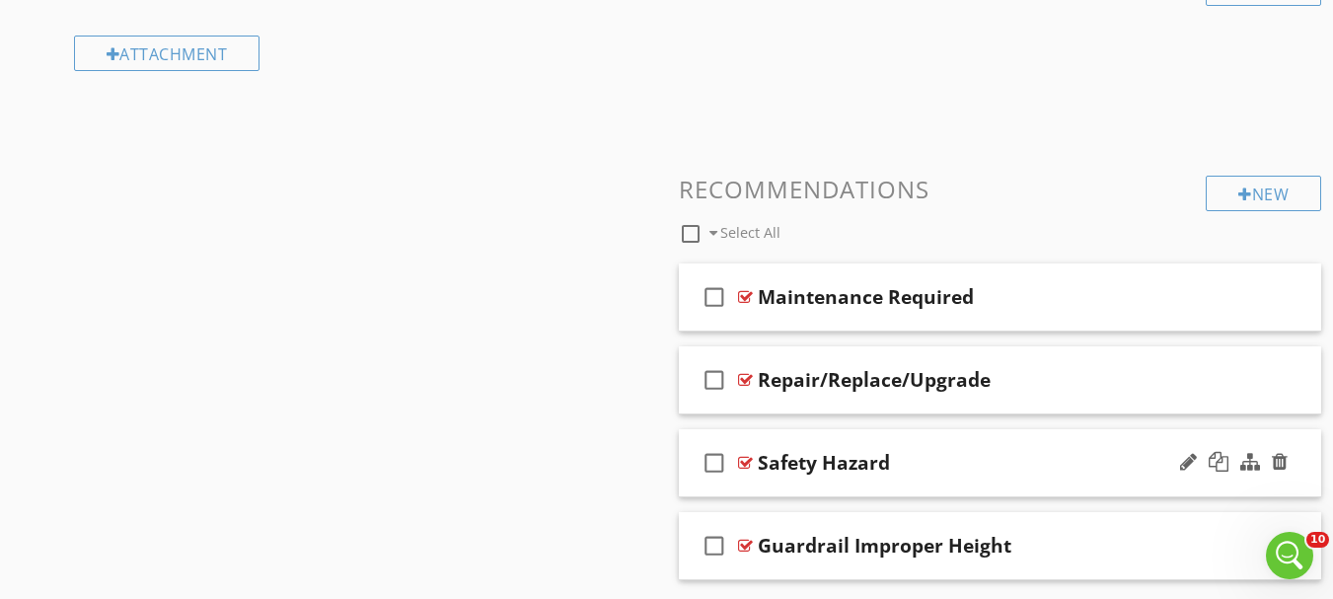
scroll to position [1484, 0]
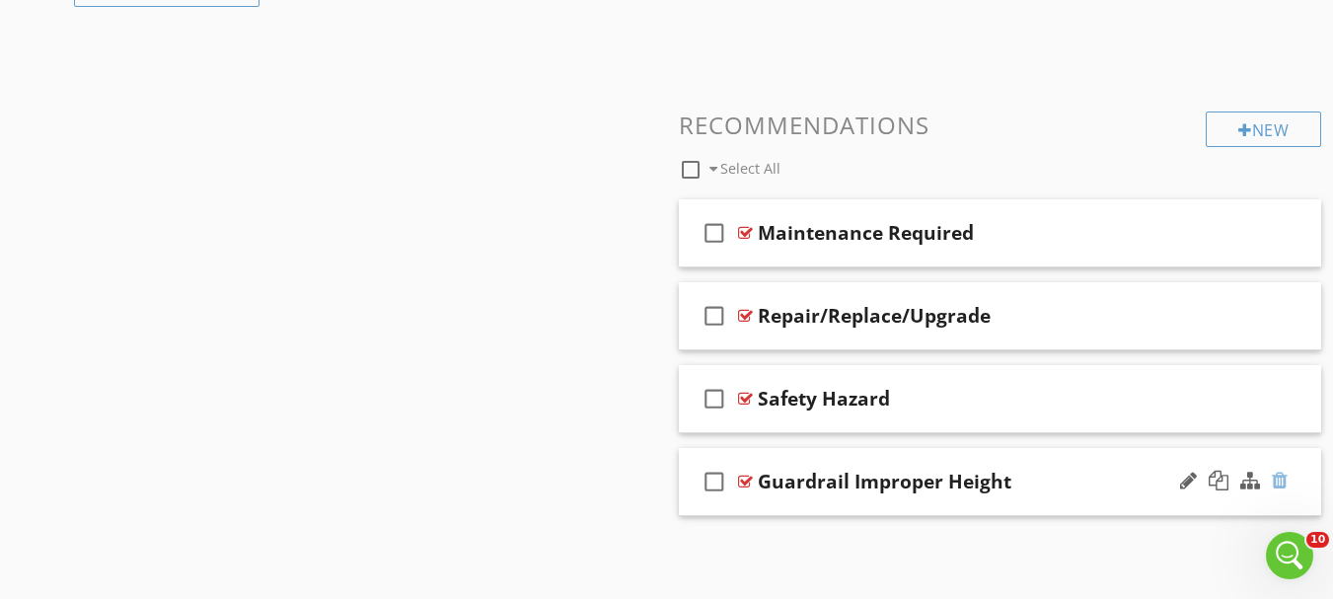
click at [1281, 480] on div at bounding box center [1280, 481] width 16 height 20
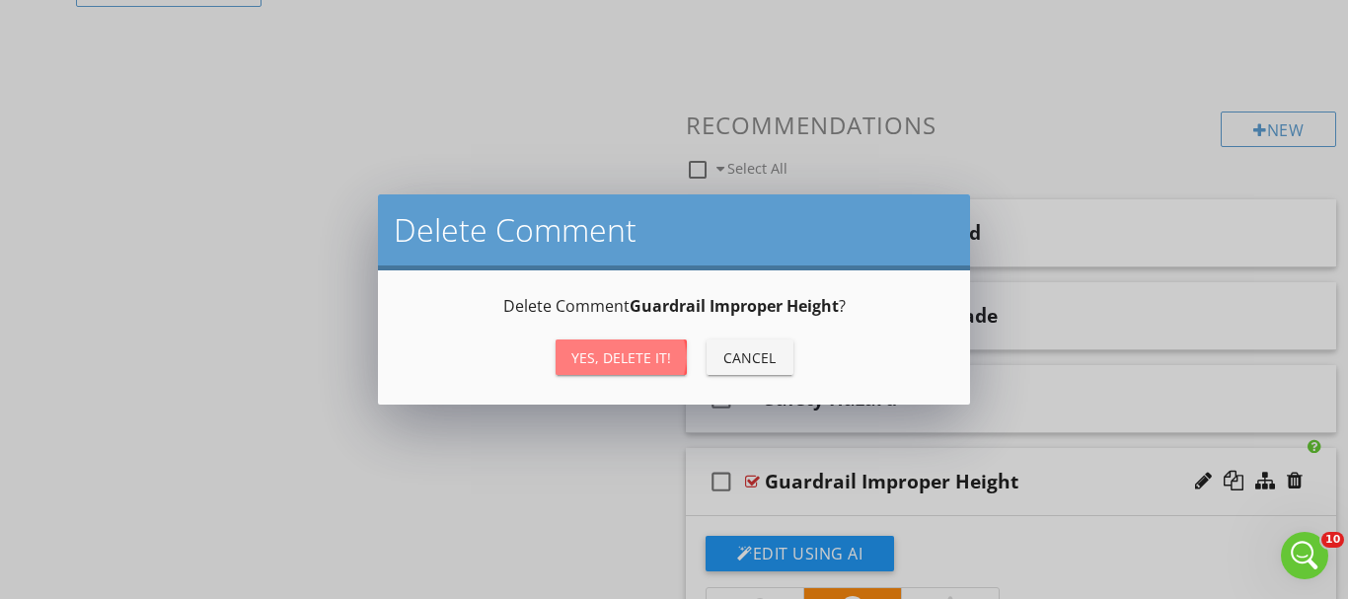
click at [635, 365] on div "Yes, Delete it!" at bounding box center [621, 357] width 100 height 21
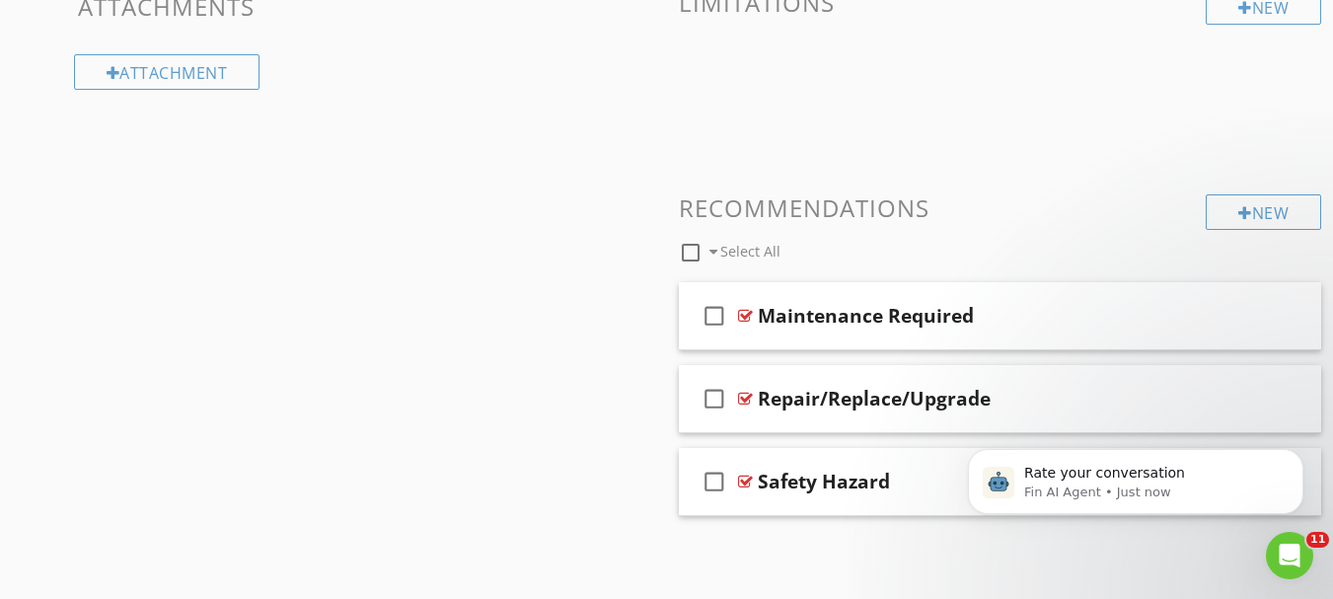
scroll to position [1497, 0]
click at [1154, 485] on p "Fin AI Agent • 1m ago" at bounding box center [1151, 493] width 255 height 18
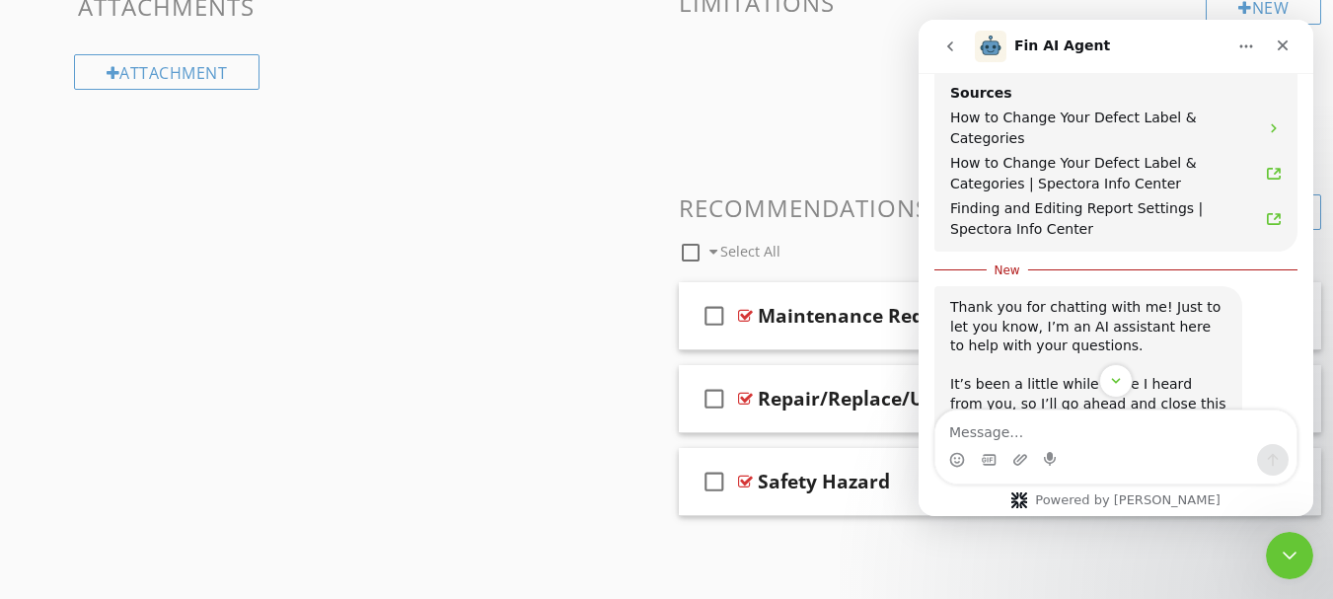
scroll to position [1245, 0]
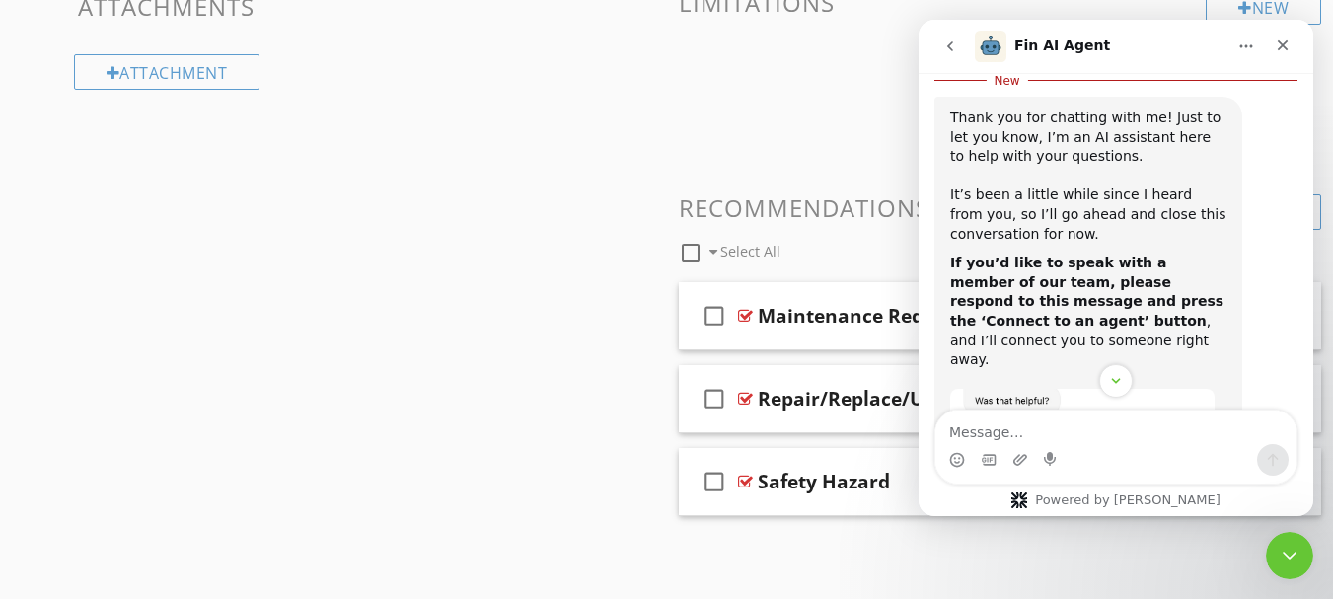
click at [1162, 389] on img "Fin AI Agent says…" at bounding box center [1082, 464] width 264 height 151
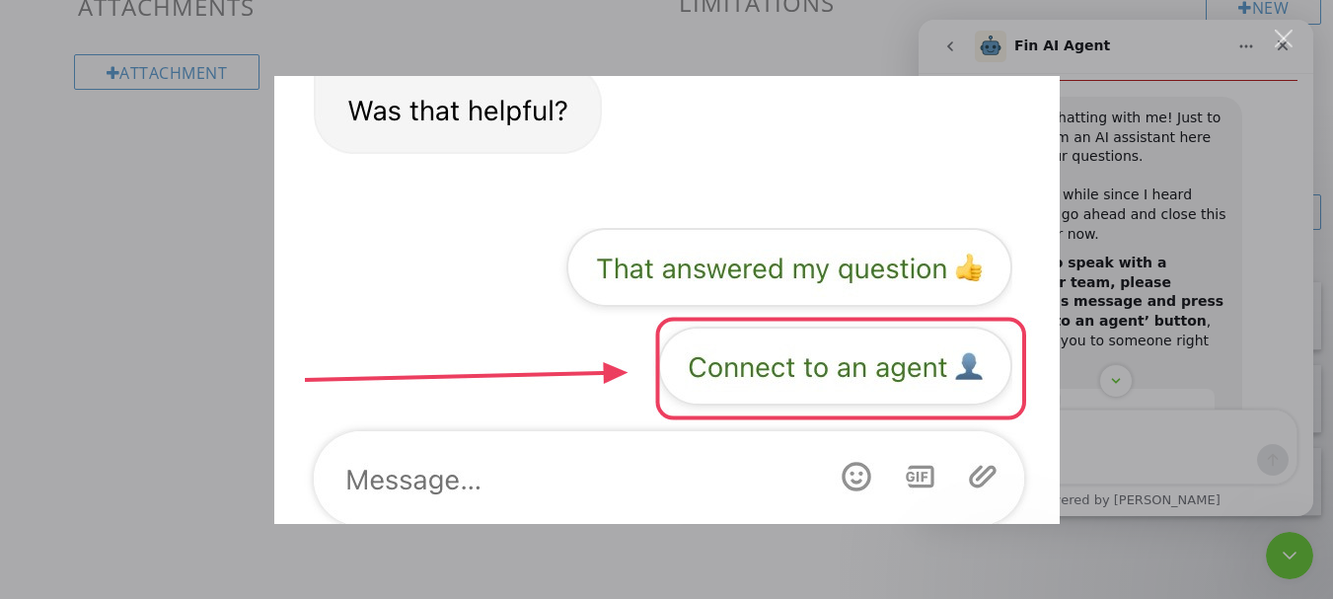
scroll to position [0, 0]
click at [1179, 458] on div "Intercom messenger" at bounding box center [666, 299] width 1333 height 599
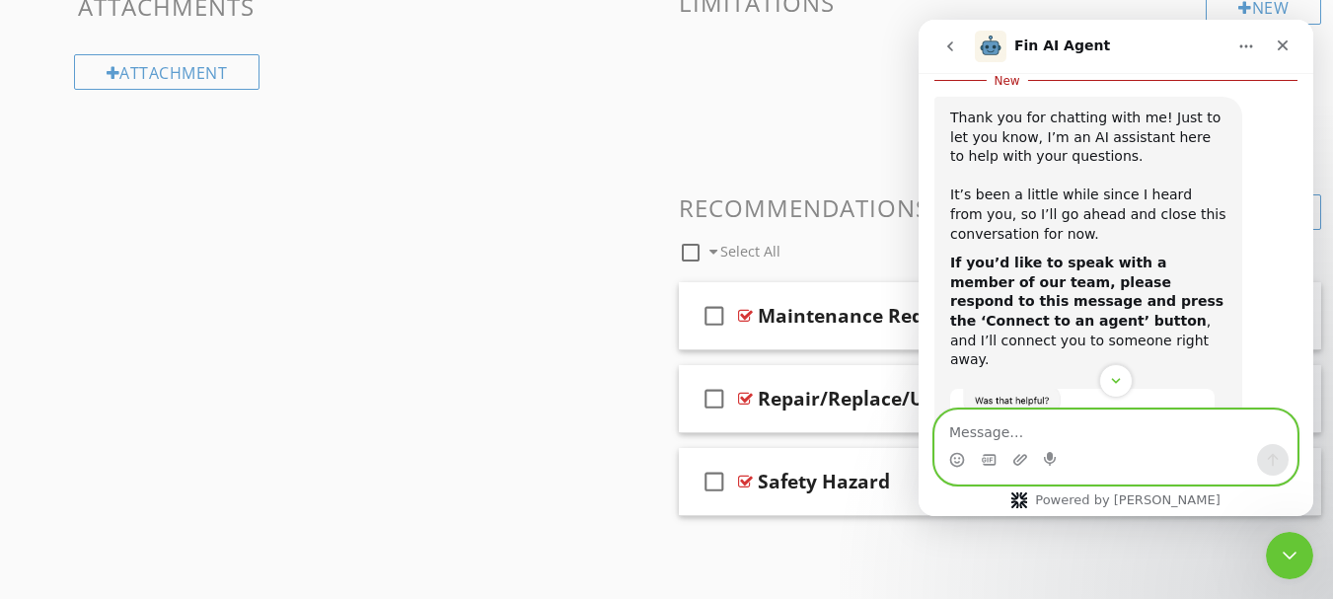
click at [1014, 427] on textarea "Message…" at bounding box center [1115, 427] width 361 height 34
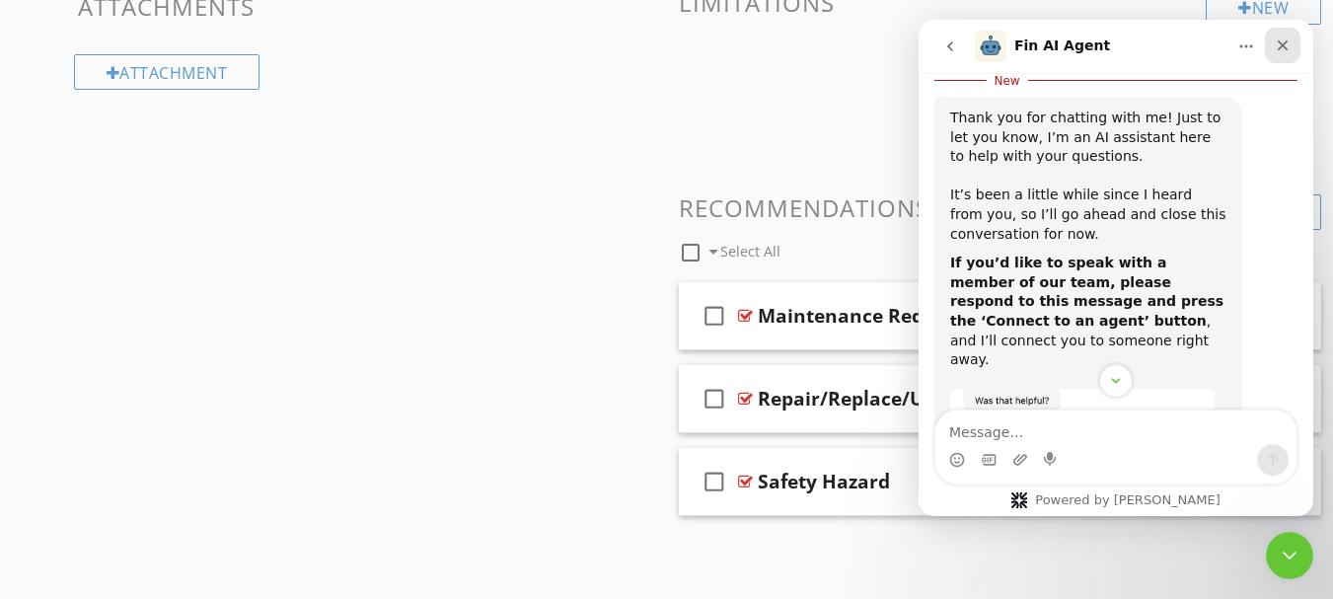
click at [1286, 51] on icon "Close" at bounding box center [1283, 45] width 16 height 16
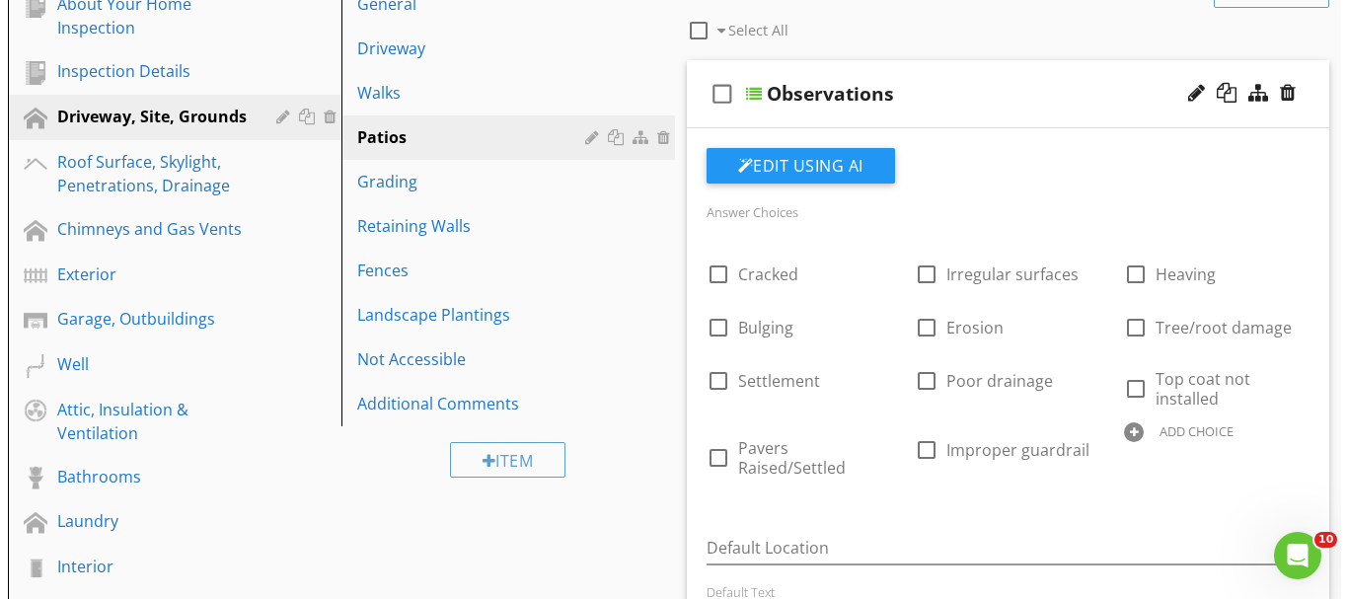
scroll to position [316, 0]
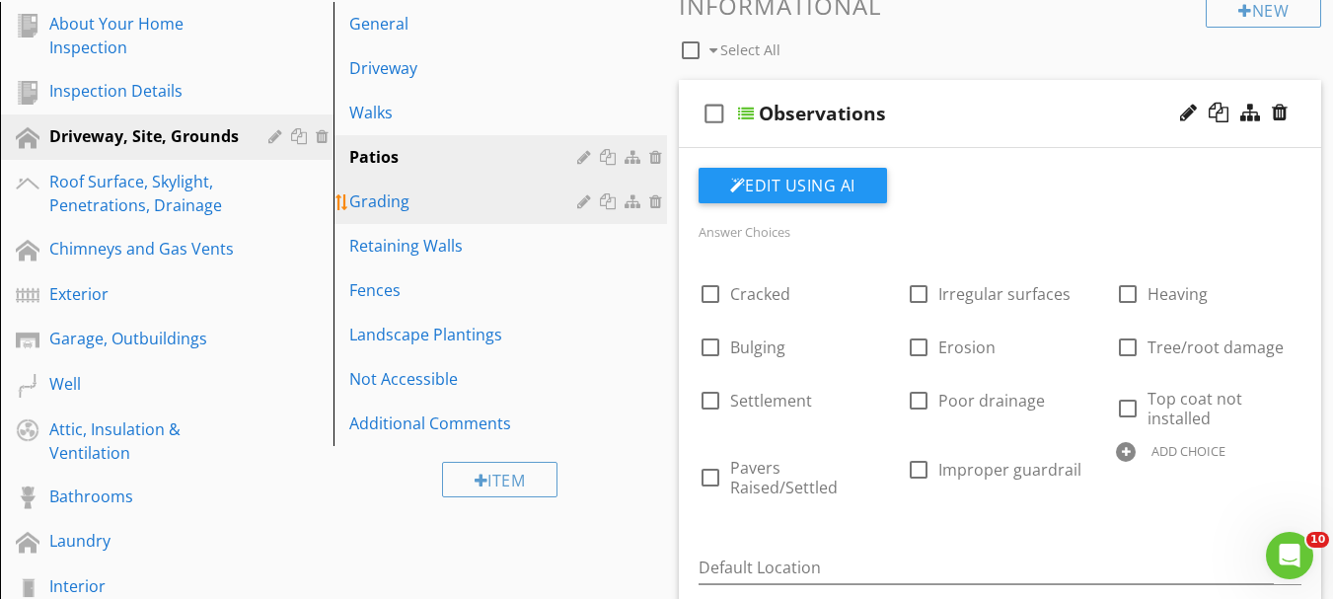
click at [401, 197] on div "Grading" at bounding box center [466, 201] width 234 height 24
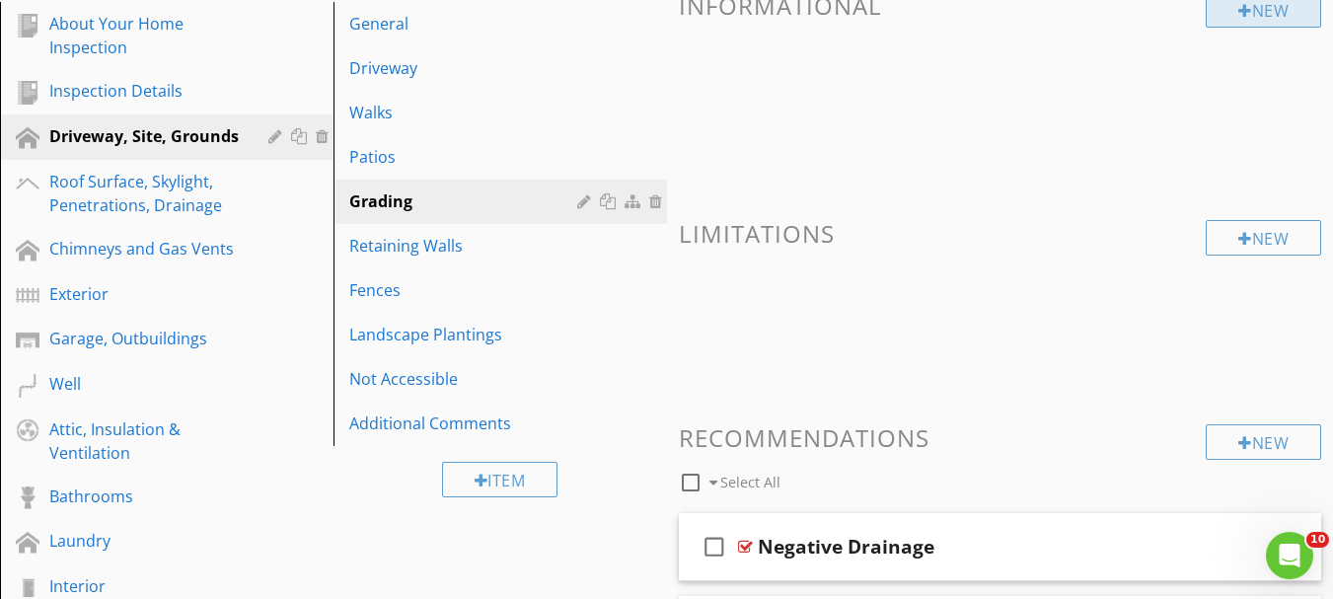
click at [1245, 12] on div at bounding box center [1245, 11] width 14 height 16
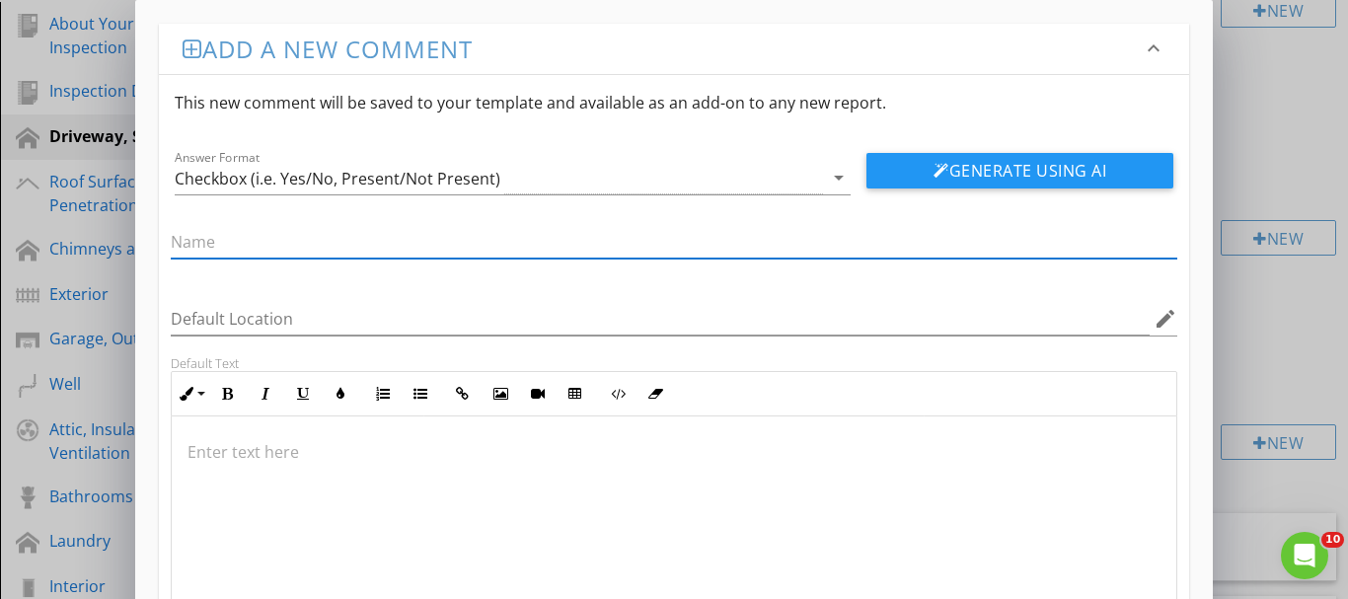
click at [408, 246] on input "text" at bounding box center [674, 242] width 1007 height 33
type input "Observations"
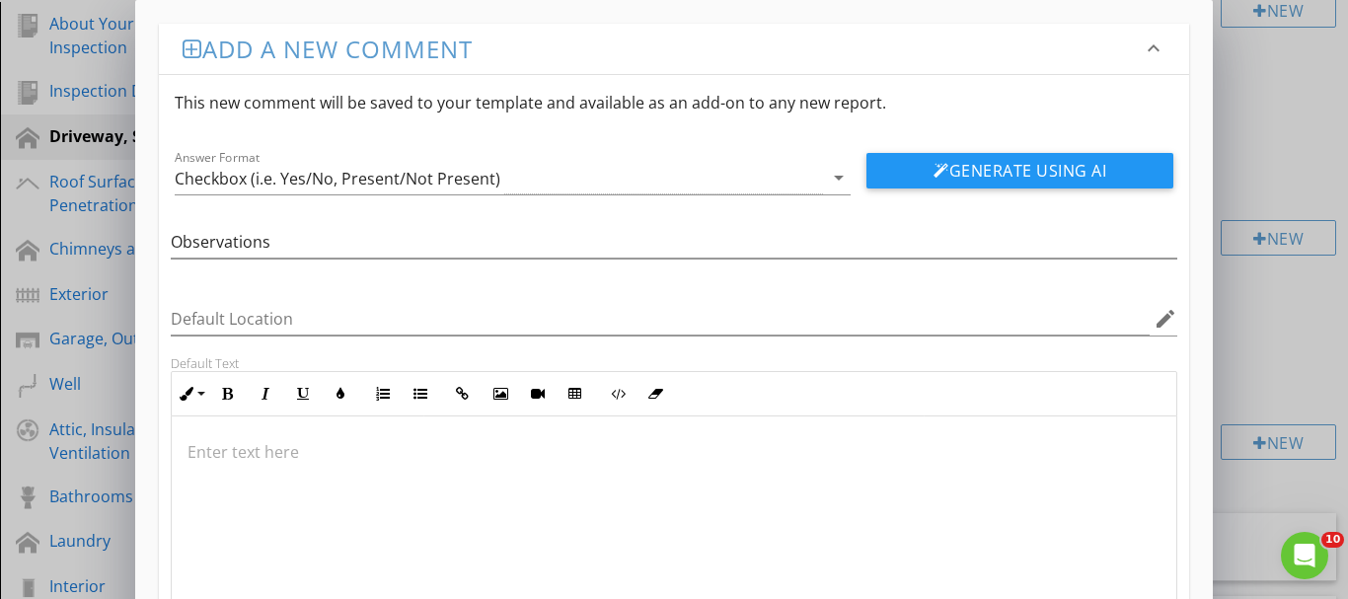
click at [403, 160] on div "Answer Format Checkbox (i.e. Yes/No, Present/Not Present) arrow_drop_down" at bounding box center [513, 172] width 677 height 44
click at [402, 173] on div "Checkbox (i.e. Yes/No, Present/Not Present)" at bounding box center [338, 179] width 326 height 18
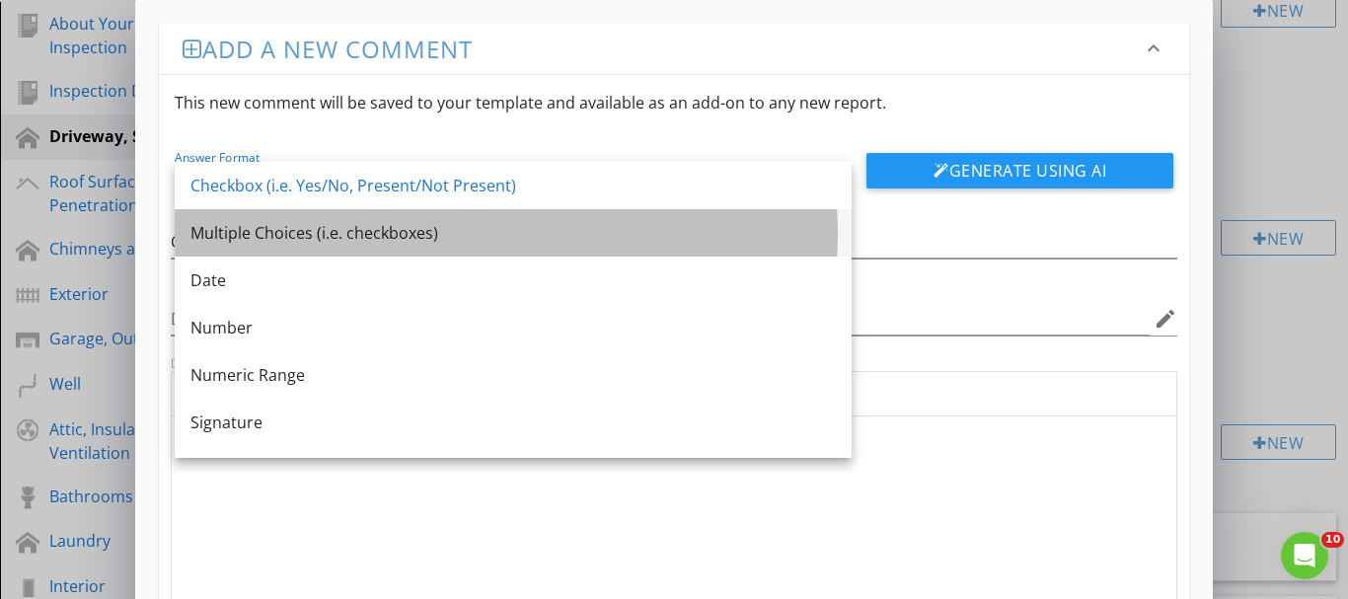
click at [246, 242] on div "Multiple Choices (i.e. checkboxes)" at bounding box center [512, 233] width 645 height 24
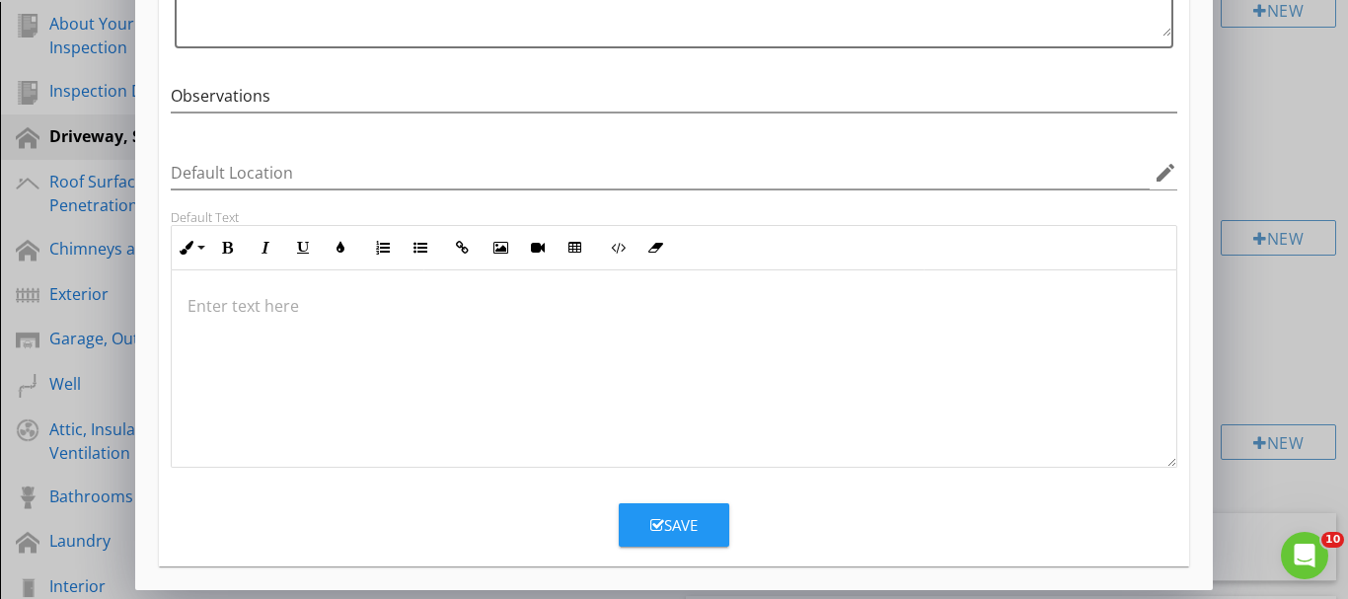
scroll to position [301, 0]
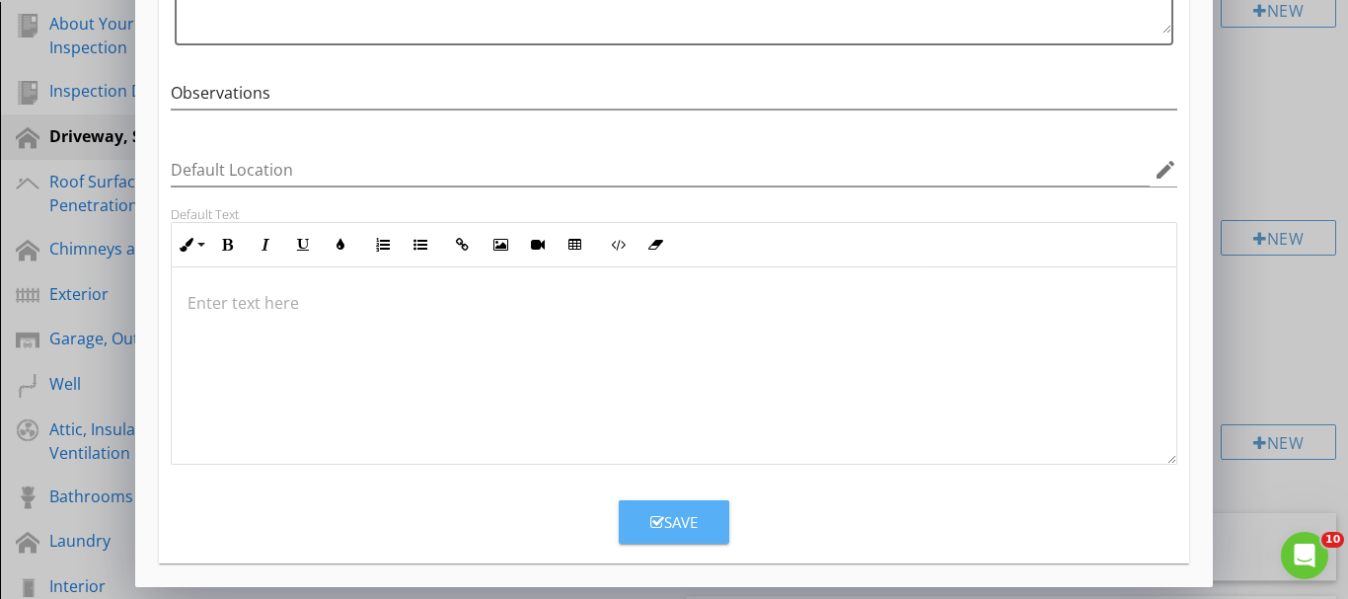
click at [699, 510] on button "Save" at bounding box center [674, 521] width 111 height 43
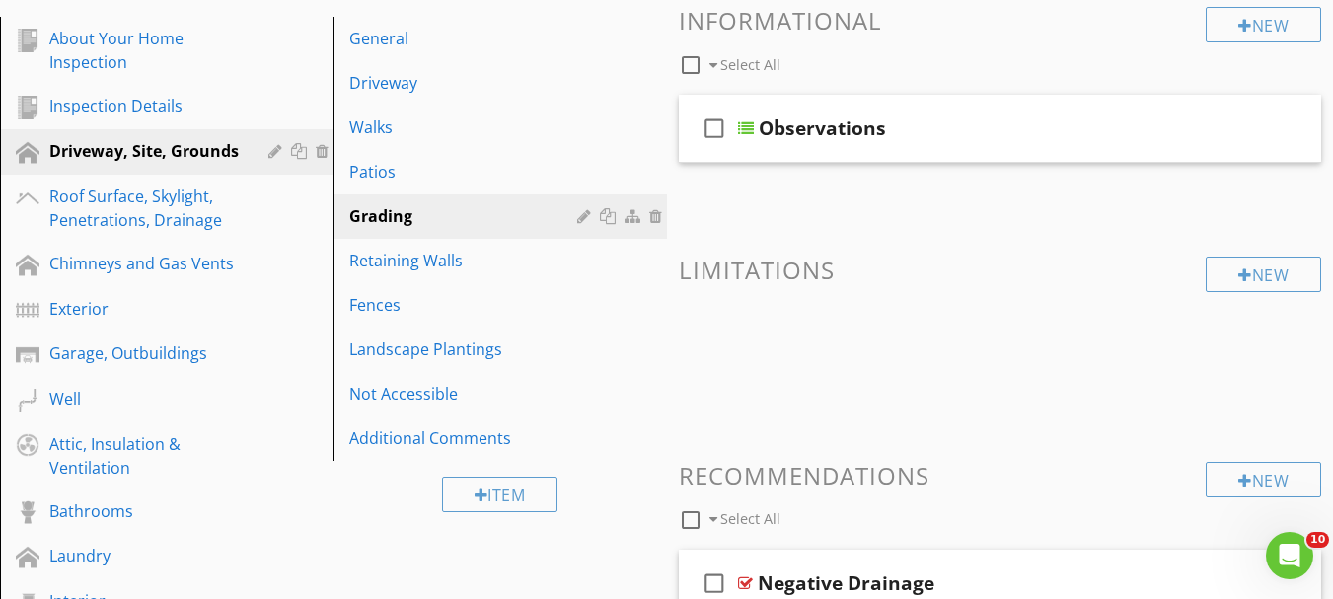
scroll to position [217, 0]
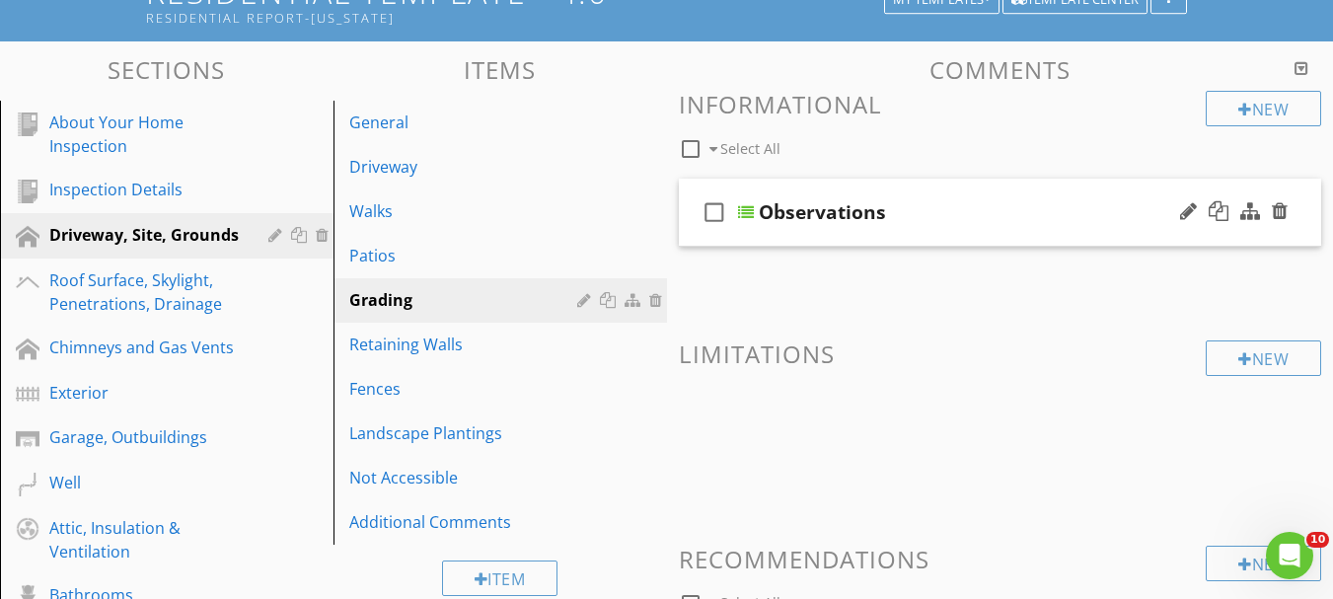
click at [747, 203] on div "check_box_outline_blank Observations" at bounding box center [1000, 213] width 643 height 68
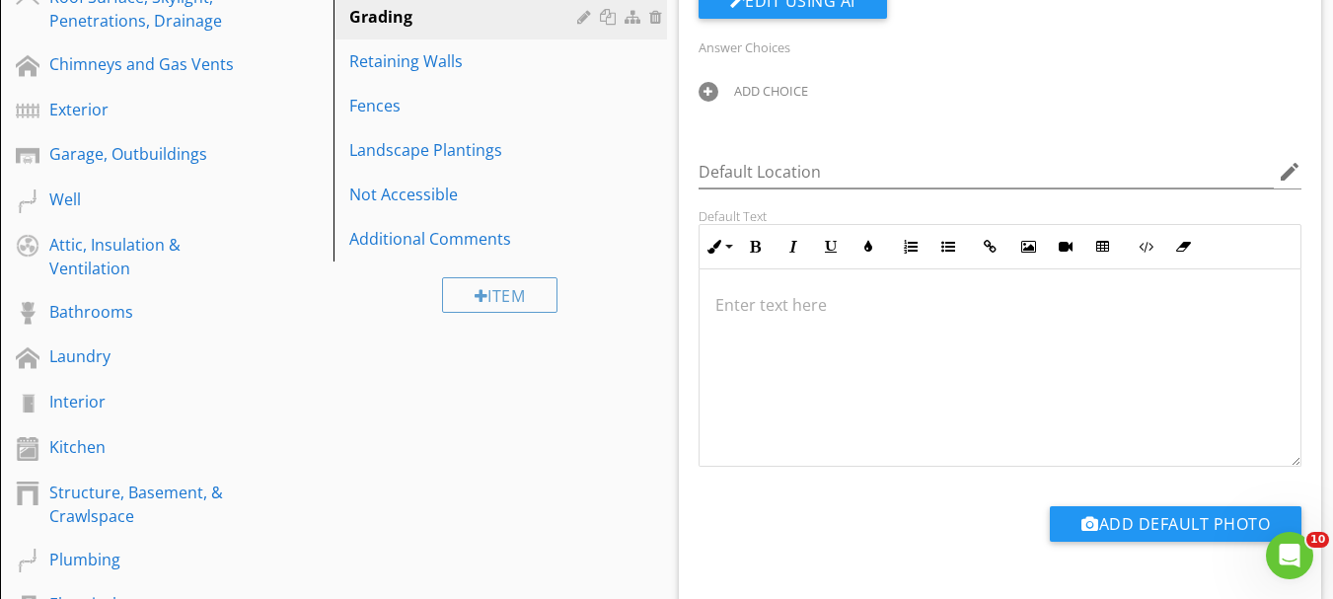
scroll to position [612, 0]
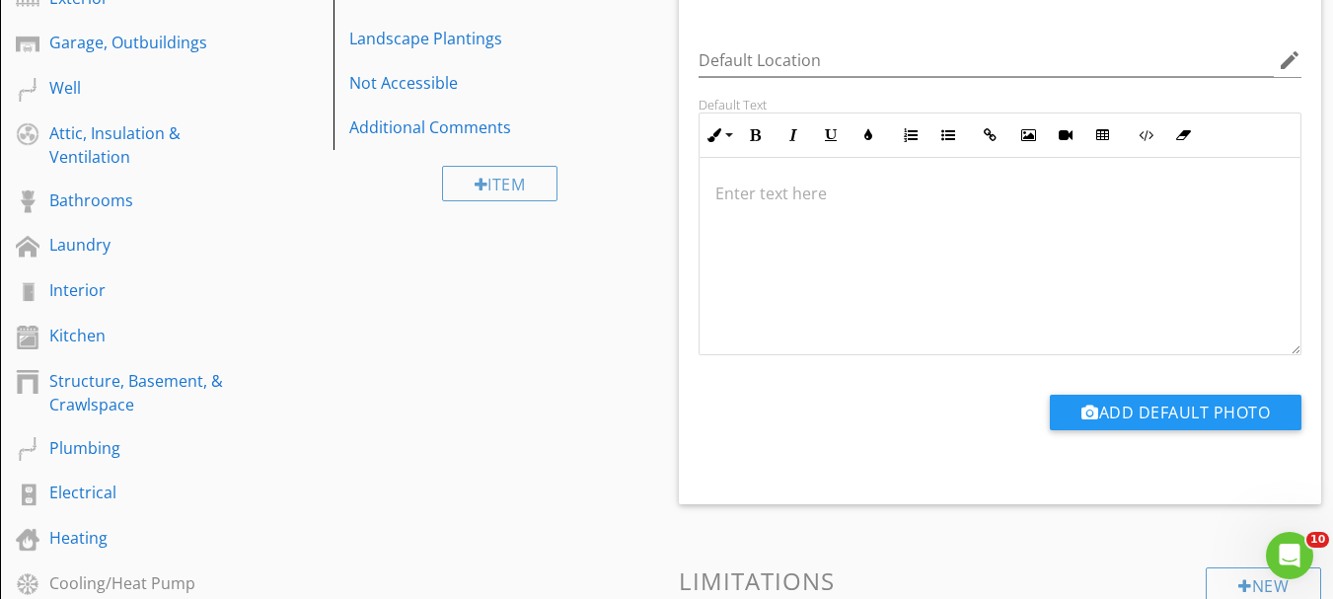
click at [788, 199] on p at bounding box center [1000, 194] width 570 height 24
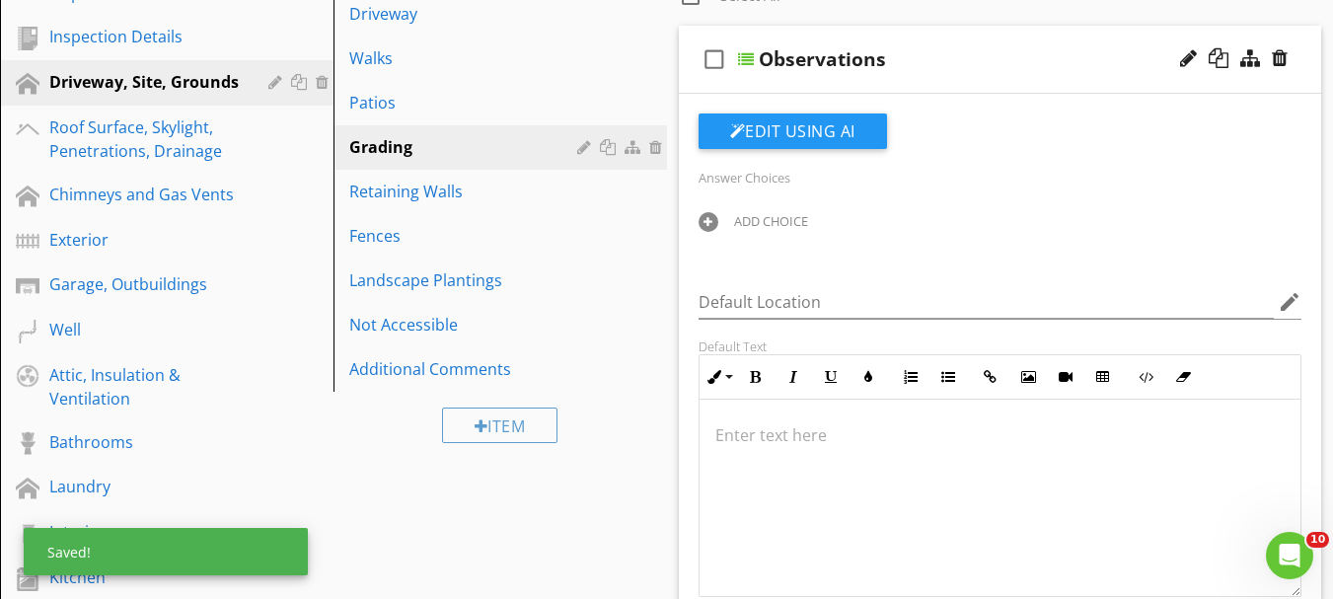
scroll to position [414, 0]
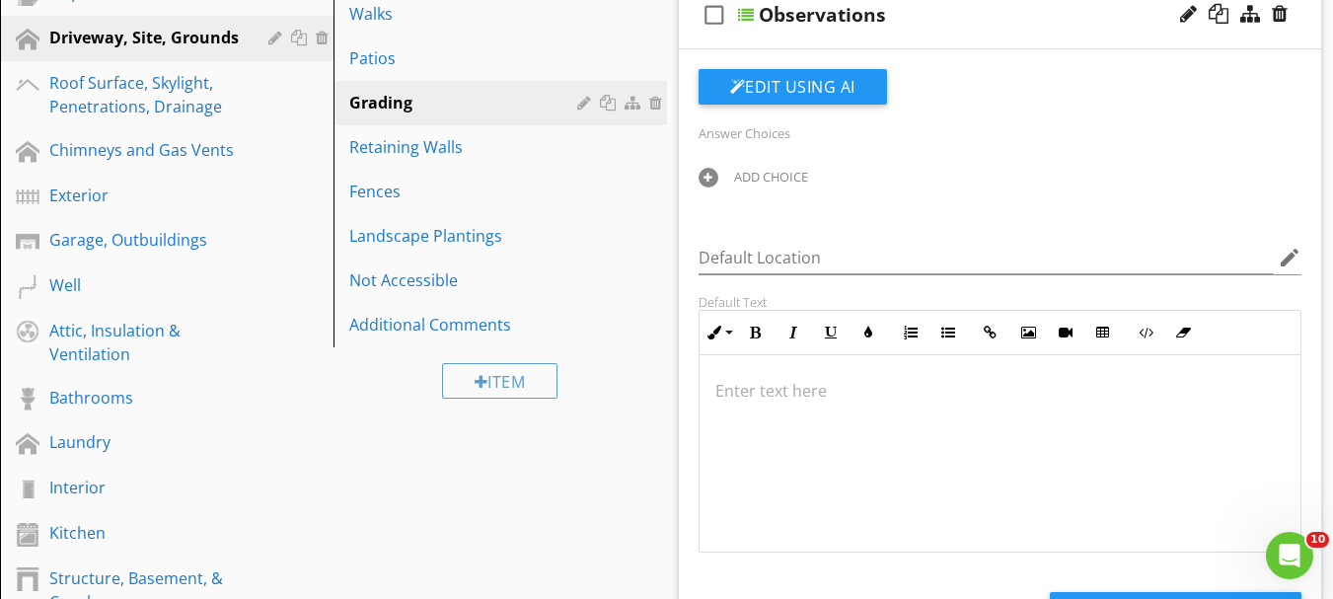
click at [784, 167] on div "ADD CHOICE" at bounding box center [792, 176] width 186 height 24
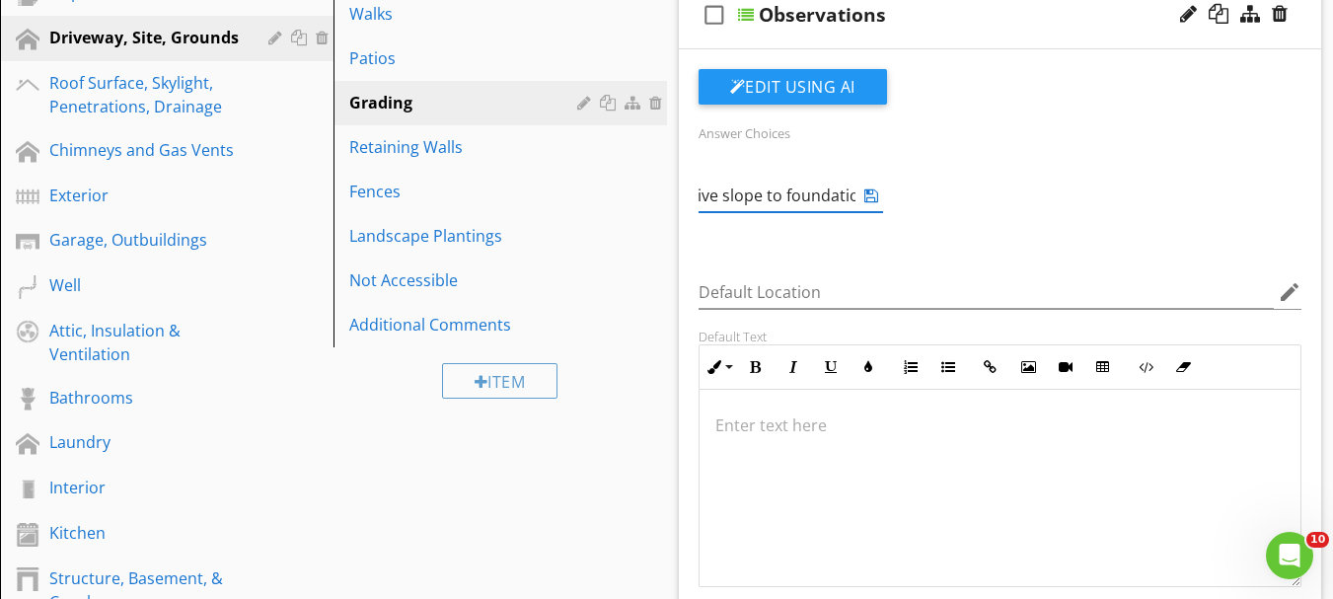
scroll to position [0, 55]
click at [910, 171] on div at bounding box center [917, 178] width 20 height 20
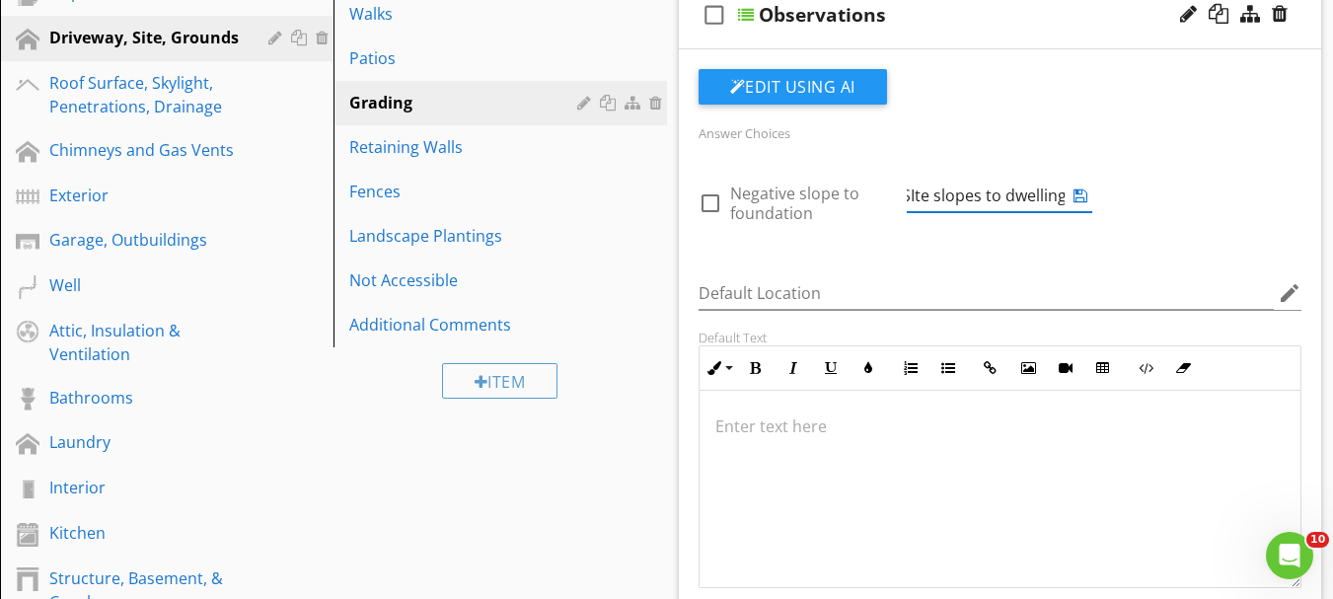
scroll to position [316, 0]
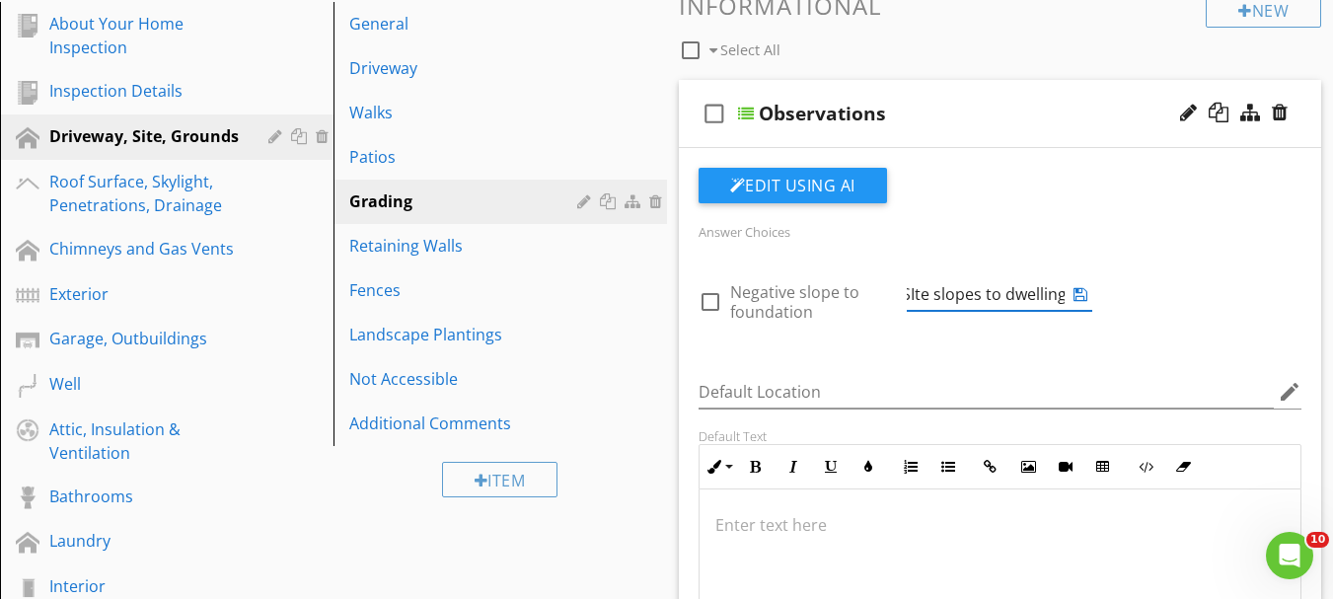
click at [1084, 297] on icon at bounding box center [1081, 294] width 14 height 16
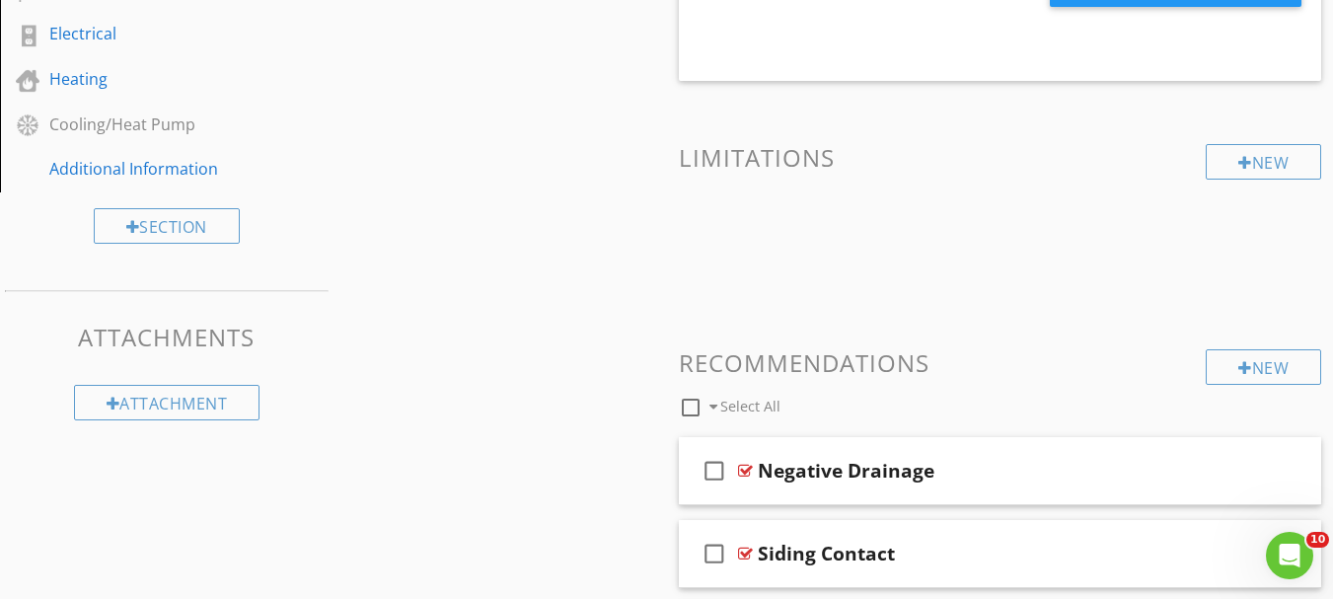
scroll to position [1105, 0]
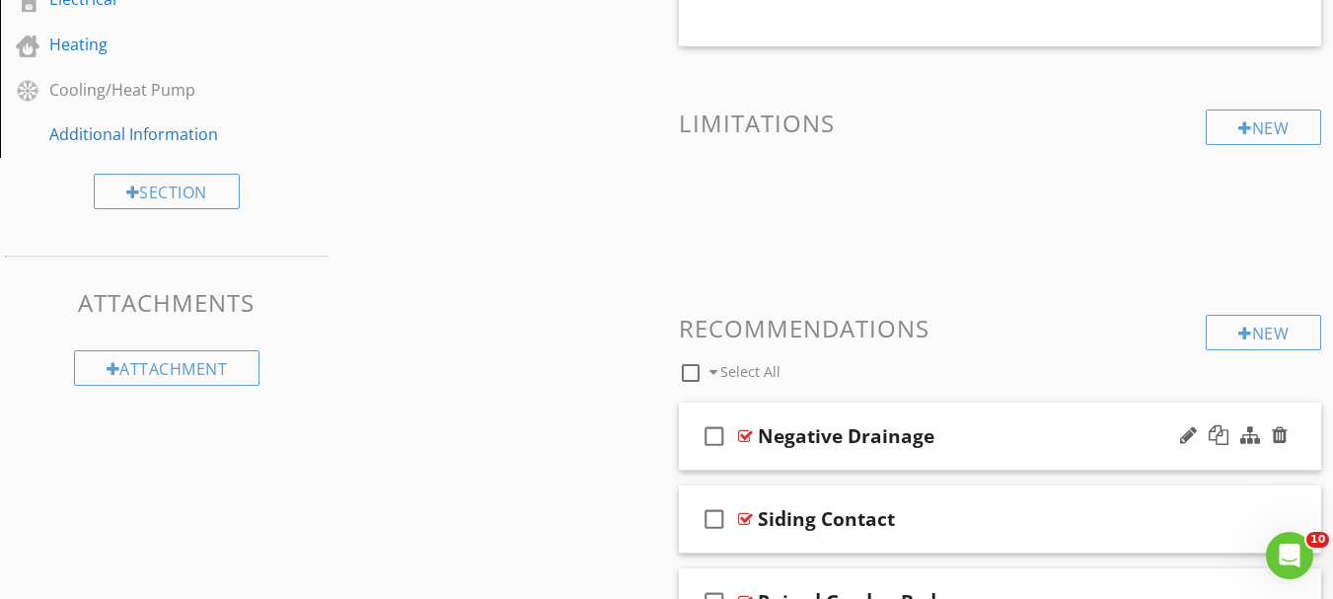
click at [744, 432] on div at bounding box center [745, 436] width 15 height 16
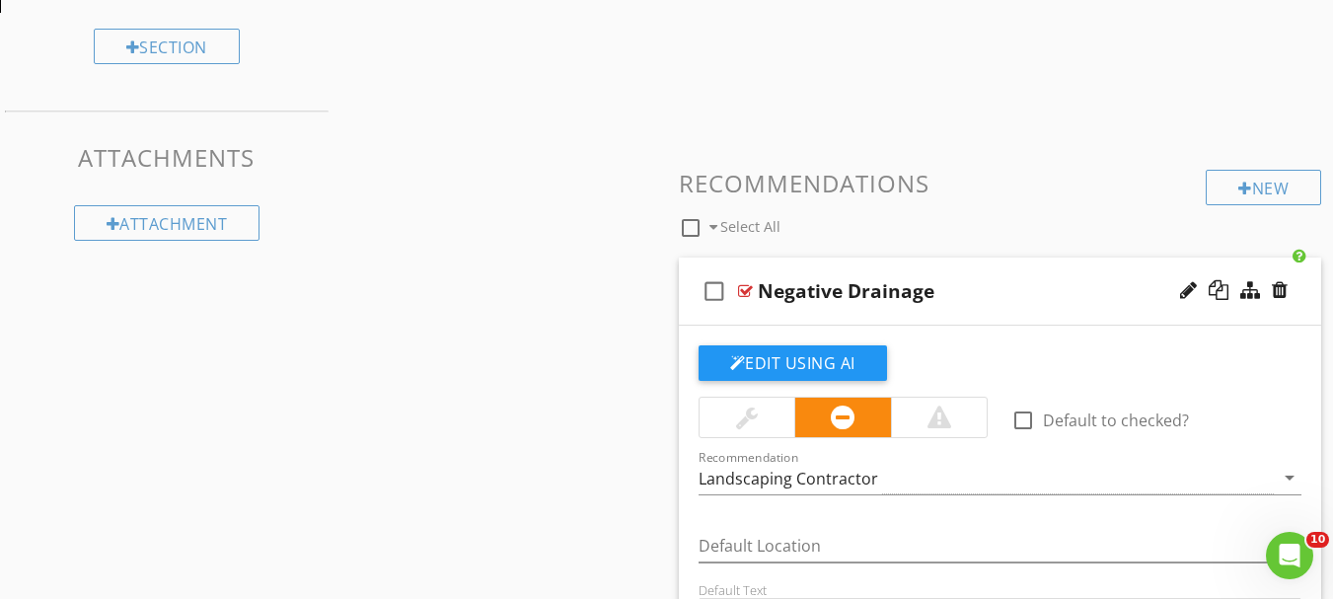
scroll to position [1303, 0]
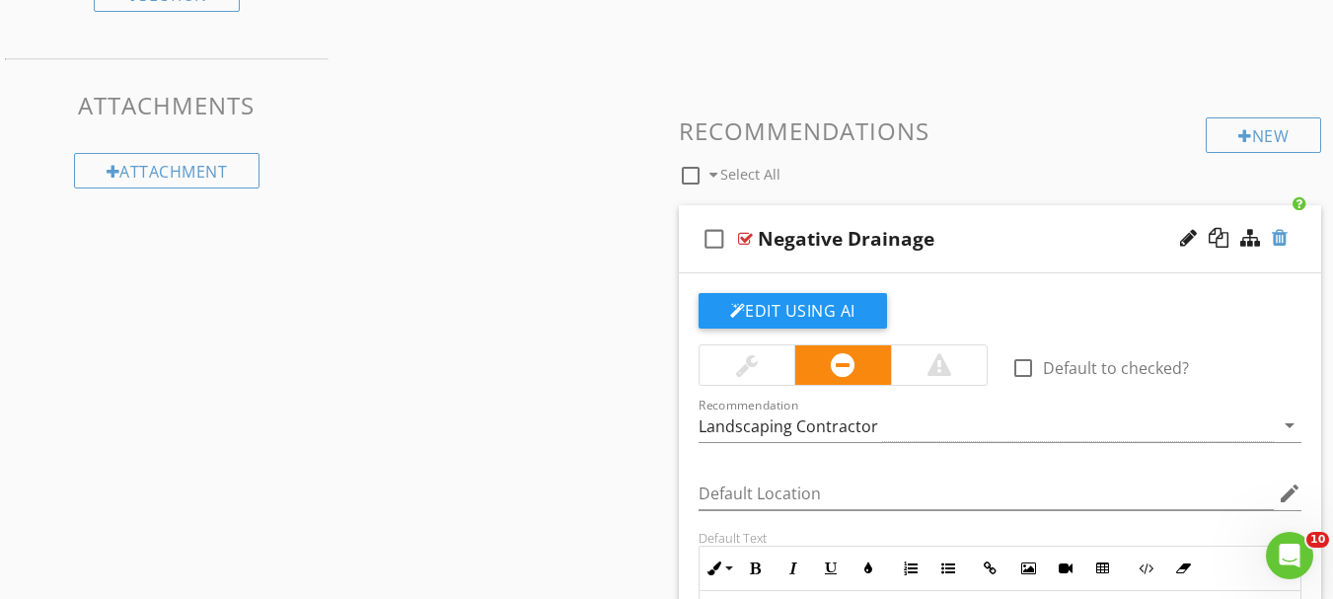
click at [1279, 242] on div at bounding box center [1280, 238] width 16 height 20
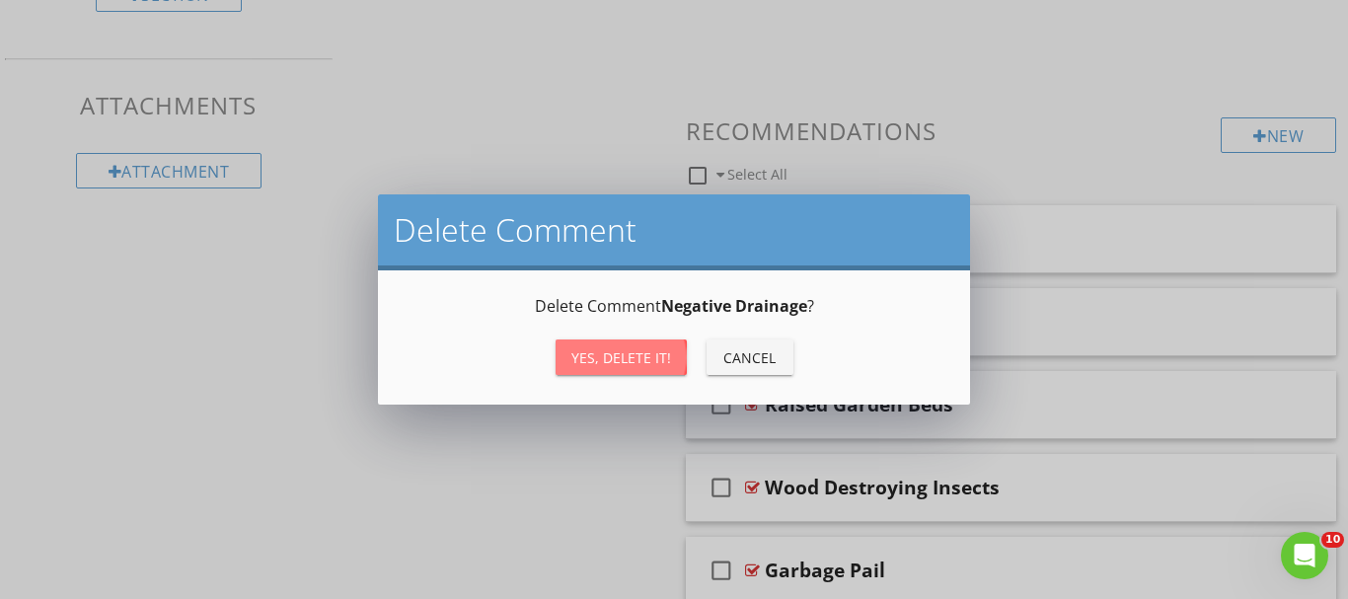
click at [634, 351] on div "Yes, Delete it!" at bounding box center [621, 357] width 100 height 21
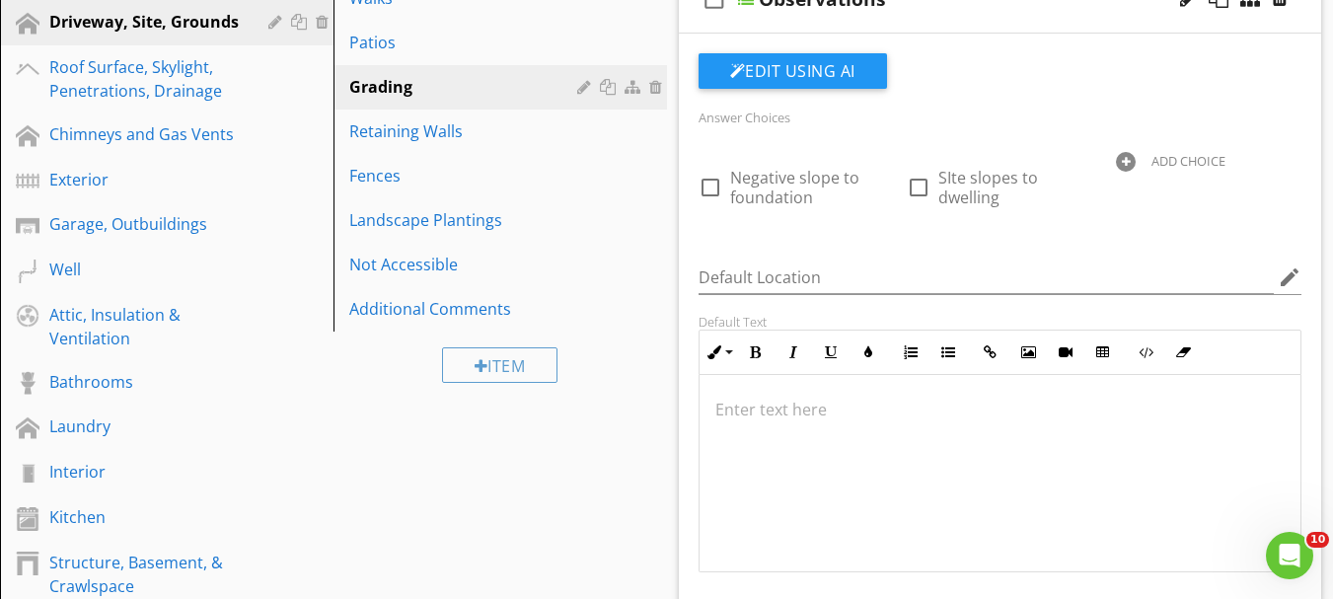
scroll to position [414, 0]
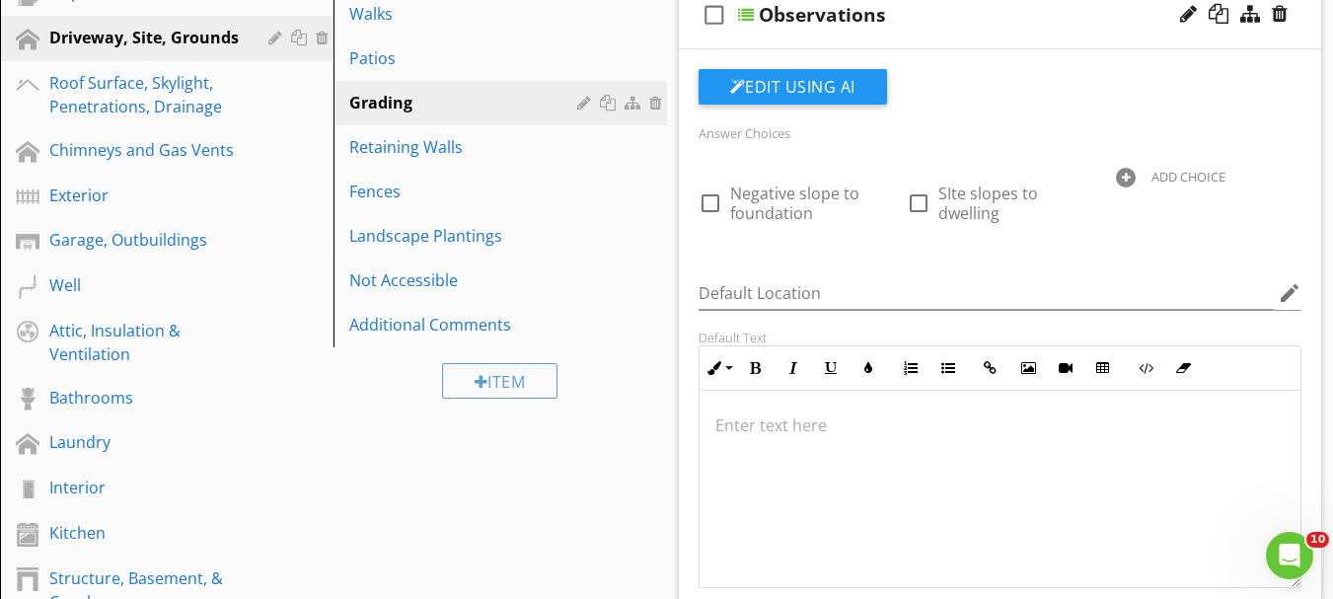
click at [1133, 180] on div at bounding box center [1126, 178] width 20 height 20
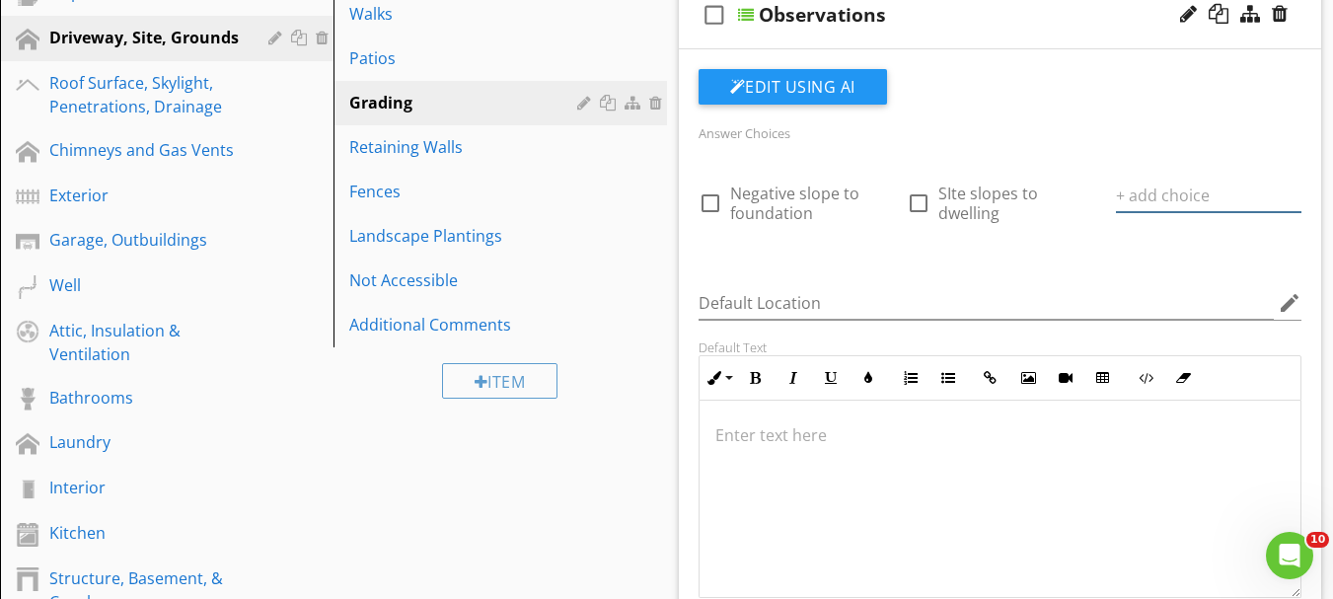
scroll to position [0, 0]
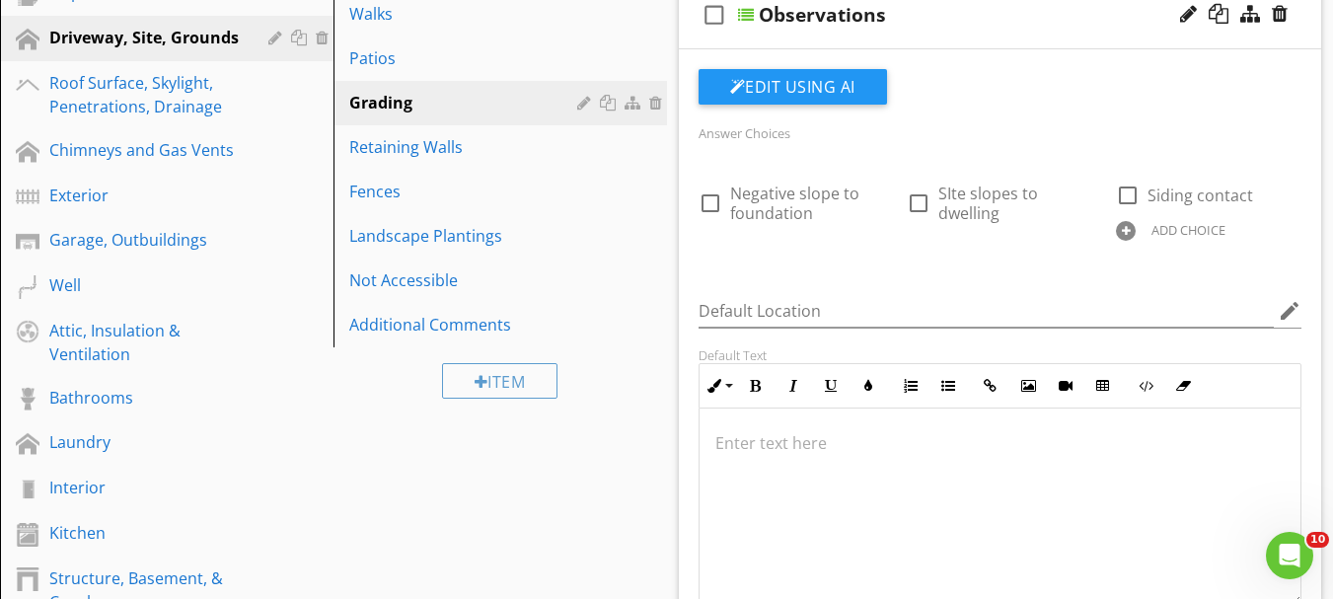
click at [1203, 244] on div "check_box_outline_blank Negative slope to foundation check_box_outline_blank SI…" at bounding box center [1001, 207] width 628 height 87
click at [1201, 233] on div "ADD CHOICE" at bounding box center [1189, 230] width 74 height 16
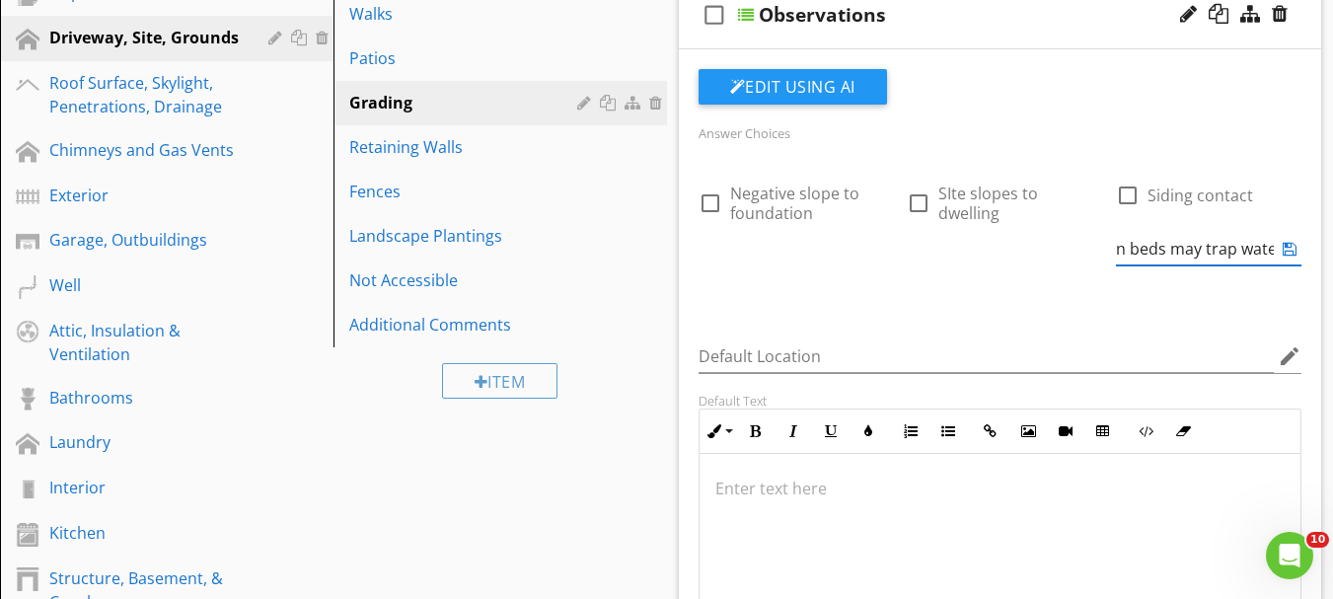
type input "Raised garedn beds may trap water"
click at [1291, 251] on icon at bounding box center [1290, 249] width 14 height 16
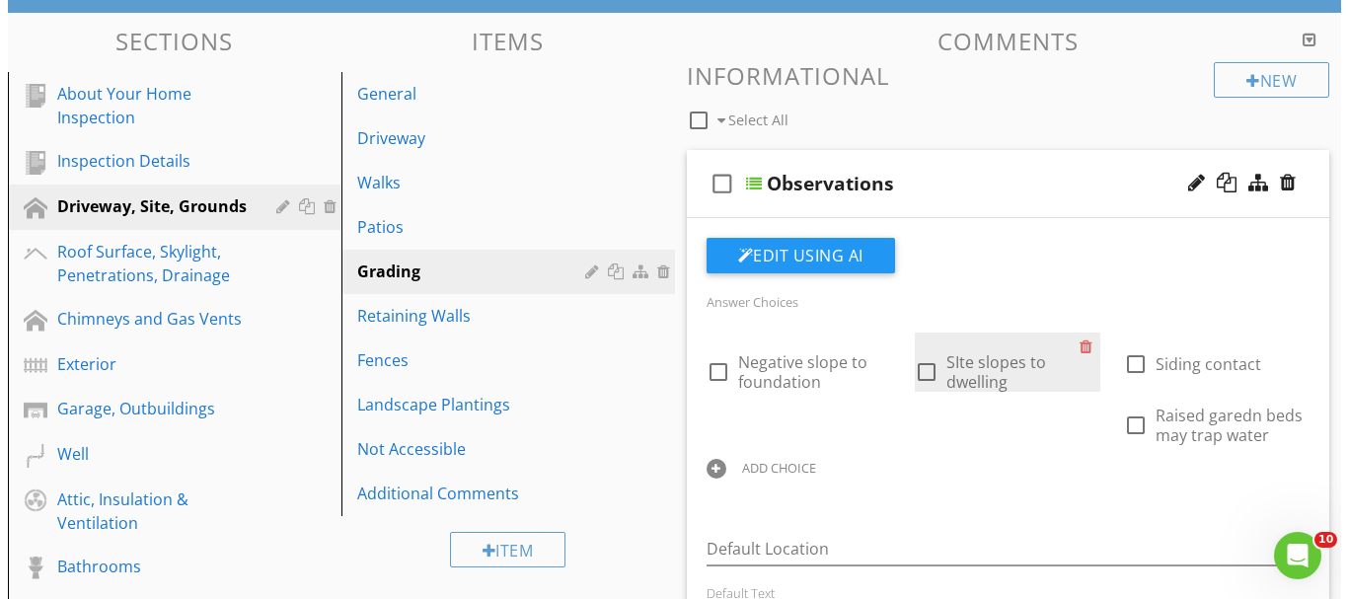
scroll to position [217, 0]
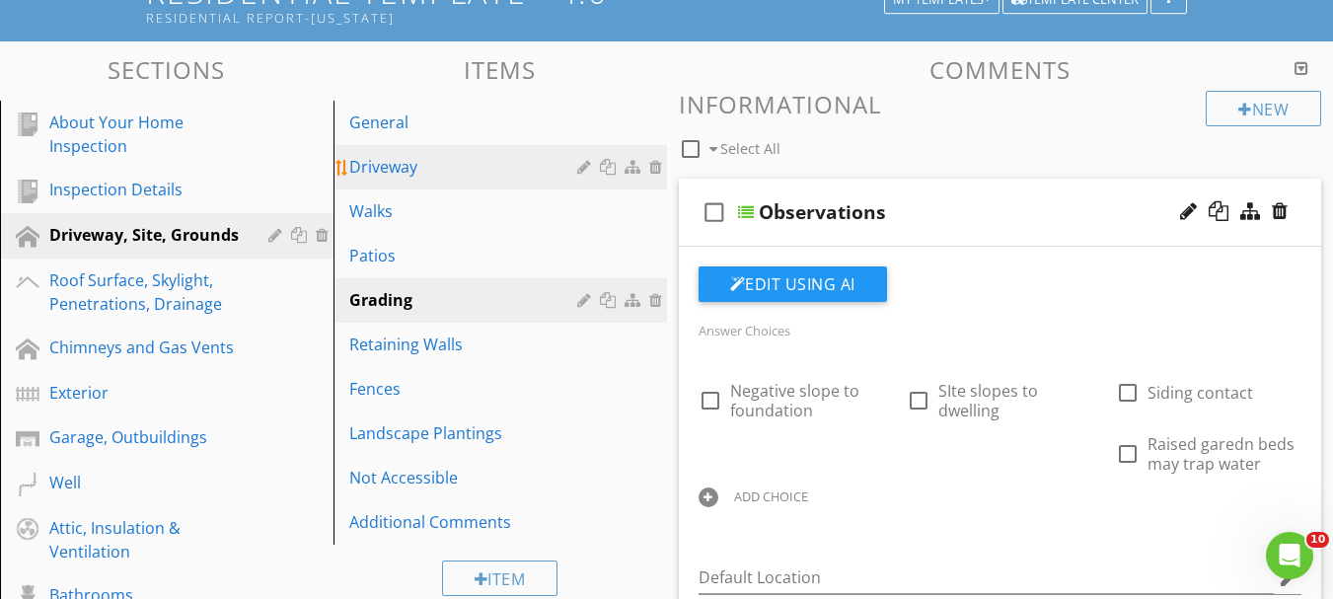
click at [393, 172] on div "Driveway" at bounding box center [466, 167] width 234 height 24
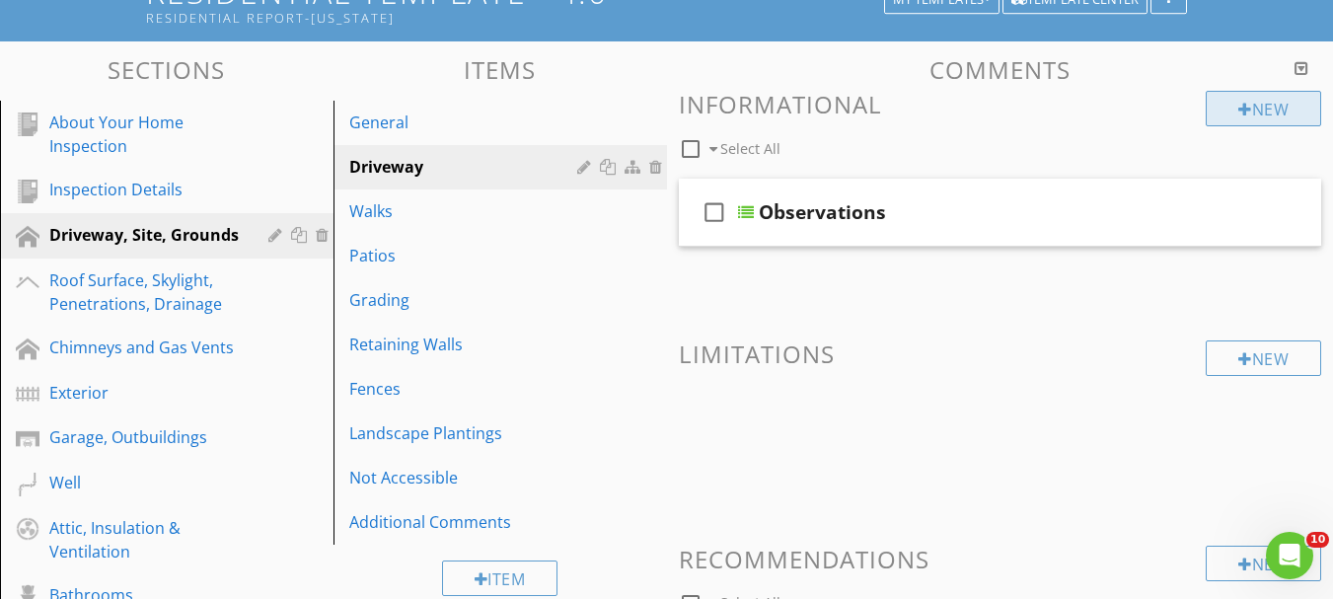
click at [1258, 99] on div "New" at bounding box center [1263, 109] width 115 height 36
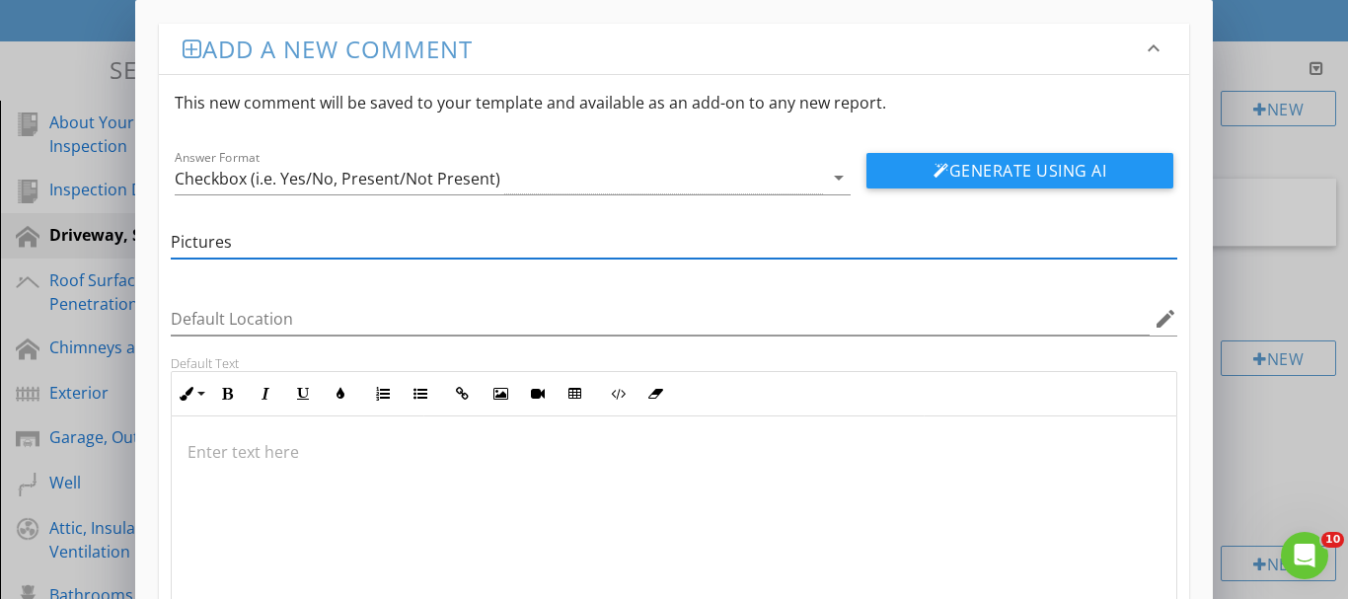
type input "Pictures"
click at [259, 452] on p at bounding box center [674, 452] width 974 height 24
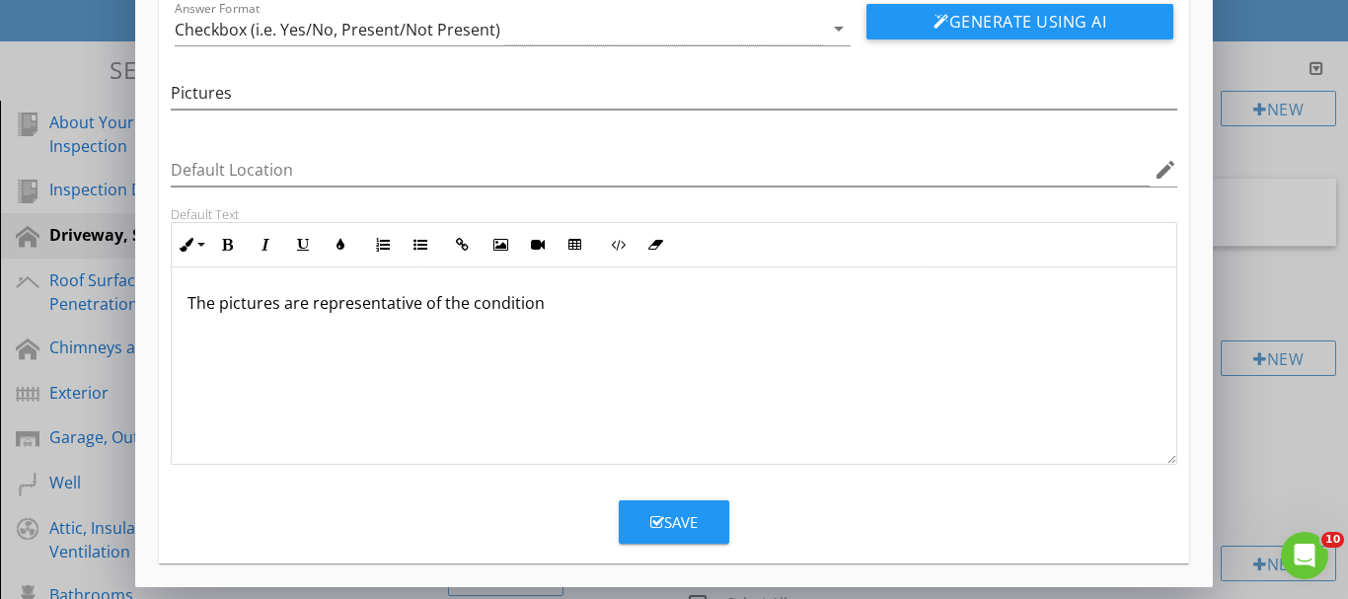
scroll to position [1, 0]
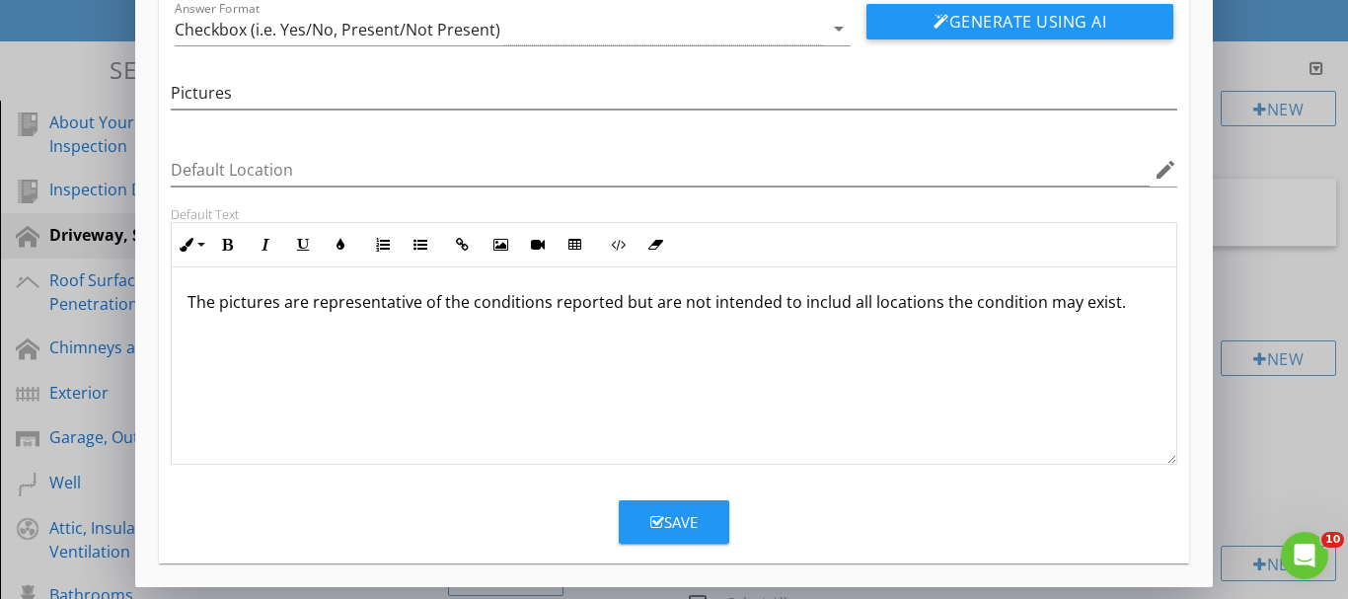
click at [838, 296] on p "The pictures are representative of the conditions reported but are not intended…" at bounding box center [674, 302] width 974 height 24
click at [694, 518] on div "Save" at bounding box center [673, 522] width 47 height 23
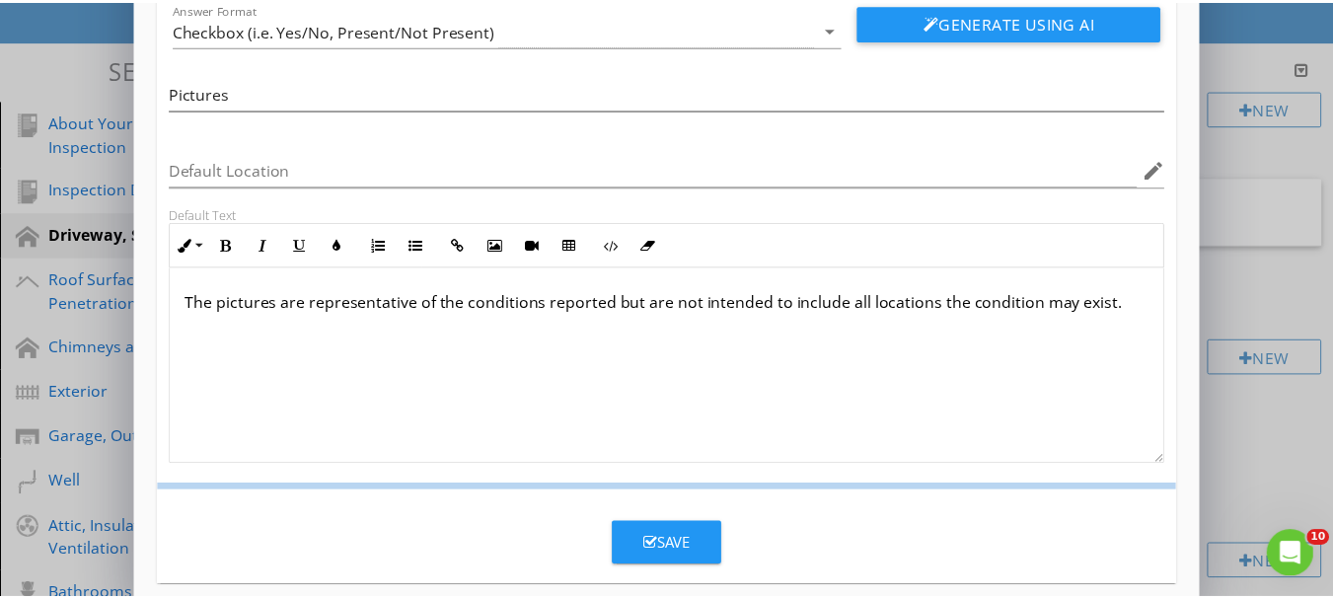
scroll to position [53, 0]
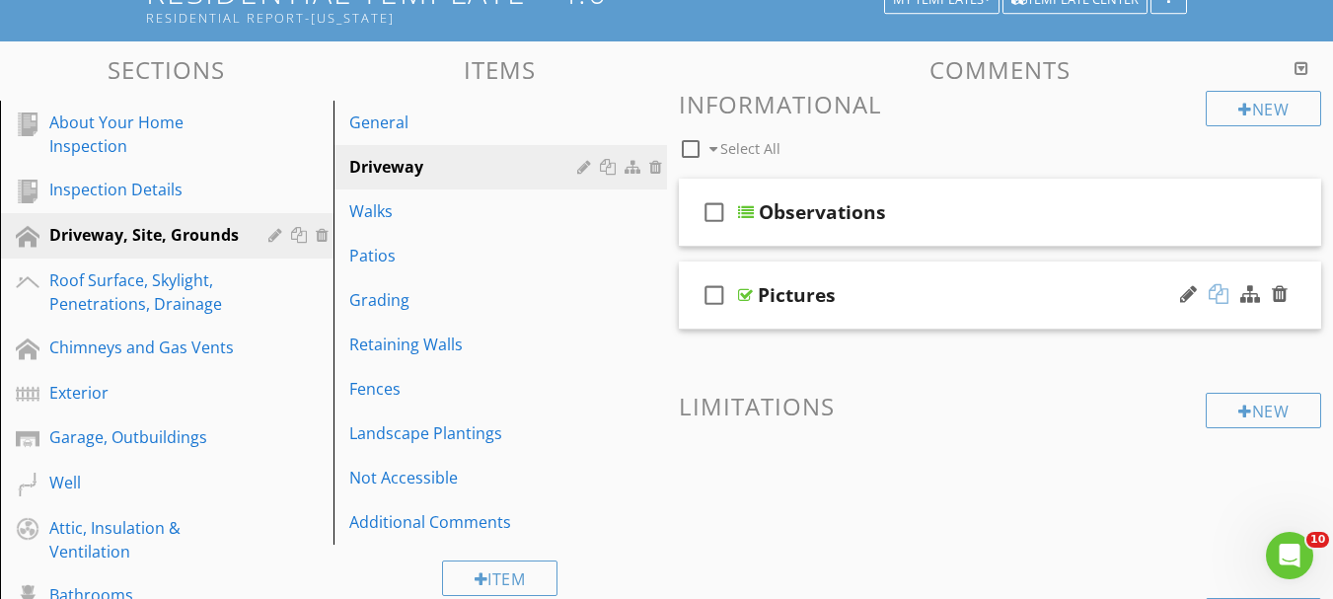
click at [1220, 297] on div at bounding box center [1219, 294] width 20 height 20
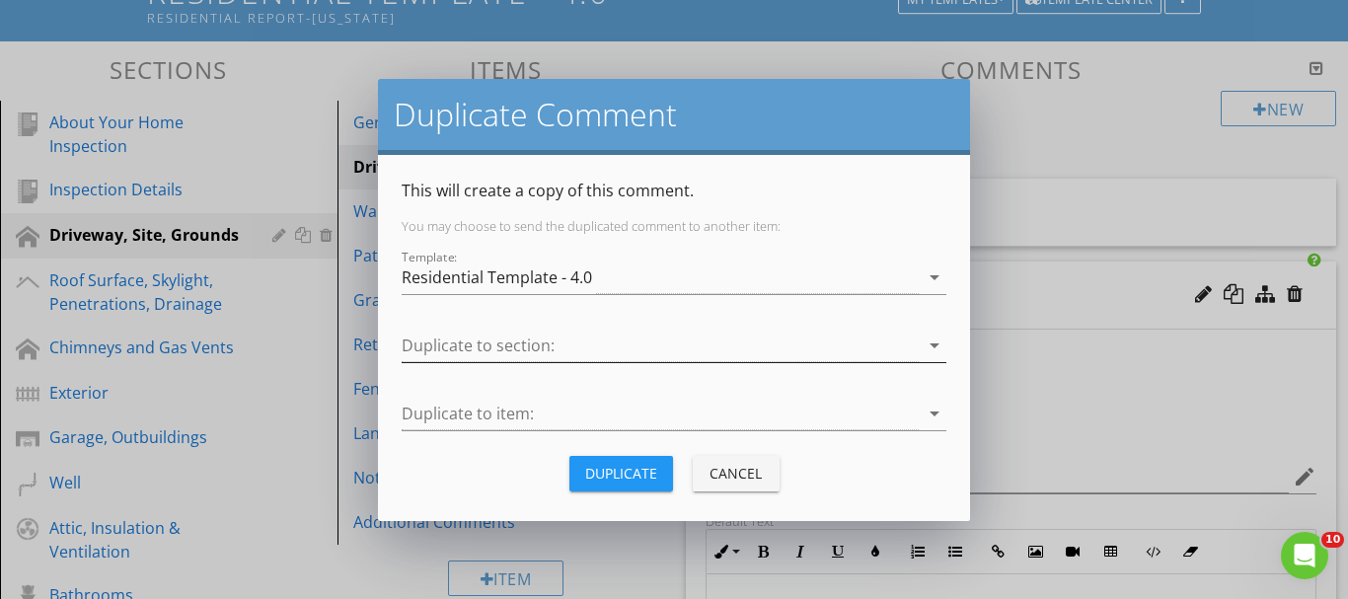
click at [792, 350] on div at bounding box center [660, 346] width 517 height 33
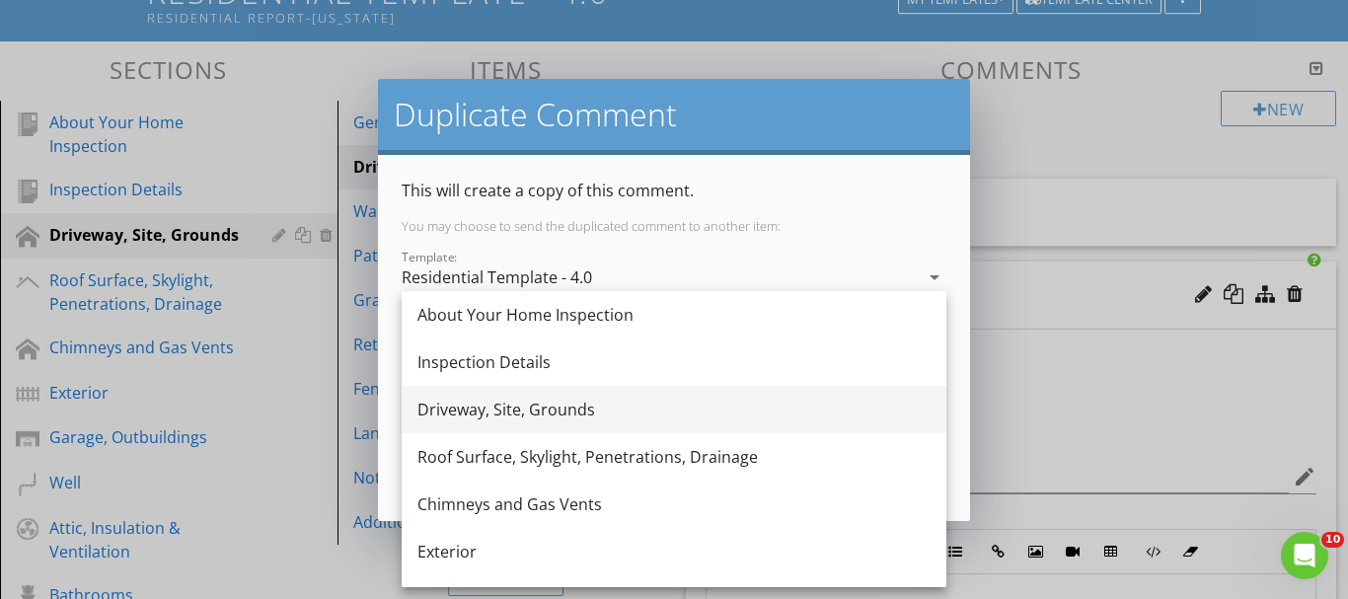
click at [491, 415] on div "Driveway, Site, Grounds" at bounding box center [673, 410] width 513 height 24
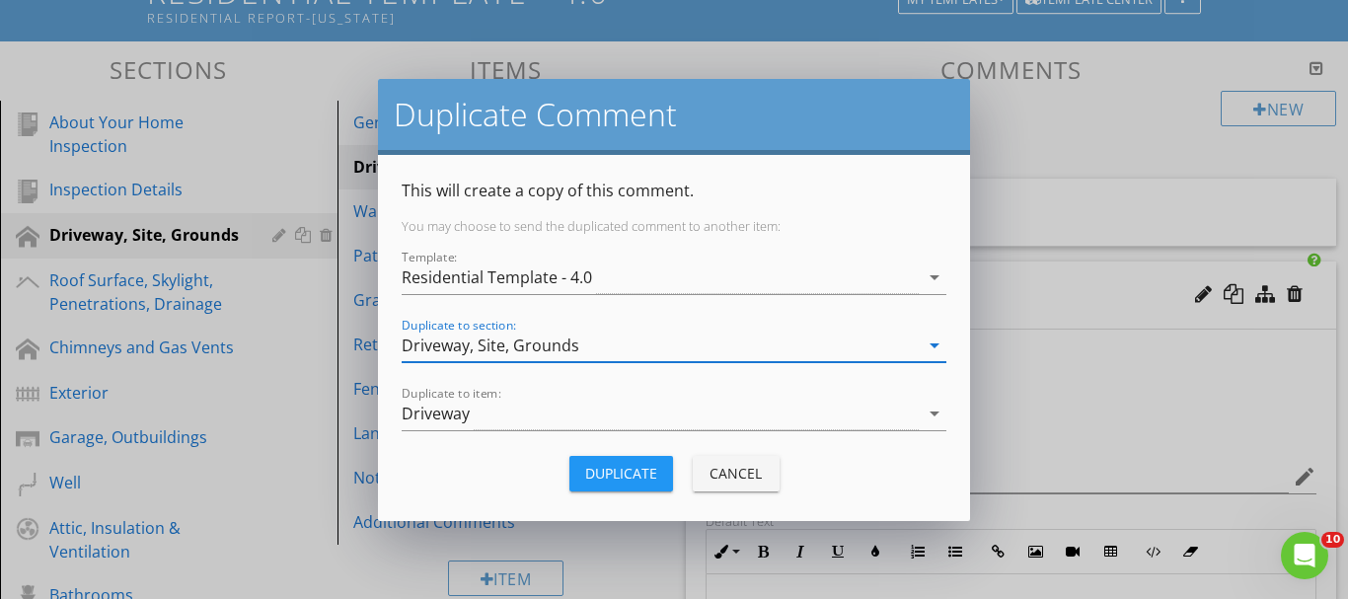
click at [491, 415] on div "Driveway" at bounding box center [660, 414] width 517 height 33
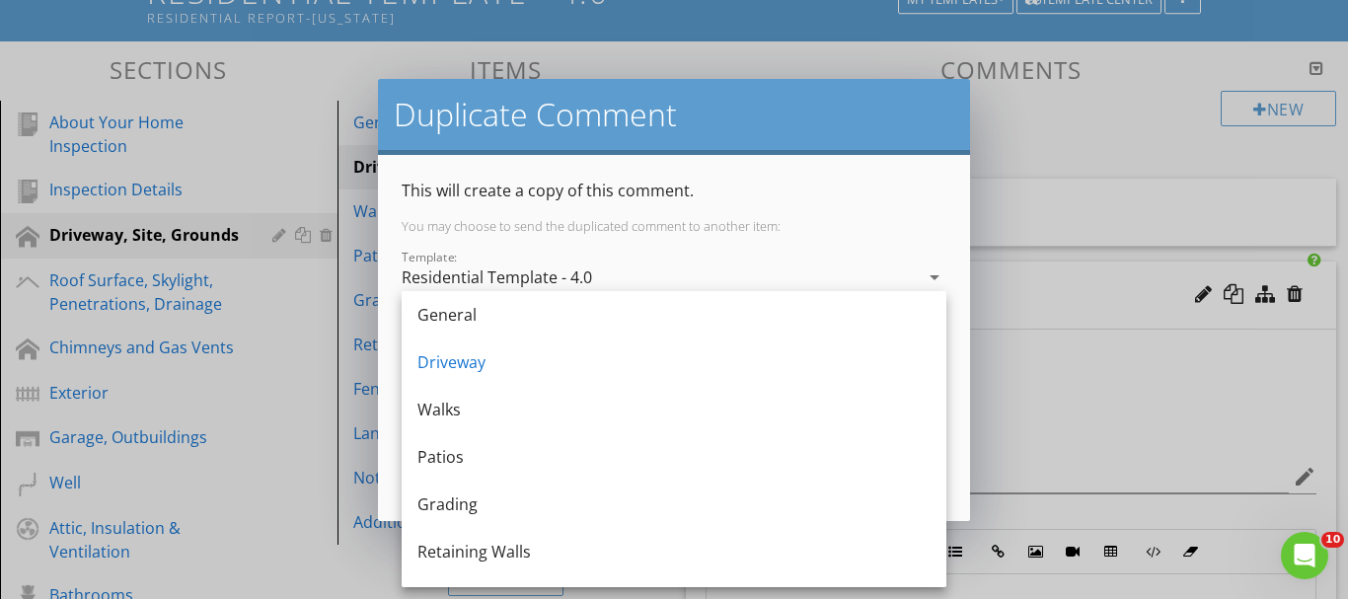
click at [491, 415] on div "Walks" at bounding box center [673, 410] width 513 height 24
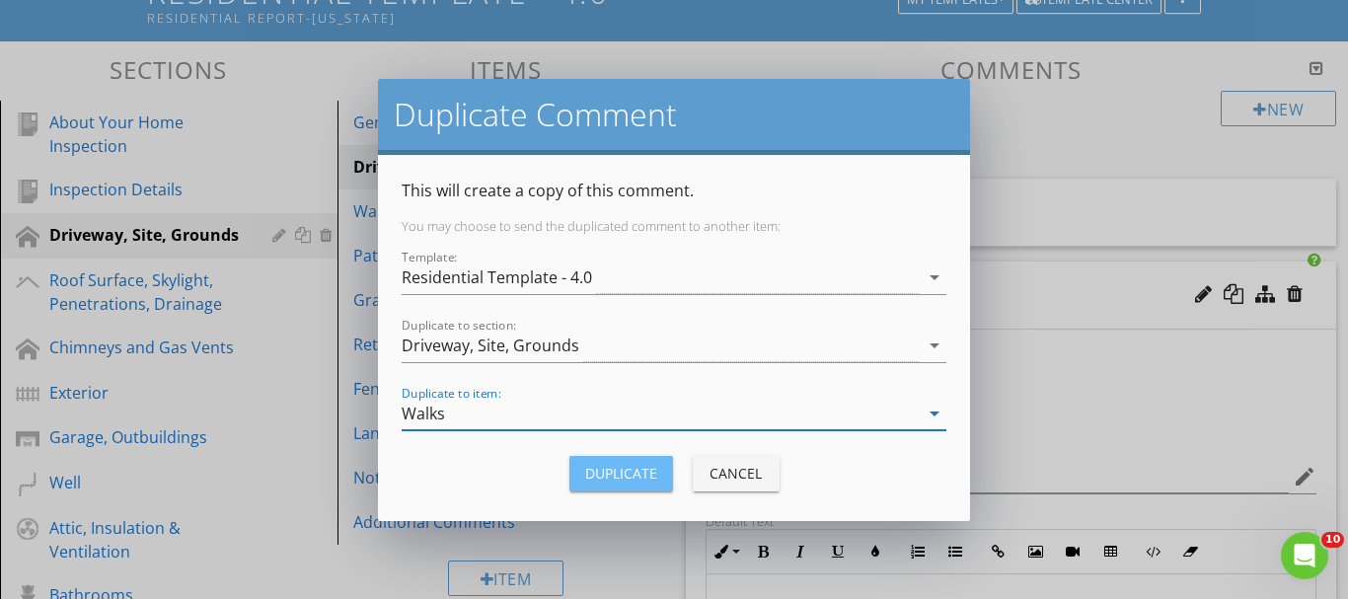
click at [628, 478] on div "Duplicate" at bounding box center [621, 473] width 72 height 21
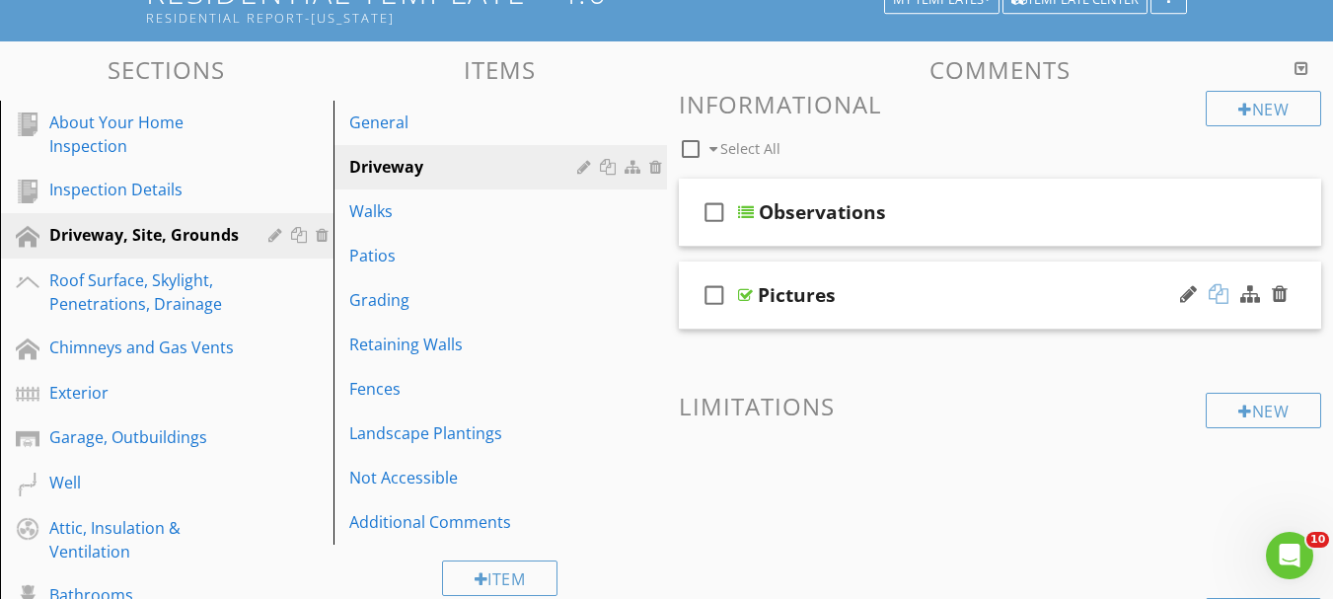
click at [1217, 301] on div at bounding box center [1219, 294] width 20 height 20
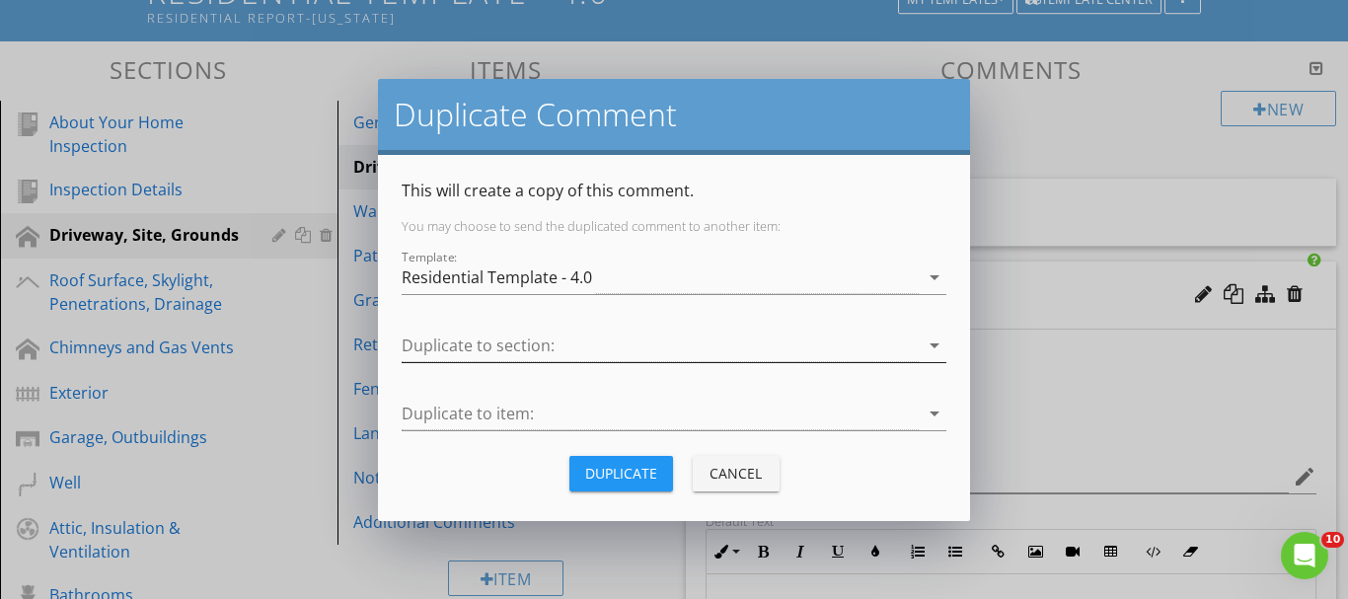
click at [530, 339] on div at bounding box center [660, 346] width 517 height 33
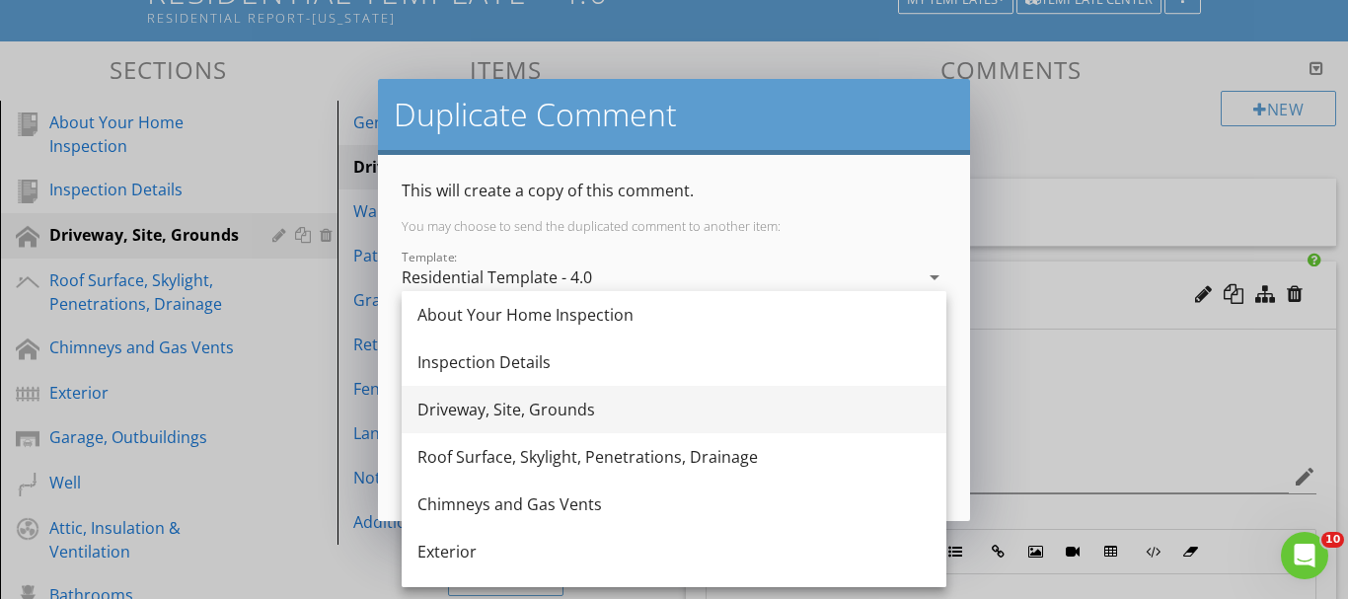
click at [452, 420] on div "Driveway, Site, Grounds" at bounding box center [673, 410] width 513 height 24
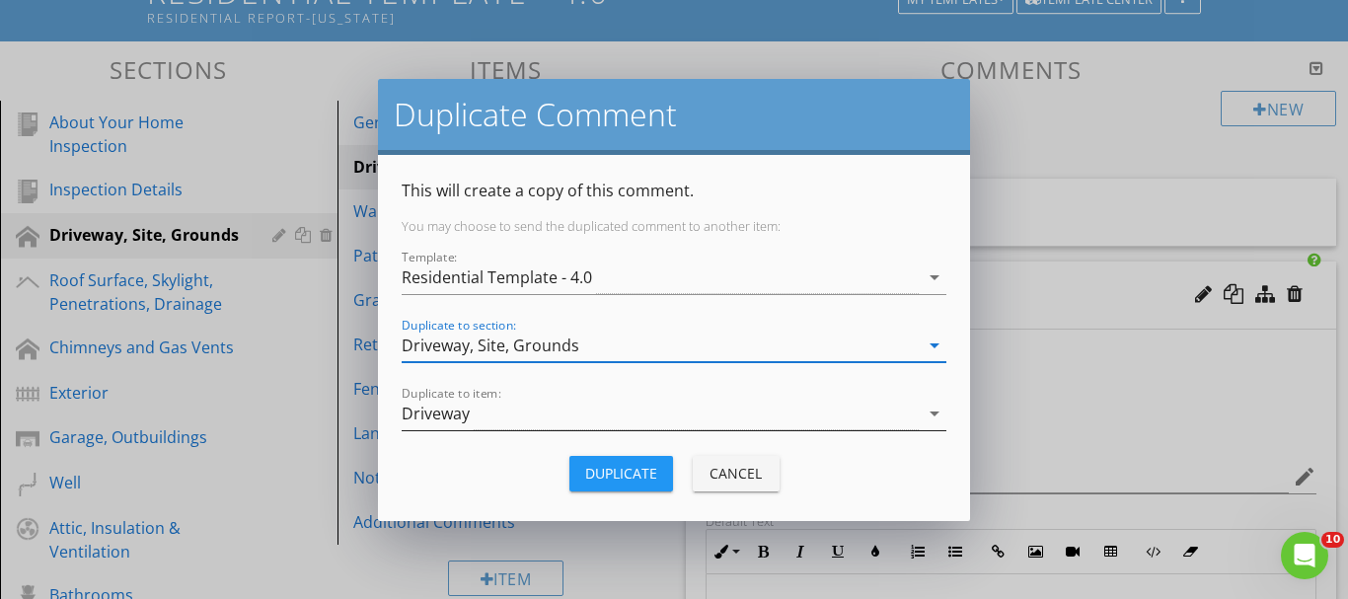
click at [451, 422] on div "Driveway" at bounding box center [436, 414] width 68 height 18
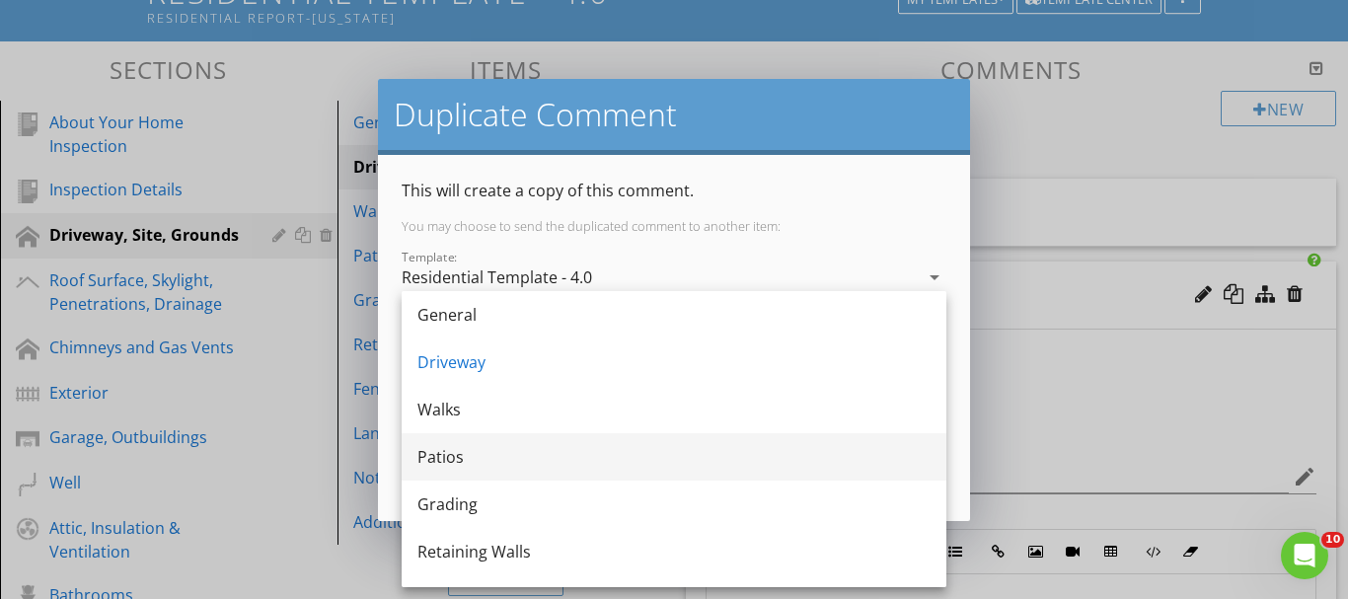
click at [437, 464] on div "Patios" at bounding box center [673, 457] width 513 height 24
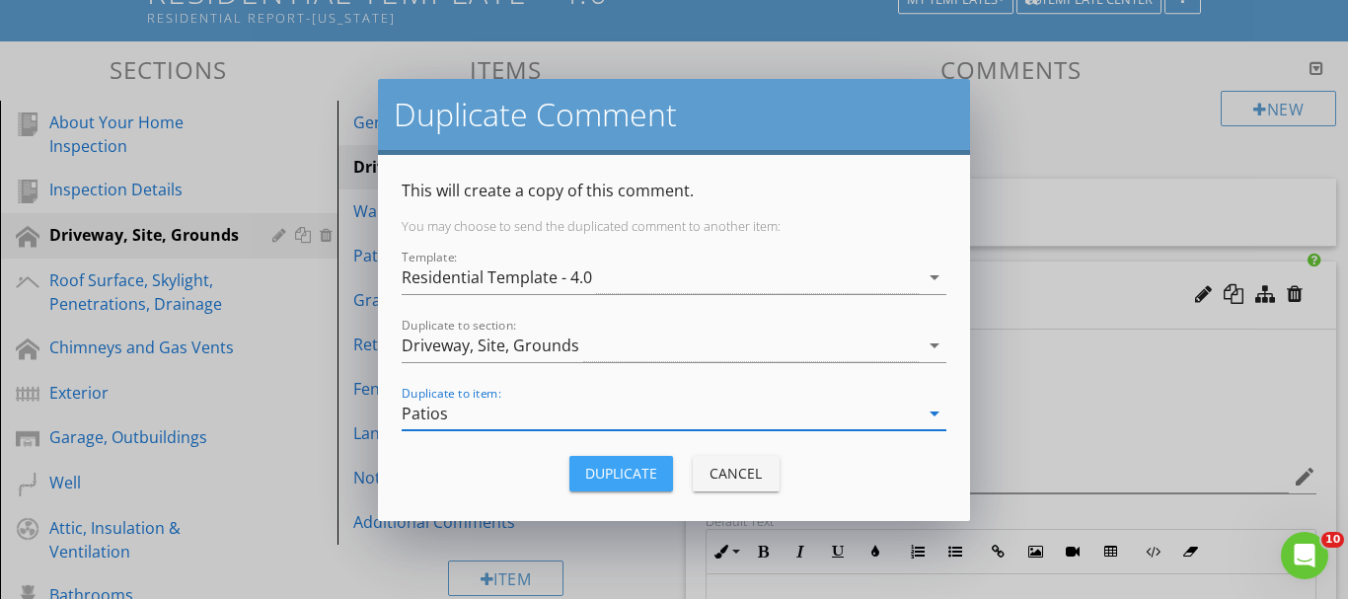
click at [623, 487] on button "Duplicate" at bounding box center [621, 474] width 104 height 36
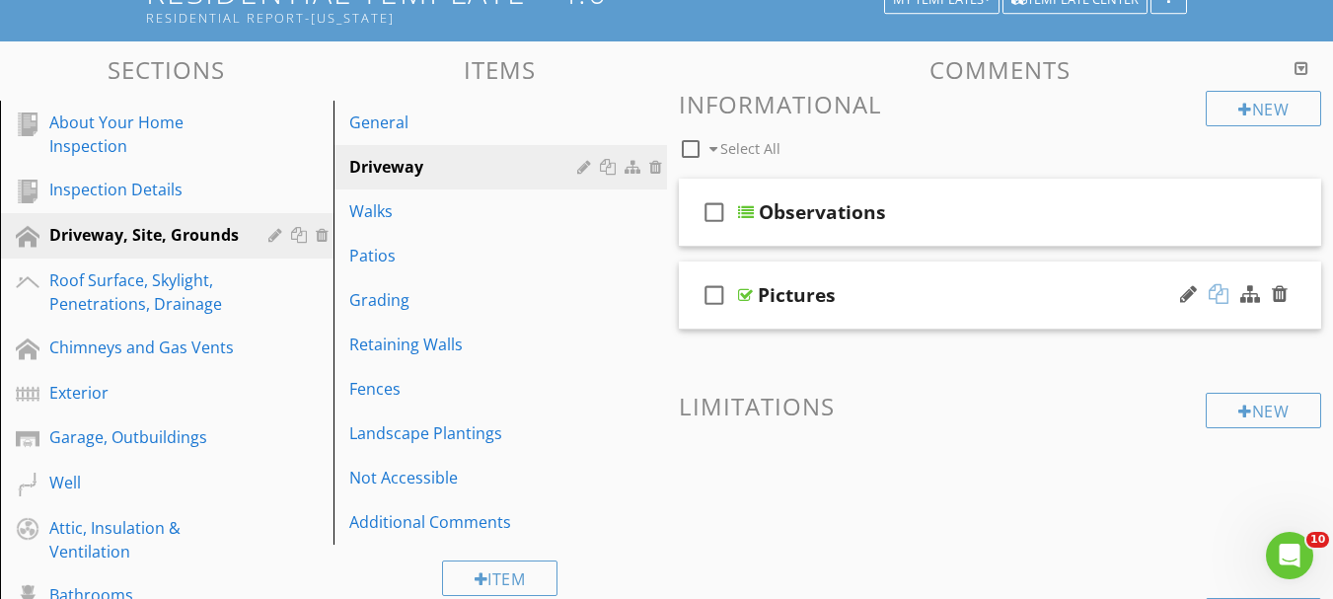
click at [1213, 290] on div at bounding box center [1219, 294] width 20 height 20
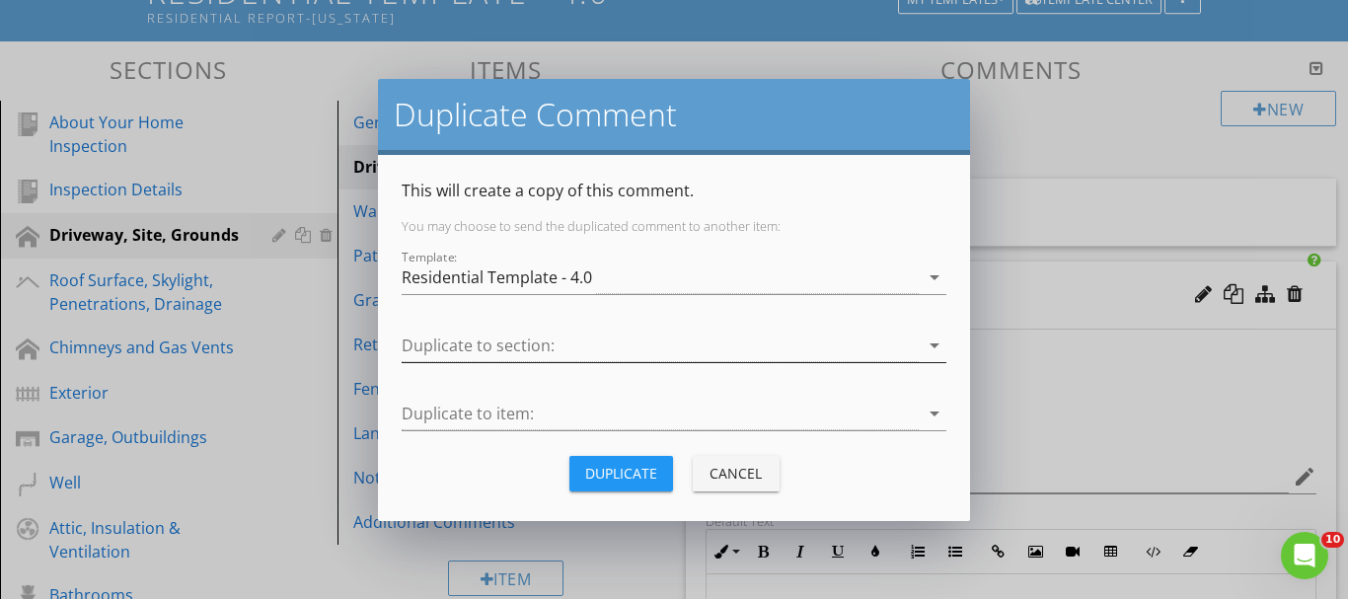
click at [498, 335] on div at bounding box center [660, 346] width 517 height 33
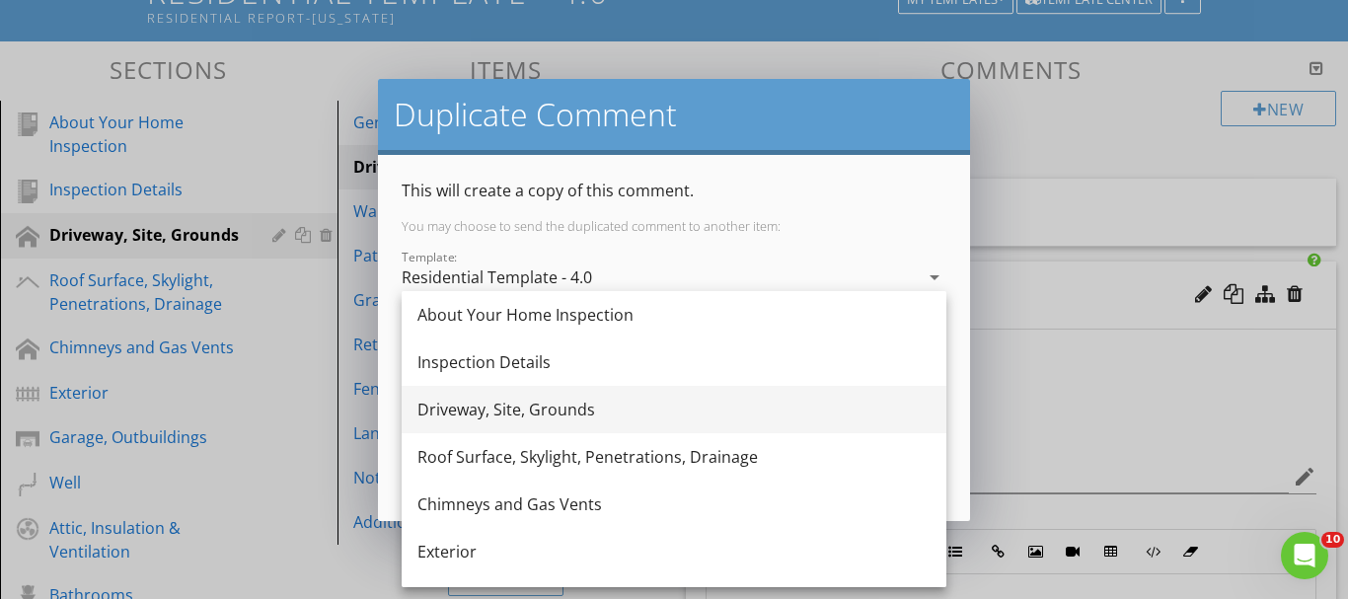
click at [479, 408] on div "Driveway, Site, Grounds" at bounding box center [673, 410] width 513 height 24
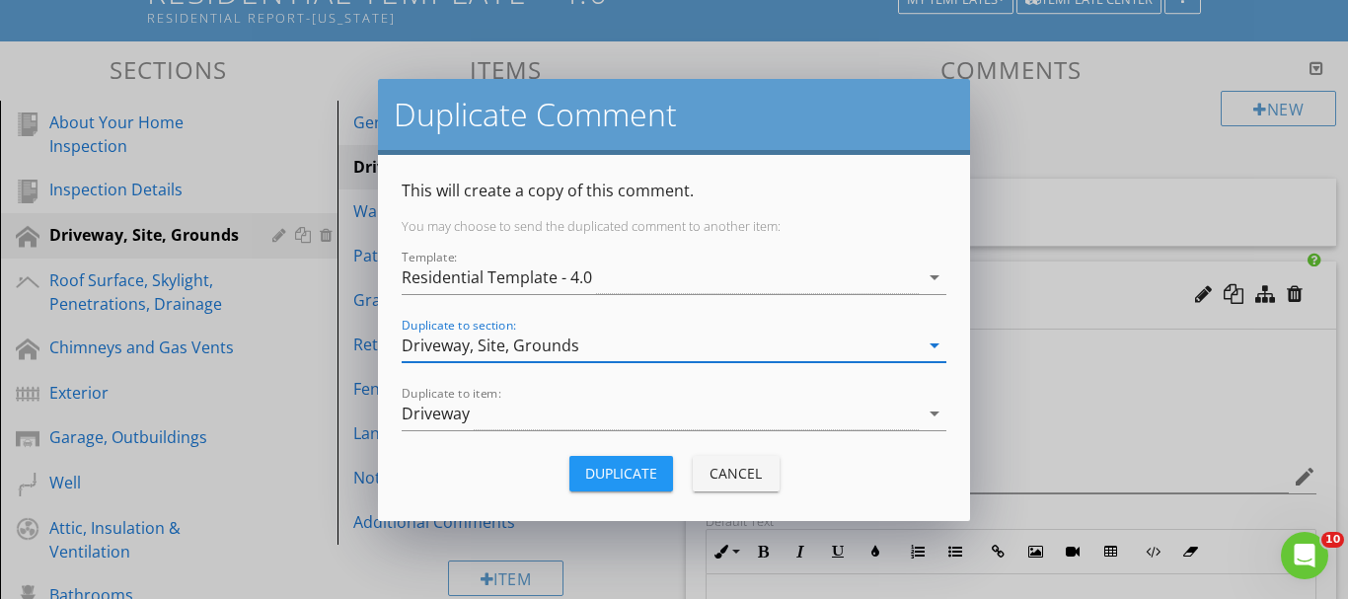
click at [479, 408] on div "Driveway" at bounding box center [660, 414] width 517 height 33
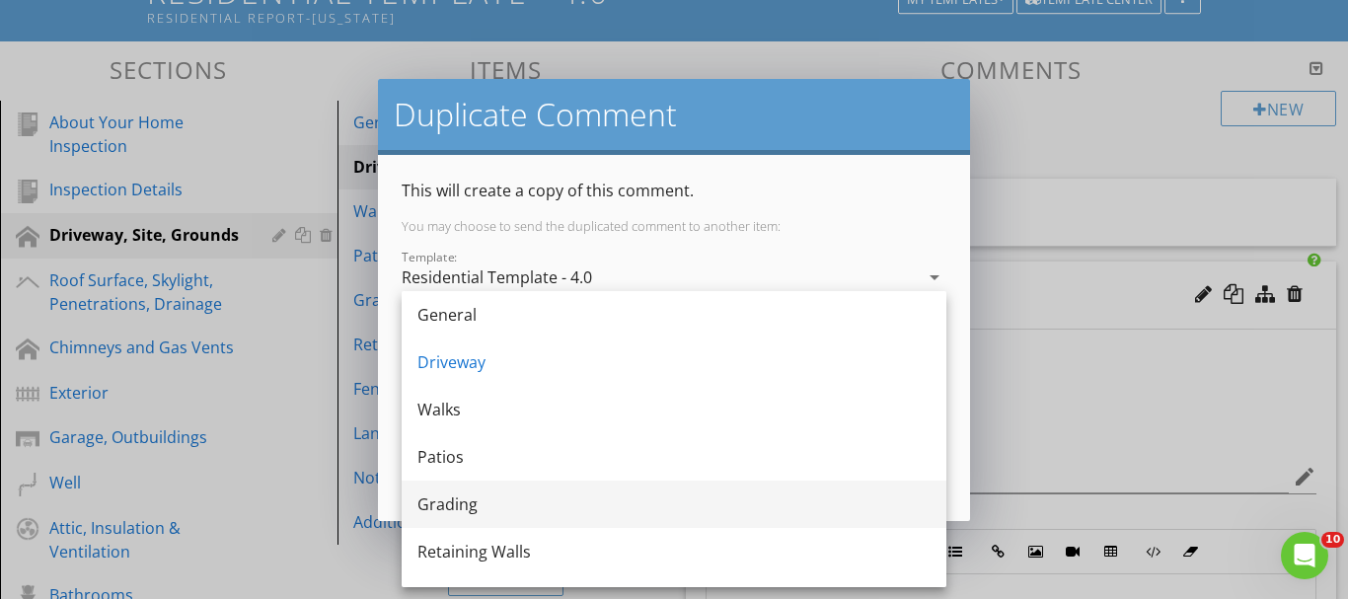
click at [458, 499] on div "Grading" at bounding box center [673, 504] width 513 height 24
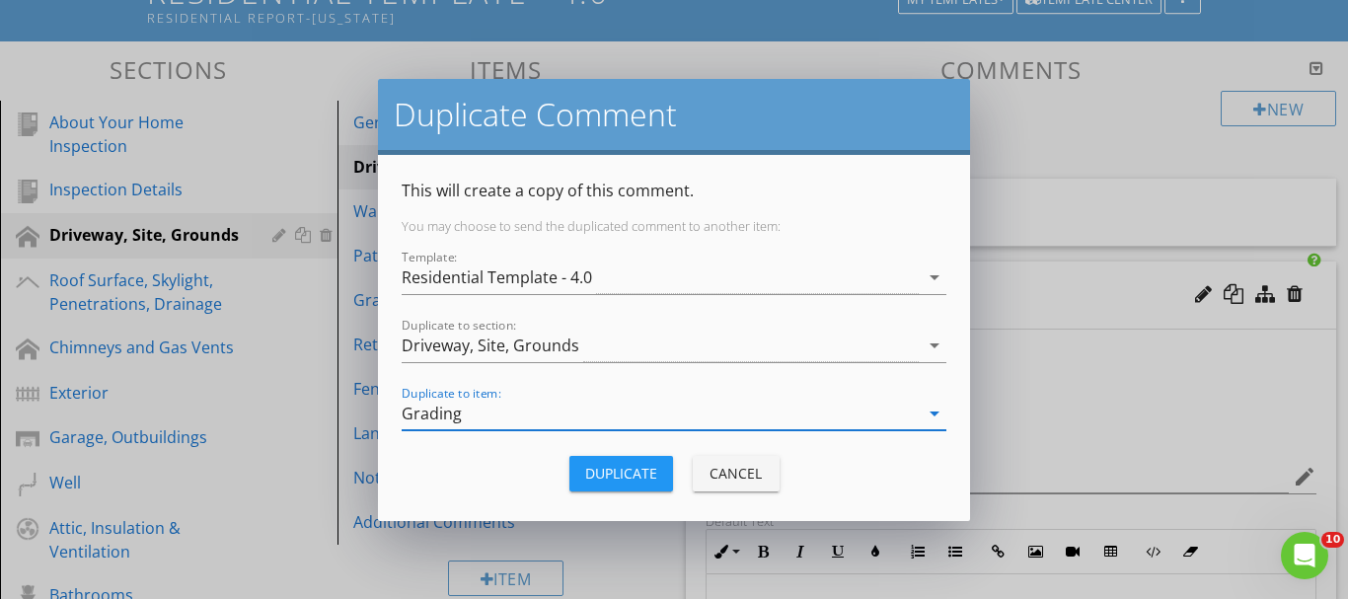
click at [621, 476] on div "Duplicate" at bounding box center [621, 473] width 72 height 21
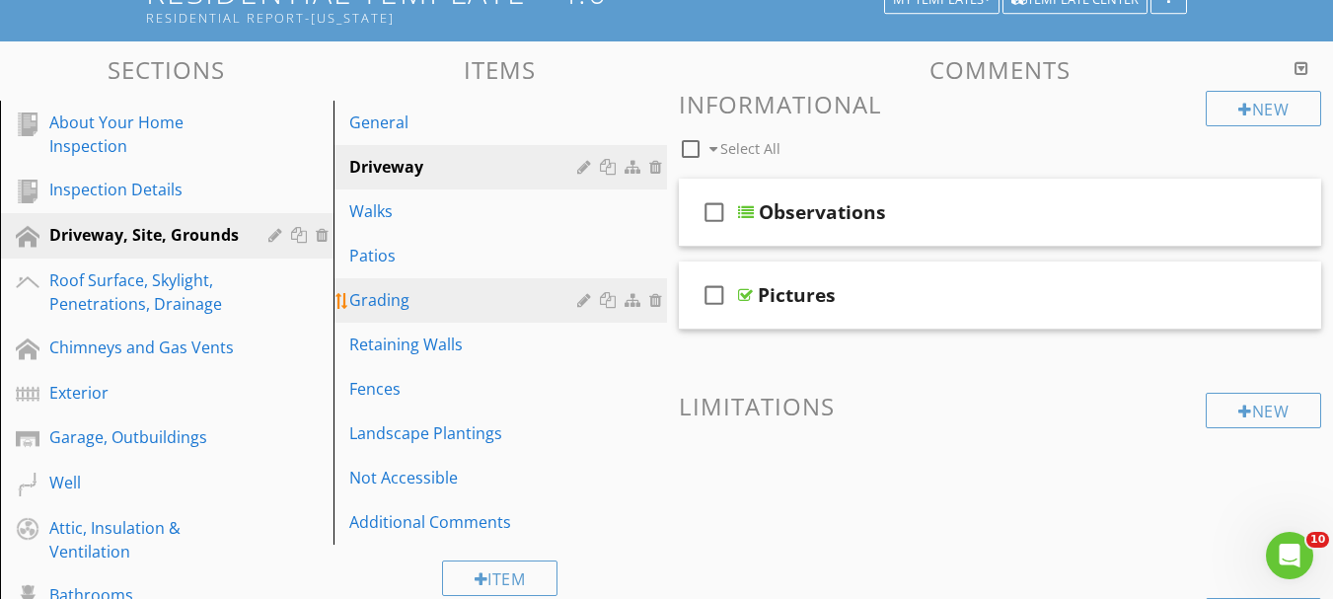
click at [367, 295] on div "Grading" at bounding box center [466, 300] width 234 height 24
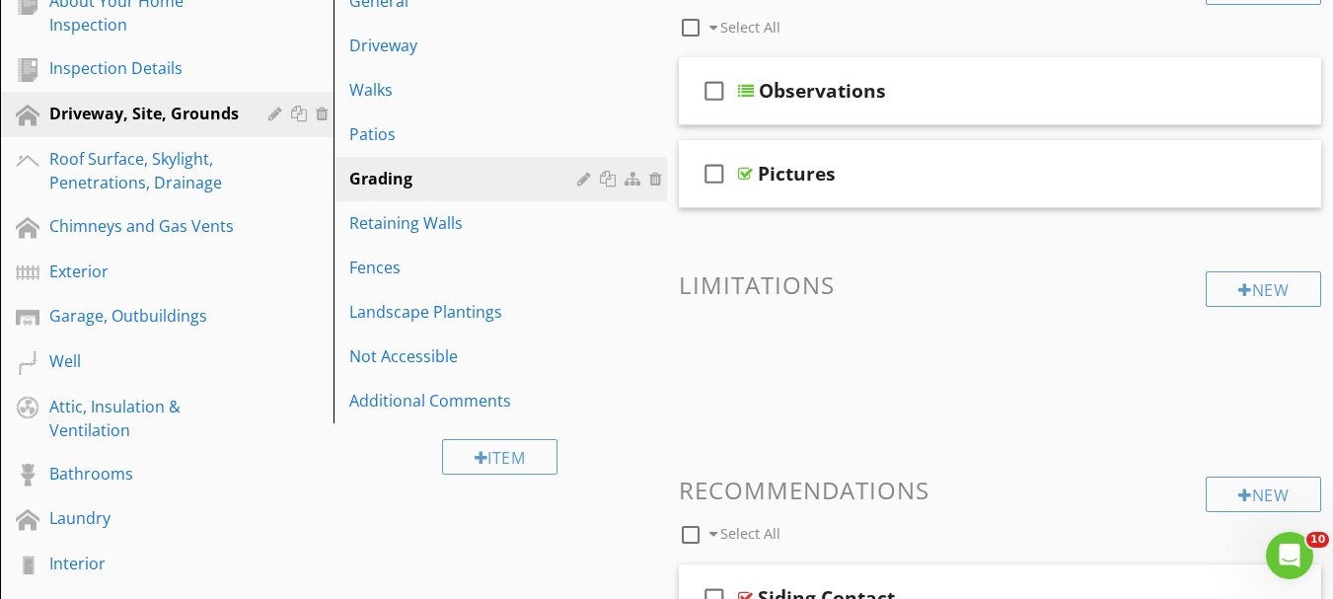
scroll to position [316, 0]
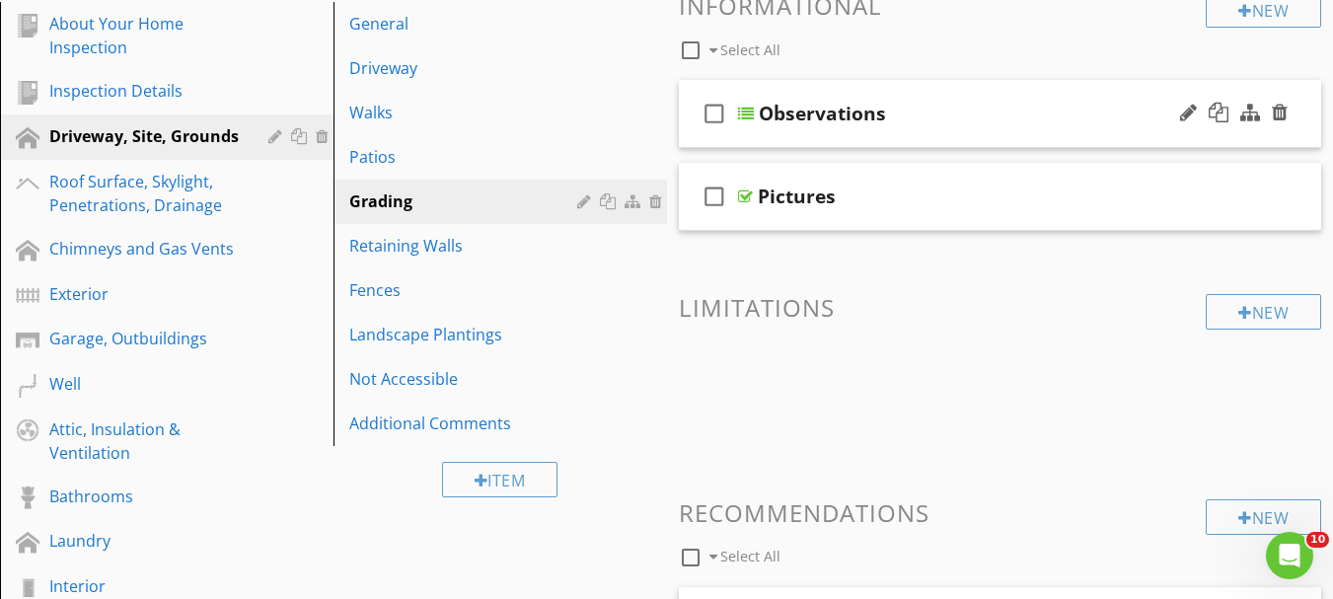
click at [757, 115] on div "check_box_outline_blank Observations" at bounding box center [1000, 114] width 643 height 68
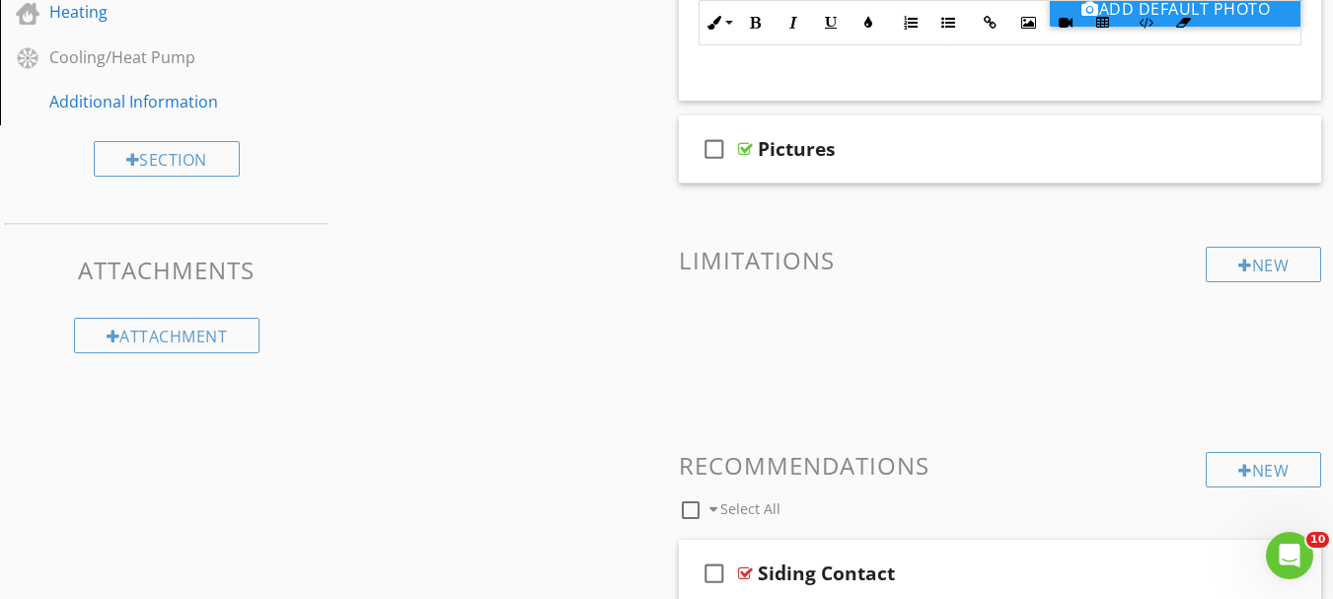
scroll to position [1204, 0]
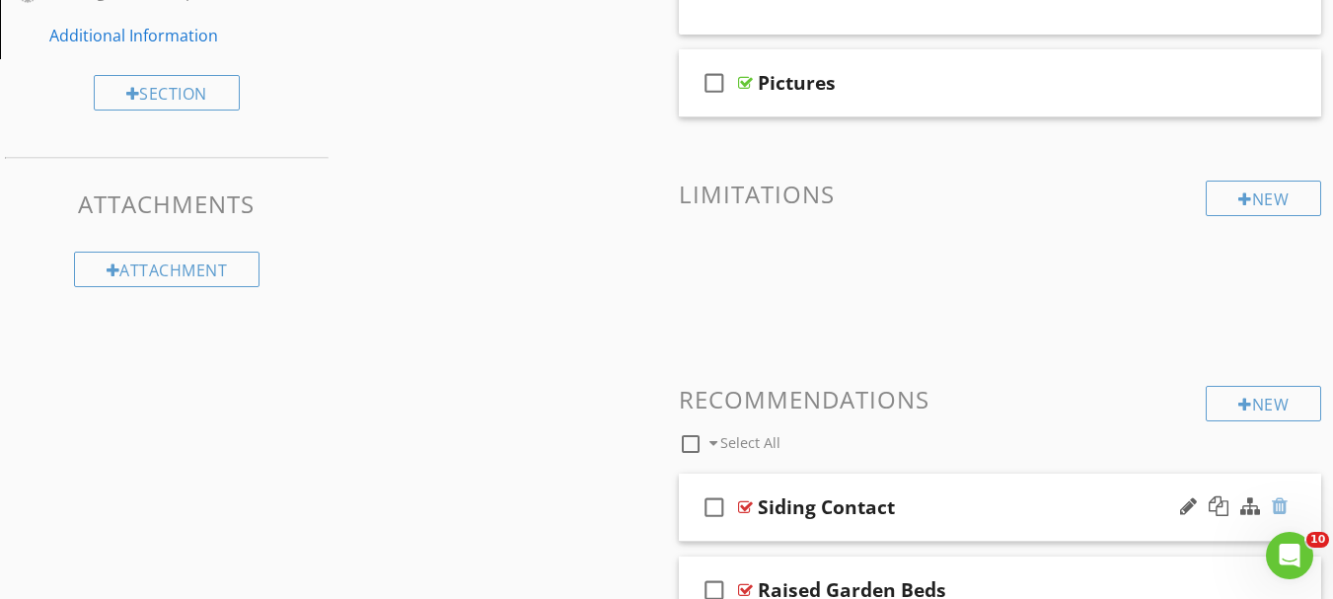
click at [1285, 507] on div at bounding box center [1280, 506] width 16 height 20
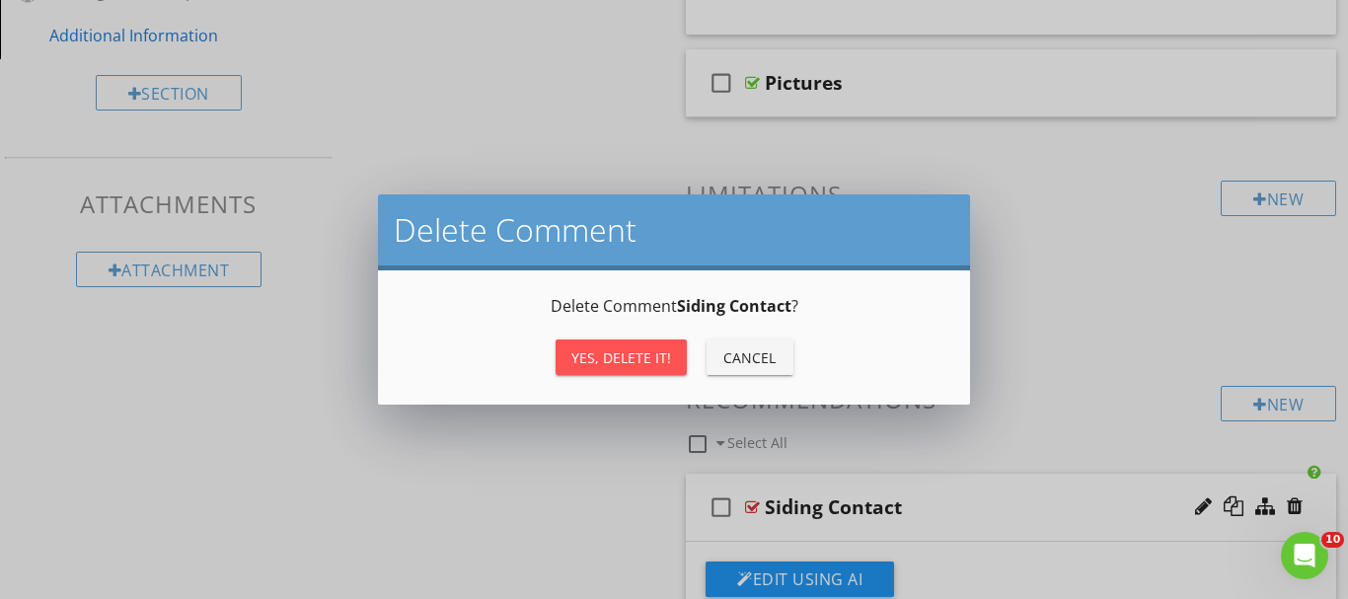
click at [656, 365] on div "Yes, Delete it!" at bounding box center [621, 357] width 100 height 21
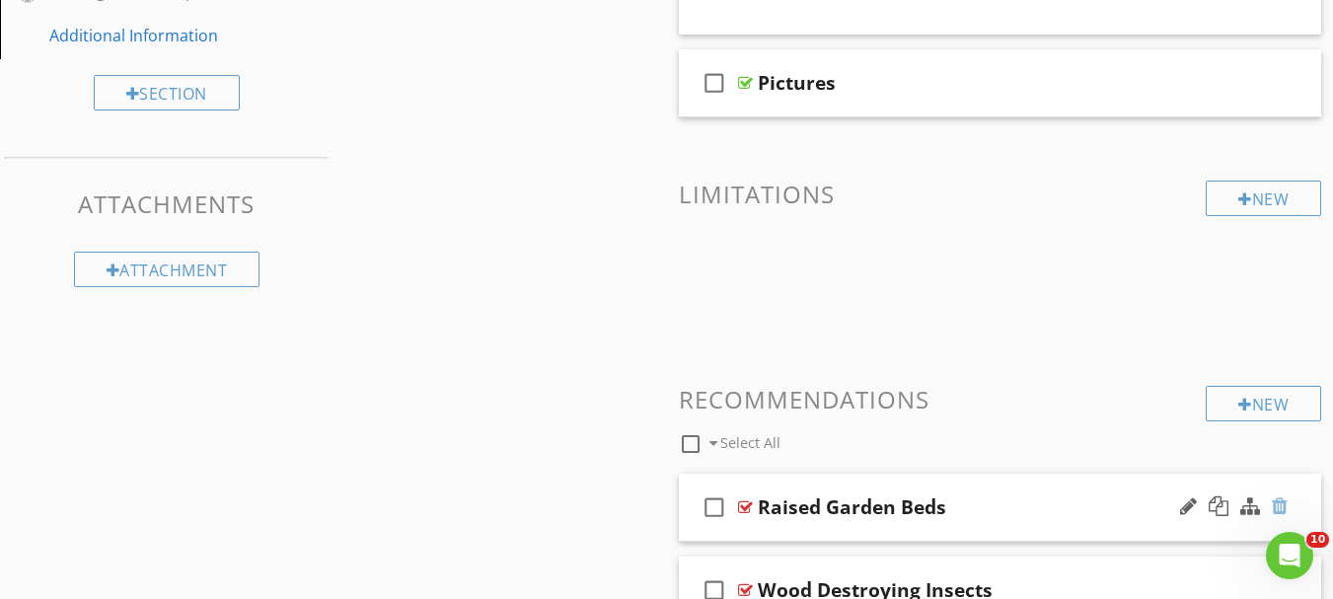
click at [1279, 503] on div at bounding box center [1280, 506] width 16 height 20
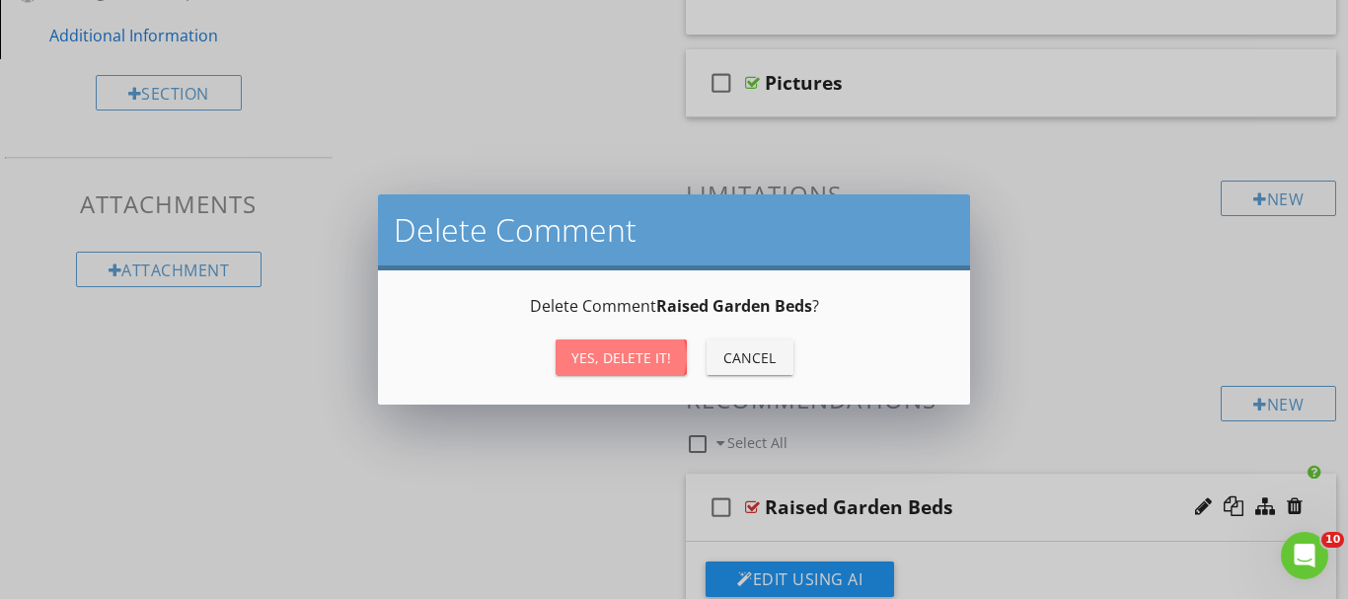
click at [599, 360] on div "Yes, Delete it!" at bounding box center [621, 357] width 100 height 21
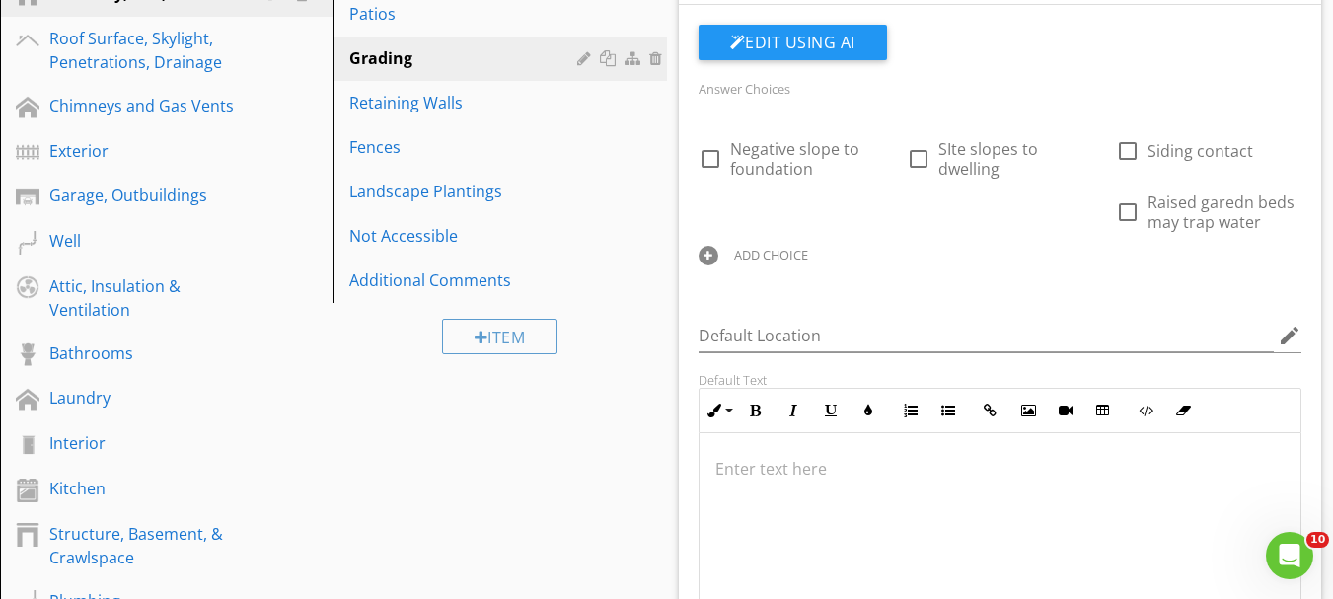
scroll to position [414, 0]
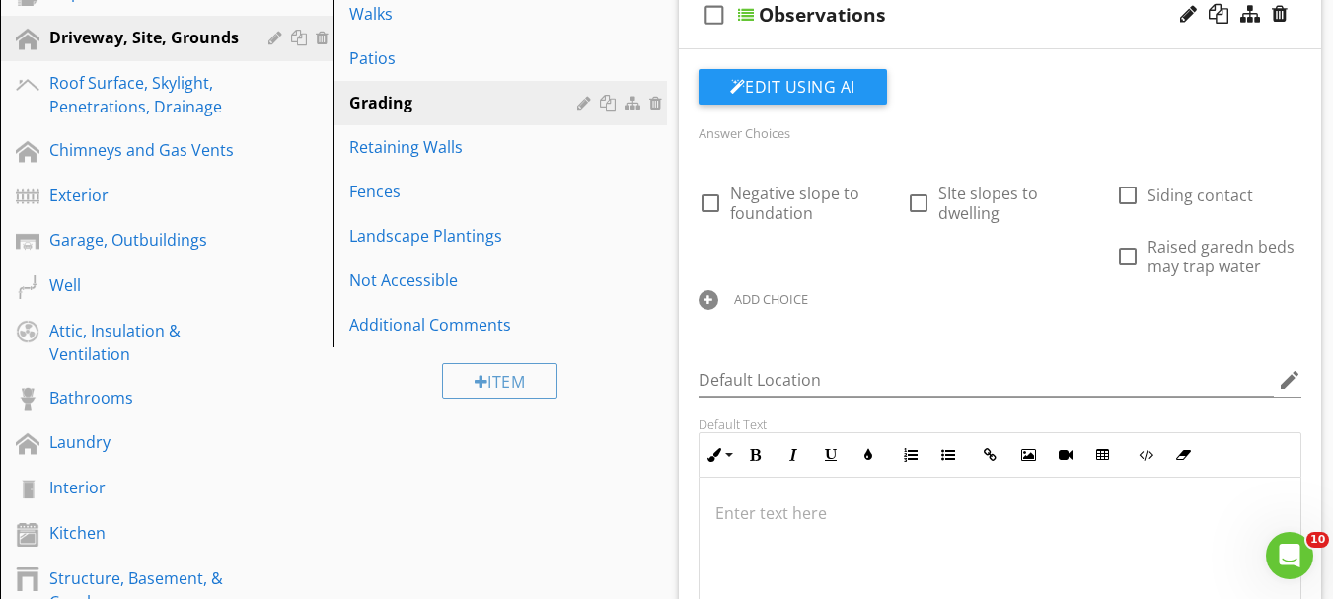
click at [750, 303] on div "ADD CHOICE" at bounding box center [771, 299] width 74 height 16
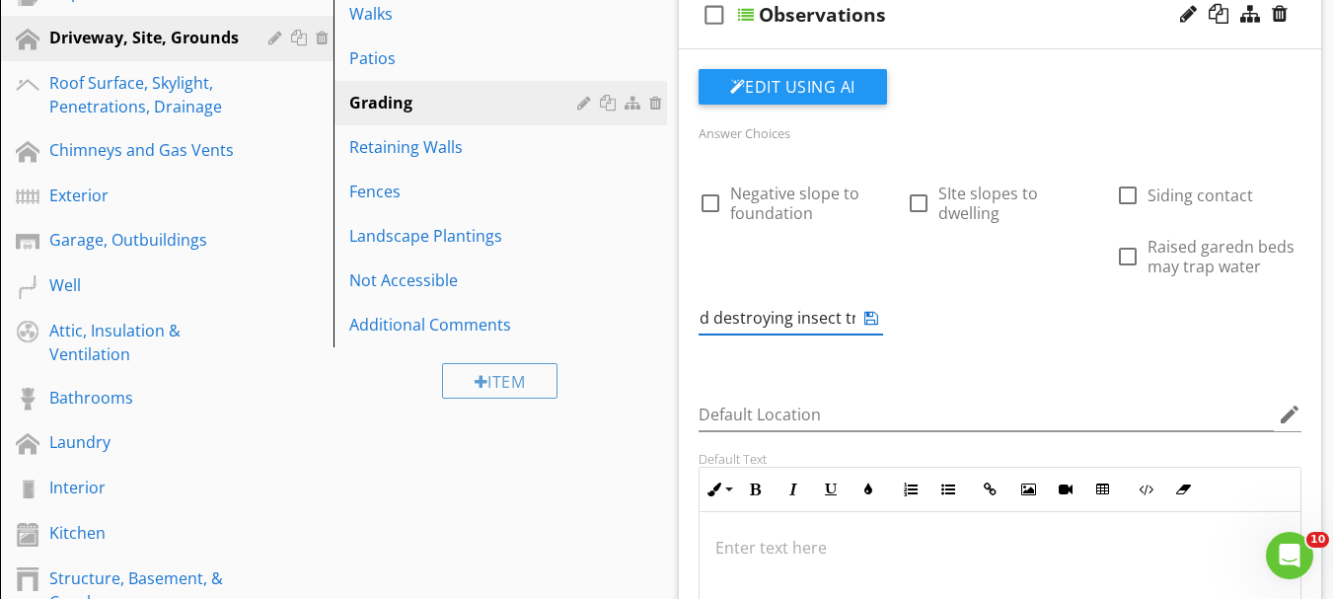
scroll to position [0, 0]
click at [874, 321] on icon at bounding box center [871, 318] width 14 height 16
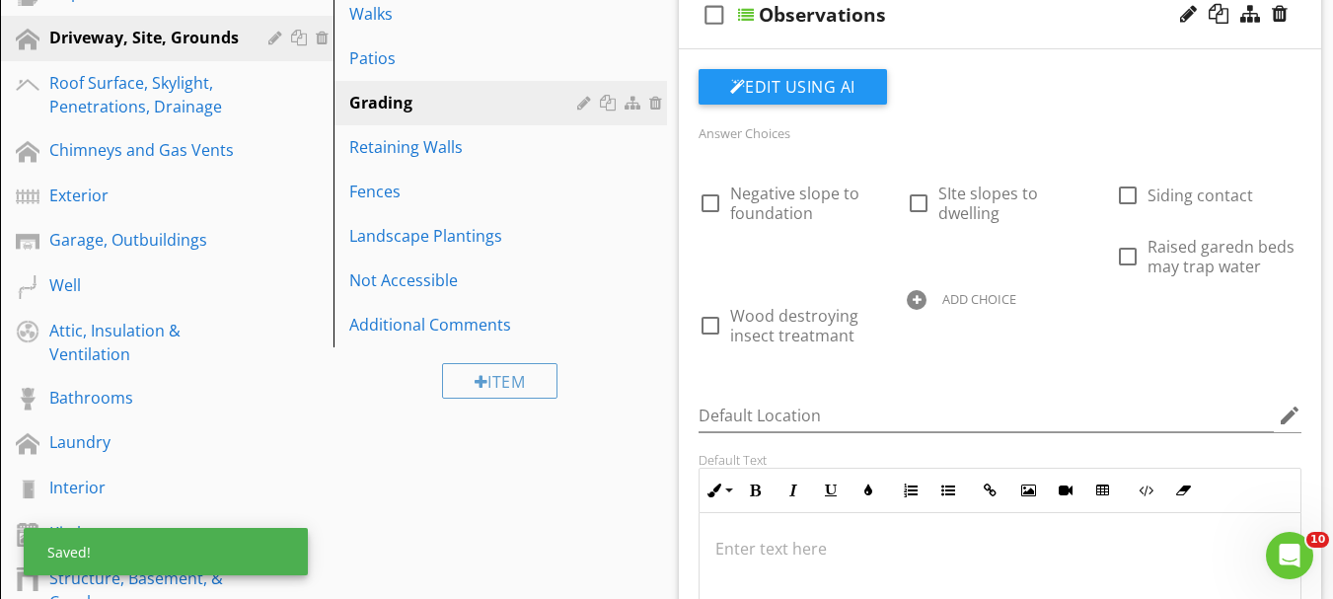
click at [947, 306] on div "ADD CHOICE" at bounding box center [979, 299] width 74 height 16
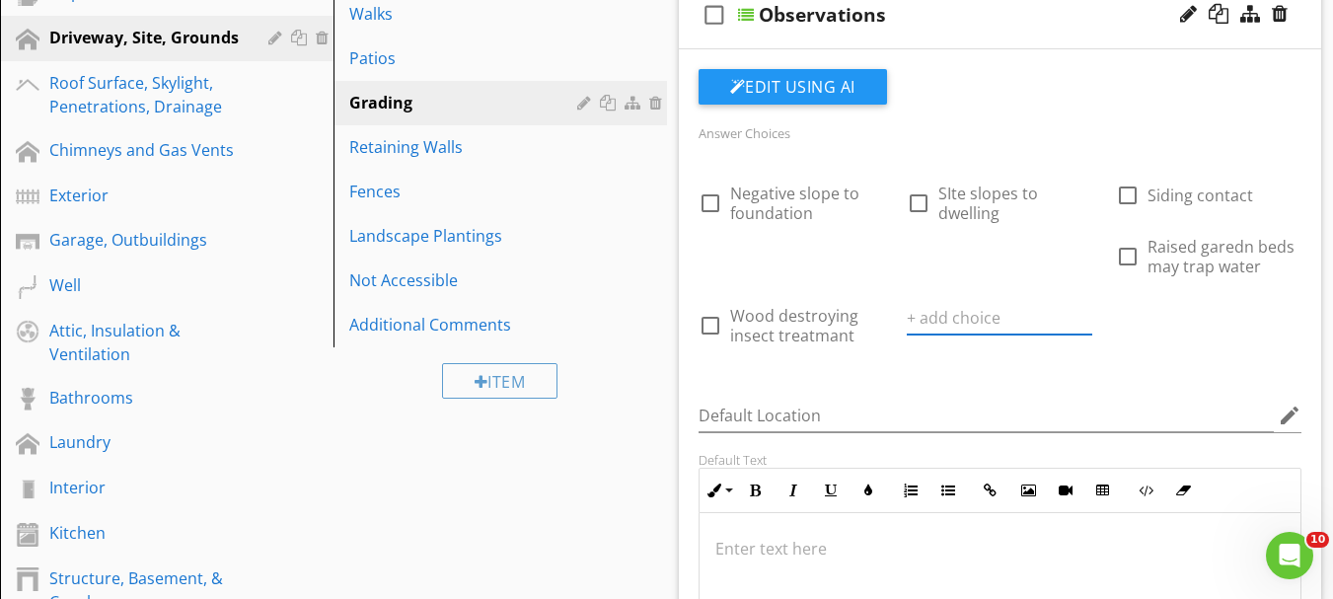
paste input "Wood destroying insect treatmant"
drag, startPoint x: 992, startPoint y: 318, endPoint x: 1064, endPoint y: 316, distance: 72.1
click at [1064, 316] on input "Wood destroying insect treatmant" at bounding box center [986, 318] width 158 height 33
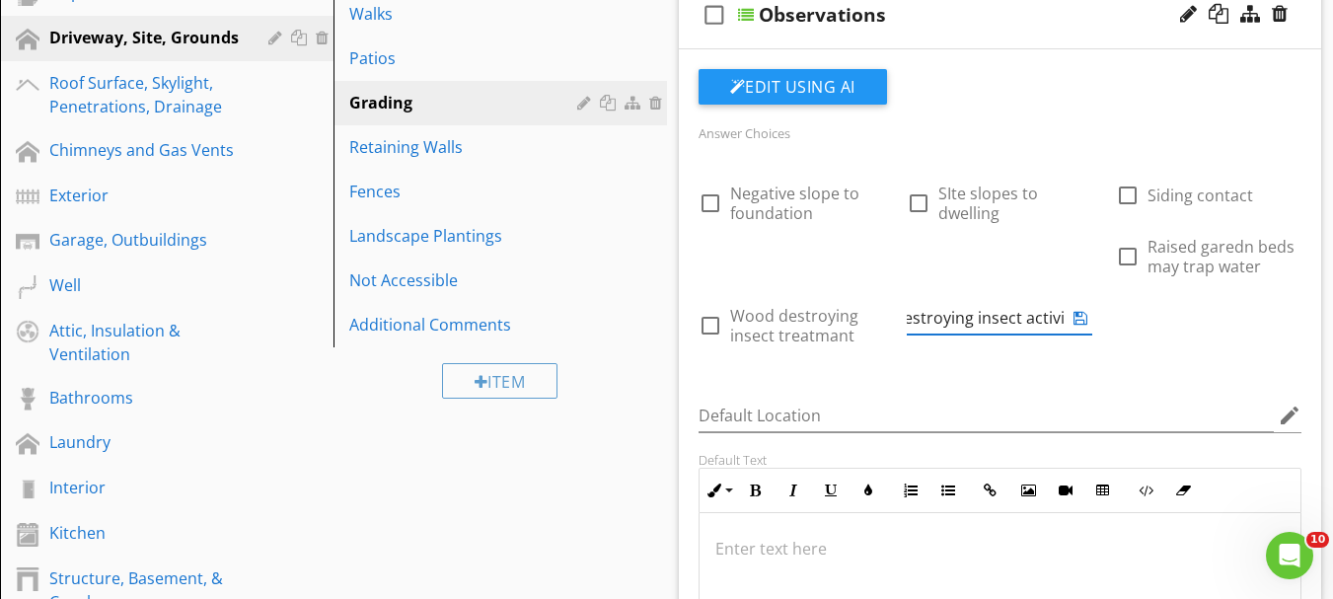
click at [1084, 316] on icon at bounding box center [1081, 318] width 14 height 16
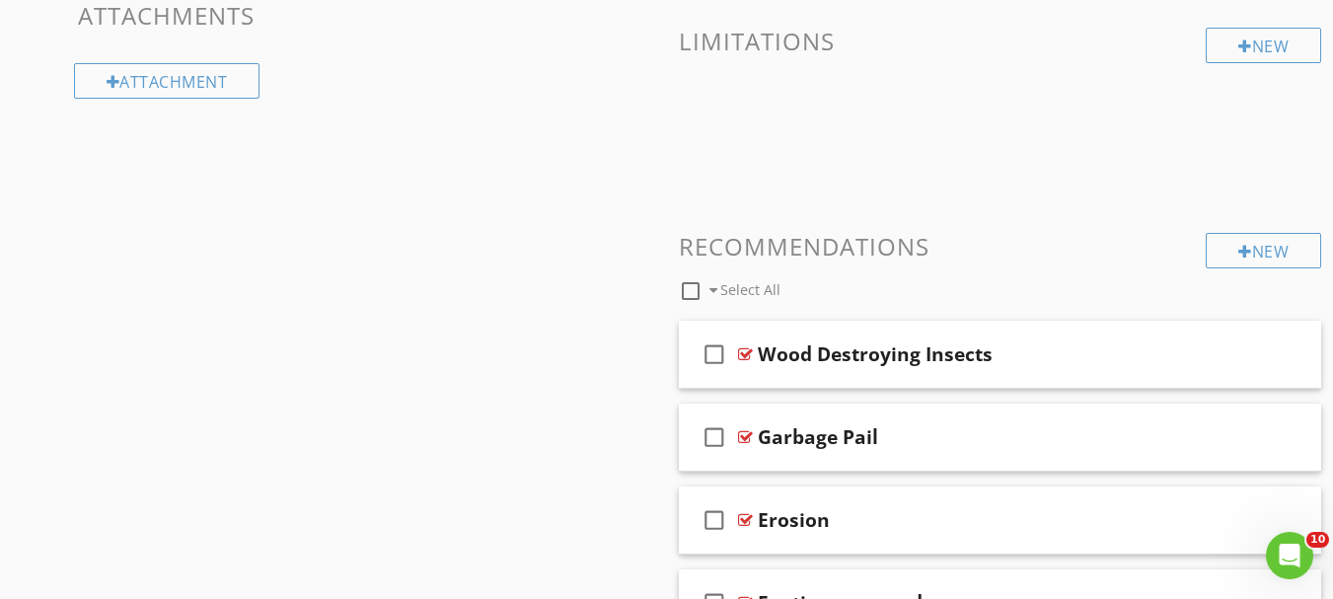
scroll to position [1401, 0]
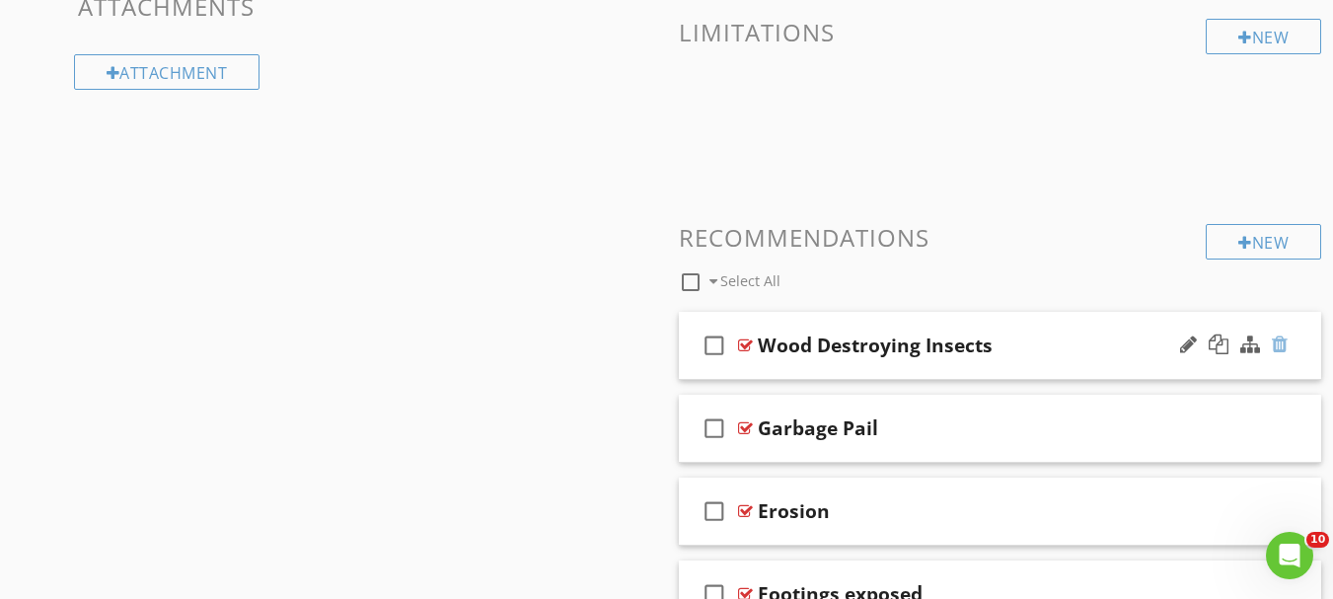
click at [1278, 338] on div at bounding box center [1280, 345] width 16 height 20
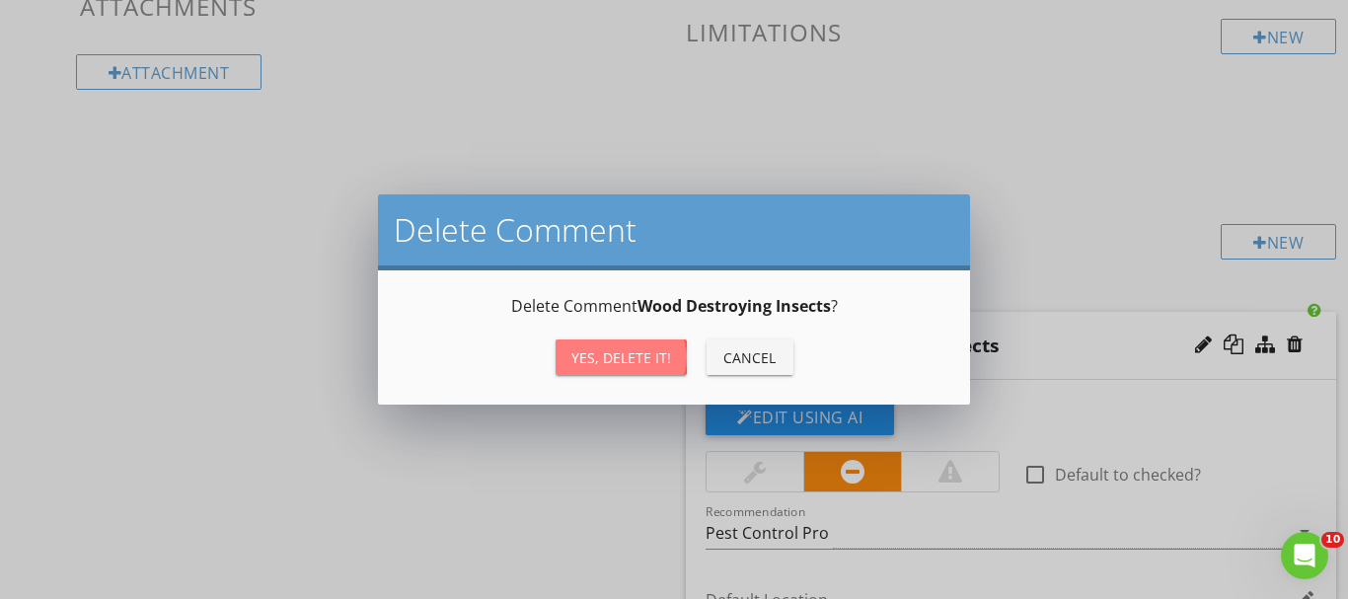
click at [661, 360] on div "Yes, Delete it!" at bounding box center [621, 357] width 100 height 21
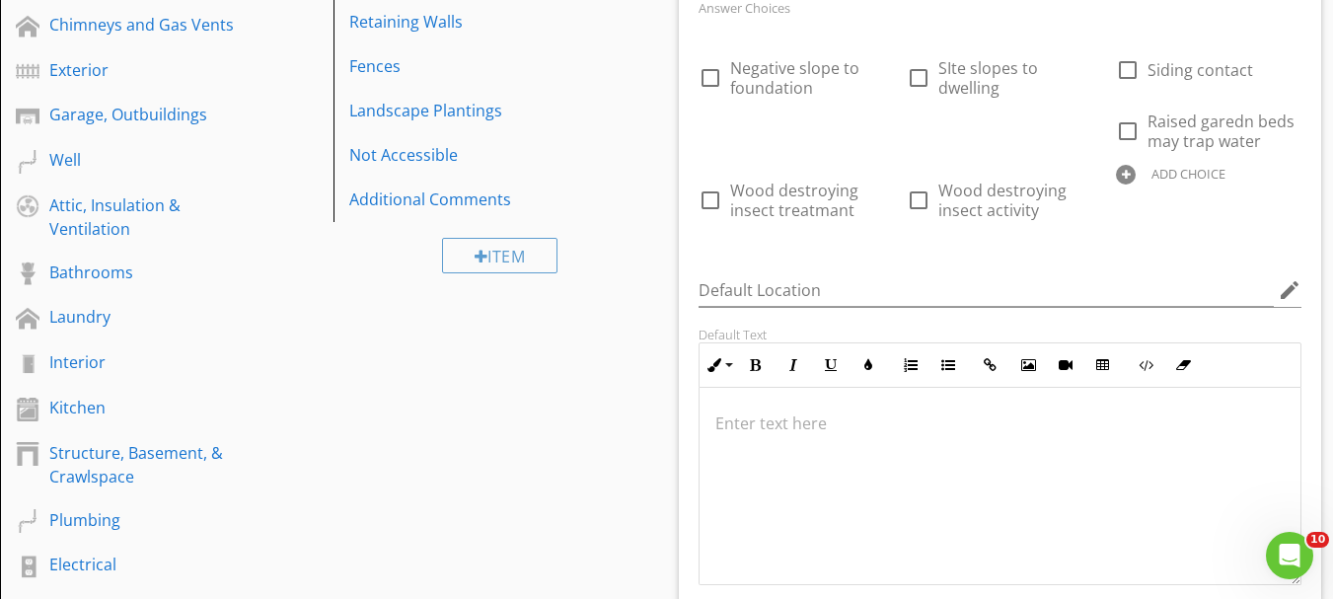
scroll to position [513, 0]
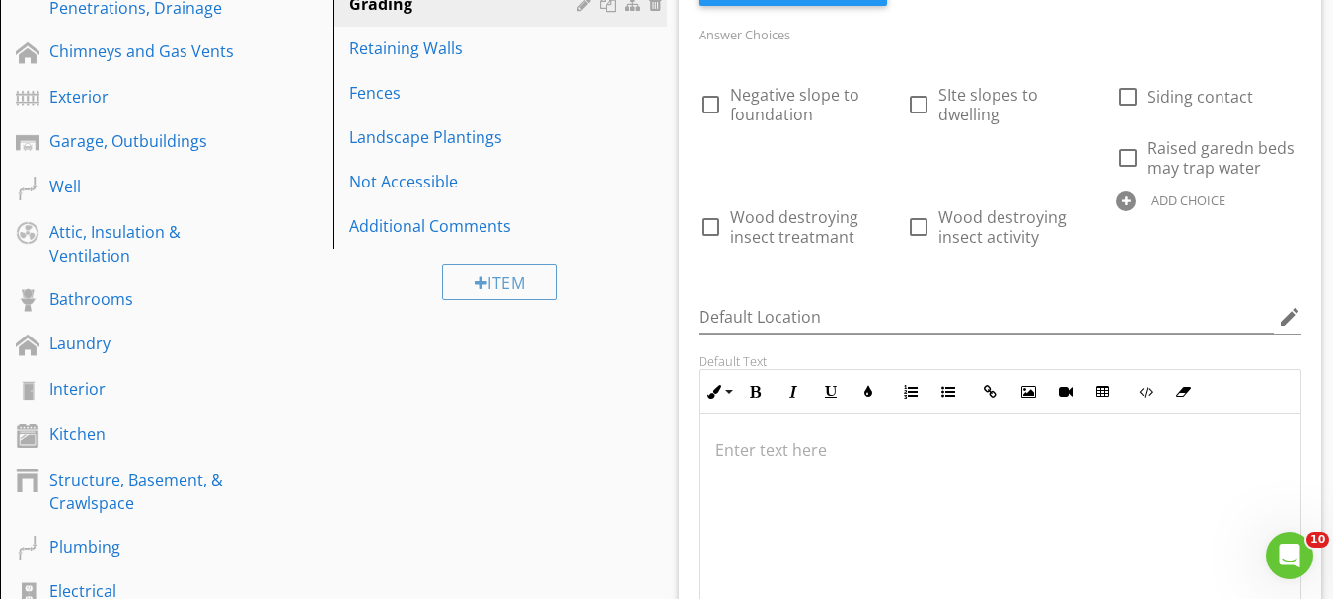
click at [1133, 198] on div at bounding box center [1126, 201] width 20 height 20
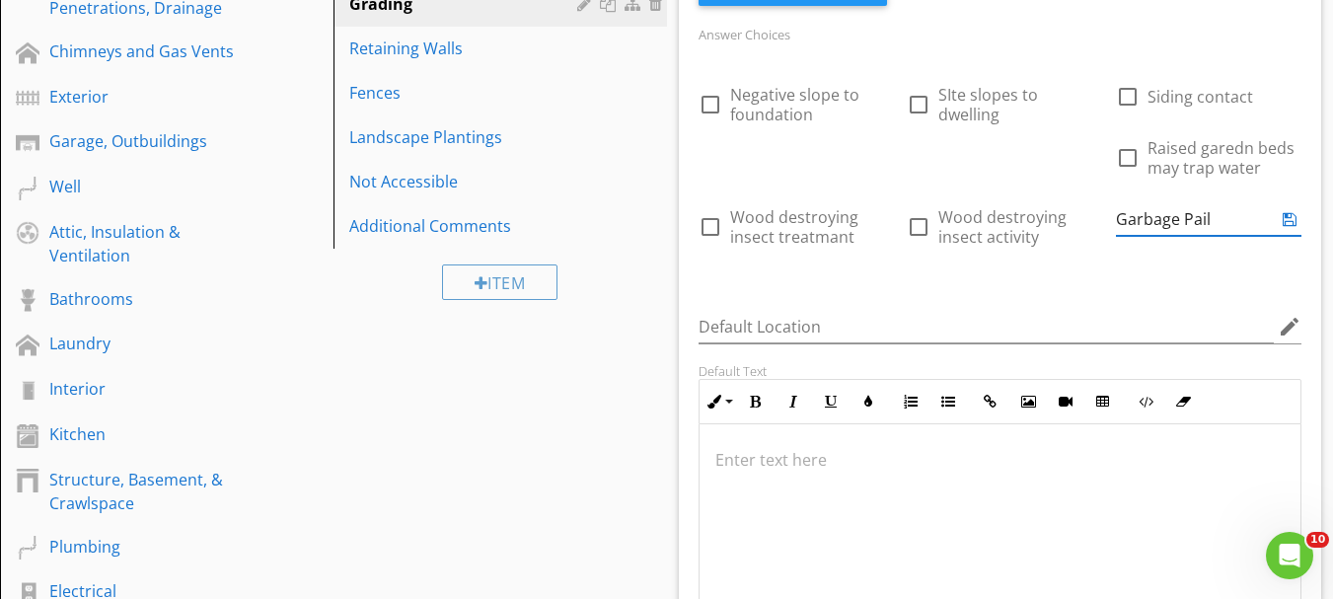
click at [1289, 222] on icon at bounding box center [1290, 219] width 14 height 16
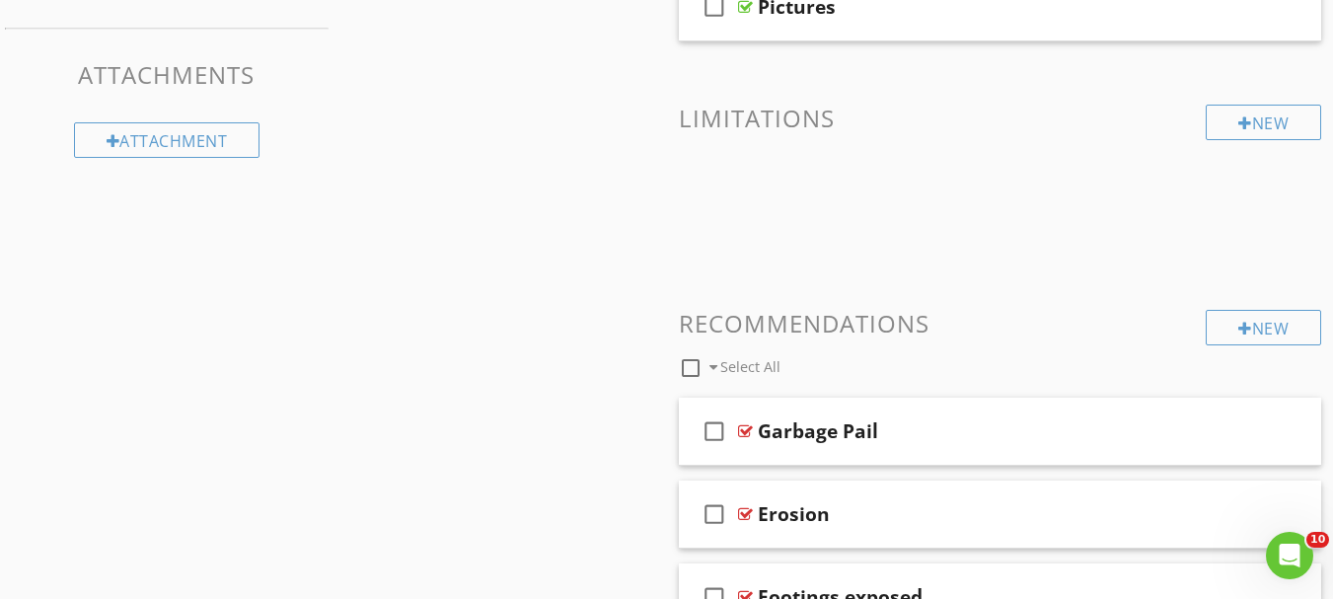
scroll to position [1303, 0]
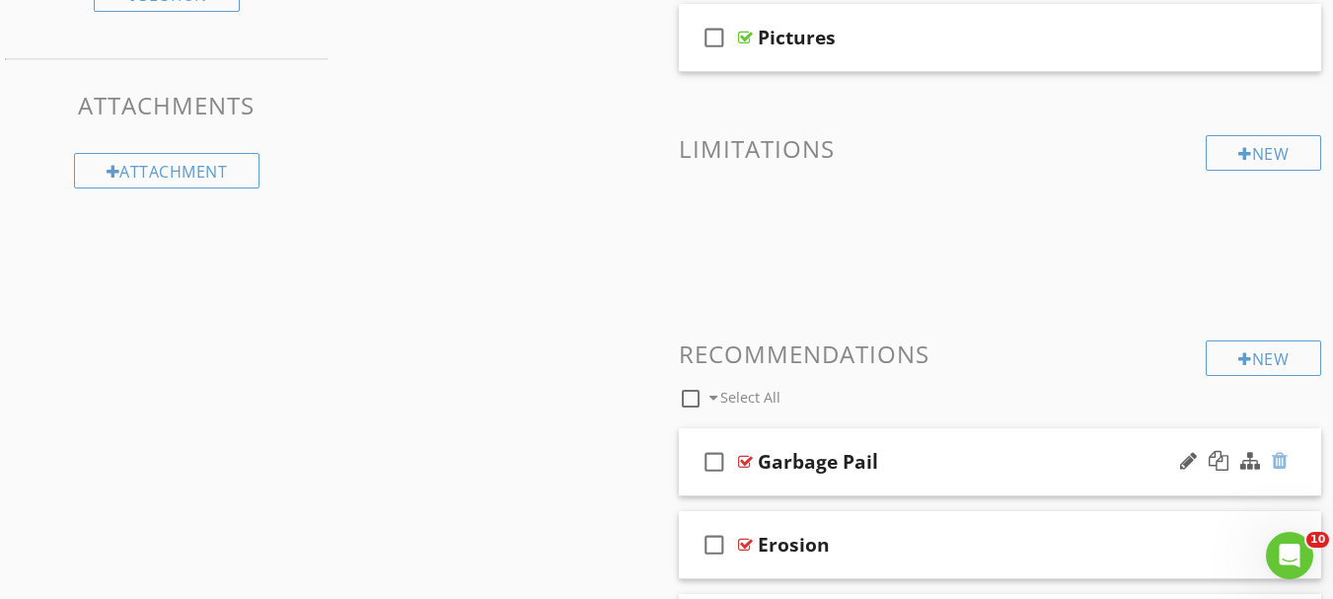
click at [1278, 456] on div at bounding box center [1280, 461] width 16 height 20
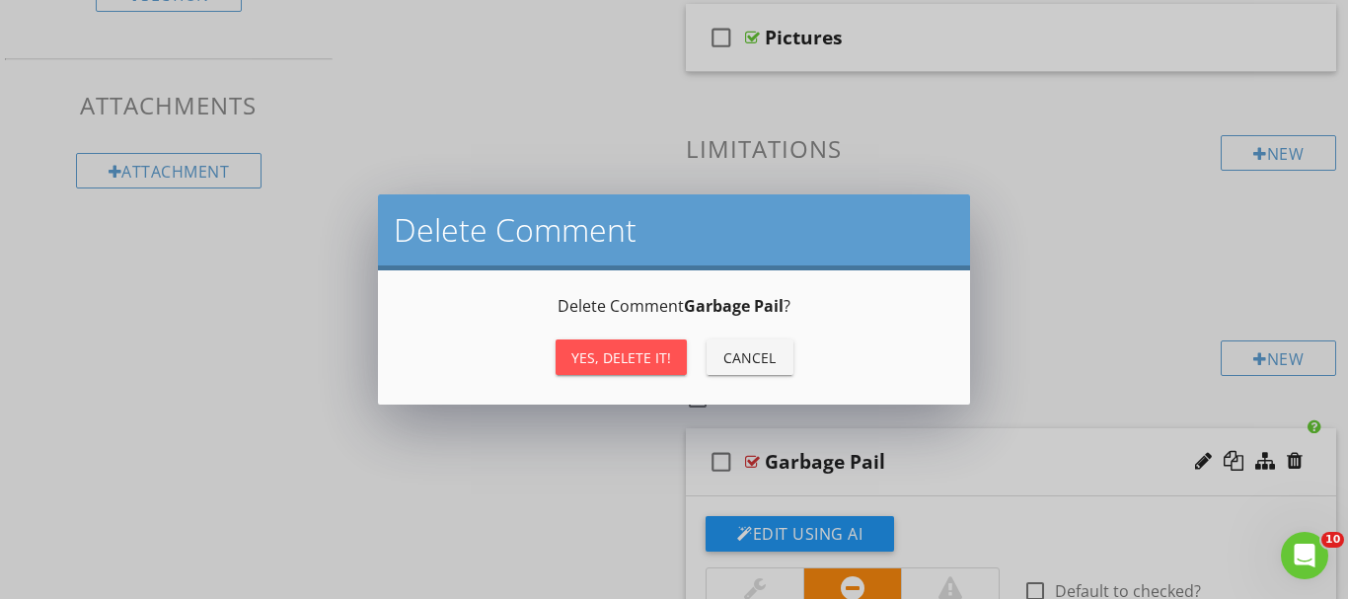
click at [616, 347] on div "Yes, Delete it!" at bounding box center [621, 357] width 100 height 21
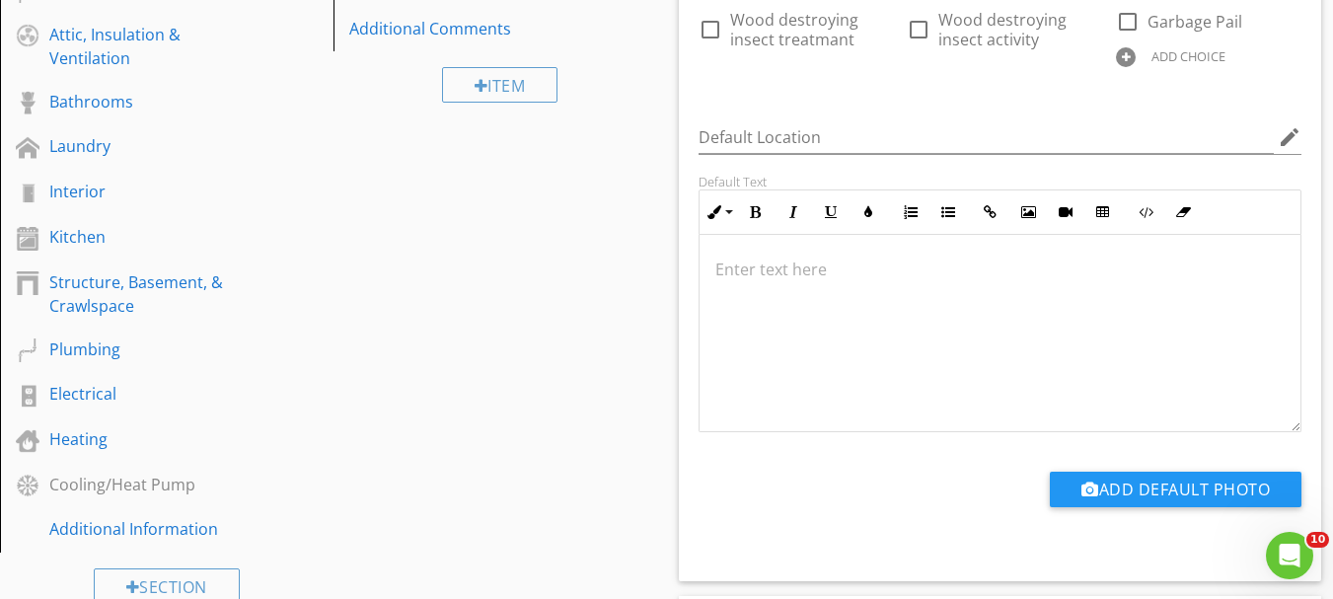
scroll to position [0, 0]
click at [1125, 52] on div at bounding box center [1126, 57] width 20 height 20
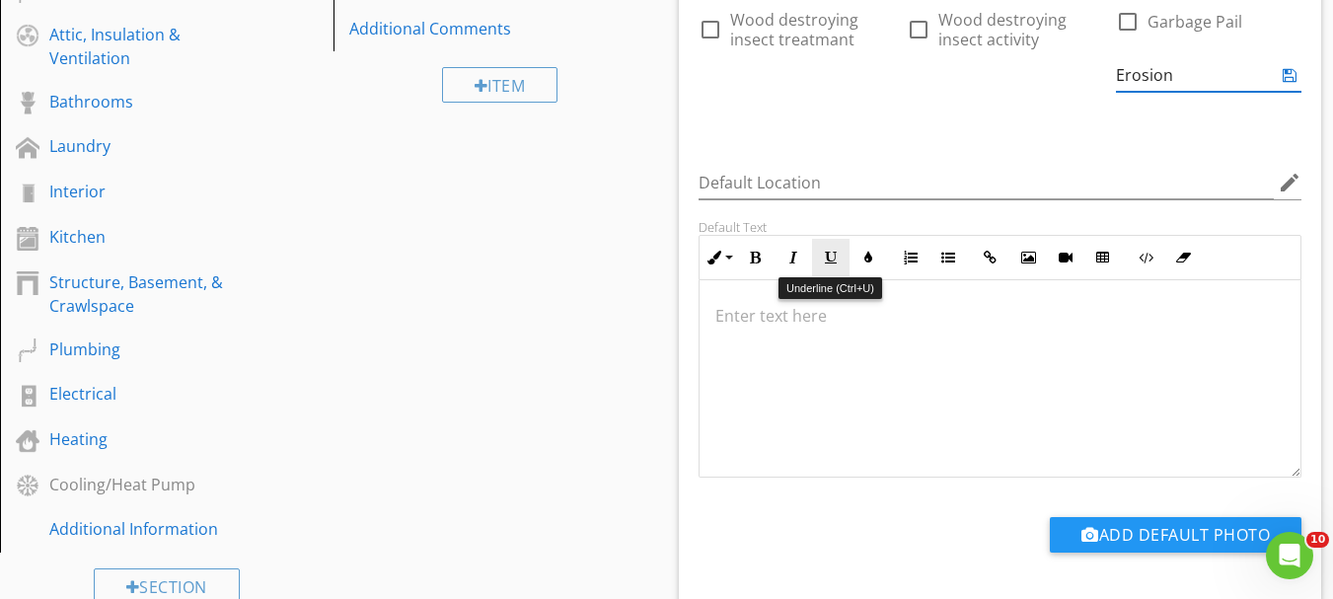
type input "Erosion"
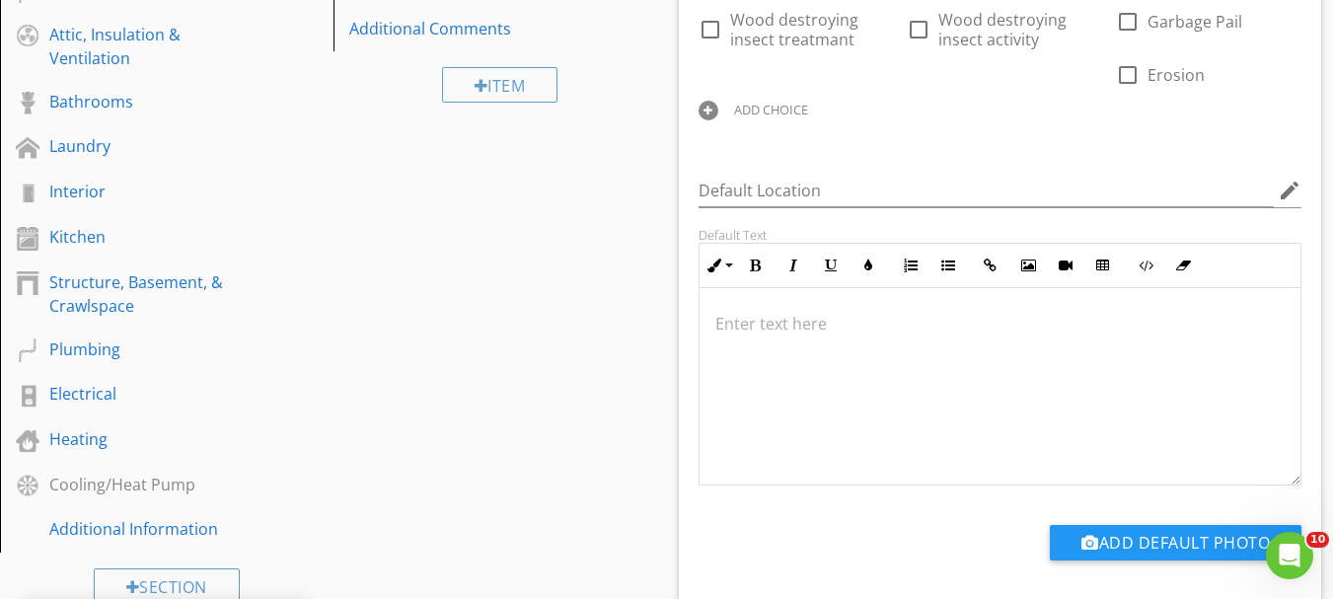
click at [753, 97] on div "ADD CHOICE" at bounding box center [792, 109] width 186 height 24
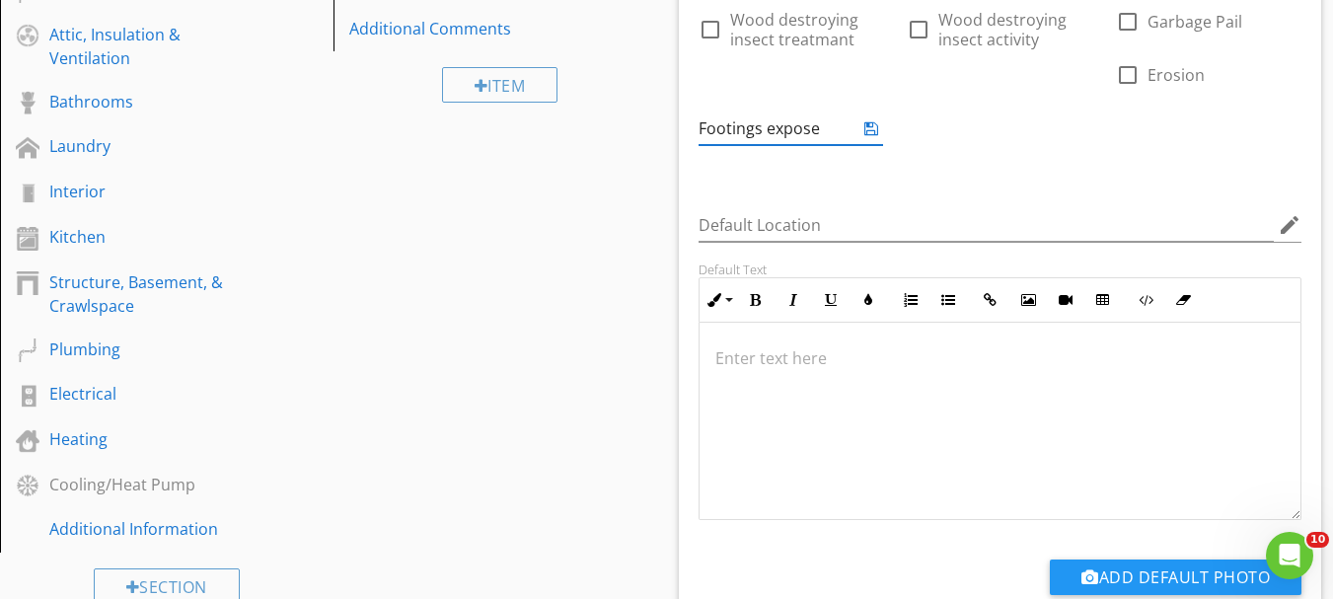
type input "Footings exposed"
click at [875, 130] on icon at bounding box center [871, 128] width 14 height 16
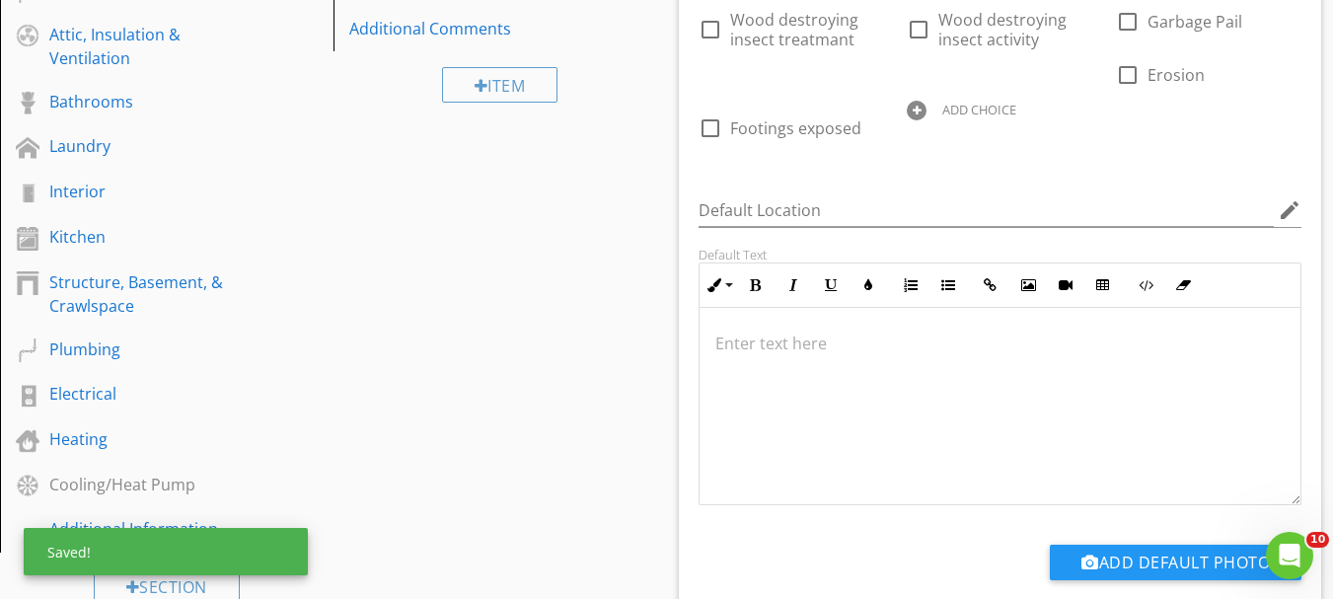
click at [953, 118] on div "ADD CHOICE" at bounding box center [1000, 109] width 186 height 24
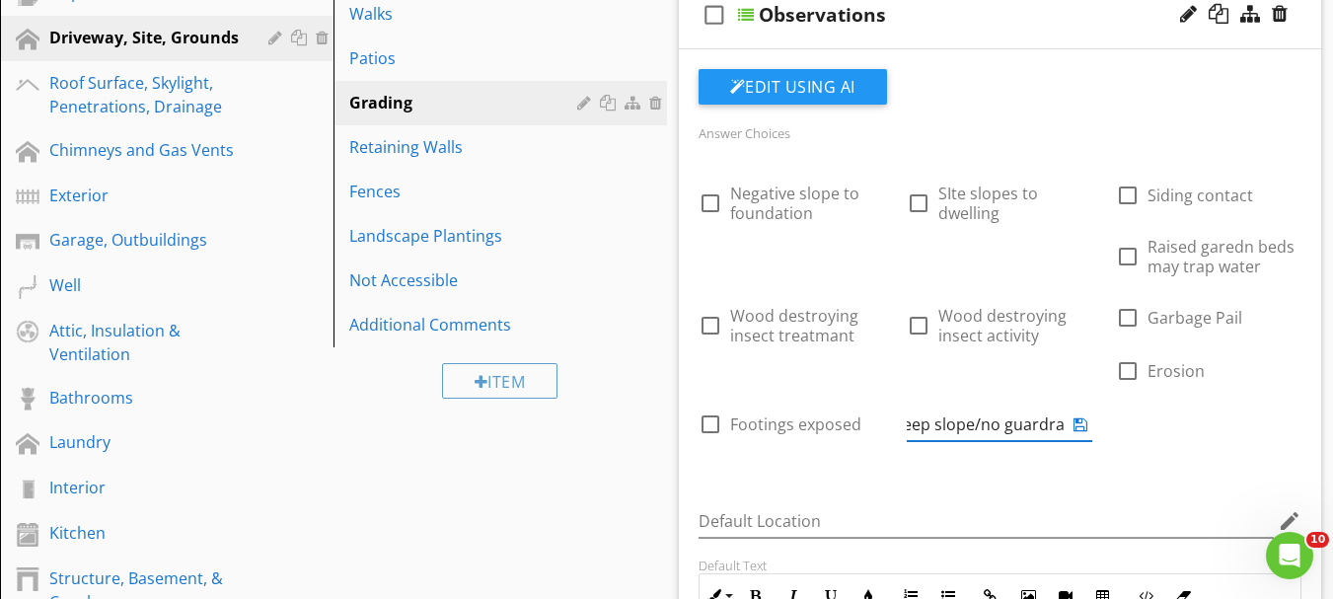
scroll to position [0, 23]
click at [1082, 429] on icon at bounding box center [1081, 424] width 14 height 16
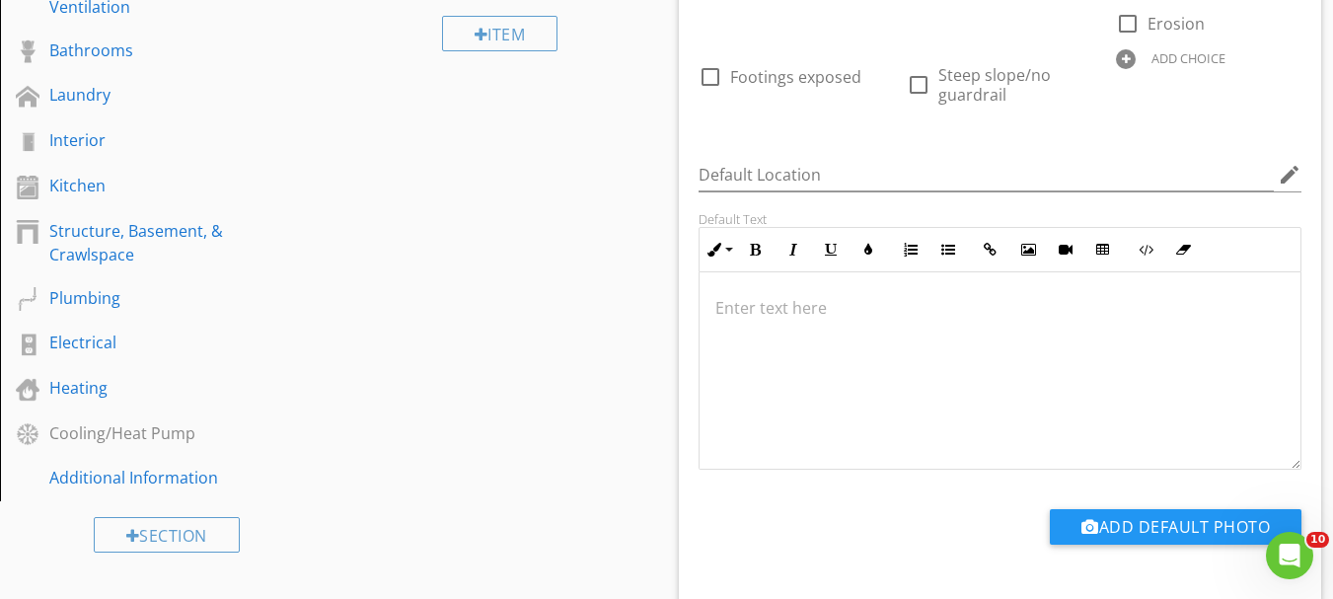
scroll to position [634, 0]
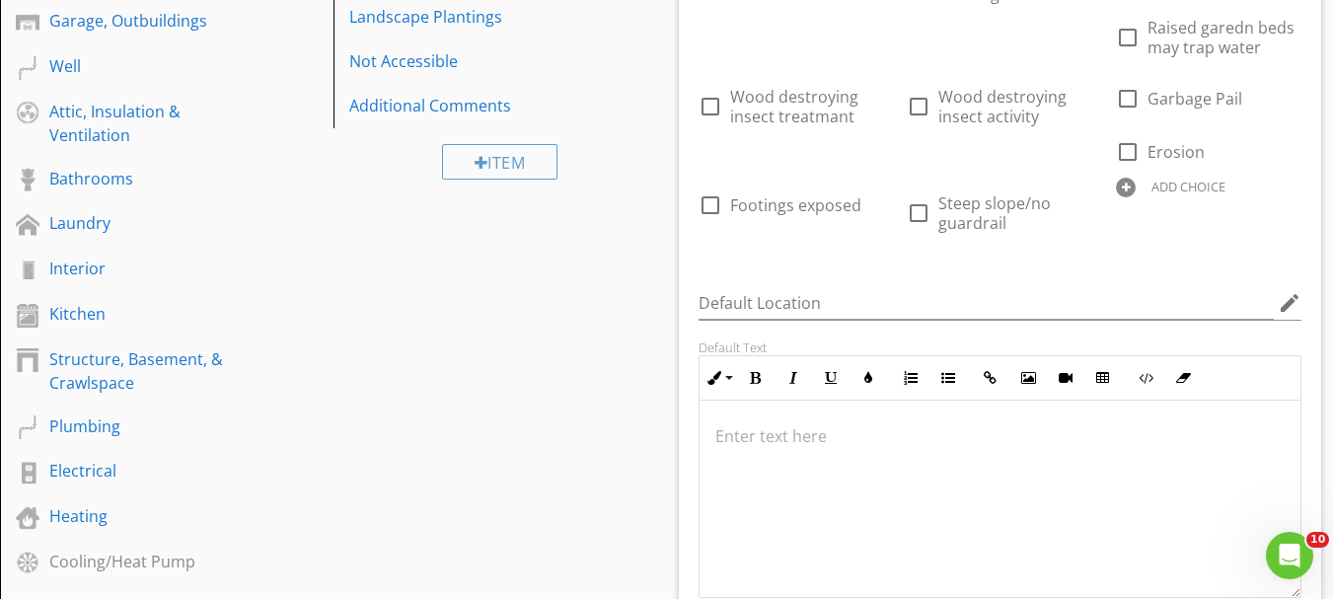
click at [1130, 189] on div at bounding box center [1126, 188] width 20 height 20
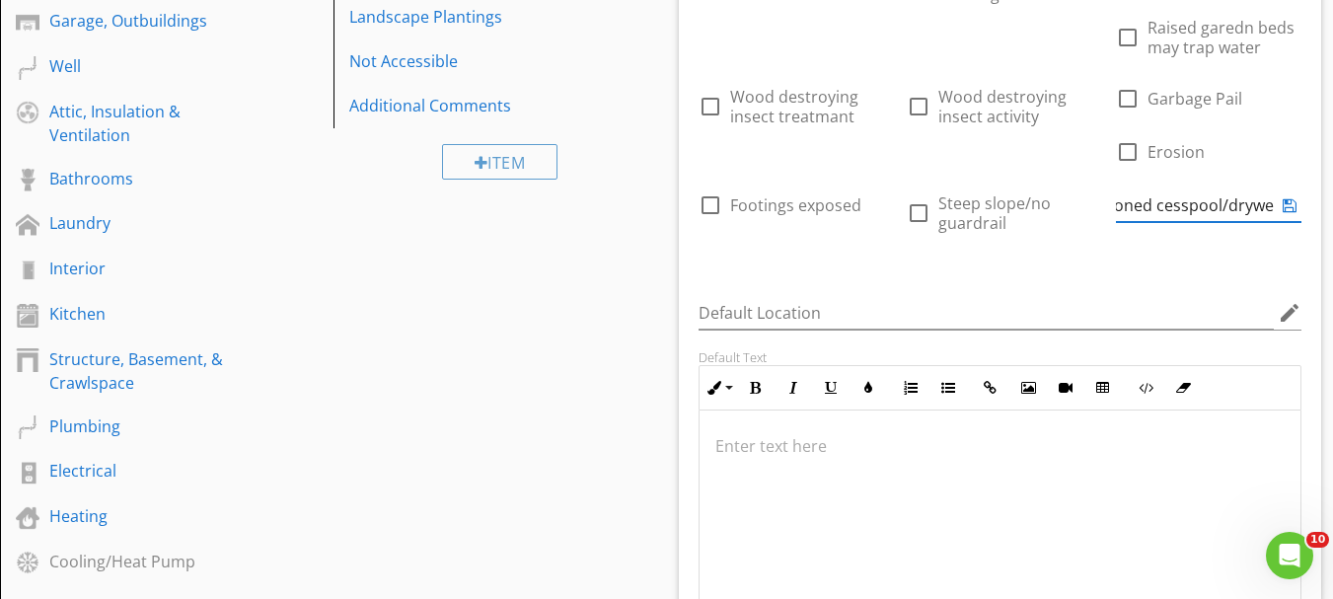
scroll to position [0, 54]
type input "Abandoned cesspool/drywell"
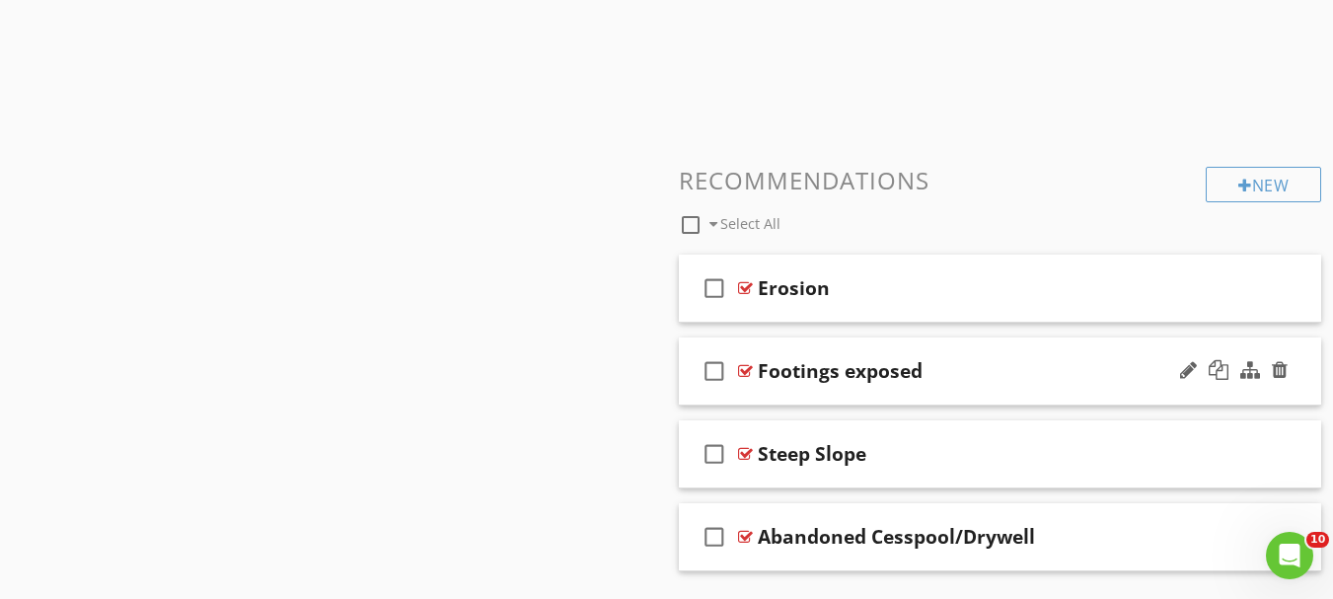
scroll to position [1654, 0]
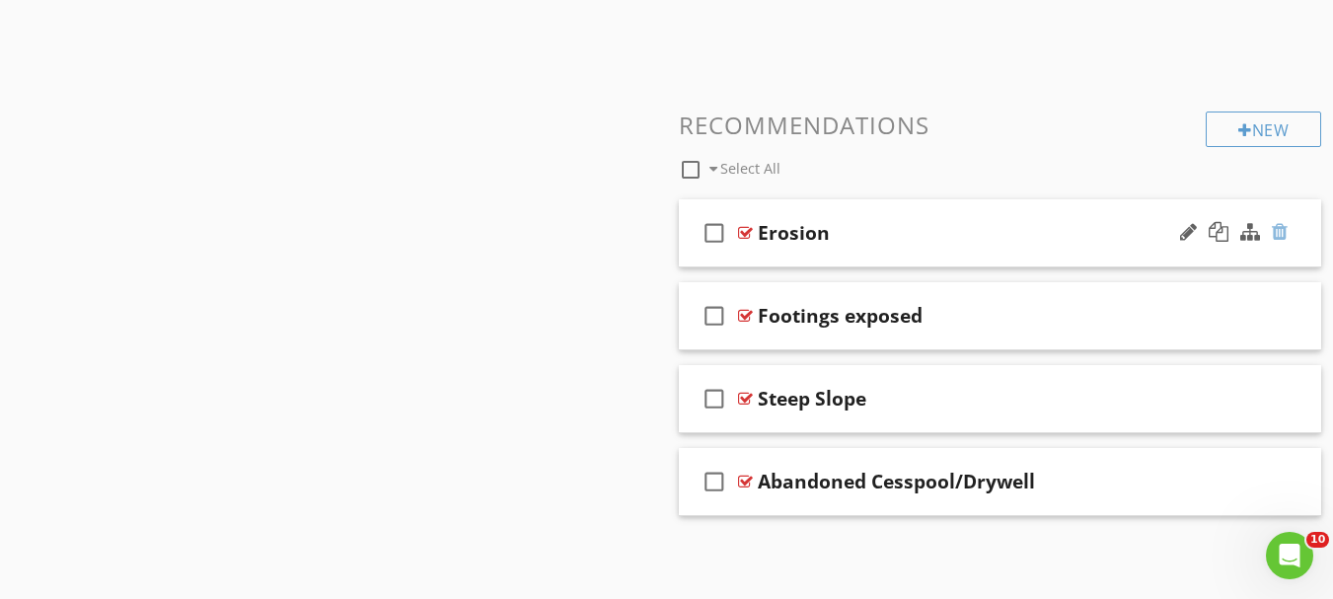
click at [1282, 230] on div at bounding box center [1280, 232] width 16 height 20
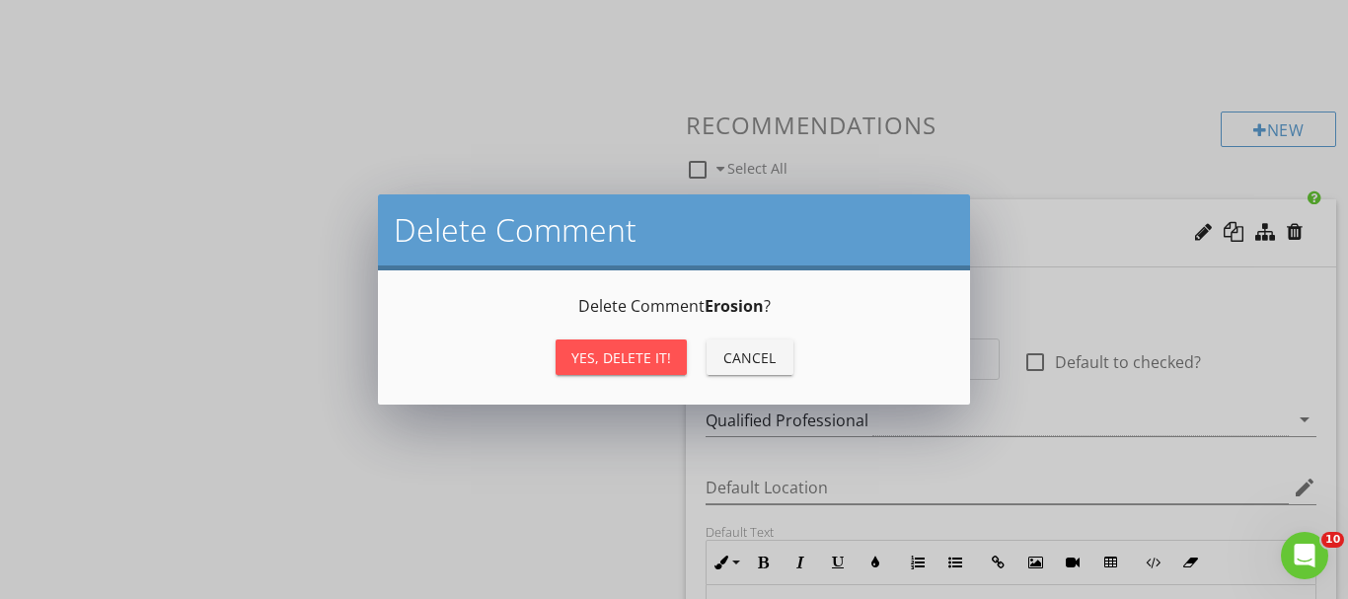
click at [669, 331] on div "Delete Comment Erosion ? Yes, Delete it! Cancel" at bounding box center [674, 337] width 545 height 87
click at [665, 341] on button "Yes, Delete it!" at bounding box center [621, 357] width 131 height 36
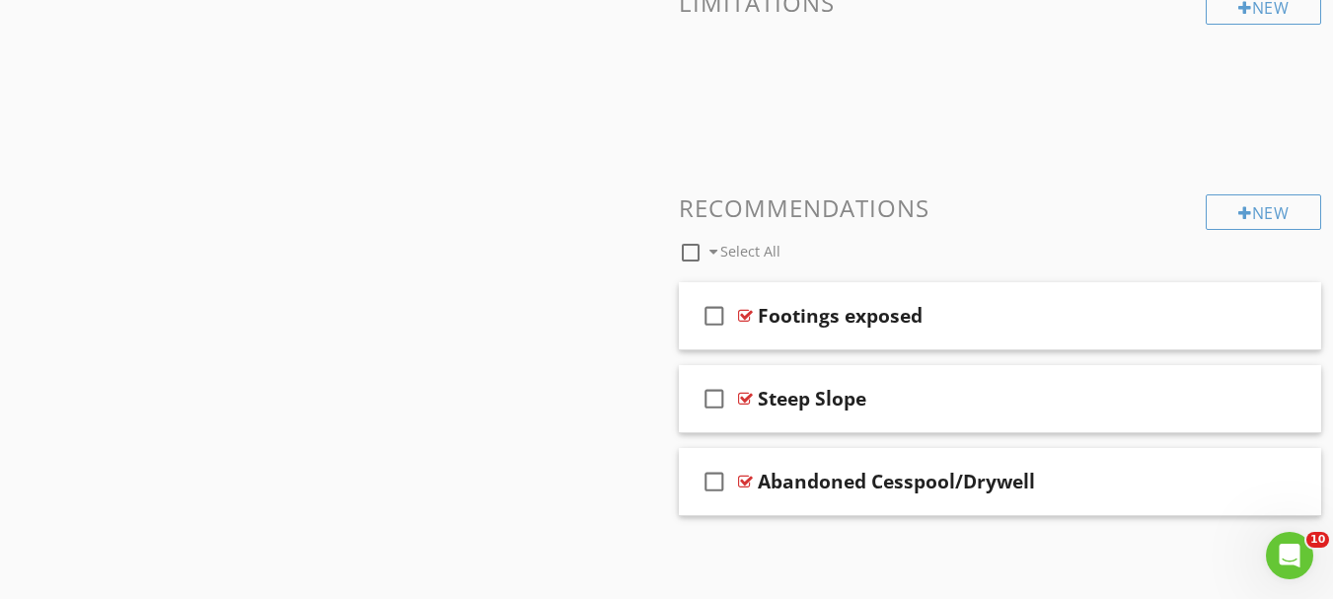
scroll to position [1571, 0]
click at [1277, 311] on div at bounding box center [1280, 315] width 16 height 20
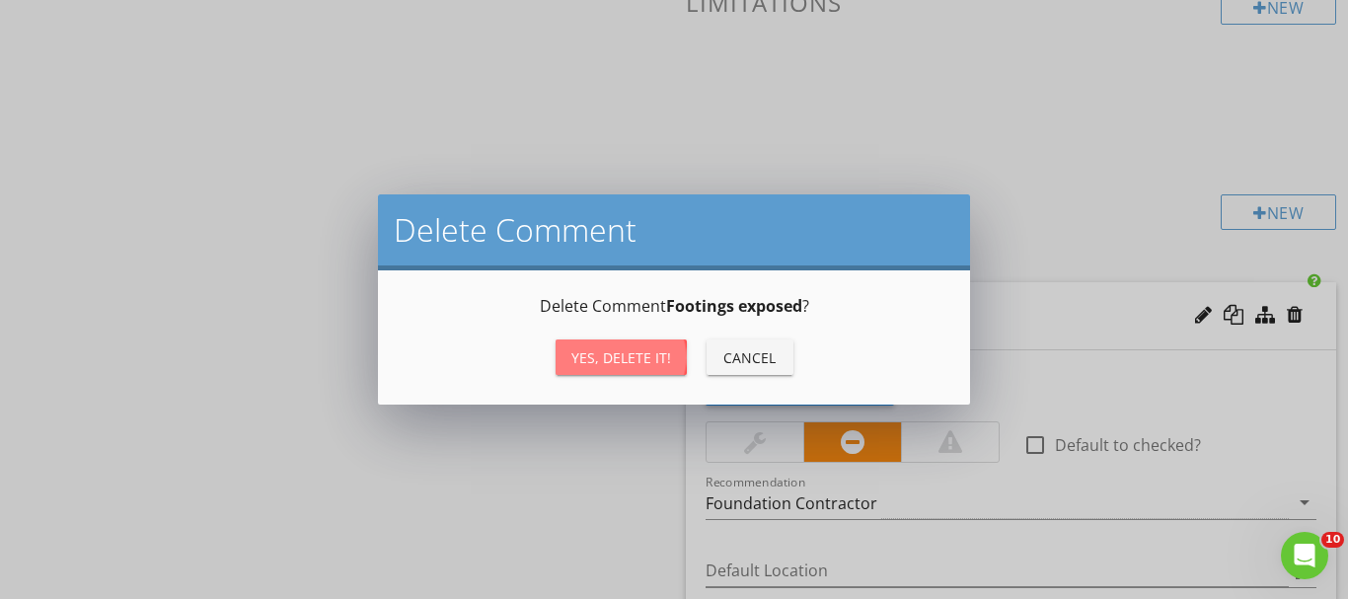
click at [636, 356] on div "Yes, Delete it!" at bounding box center [621, 357] width 100 height 21
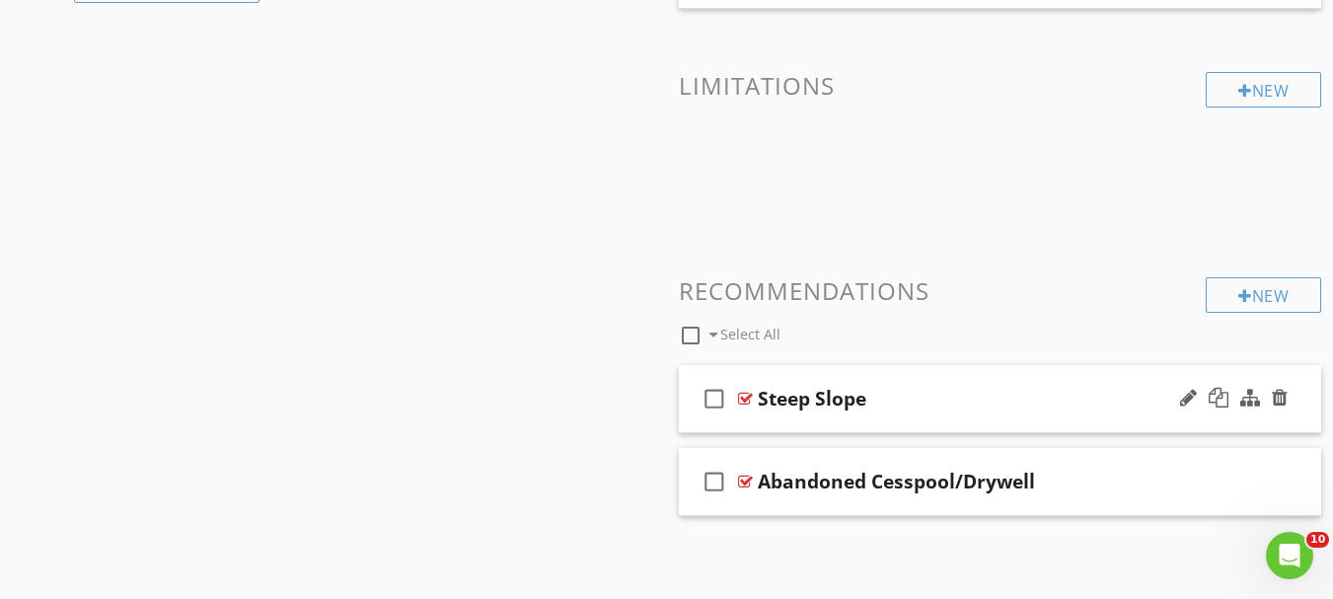
scroll to position [1488, 0]
click at [1280, 397] on div at bounding box center [1280, 398] width 16 height 20
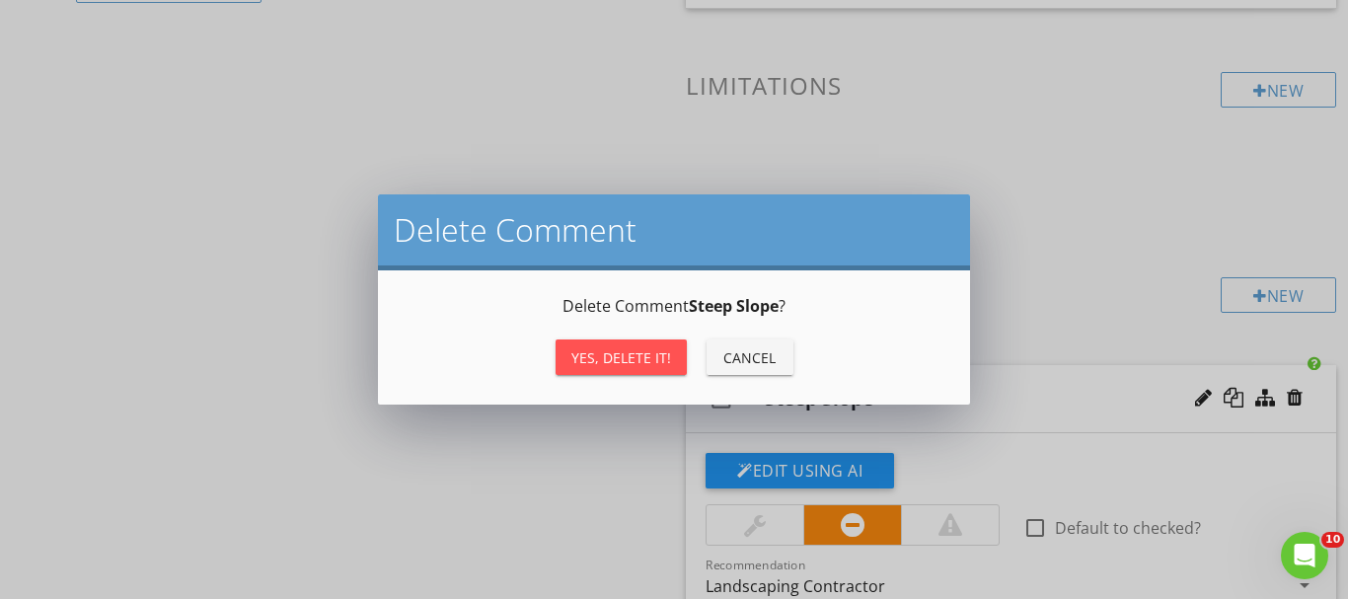
click at [615, 349] on div "Yes, Delete it!" at bounding box center [621, 357] width 100 height 21
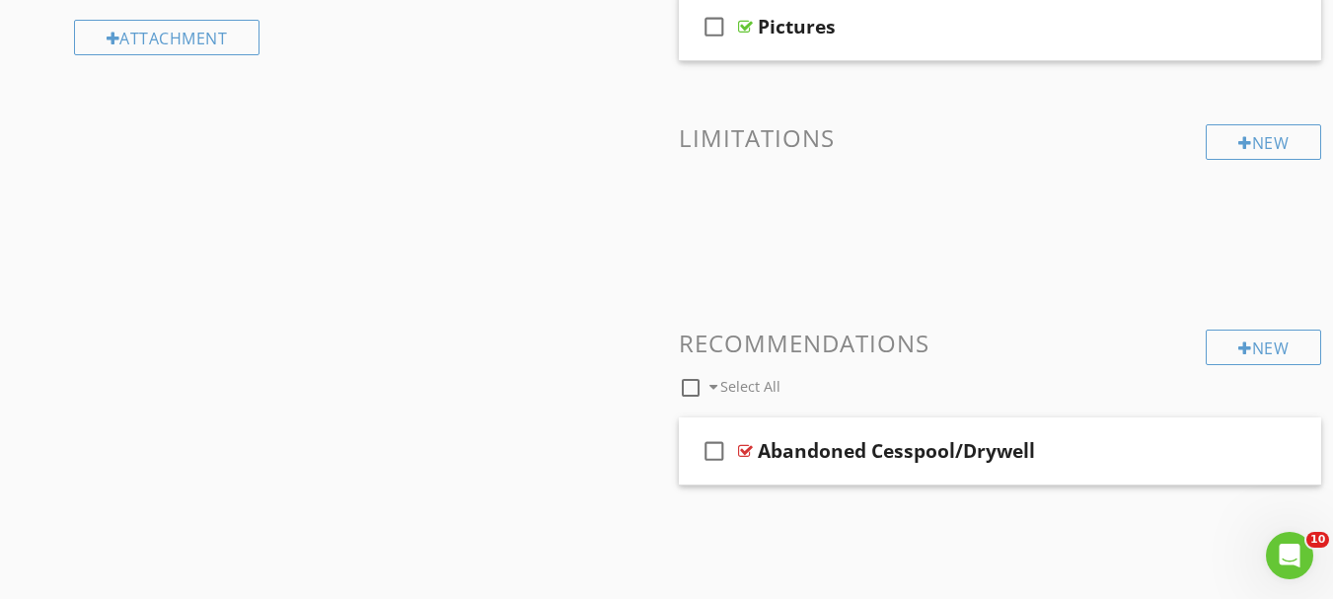
scroll to position [1436, 0]
click at [1280, 449] on div at bounding box center [1280, 450] width 16 height 20
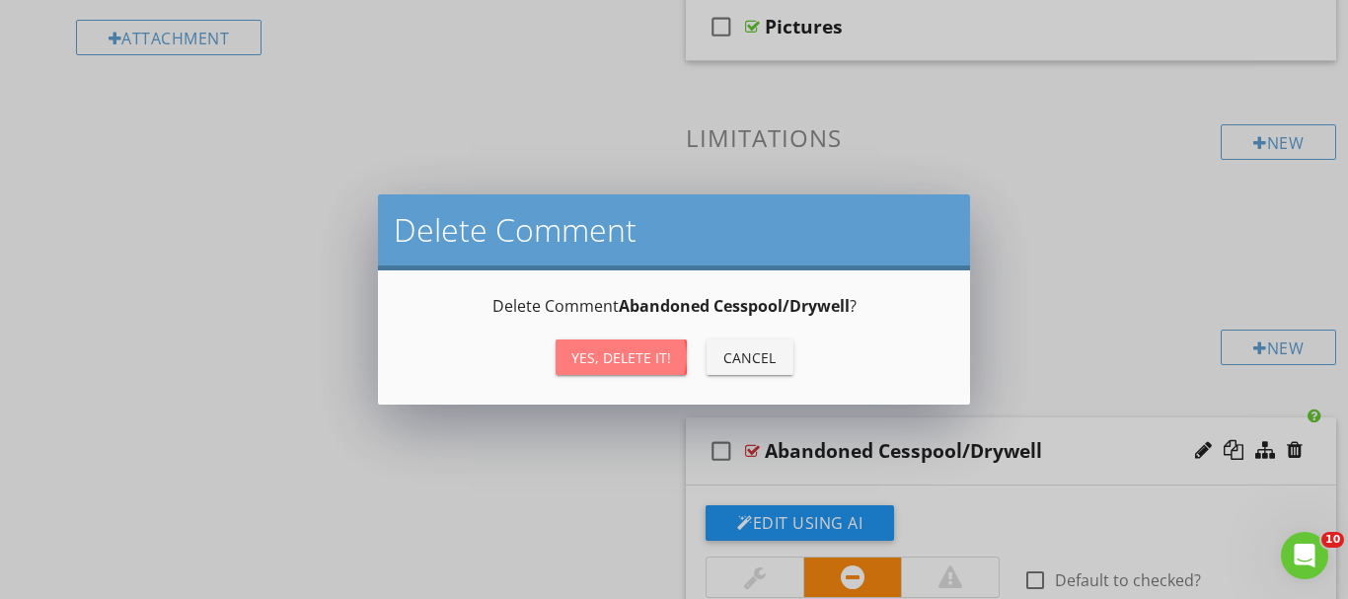
click at [599, 360] on div "Yes, Delete it!" at bounding box center [621, 357] width 100 height 21
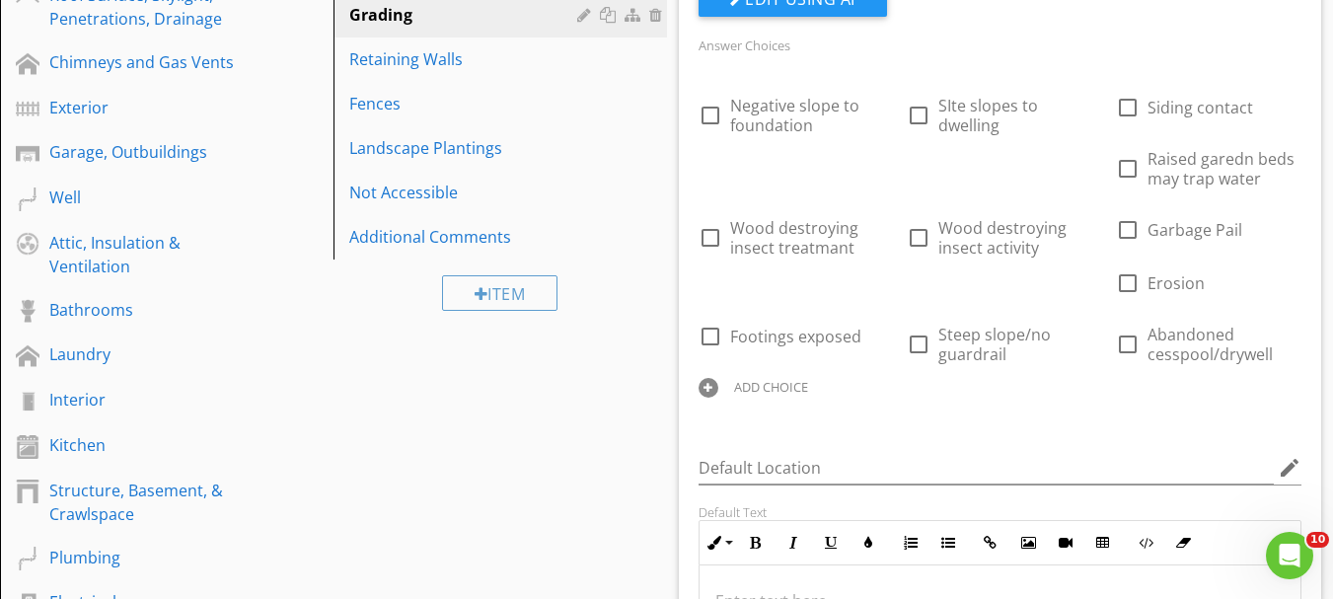
scroll to position [305, 0]
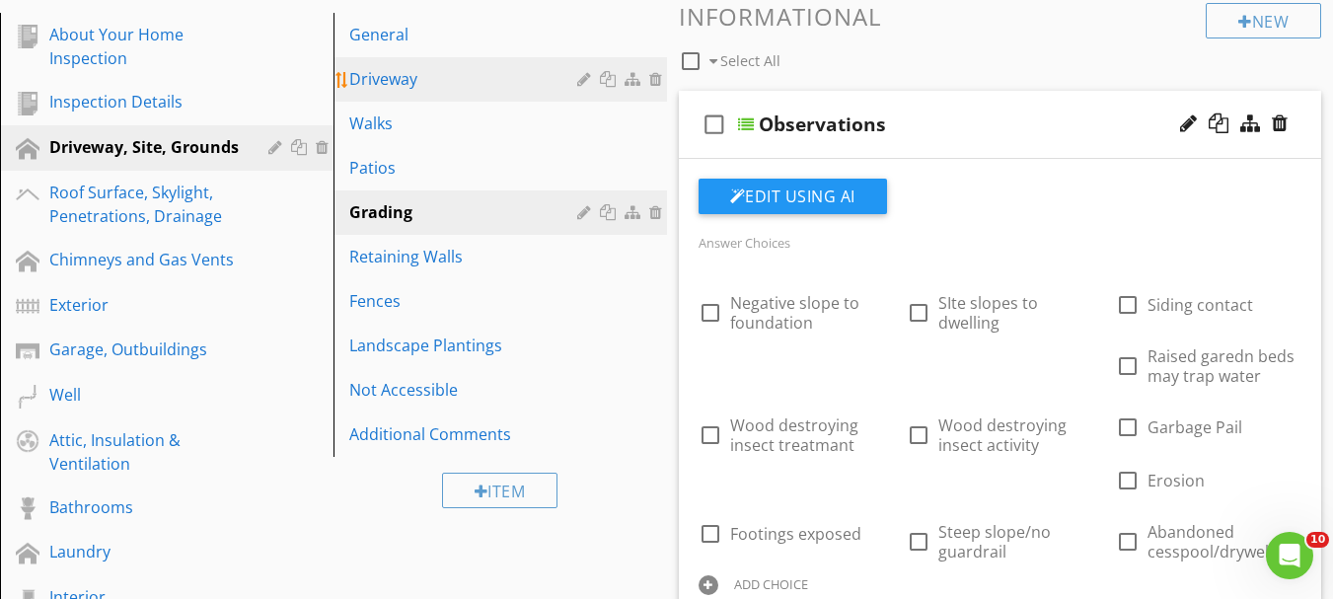
click at [394, 95] on link "Driveway" at bounding box center [503, 78] width 328 height 43
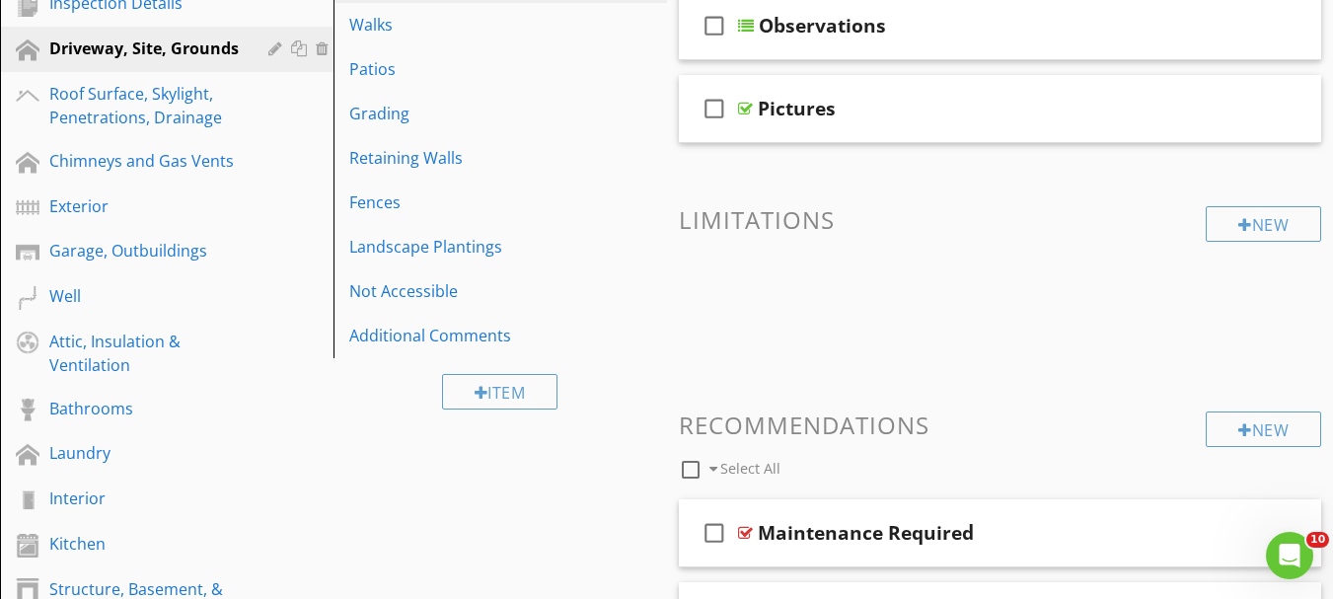
scroll to position [206, 0]
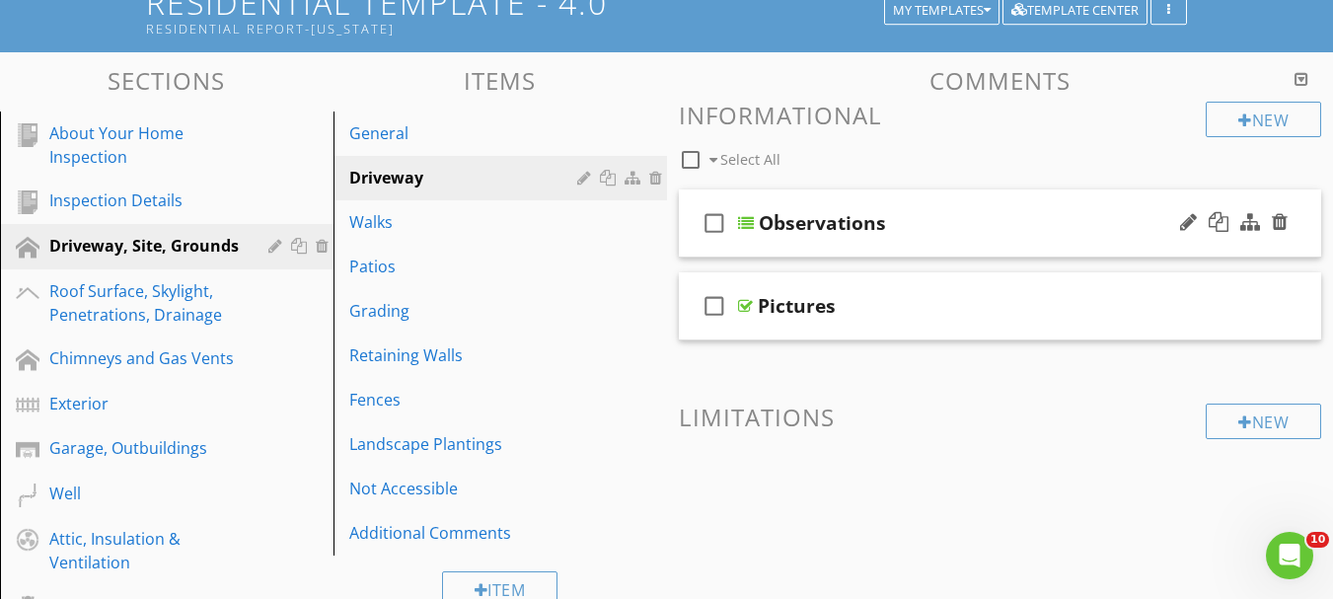
click at [793, 226] on div "Observations" at bounding box center [822, 223] width 127 height 24
click at [747, 217] on div at bounding box center [746, 223] width 16 height 16
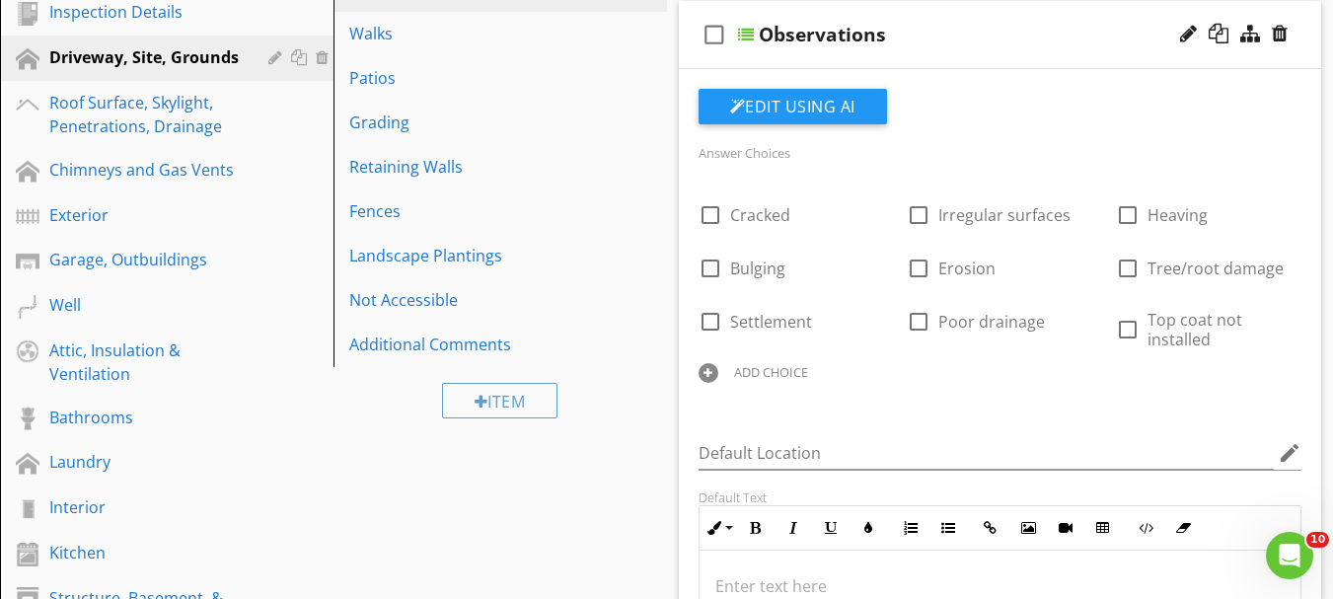
scroll to position [404, 0]
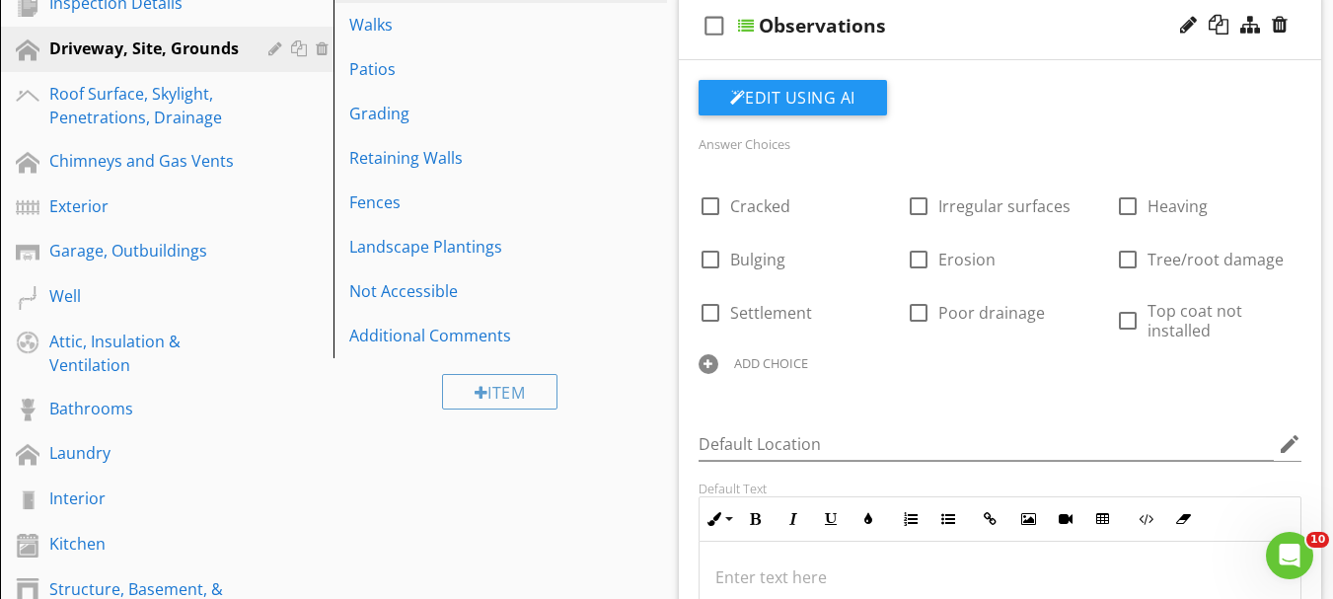
click at [786, 359] on div "ADD CHOICE" at bounding box center [771, 363] width 74 height 16
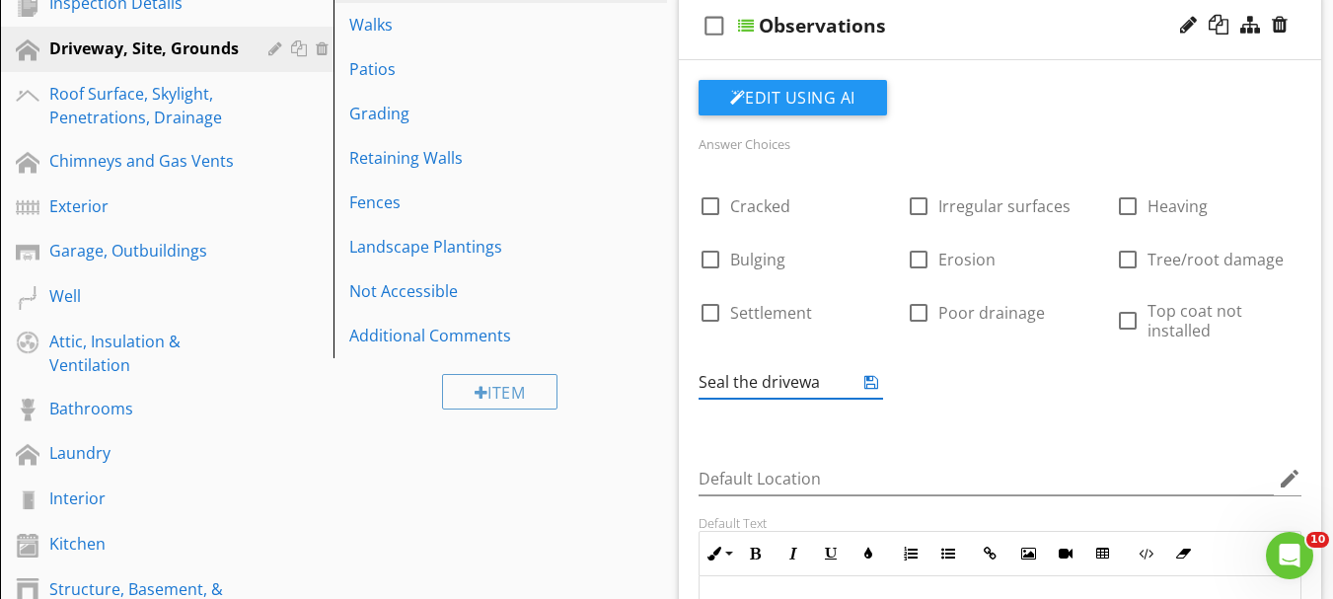
type input "Seal the driveway"
click at [871, 385] on icon at bounding box center [871, 382] width 14 height 16
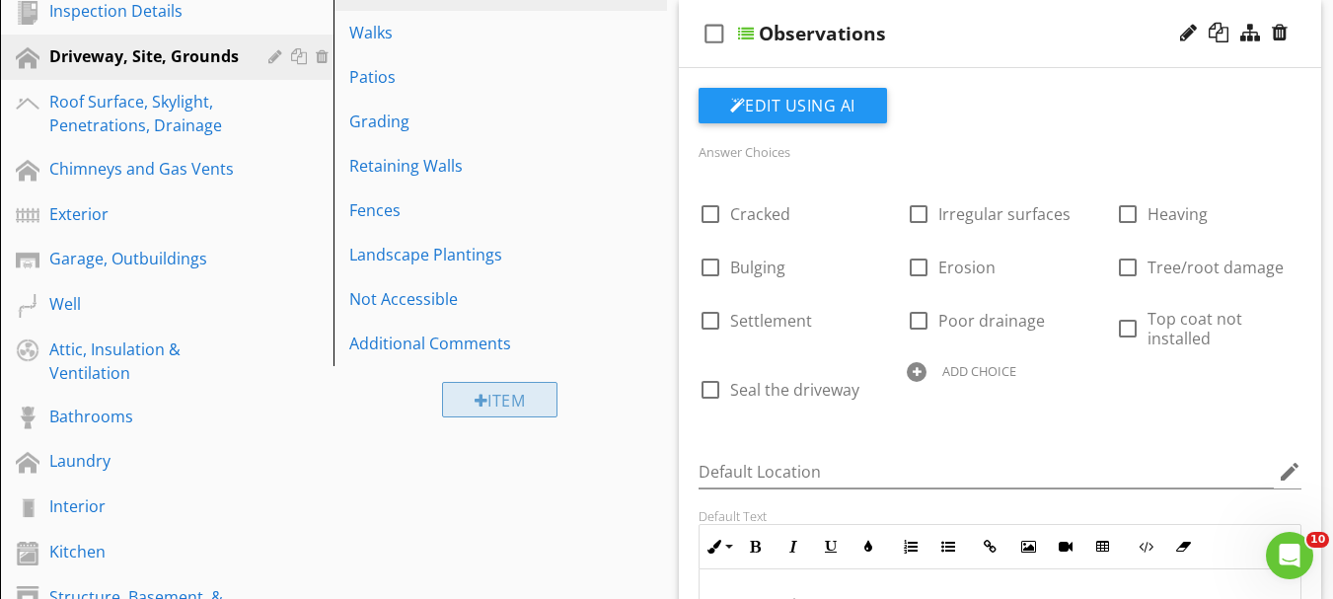
scroll to position [383, 0]
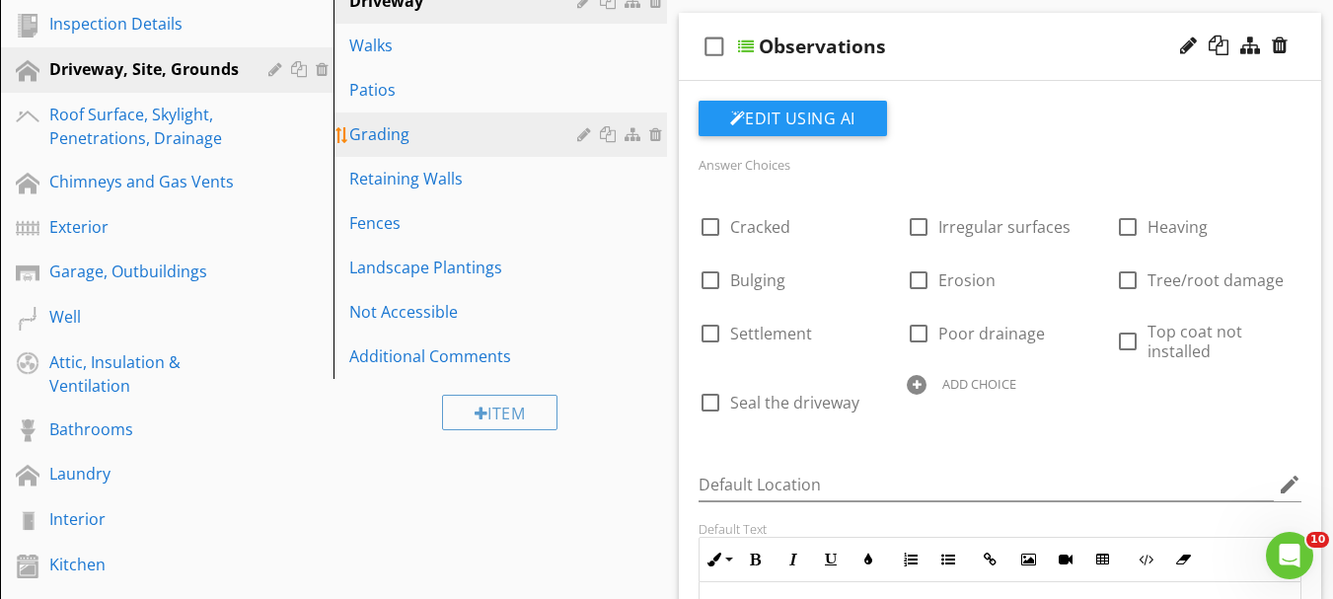
click at [401, 143] on div "Grading" at bounding box center [466, 134] width 234 height 24
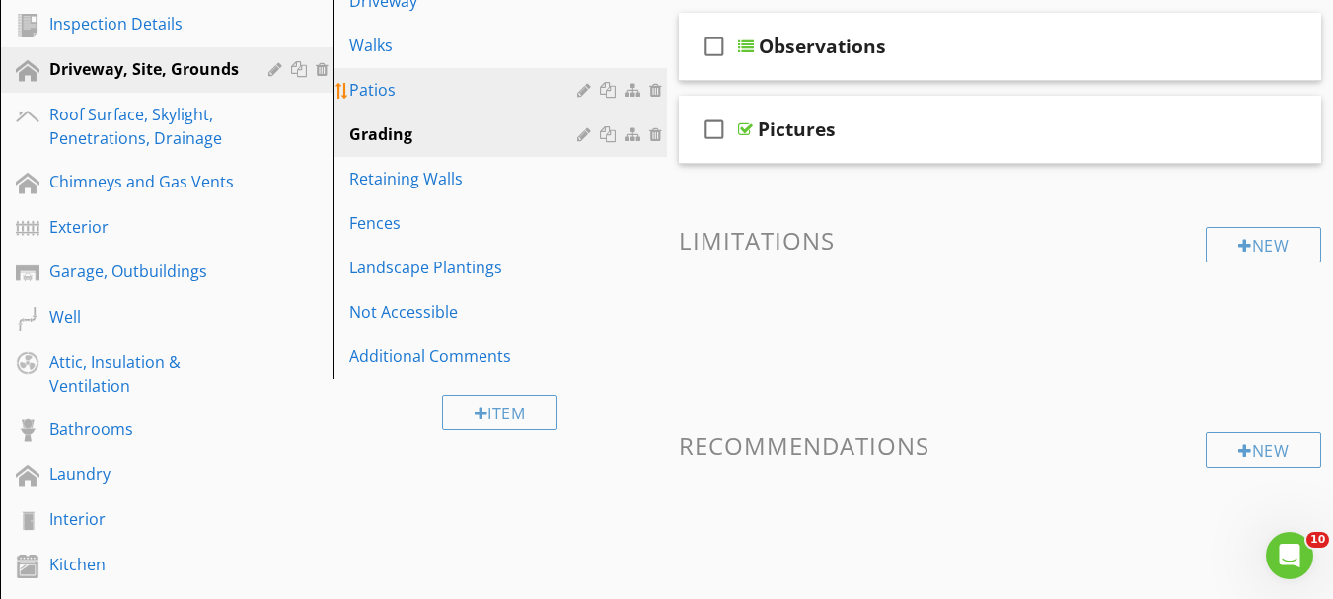
click at [378, 85] on div "Patios" at bounding box center [466, 90] width 234 height 24
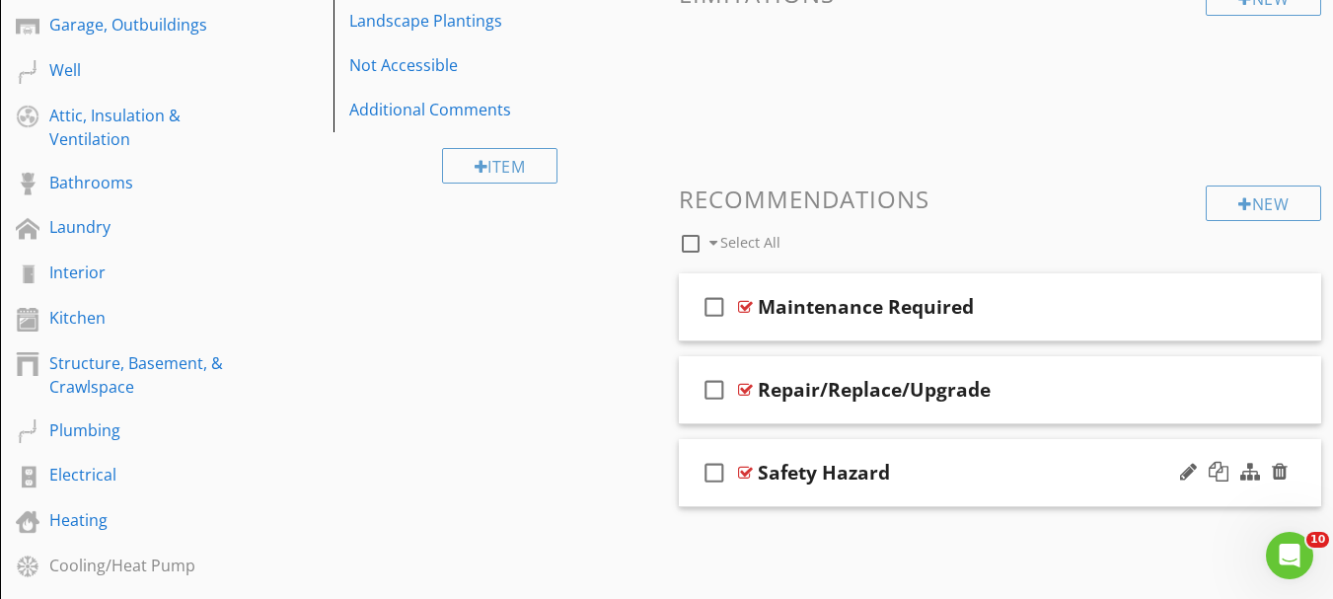
scroll to position [679, 0]
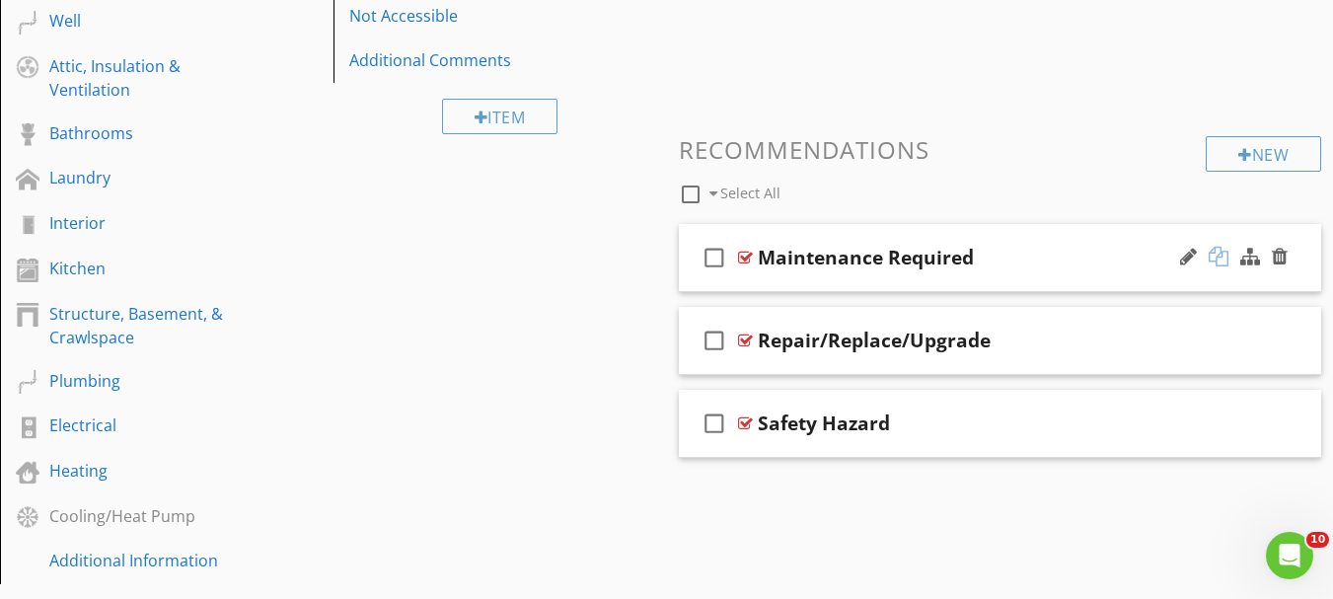
click at [1216, 261] on div at bounding box center [1219, 257] width 20 height 20
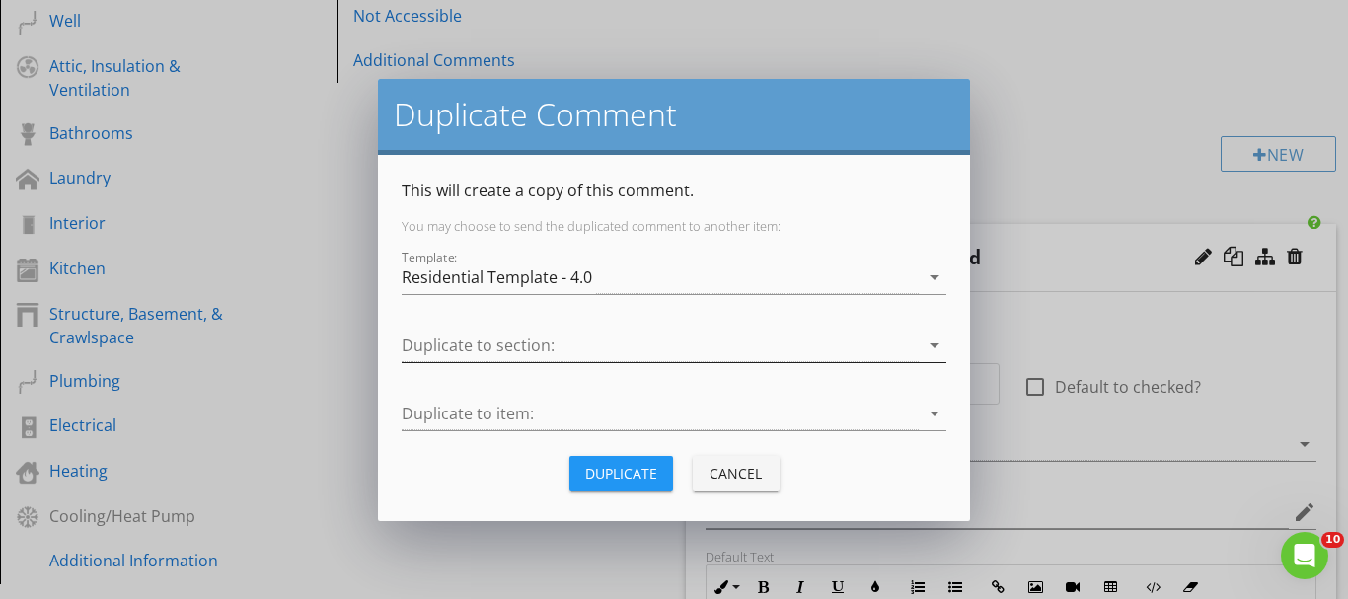
click at [605, 347] on div at bounding box center [660, 346] width 517 height 33
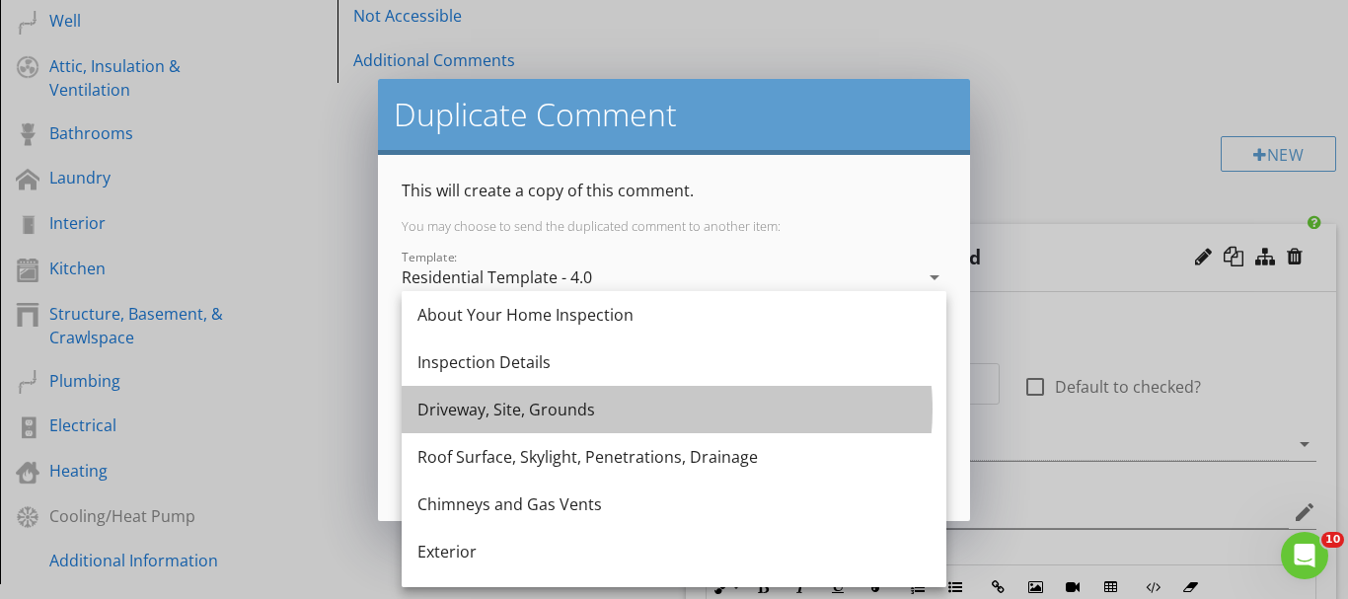
click at [481, 400] on div "Driveway, Site, Grounds" at bounding box center [673, 410] width 513 height 24
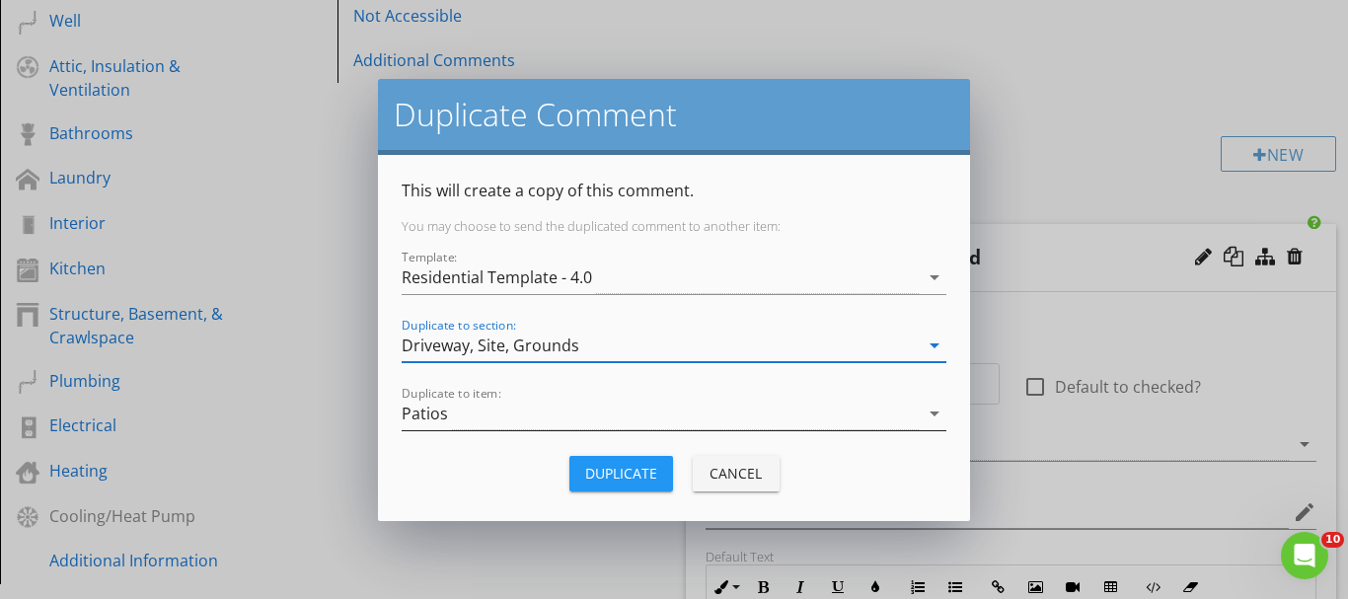
click at [475, 418] on div "Patios" at bounding box center [660, 414] width 517 height 33
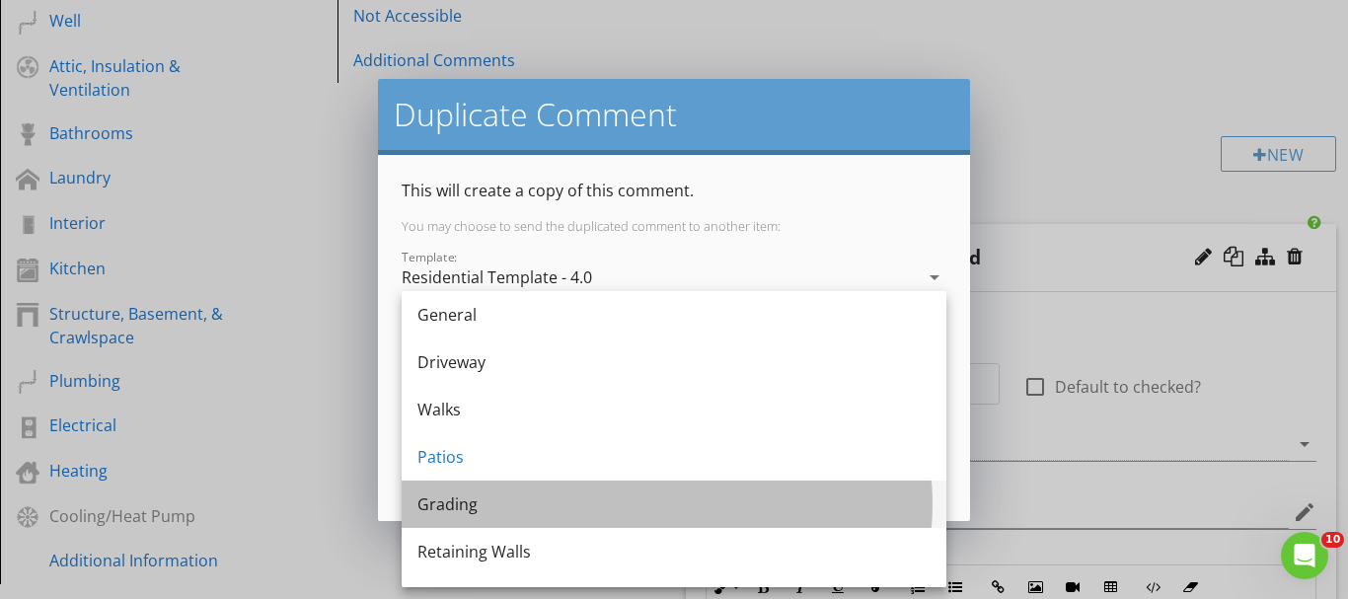
click at [479, 496] on div "Grading" at bounding box center [673, 504] width 513 height 24
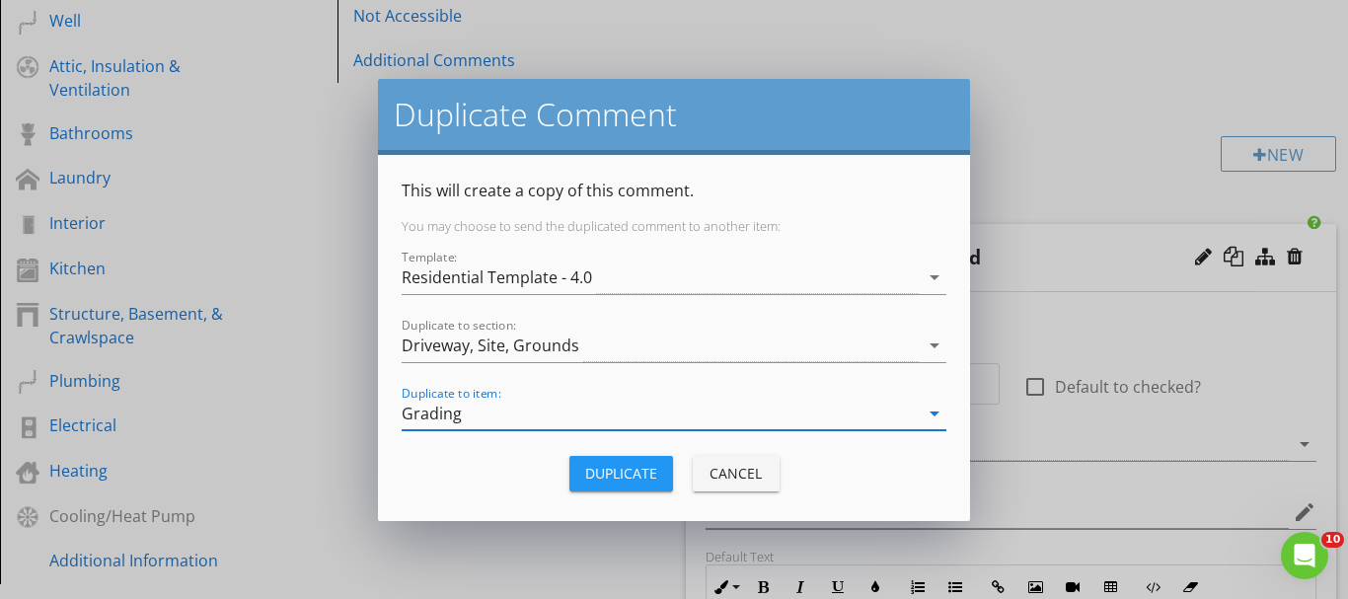
click at [611, 482] on div "Duplicate" at bounding box center [621, 473] width 72 height 21
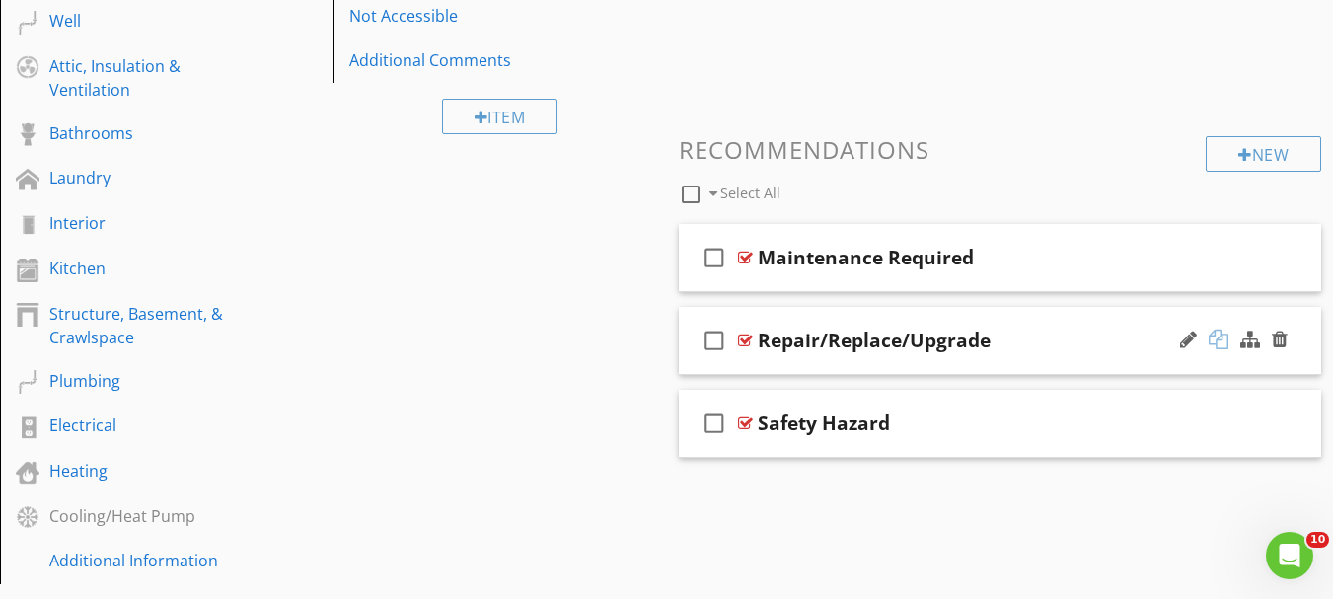
click at [1217, 338] on div at bounding box center [1219, 340] width 20 height 20
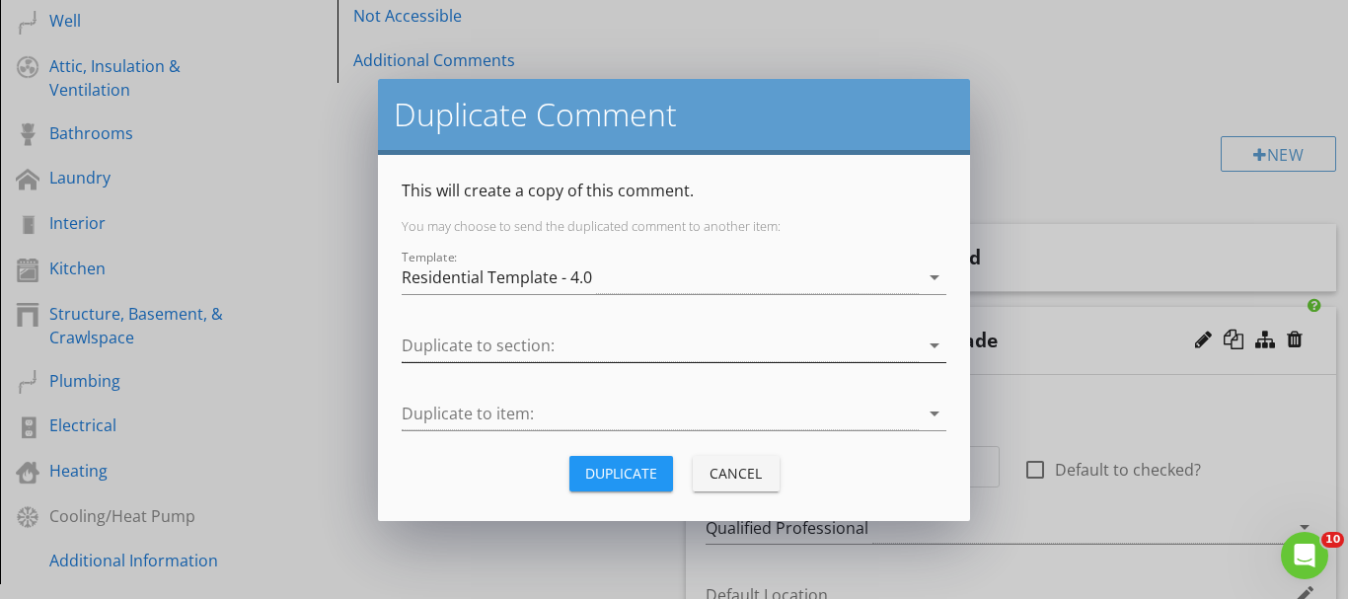
click at [571, 350] on div at bounding box center [660, 346] width 517 height 33
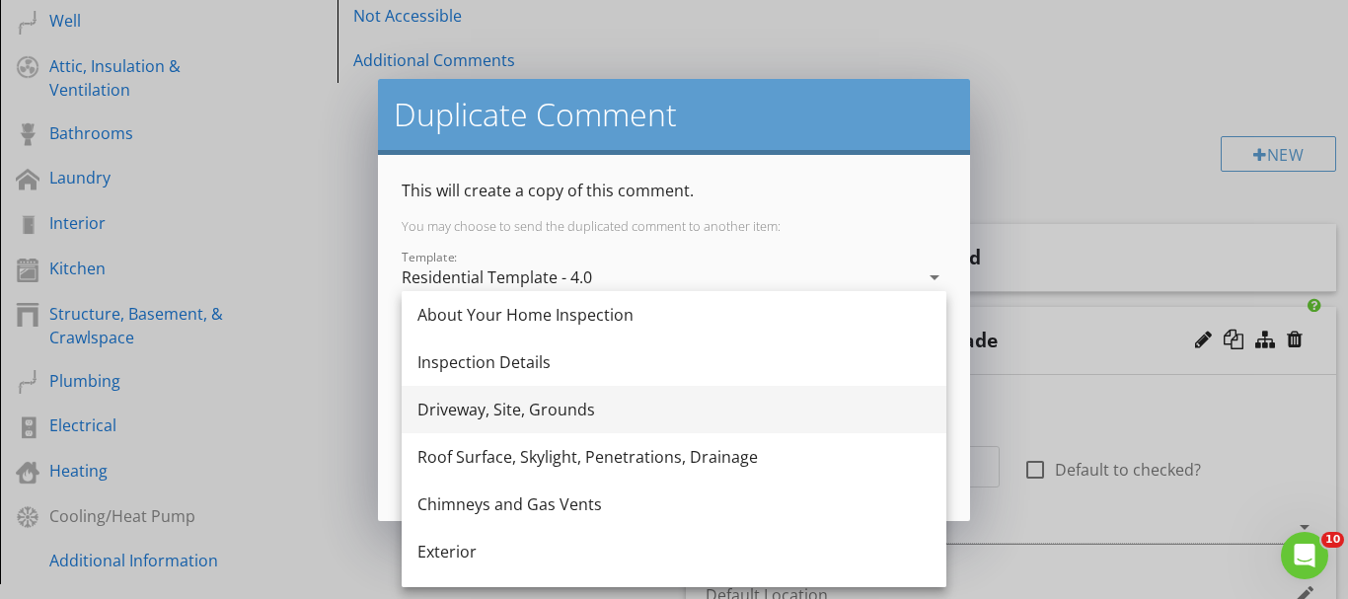
click at [437, 410] on div "Driveway, Site, Grounds" at bounding box center [673, 410] width 513 height 24
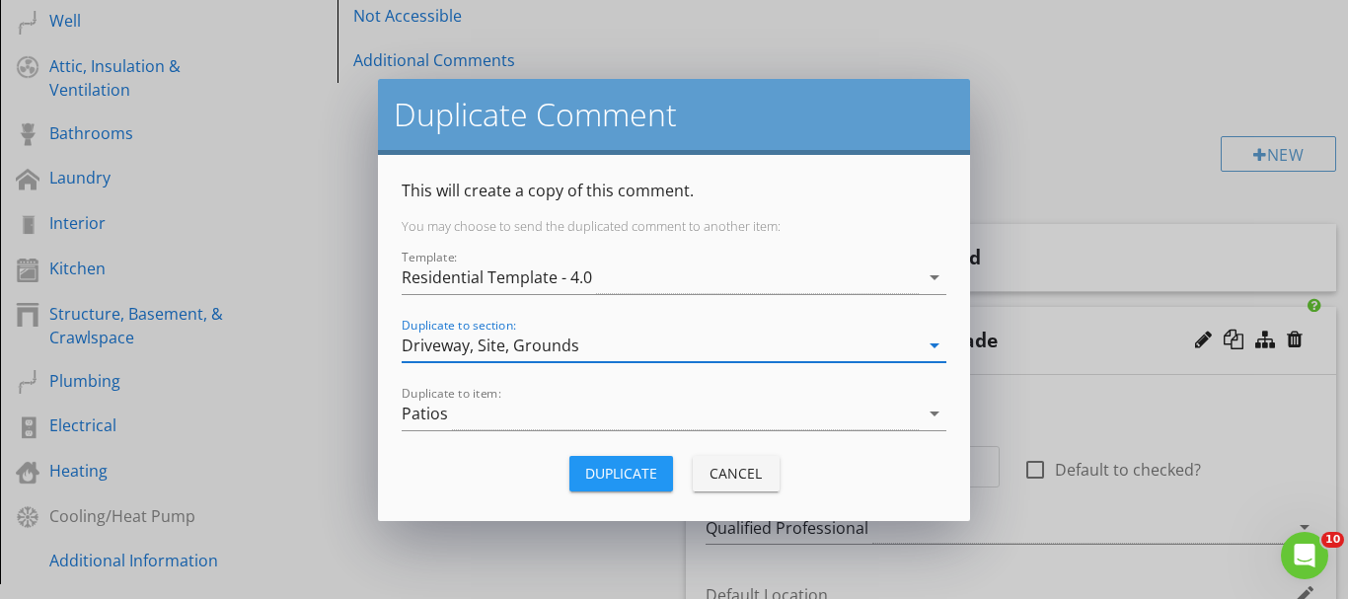
click at [437, 410] on div "Patios" at bounding box center [425, 414] width 46 height 18
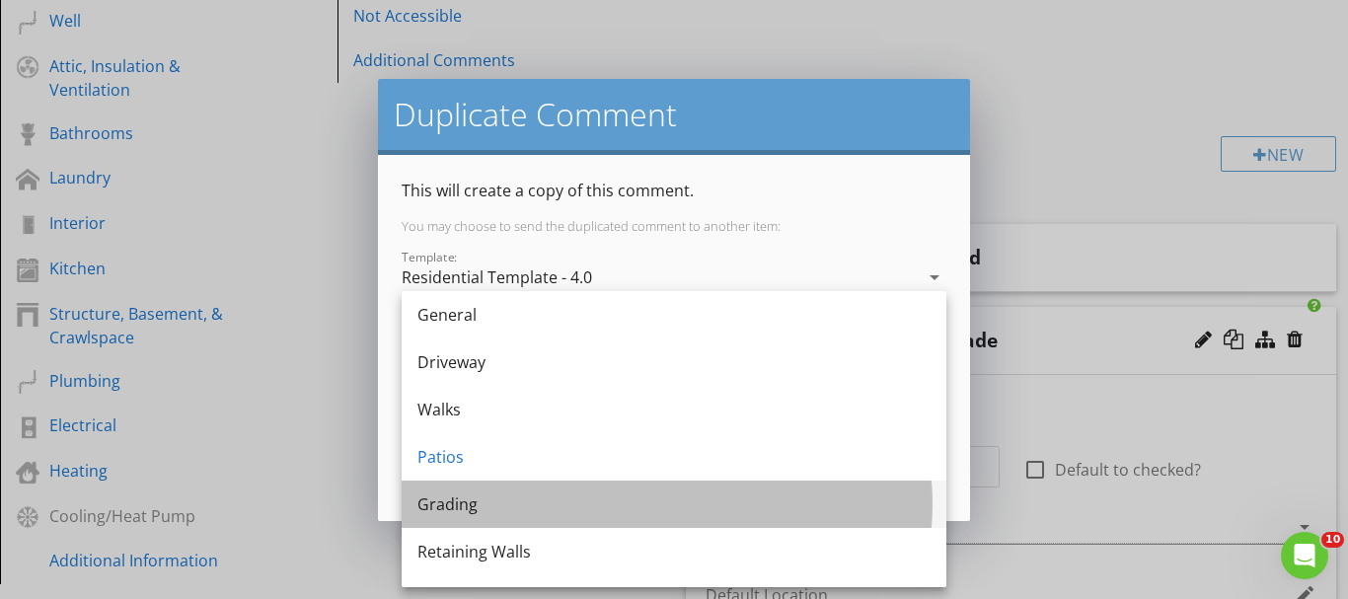
click at [440, 509] on div "Grading" at bounding box center [673, 504] width 513 height 24
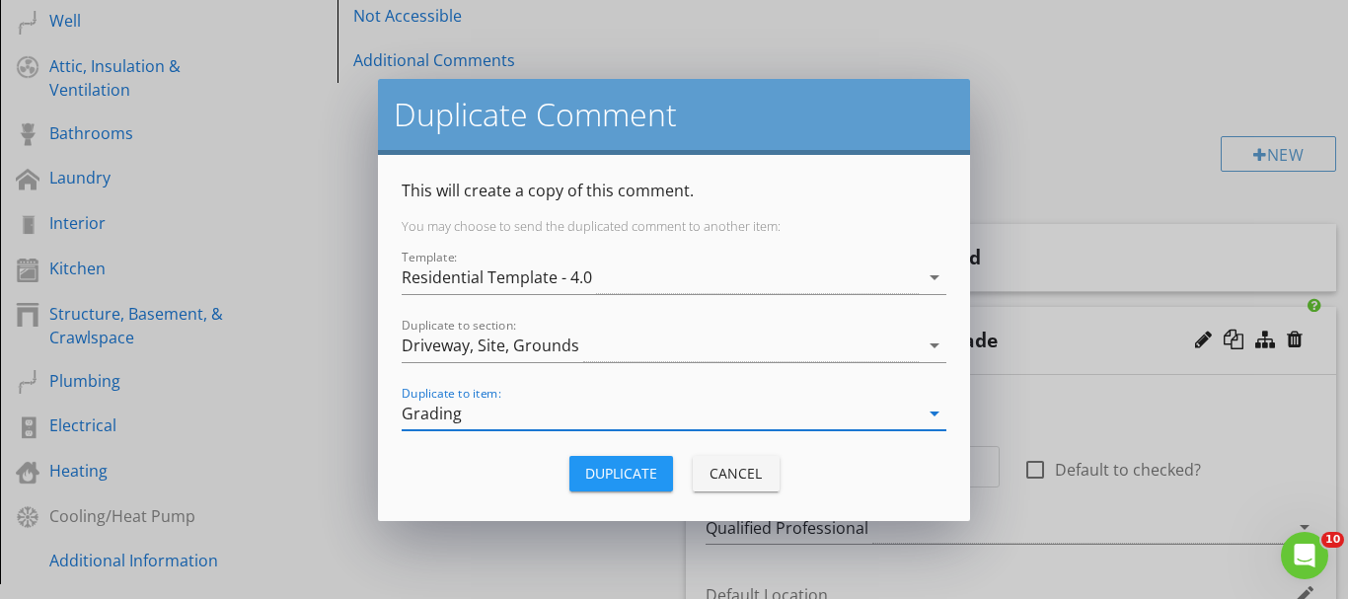
click at [605, 485] on button "Duplicate" at bounding box center [621, 474] width 104 height 36
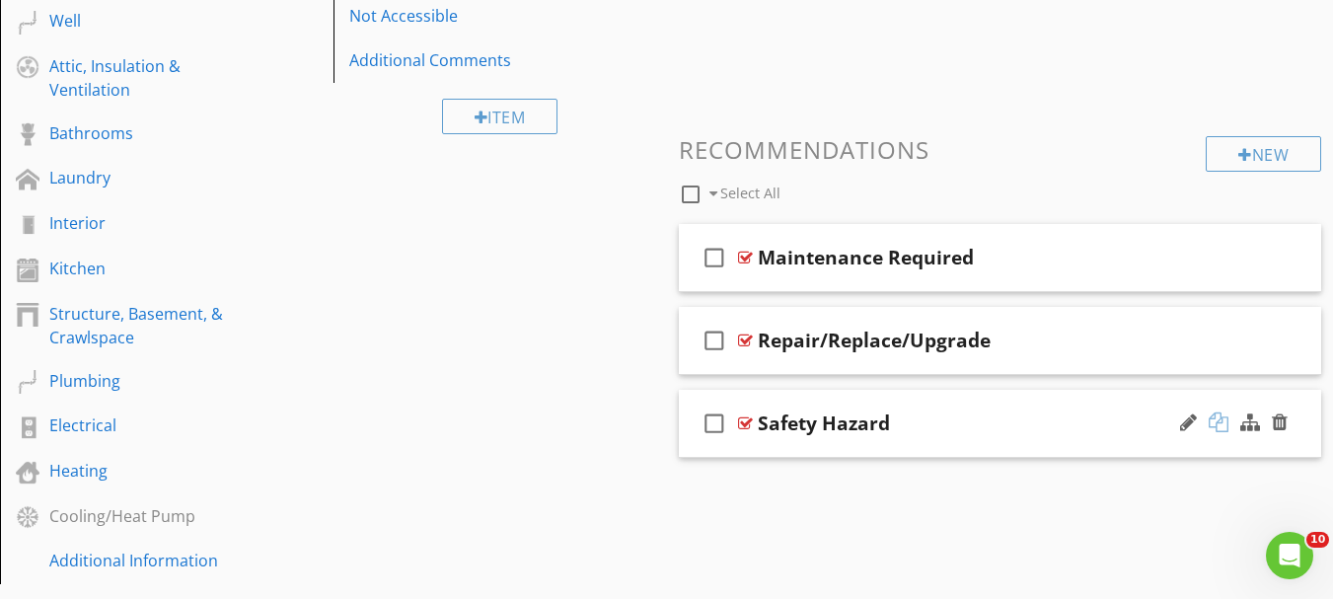
click at [1218, 422] on div at bounding box center [1219, 422] width 20 height 20
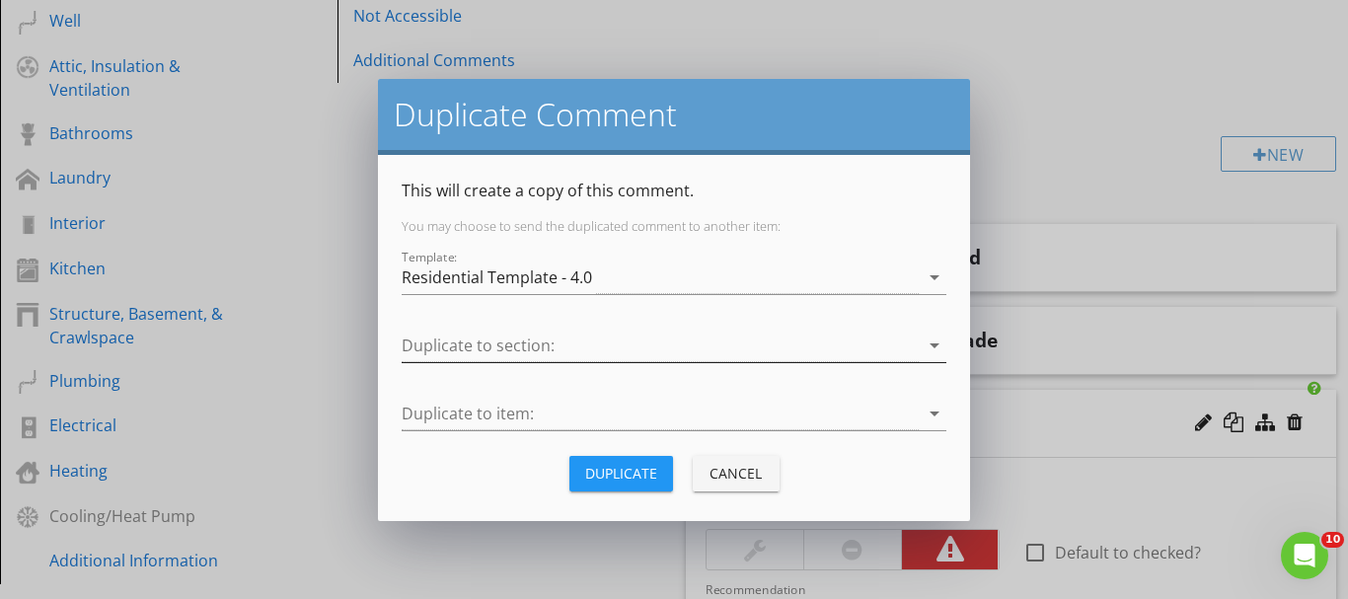
click at [487, 350] on div at bounding box center [660, 346] width 517 height 33
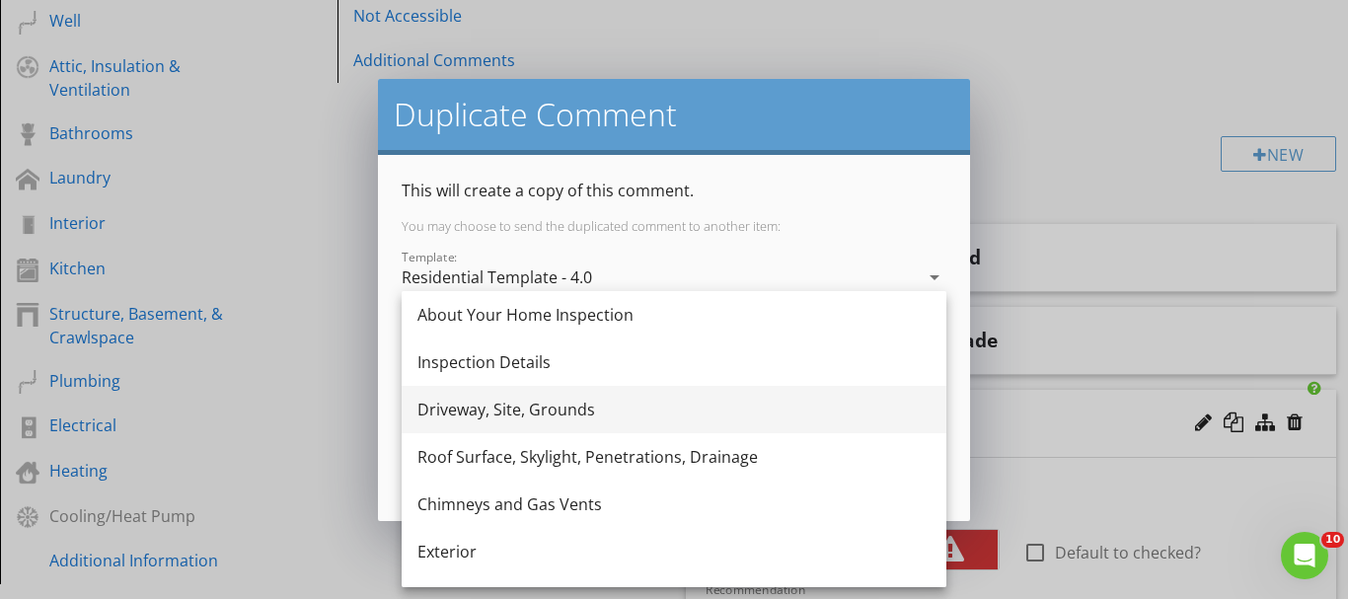
click at [456, 422] on div "Driveway, Site, Grounds" at bounding box center [673, 409] width 513 height 47
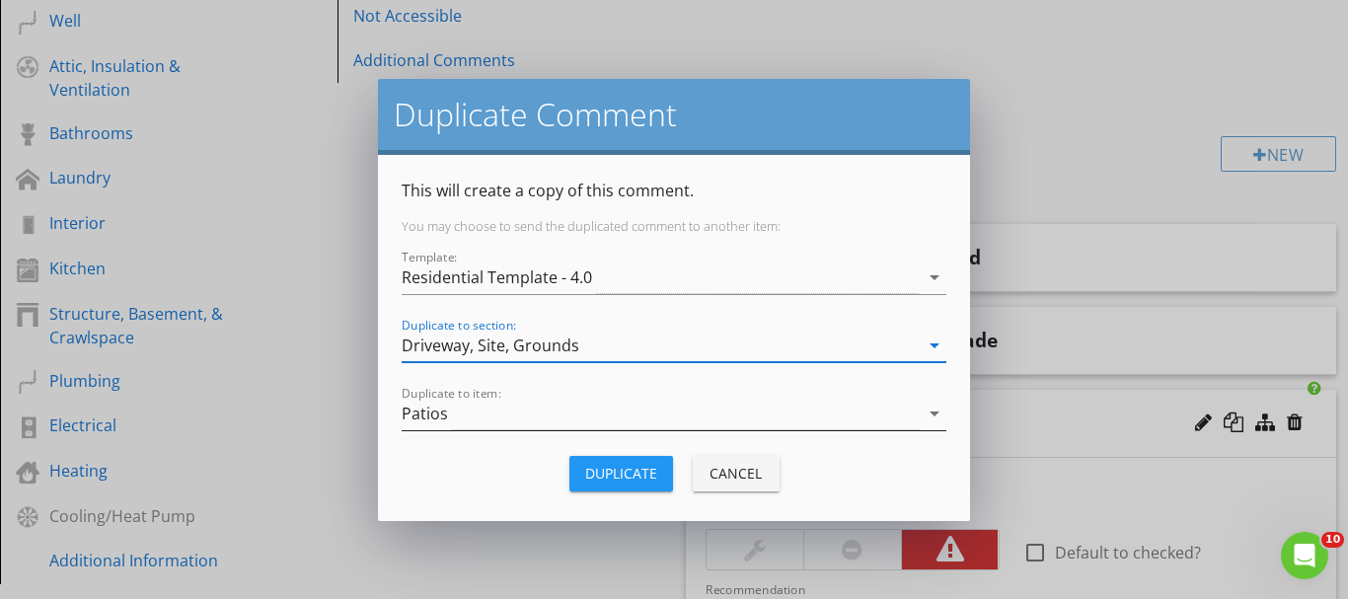
click at [457, 427] on div "Patios" at bounding box center [660, 414] width 517 height 33
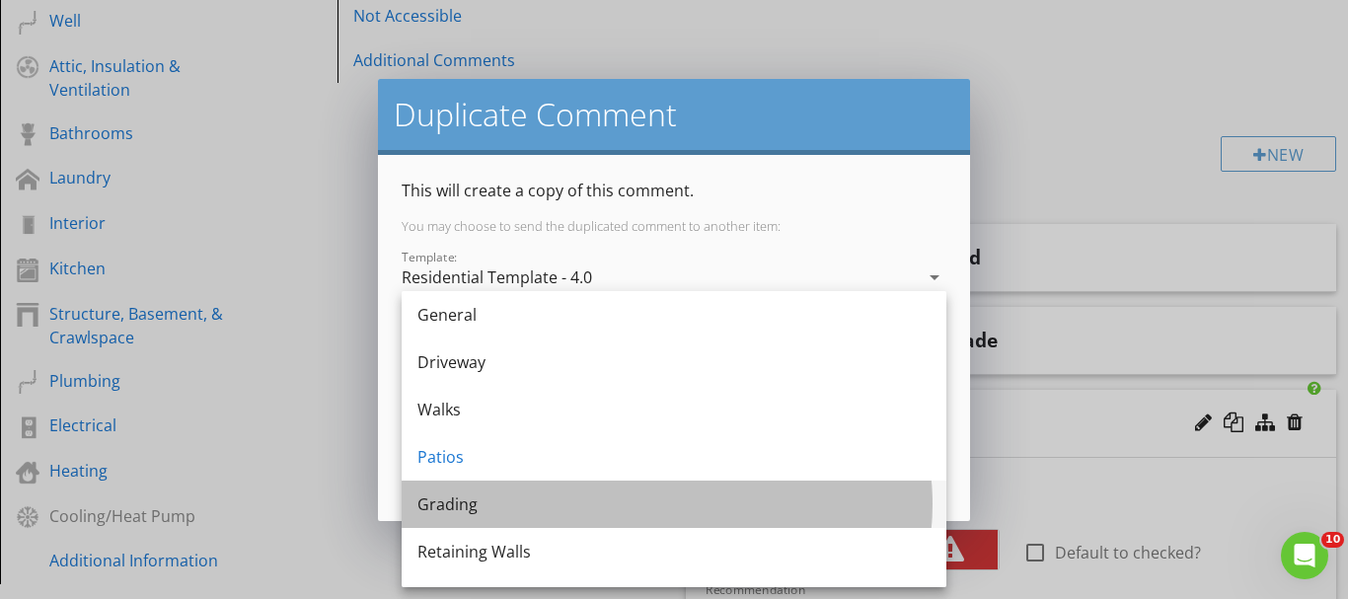
click at [453, 498] on div "Grading" at bounding box center [673, 504] width 513 height 24
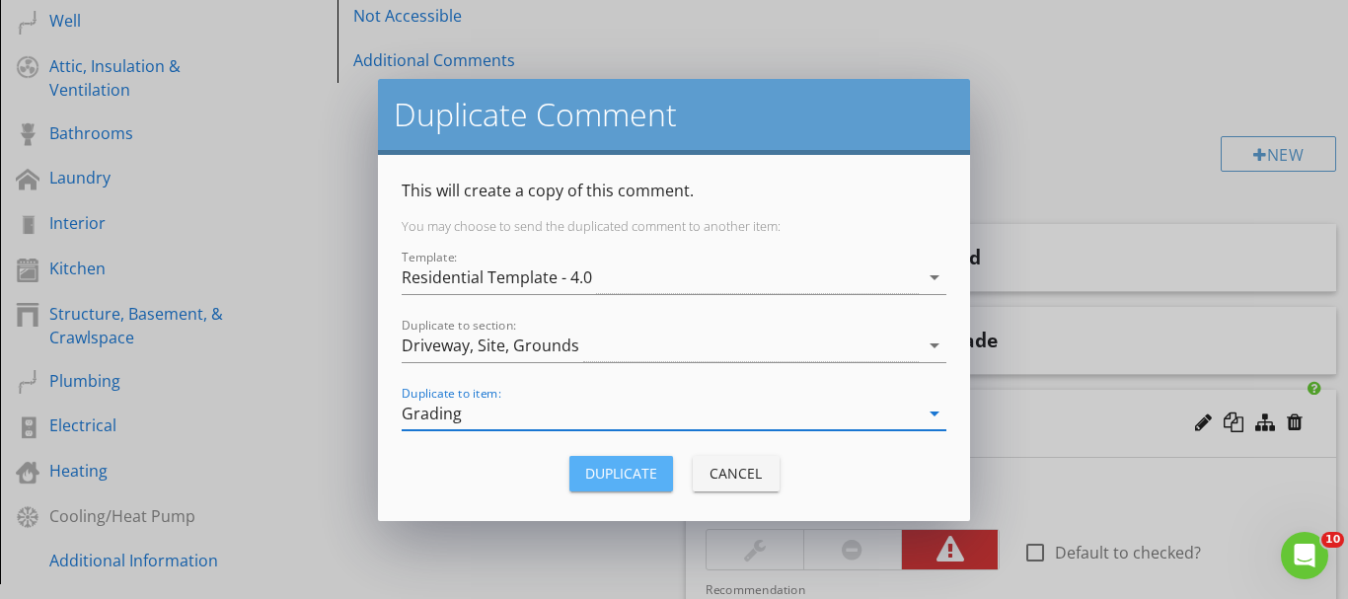
click at [641, 468] on div "Duplicate" at bounding box center [621, 473] width 72 height 21
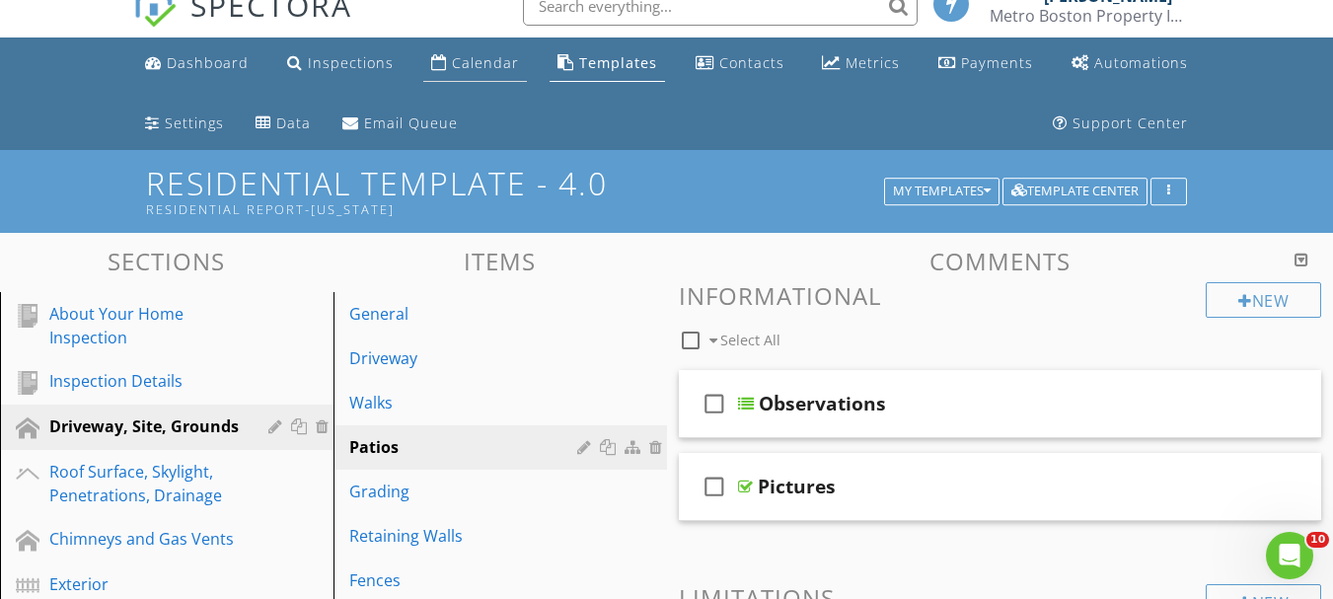
scroll to position [0, 0]
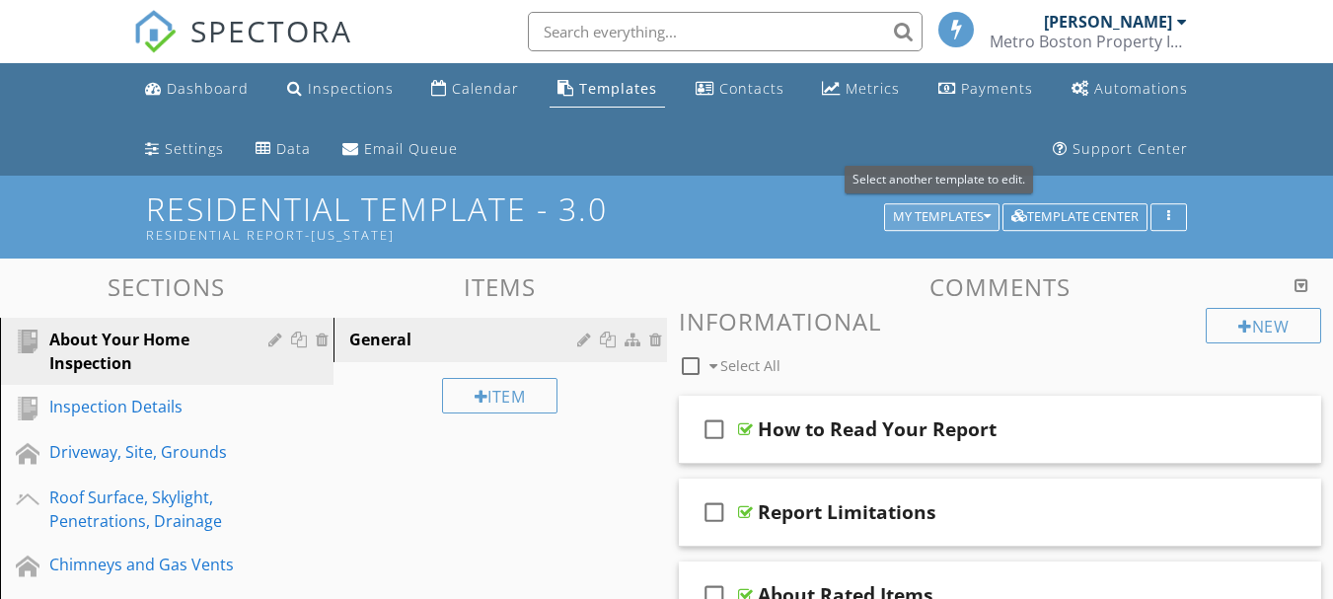
click at [945, 217] on div "My Templates" at bounding box center [942, 217] width 98 height 14
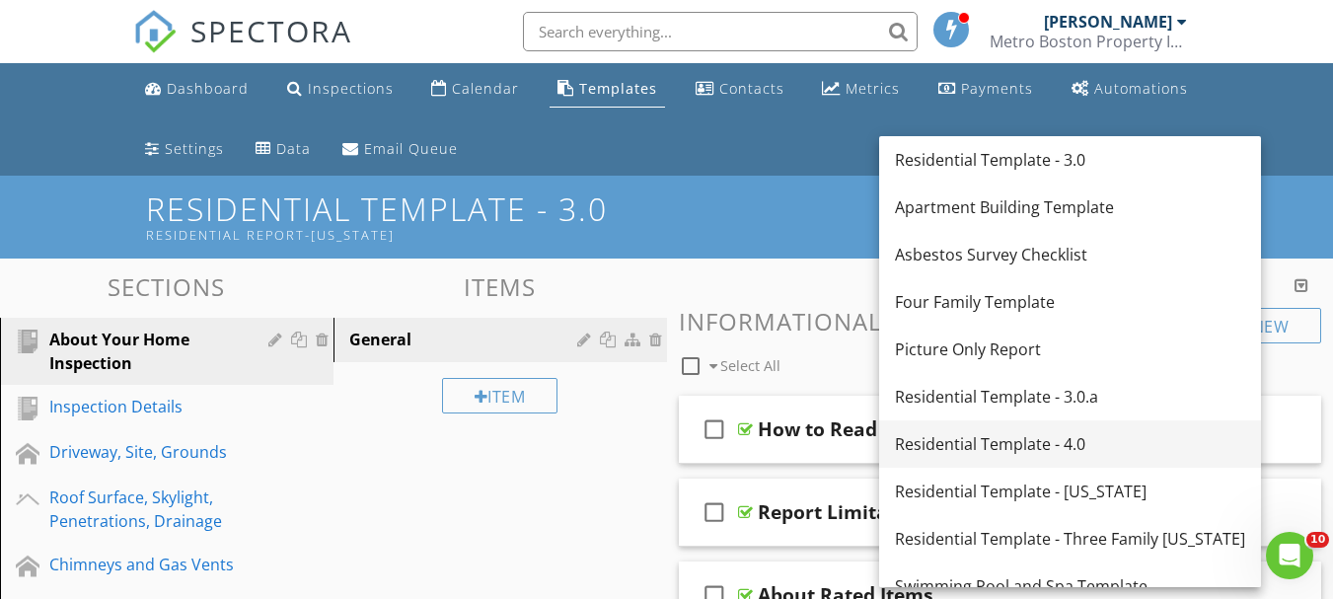
click at [961, 437] on div "Residential Template - 4.0" at bounding box center [1070, 444] width 350 height 24
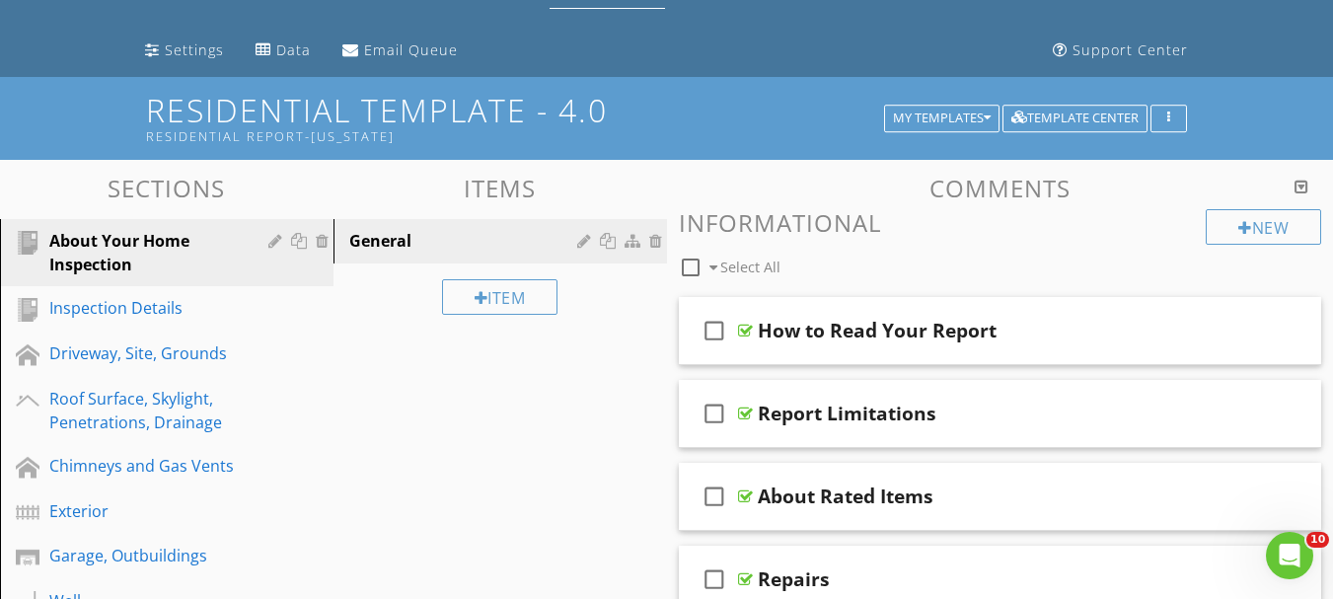
scroll to position [197, 0]
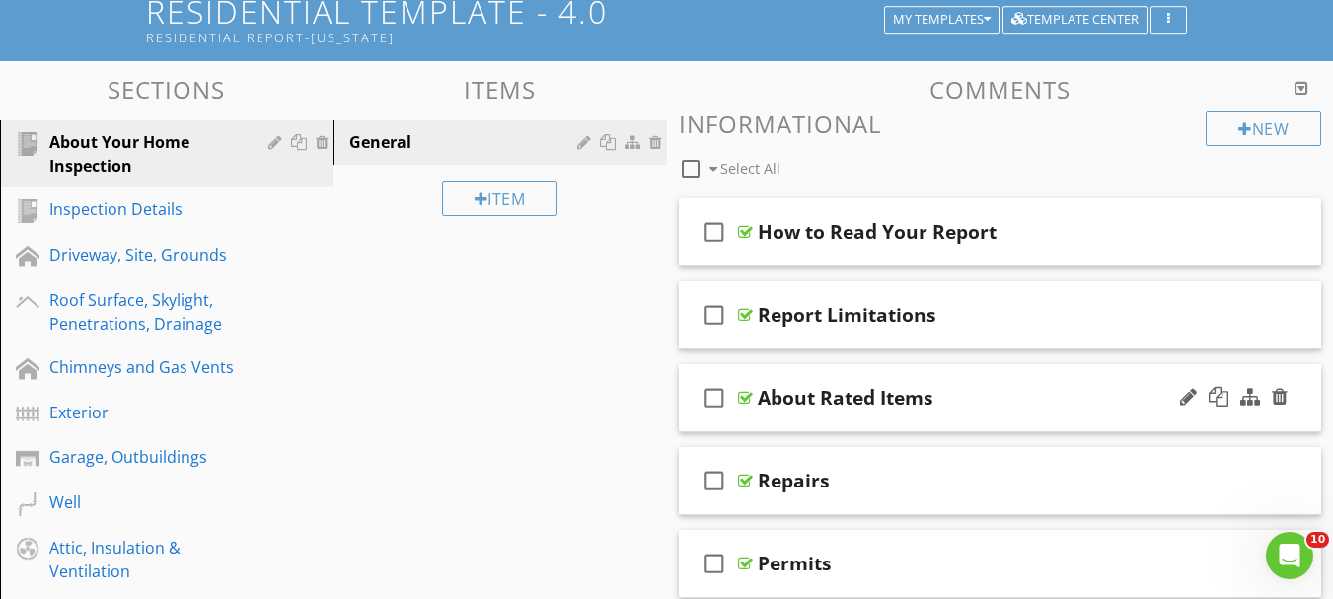
click at [753, 400] on div "check_box_outline_blank About Rated Items" at bounding box center [1000, 398] width 643 height 68
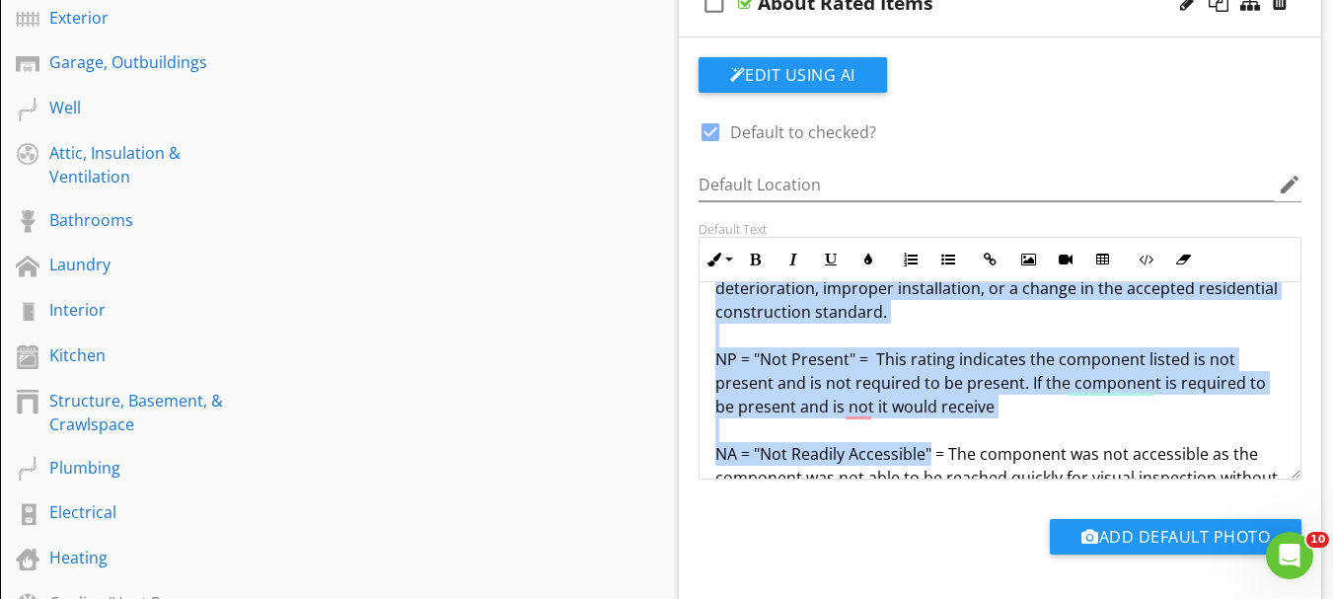
scroll to position [984, 0]
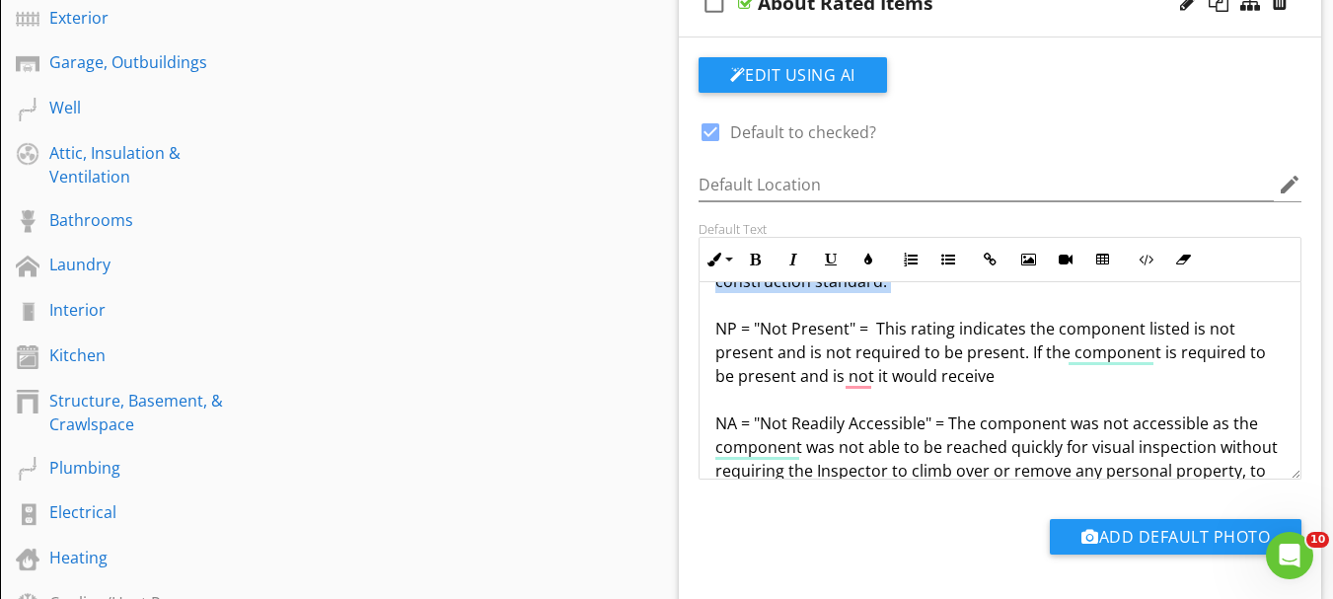
drag, startPoint x: 900, startPoint y: 375, endPoint x: 893, endPoint y: 304, distance: 71.4
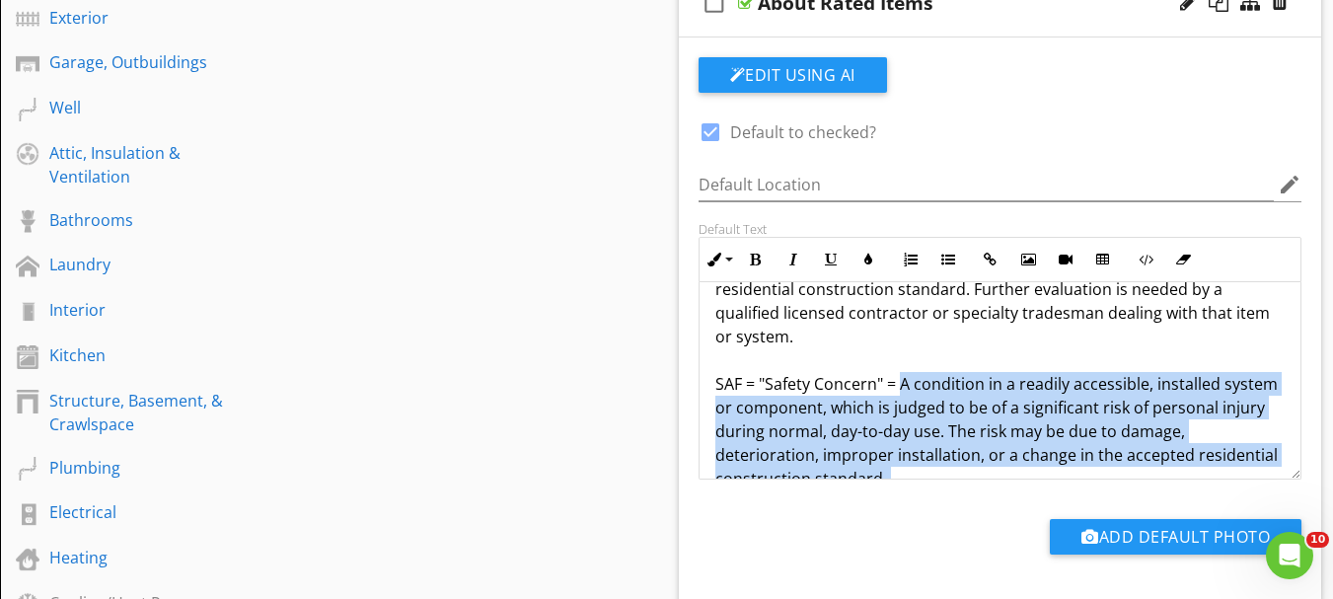
copy p "A condition in a readily accessible, installed system or component, which is ju…"
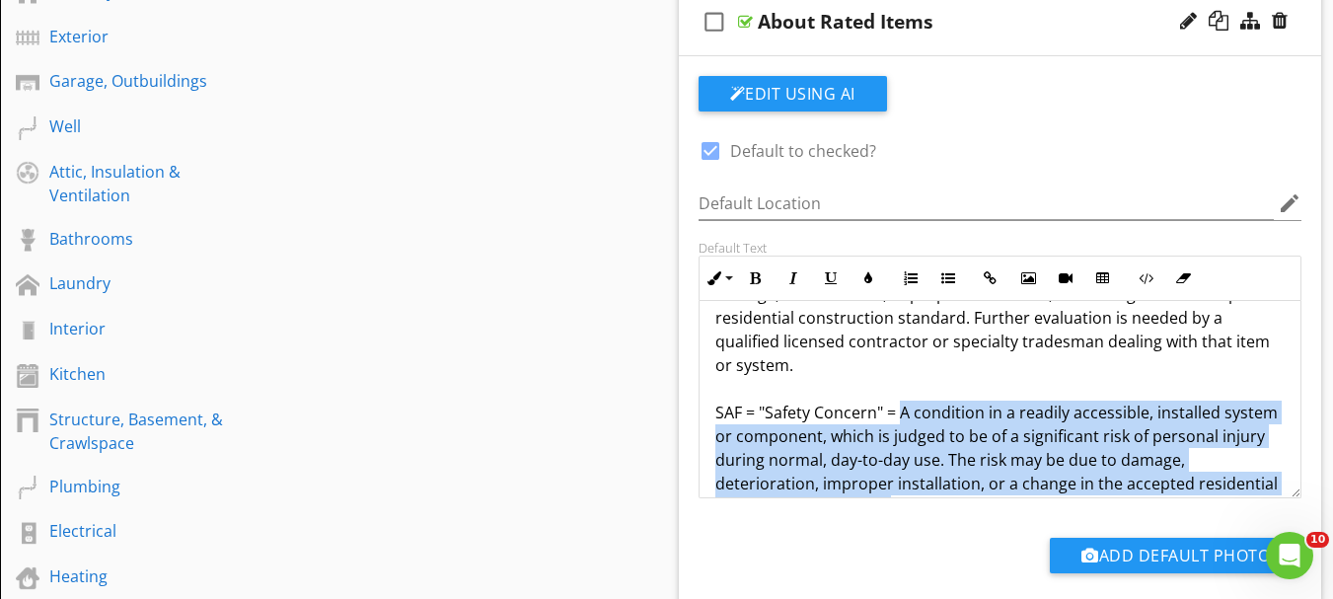
scroll to position [0, 0]
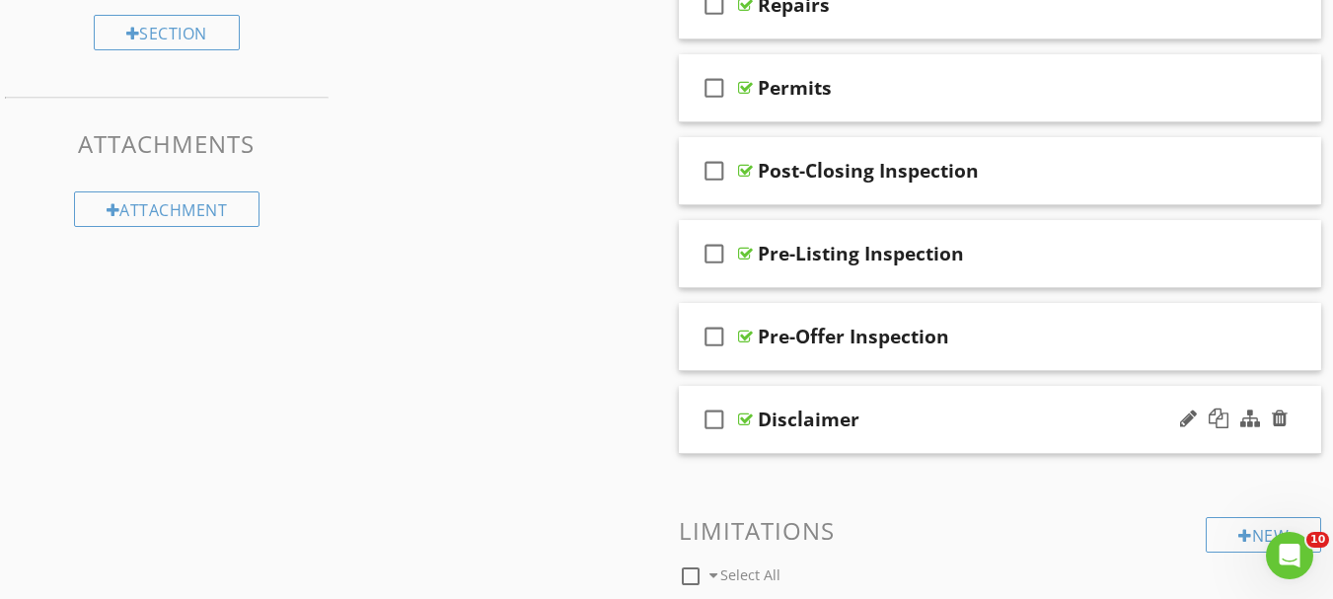
click at [743, 422] on div at bounding box center [745, 419] width 15 height 16
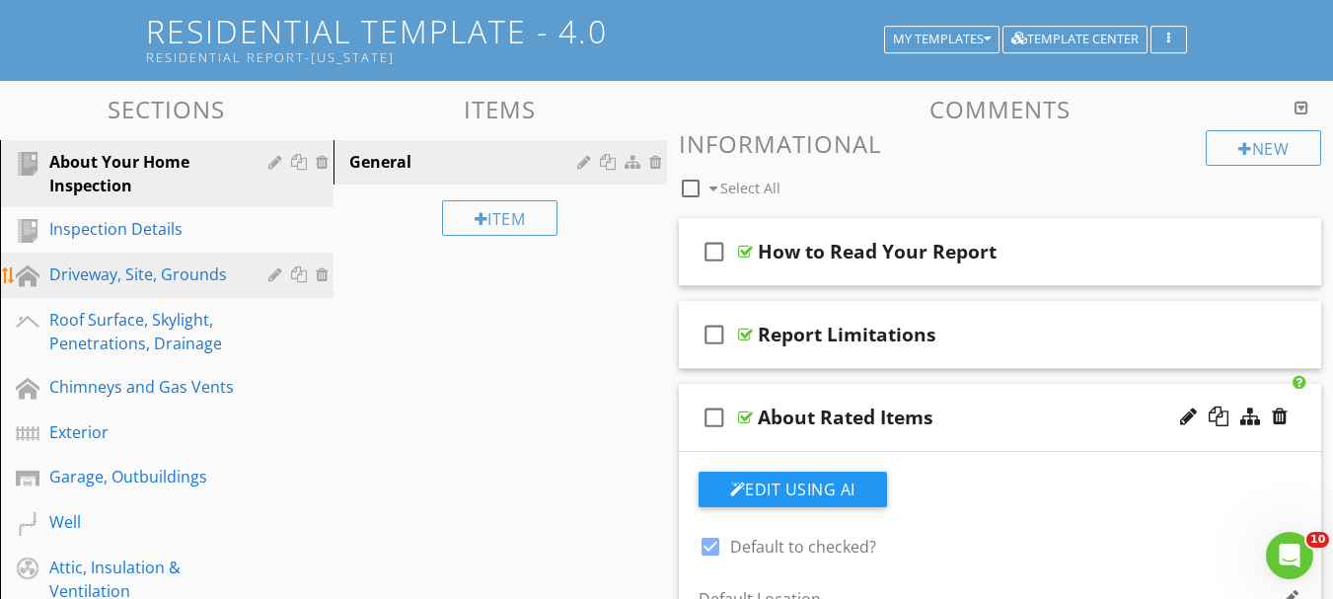
click at [172, 275] on div "Driveway, Site, Grounds" at bounding box center [144, 274] width 190 height 24
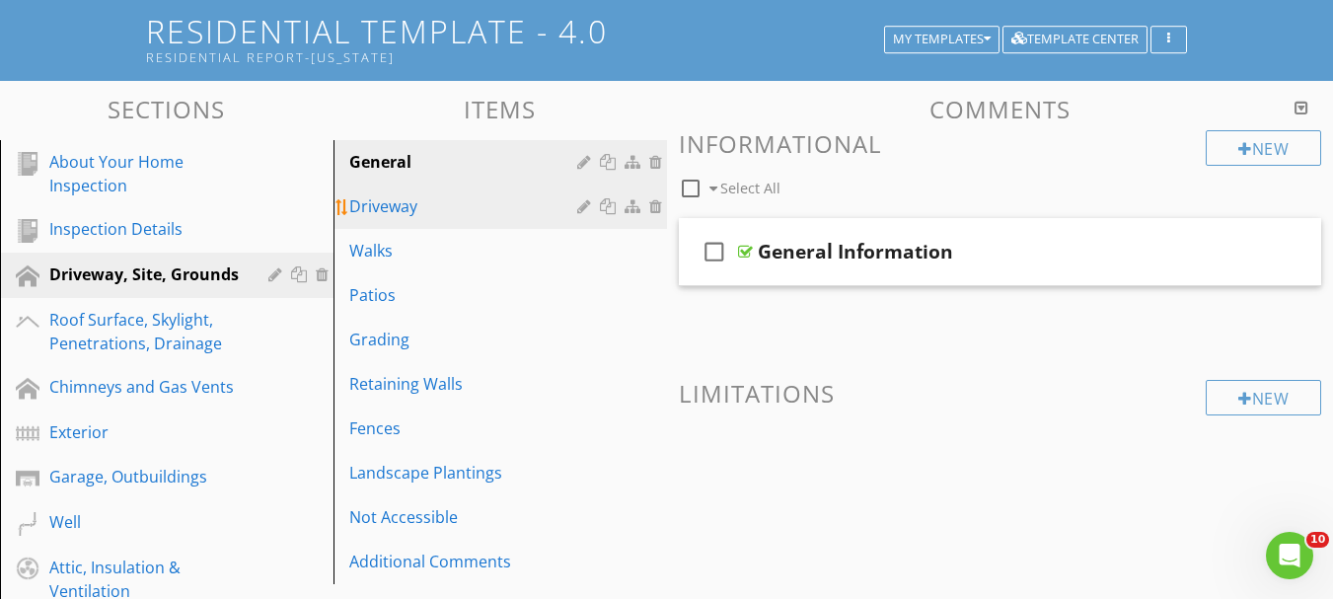
click at [402, 212] on div "Driveway" at bounding box center [466, 206] width 234 height 24
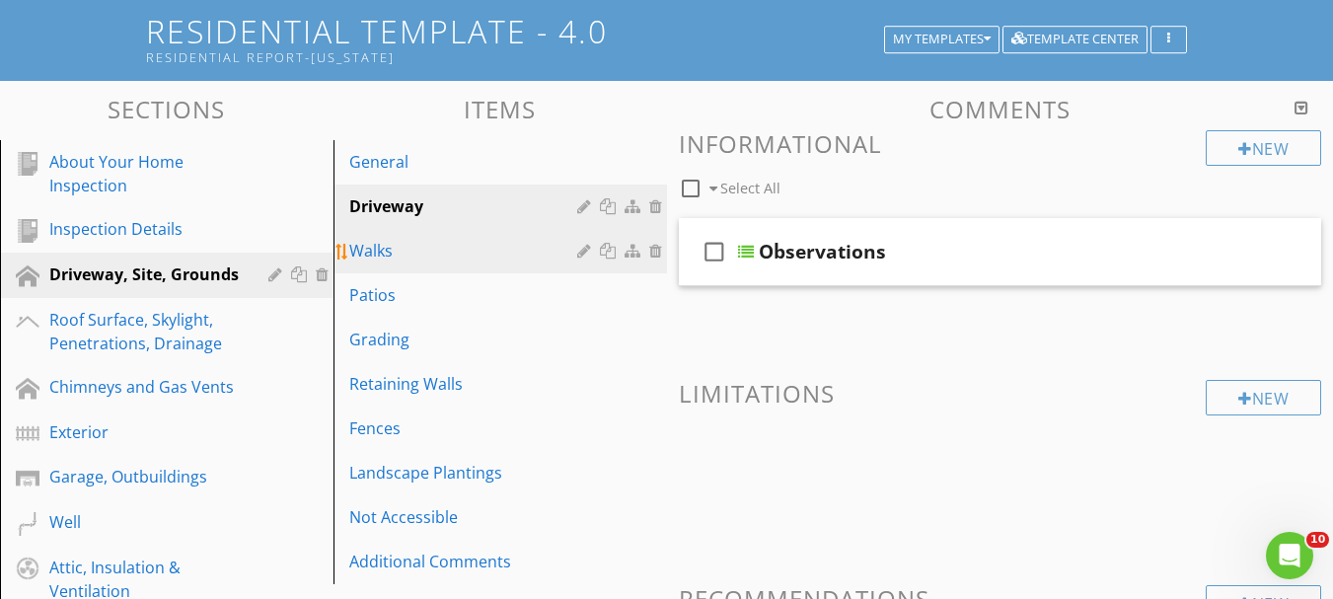
click at [386, 250] on div "Walks" at bounding box center [466, 251] width 234 height 24
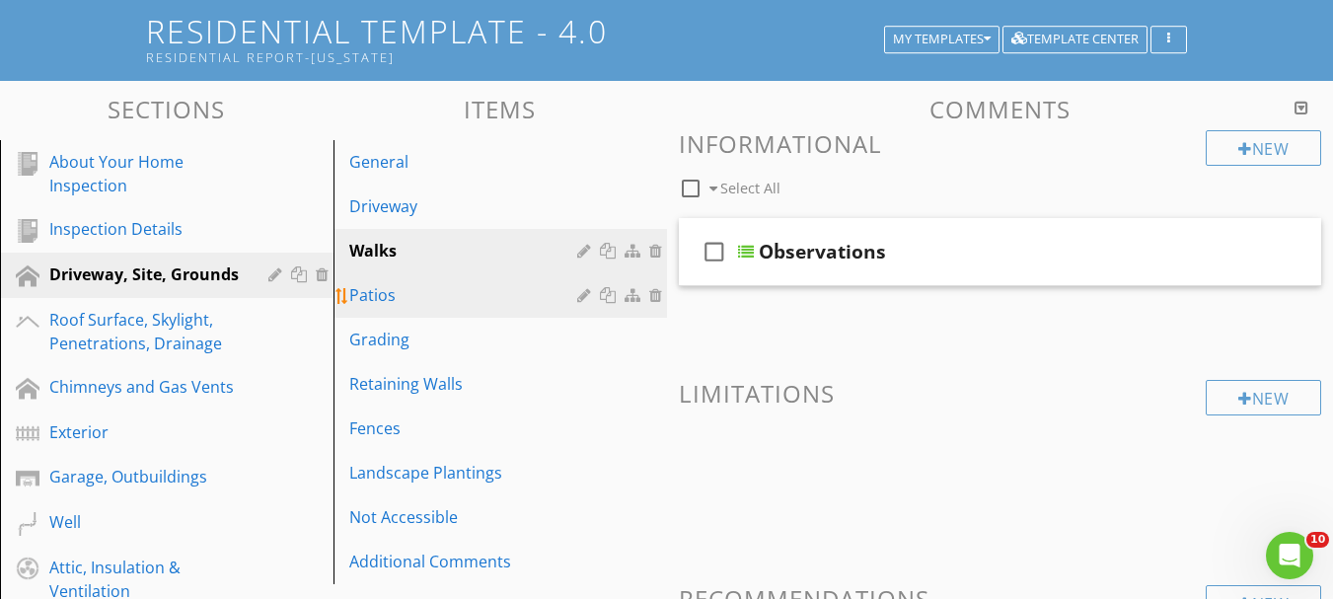
click at [376, 280] on link "Patios" at bounding box center [503, 294] width 328 height 43
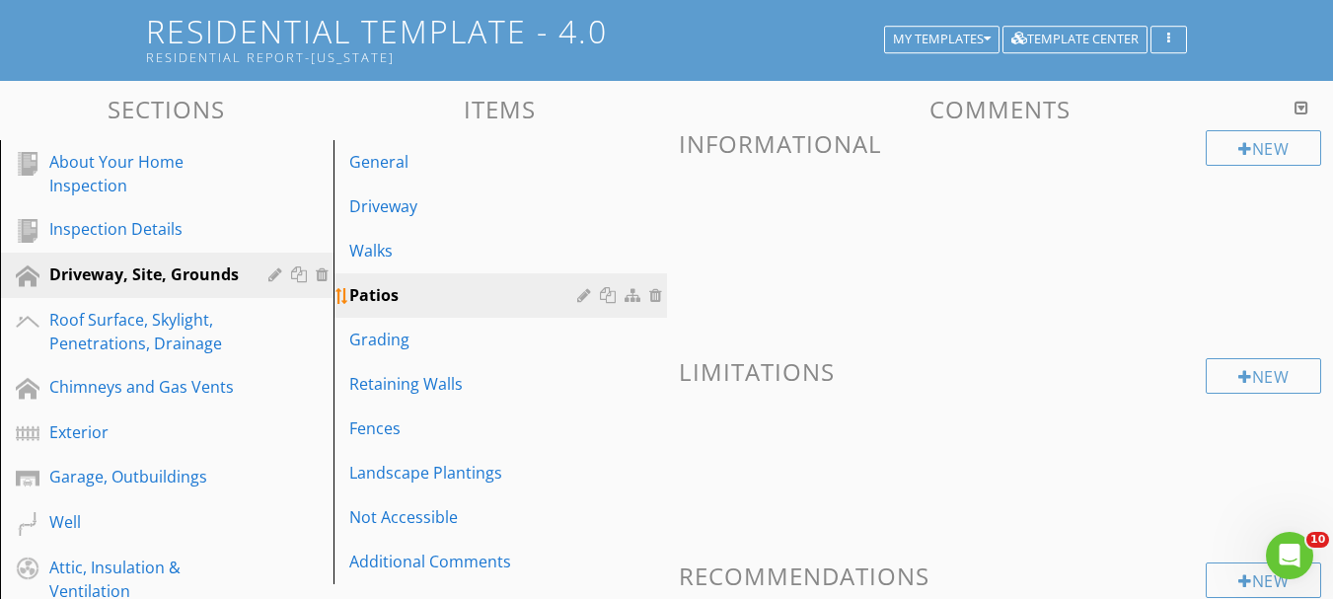
click at [370, 299] on div "Patios" at bounding box center [466, 295] width 234 height 24
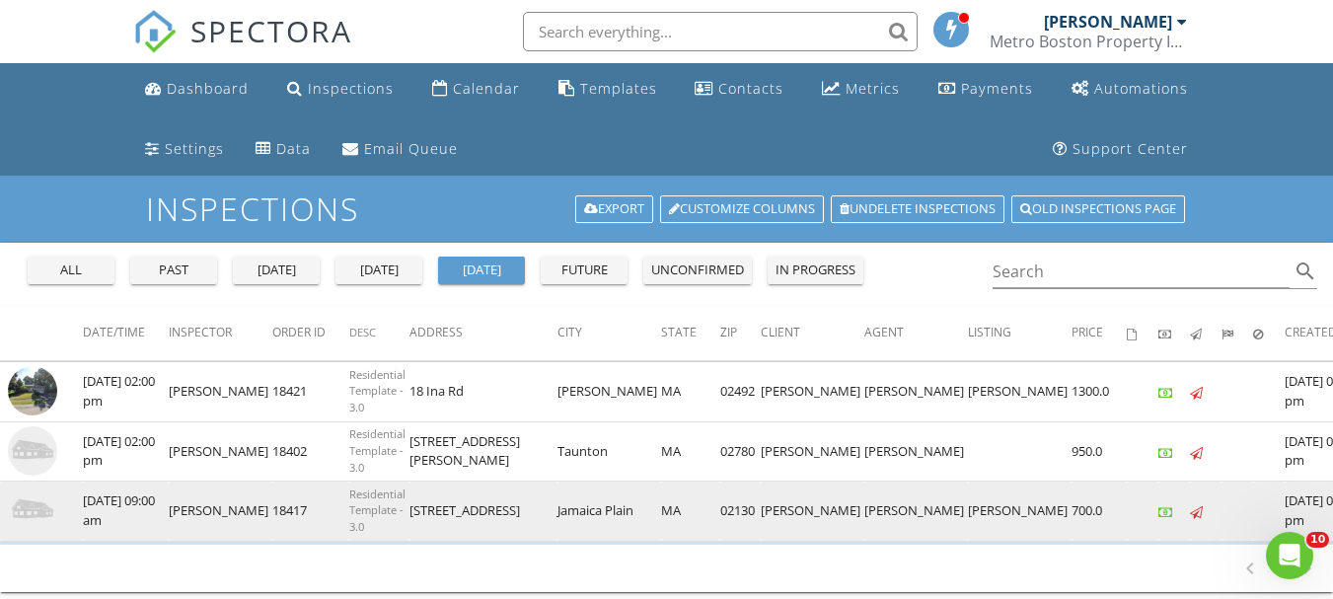
click at [26, 519] on img at bounding box center [32, 509] width 49 height 49
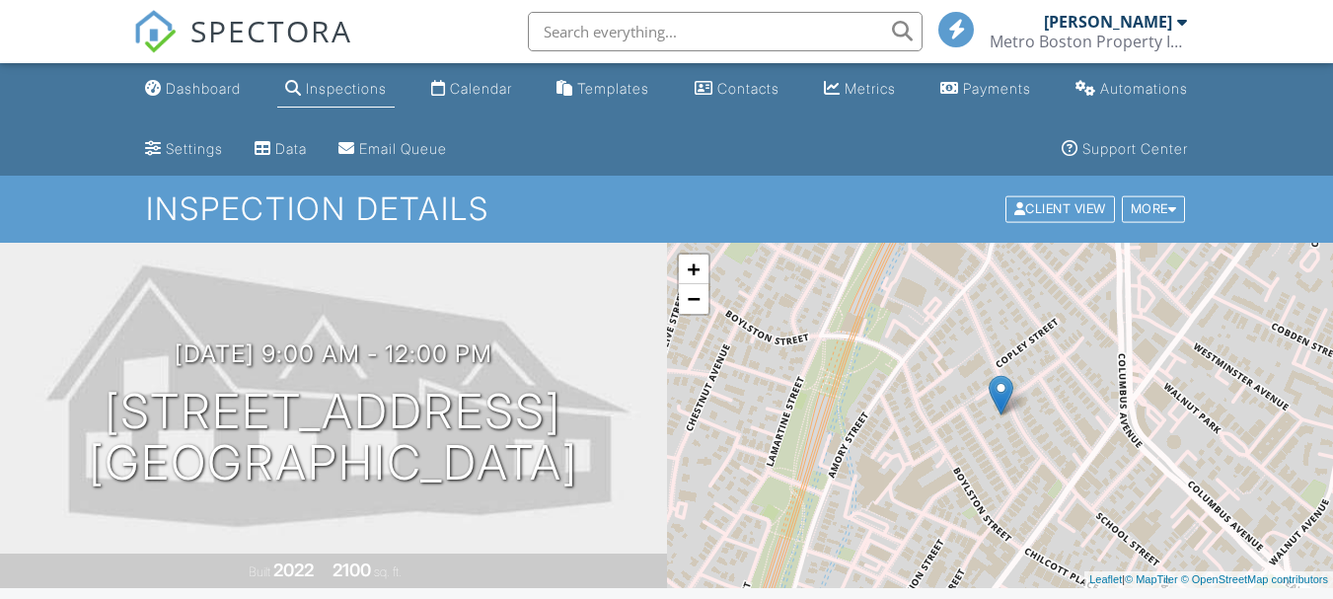
scroll to position [99, 0]
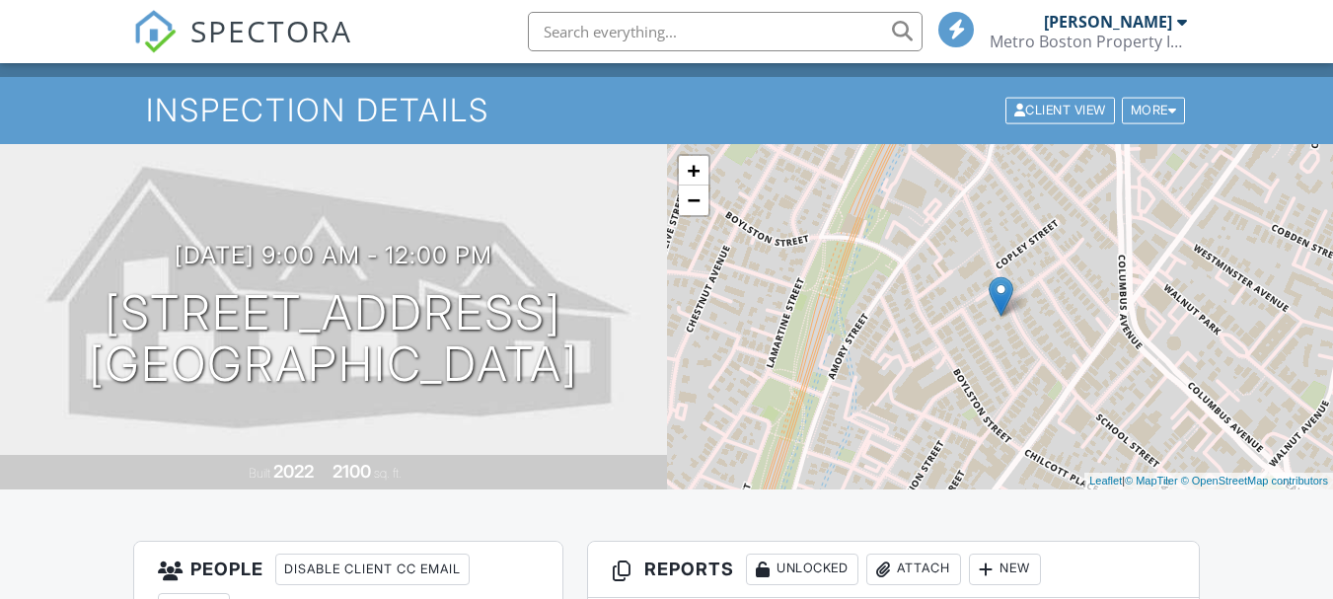
click at [1007, 554] on div "New" at bounding box center [1005, 570] width 72 height 32
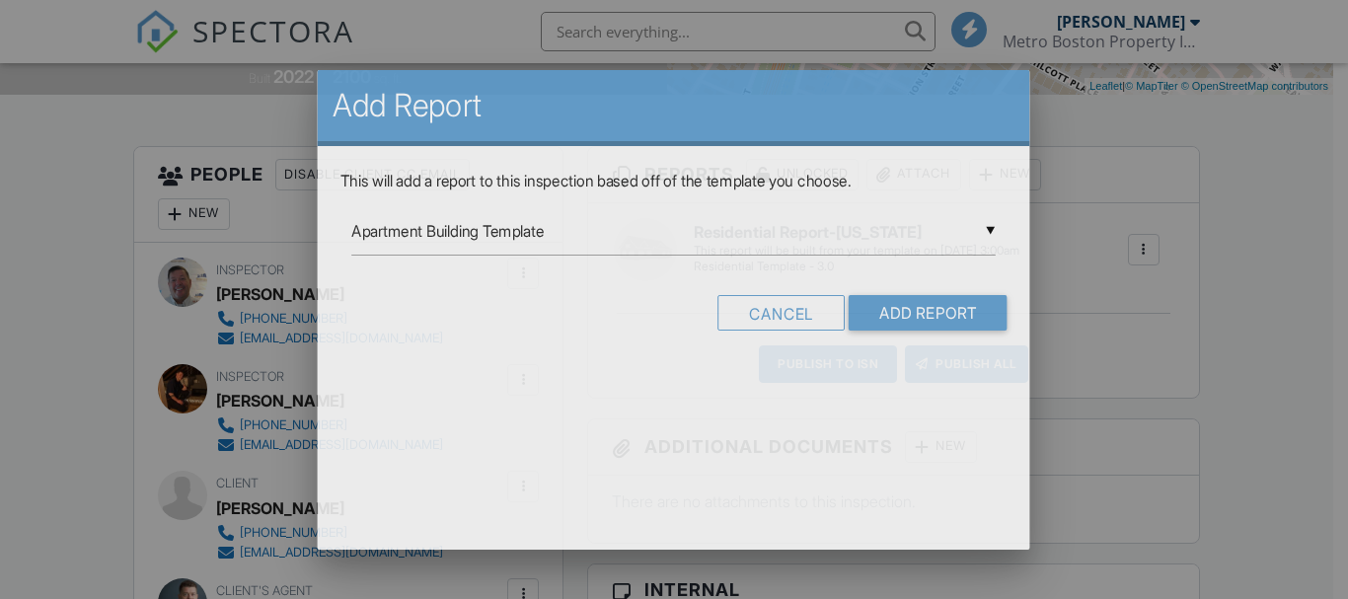
scroll to position [0, 0]
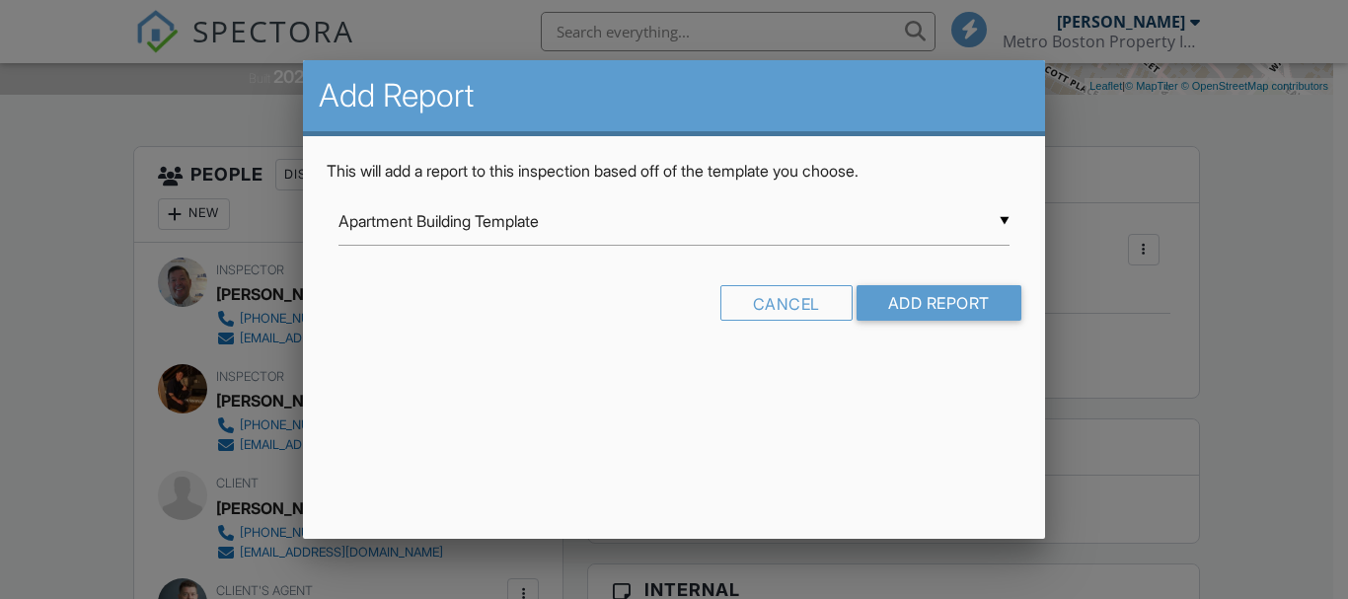
click at [476, 207] on input "Apartment Building Template" at bounding box center [673, 221] width 670 height 48
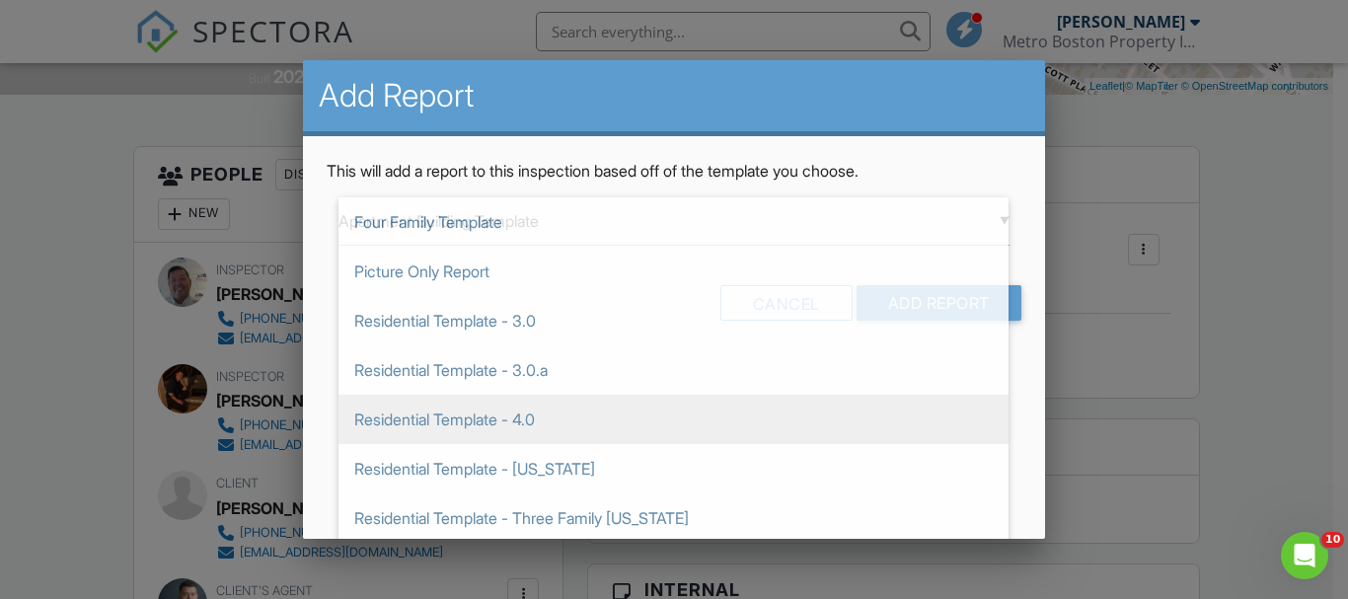
click at [448, 414] on span "Residential Template - 4.0" at bounding box center [673, 419] width 670 height 49
type input "Residential Template - 4.0"
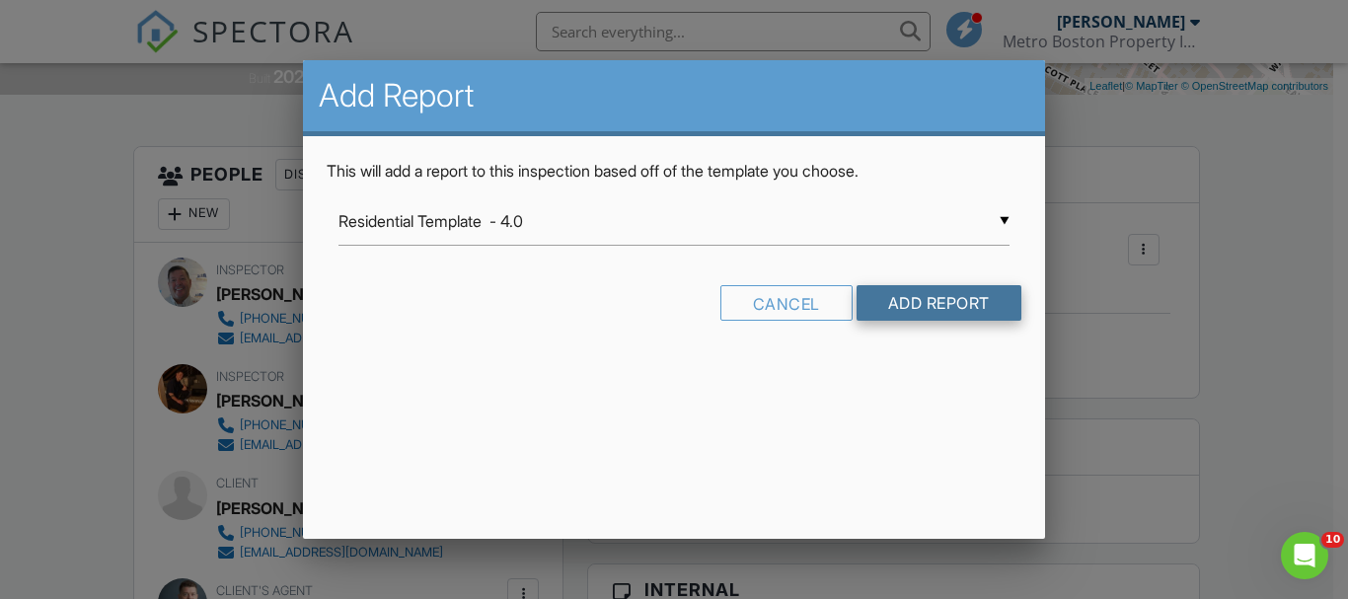
click at [956, 299] on input "Add Report" at bounding box center [939, 303] width 165 height 36
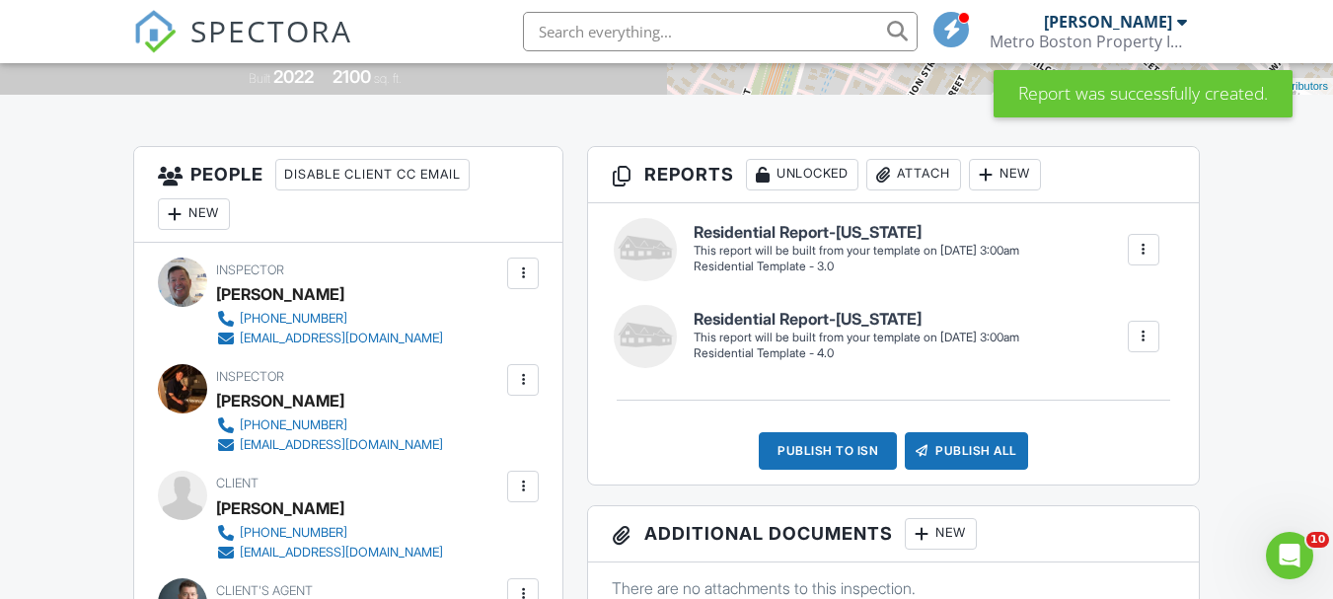
click at [1138, 350] on div at bounding box center [1144, 337] width 32 height 32
click at [1119, 405] on div "Build Now" at bounding box center [1104, 397] width 96 height 24
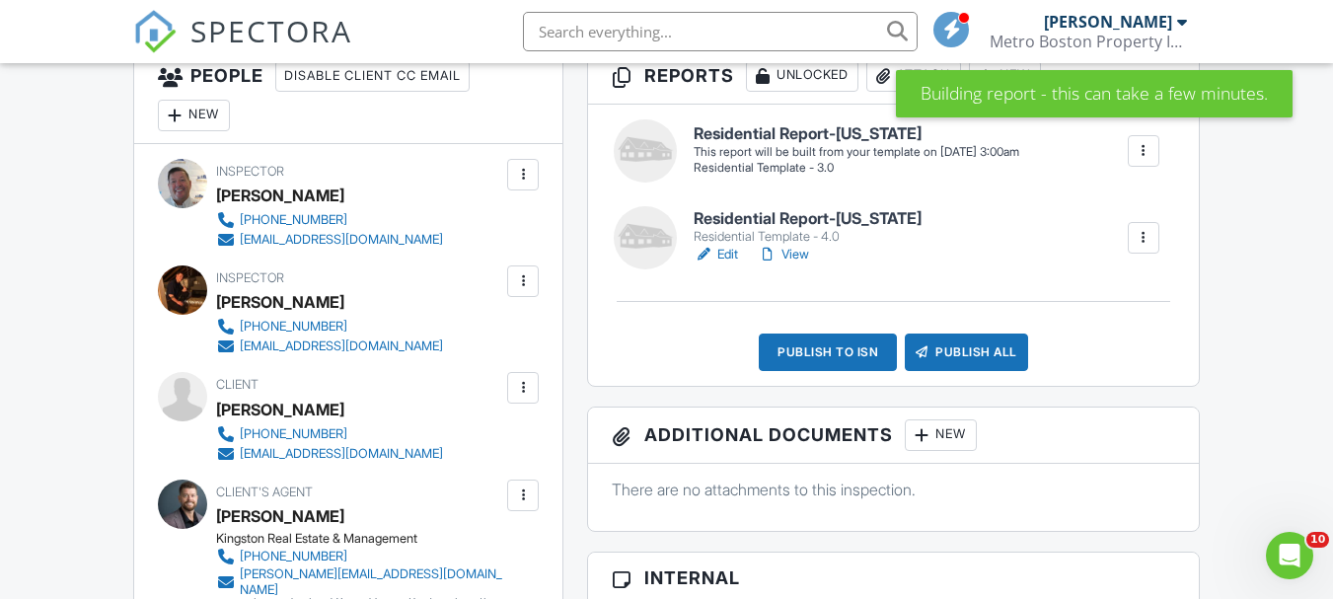
click at [722, 257] on link "Edit" at bounding box center [716, 255] width 44 height 20
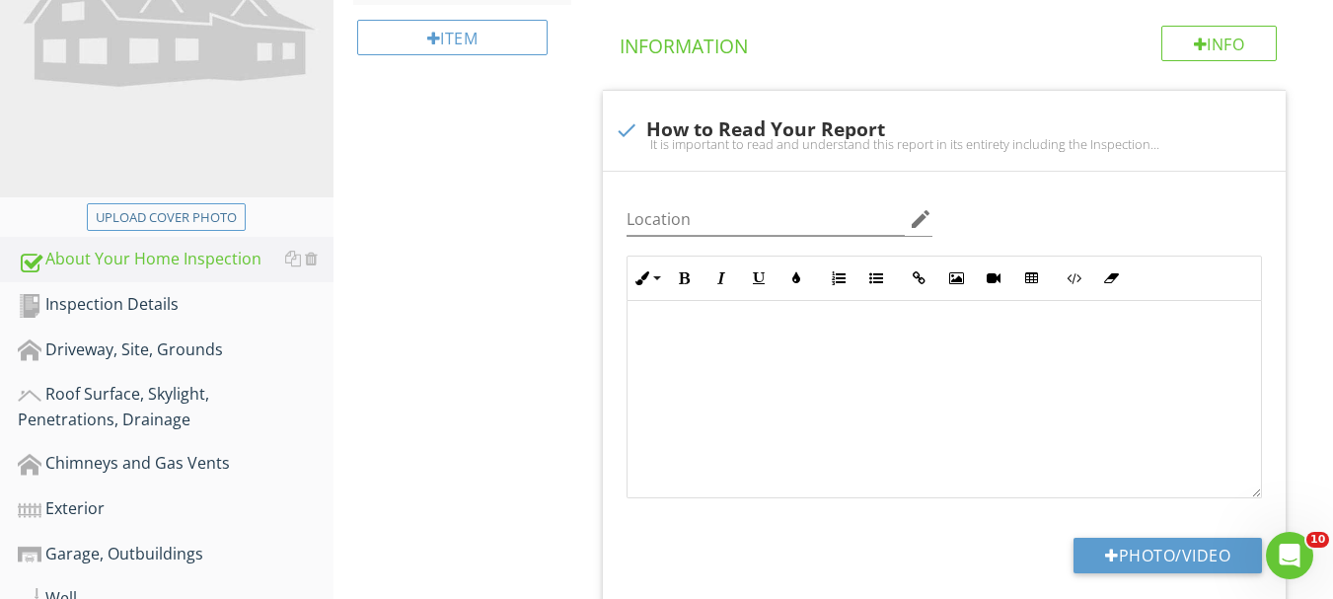
scroll to position [395, 0]
click at [110, 302] on div "Inspection Details" at bounding box center [176, 304] width 316 height 26
type textarea "<p><span class="fr-video fr-draggable" contenteditable="false" style="display: …"
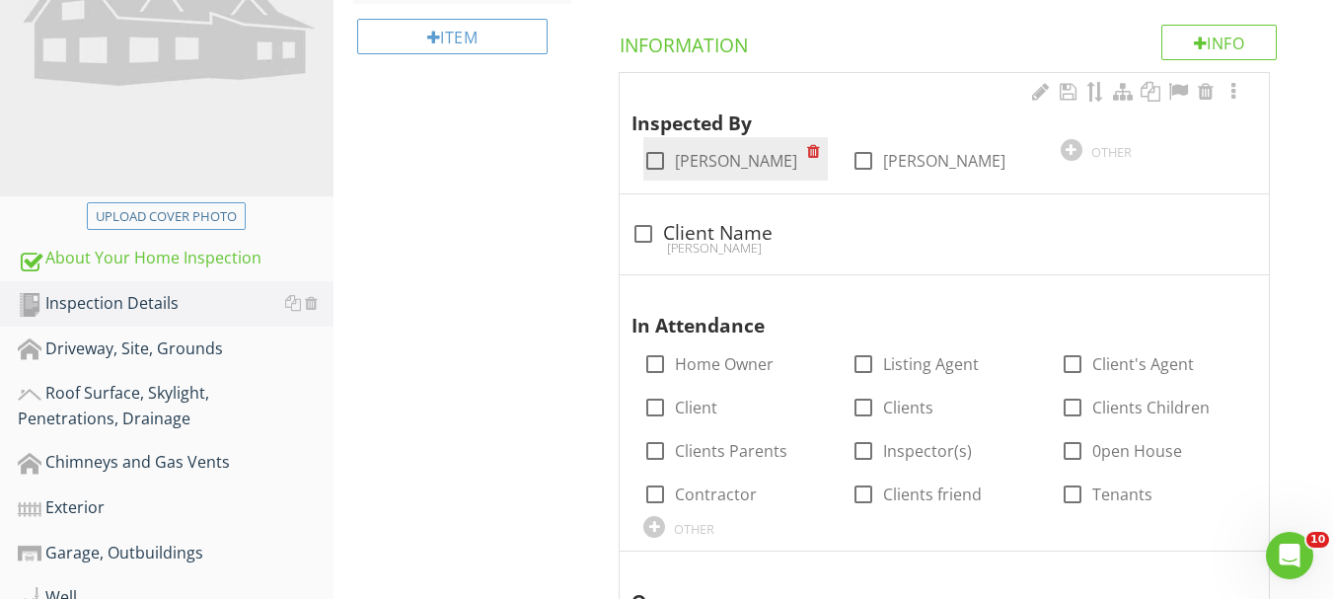
click at [712, 162] on label "[PERSON_NAME]" at bounding box center [736, 161] width 122 height 20
checkbox input "true"
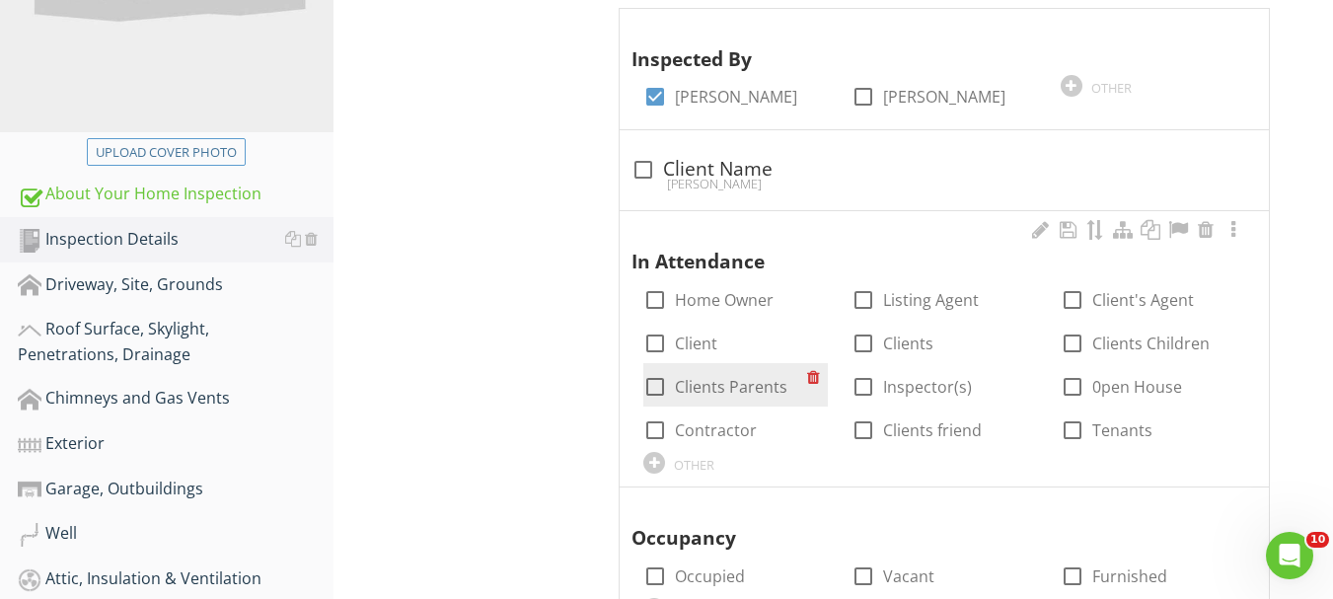
scroll to position [493, 0]
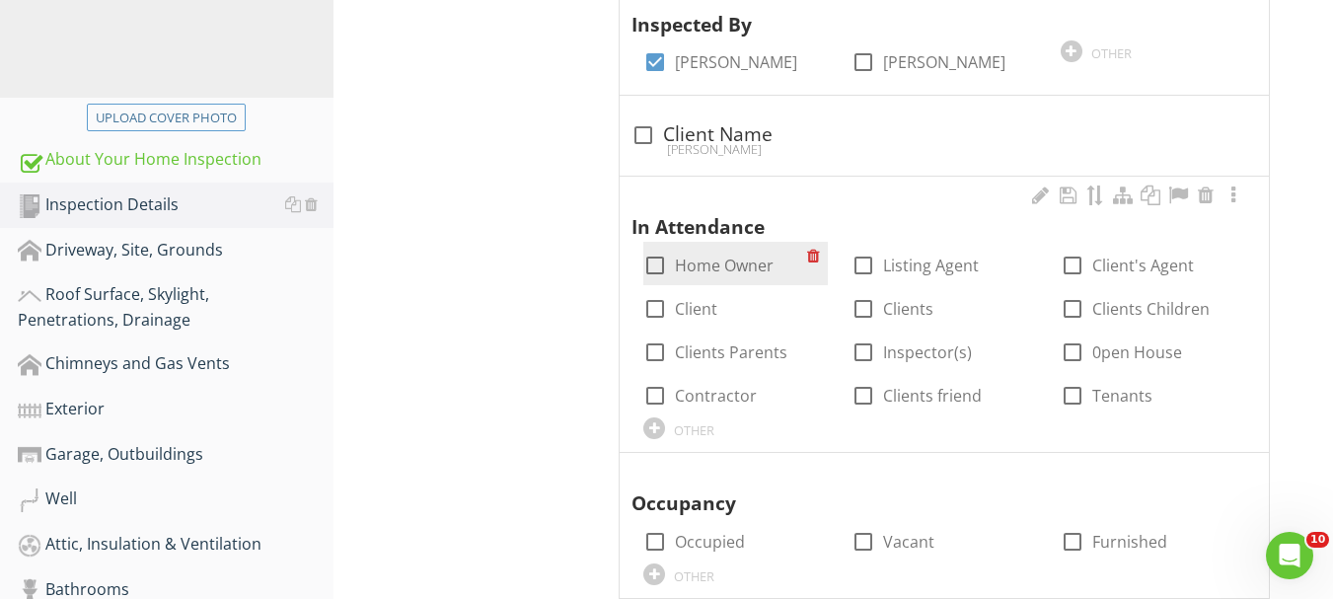
click at [744, 270] on label "Home Owner" at bounding box center [724, 266] width 99 height 20
checkbox input "true"
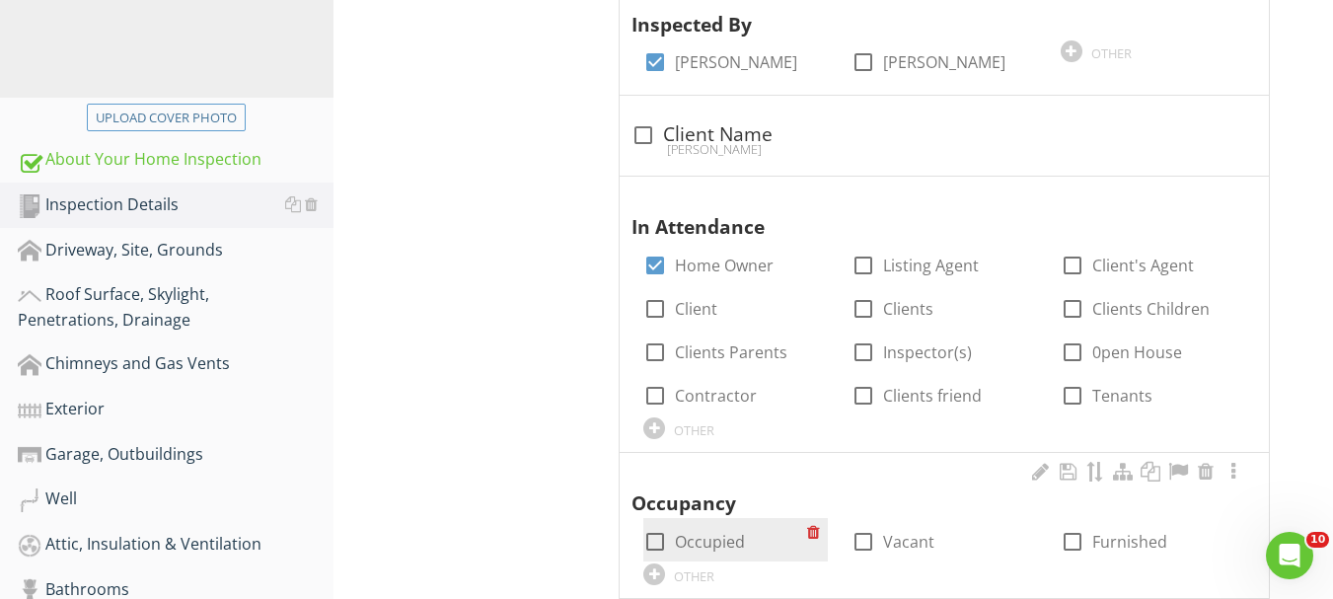
click at [717, 549] on label "Occupied" at bounding box center [710, 542] width 70 height 20
checkbox input "true"
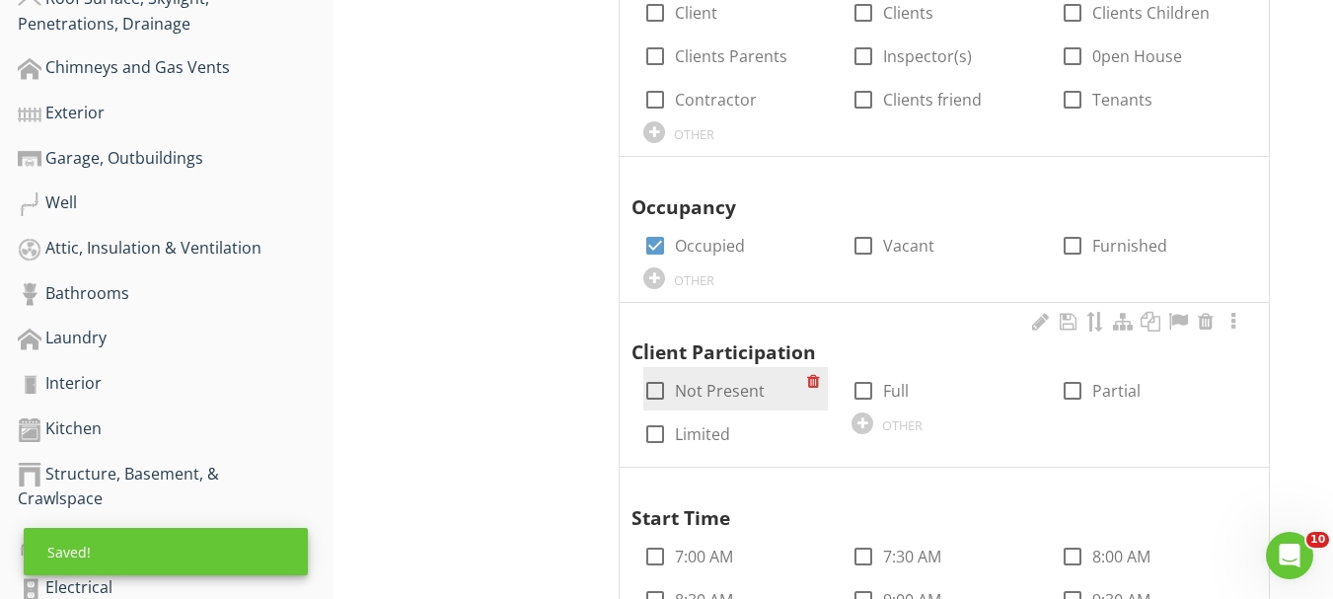
click at [698, 397] on label "Not Present" at bounding box center [720, 391] width 90 height 20
checkbox input "true"
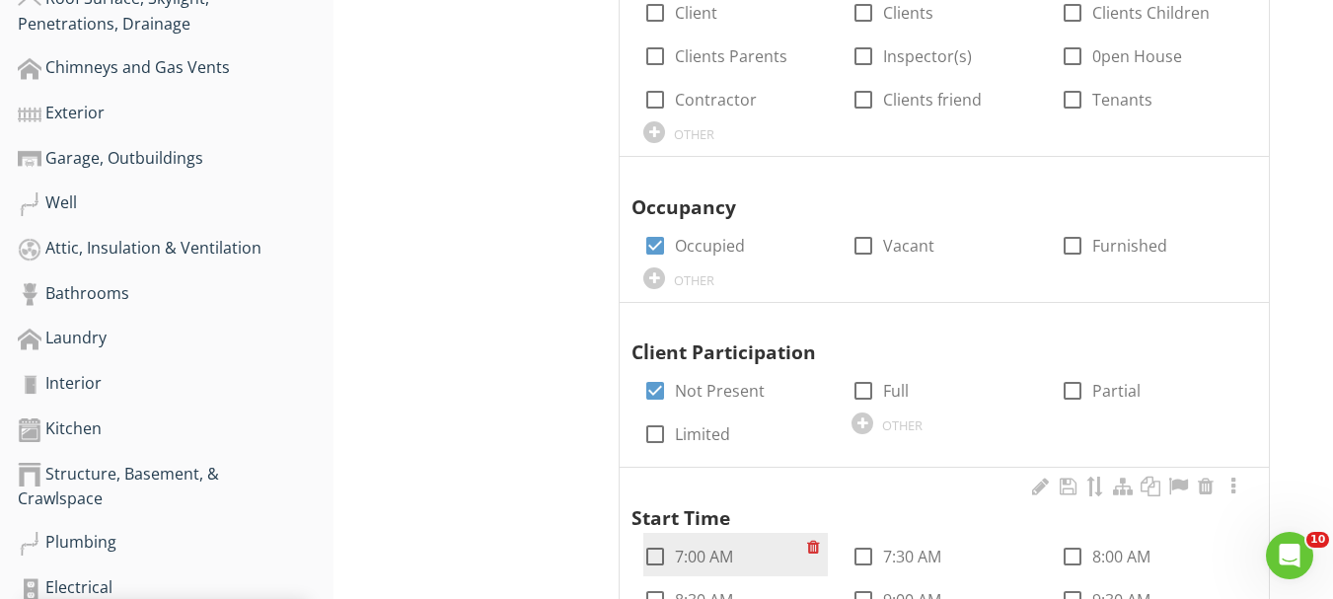
click at [692, 553] on label "7:00 AM" at bounding box center [704, 557] width 58 height 20
checkbox input "true"
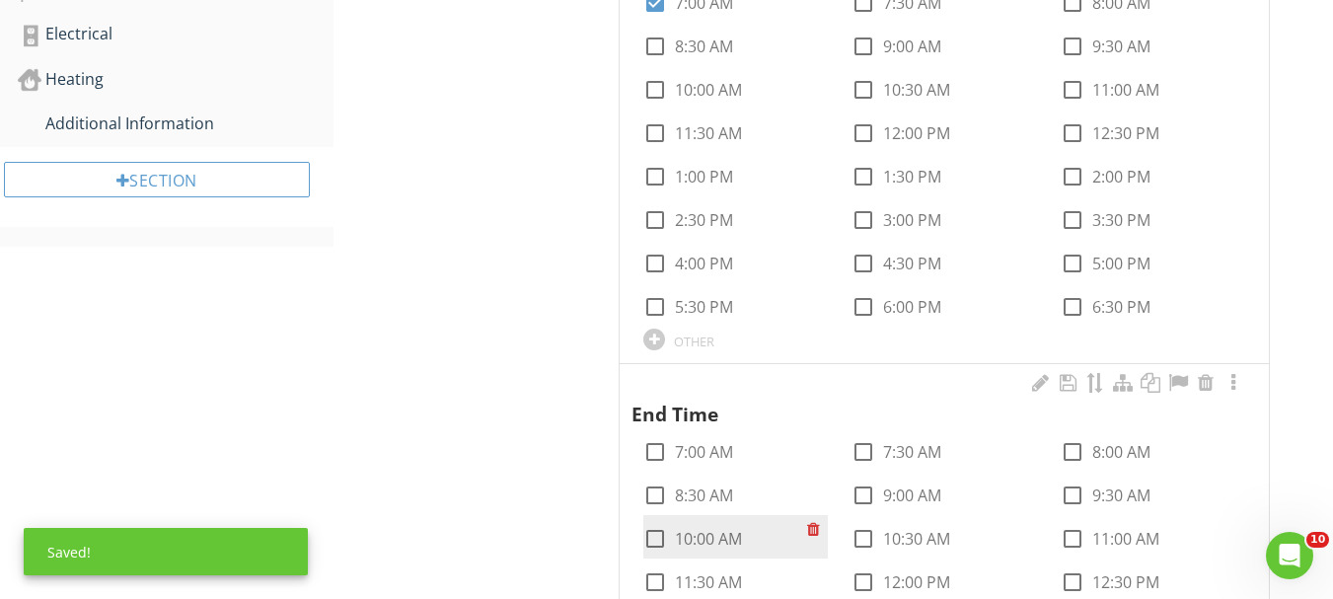
scroll to position [1381, 0]
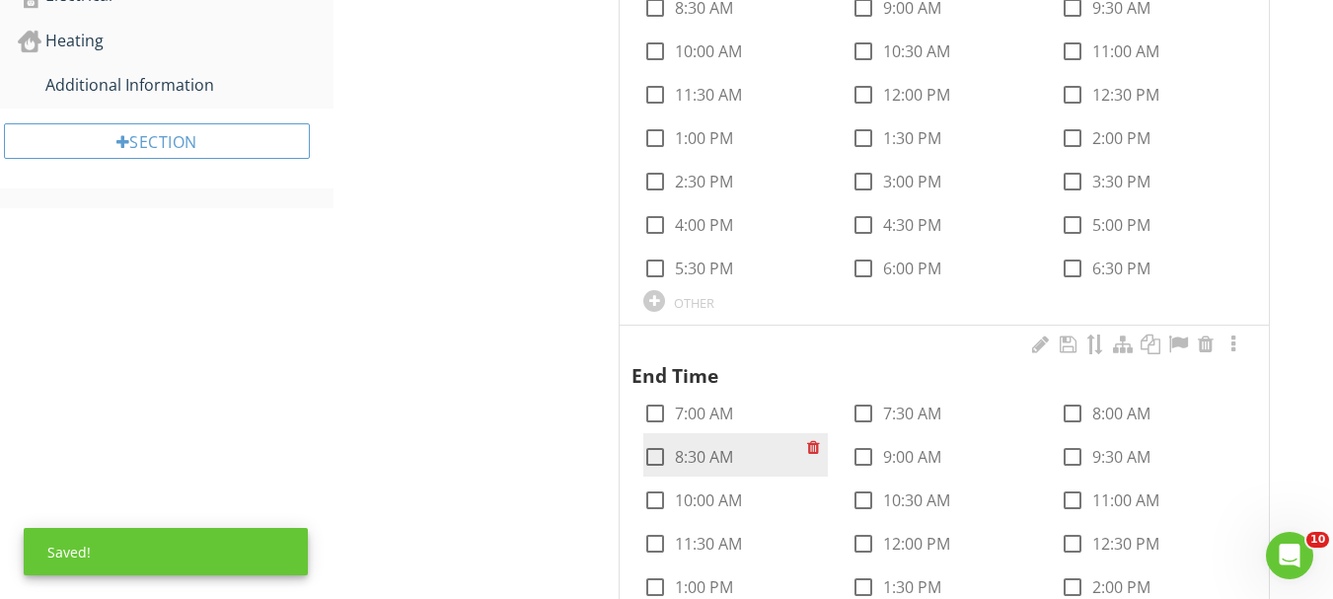
click at [709, 466] on label "8:30 AM" at bounding box center [704, 457] width 58 height 20
checkbox input "true"
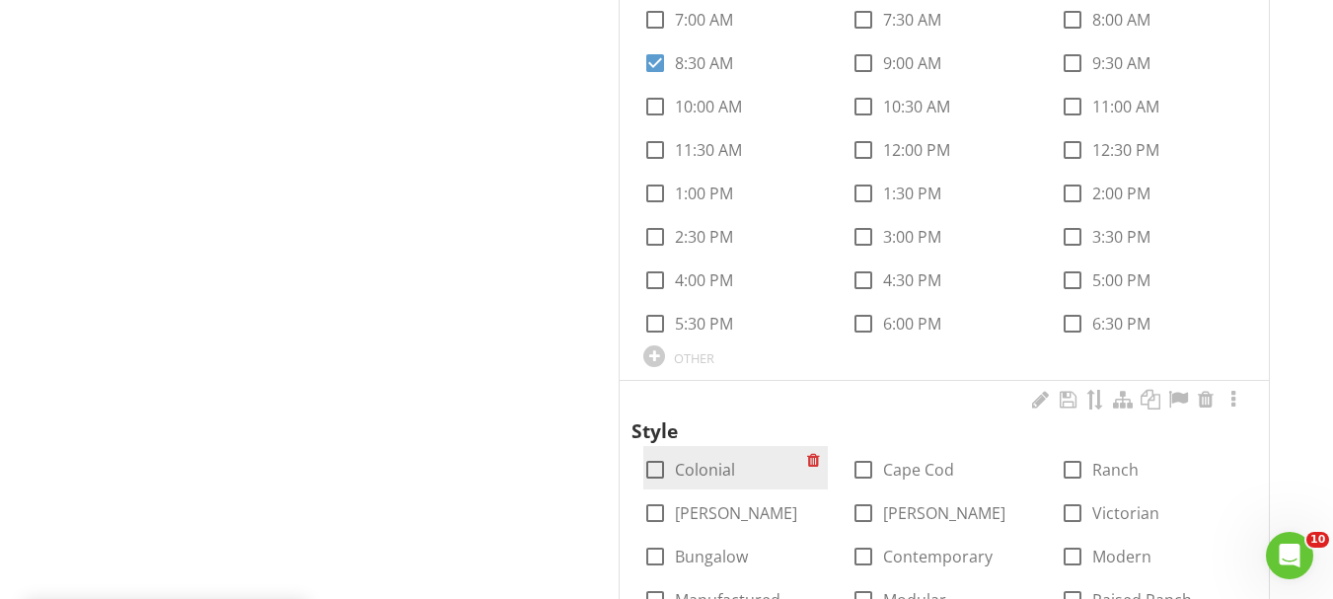
scroll to position [1776, 0]
click at [713, 468] on label "Colonial" at bounding box center [705, 469] width 60 height 20
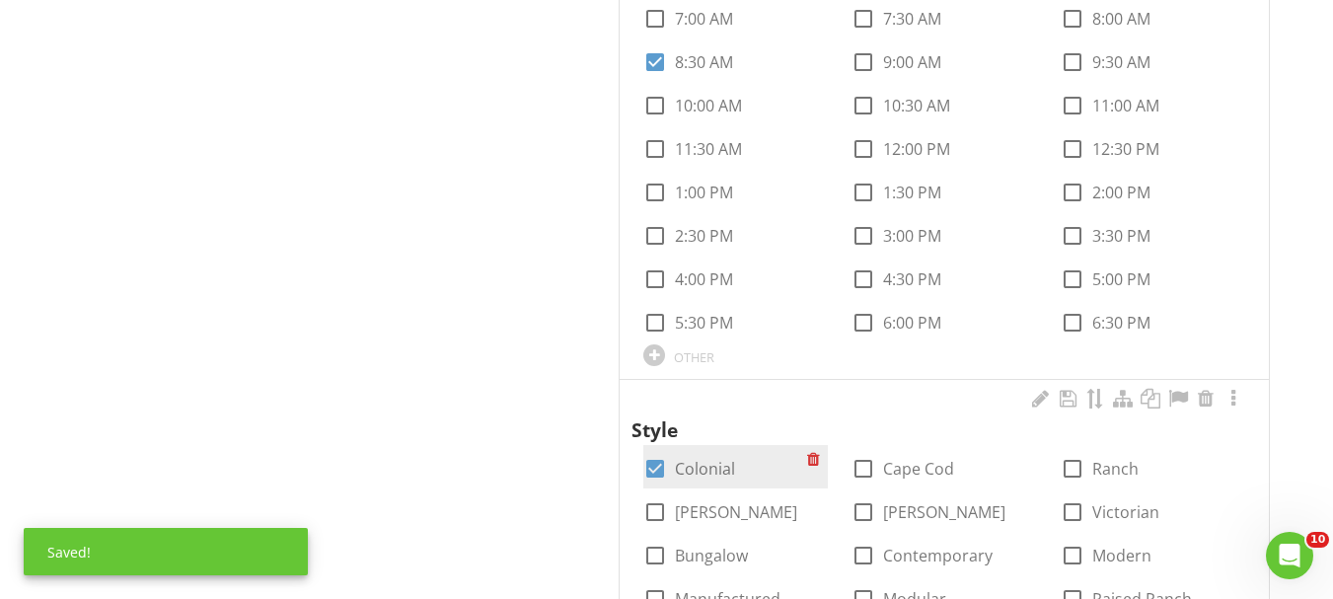
click at [718, 471] on label "Colonial" at bounding box center [705, 469] width 60 height 20
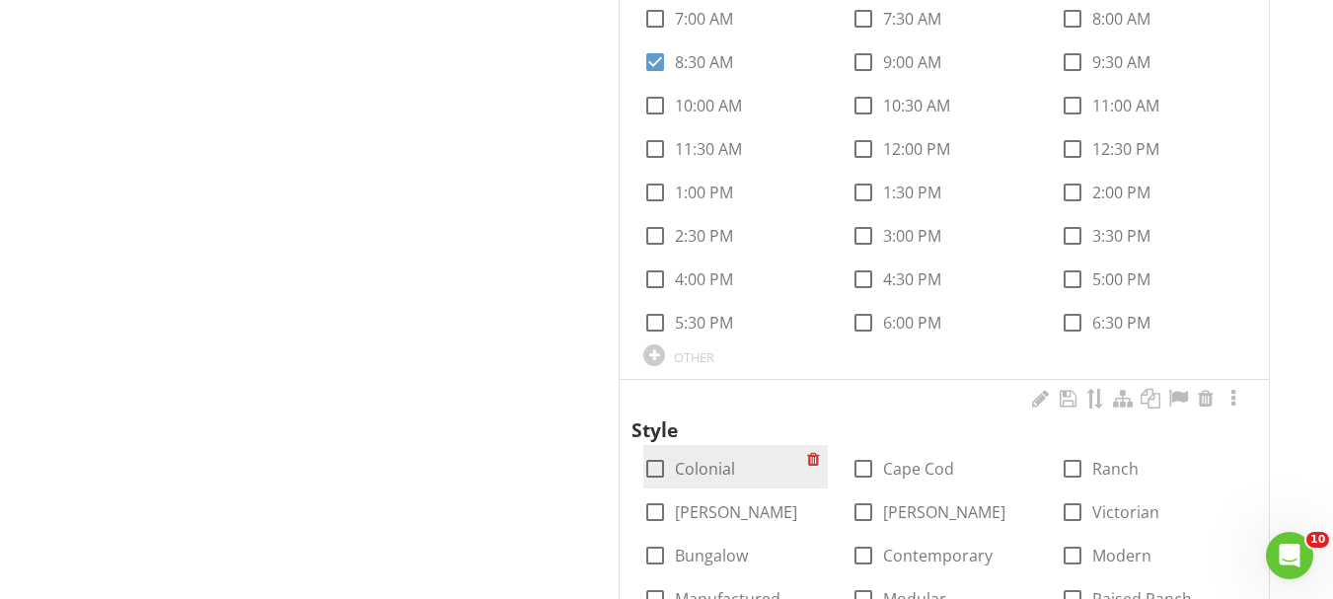
click at [731, 472] on label "Colonial" at bounding box center [705, 469] width 60 height 20
checkbox input "true"
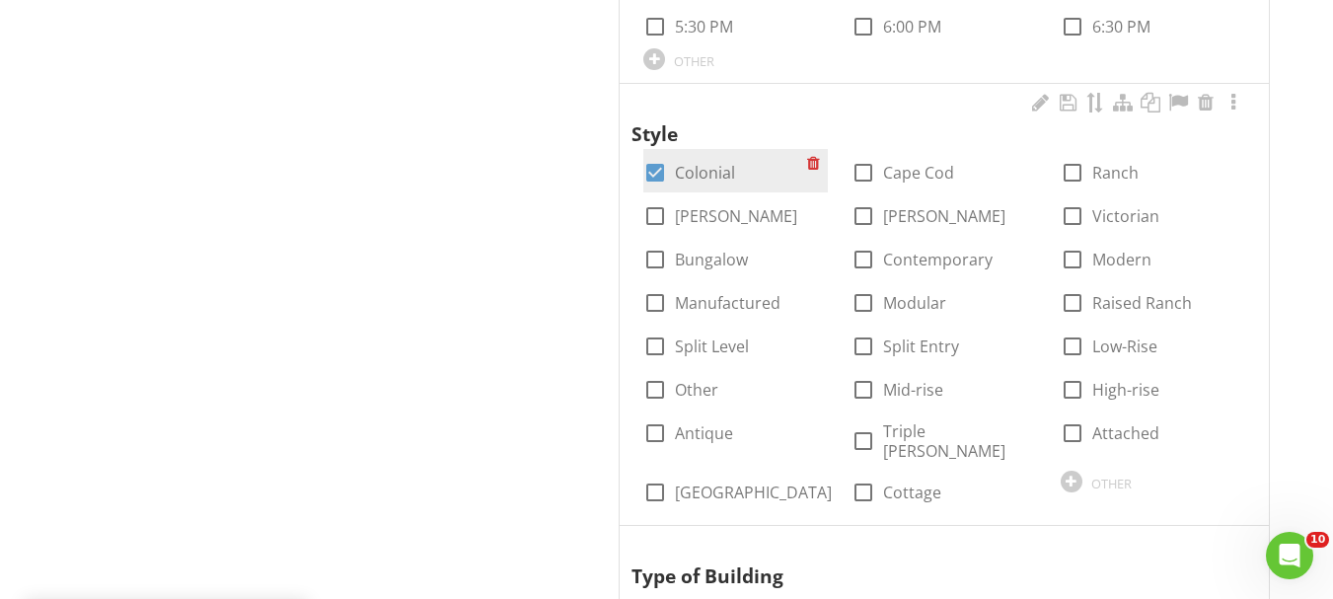
scroll to position [2368, 0]
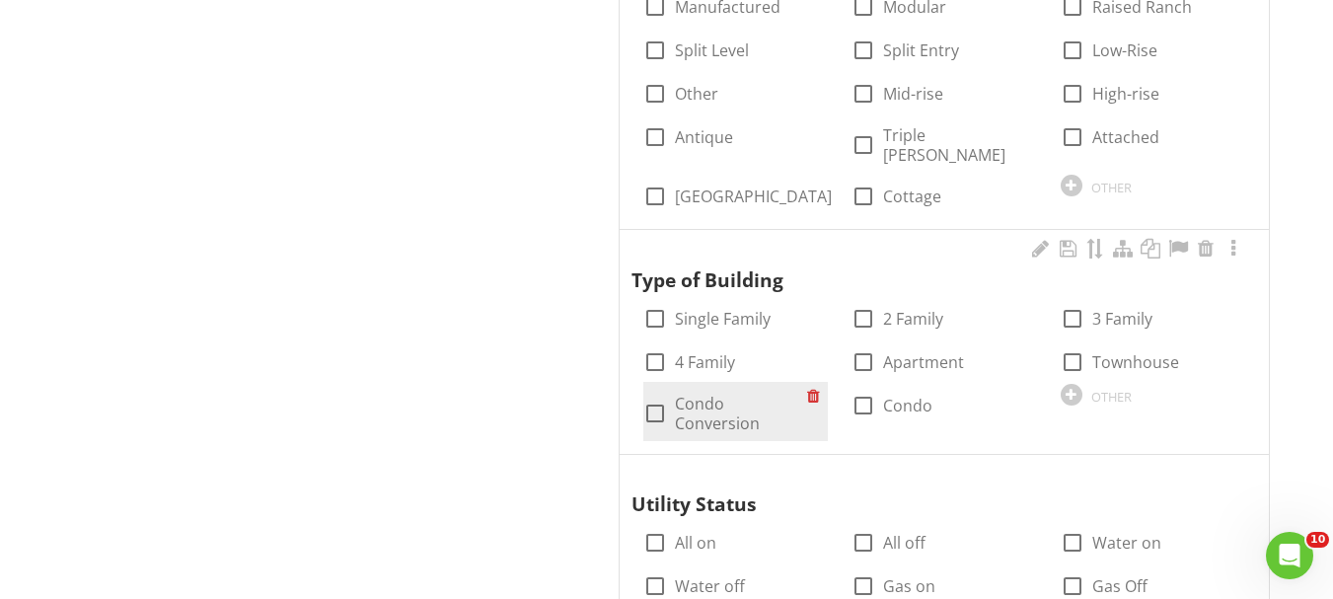
click at [752, 398] on label "Condo Conversion" at bounding box center [741, 413] width 132 height 39
checkbox input "true"
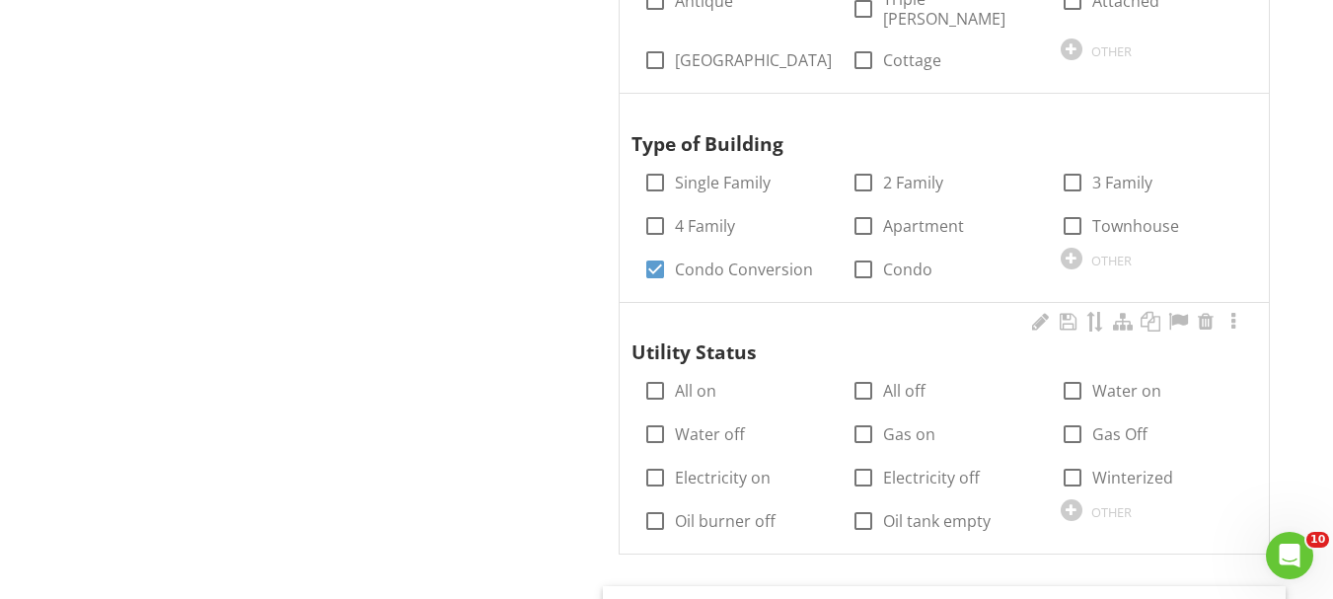
scroll to position [2566, 0]
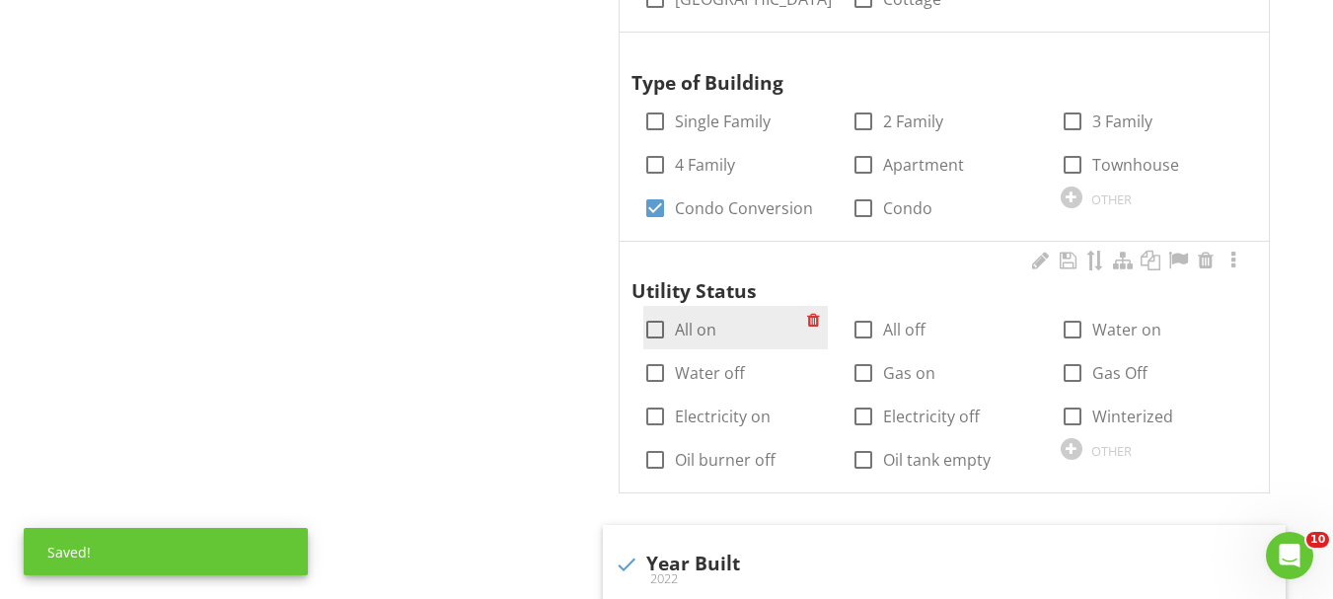
click at [678, 320] on label "All on" at bounding box center [695, 330] width 41 height 20
checkbox input "true"
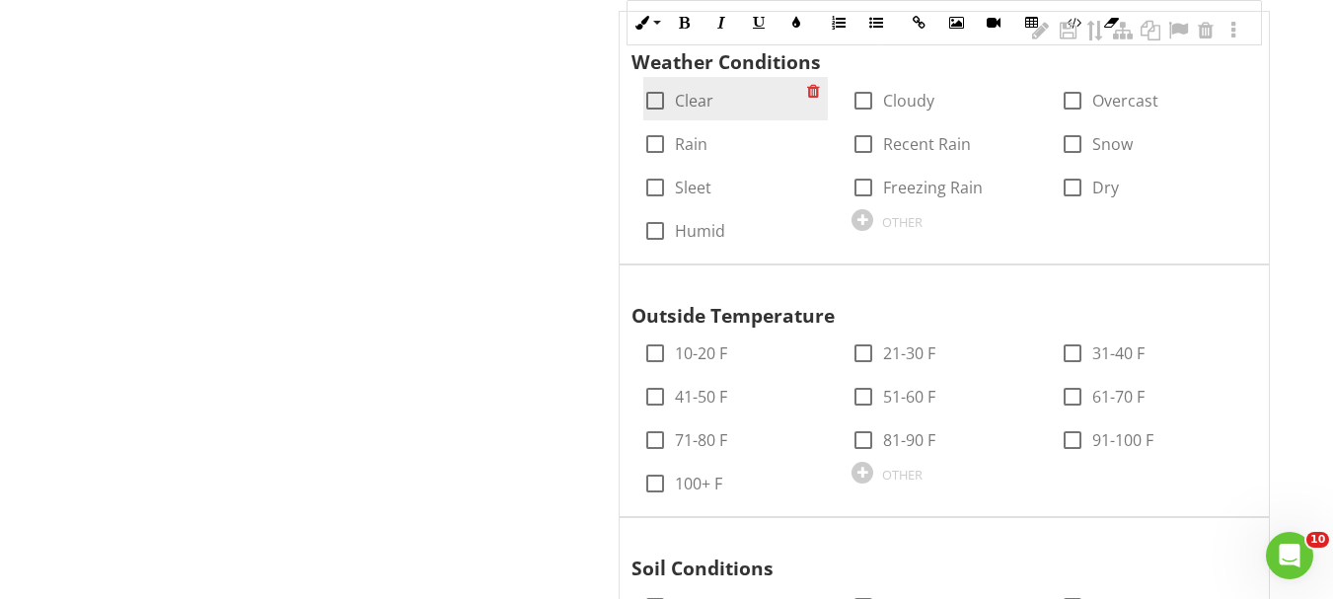
scroll to position [3947, 0]
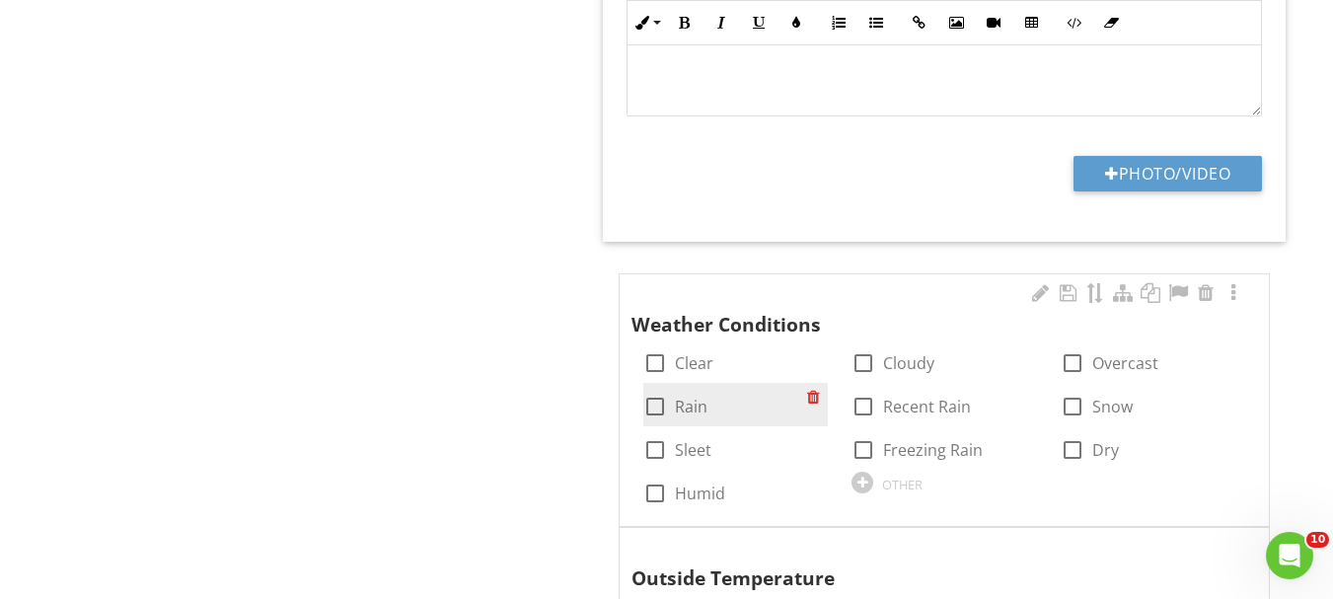
drag, startPoint x: 666, startPoint y: 343, endPoint x: 667, endPoint y: 391, distance: 47.4
click at [667, 346] on div at bounding box center [655, 363] width 34 height 34
checkbox input "true"
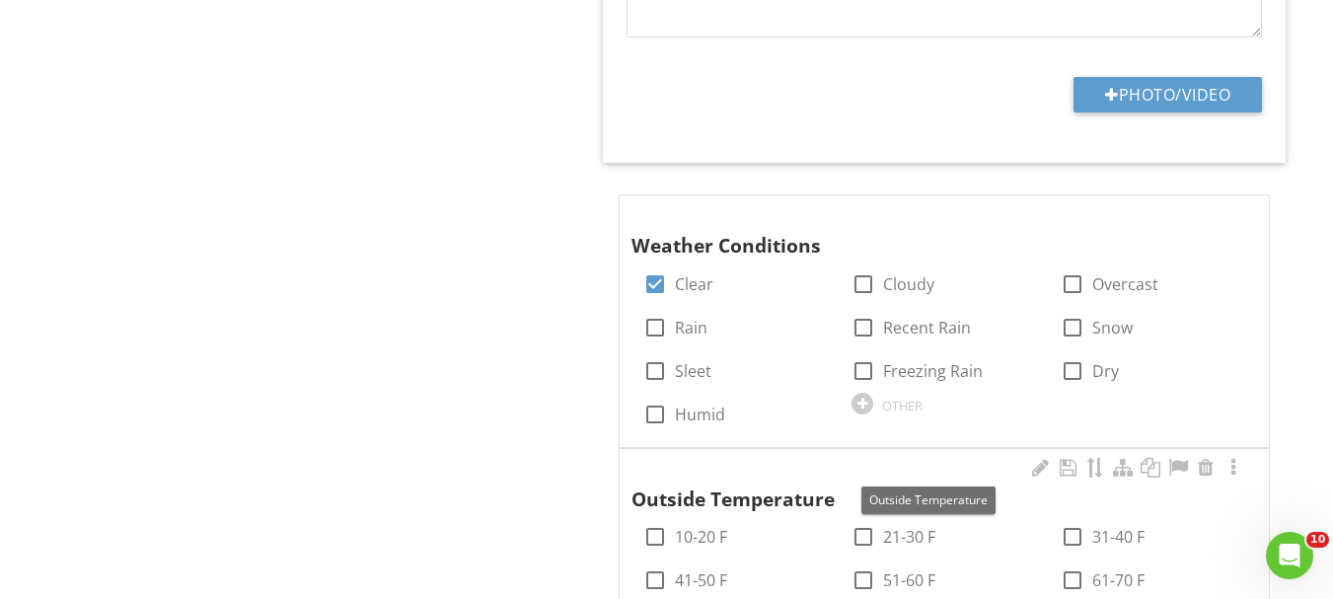
scroll to position [4144, 0]
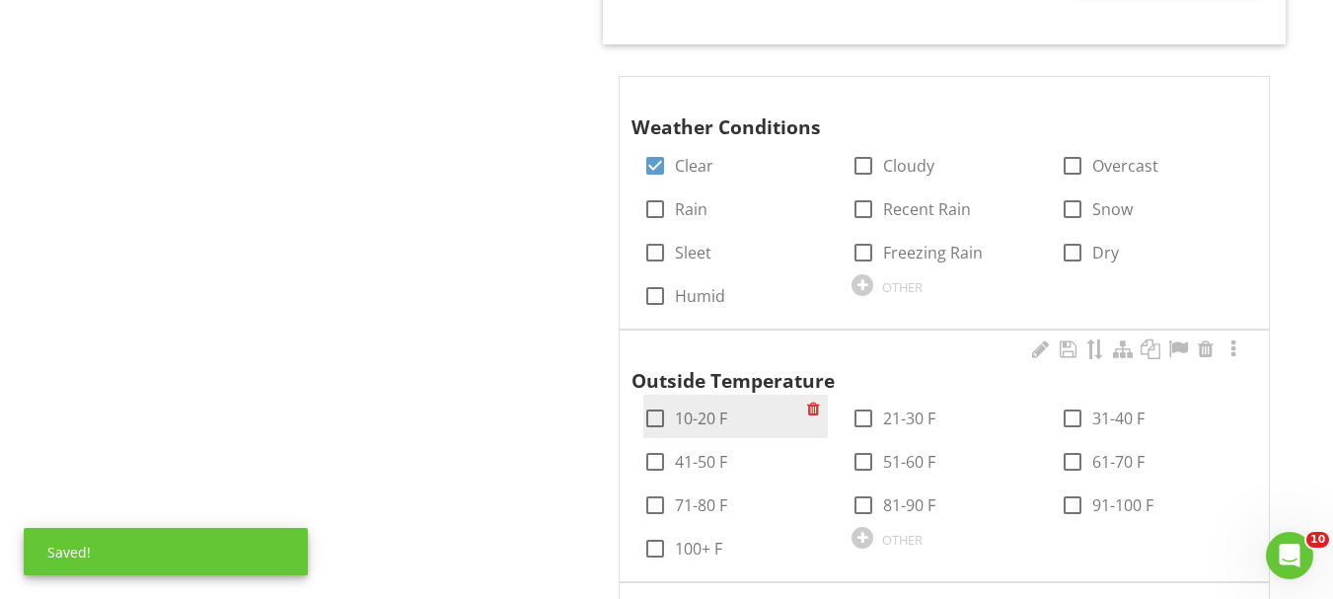
click at [709, 409] on label "10-20 F" at bounding box center [701, 419] width 52 height 20
checkbox input "true"
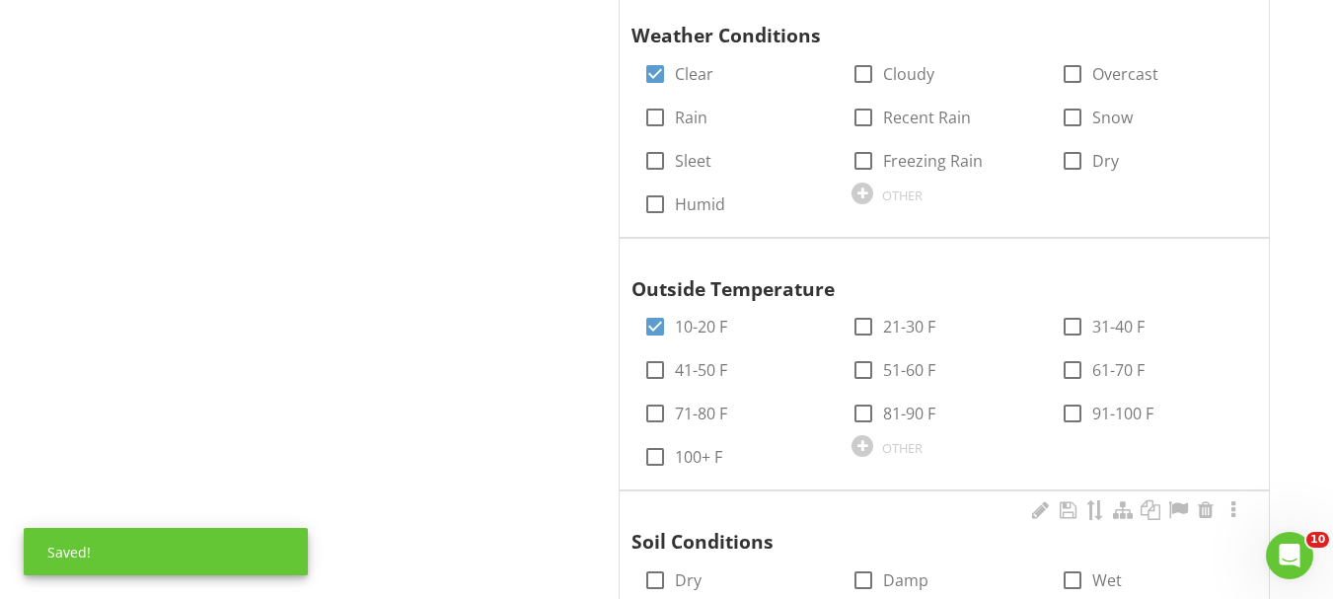
scroll to position [4342, 0]
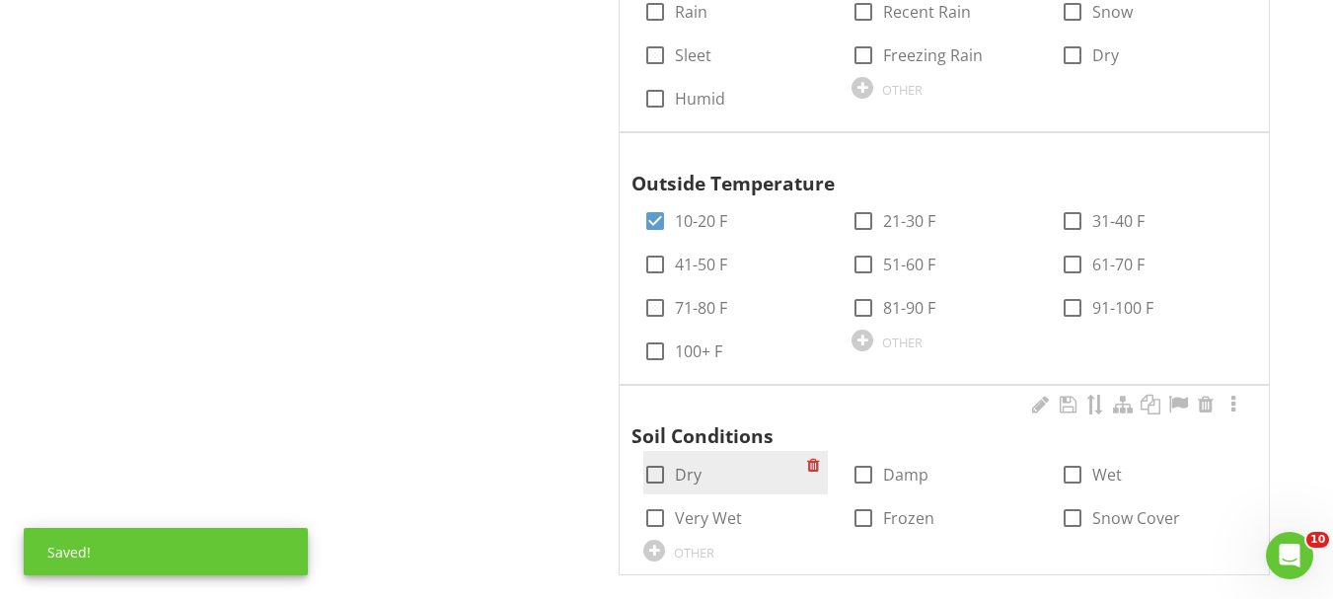
click at [700, 465] on label "Dry" at bounding box center [688, 475] width 27 height 20
checkbox input "true"
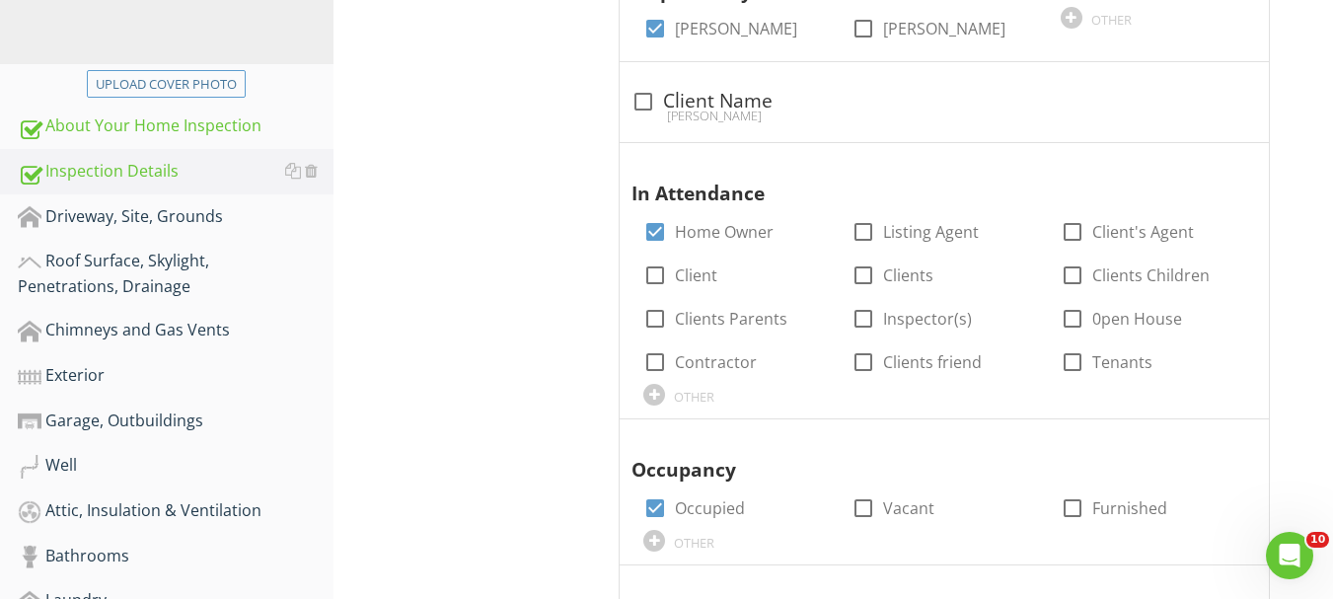
scroll to position [477, 0]
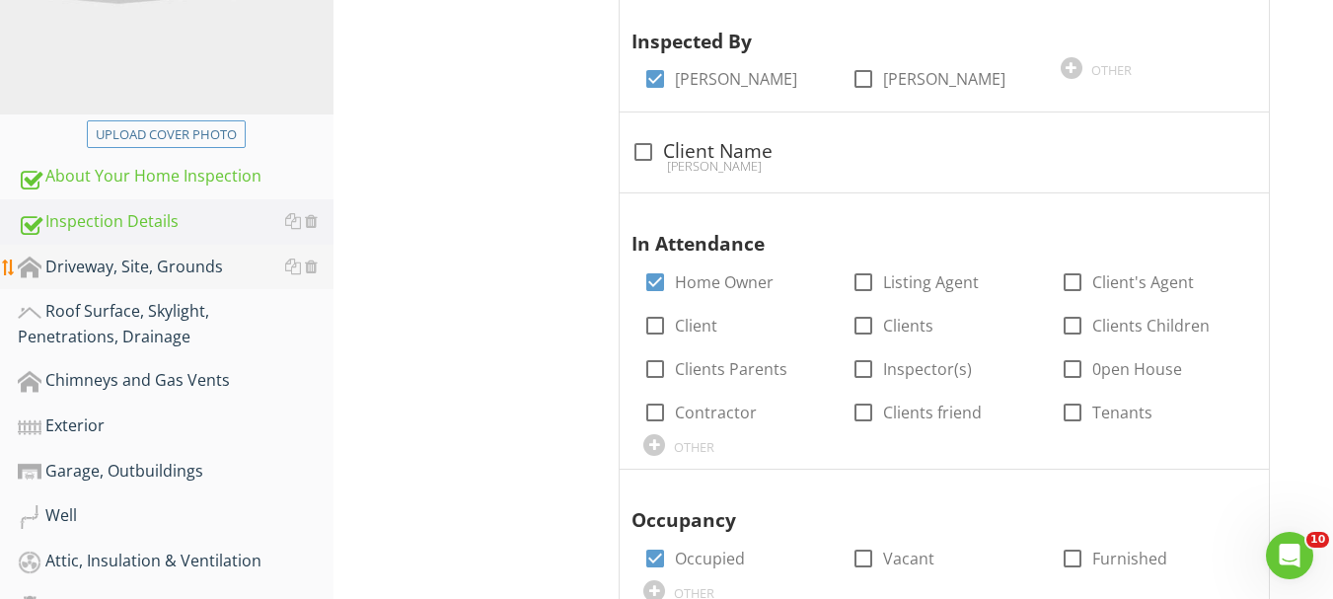
click at [146, 275] on div "Driveway, Site, Grounds" at bounding box center [176, 268] width 316 height 26
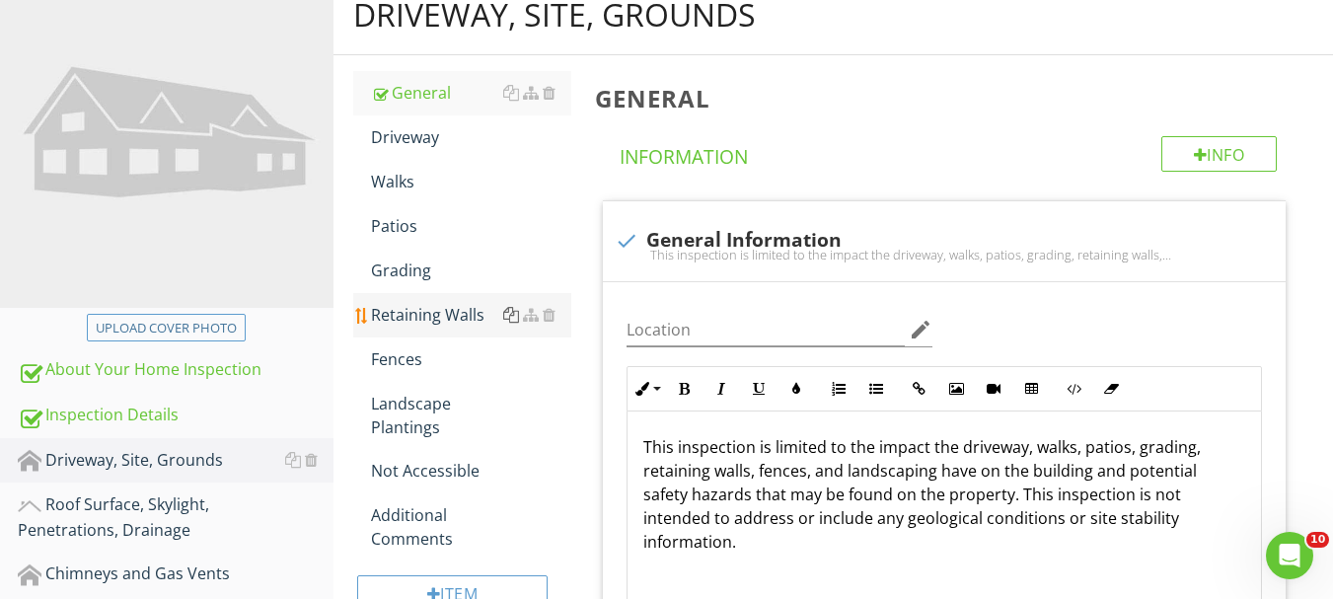
scroll to position [279, 0]
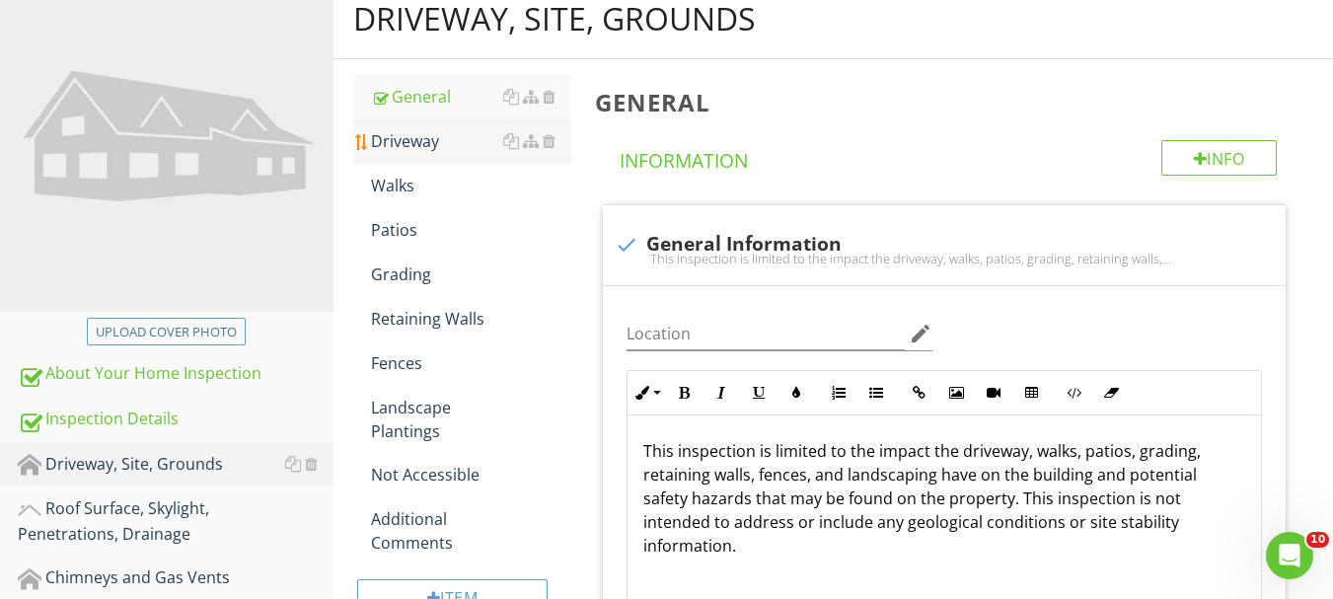
click at [406, 138] on div "Driveway" at bounding box center [471, 141] width 200 height 24
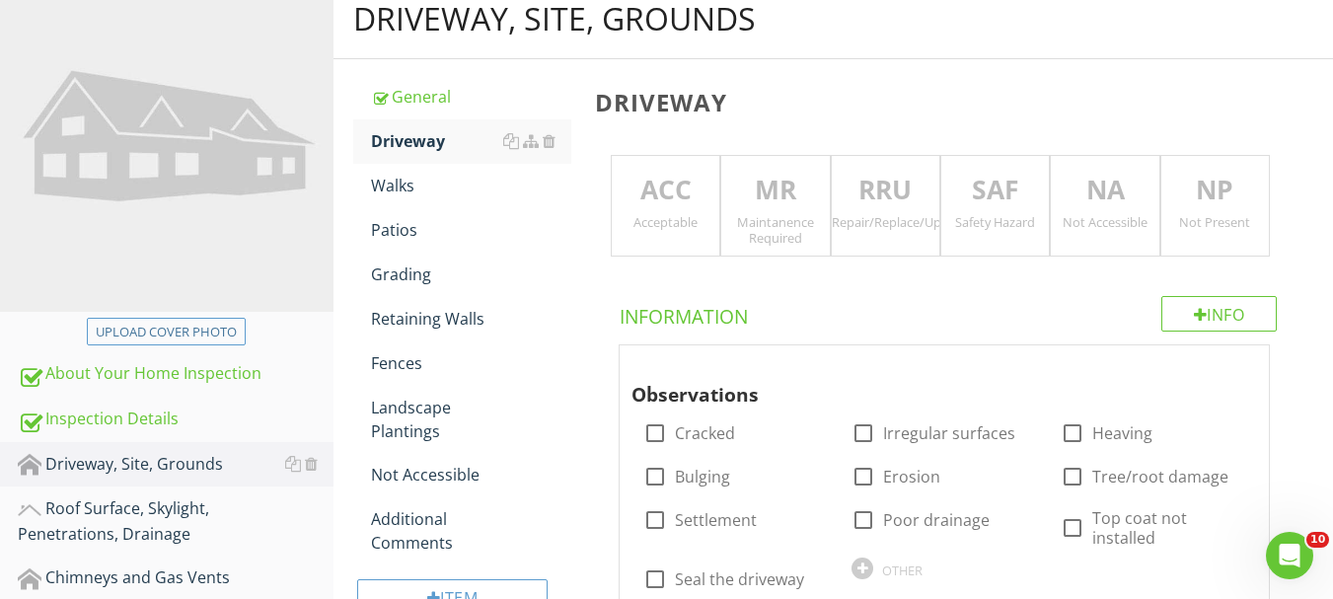
click at [910, 209] on p "RRU" at bounding box center [886, 190] width 108 height 39
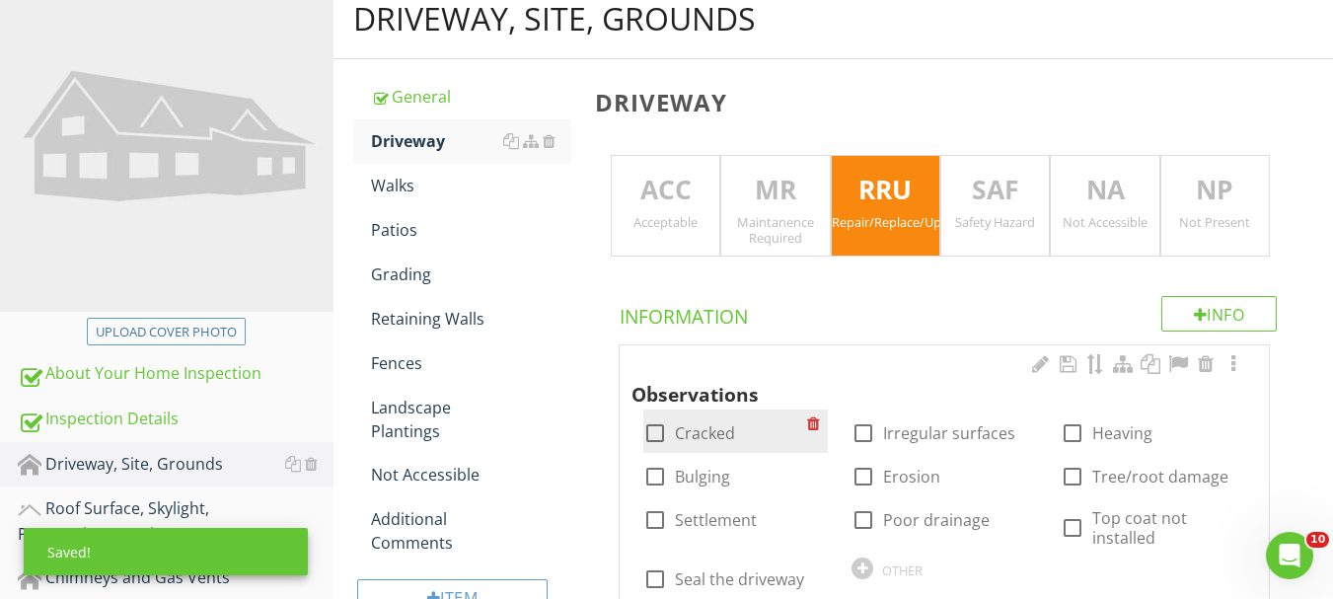
click at [726, 441] on label "Cracked" at bounding box center [705, 433] width 60 height 20
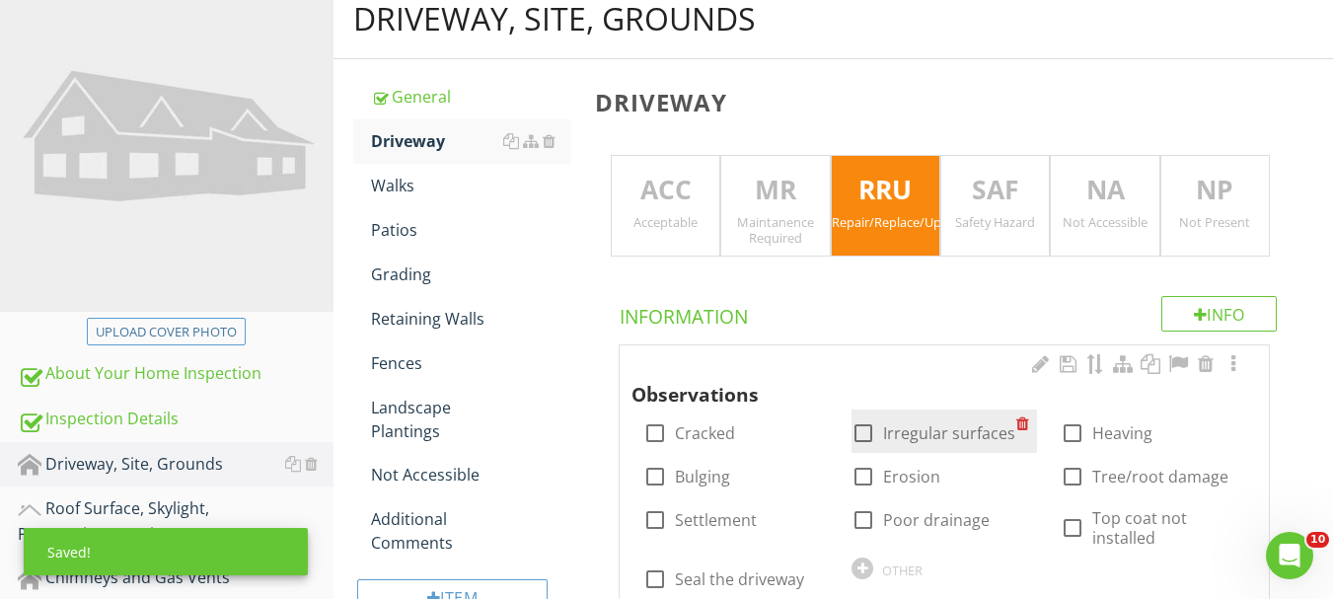
checkbox input "true"
drag, startPoint x: 899, startPoint y: 440, endPoint x: 930, endPoint y: 443, distance: 30.7
click at [911, 440] on label "Irregular surfaces" at bounding box center [949, 433] width 132 height 20
checkbox input "true"
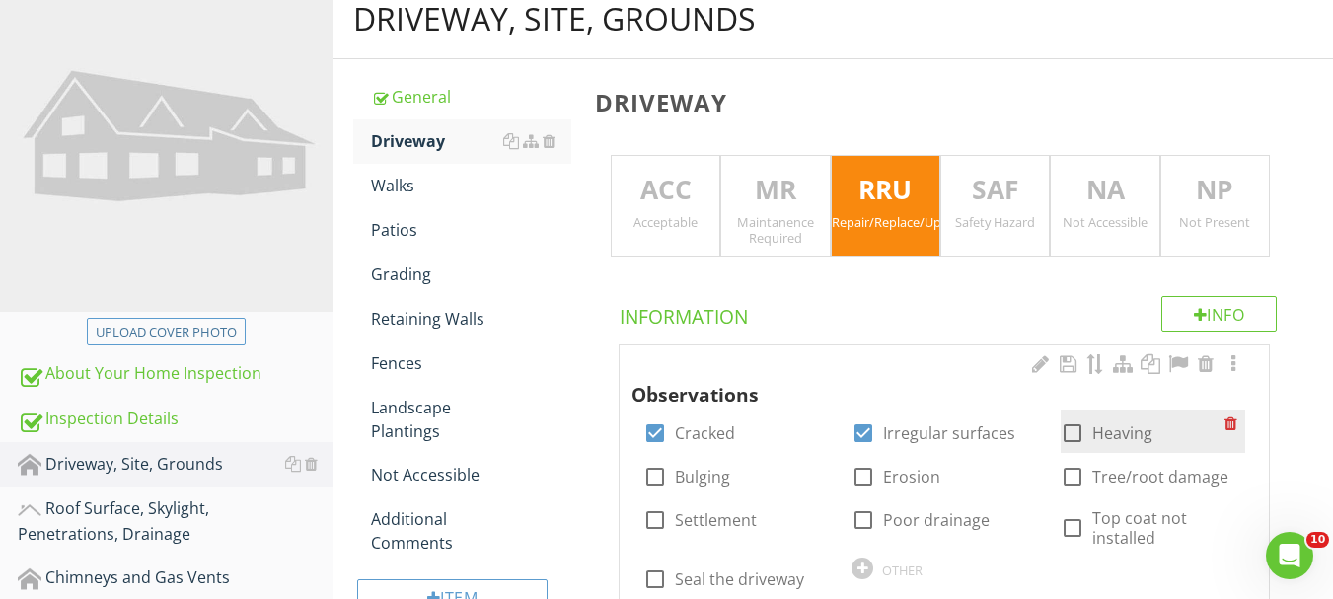
click at [1121, 433] on label "Heaving" at bounding box center [1122, 433] width 60 height 20
checkbox input "true"
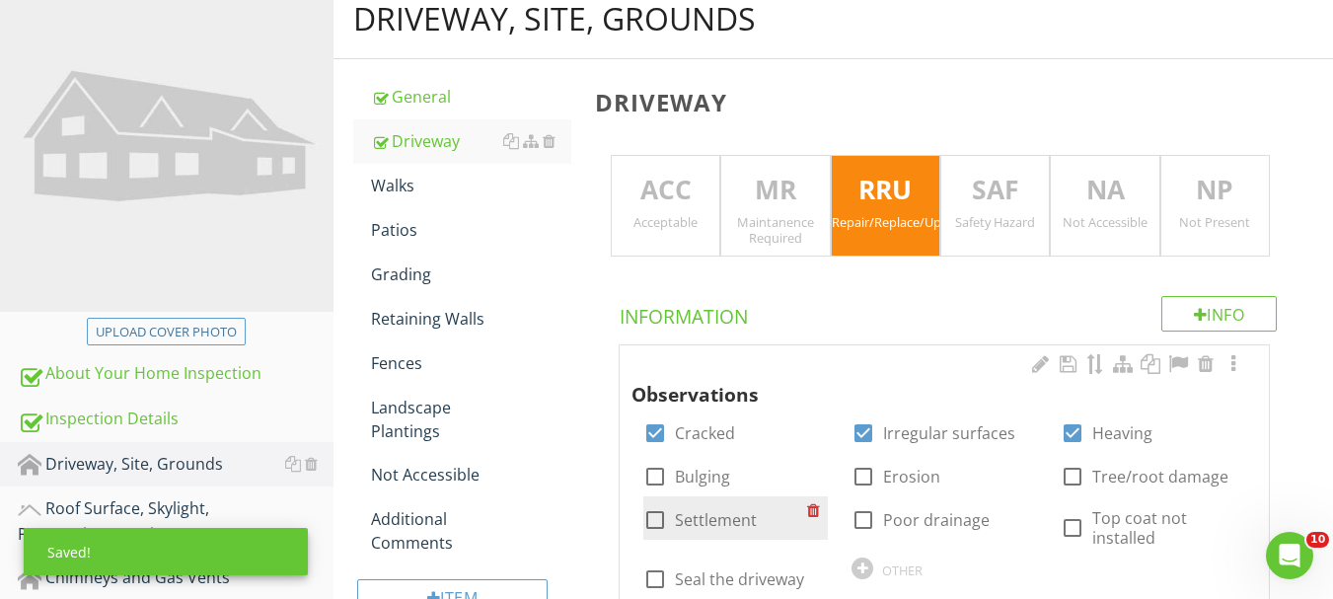
click at [756, 528] on div "check_box_outline_blank Settlement" at bounding box center [725, 518] width 164 height 28
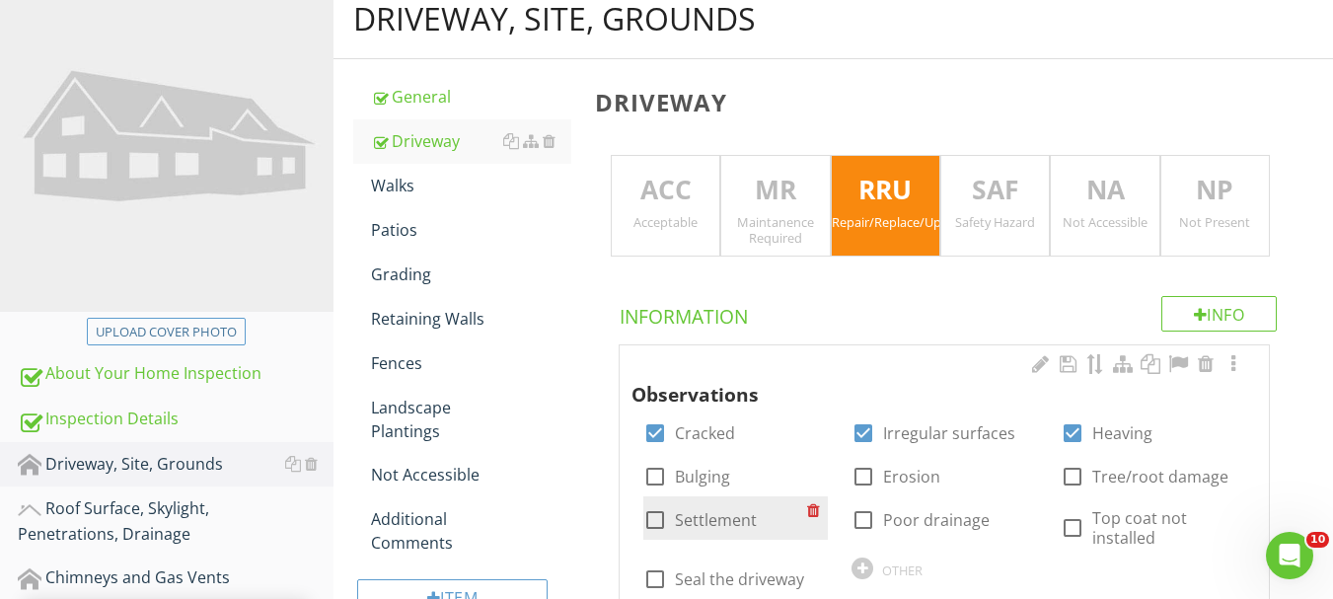
click at [715, 524] on label "Settlement" at bounding box center [716, 520] width 82 height 20
checkbox input "true"
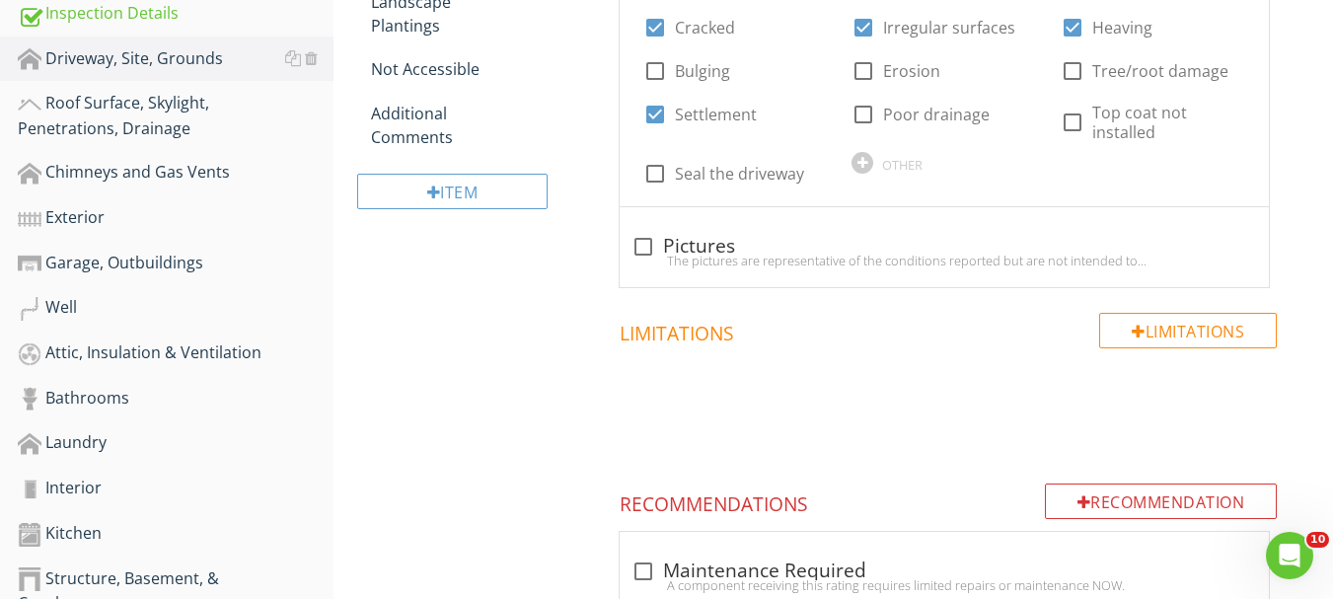
scroll to position [773, 0]
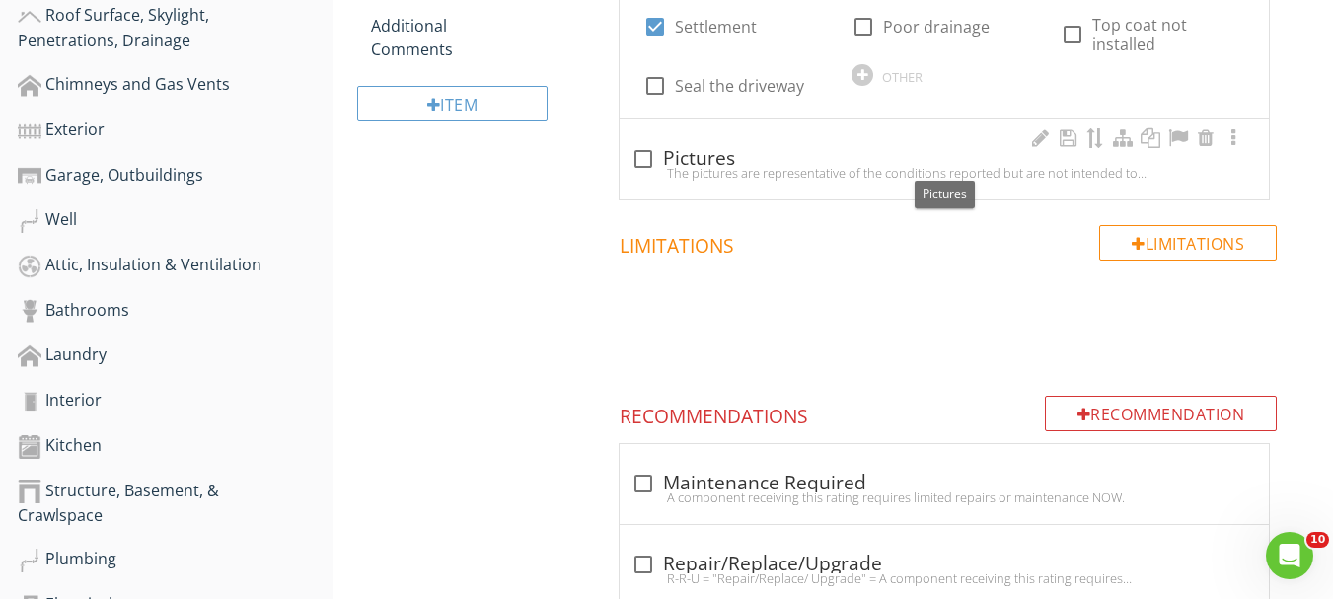
click at [675, 158] on div "check_box_outline_blank Pictures" at bounding box center [945, 159] width 626 height 24
checkbox input "true"
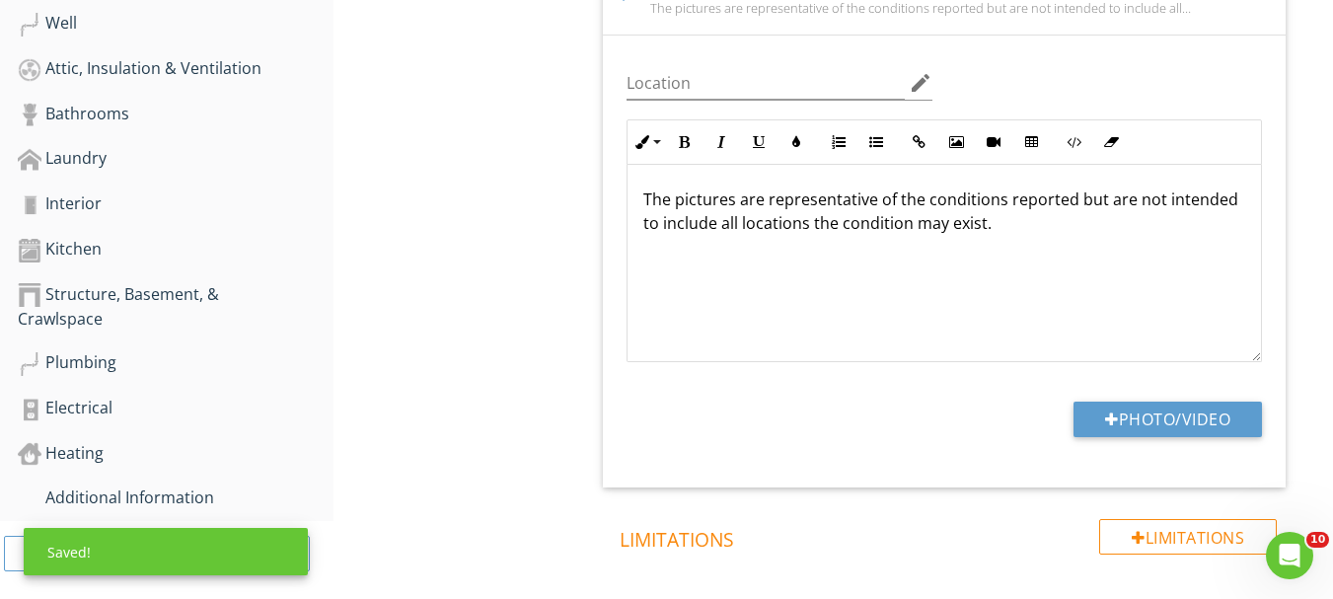
scroll to position [970, 0]
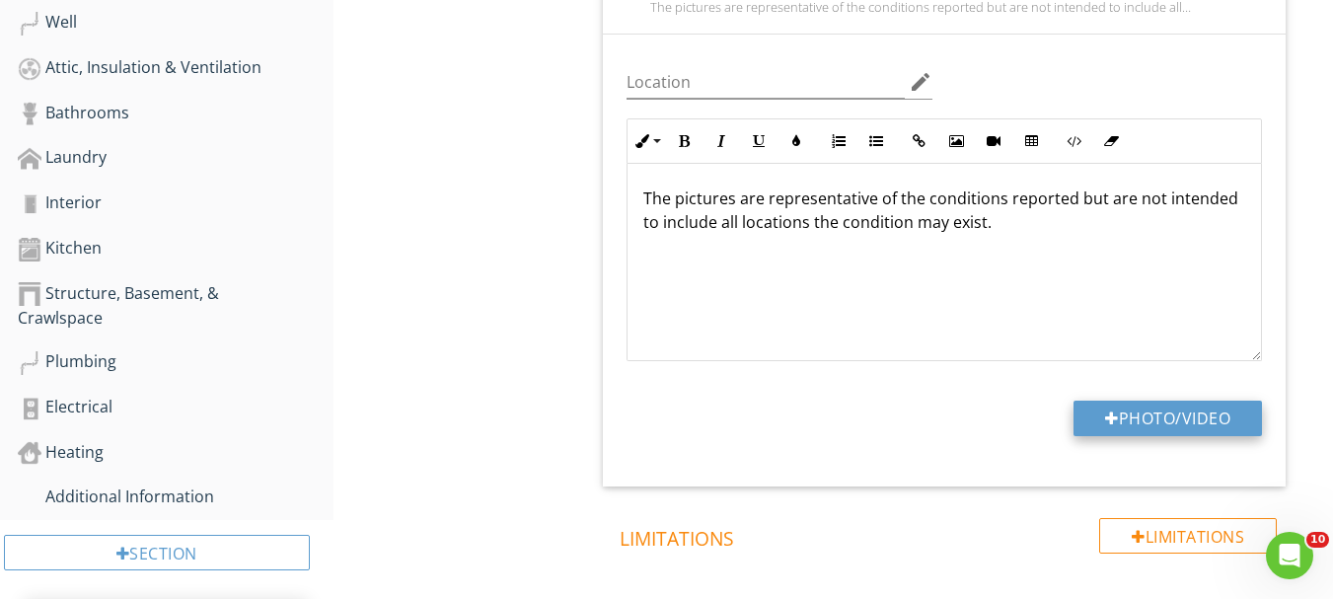
click at [1171, 420] on button "Photo/Video" at bounding box center [1168, 419] width 188 height 36
